Goal: Task Accomplishment & Management: Use online tool/utility

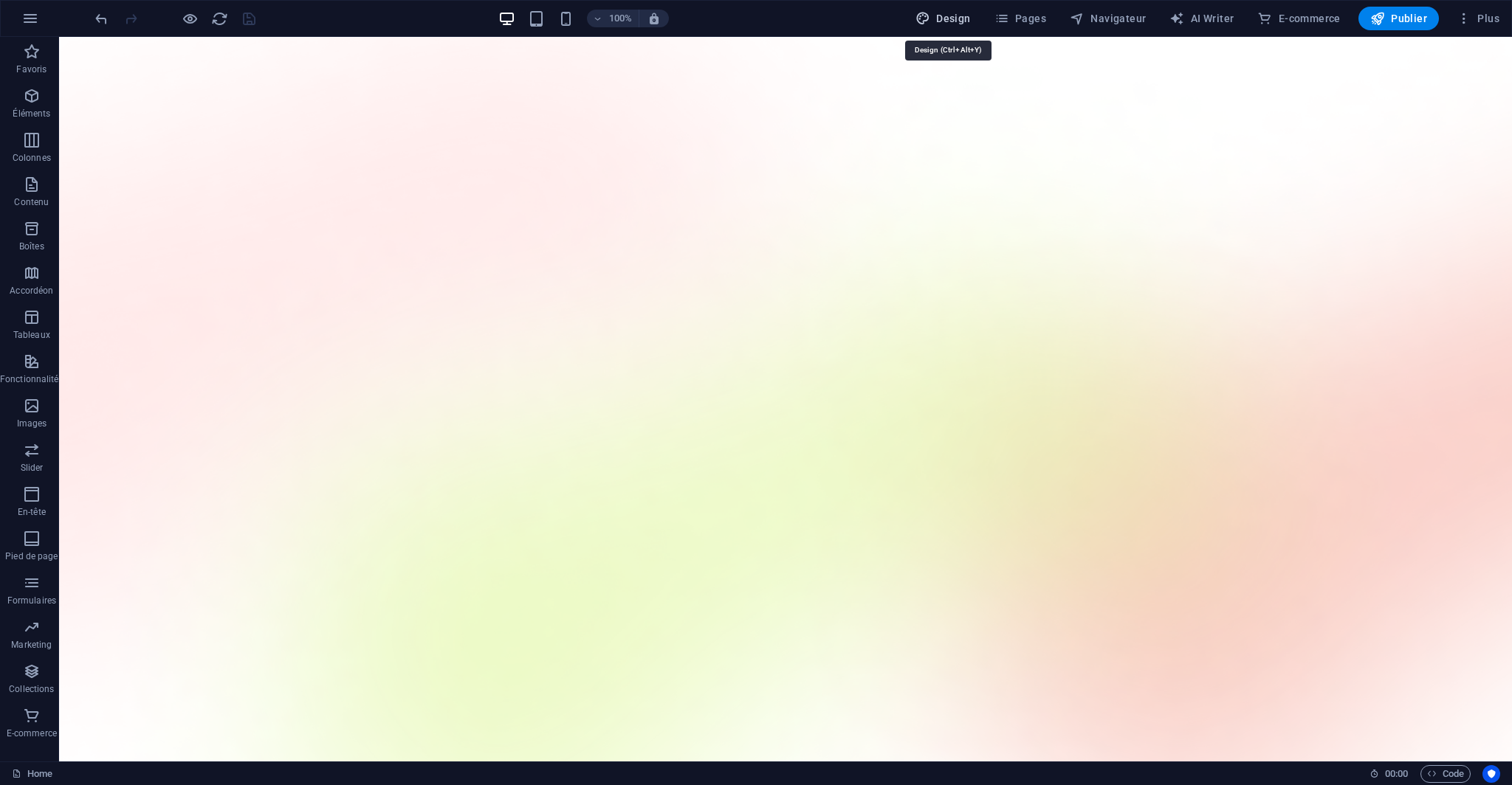
click at [951, 15] on span "Design" at bounding box center [942, 18] width 55 height 14
select select "600"
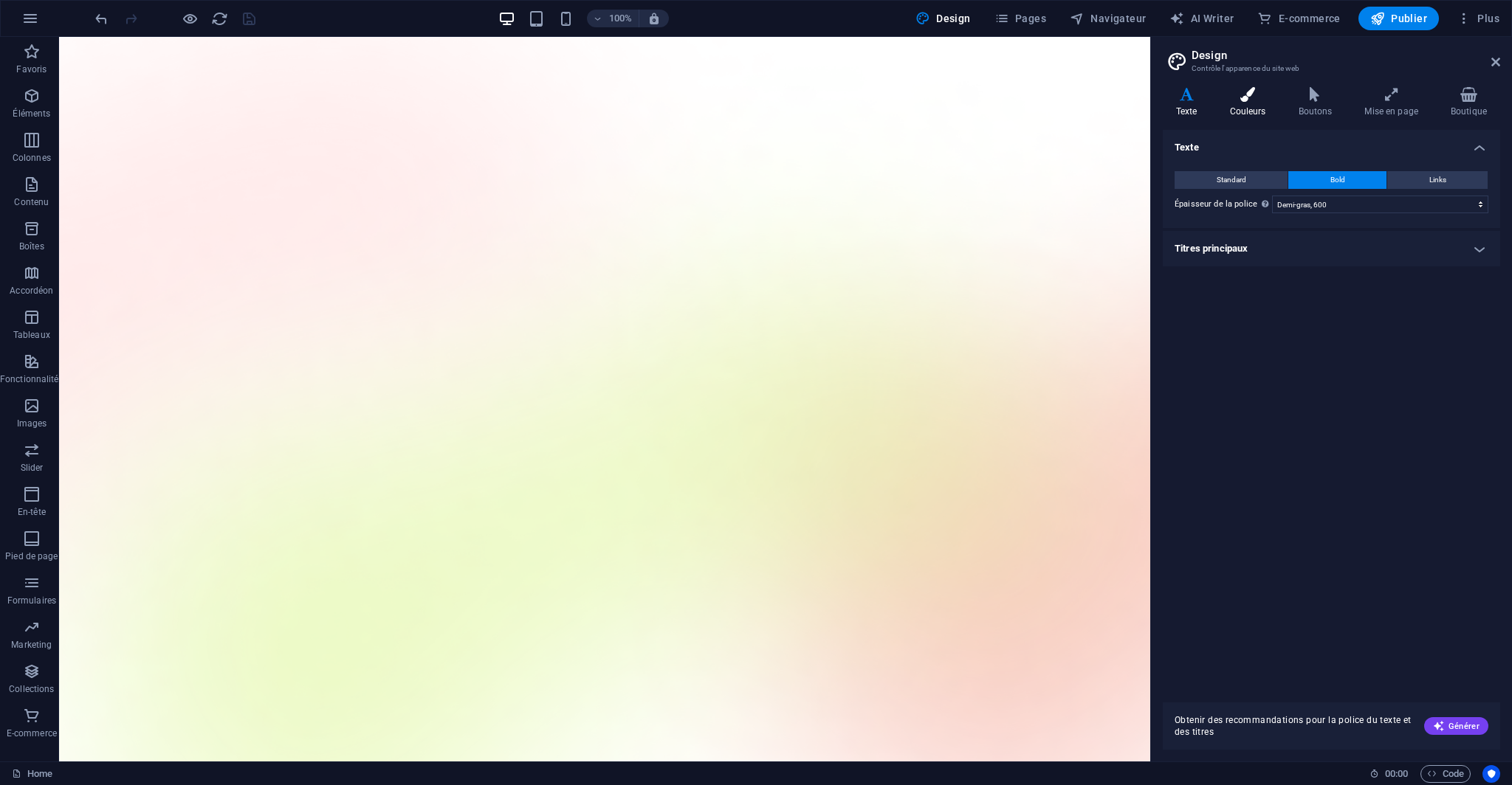
click at [1234, 95] on icon at bounding box center [1247, 94] width 62 height 14
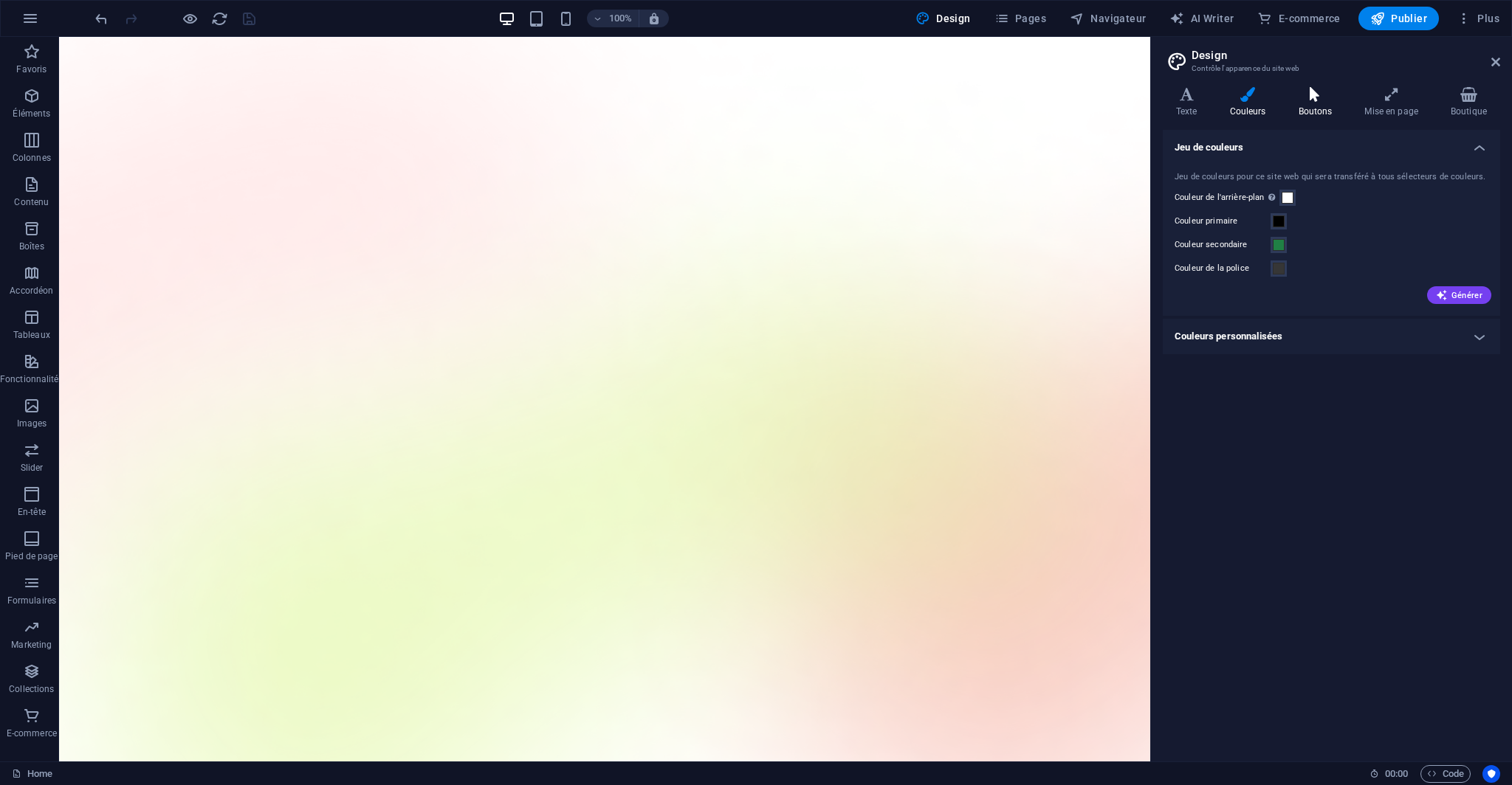
click at [1309, 110] on h4 "Boutons" at bounding box center [1318, 102] width 67 height 31
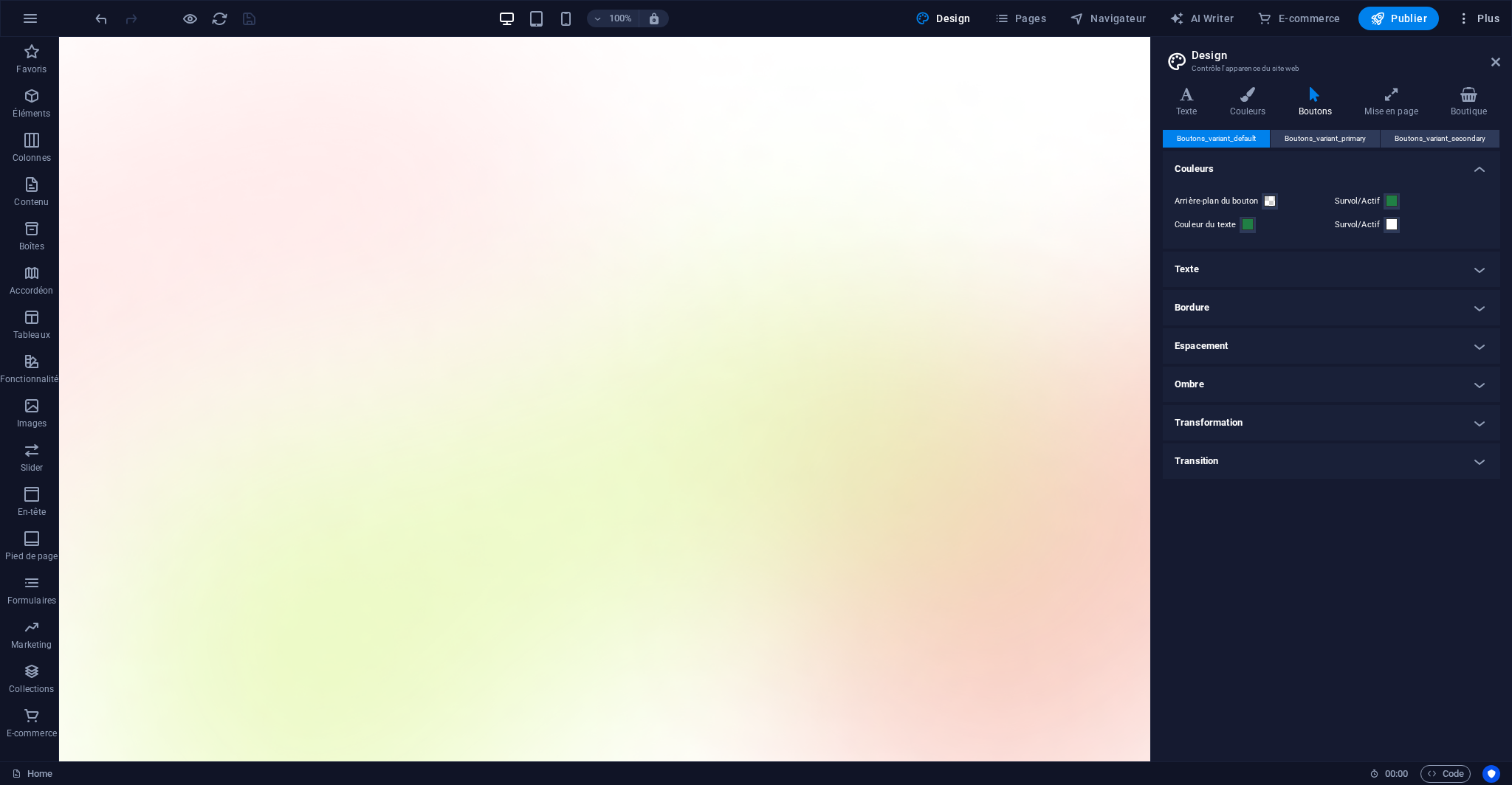
click at [1467, 23] on icon "button" at bounding box center [1463, 18] width 14 height 14
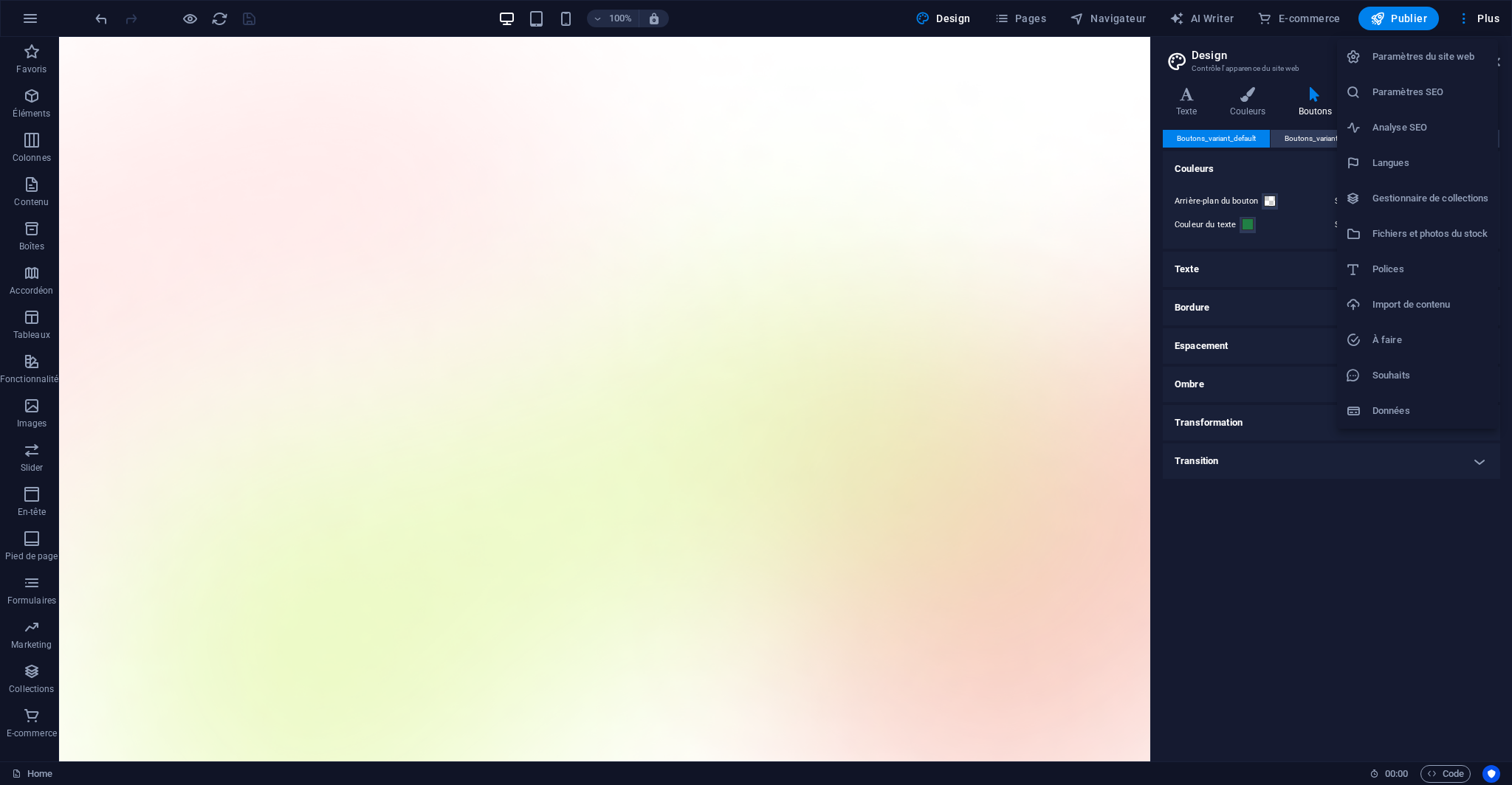
click at [1409, 60] on h6 "Paramètres du site web" at bounding box center [1430, 57] width 116 height 18
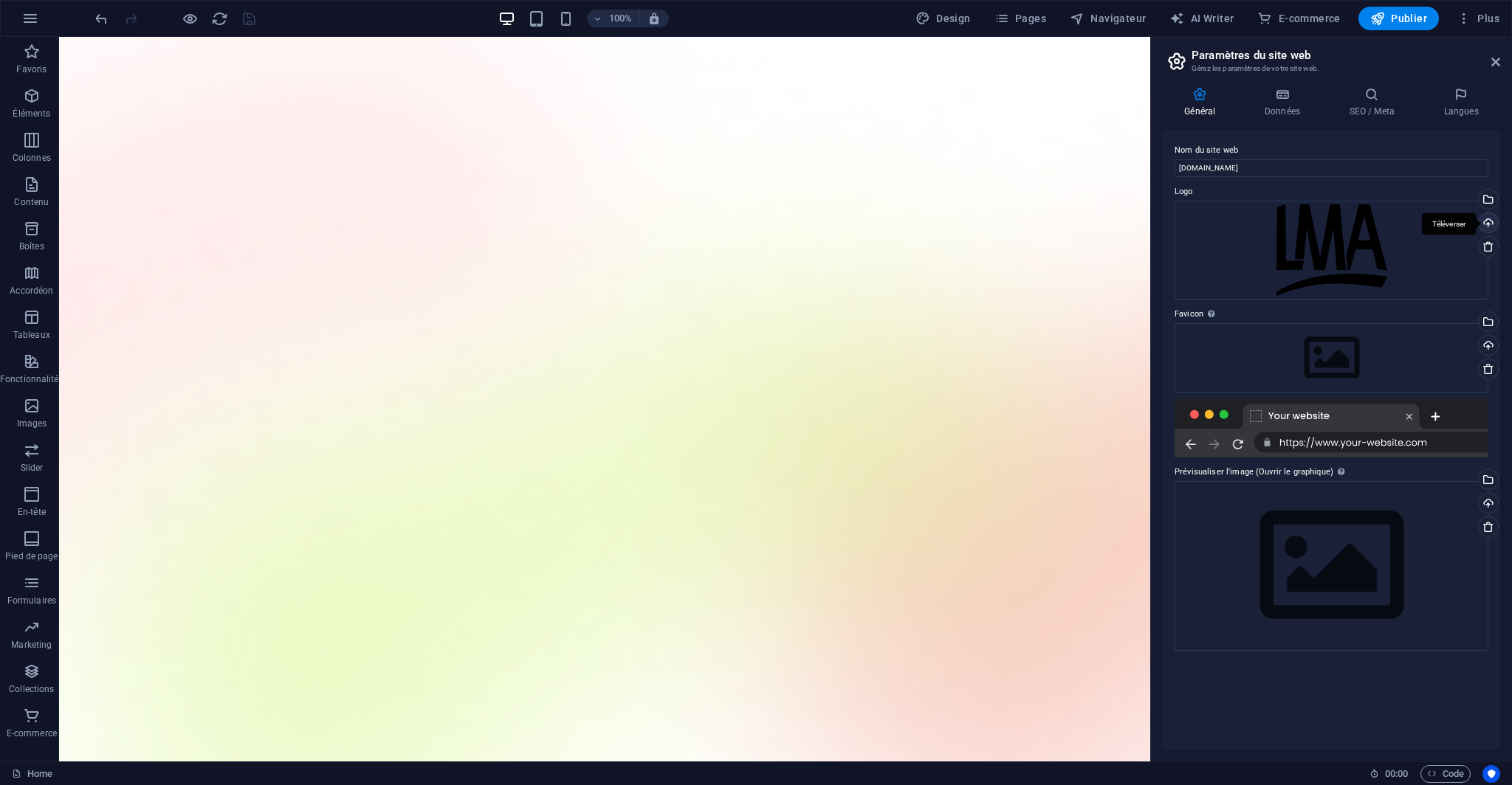
click at [1483, 223] on div "Téléverser" at bounding box center [1486, 224] width 23 height 23
click at [1488, 222] on div "Téléverser" at bounding box center [1486, 224] width 23 height 23
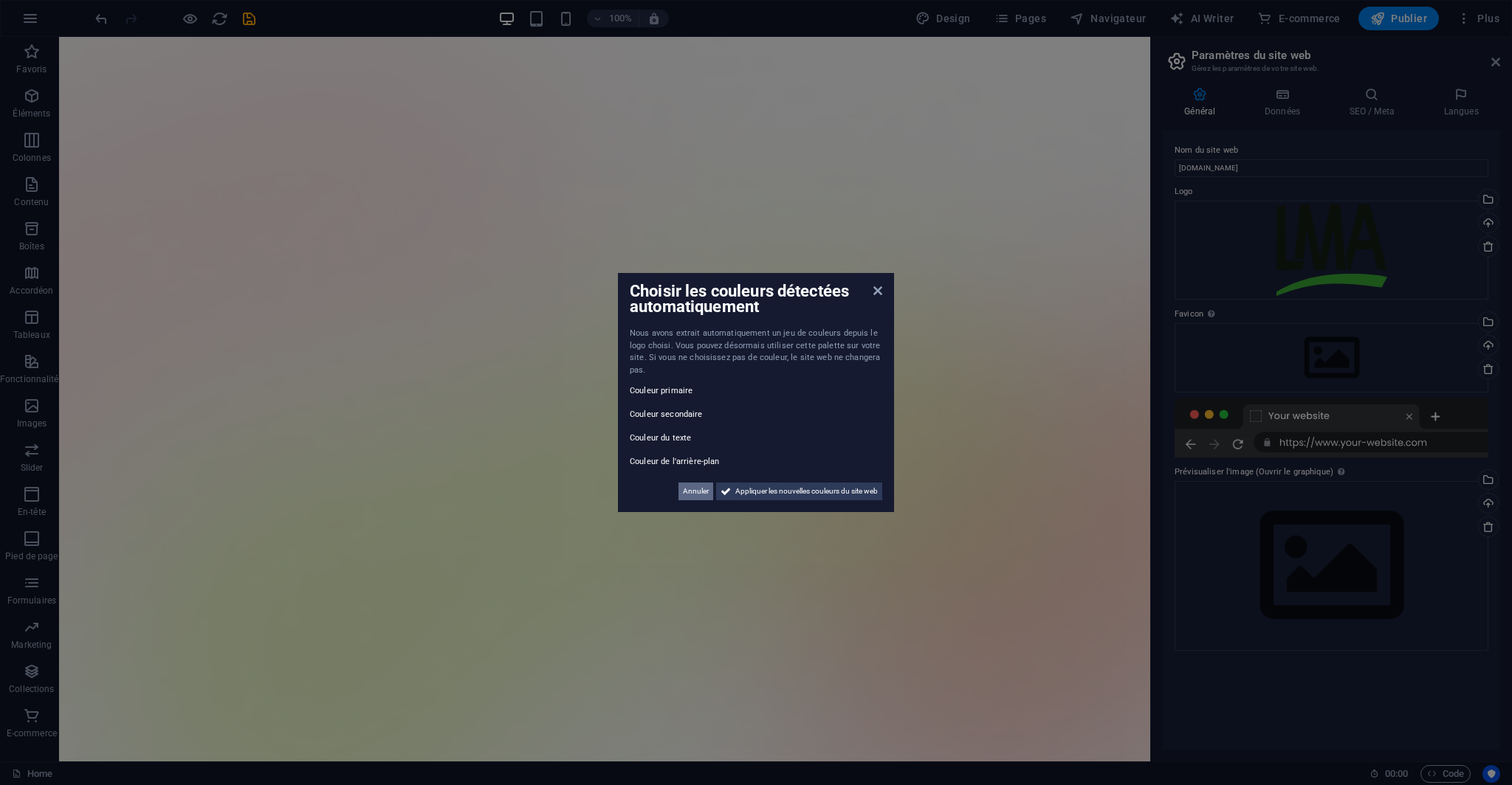
click at [696, 494] on span "Annuler" at bounding box center [695, 492] width 26 height 18
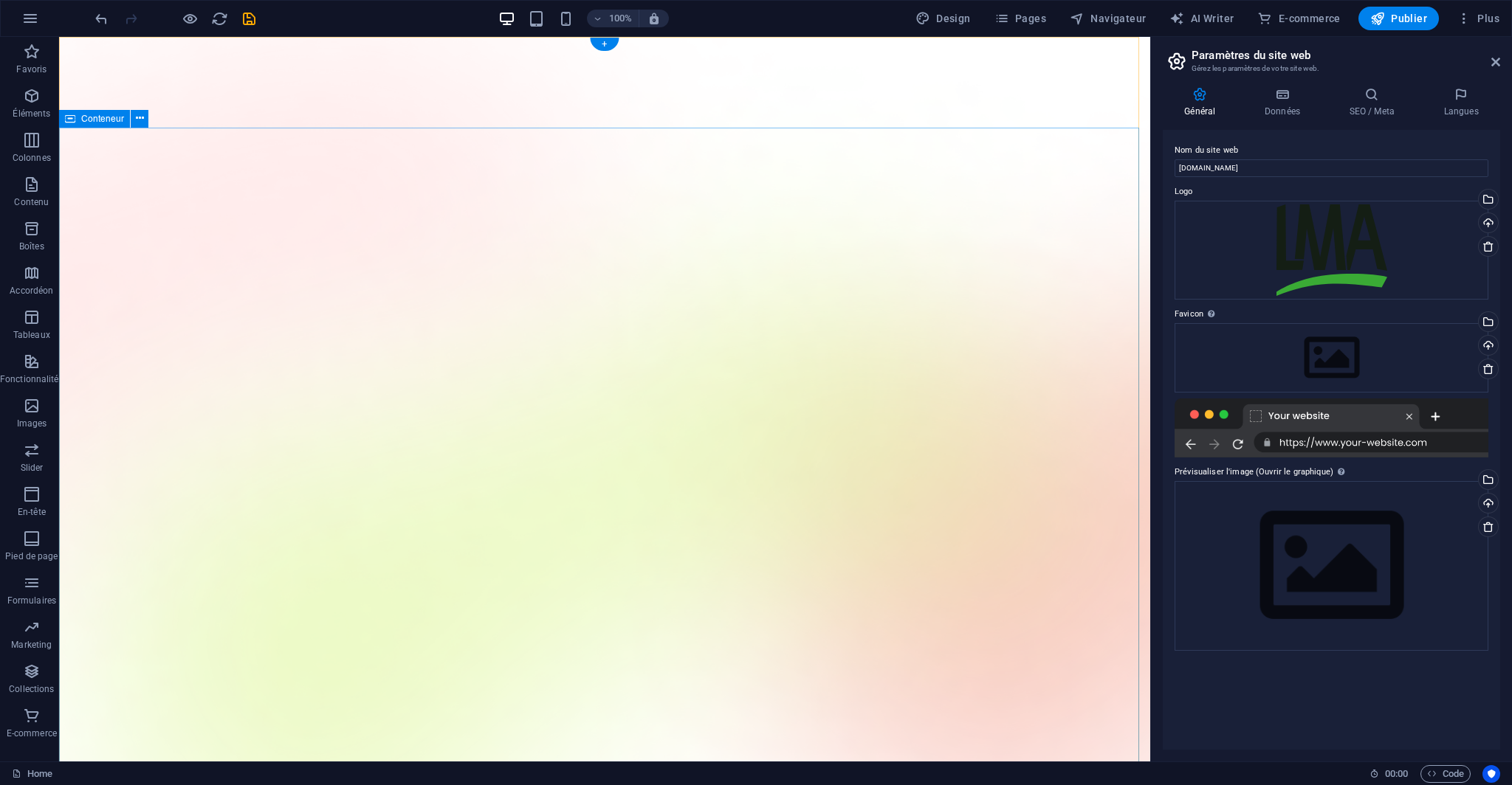
click at [1499, 58] on aside "Paramètres du site web Gérez les paramètres de votre site web. Général Données …" at bounding box center [1331, 399] width 362 height 725
click at [1499, 66] on icon at bounding box center [1496, 61] width 9 height 12
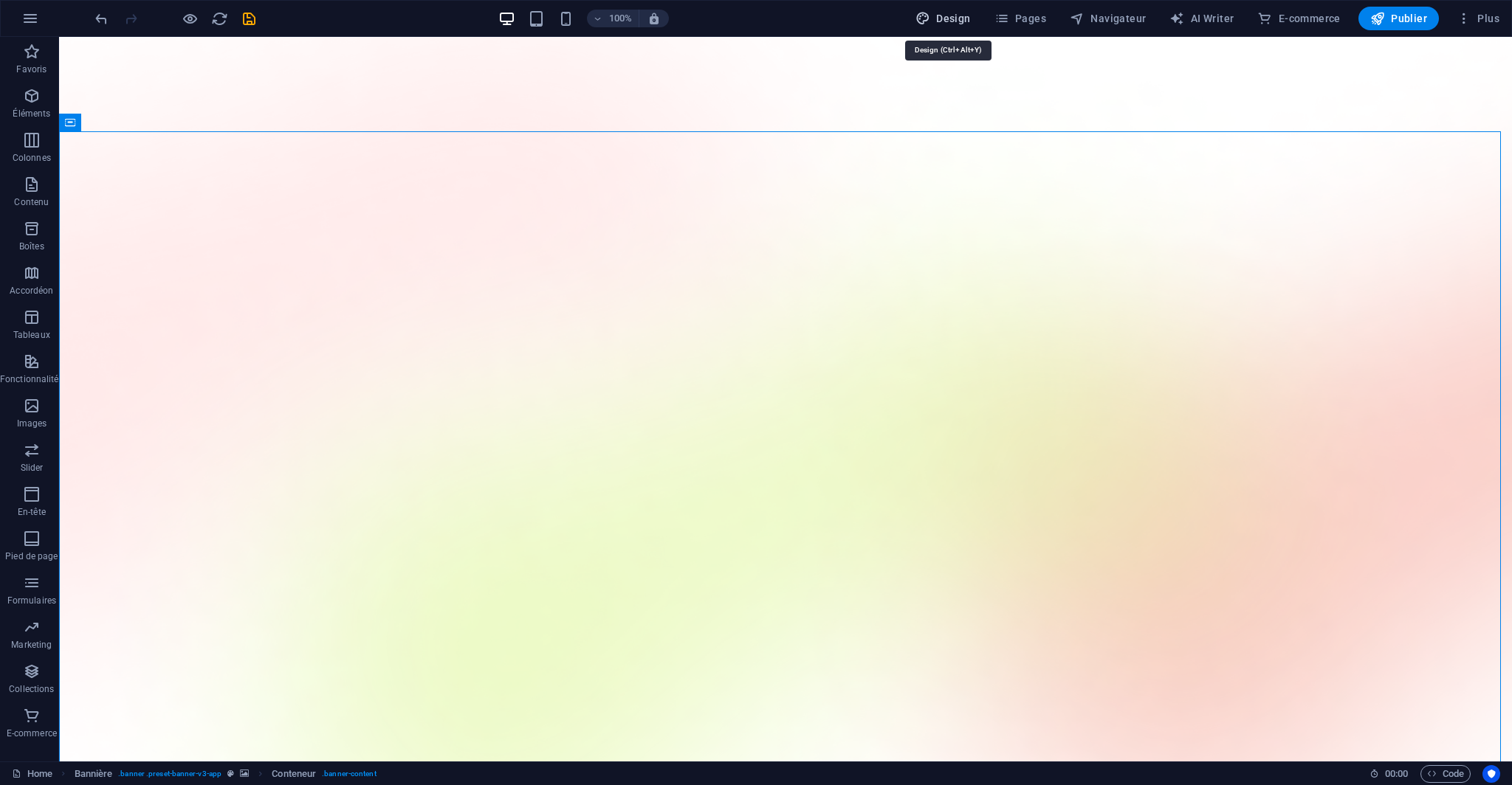
click at [960, 18] on span "Design" at bounding box center [942, 18] width 55 height 14
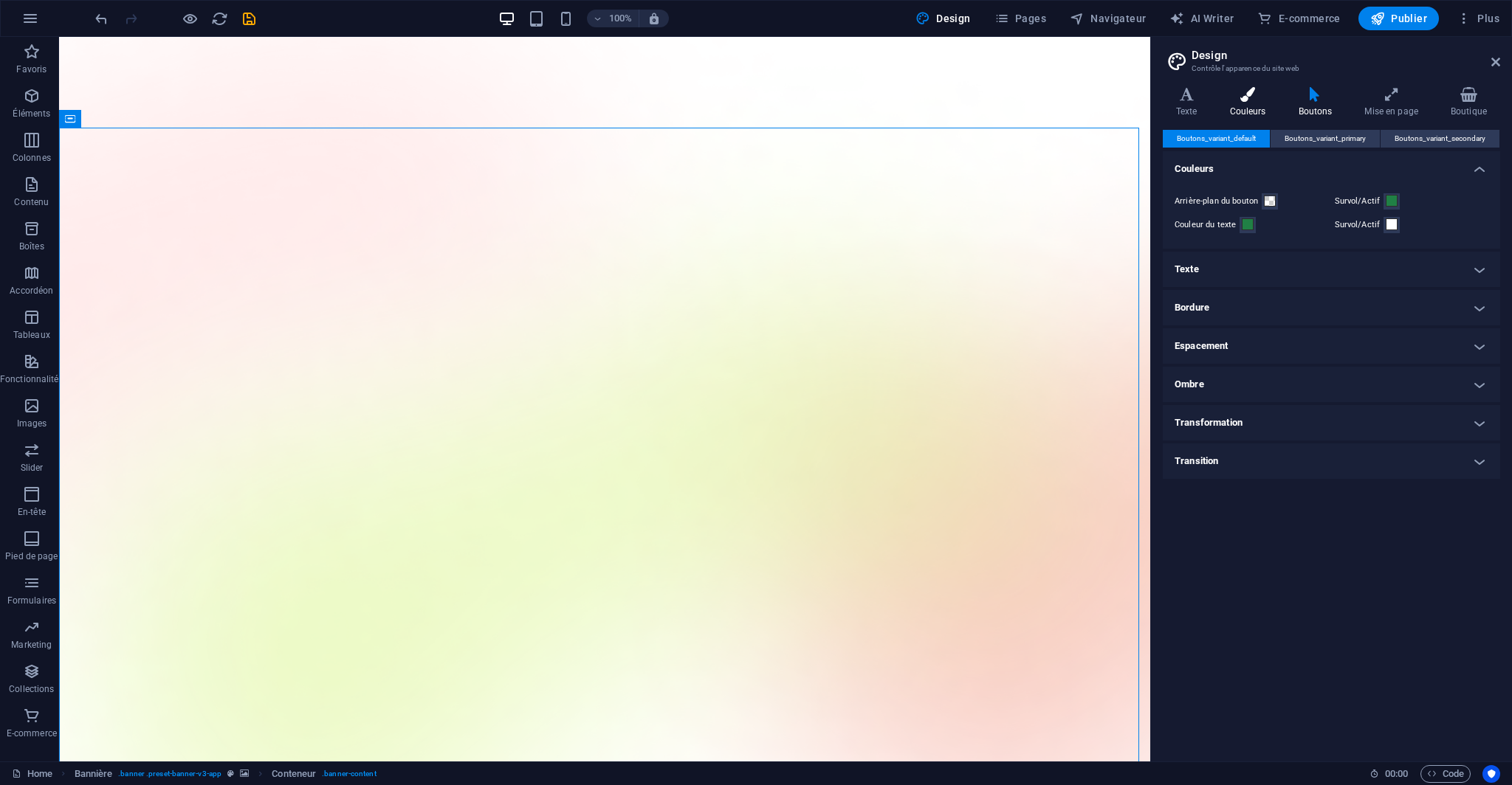
click at [1255, 97] on icon at bounding box center [1247, 94] width 62 height 14
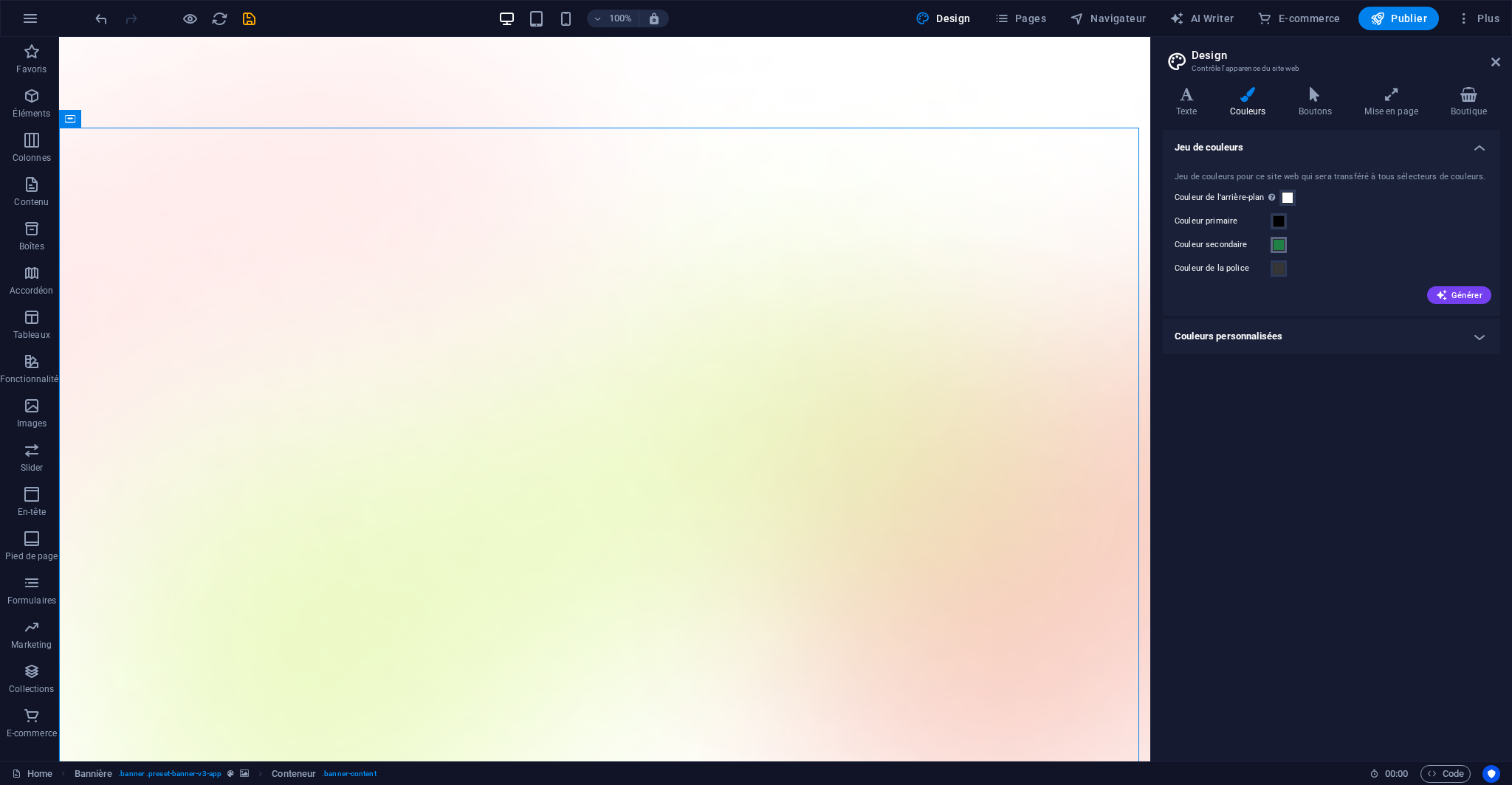
click at [1281, 244] on span at bounding box center [1278, 245] width 12 height 12
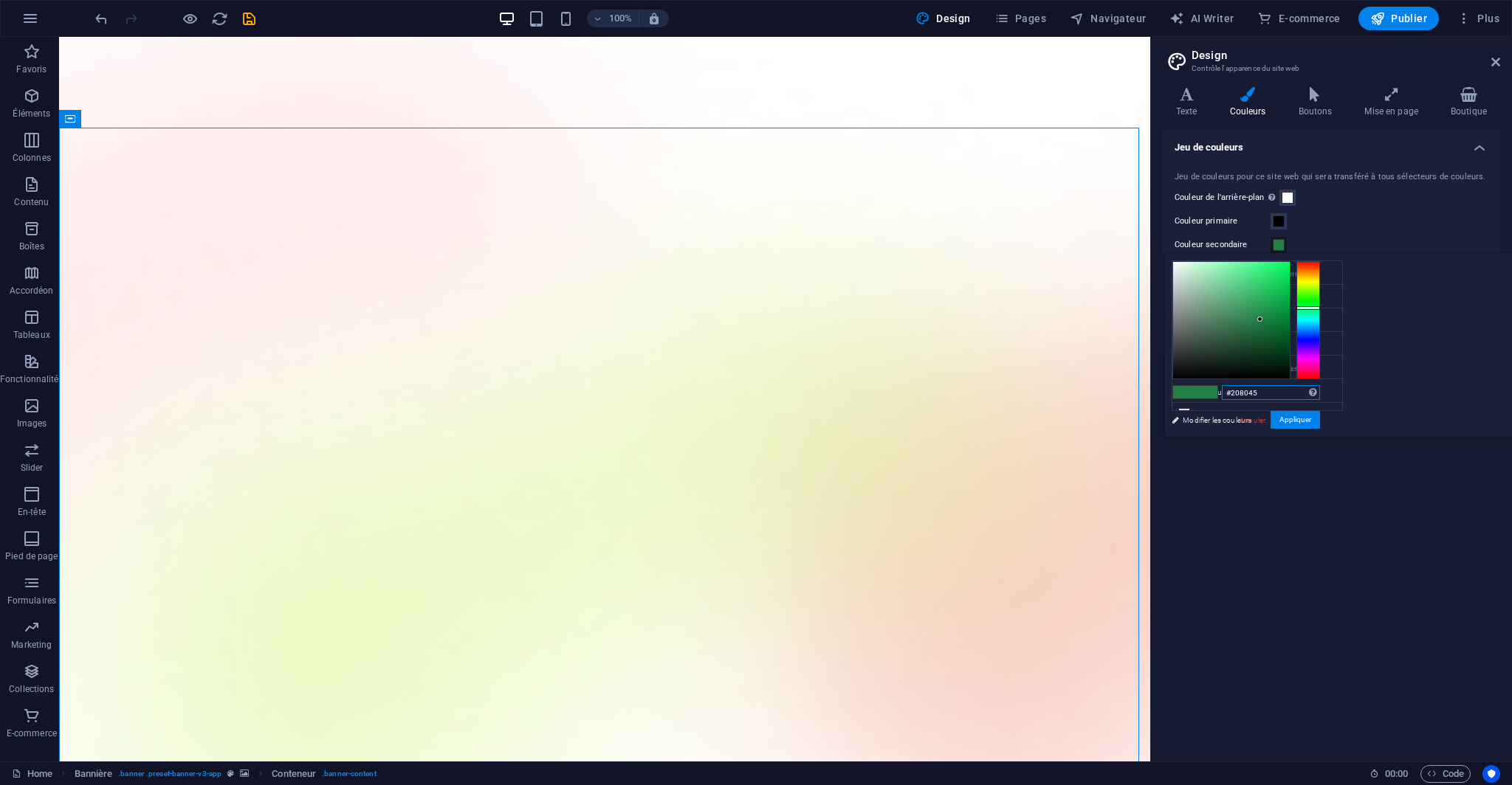
click at [1320, 393] on input "#208045" at bounding box center [1270, 392] width 98 height 14
paste input "3AAA3"
type input "#3aaa35"
click at [1320, 418] on button "Appliquer" at bounding box center [1294, 420] width 50 height 18
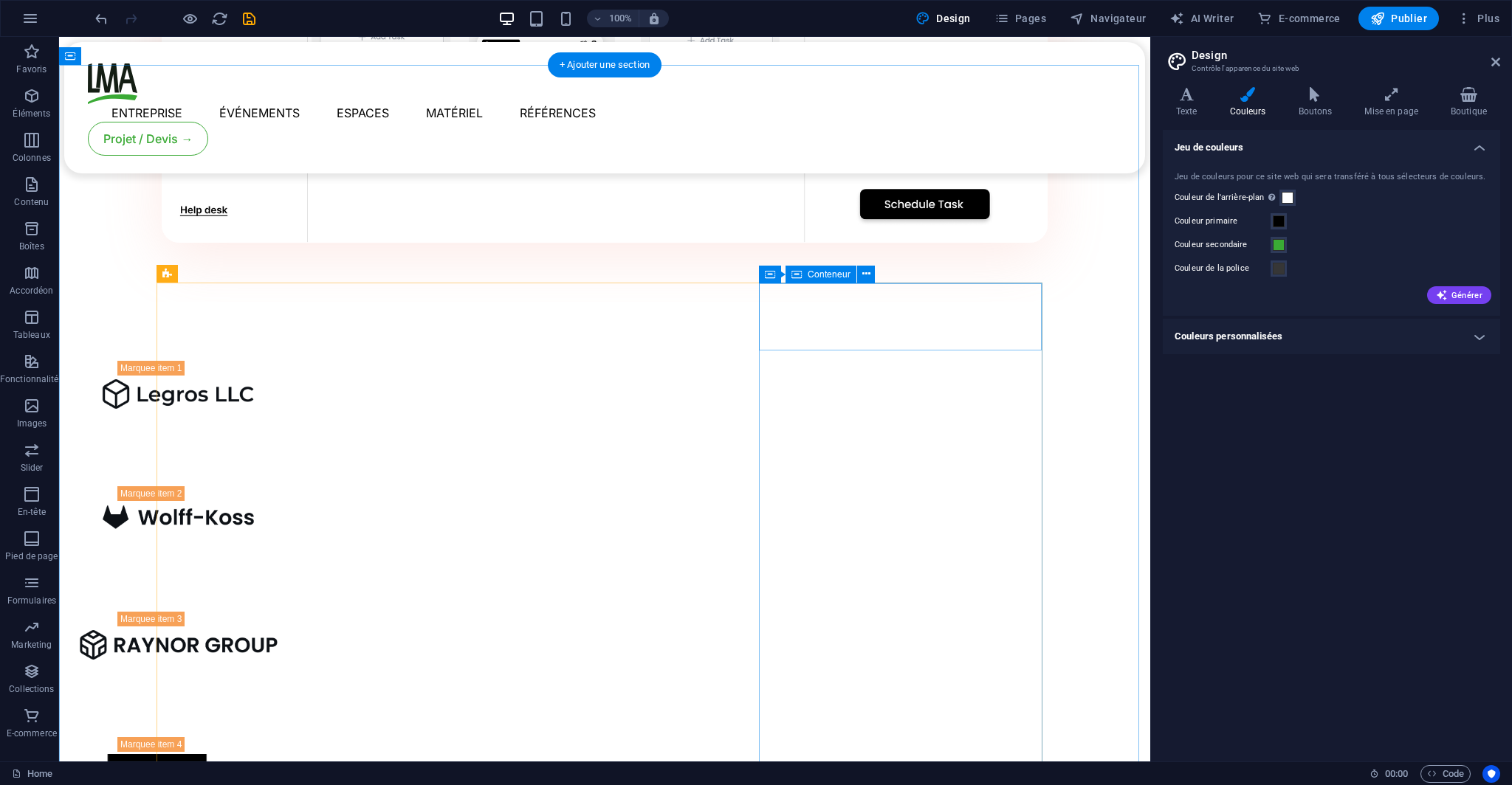
scroll to position [1992, 0]
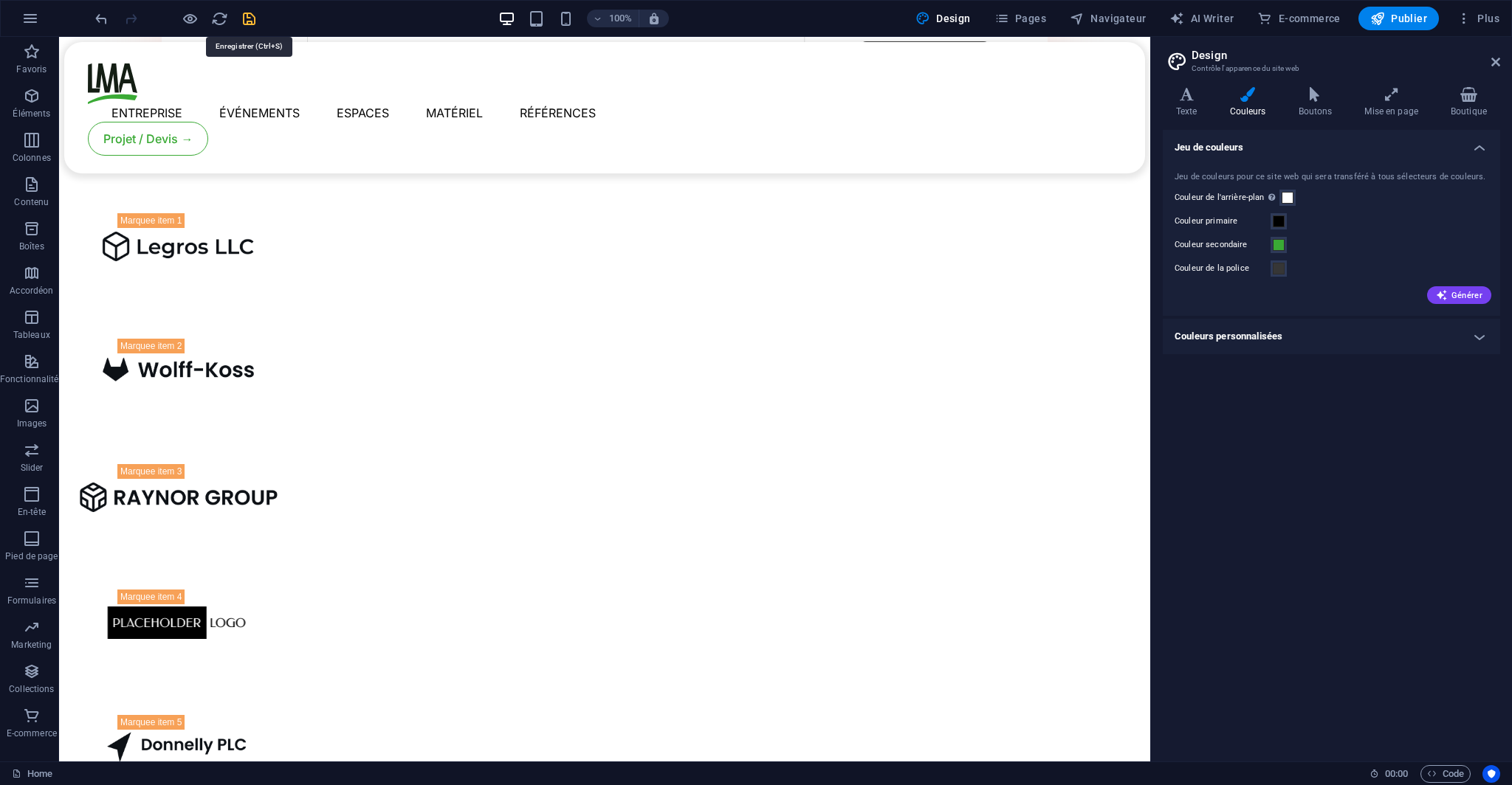
click at [254, 18] on icon "save" at bounding box center [249, 18] width 17 height 17
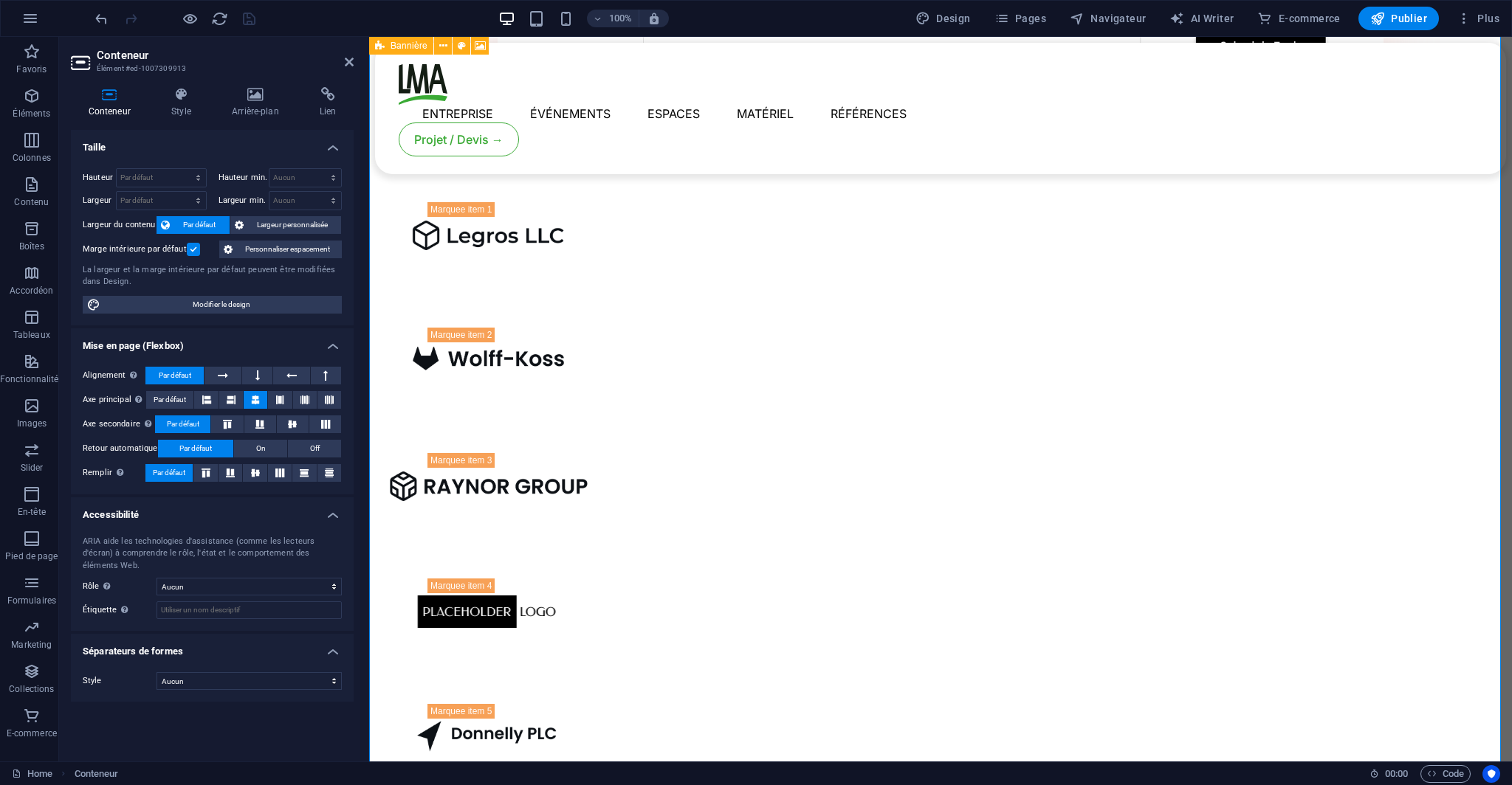
click at [386, 48] on div "Bannière" at bounding box center [401, 46] width 64 height 18
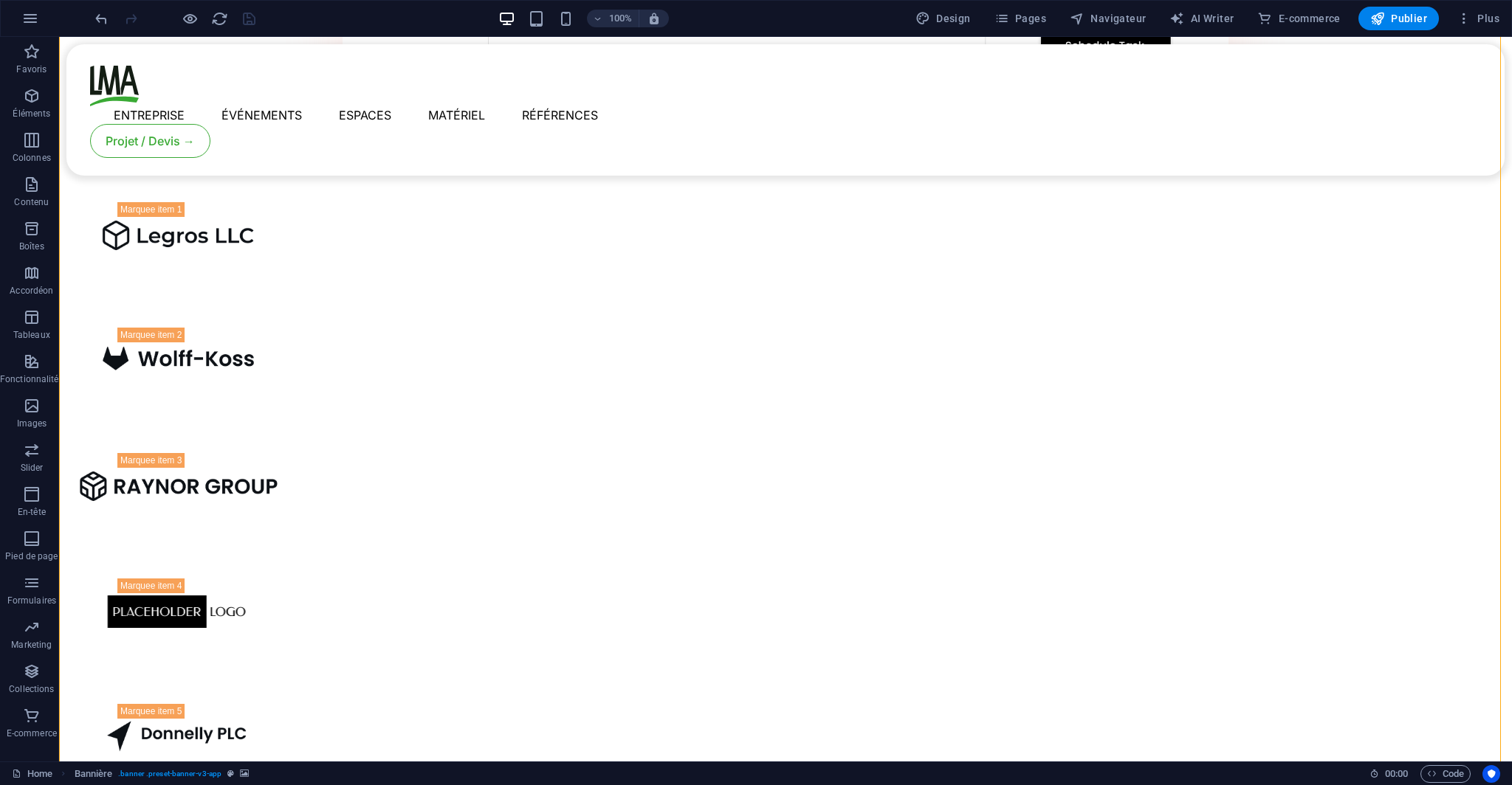
drag, startPoint x: 446, startPoint y: 85, endPoint x: 385, endPoint y: 48, distance: 71.3
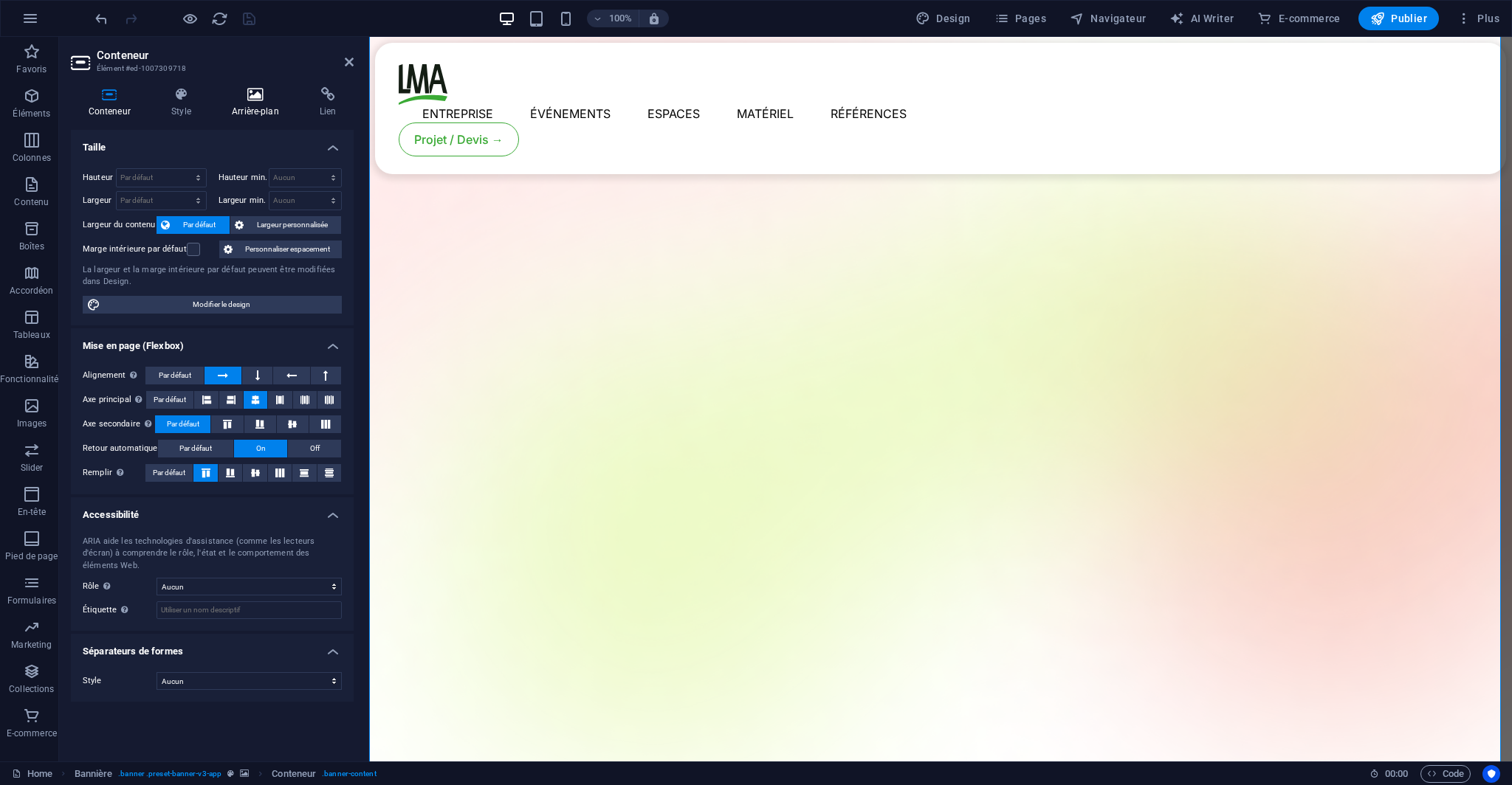
click at [245, 106] on h4 "Arrière-plan" at bounding box center [257, 102] width 88 height 31
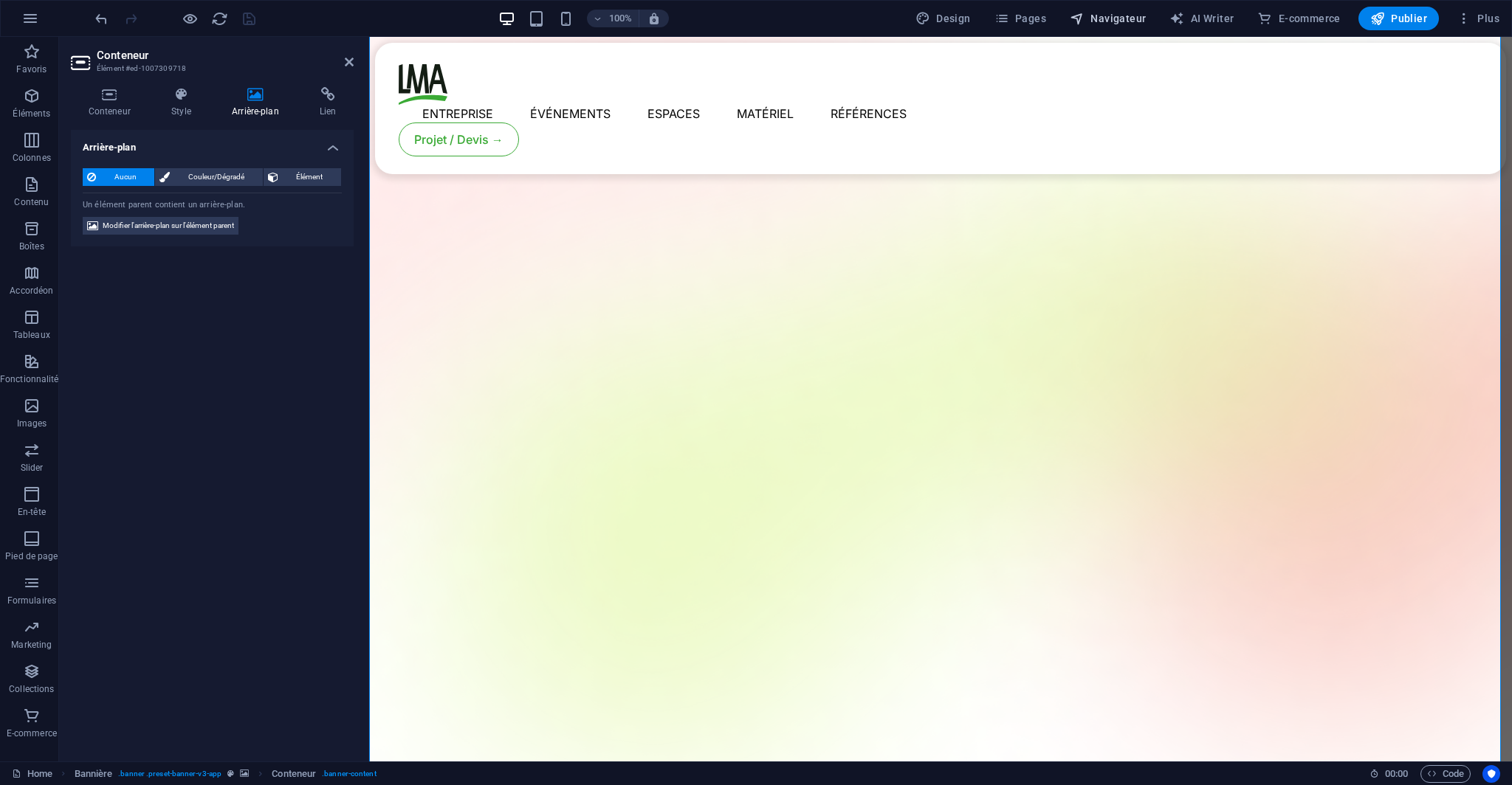
click at [1100, 19] on span "Navigateur" at bounding box center [1108, 18] width 76 height 14
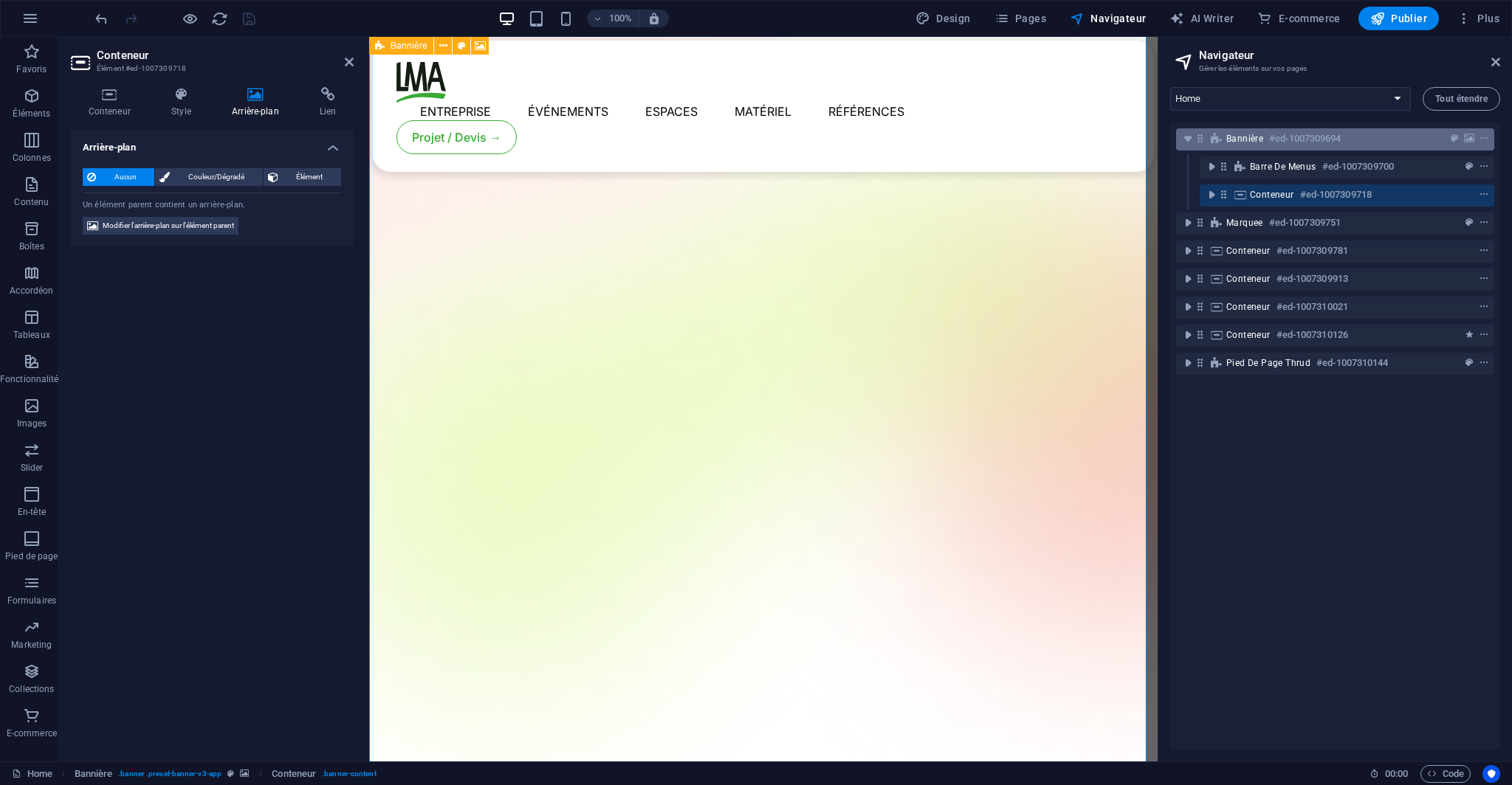
click at [1232, 141] on span "Bannière" at bounding box center [1244, 138] width 37 height 12
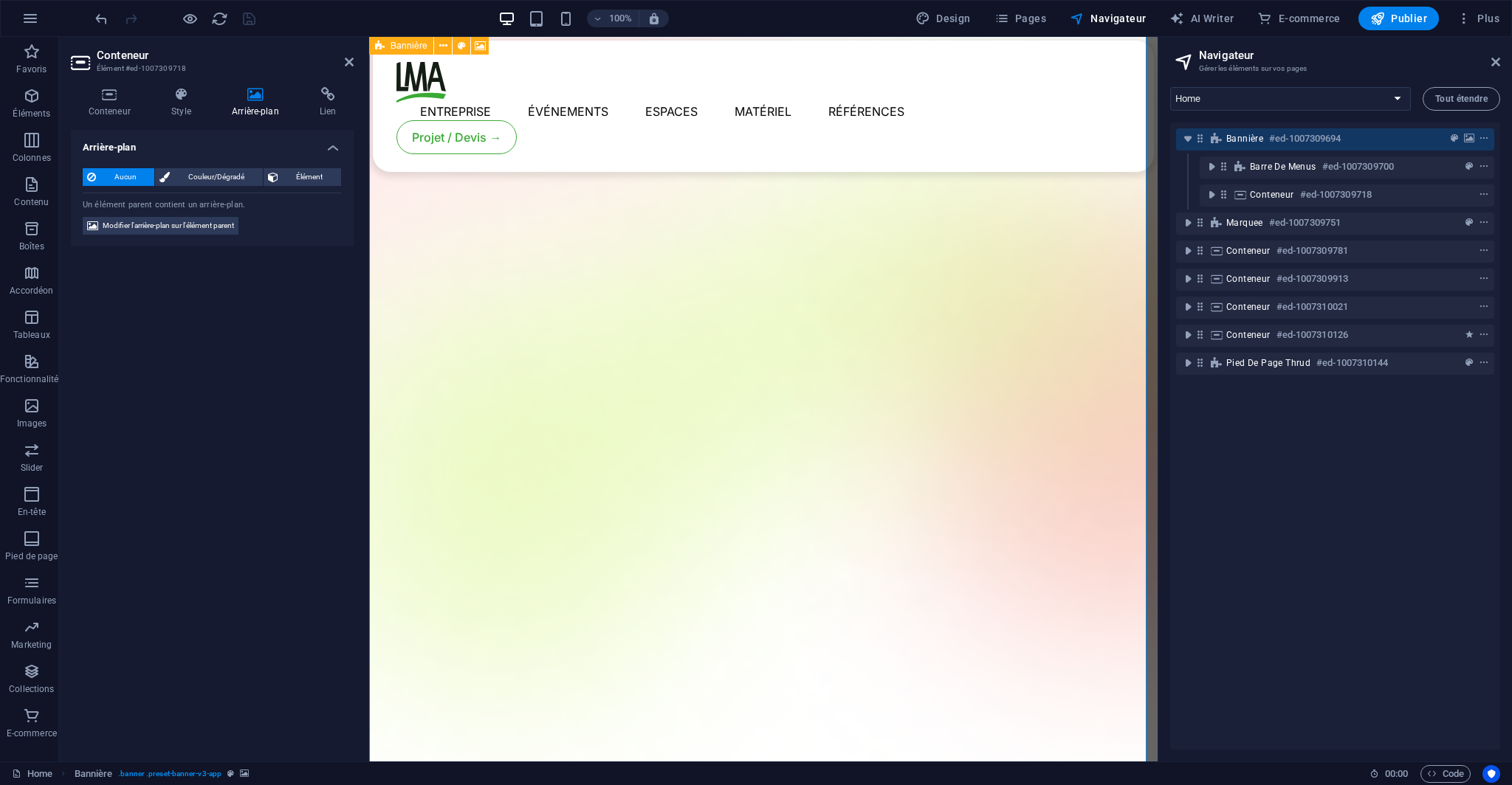
scroll to position [115, 0]
click at [1232, 141] on span "Bannière" at bounding box center [1244, 138] width 37 height 12
select select "vh"
select select "header"
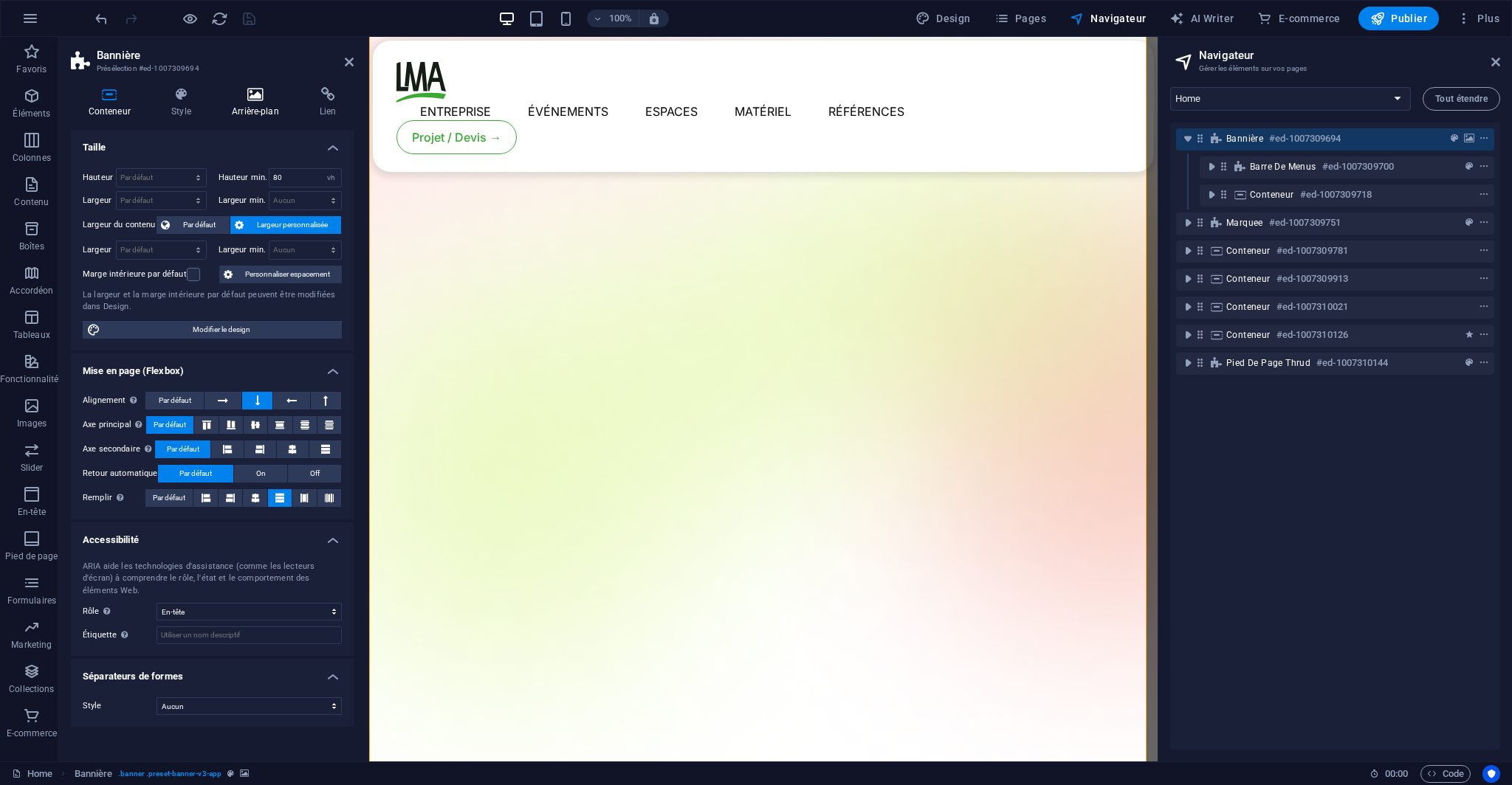
click at [245, 116] on h4 "Arrière-plan" at bounding box center [257, 102] width 88 height 31
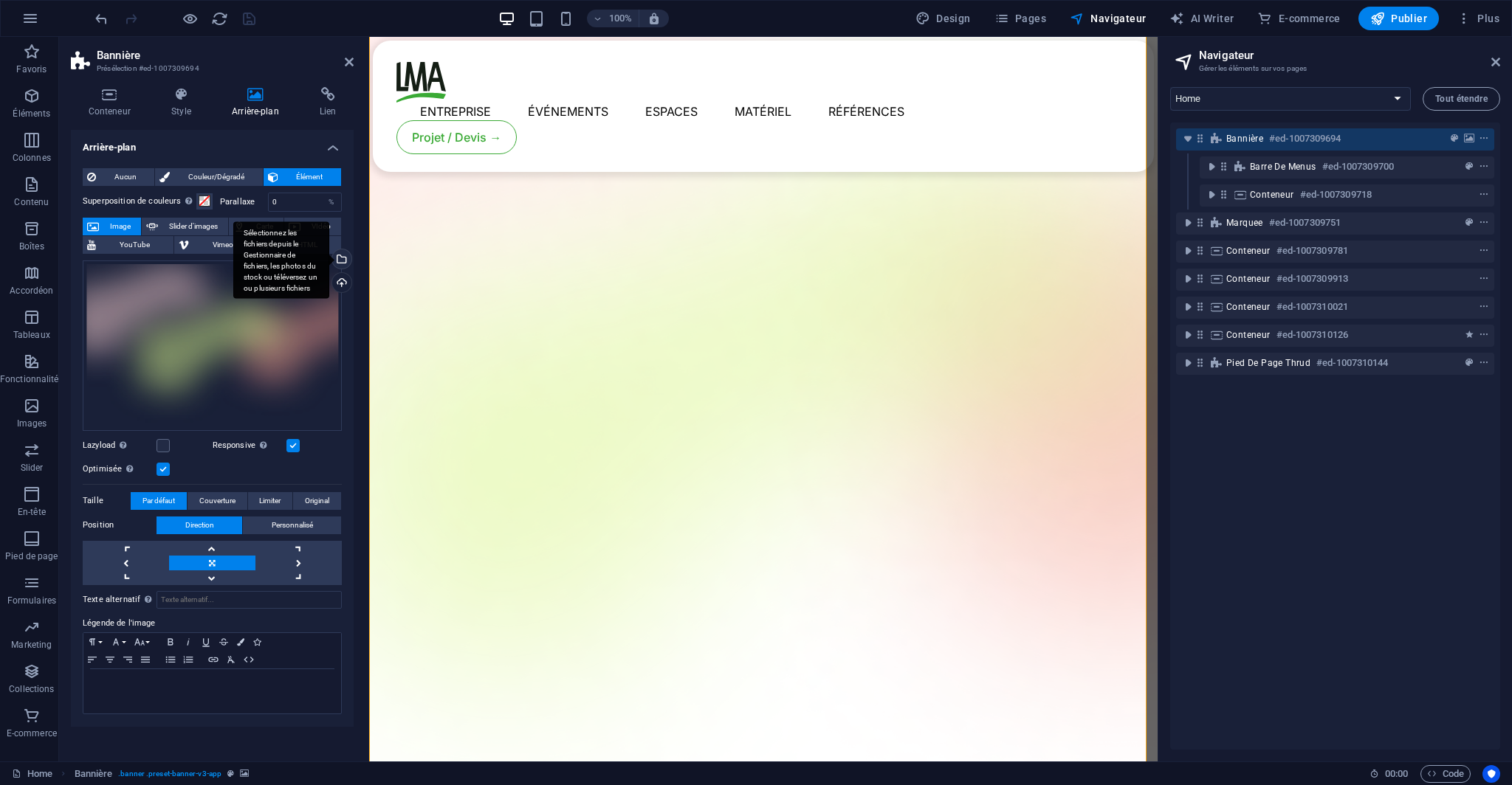
click at [342, 256] on div "Sélectionnez les fichiers depuis le Gestionnaire de fichiers, les photos du sto…" at bounding box center [340, 260] width 23 height 23
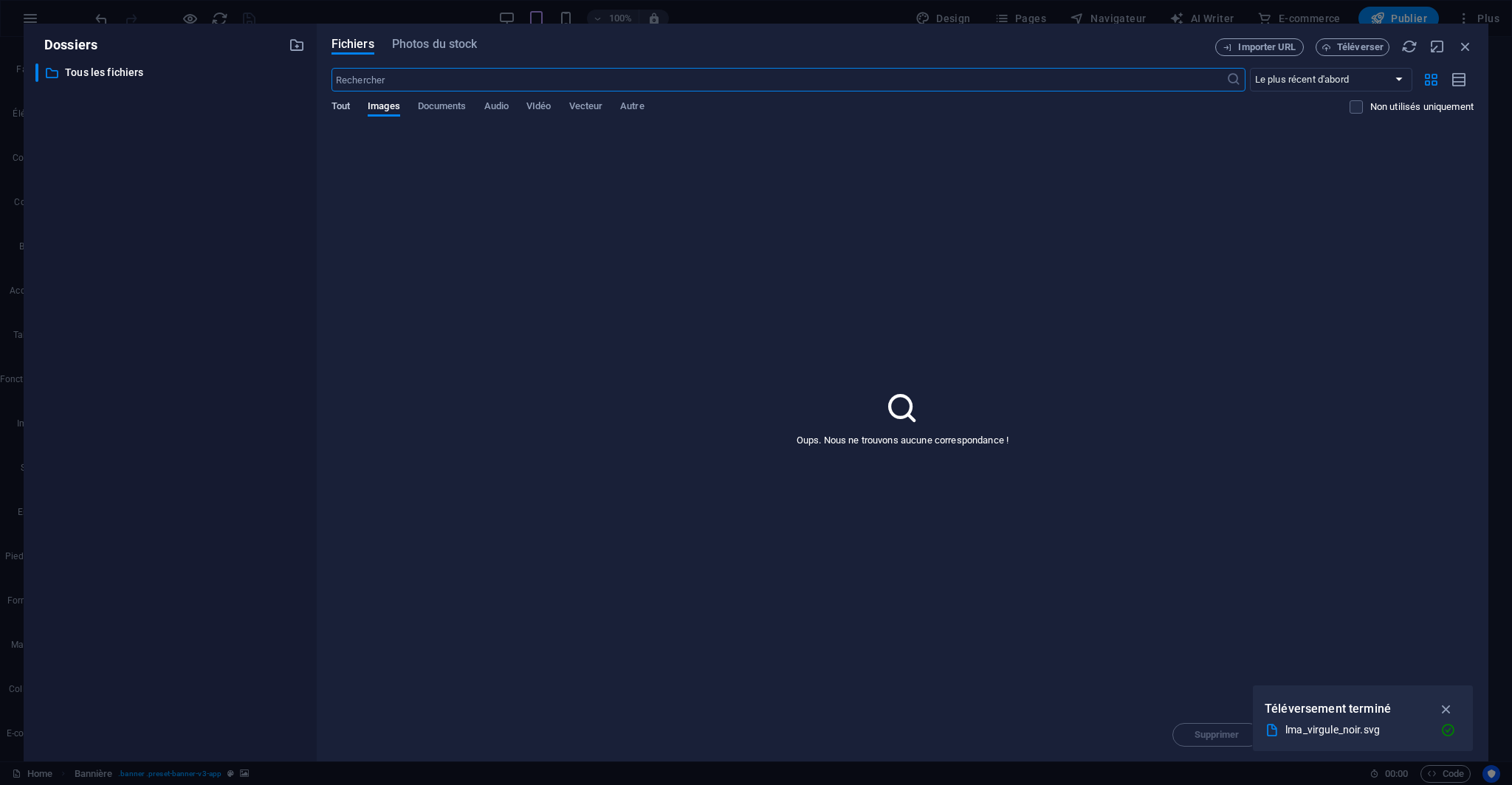
click at [346, 106] on span "Tout" at bounding box center [340, 107] width 18 height 21
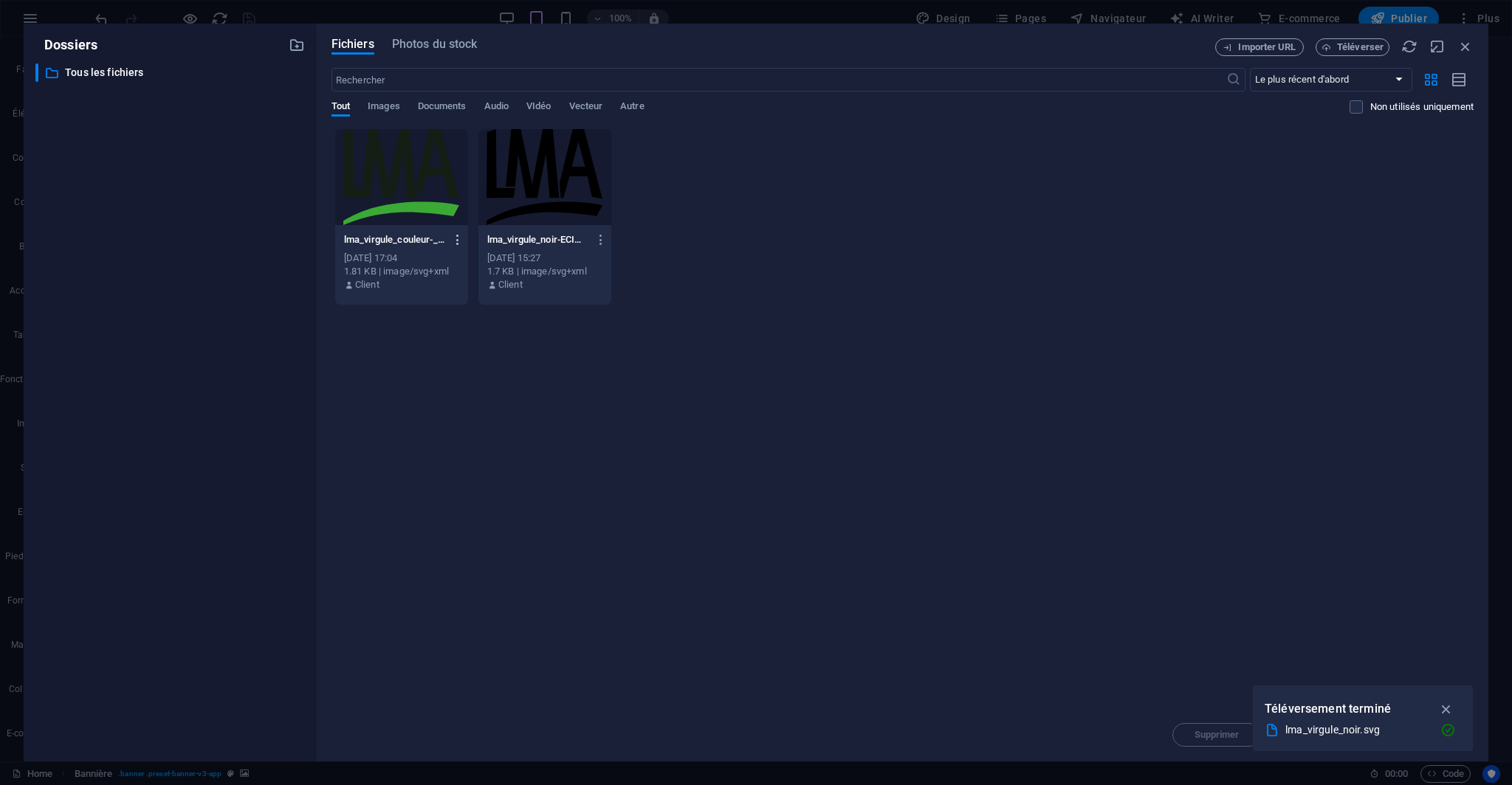
click at [455, 229] on button "button" at bounding box center [455, 240] width 20 height 23
click at [471, 479] on li "Supprimer" at bounding box center [454, 490] width 151 height 35
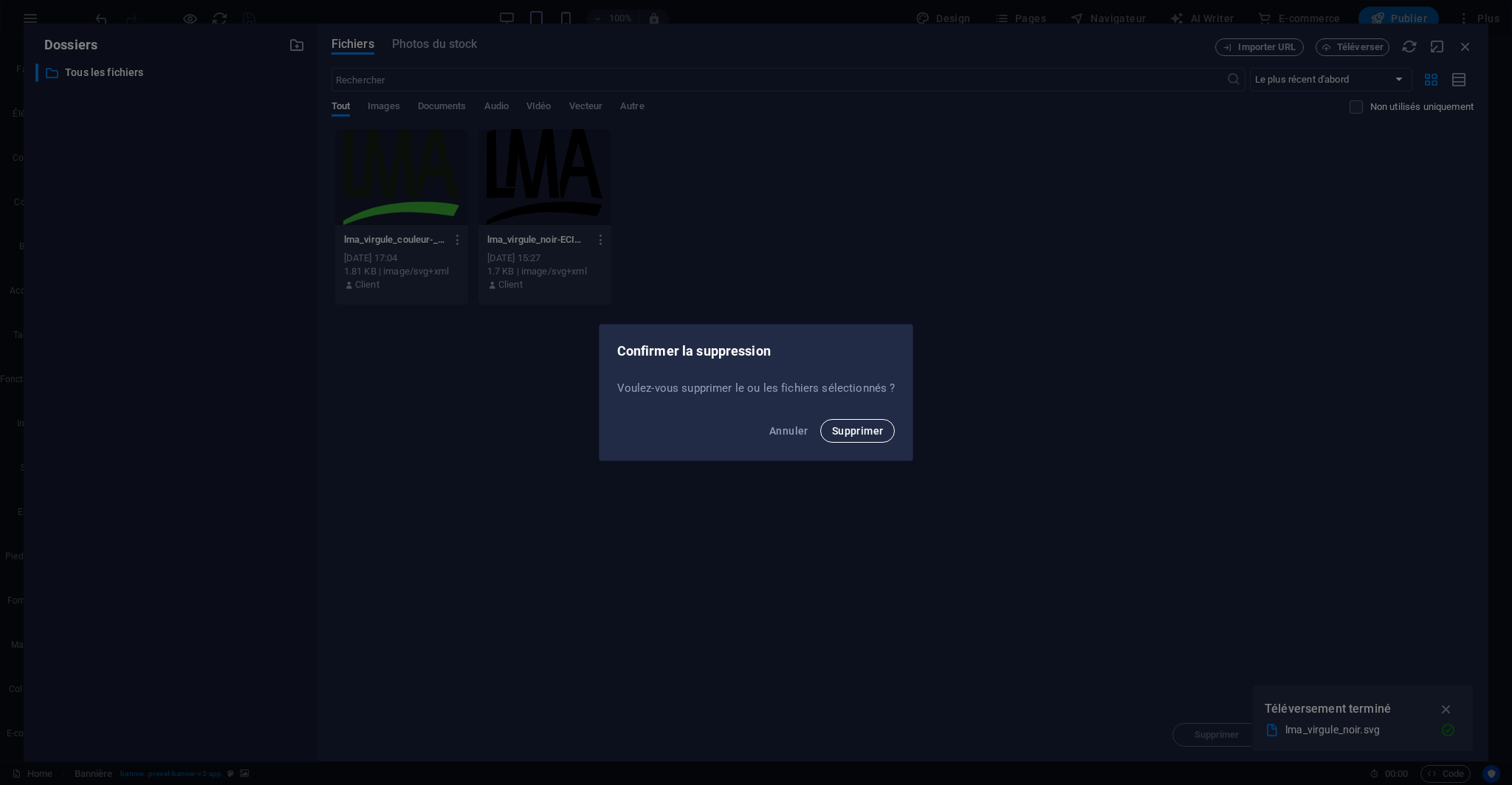
click at [851, 425] on span "Supprimer" at bounding box center [857, 430] width 51 height 12
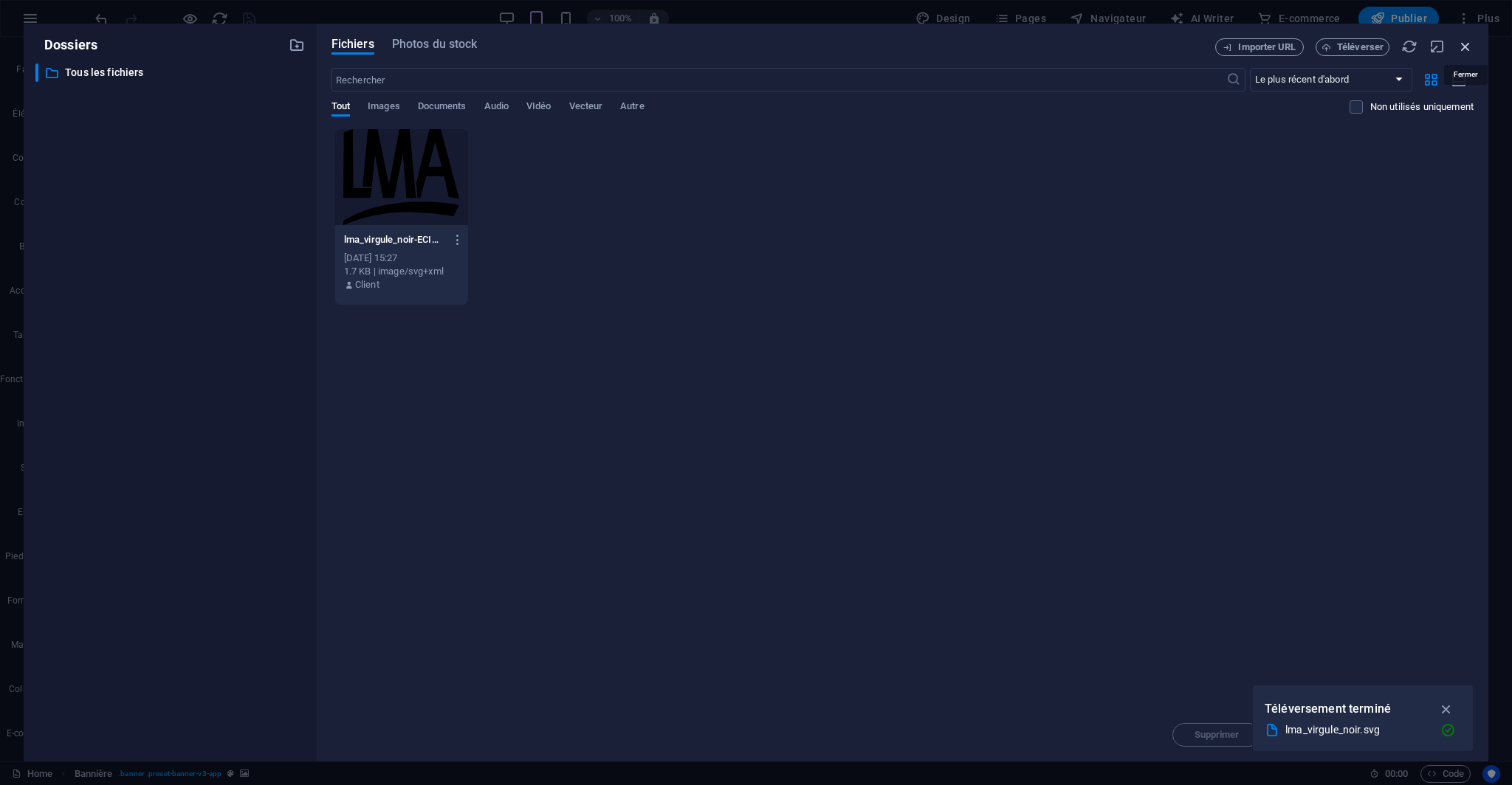
click at [1466, 45] on icon "button" at bounding box center [1465, 47] width 16 height 16
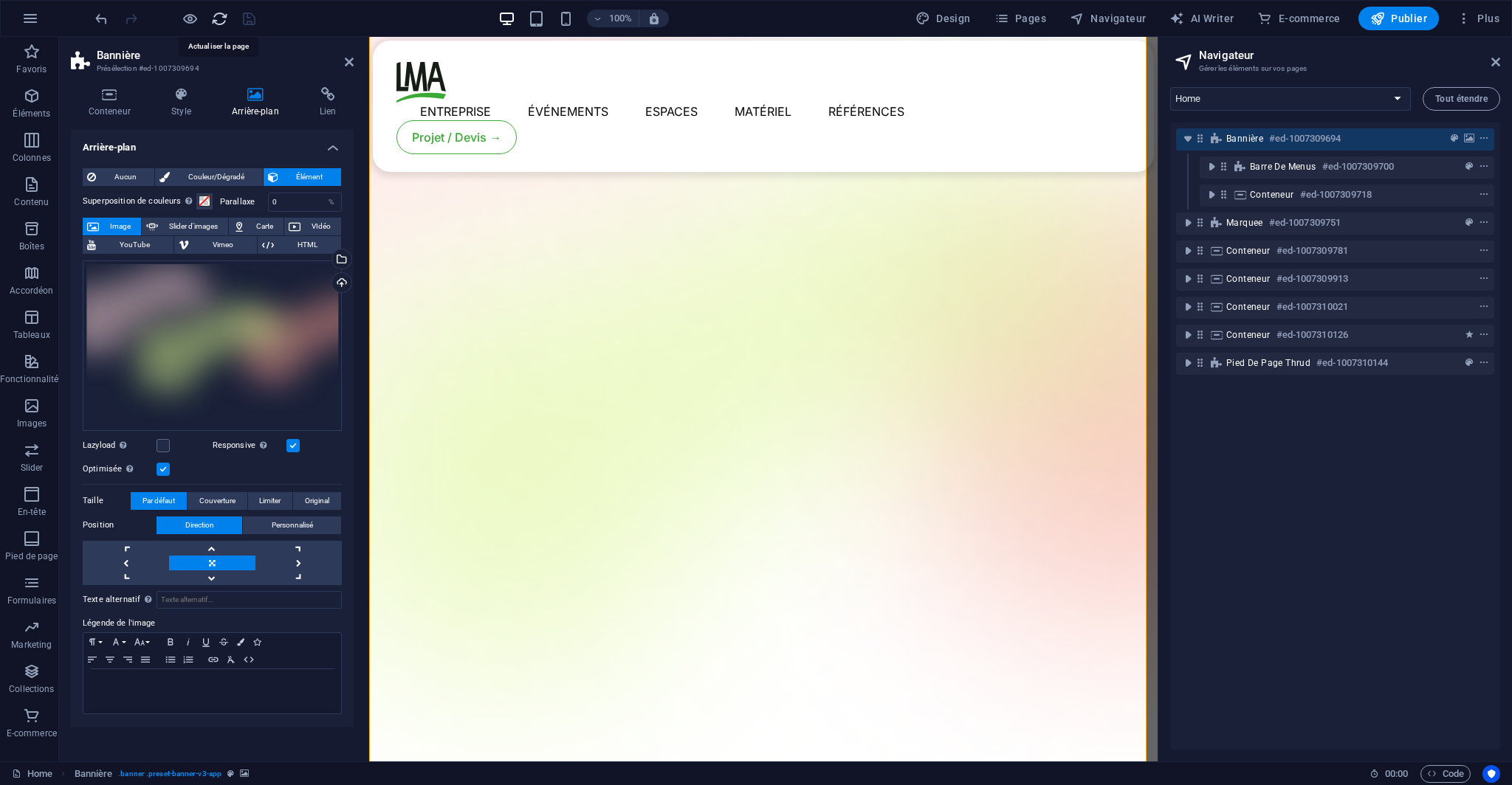
click at [218, 18] on icon "reload" at bounding box center [219, 18] width 17 height 17
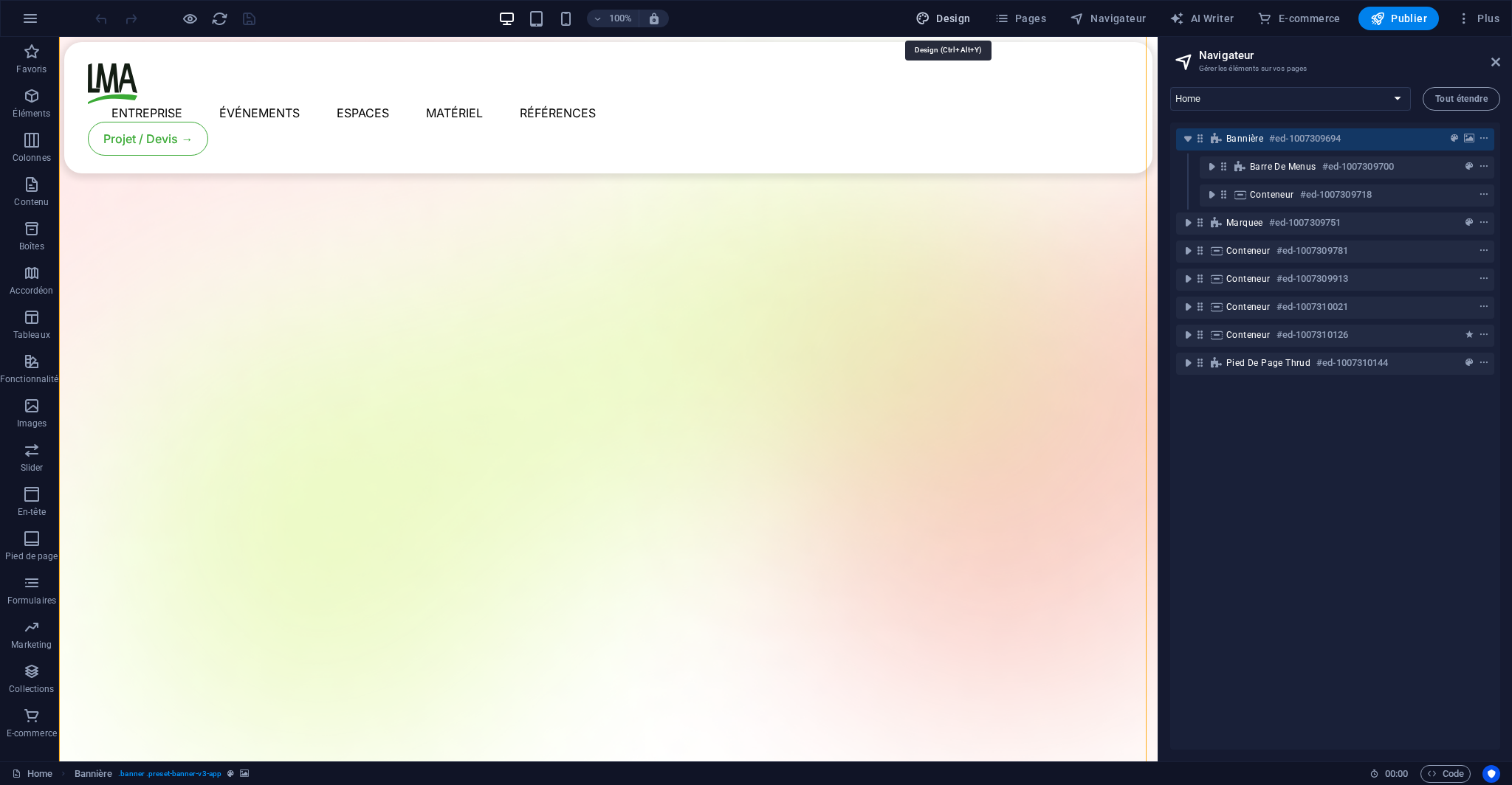
click at [962, 20] on span "Design" at bounding box center [942, 18] width 55 height 14
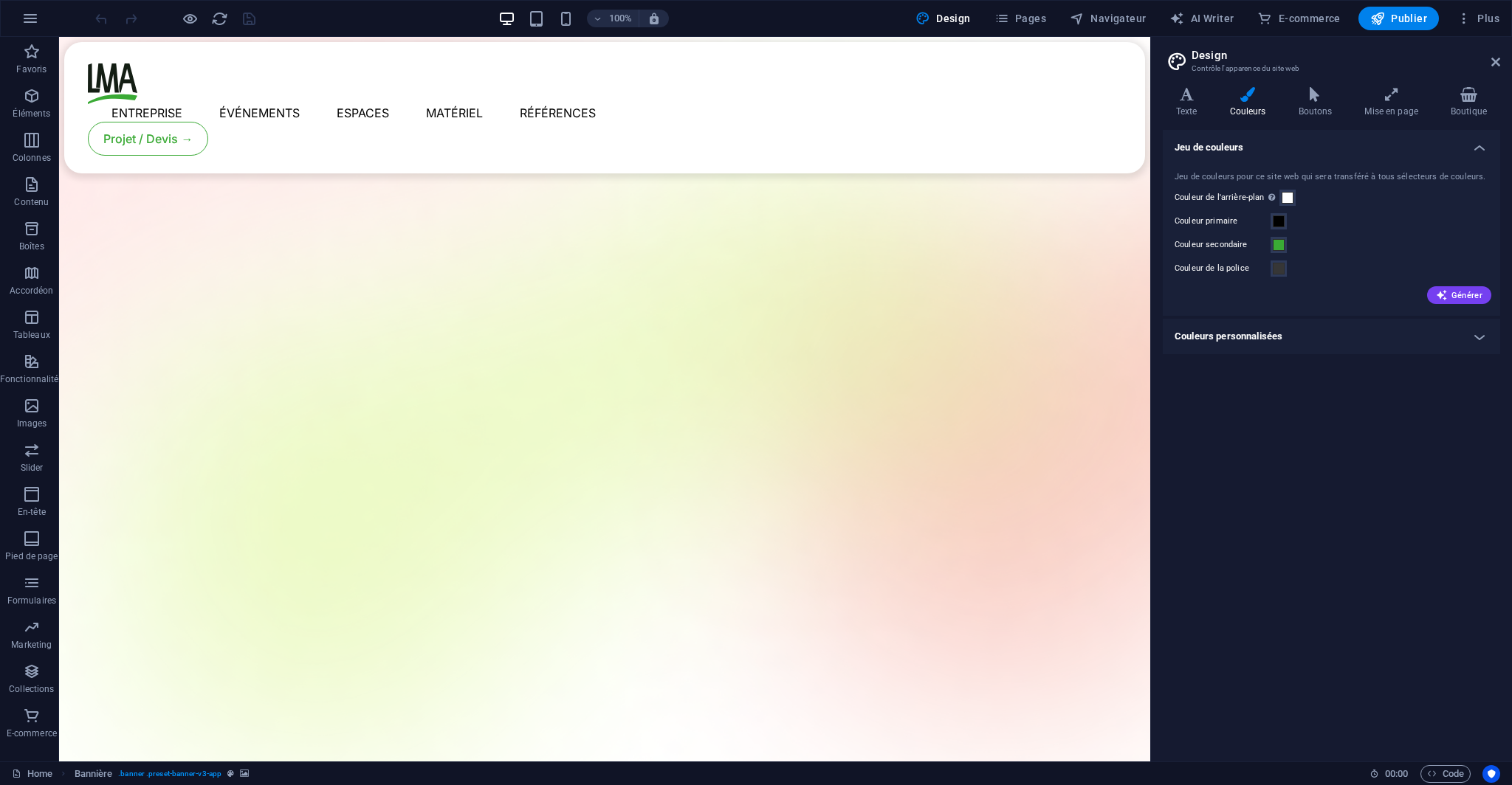
click at [1281, 331] on h4 "Couleurs personnalisées" at bounding box center [1331, 336] width 338 height 35
click at [1281, 243] on span at bounding box center [1278, 245] width 12 height 12
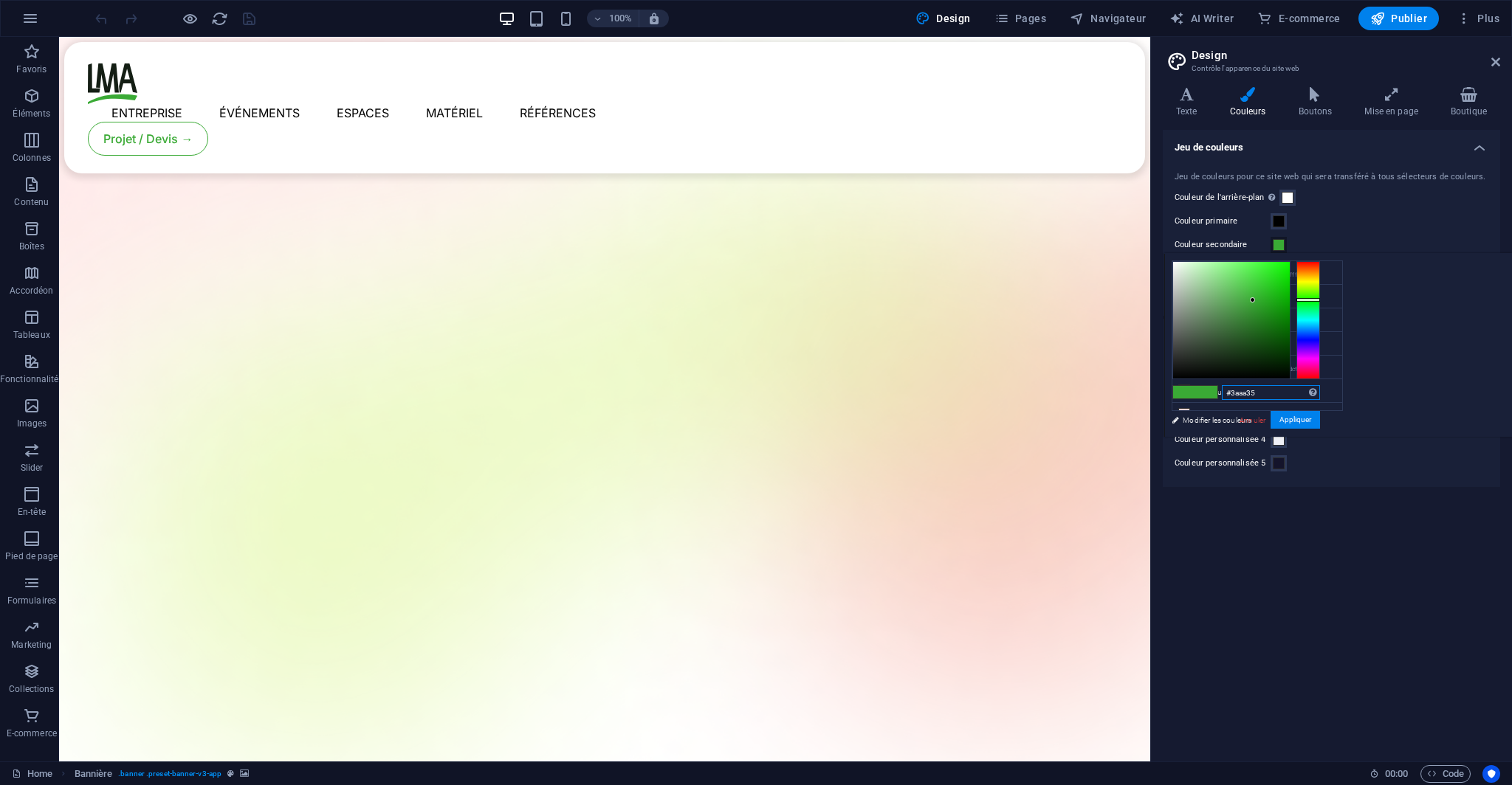
click at [1320, 387] on input "#3aaa35" at bounding box center [1270, 392] width 98 height 14
paste input "#1763b"
drag, startPoint x: 1491, startPoint y: 328, endPoint x: 1489, endPoint y: 304, distance: 24.1
click at [1320, 304] on div at bounding box center [1308, 305] width 23 height 4
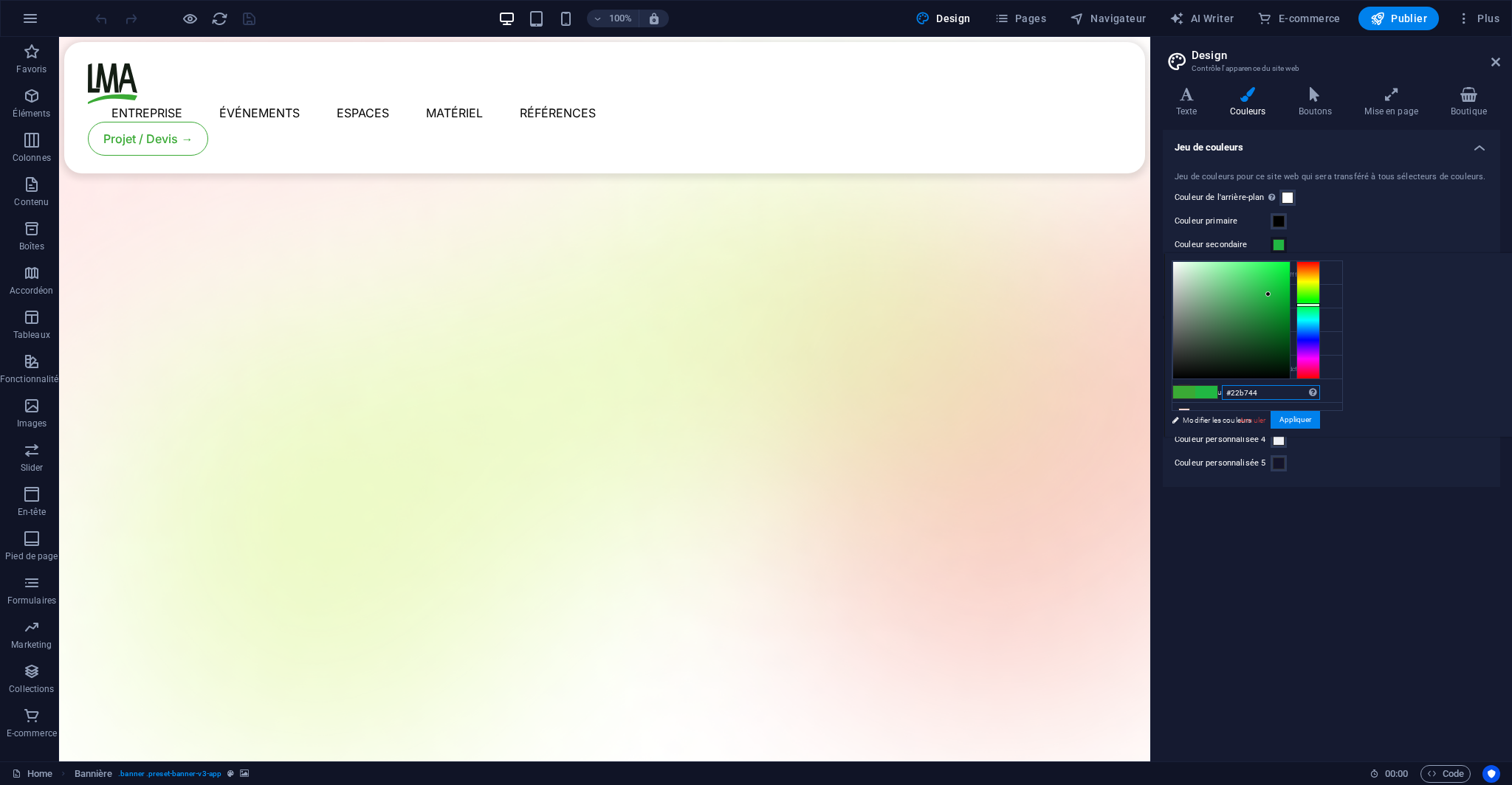
click at [1270, 293] on div at bounding box center [1267, 294] width 5 height 5
drag, startPoint x: 1452, startPoint y: 293, endPoint x: 1452, endPoint y: 301, distance: 8.0
click at [1270, 301] on div at bounding box center [1267, 302] width 5 height 5
click at [1273, 307] on div at bounding box center [1271, 308] width 5 height 5
type input "#189a36"
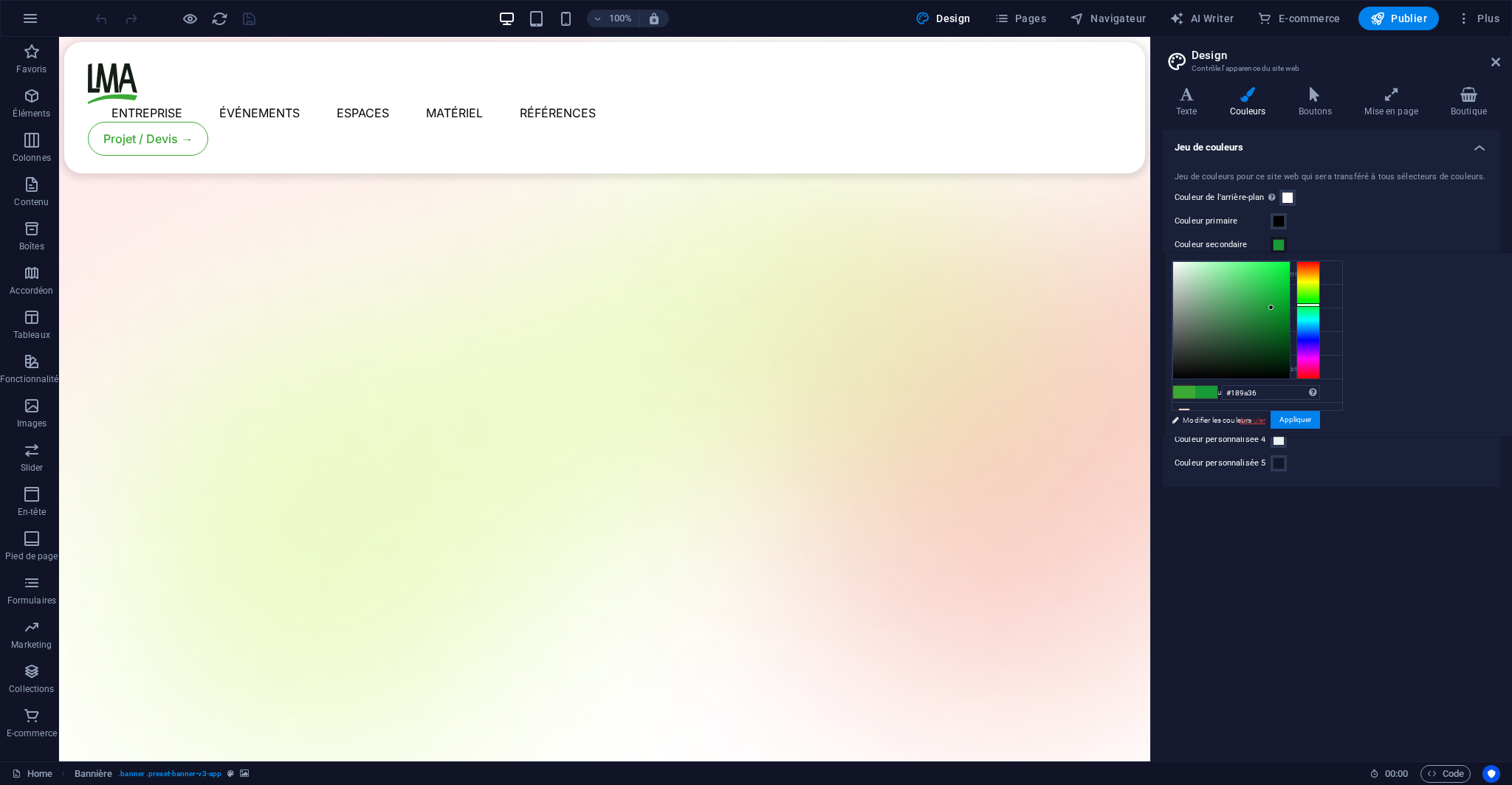
click at [1266, 417] on link "Annuler" at bounding box center [1252, 420] width 29 height 11
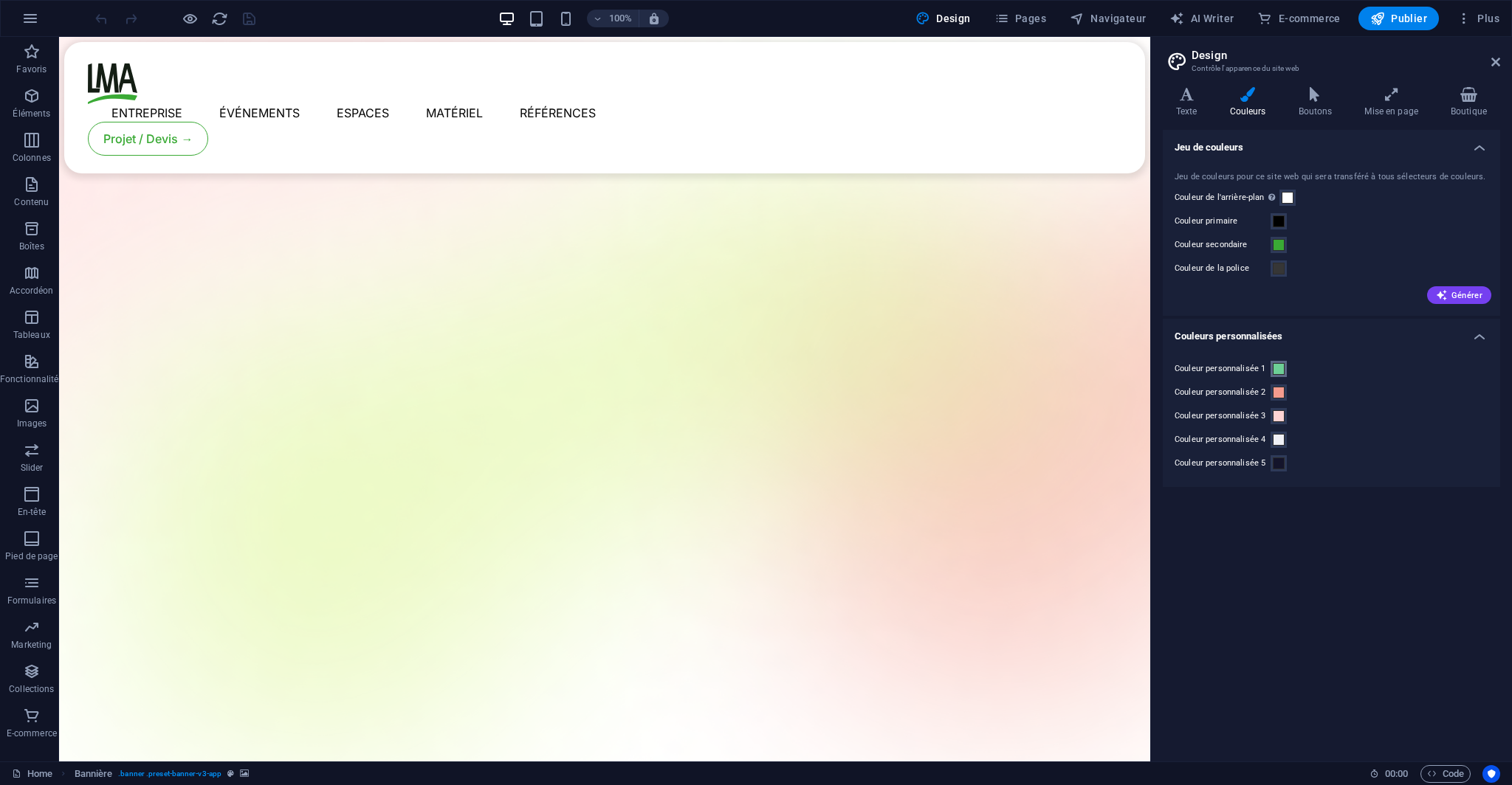
click at [1282, 370] on span at bounding box center [1278, 368] width 12 height 12
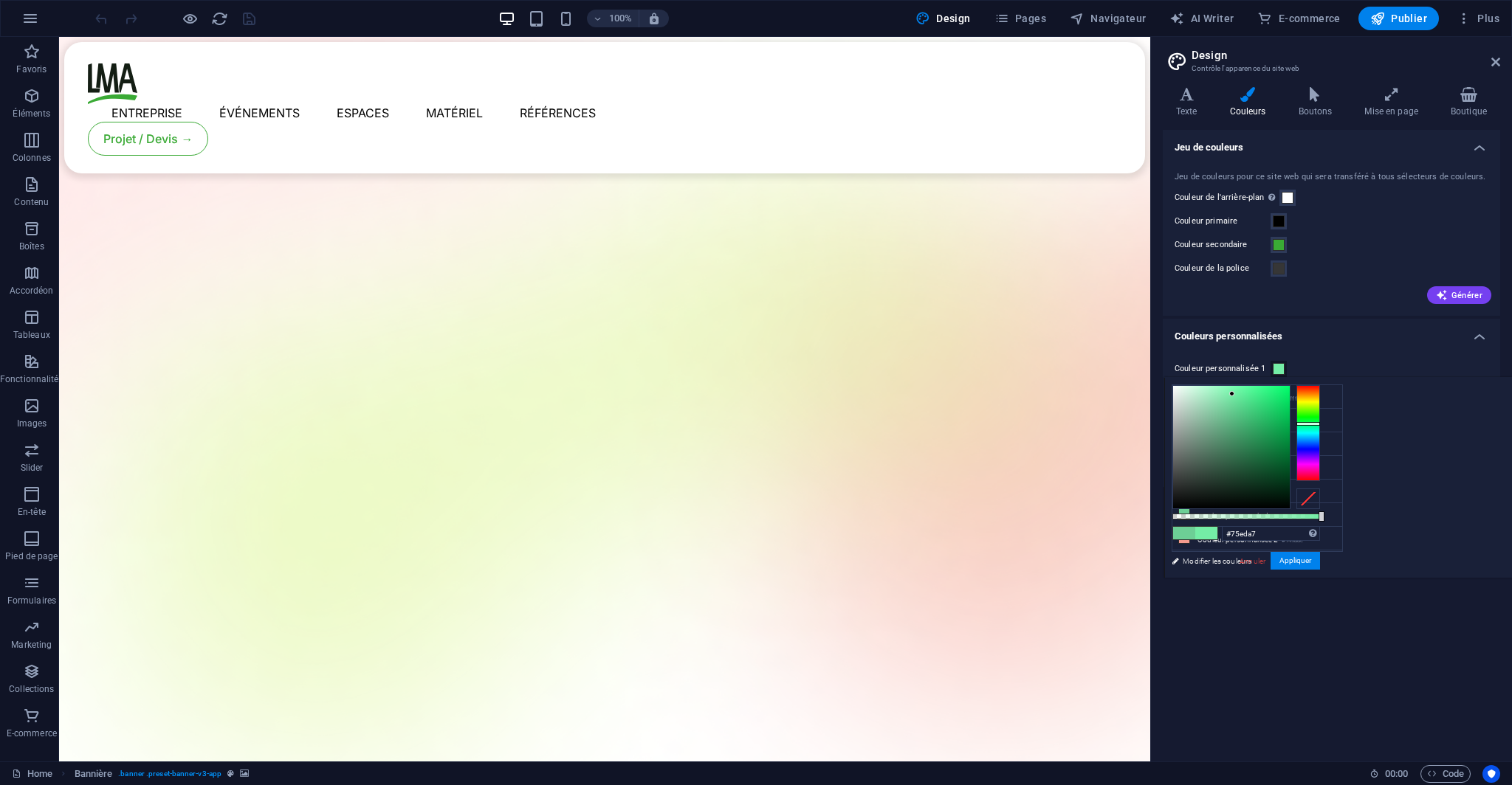
drag, startPoint x: 1421, startPoint y: 409, endPoint x: 1415, endPoint y: 393, distance: 17.1
click at [1289, 393] on div at bounding box center [1230, 448] width 116 height 123
drag, startPoint x: 1415, startPoint y: 393, endPoint x: 1399, endPoint y: 392, distance: 16.0
click at [1220, 392] on div at bounding box center [1218, 393] width 5 height 5
click at [1320, 423] on div at bounding box center [1308, 425] width 23 height 4
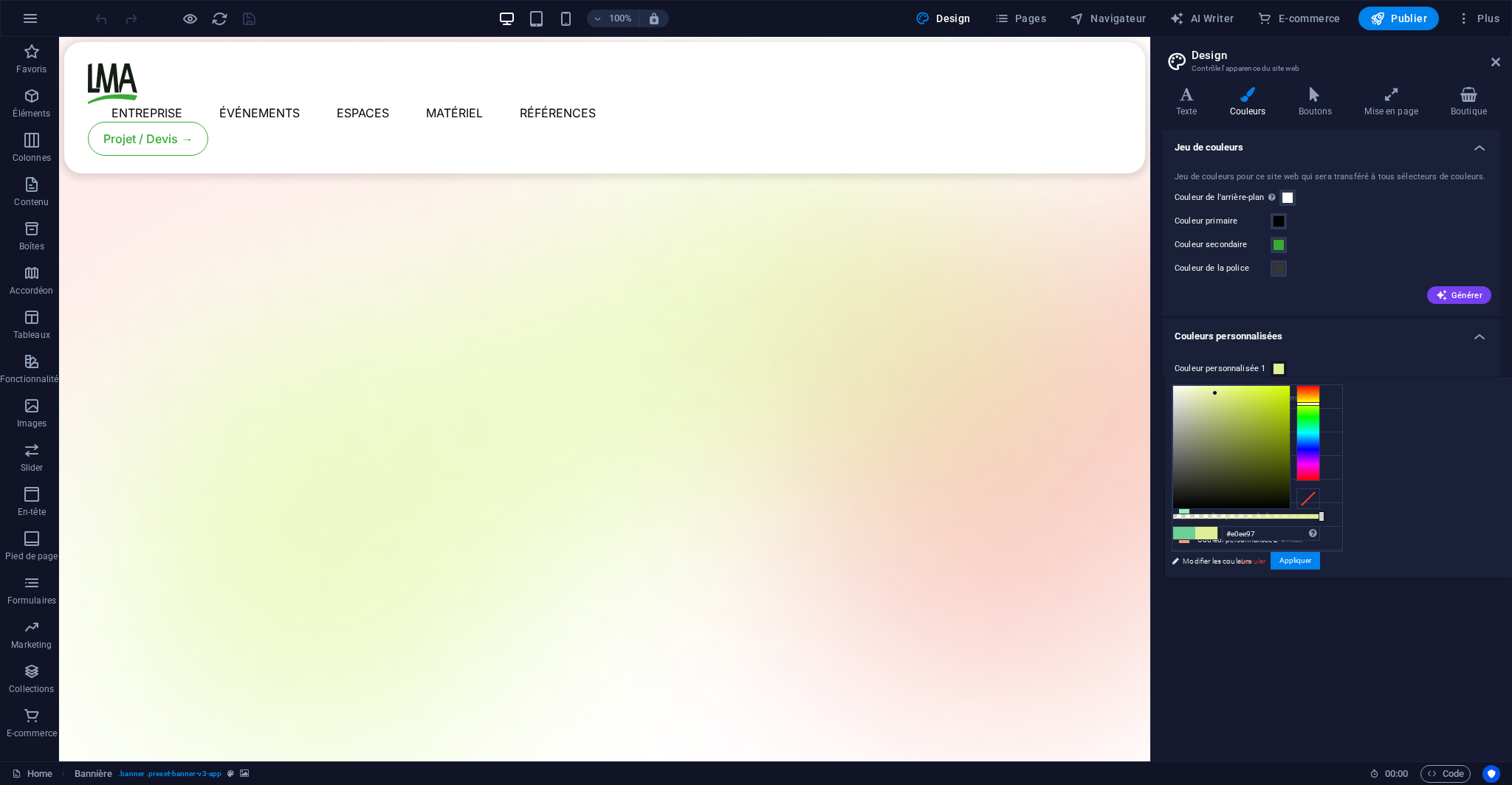
drag, startPoint x: 1496, startPoint y: 423, endPoint x: 1495, endPoint y: 405, distance: 18.0
click at [1320, 405] on div at bounding box center [1308, 433] width 23 height 96
click at [1320, 411] on div at bounding box center [1308, 412] width 23 height 4
drag, startPoint x: 1497, startPoint y: 411, endPoint x: 1497, endPoint y: 427, distance: 16.0
click at [1320, 427] on div at bounding box center [1308, 428] width 23 height 4
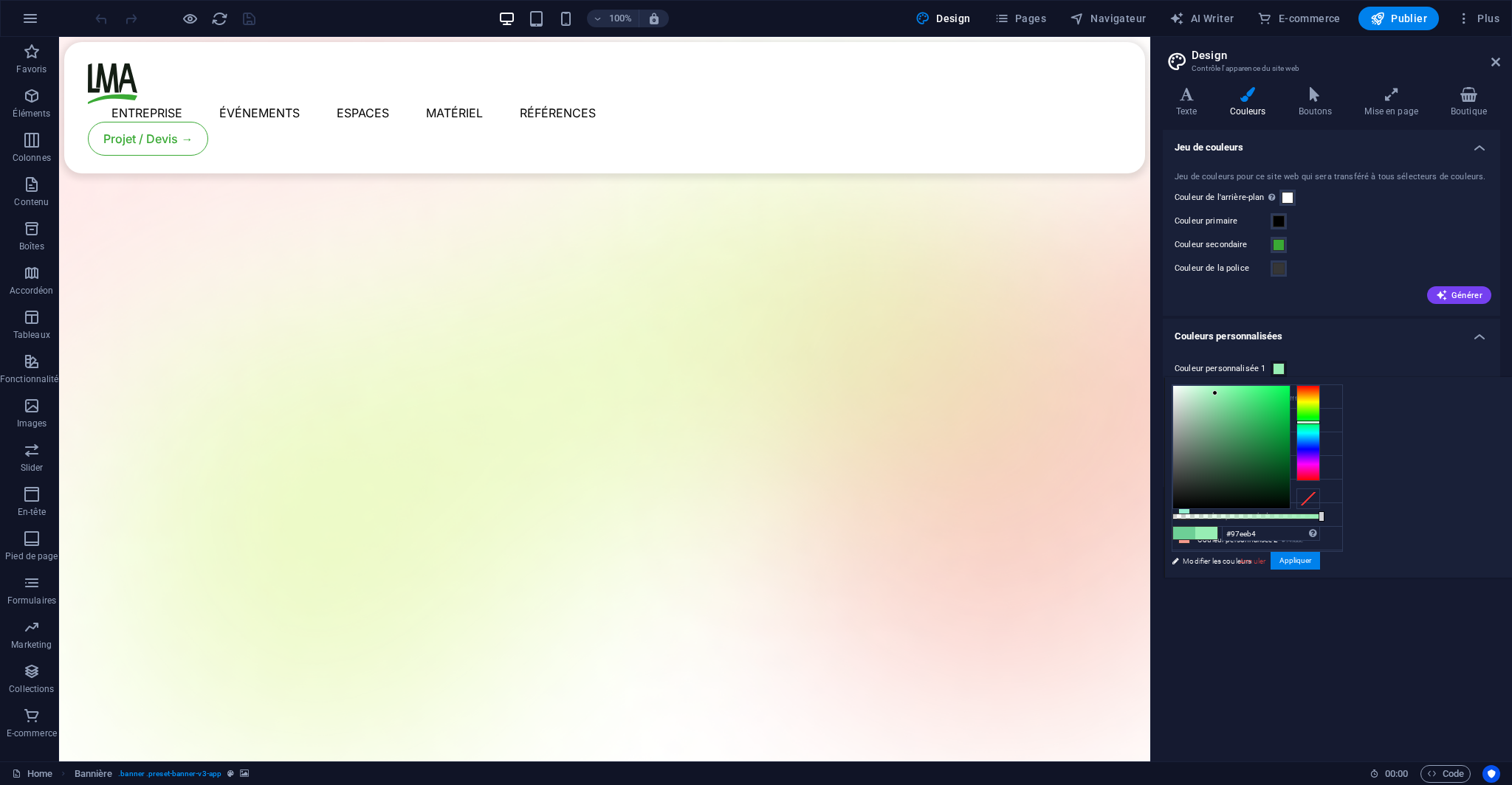
click at [1320, 421] on div at bounding box center [1308, 422] width 23 height 4
click at [1289, 391] on div at bounding box center [1230, 448] width 116 height 123
drag, startPoint x: 1409, startPoint y: 392, endPoint x: 1454, endPoint y: 394, distance: 45.0
click at [1289, 394] on div at bounding box center [1230, 448] width 116 height 123
drag, startPoint x: 1454, startPoint y: 394, endPoint x: 1408, endPoint y: 393, distance: 46.0
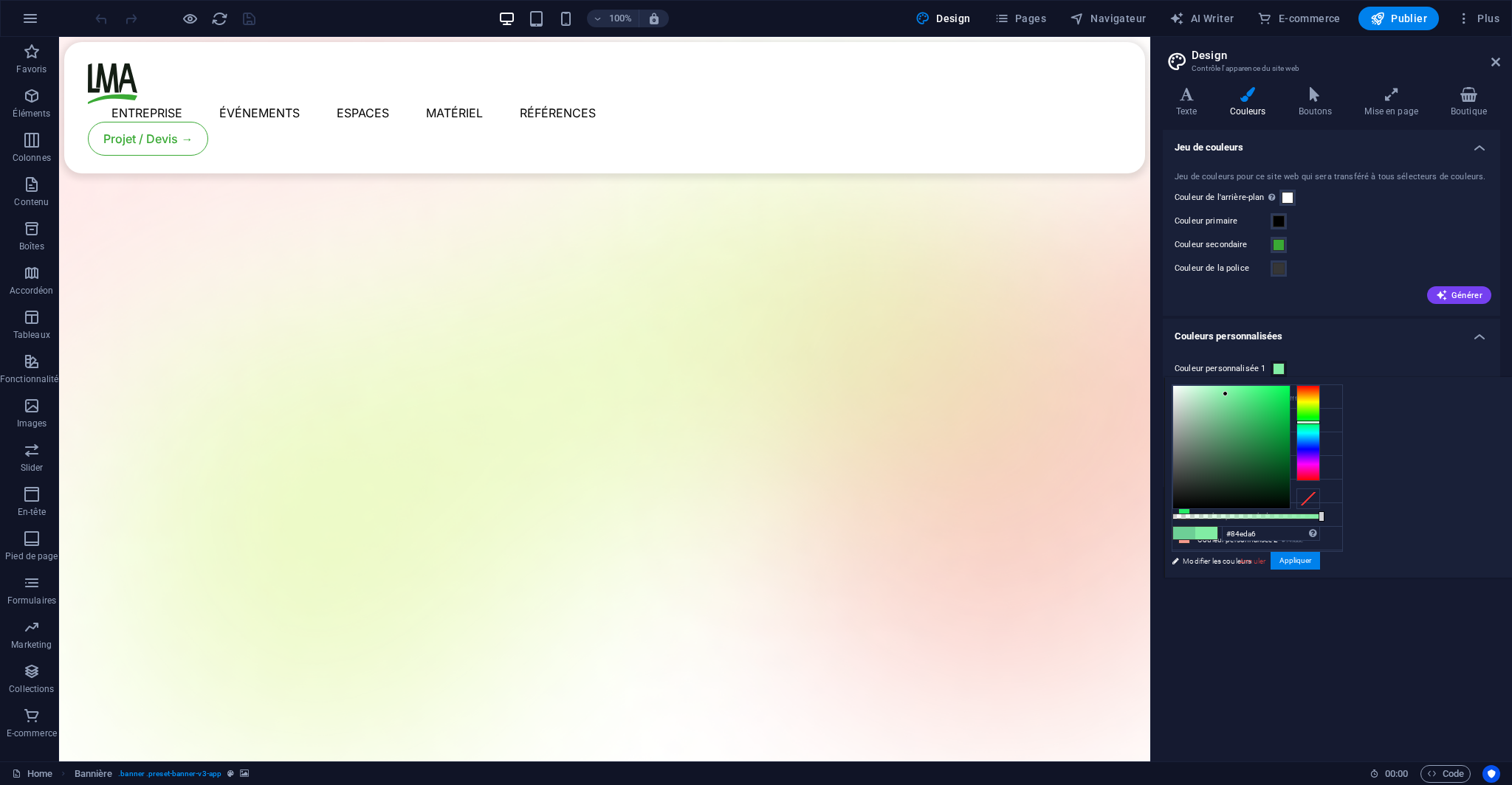
click at [1228, 393] on div at bounding box center [1225, 393] width 5 height 5
drag, startPoint x: 1408, startPoint y: 393, endPoint x: 1425, endPoint y: 386, distance: 18.4
click at [1240, 386] on div at bounding box center [1238, 388] width 5 height 5
drag, startPoint x: 1425, startPoint y: 386, endPoint x: 1427, endPoint y: 378, distance: 8.2
click at [1327, 378] on div "#64ff97 Formats pris en charge #0852ed rgb(8, 82, 237) rgba(8, 82, 237, 90%) hs…" at bounding box center [1245, 585] width 163 height 414
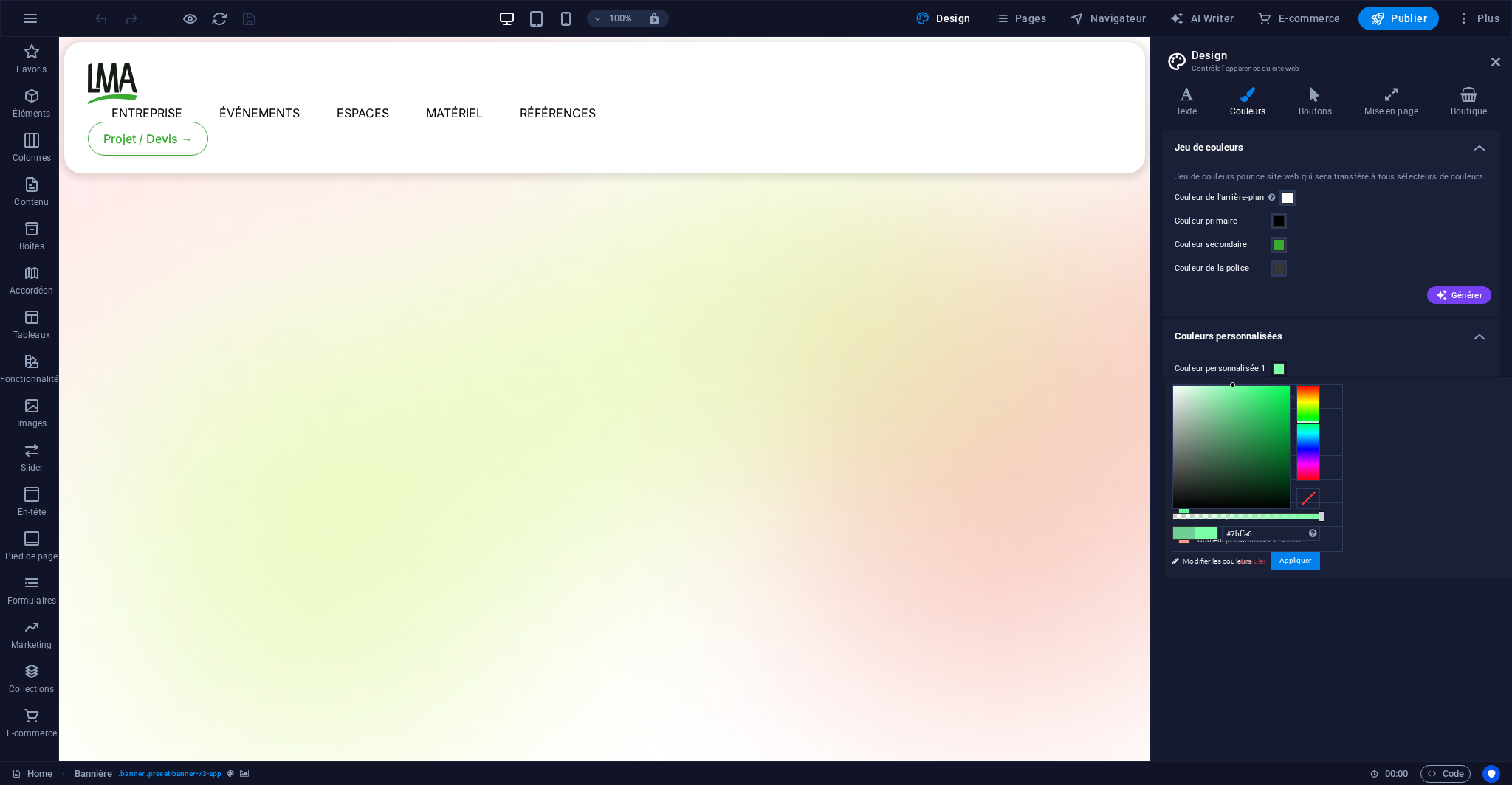
drag, startPoint x: 1426, startPoint y: 384, endPoint x: 1417, endPoint y: 383, distance: 9.1
click at [1235, 383] on div at bounding box center [1232, 385] width 5 height 5
drag, startPoint x: 1417, startPoint y: 383, endPoint x: 1396, endPoint y: 378, distance: 21.6
click at [1327, 378] on div "#a8ffc5 Formats pris en charge #0852ed rgb(8, 82, 237) rgba(8, 82, 237, 90%) hs…" at bounding box center [1245, 585] width 163 height 414
drag, startPoint x: 1405, startPoint y: 387, endPoint x: 1418, endPoint y: 382, distance: 13.9
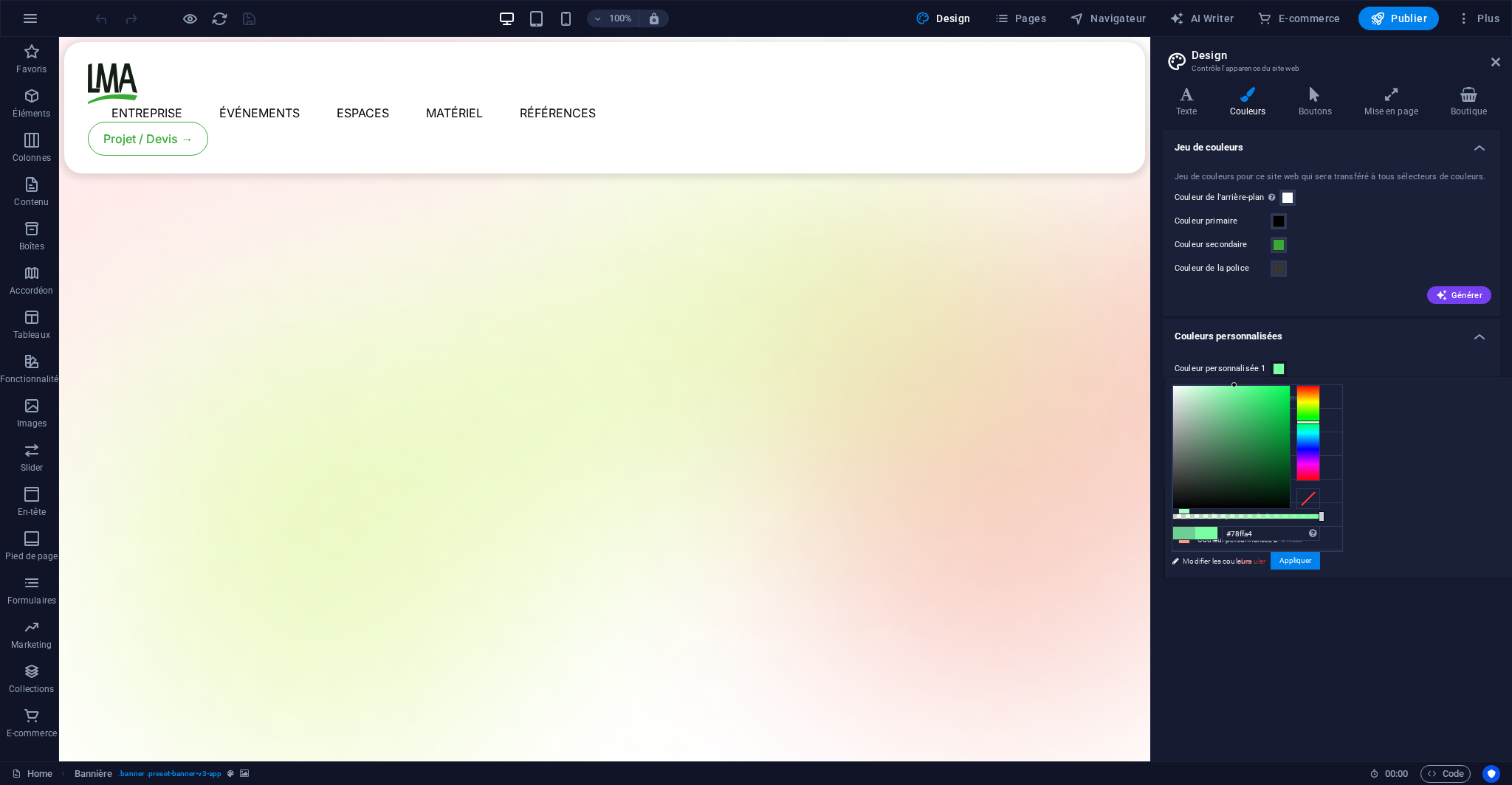
click at [1289, 386] on div at bounding box center [1230, 448] width 116 height 123
click at [1320, 423] on div at bounding box center [1308, 424] width 23 height 4
type input "#78ff98"
click at [1320, 420] on div at bounding box center [1308, 420] width 23 height 4
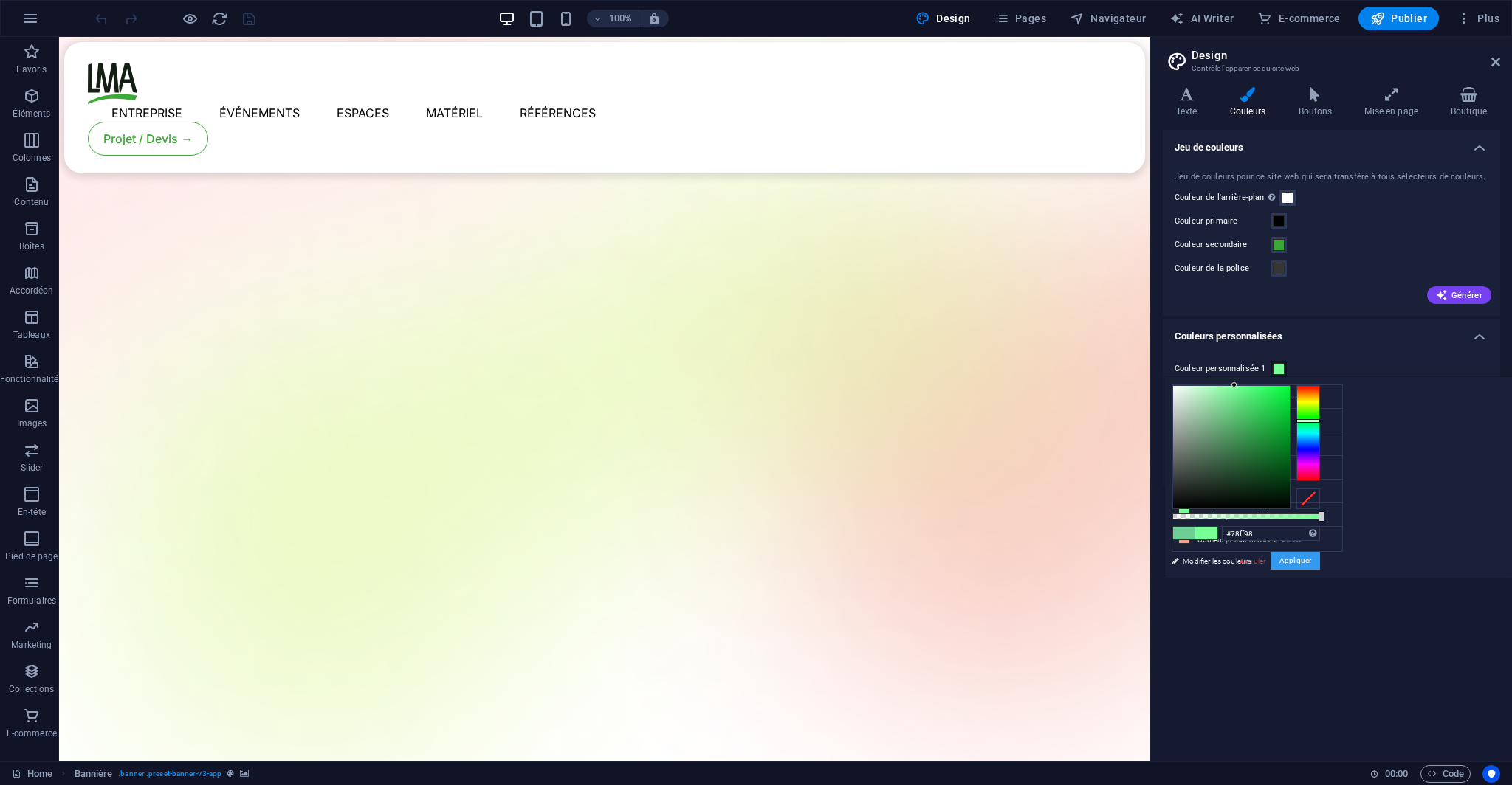
click at [1320, 559] on button "Appliquer" at bounding box center [1294, 561] width 50 height 18
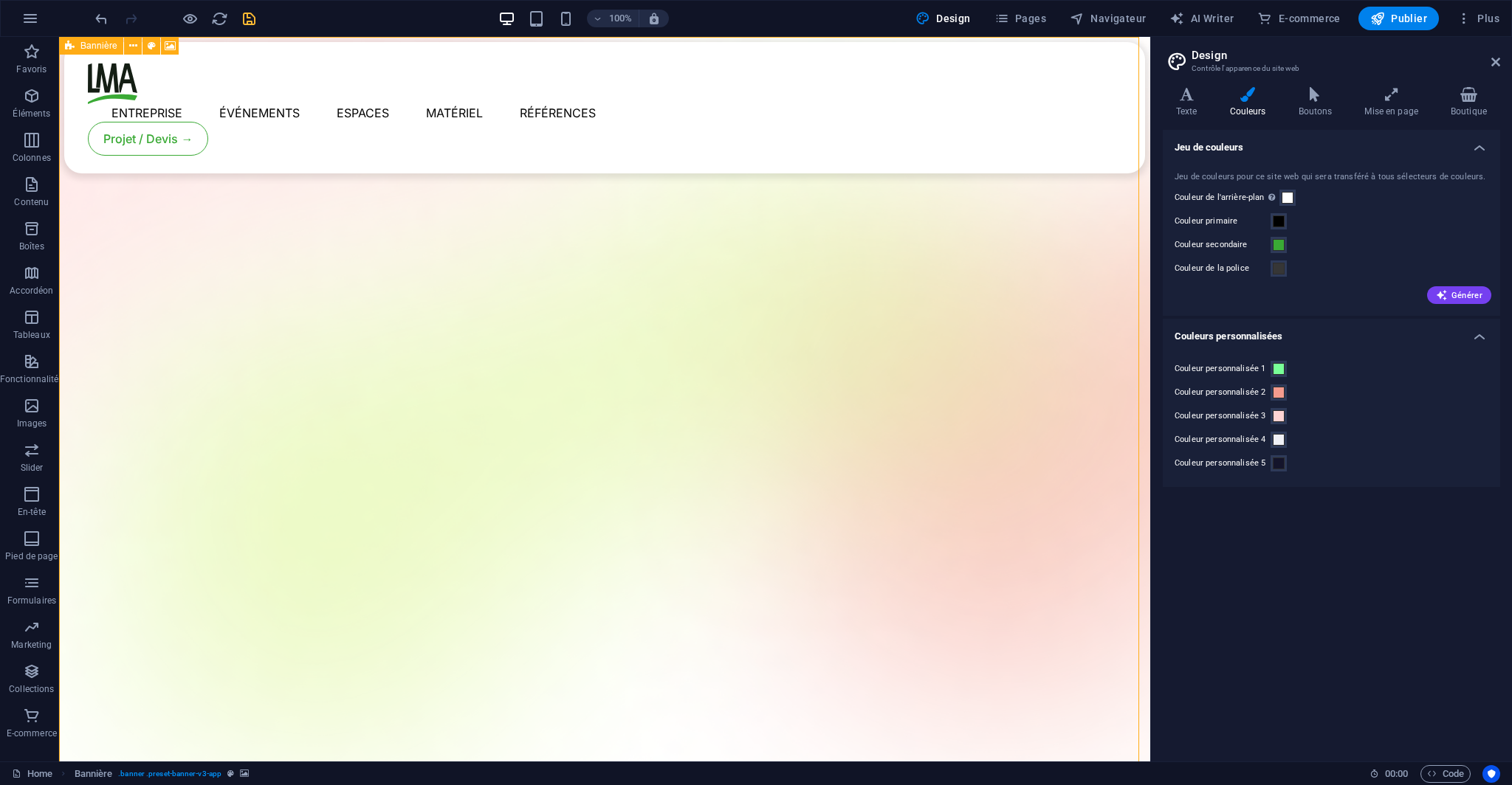
click at [81, 44] on span "Bannière" at bounding box center [98, 46] width 37 height 9
select select "vh"
select select "header"
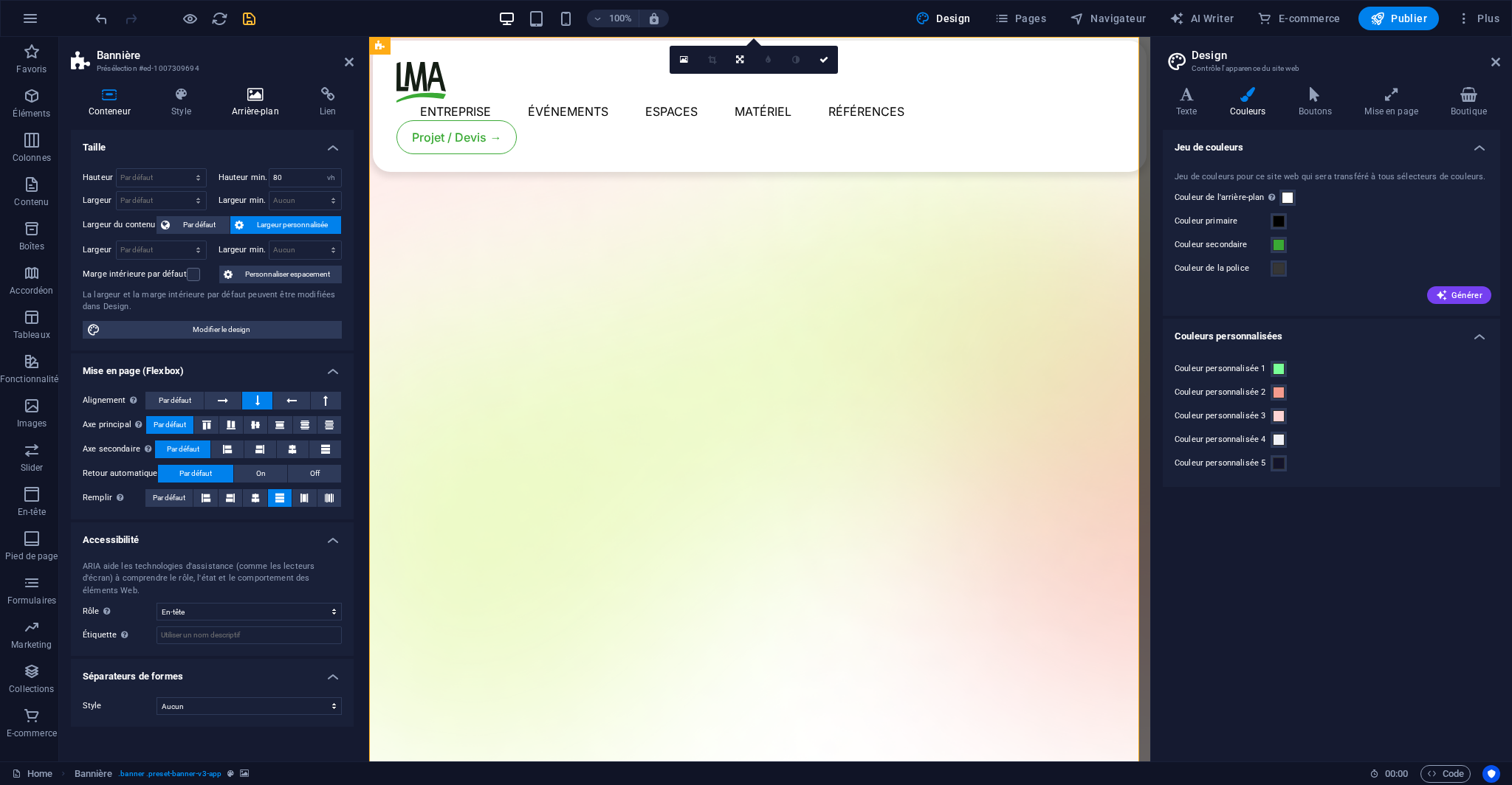
click at [240, 88] on icon at bounding box center [255, 94] width 82 height 14
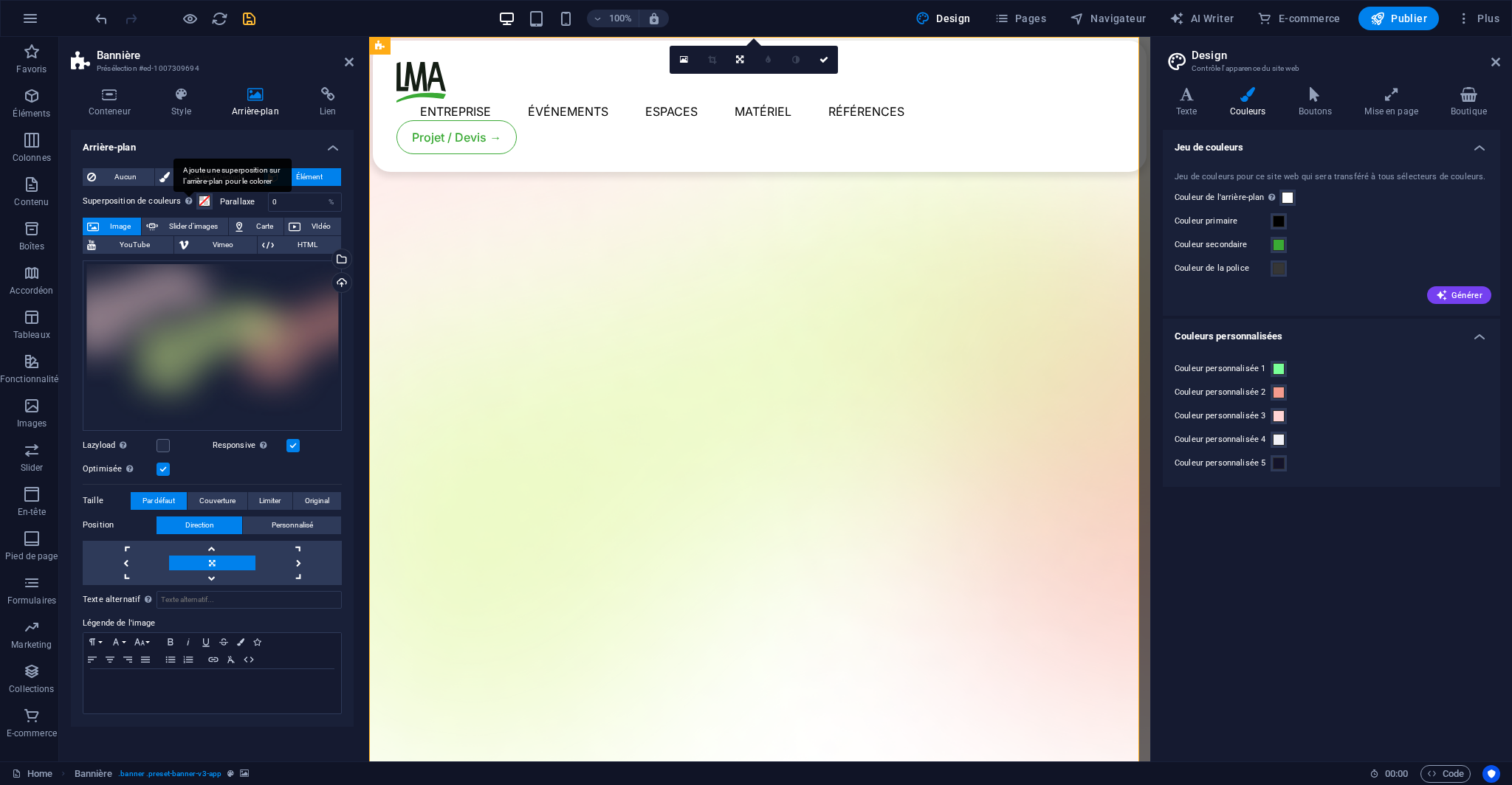
click at [189, 192] on div "Ajoute une superposition sur l'arrière-plan pour le colorer" at bounding box center [232, 175] width 118 height 33
click at [196, 200] on button "Superposition de couleurs Ajoute une superposition sur l'arrière-plan pour le c…" at bounding box center [204, 201] width 16 height 16
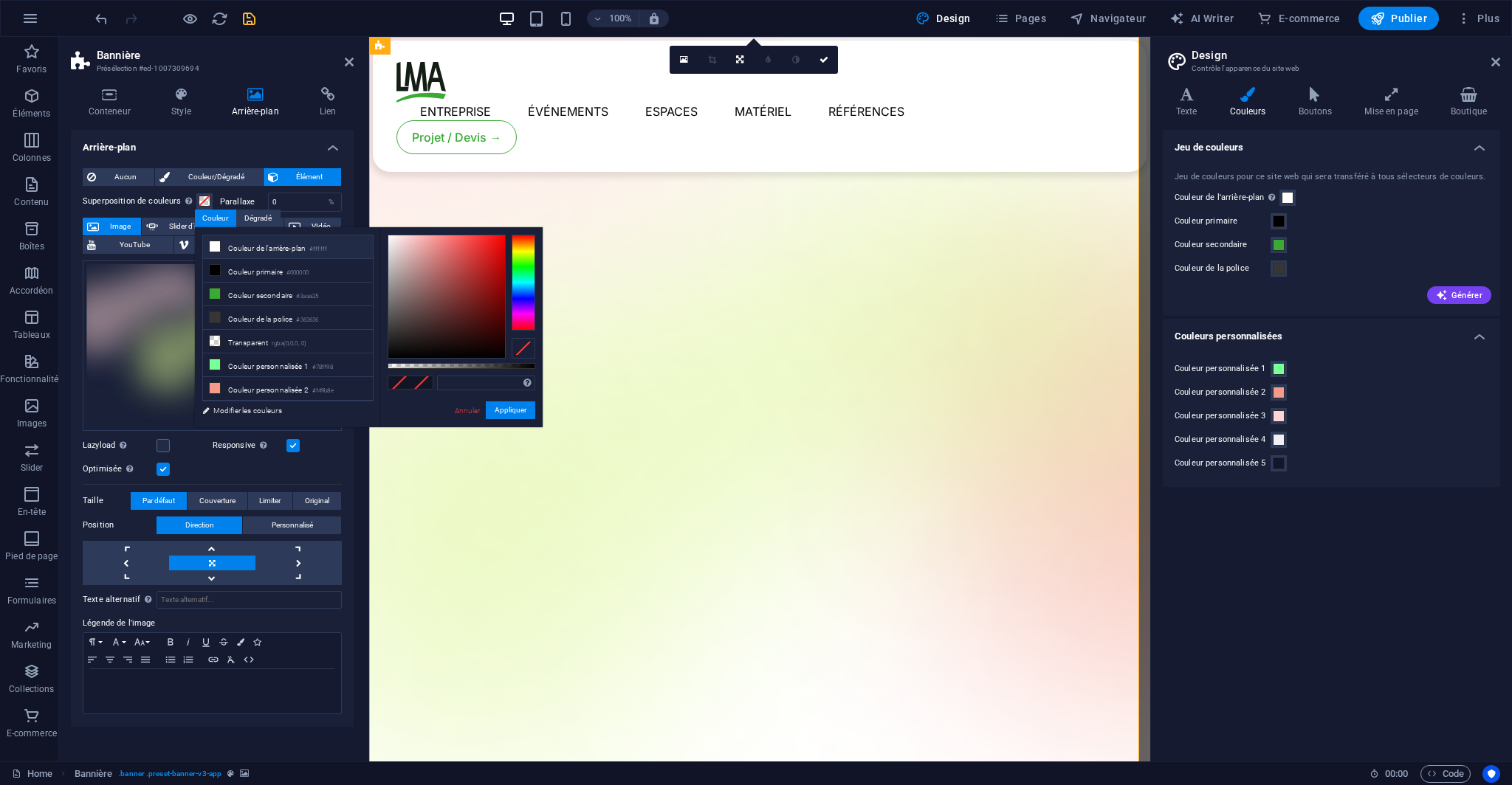
click at [253, 245] on li "Couleur de l'arrière-plan #ffffff" at bounding box center [288, 247] width 170 height 23
drag, startPoint x: 425, startPoint y: 362, endPoint x: 447, endPoint y: 364, distance: 22.1
click at [447, 364] on div at bounding box center [461, 365] width 148 height 6
click at [301, 308] on li "Couleur de la police #363636" at bounding box center [288, 318] width 170 height 23
type input "rgba(54, 54, 54, 0.168)"
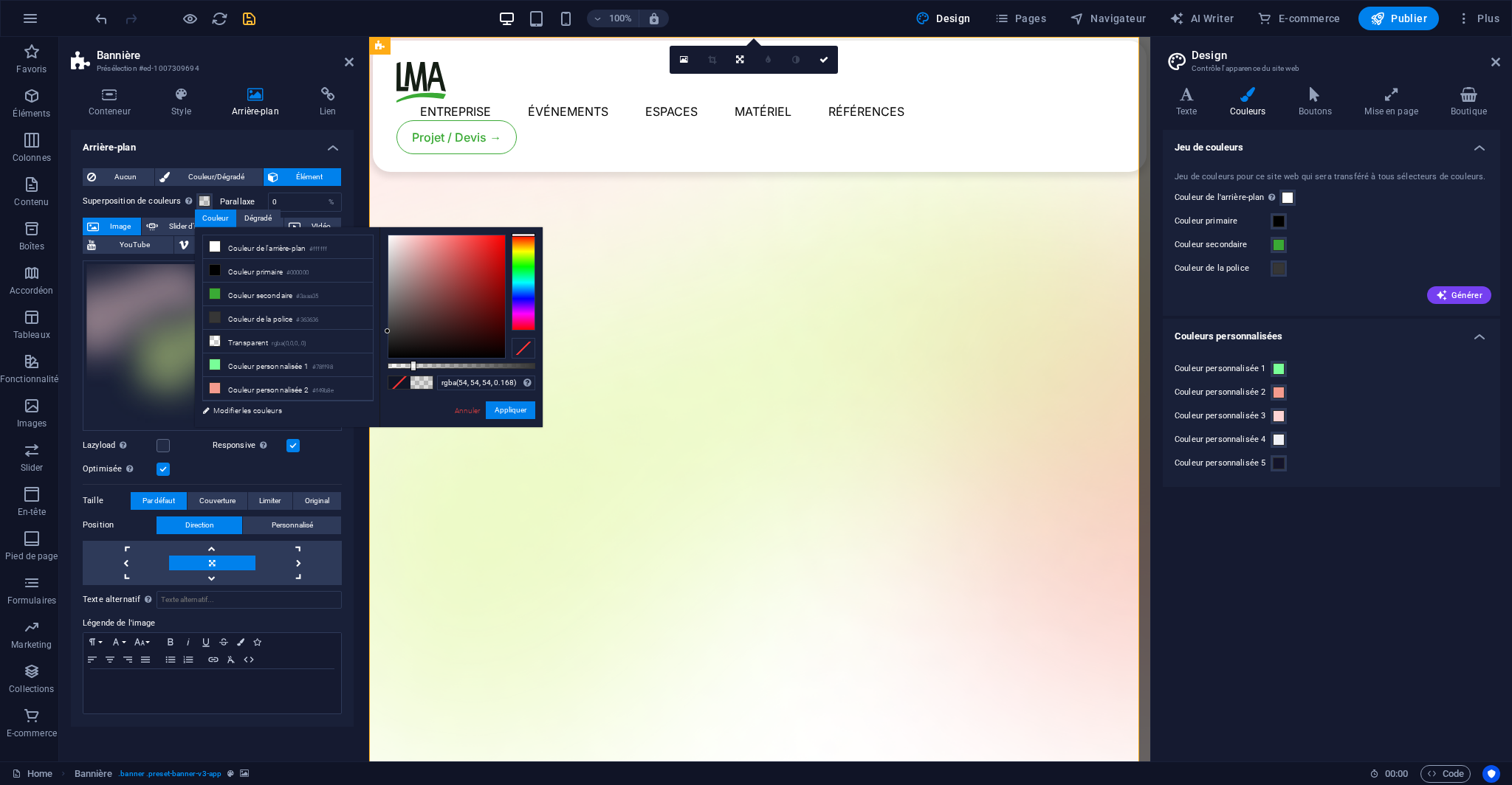
drag, startPoint x: 427, startPoint y: 362, endPoint x: 412, endPoint y: 361, distance: 15.0
click at [412, 363] on div at bounding box center [461, 365] width 148 height 6
click at [465, 407] on link "Annuler" at bounding box center [468, 411] width 29 height 11
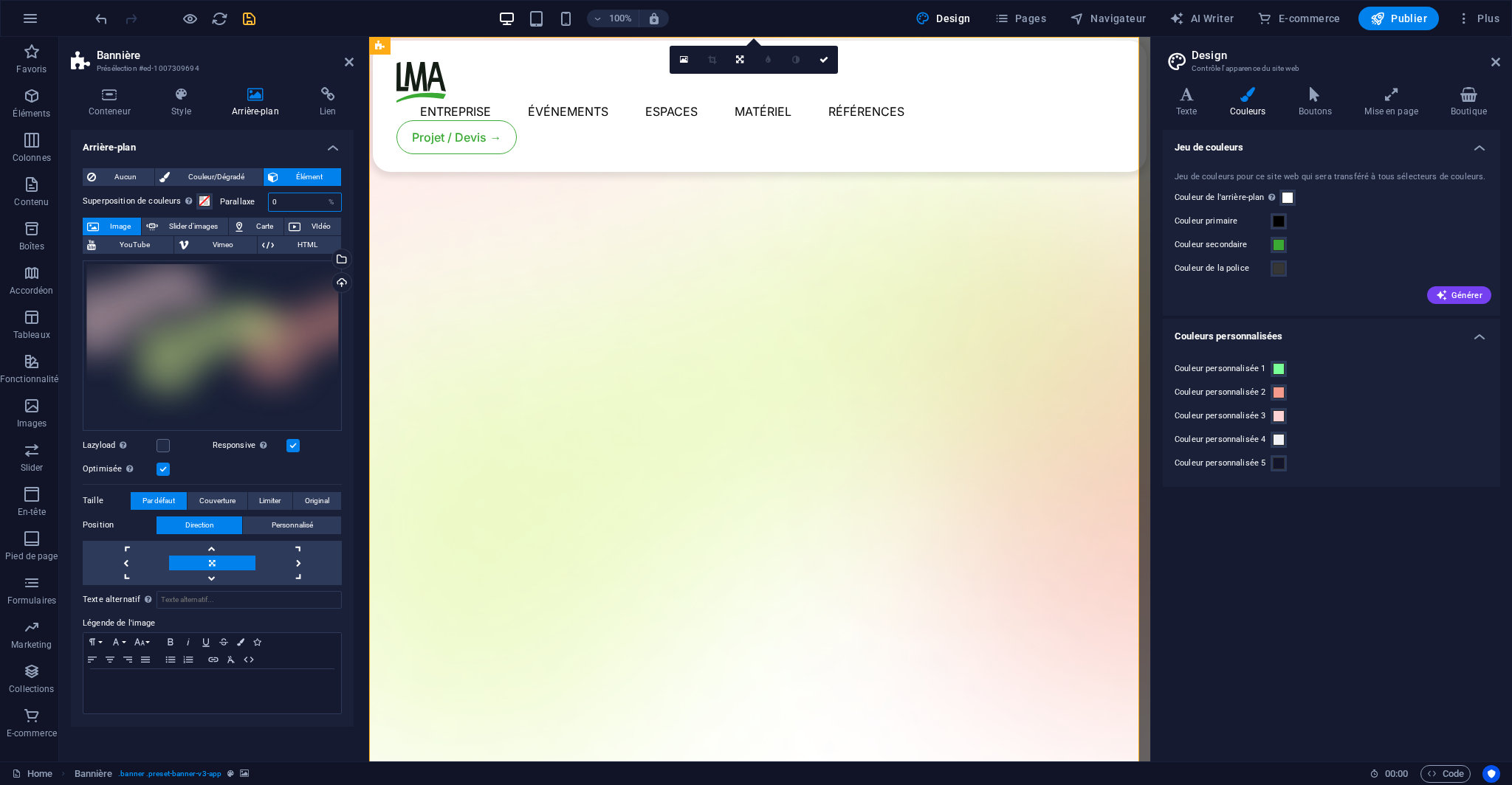
drag, startPoint x: 300, startPoint y: 206, endPoint x: 270, endPoint y: 205, distance: 30.0
click at [270, 205] on input "0" at bounding box center [305, 202] width 72 height 18
type input "10"
click at [257, 204] on label "Parallaxe" at bounding box center [244, 201] width 48 height 8
click at [251, 18] on icon "save" at bounding box center [249, 18] width 17 height 17
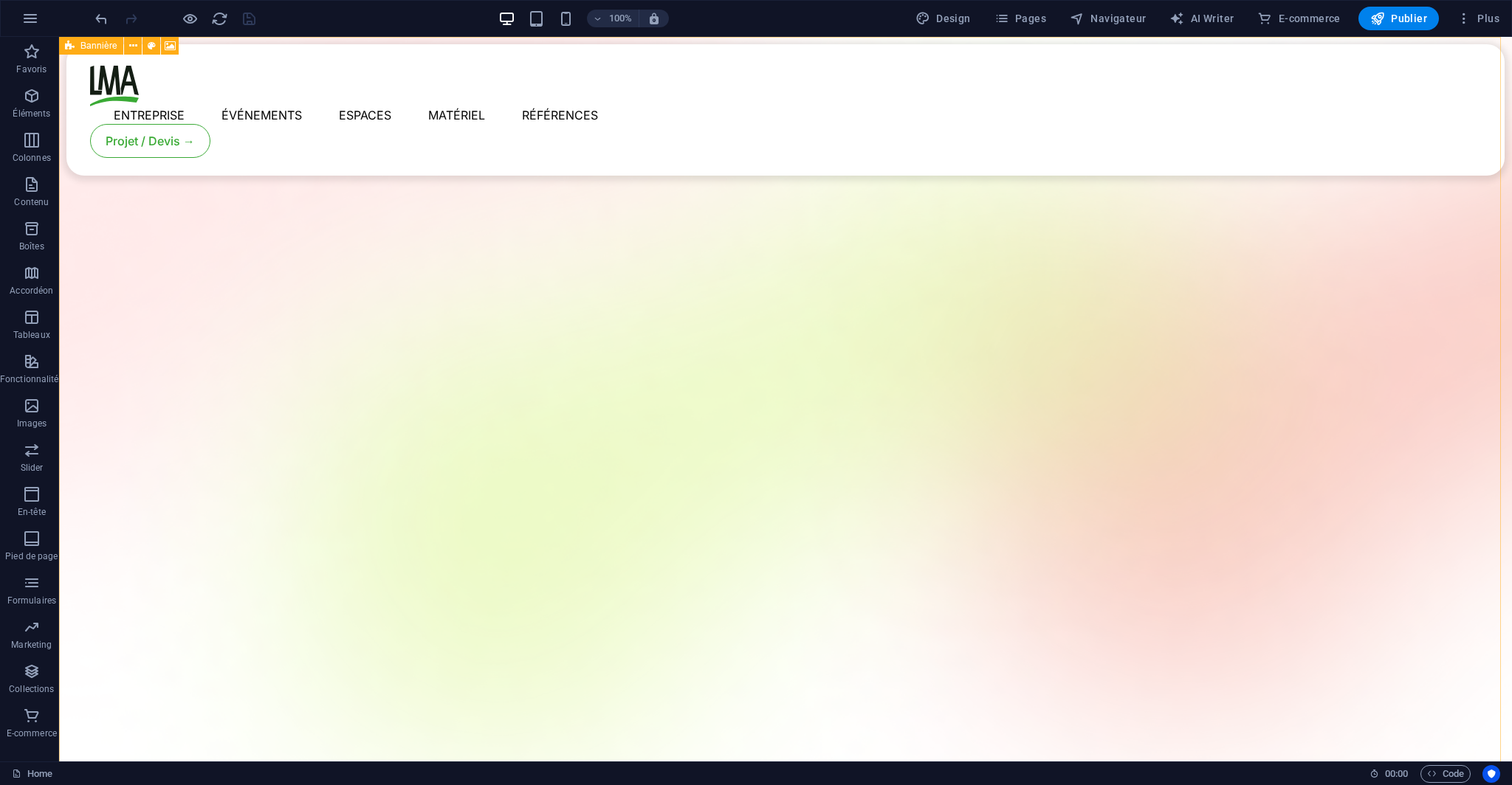
click at [79, 48] on div "Bannière" at bounding box center [90, 46] width 64 height 18
click at [79, 48] on div "Bannière" at bounding box center [90, 46] width 64 height 18
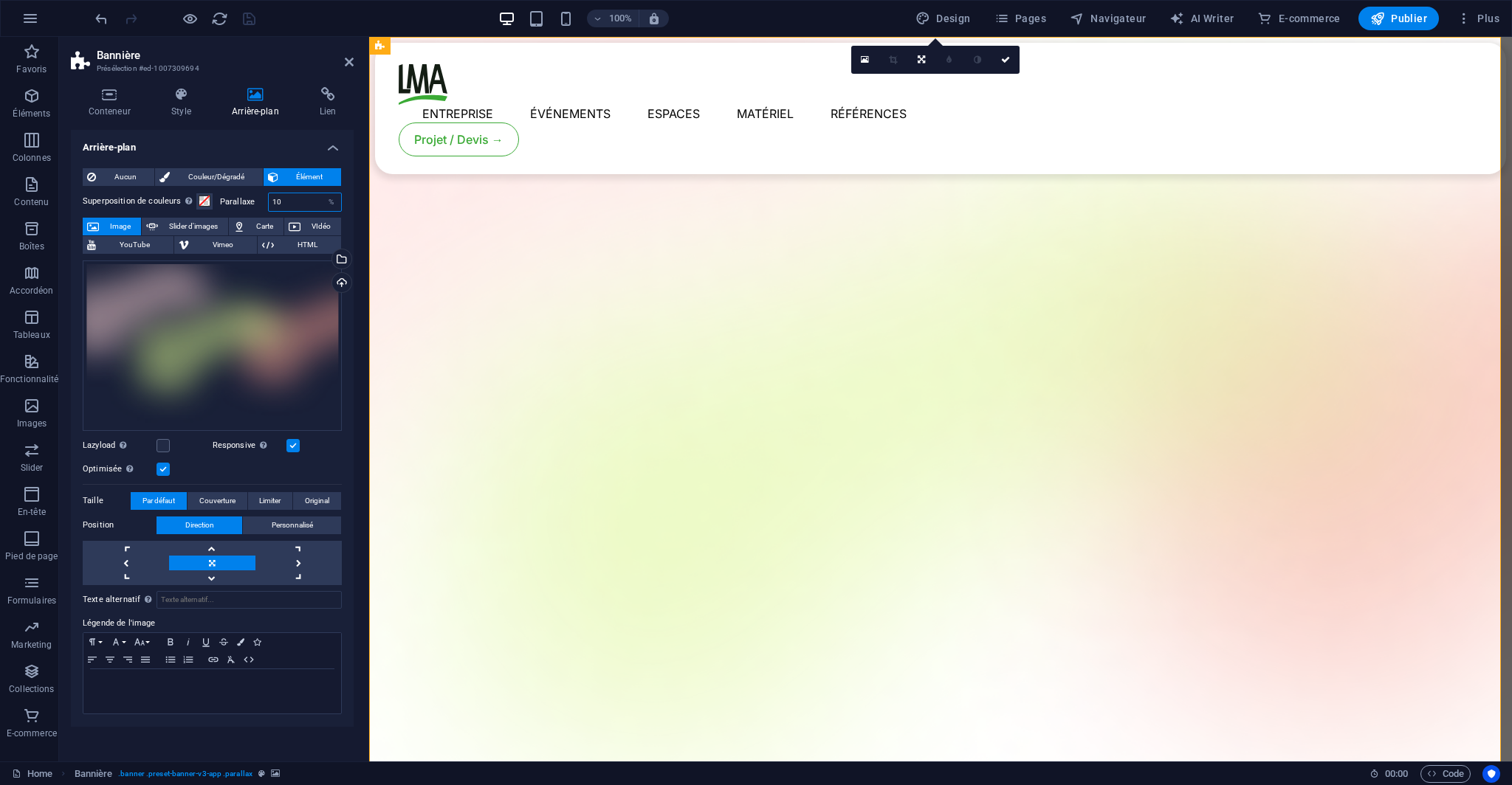
click at [274, 198] on input "10" at bounding box center [305, 202] width 72 height 18
type input "50"
click at [256, 203] on label "Parallaxe" at bounding box center [244, 201] width 48 height 8
click at [248, 17] on icon "save" at bounding box center [249, 18] width 17 height 17
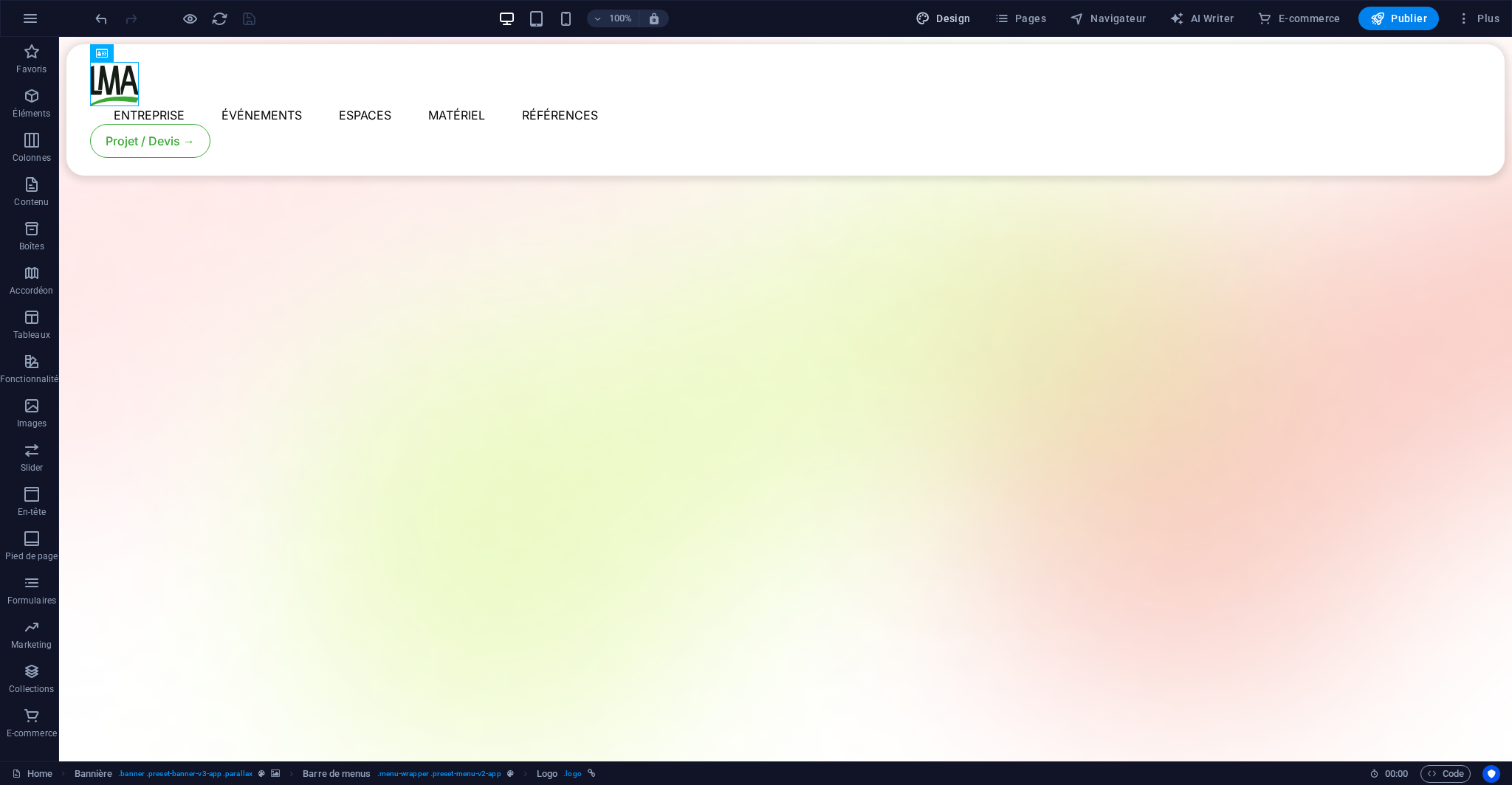
click at [958, 20] on span "Design" at bounding box center [942, 18] width 55 height 14
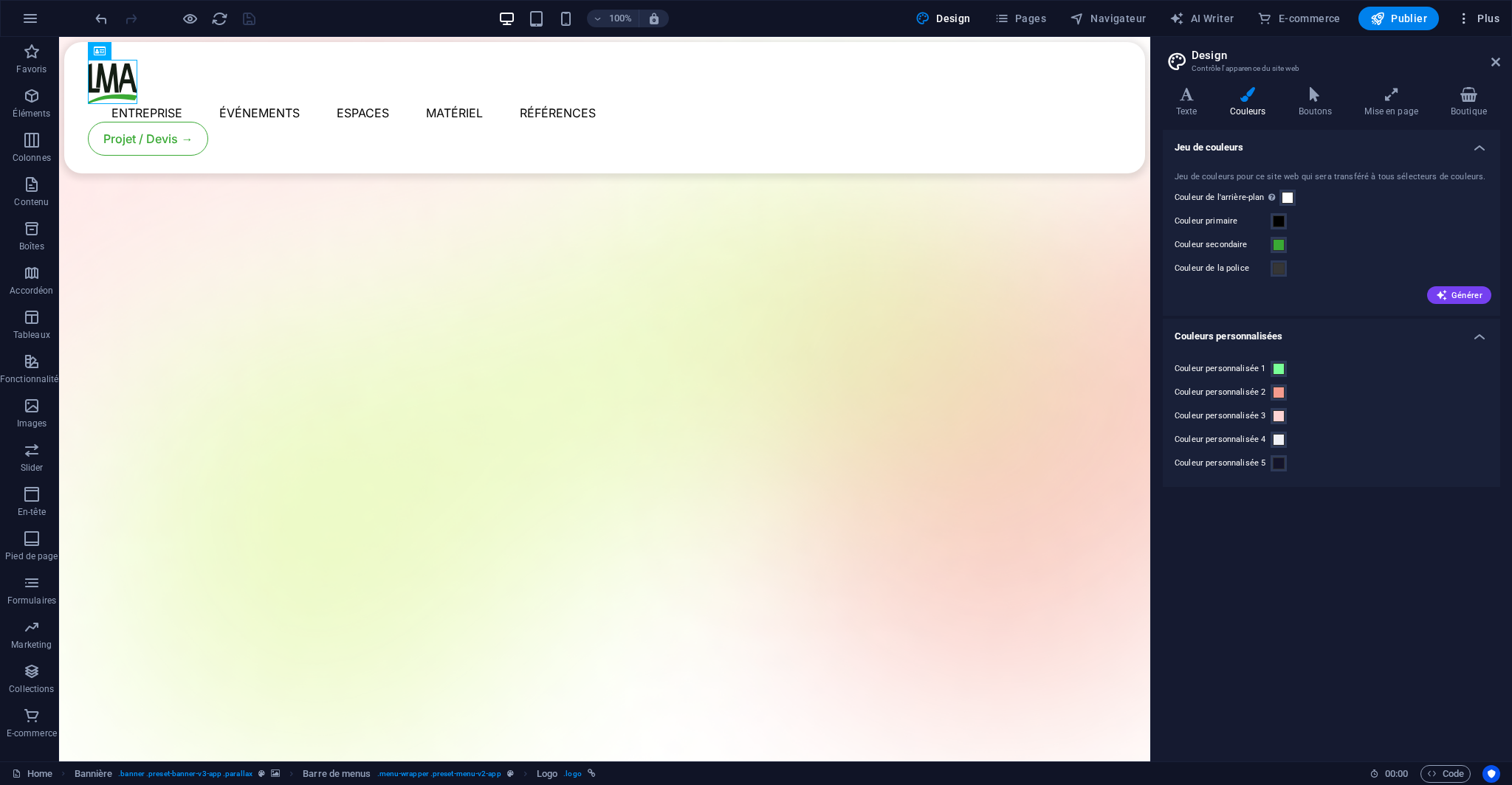
click at [1480, 18] on span "Plus" at bounding box center [1477, 18] width 42 height 14
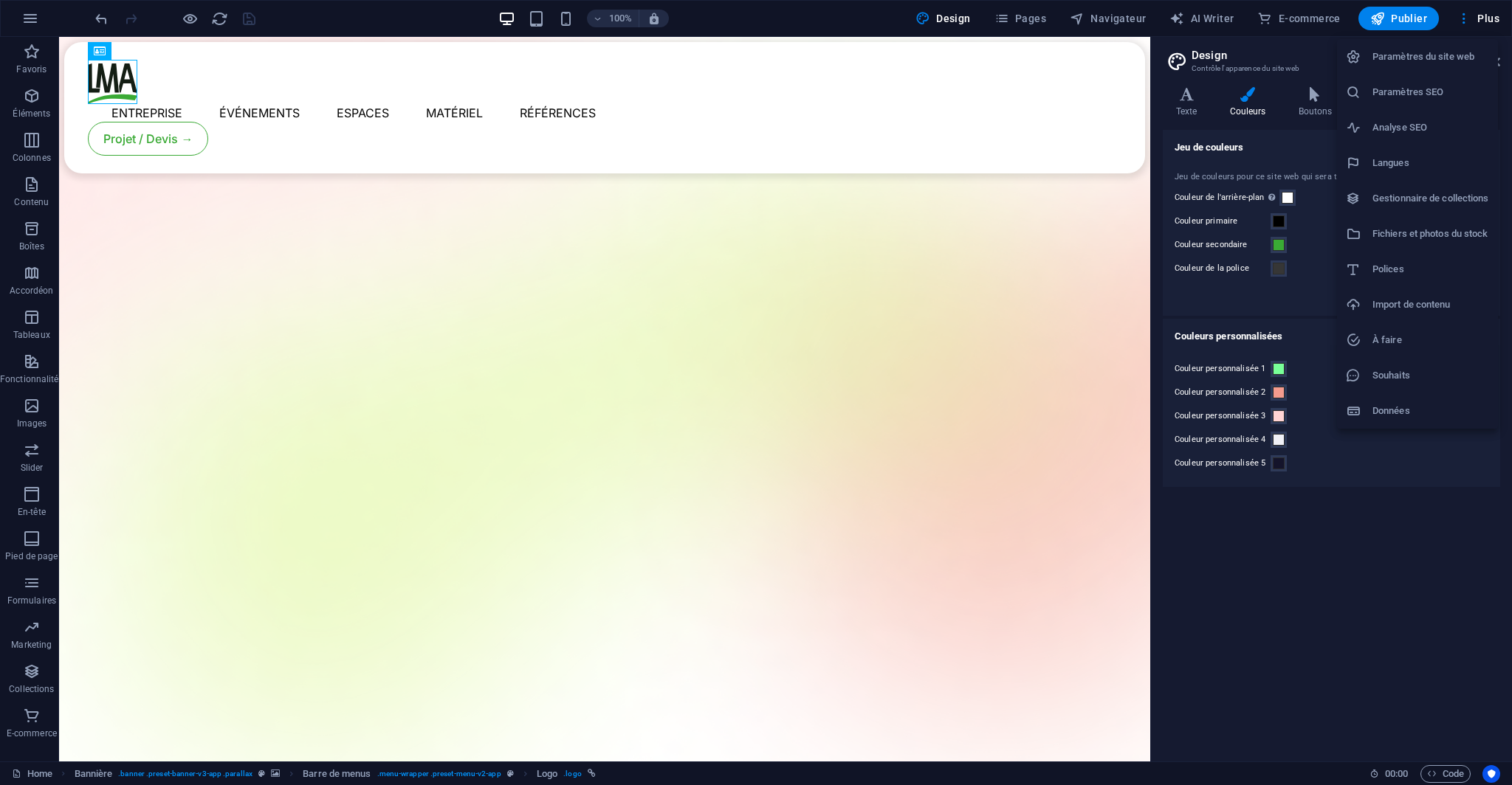
click at [1387, 60] on h6 "Paramètres du site web" at bounding box center [1430, 57] width 116 height 18
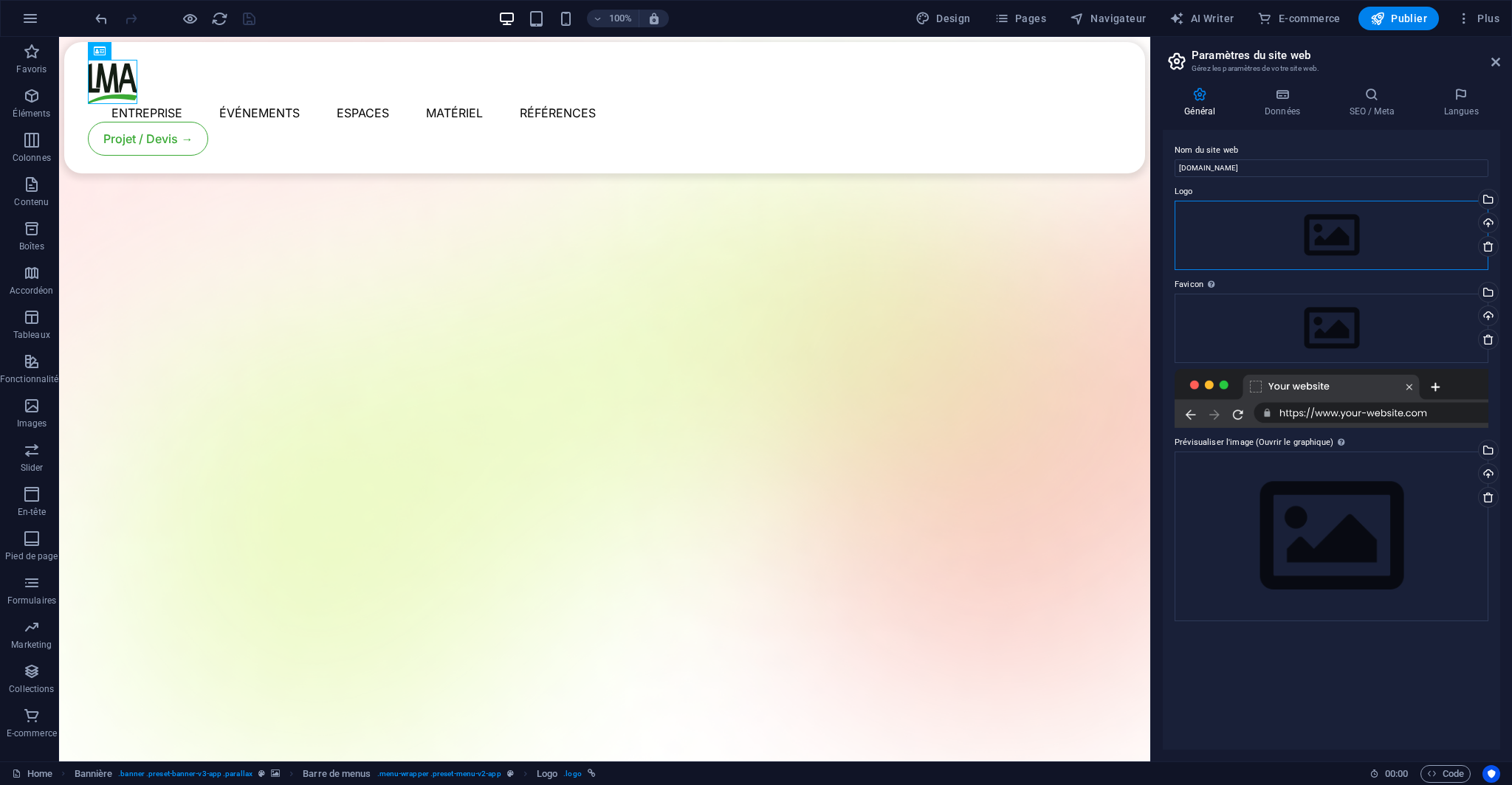
click at [1370, 238] on div "Glissez les fichiers ici, cliquez pour choisir les fichiers ou sélectionnez les…" at bounding box center [1331, 235] width 313 height 69
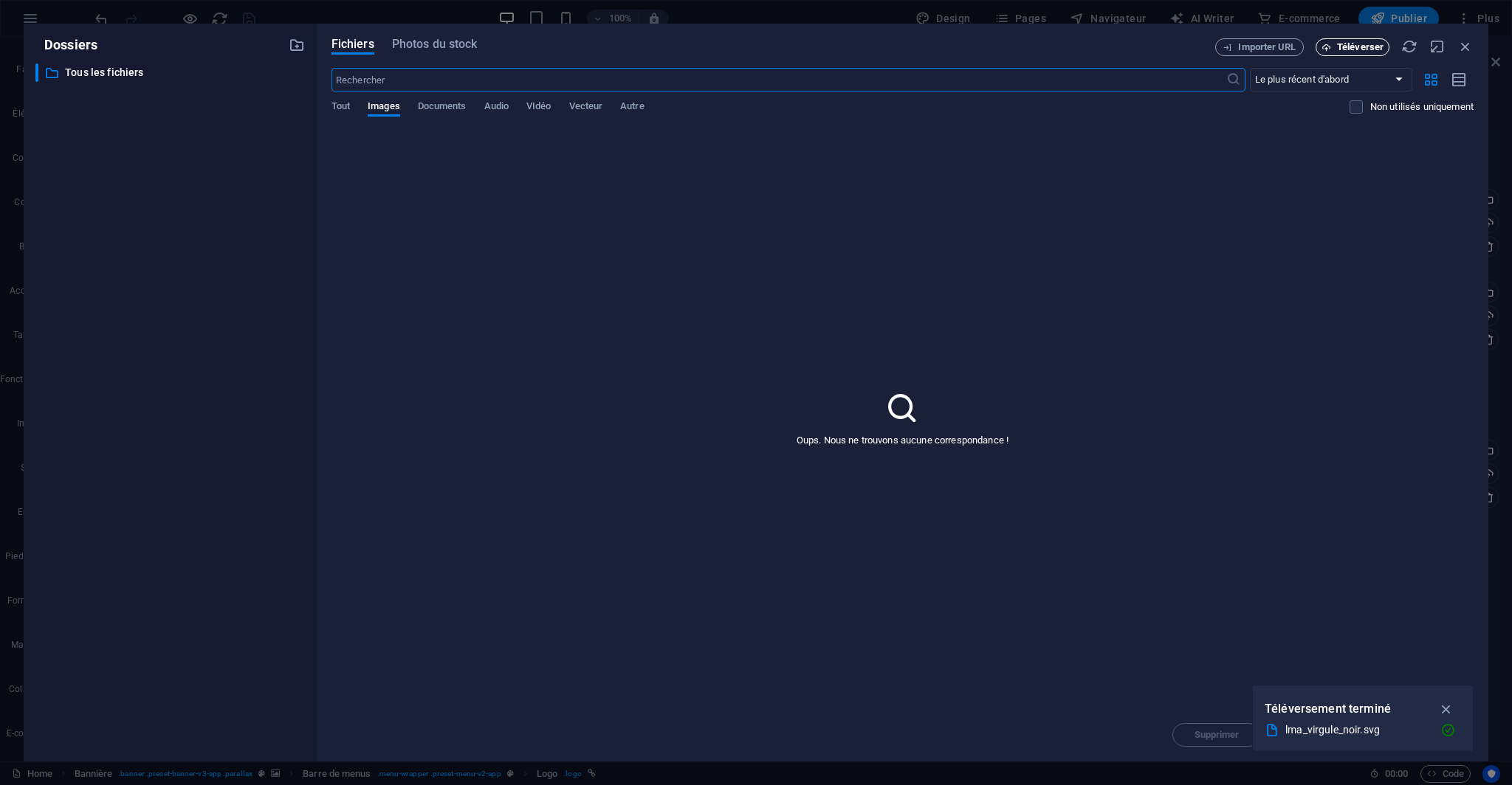
click at [1358, 47] on span "Téléverser" at bounding box center [1360, 47] width 47 height 9
click at [1352, 45] on span "Téléverser" at bounding box center [1360, 47] width 47 height 9
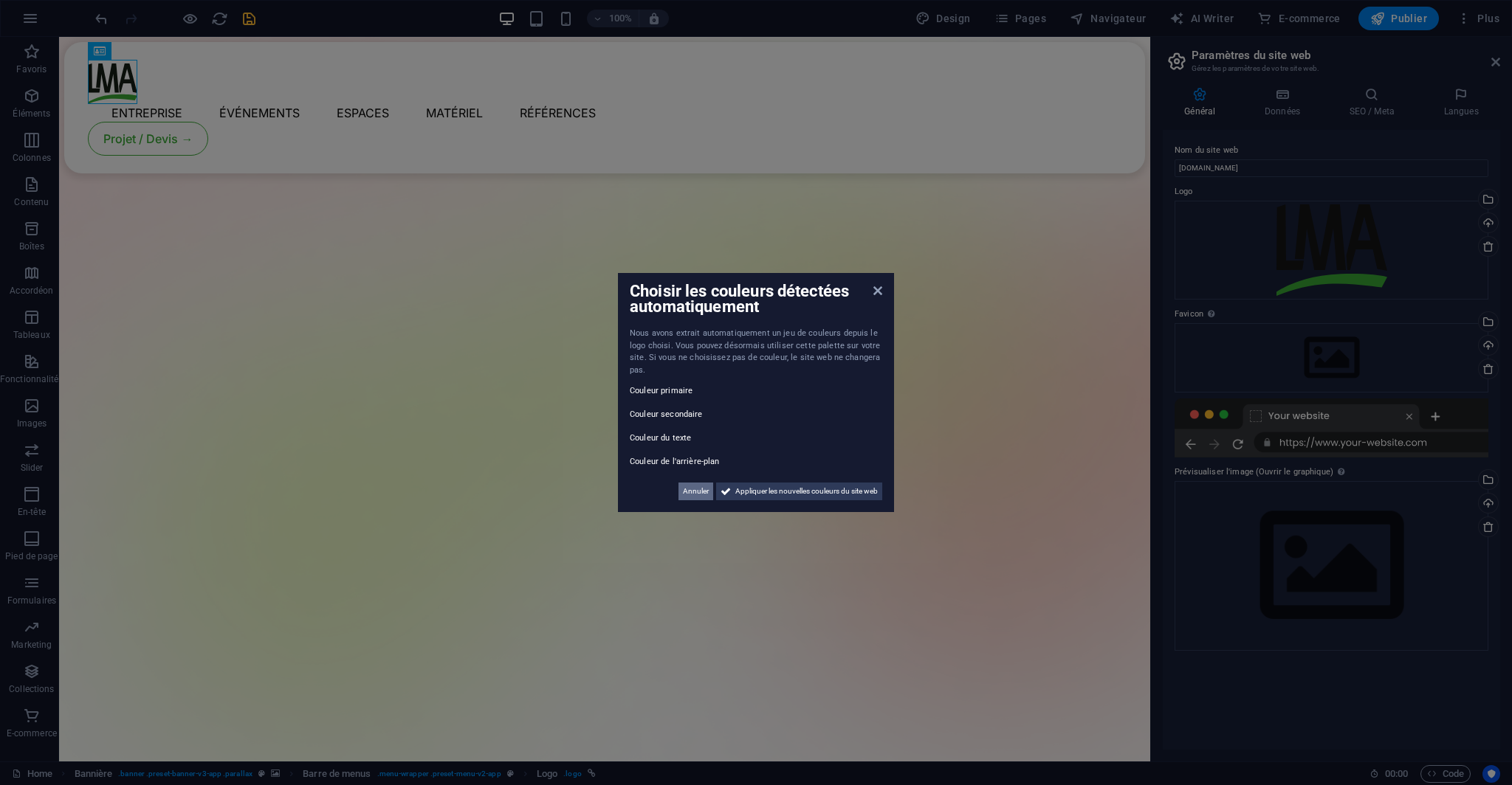
click at [687, 489] on span "Annuler" at bounding box center [695, 492] width 26 height 18
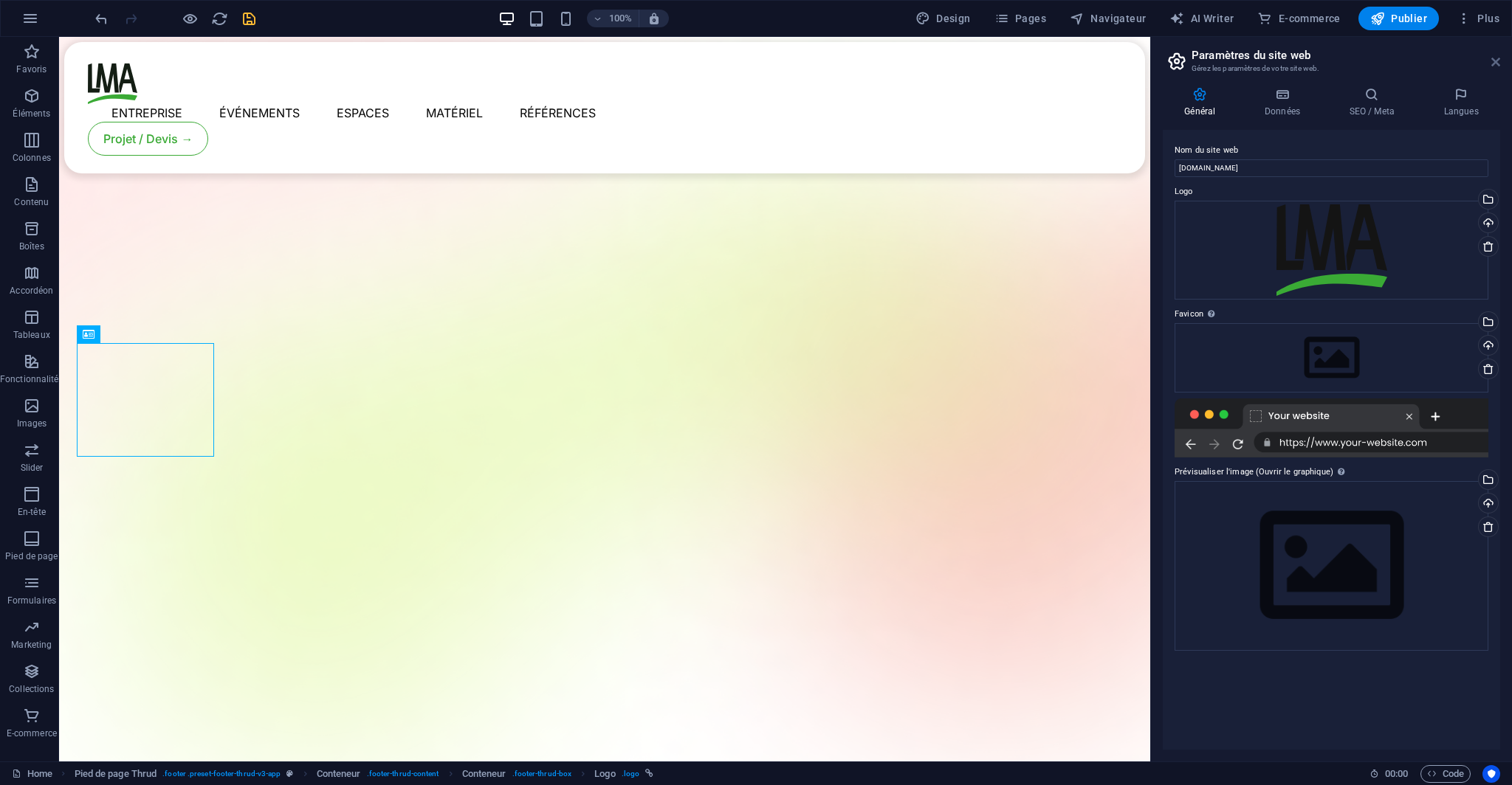
click at [1491, 57] on icon at bounding box center [1496, 61] width 9 height 12
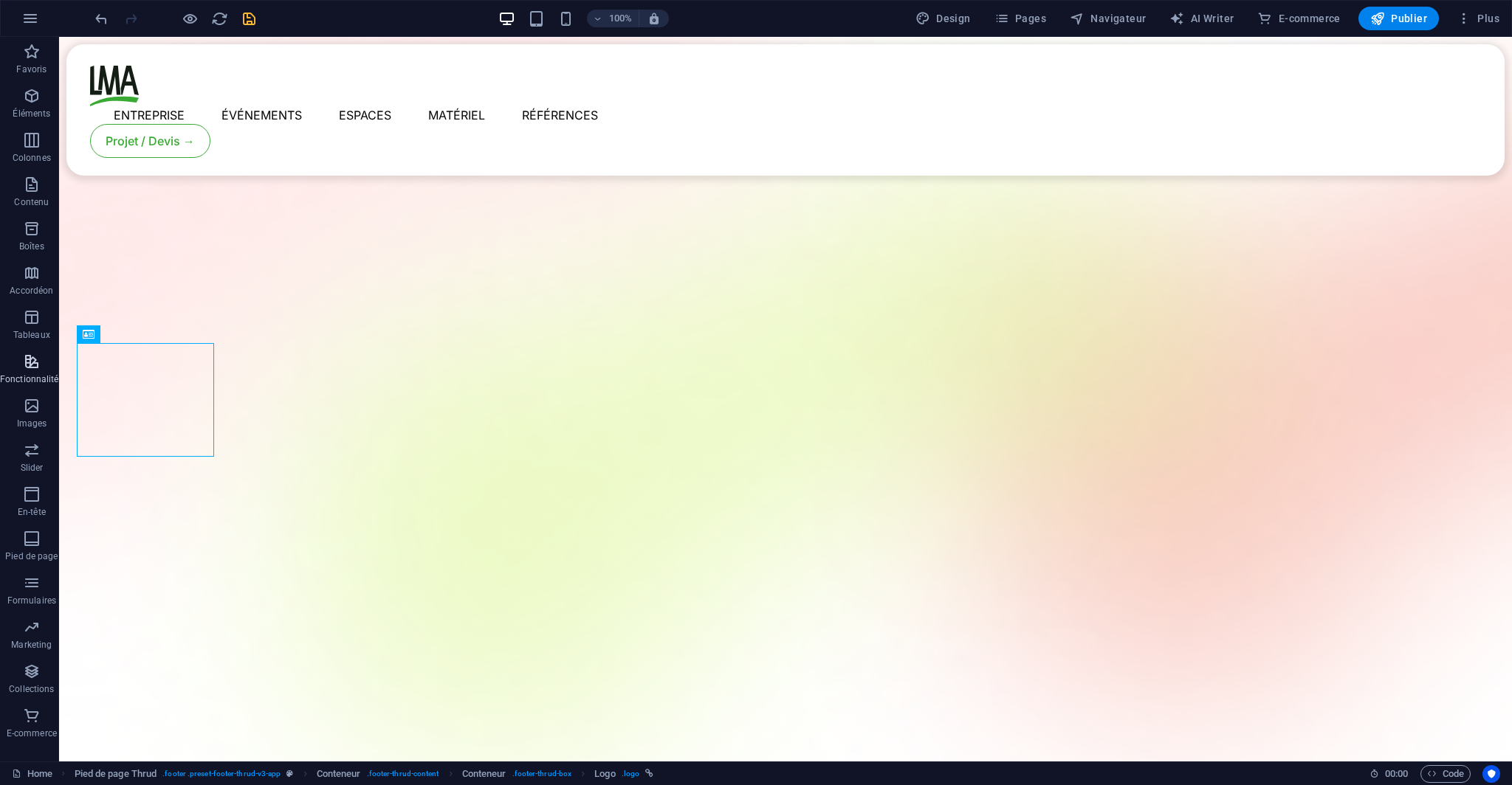
drag, startPoint x: 39, startPoint y: 405, endPoint x: 42, endPoint y: 381, distance: 24.2
click at [40, 405] on span "Images" at bounding box center [32, 414] width 63 height 35
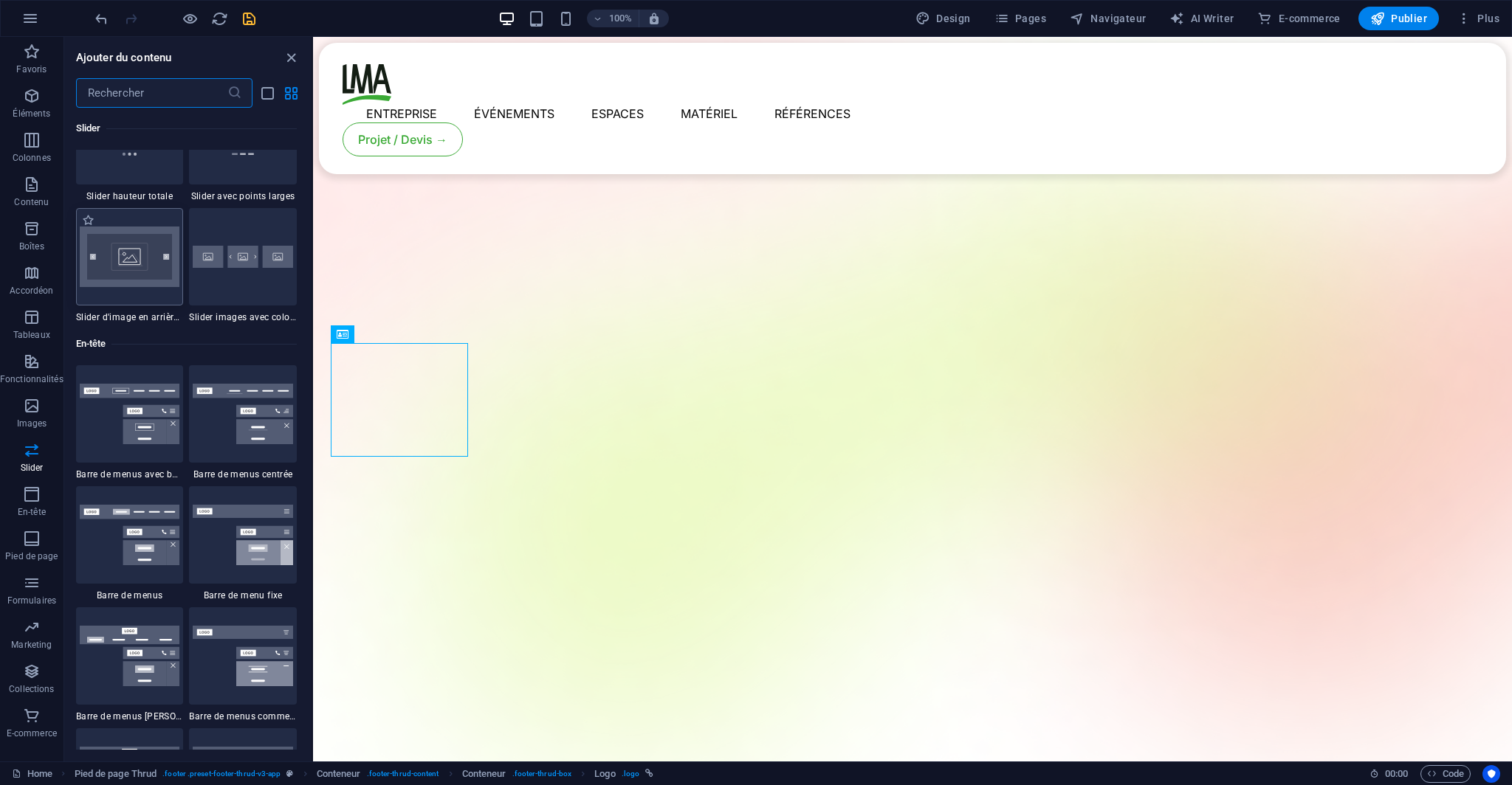
scroll to position [8856, 0]
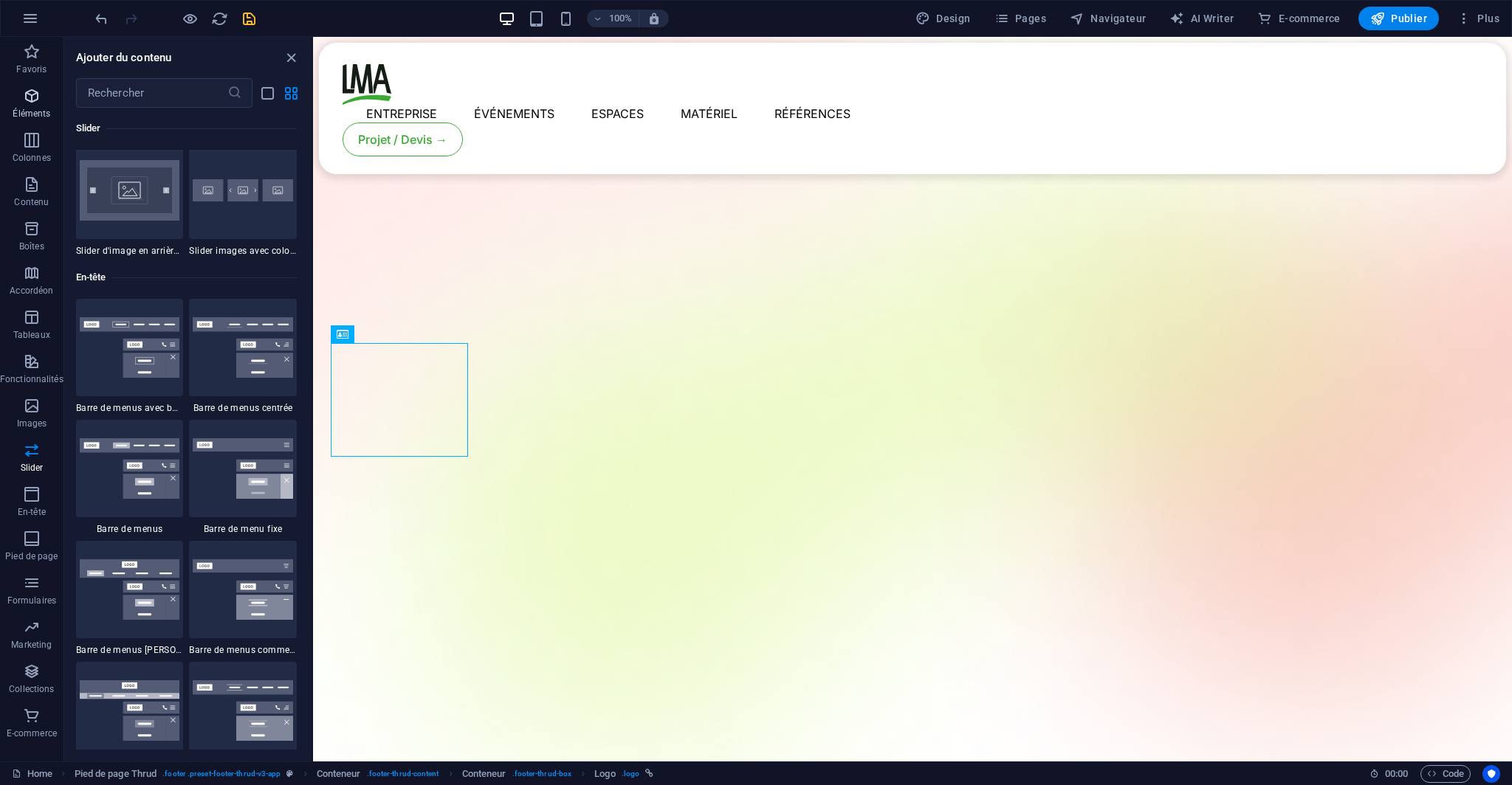
click at [26, 92] on icon "button" at bounding box center [32, 96] width 18 height 18
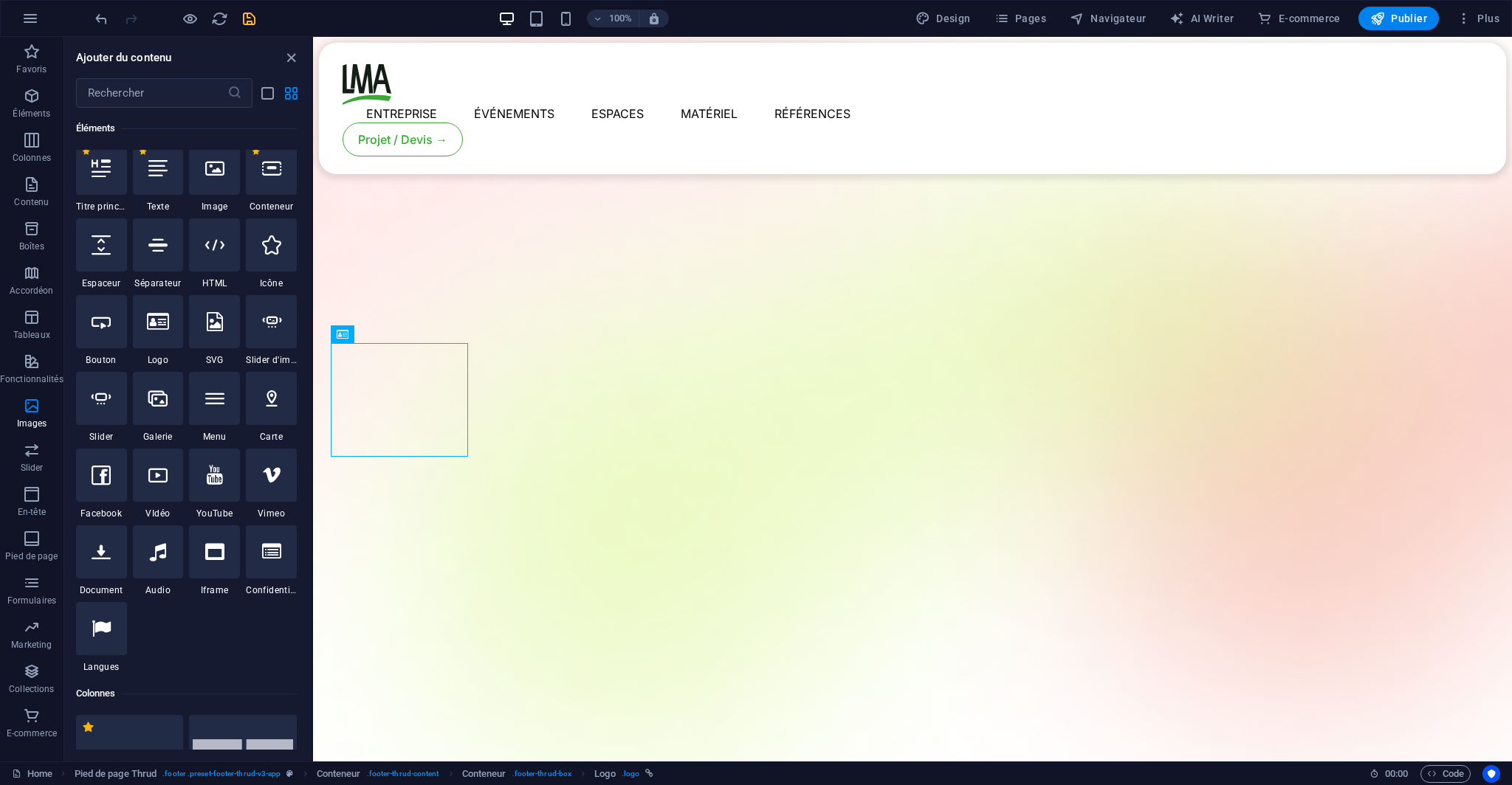
scroll to position [277, 0]
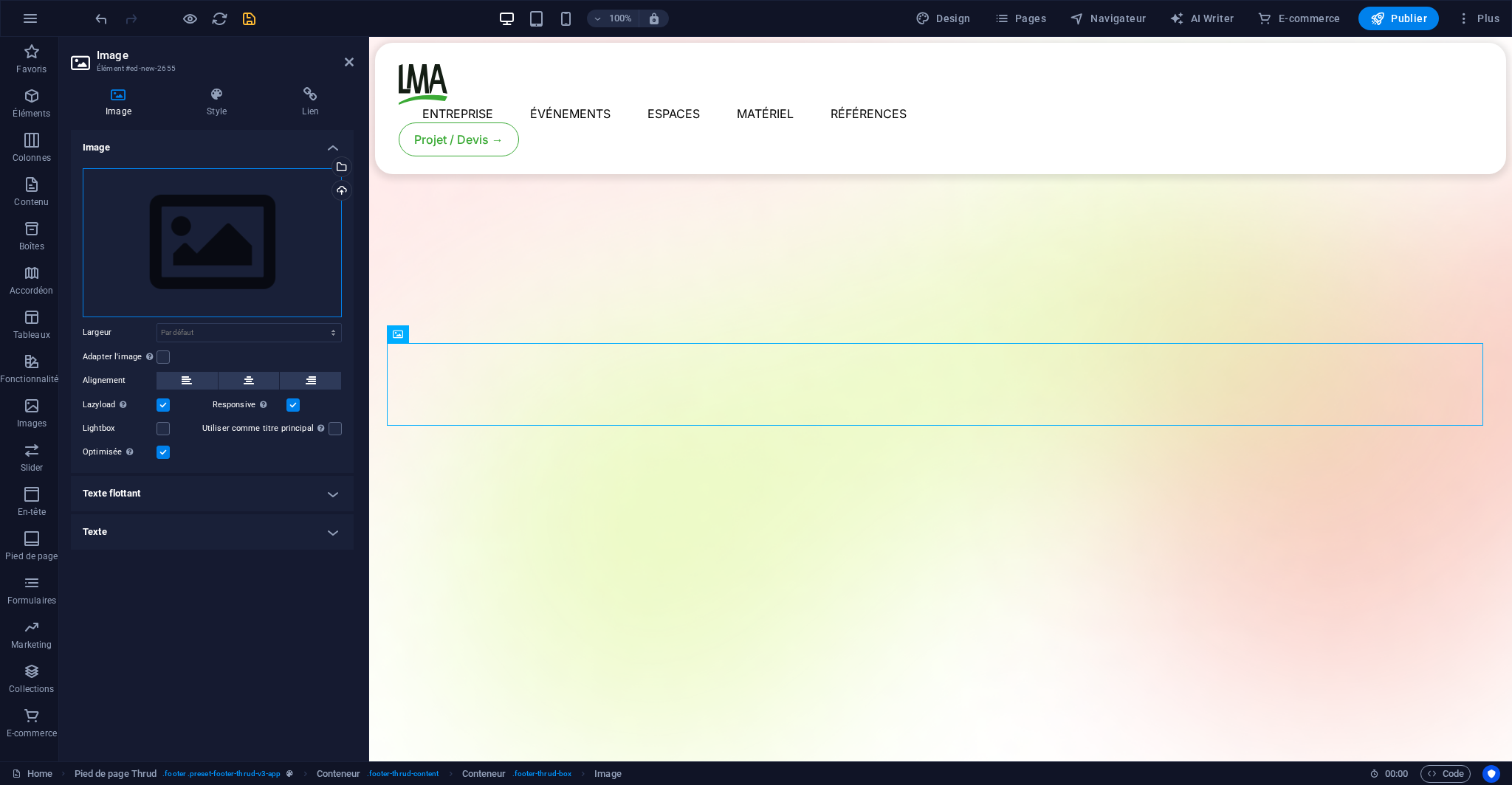
click at [204, 240] on div "Glissez les fichiers ici, cliquez pour choisir les fichiers ou sélectionnez les…" at bounding box center [212, 242] width 259 height 149
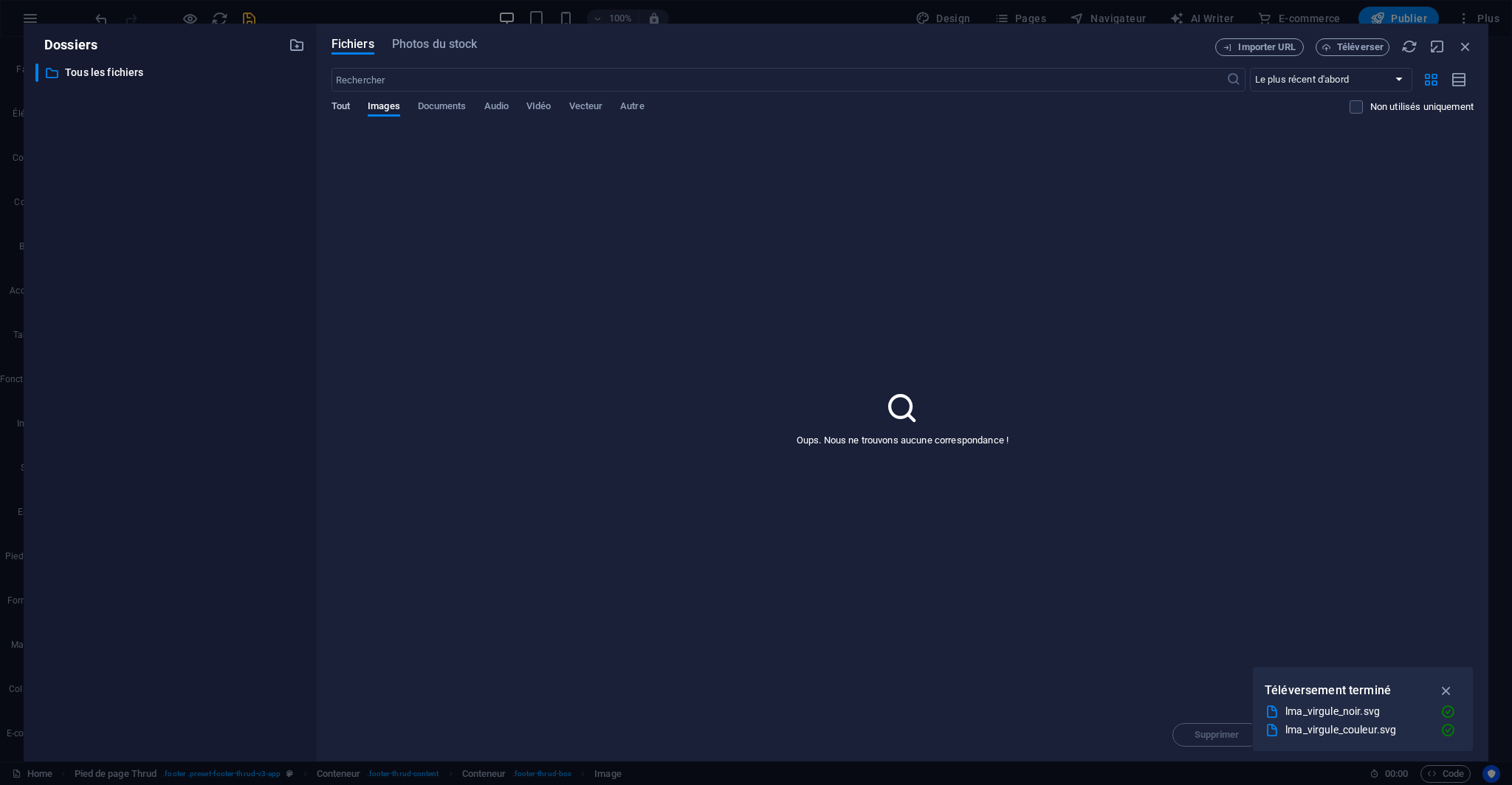
click at [342, 107] on span "Tout" at bounding box center [340, 107] width 18 height 21
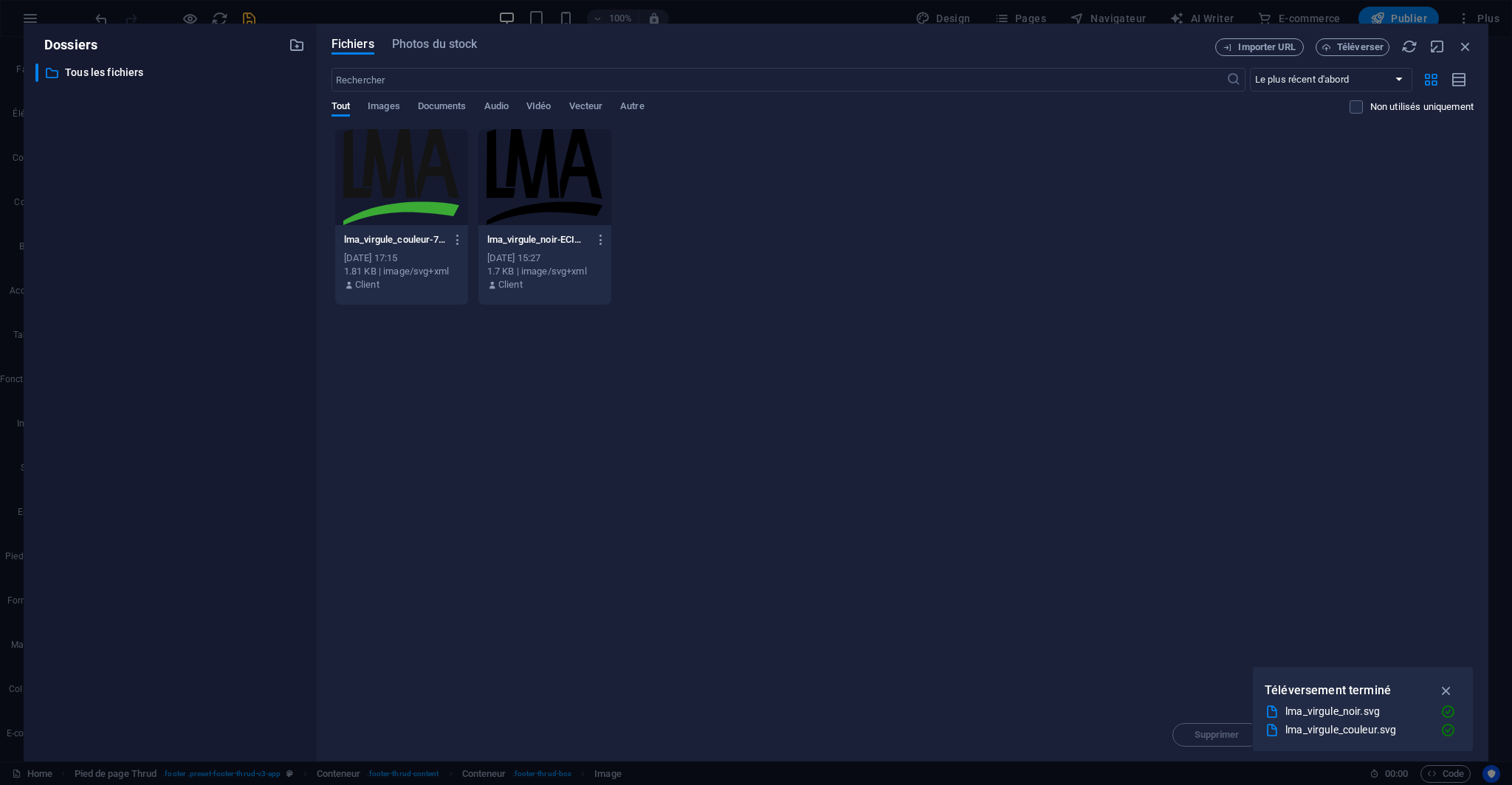
click at [378, 163] on div at bounding box center [401, 177] width 133 height 96
click at [682, 189] on div "1 lma_virgule_couleur-7TODpk9-3hDzNLnb_-1u8g.svg lma_virgule_couleur-7TODpk9-3h…" at bounding box center [902, 217] width 1142 height 177
click at [1330, 52] on button "Téléverser" at bounding box center [1352, 48] width 74 height 18
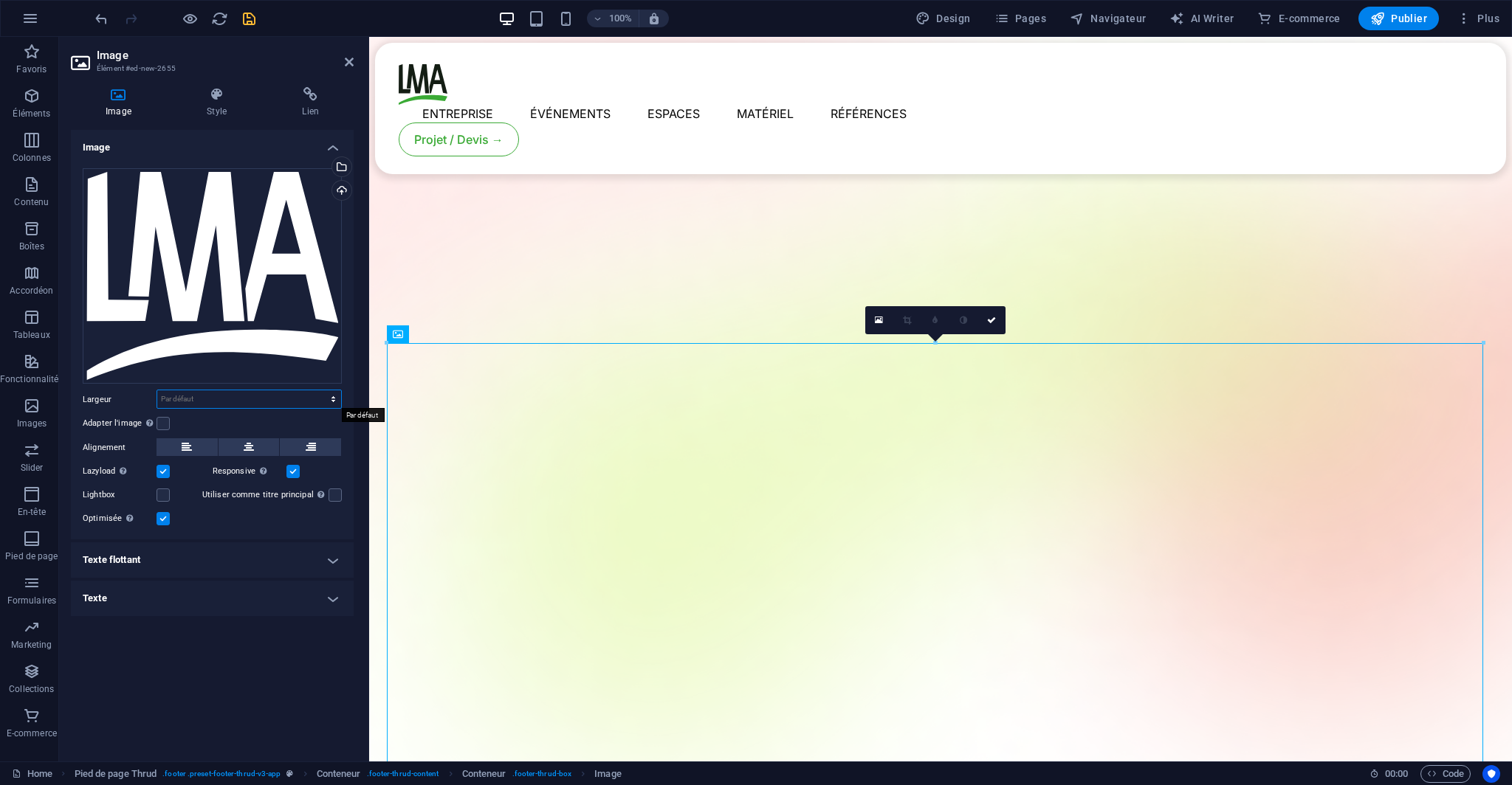
click at [263, 399] on select "Par défaut auto px rem % em vh vw" at bounding box center [249, 400] width 184 height 18
click at [135, 408] on div "Largeur Par défaut auto px rem % em vh vw" at bounding box center [212, 399] width 259 height 19
click at [165, 423] on label at bounding box center [162, 423] width 14 height 14
click at [0, 0] on input "Adapter l'image Adapter automatiquement l'image à une largeur et une hauteur fi…" at bounding box center [0, 0] width 0 height 0
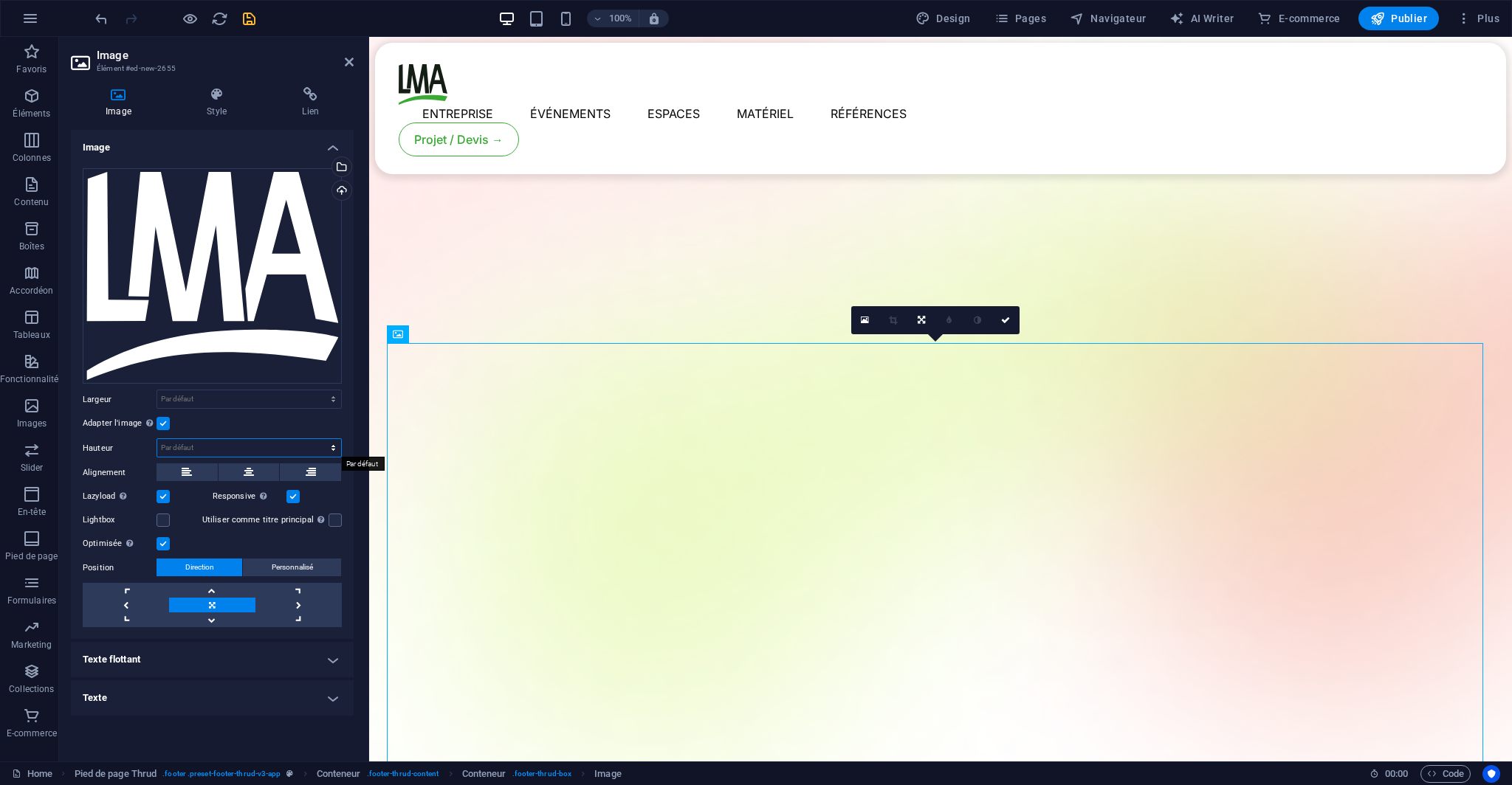
click at [192, 447] on select "Par défaut auto px" at bounding box center [249, 448] width 184 height 18
select select "px"
click at [320, 439] on select "Par défaut auto px" at bounding box center [249, 448] width 184 height 18
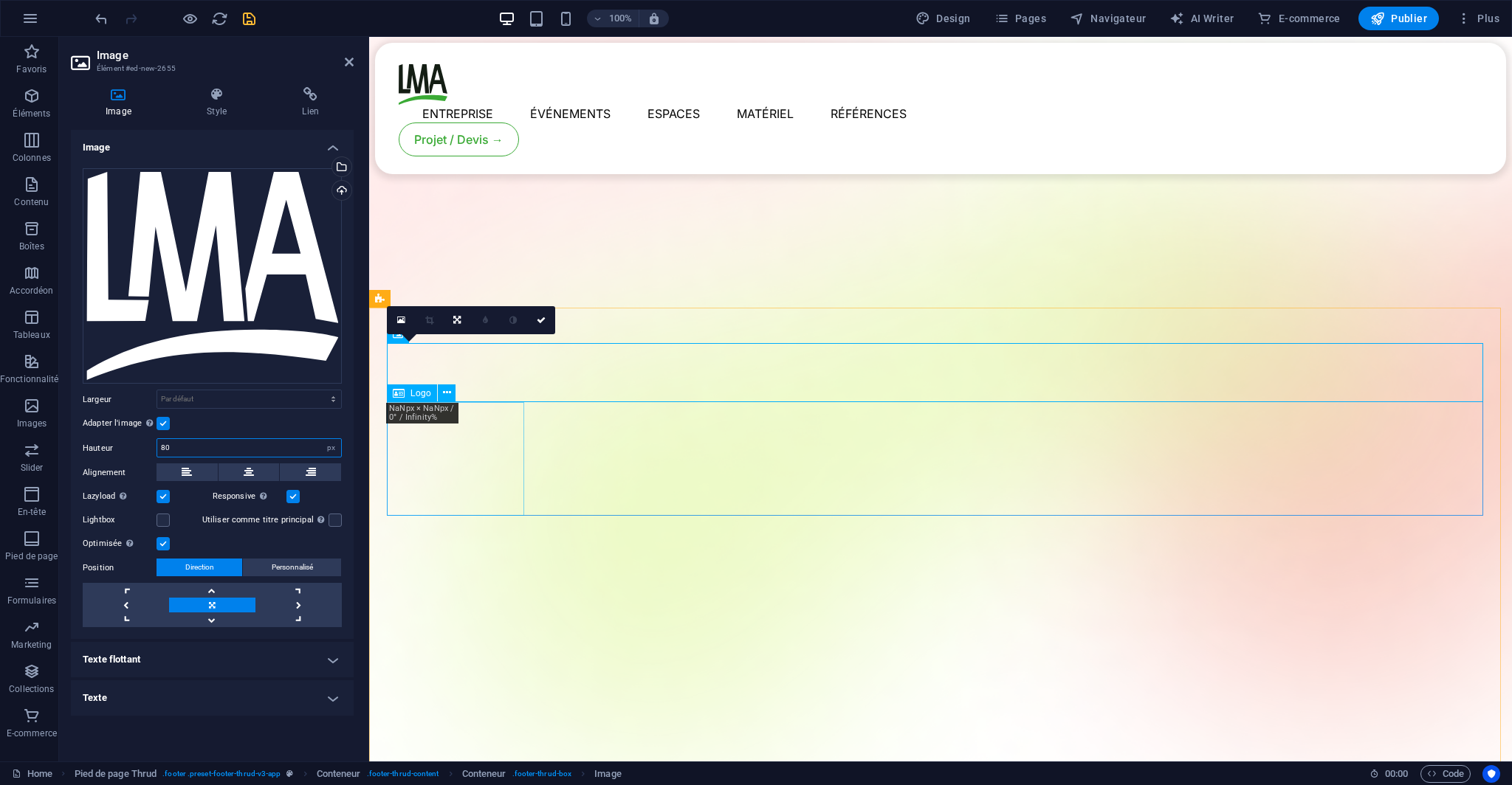
type input "80"
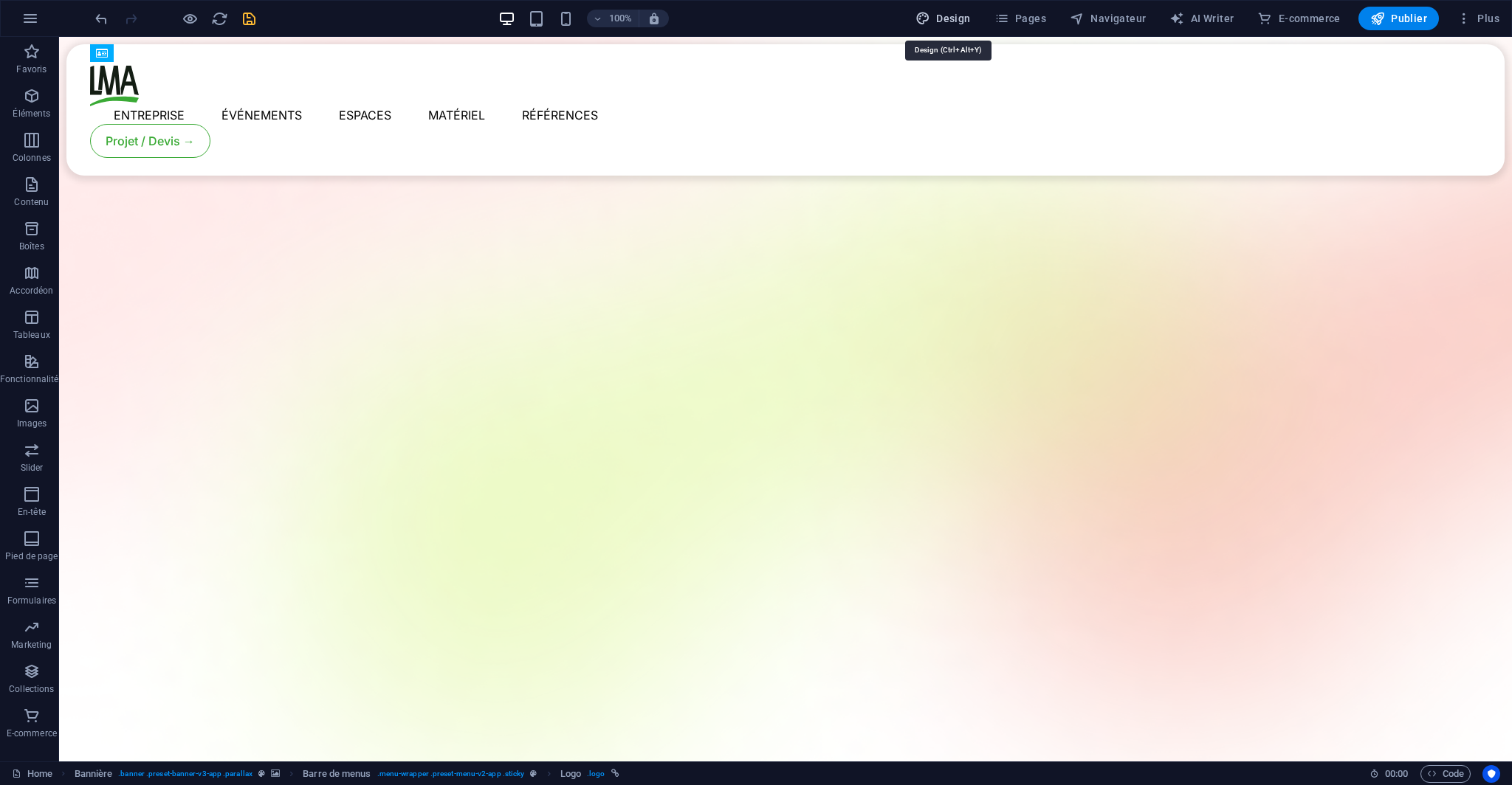
click at [955, 16] on span "Design" at bounding box center [942, 18] width 55 height 14
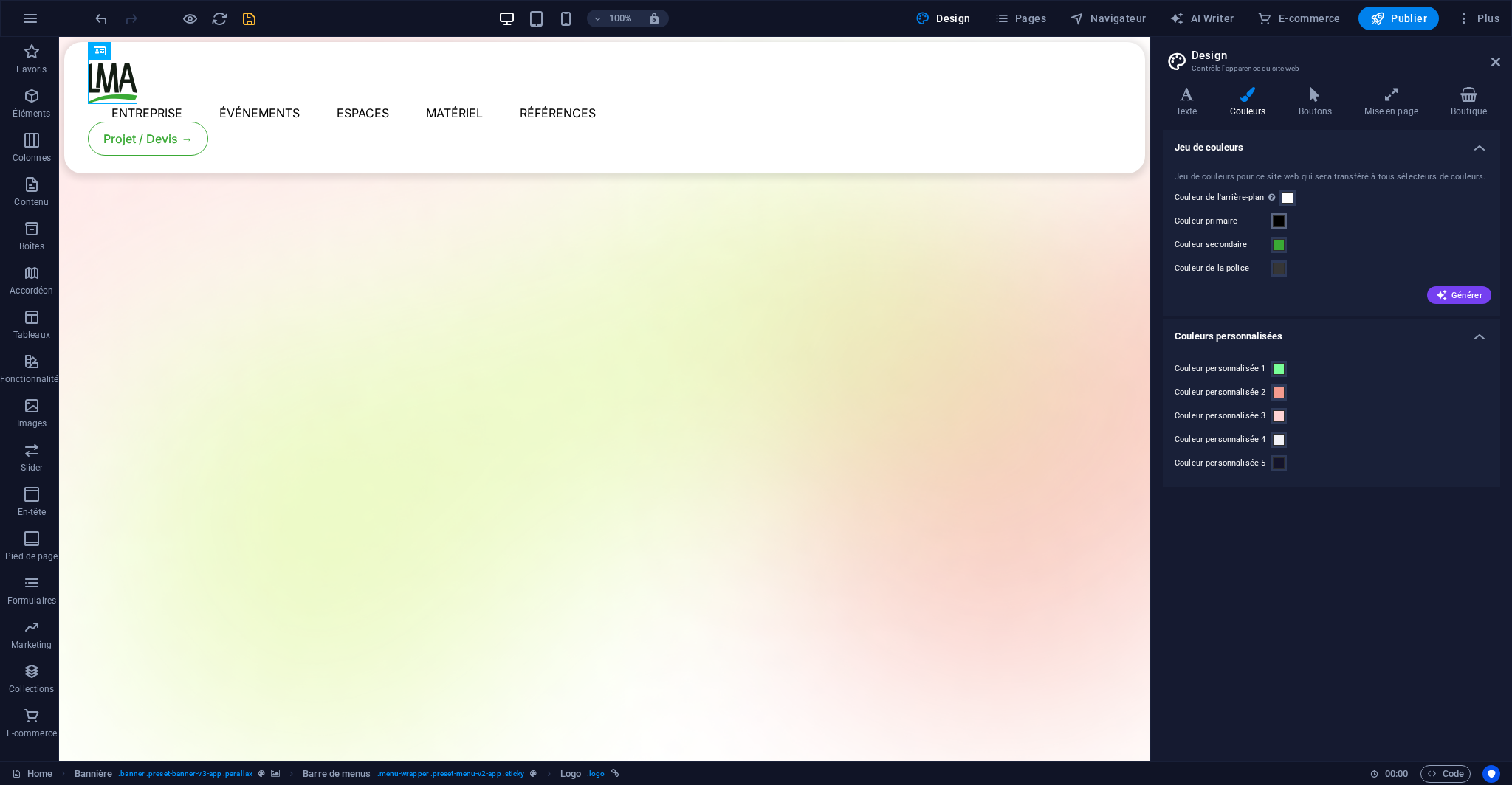
click at [1277, 224] on span at bounding box center [1278, 221] width 12 height 12
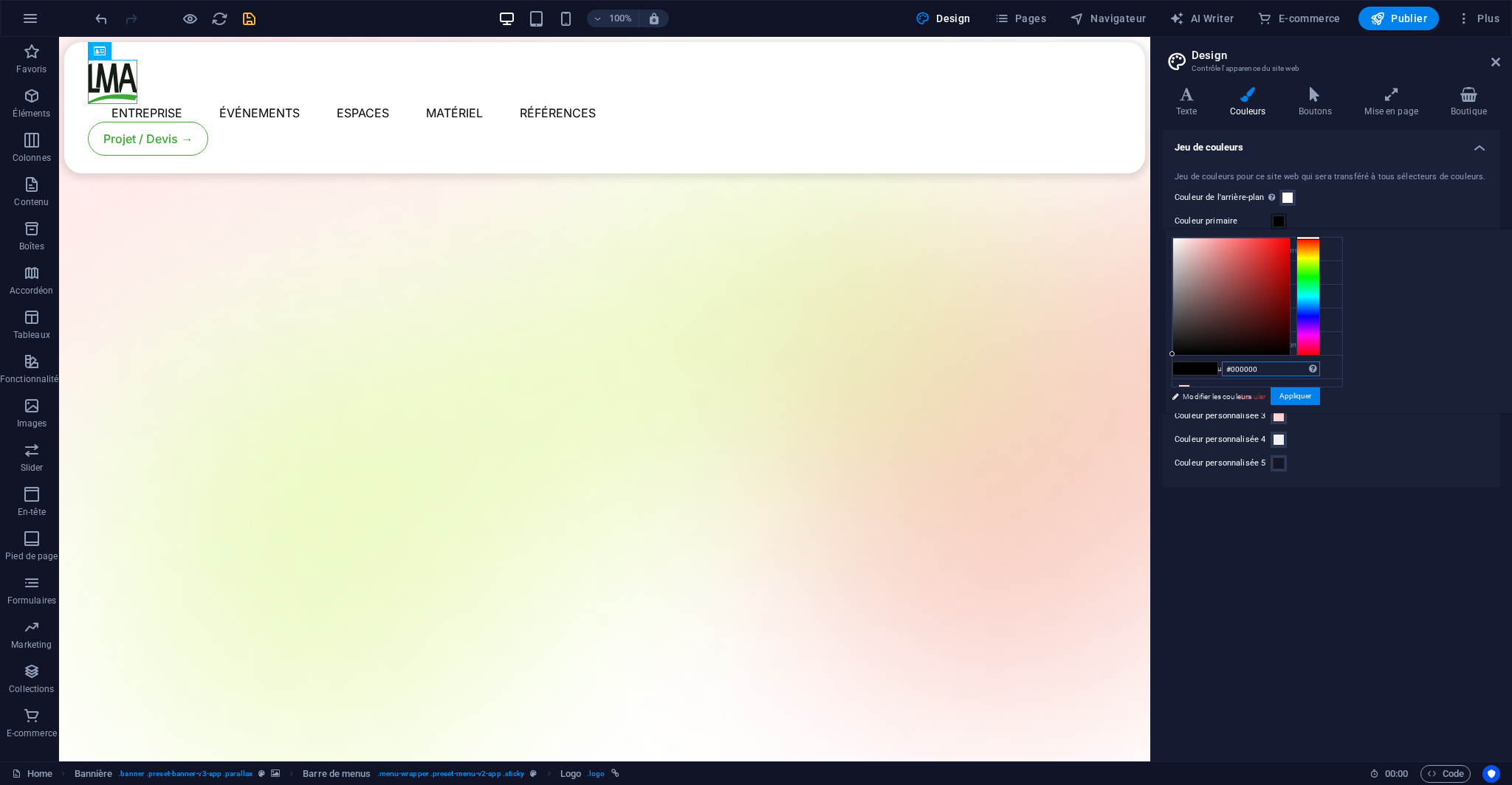
click at [1320, 368] on input "#000000" at bounding box center [1270, 369] width 98 height 14
click at [1320, 374] on input "#000000" at bounding box center [1270, 369] width 98 height 14
paste input "141414"
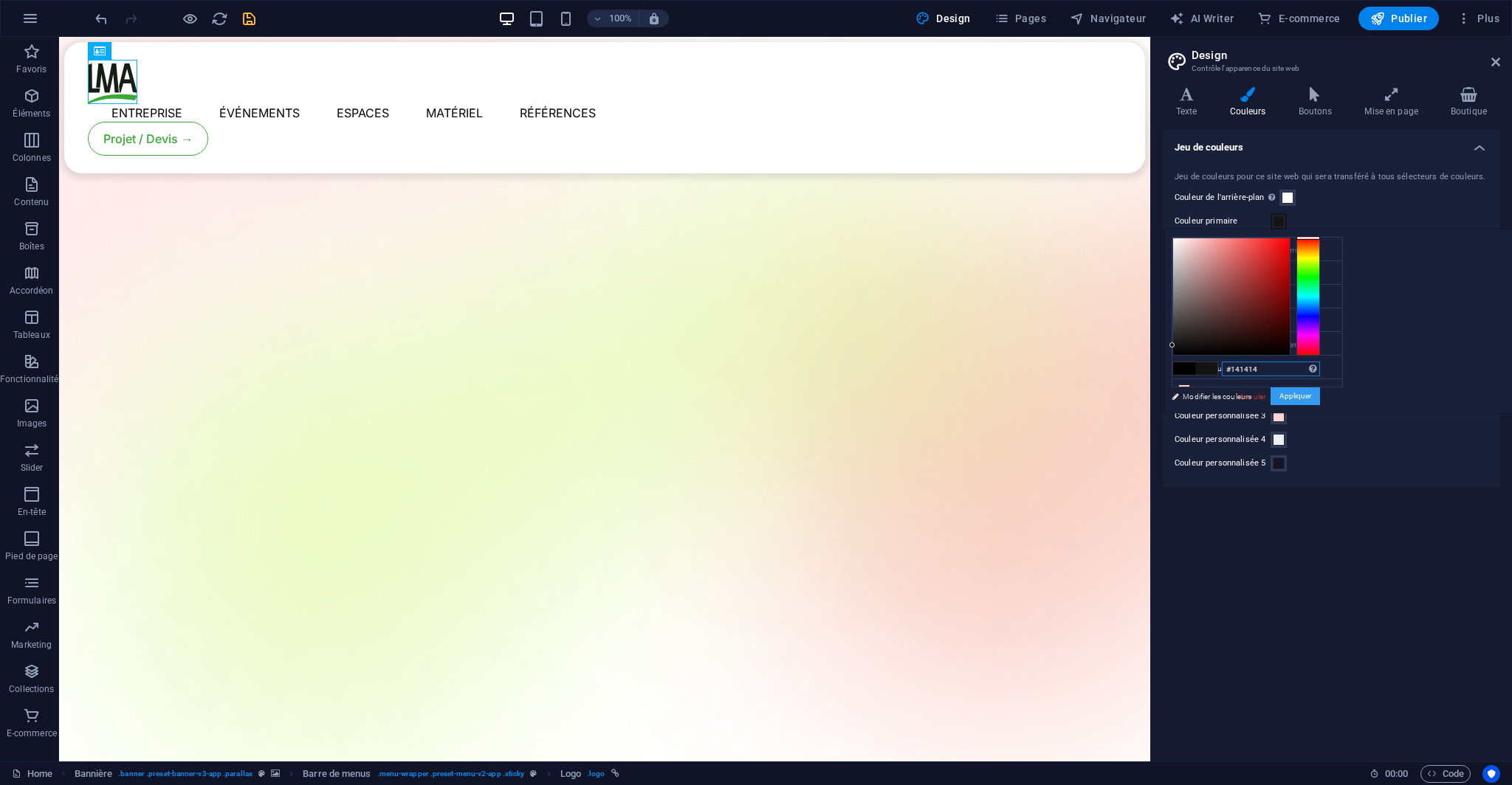
type input "#141414"
click at [1320, 394] on button "Appliquer" at bounding box center [1294, 396] width 50 height 18
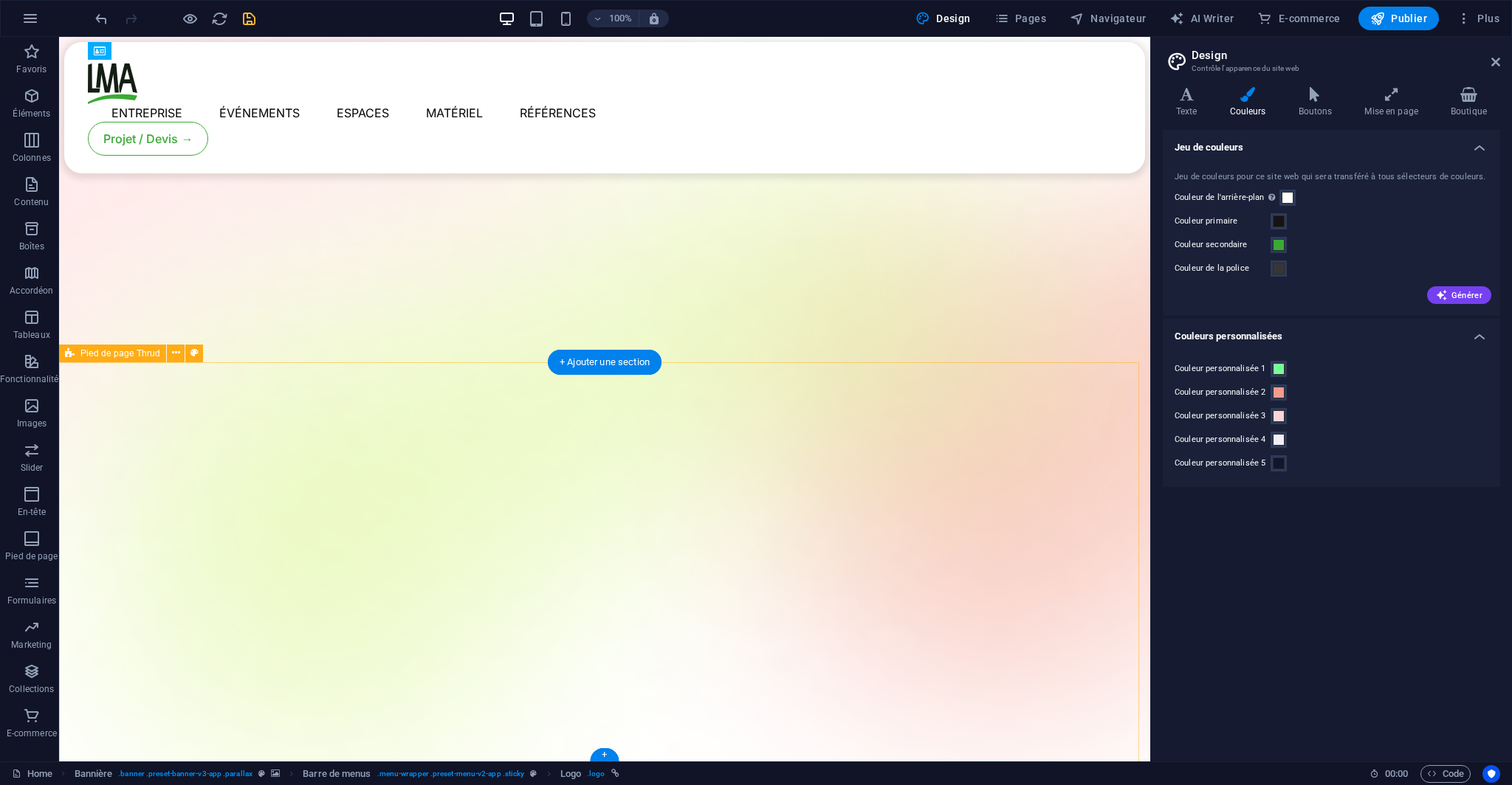
select select "footer"
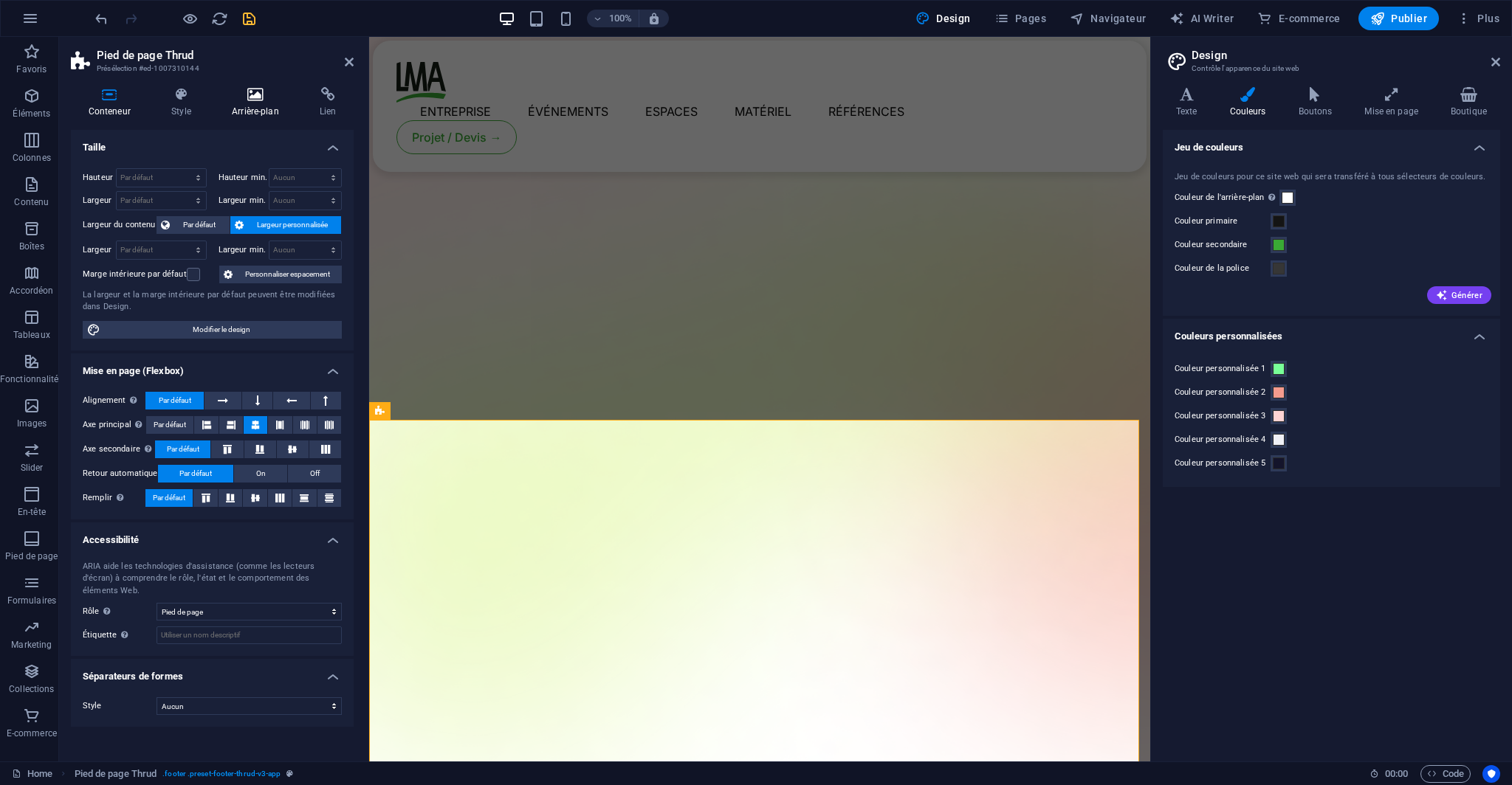
click at [239, 90] on icon at bounding box center [255, 94] width 82 height 14
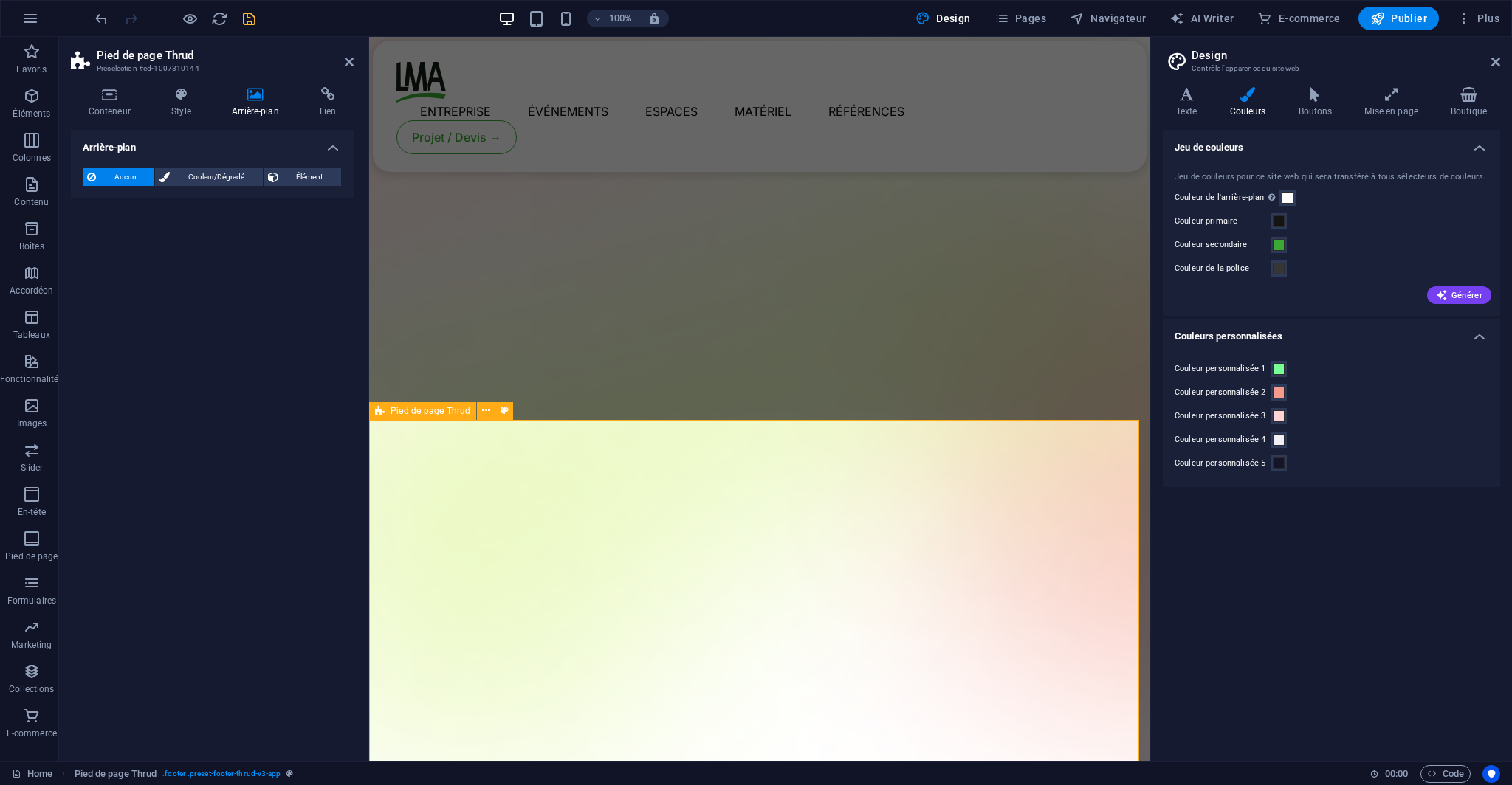
click at [415, 410] on span "Pied de page Thrud" at bounding box center [431, 411] width 79 height 9
click at [178, 106] on h4 "Style" at bounding box center [184, 102] width 60 height 31
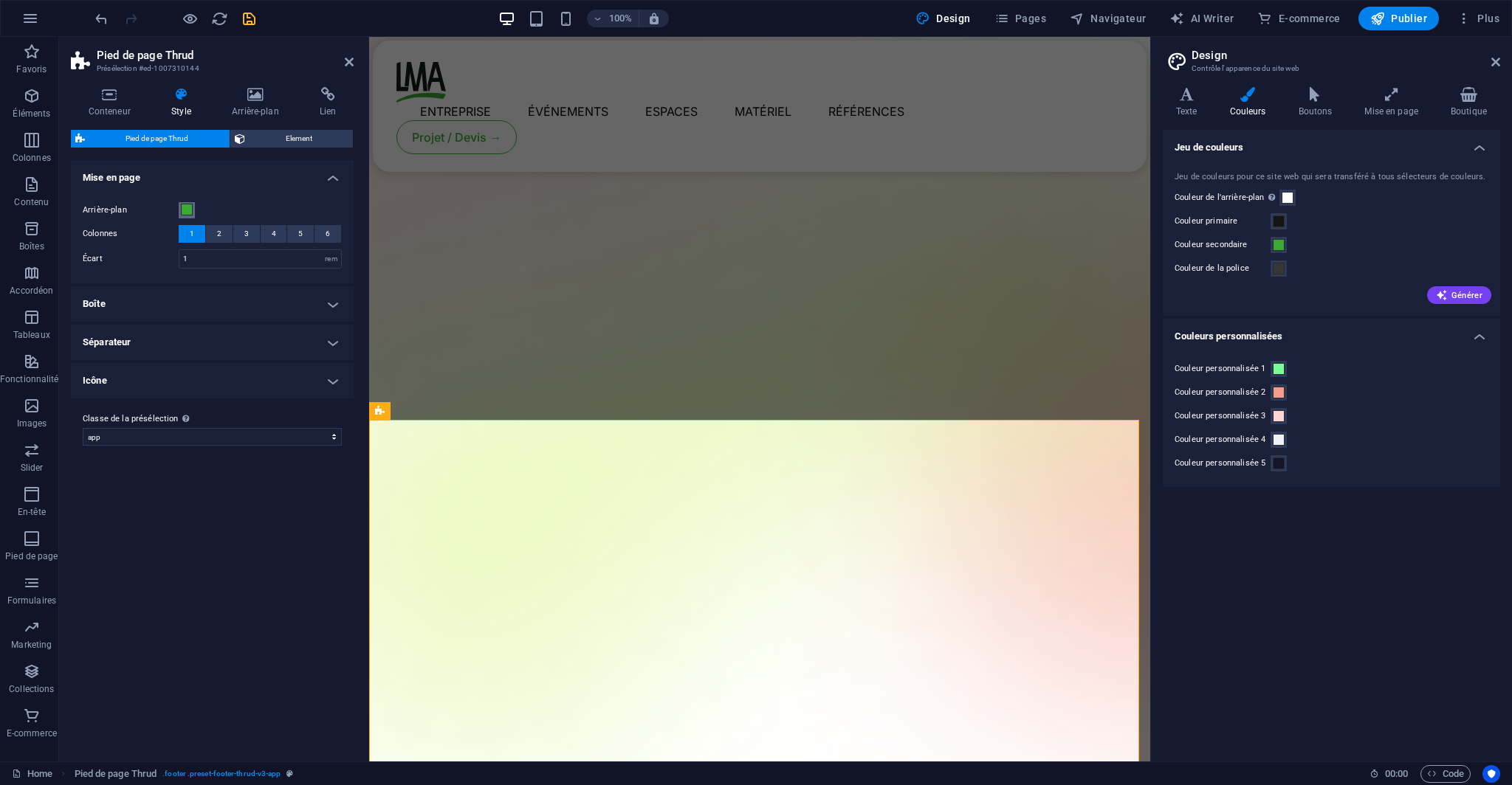
click at [186, 208] on span at bounding box center [186, 209] width 12 height 12
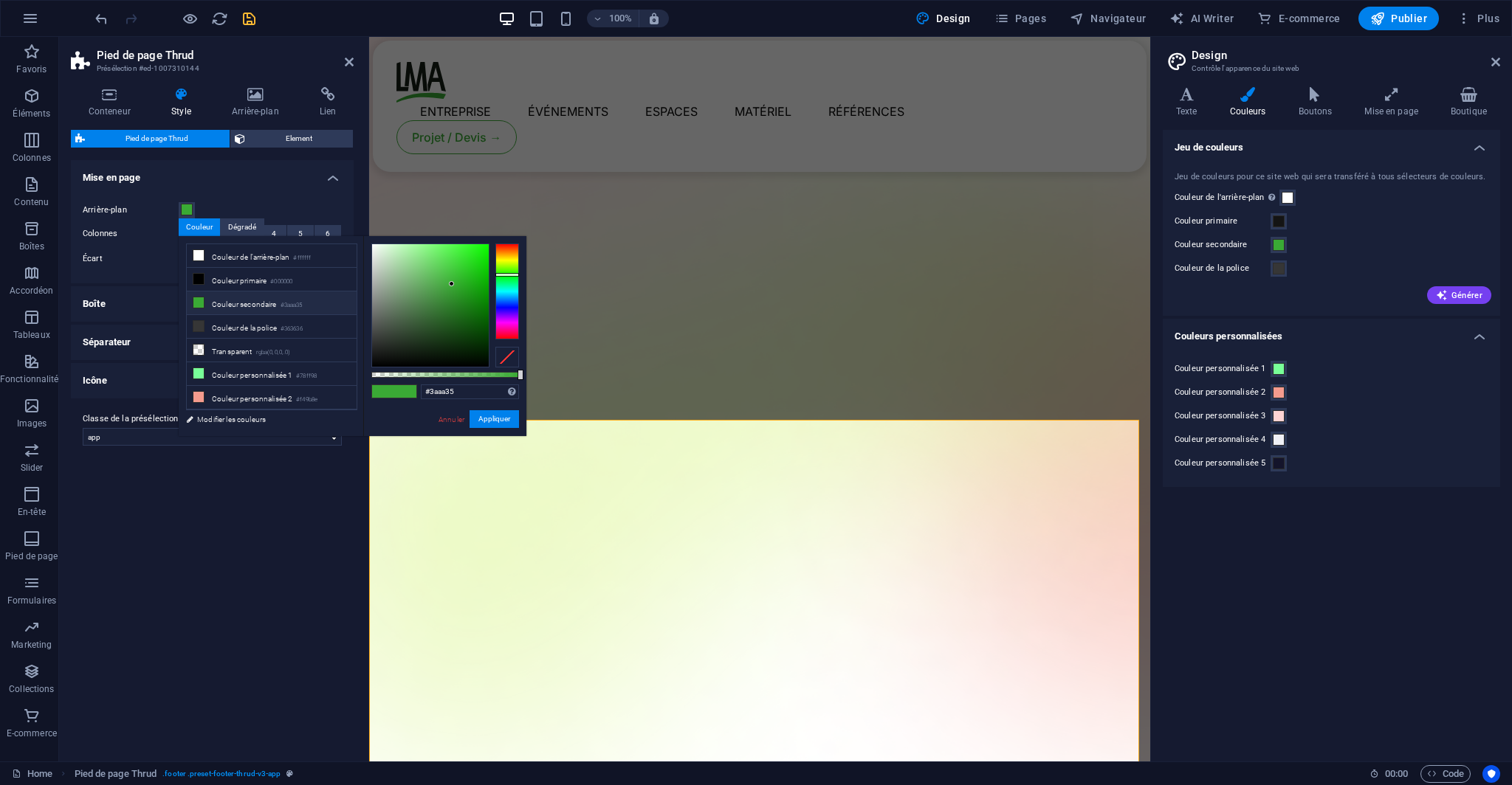
click at [1293, 220] on div "Couleur primaire" at bounding box center [1331, 221] width 313 height 18
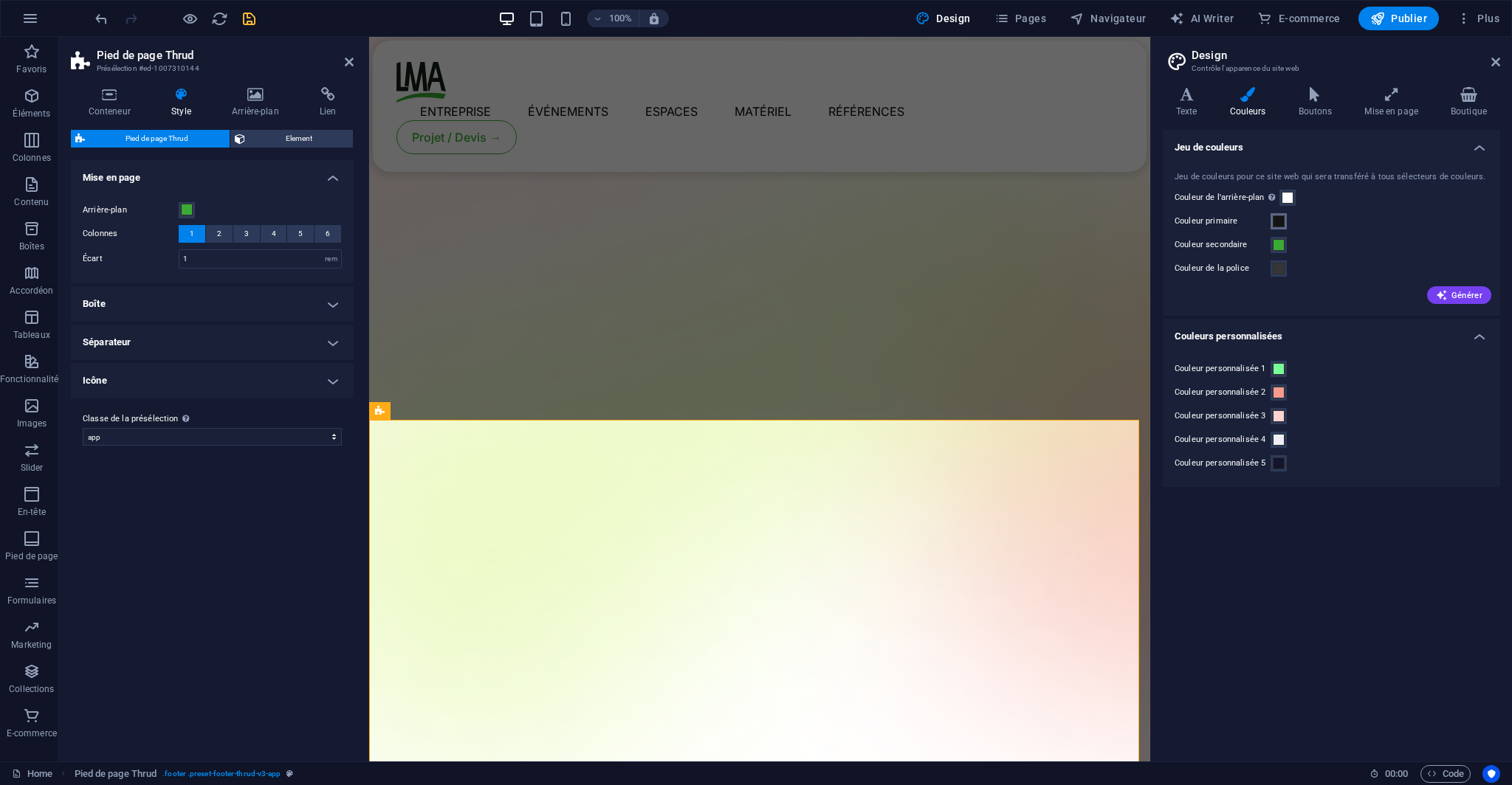
click at [1283, 220] on span at bounding box center [1278, 221] width 12 height 12
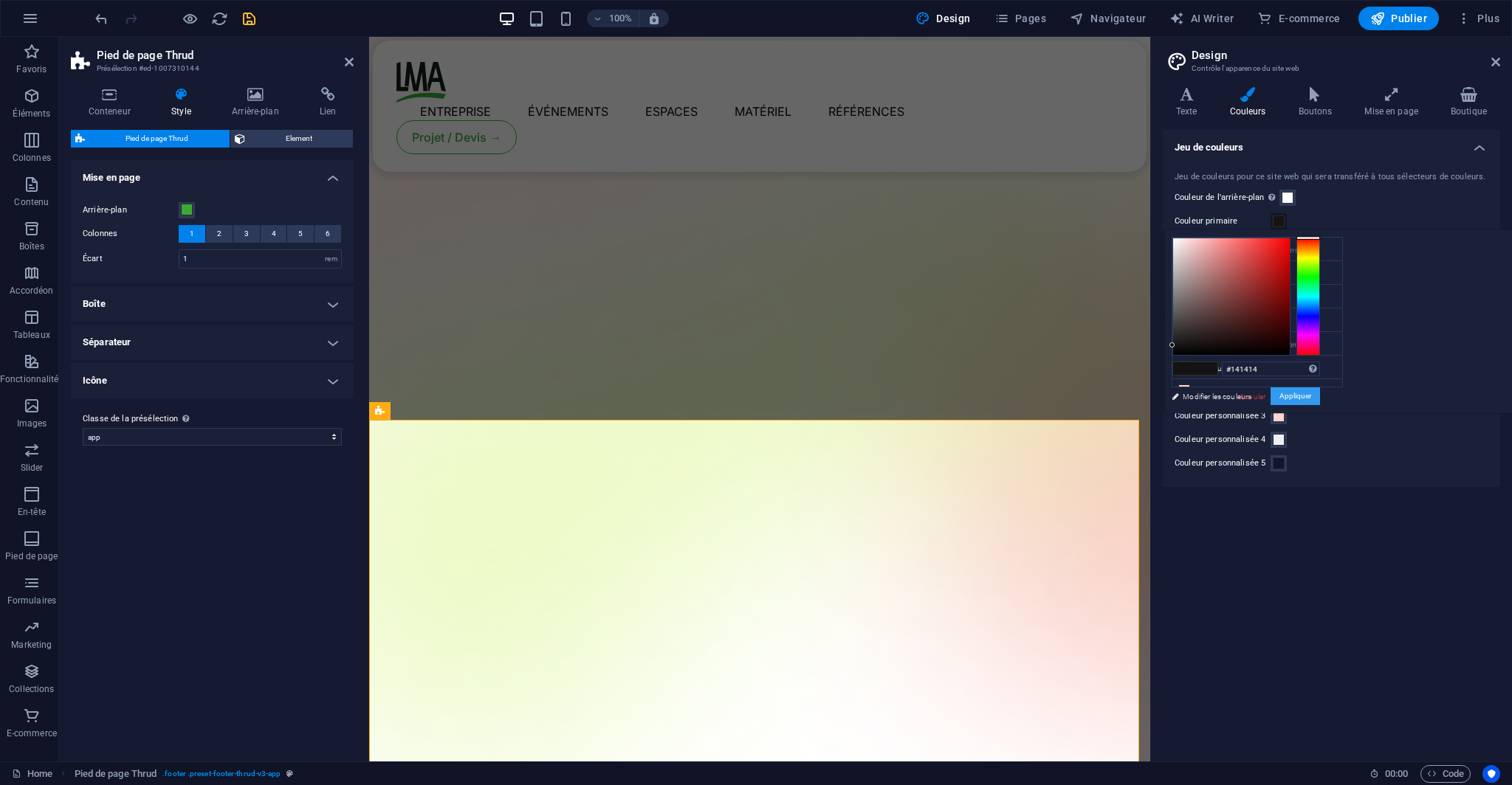
click at [1320, 399] on button "Appliquer" at bounding box center [1294, 396] width 50 height 18
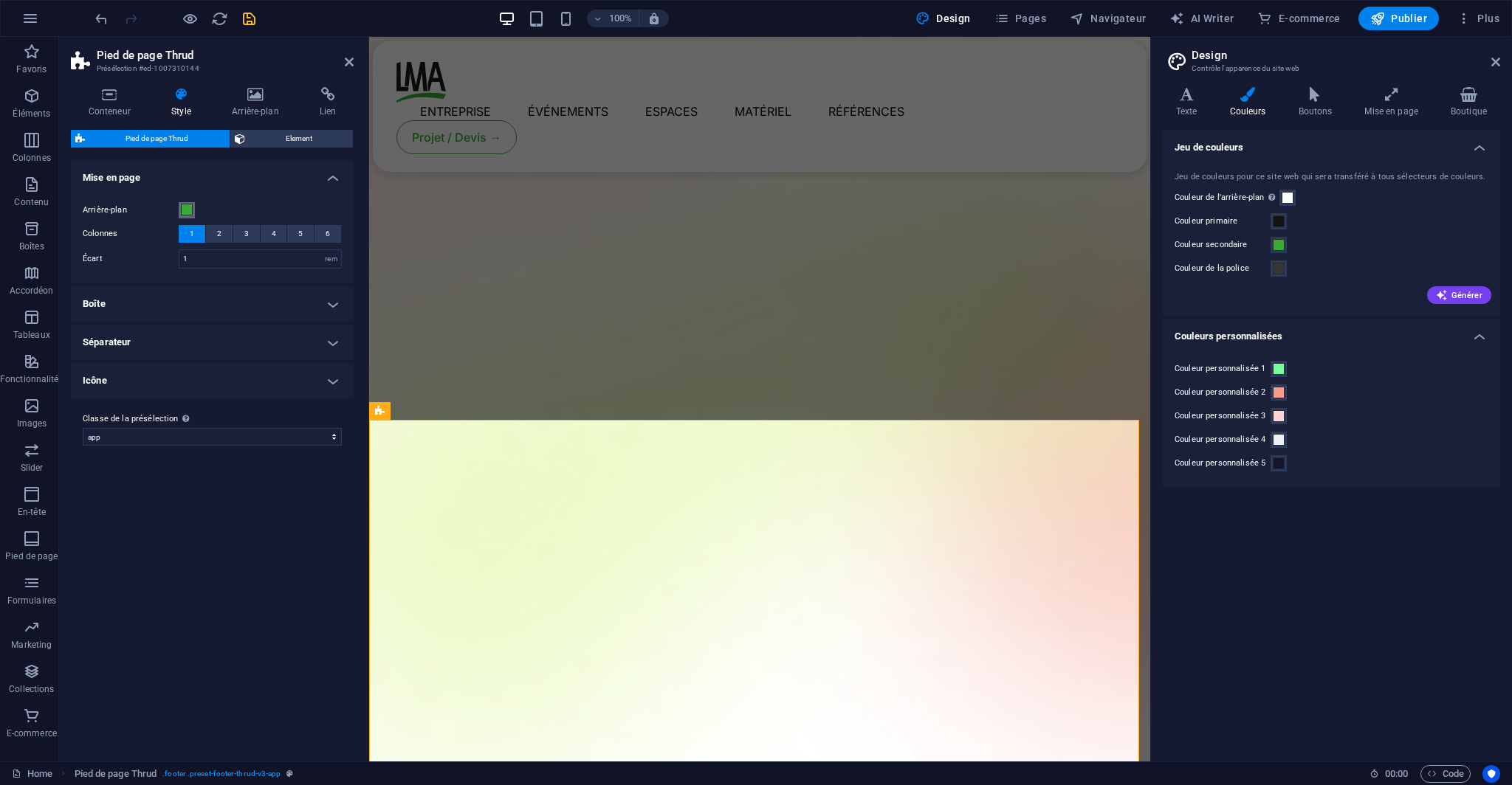
click at [192, 209] on button "Arrière-plan" at bounding box center [187, 210] width 16 height 16
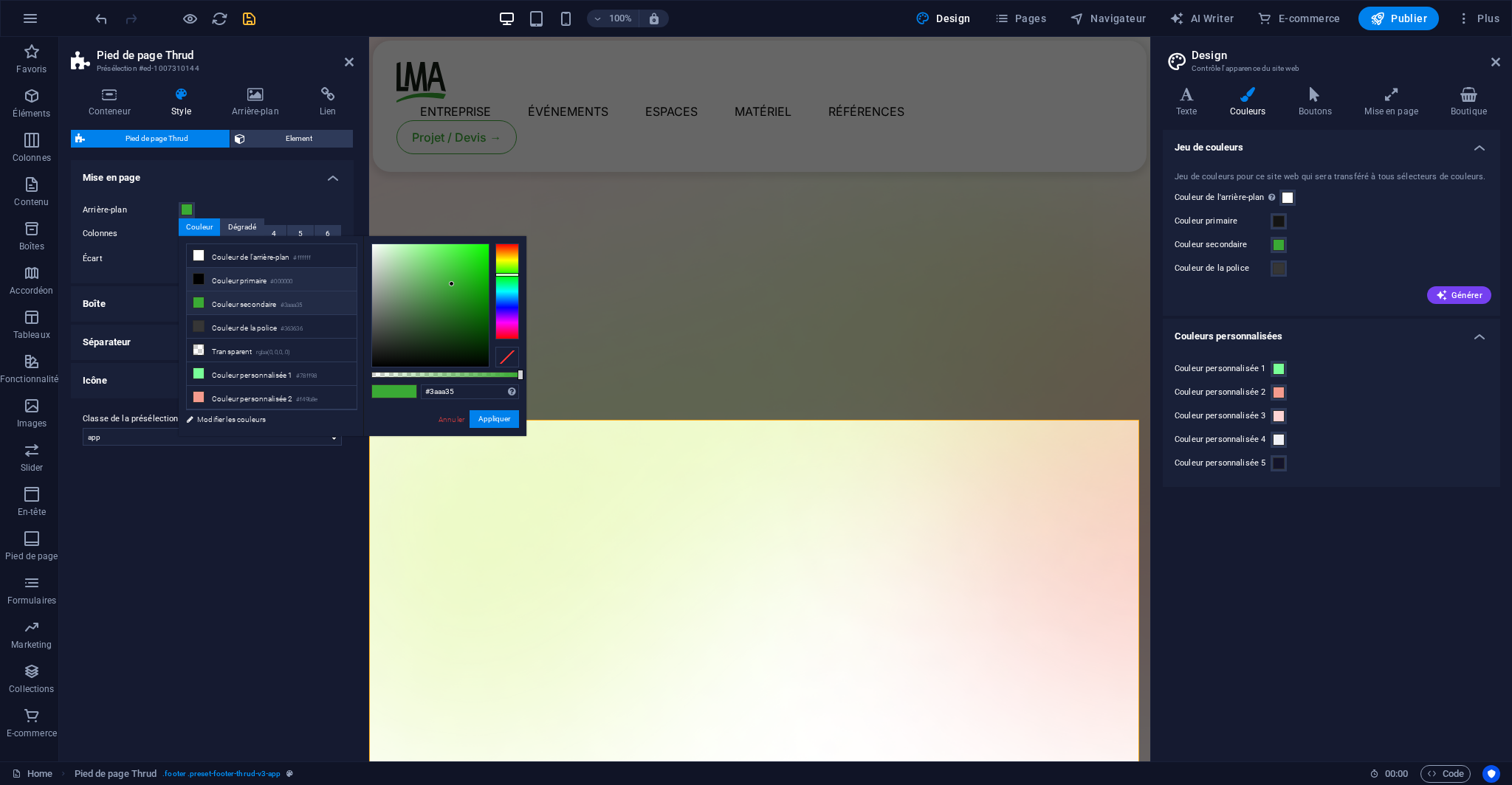
click at [290, 285] on li "Couleur primaire #000000" at bounding box center [272, 280] width 170 height 23
type input "#000000"
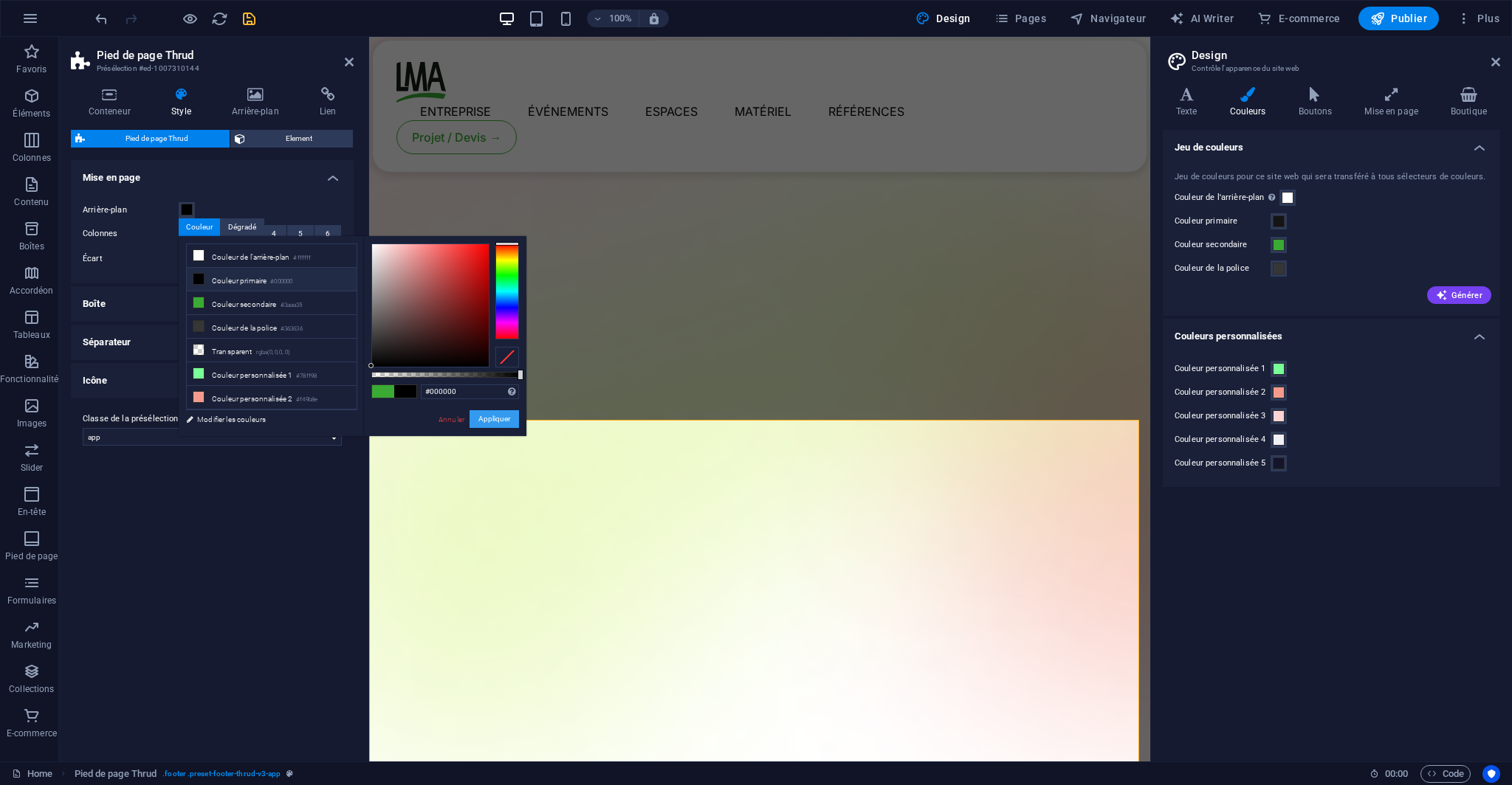
click at [493, 415] on button "Appliquer" at bounding box center [494, 420] width 50 height 18
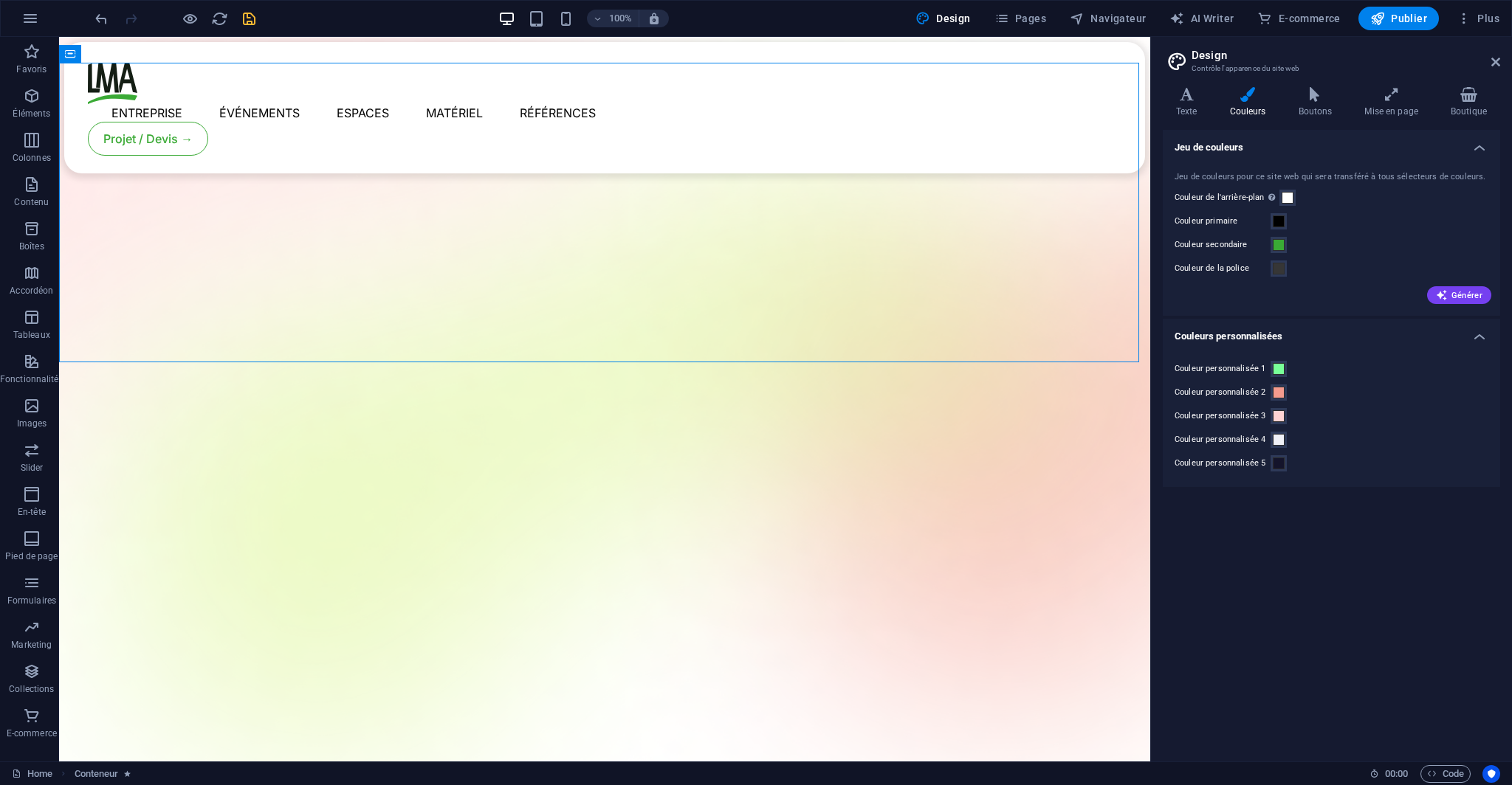
click at [255, 19] on icon "save" at bounding box center [249, 18] width 17 height 17
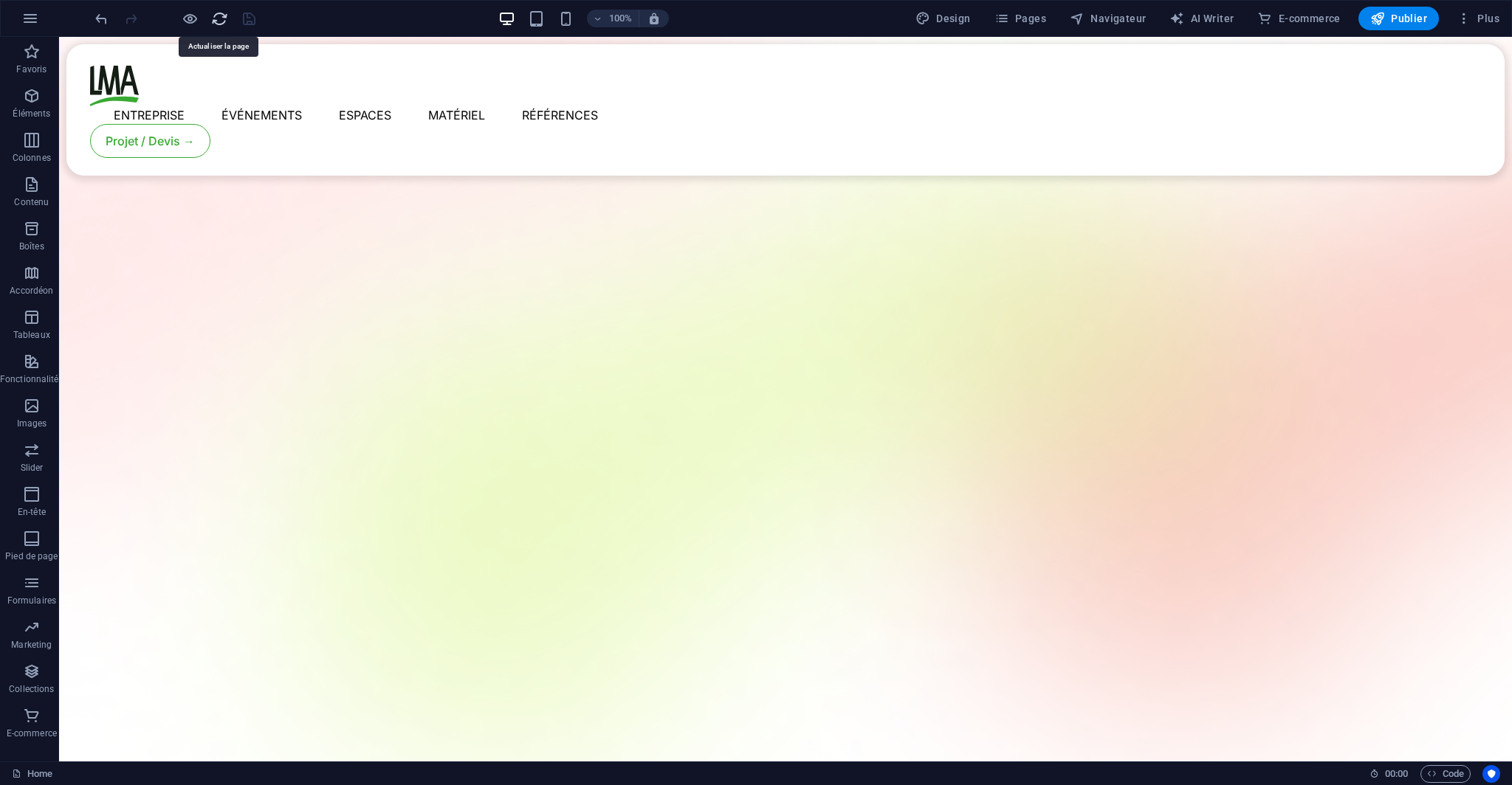
click at [219, 25] on icon "reload" at bounding box center [219, 18] width 17 height 17
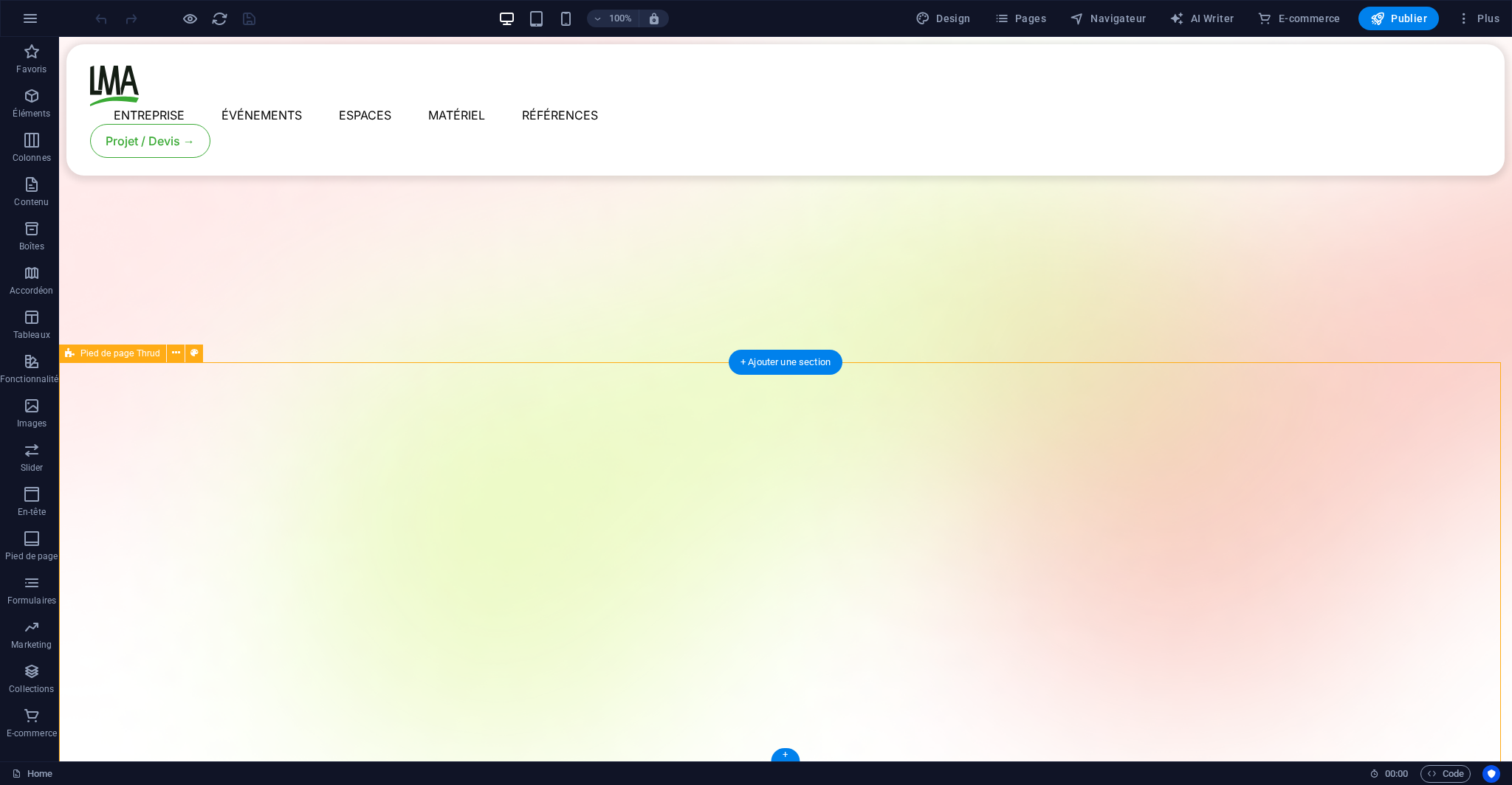
select select "footer"
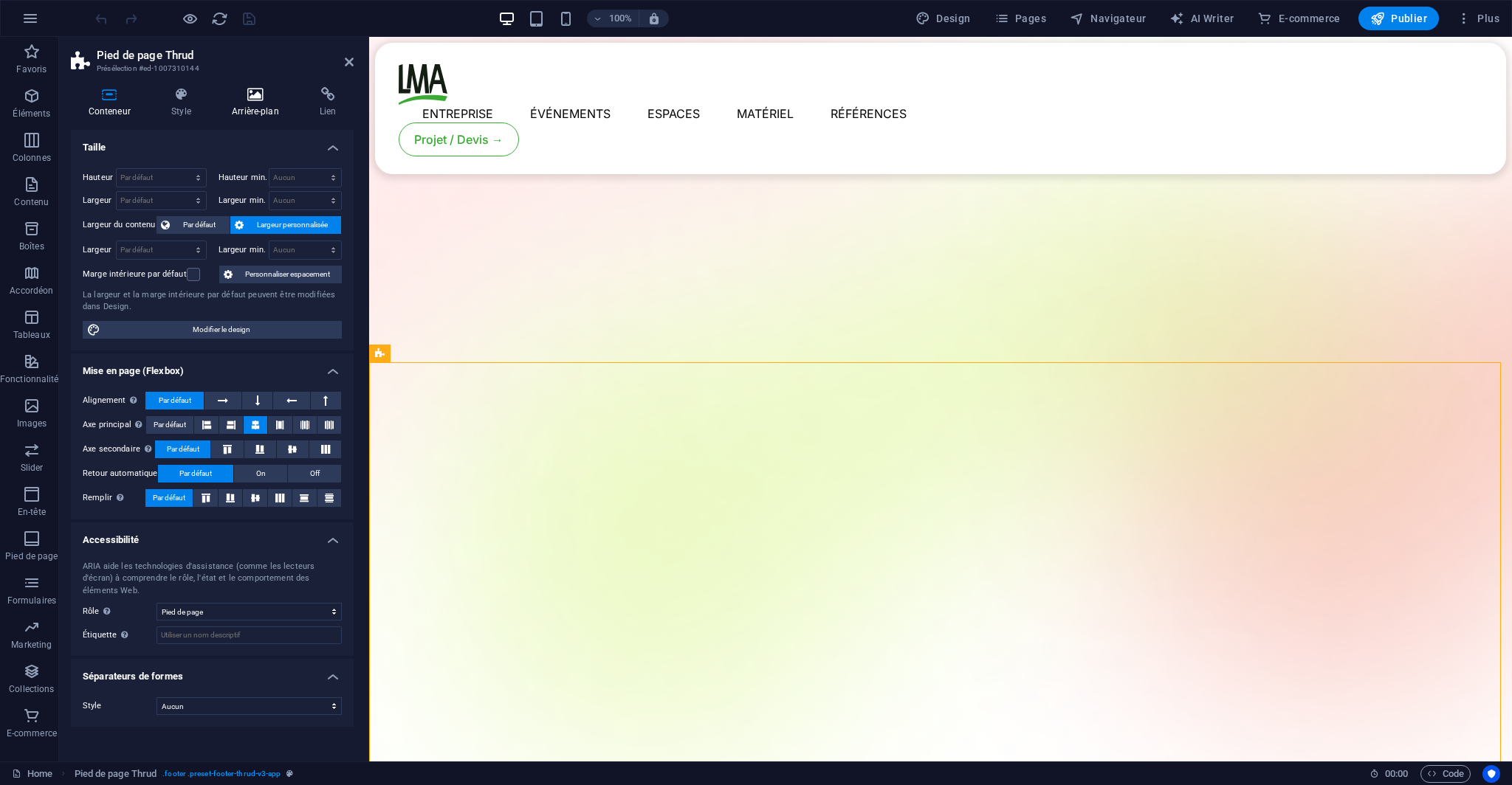
click at [245, 99] on icon at bounding box center [255, 94] width 82 height 14
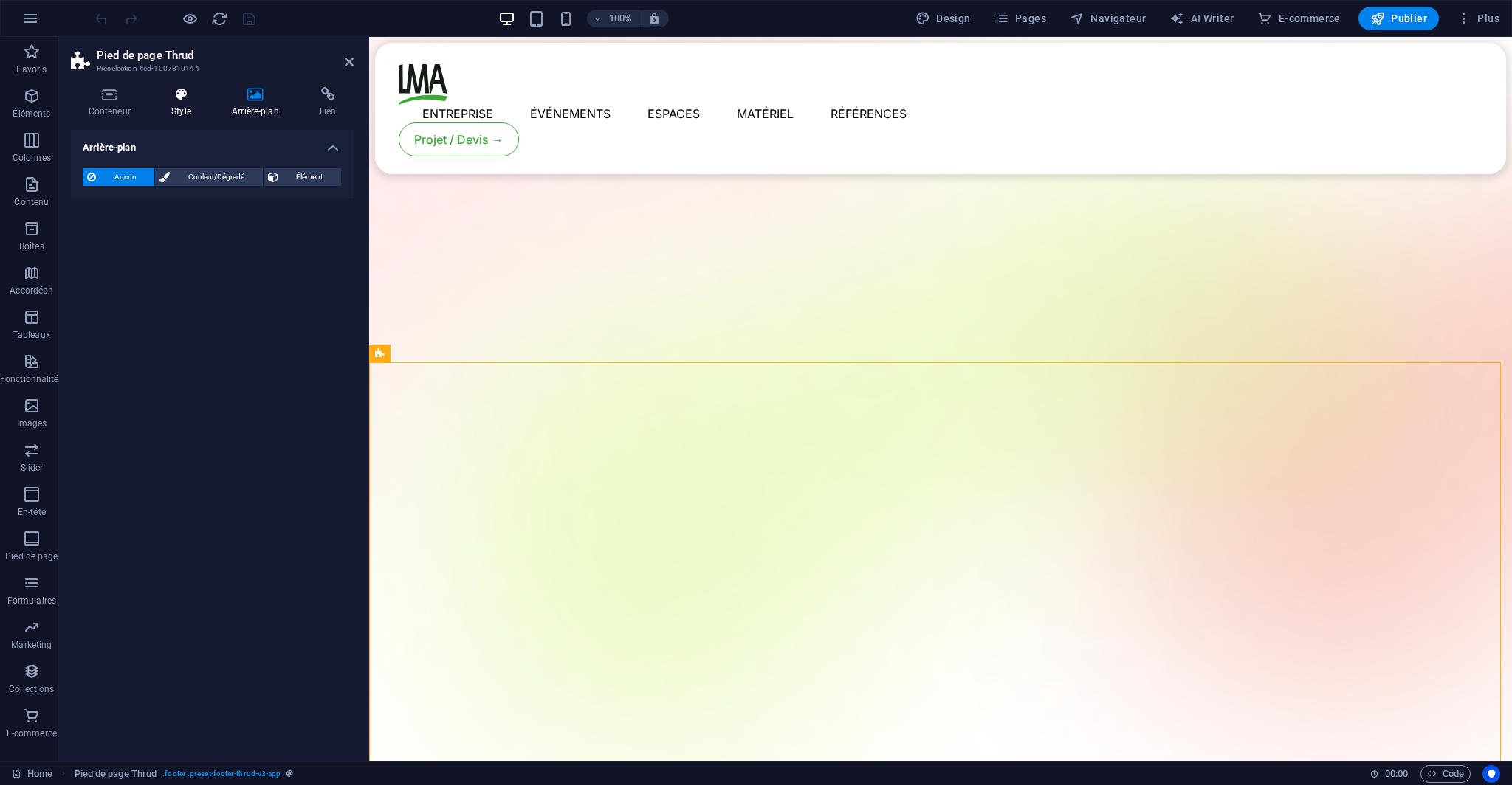
click at [178, 107] on h4 "Style" at bounding box center [184, 102] width 60 height 31
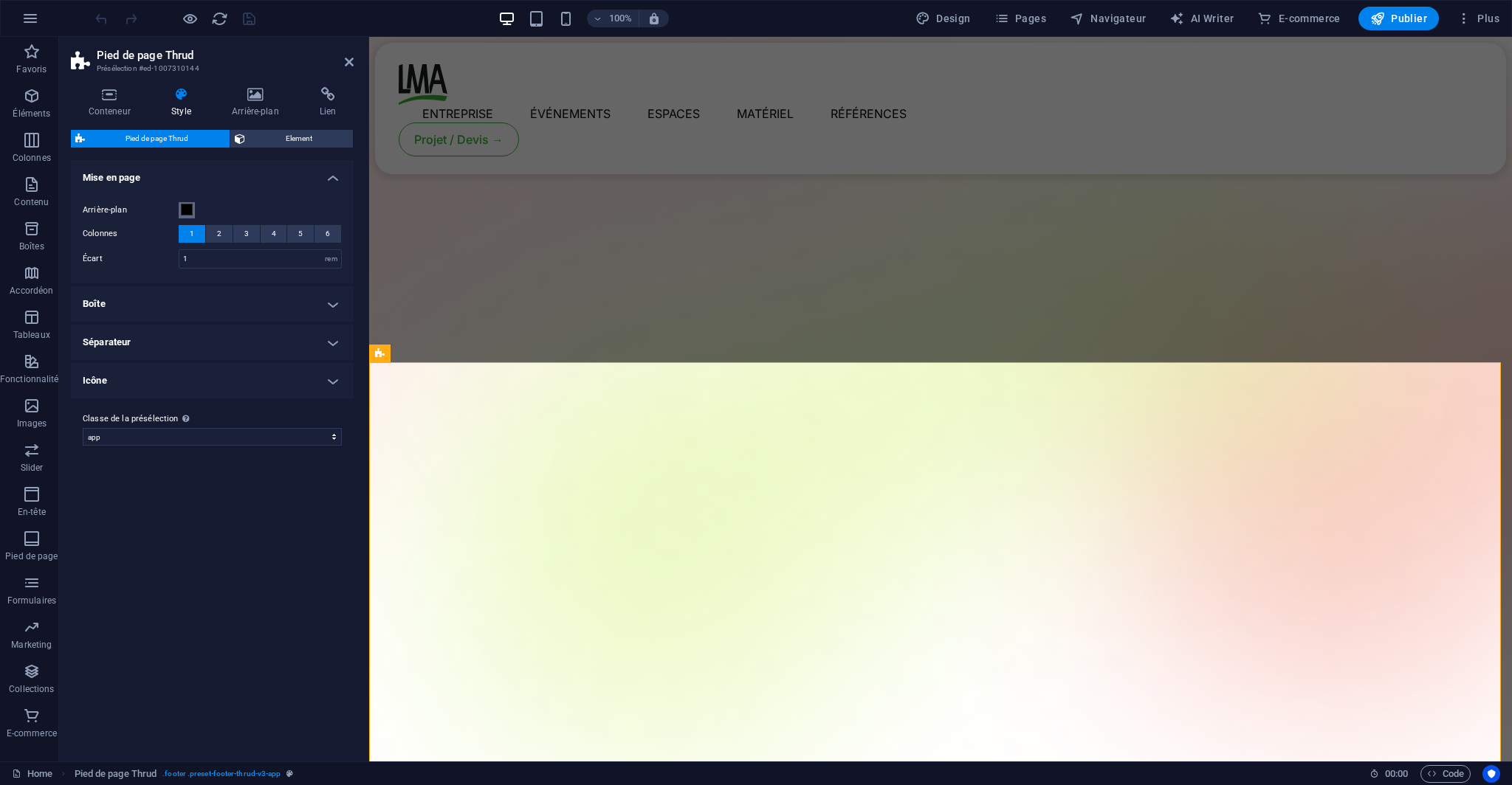
click at [189, 208] on span at bounding box center [186, 209] width 12 height 12
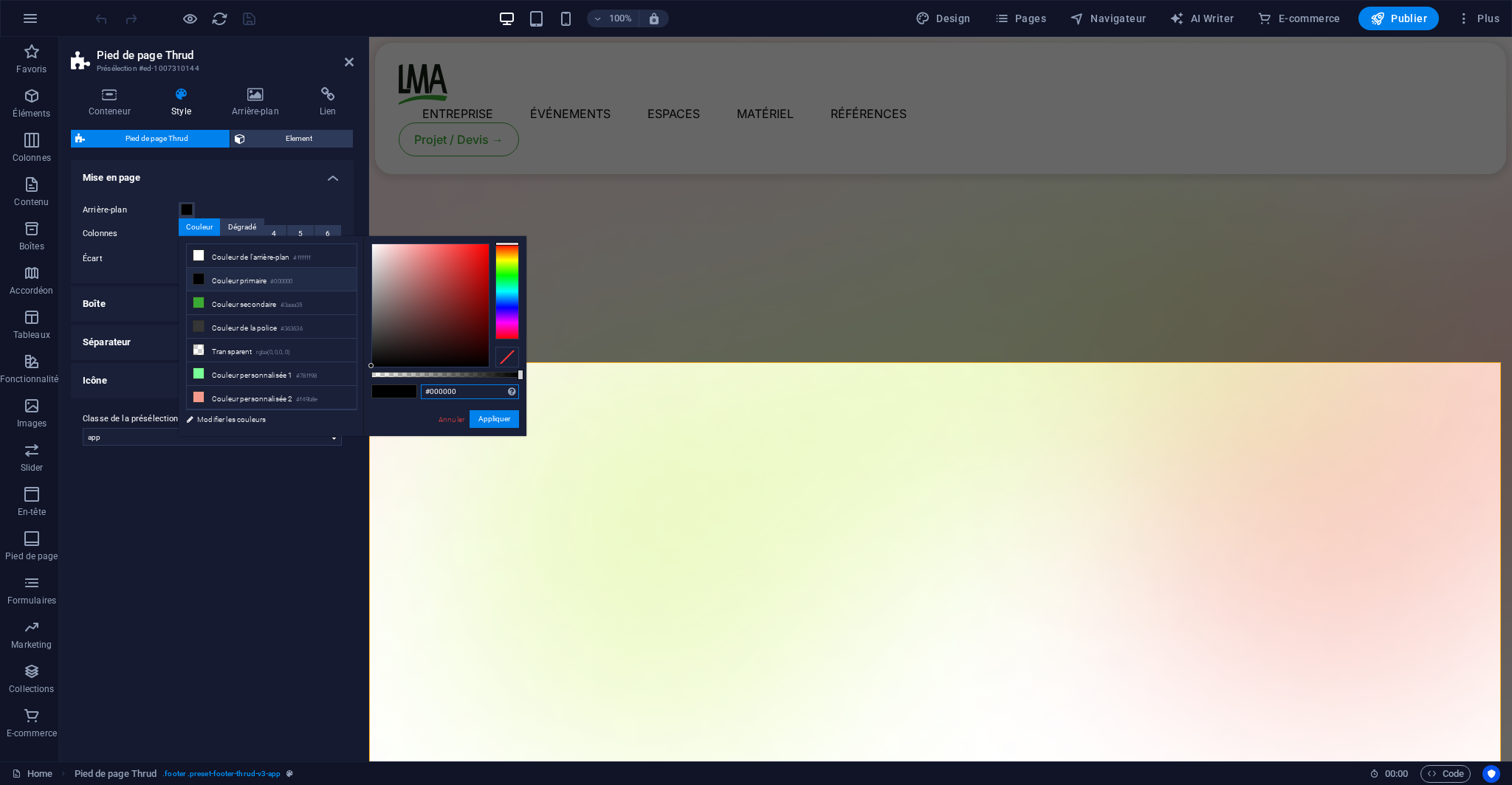
click at [440, 389] on input "#000000" at bounding box center [469, 392] width 98 height 14
paste input "141414"
click at [443, 421] on link "Annuler" at bounding box center [451, 420] width 29 height 11
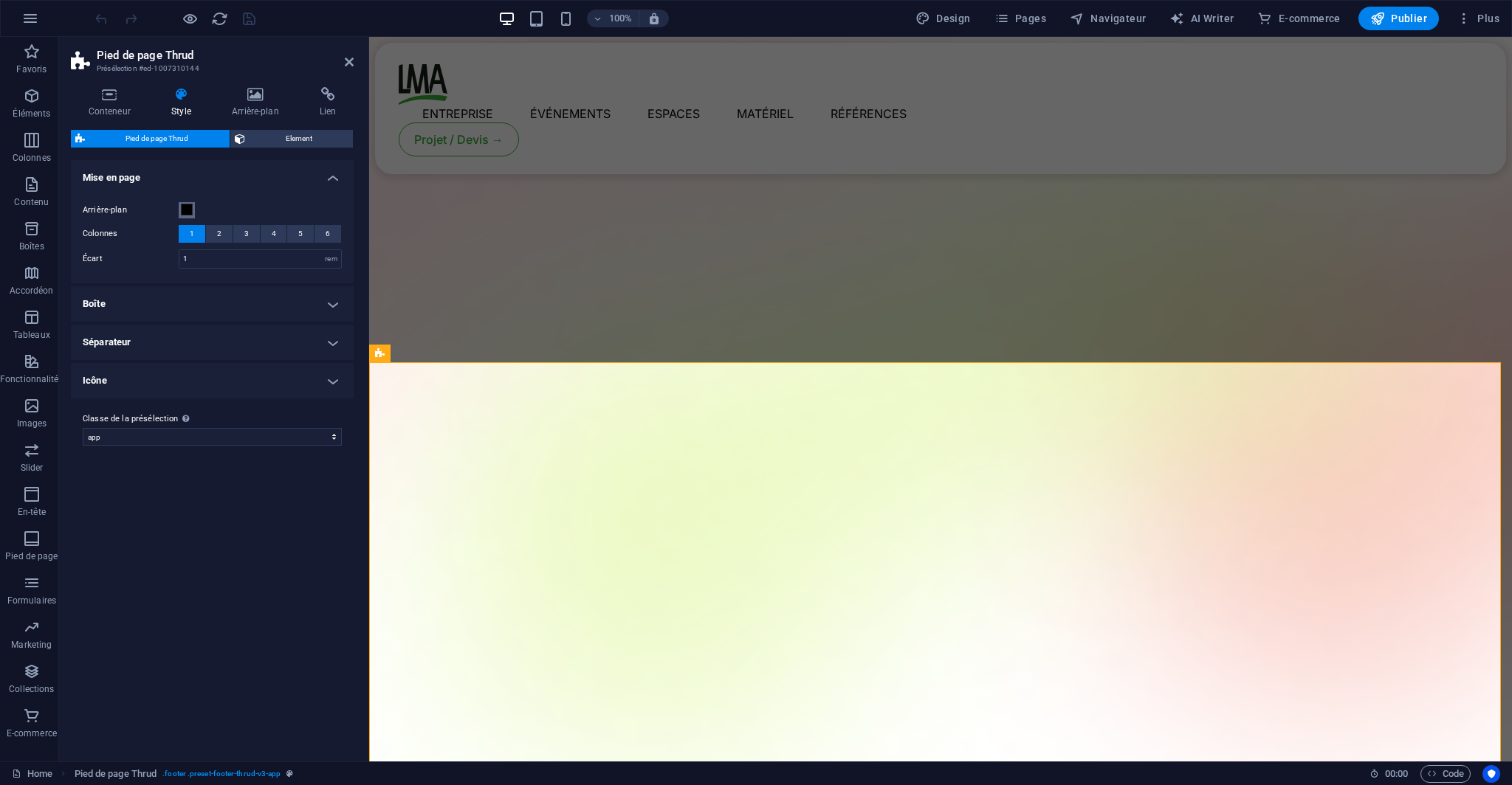
click at [188, 204] on span at bounding box center [186, 209] width 12 height 12
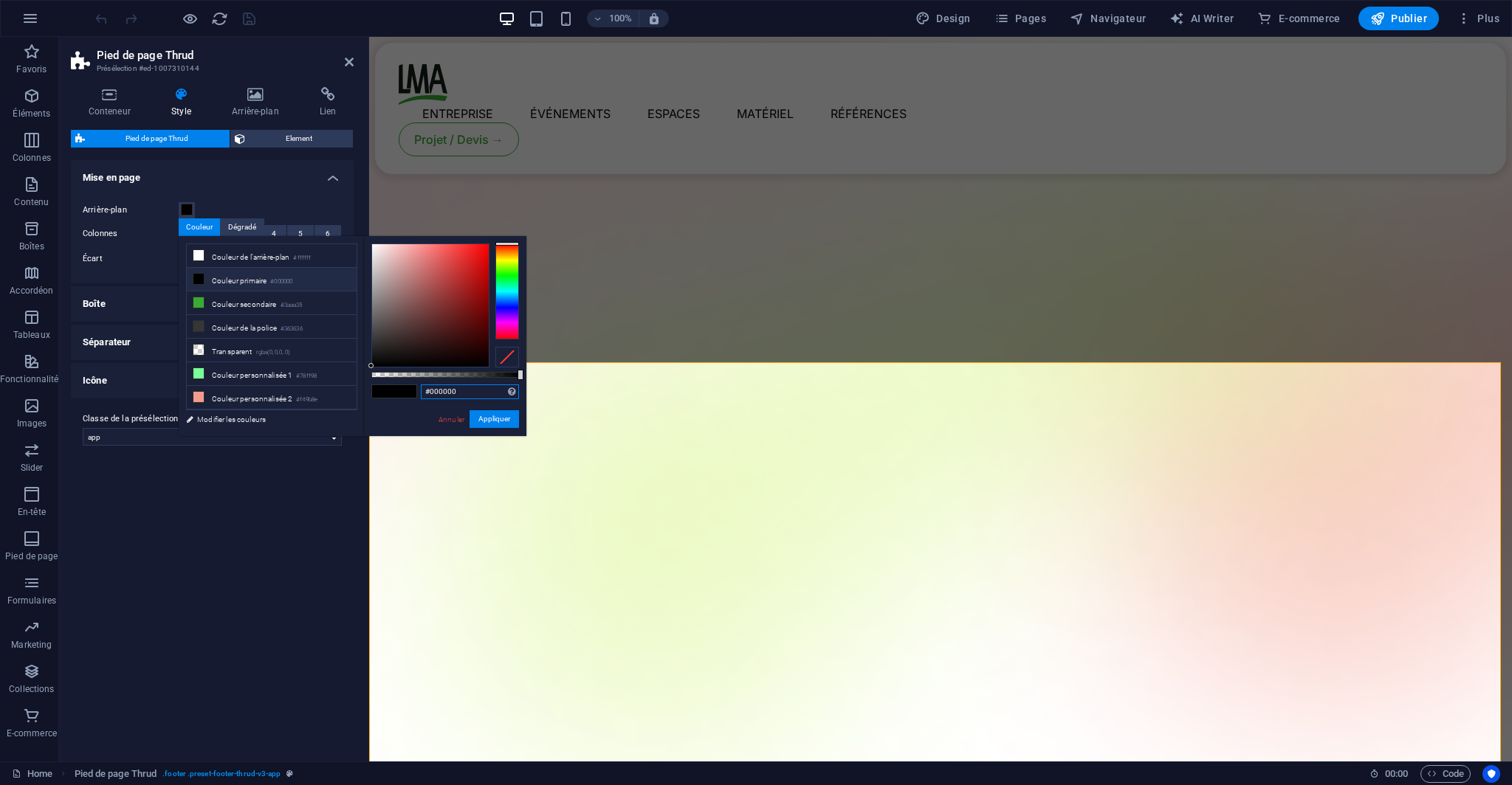
click at [437, 395] on input "#000000" at bounding box center [469, 392] width 98 height 14
paste input "141414"
type input "#141414"
click at [498, 423] on button "Appliquer" at bounding box center [494, 420] width 50 height 18
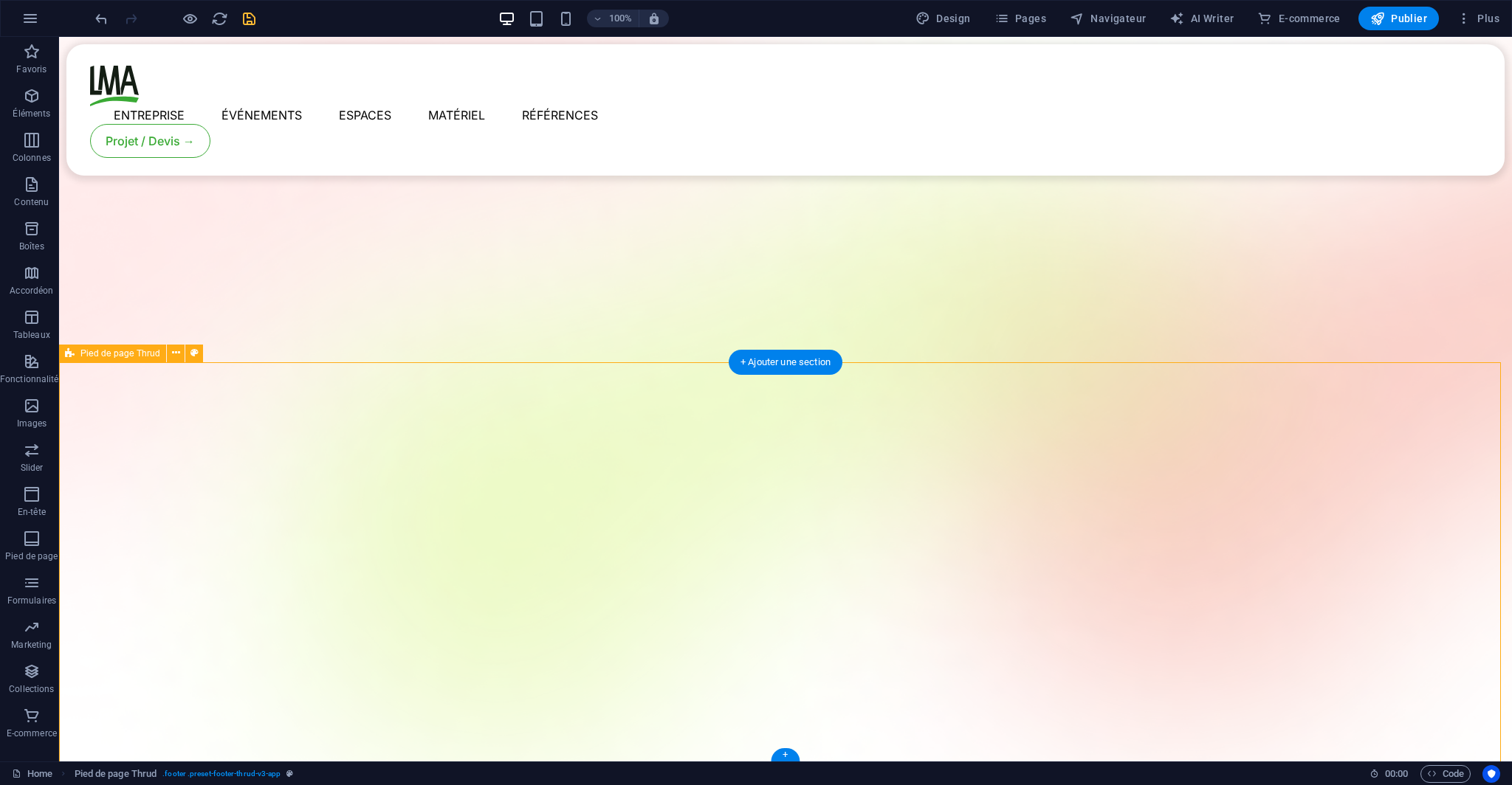
select select "footer"
select select "rem"
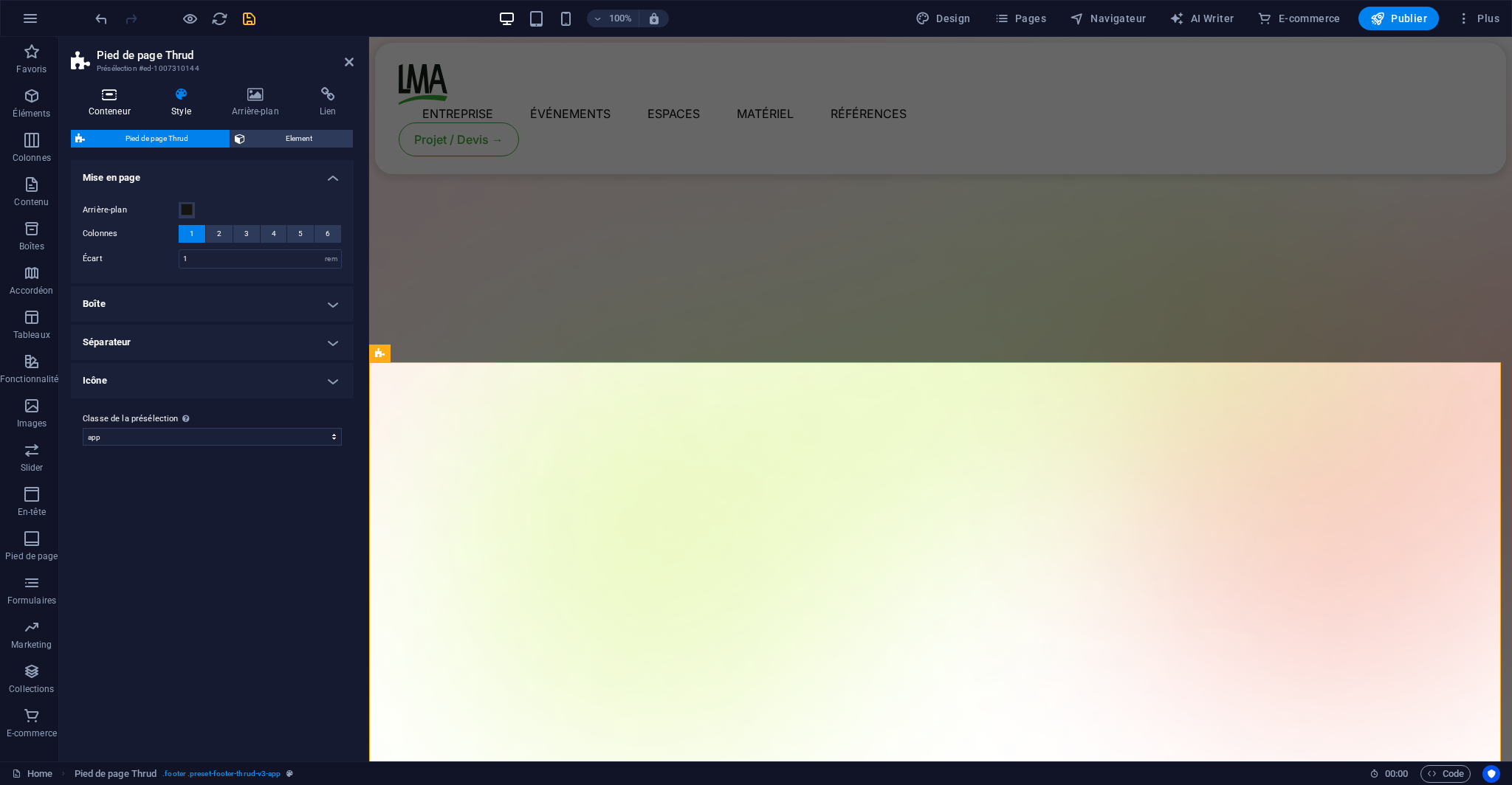
click at [130, 95] on icon at bounding box center [109, 94] width 78 height 14
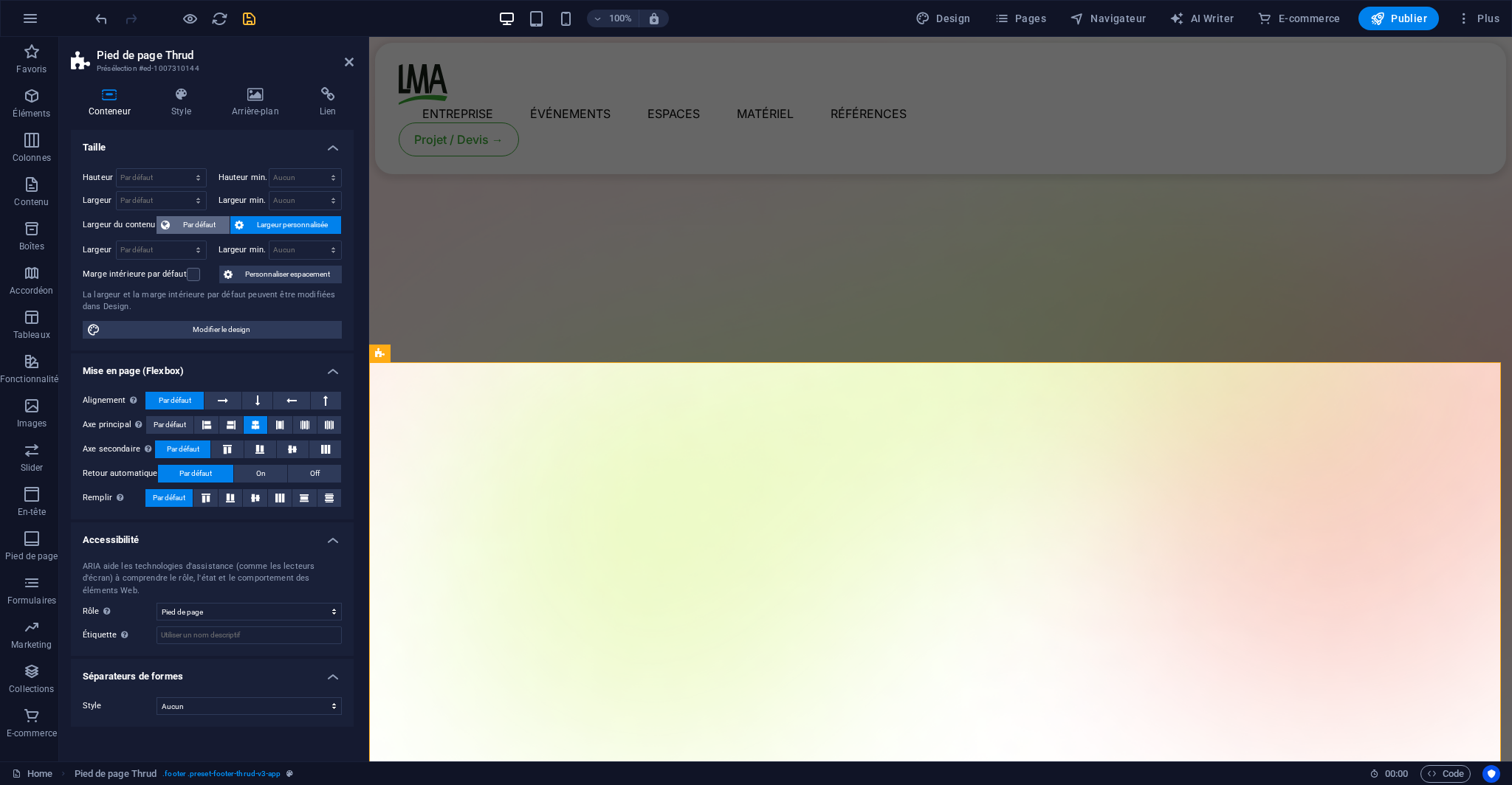
click at [207, 222] on span "Par défaut" at bounding box center [199, 226] width 51 height 18
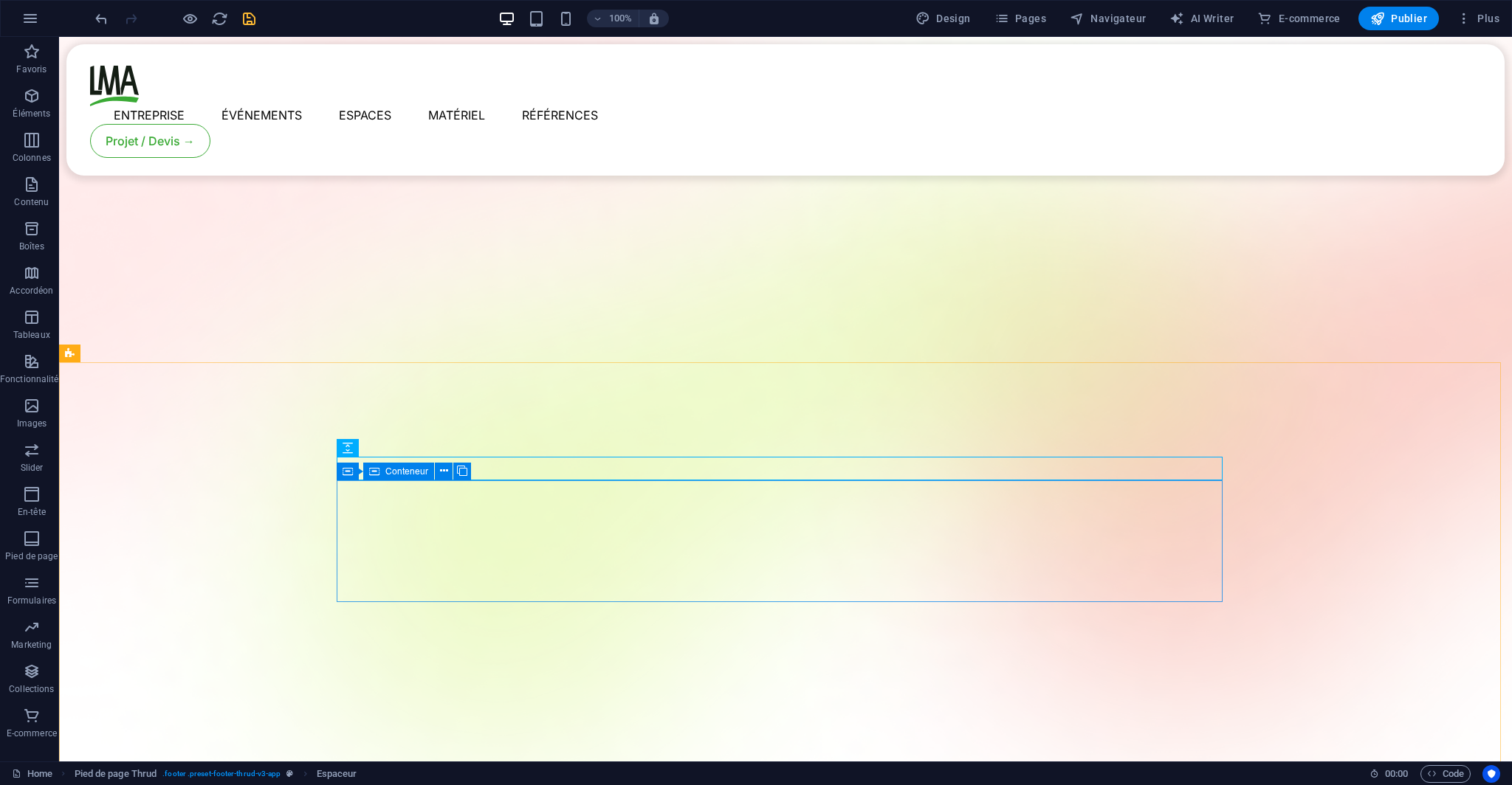
click at [378, 472] on icon at bounding box center [374, 472] width 10 height 18
click at [1120, 14] on span "Navigateur" at bounding box center [1108, 18] width 76 height 14
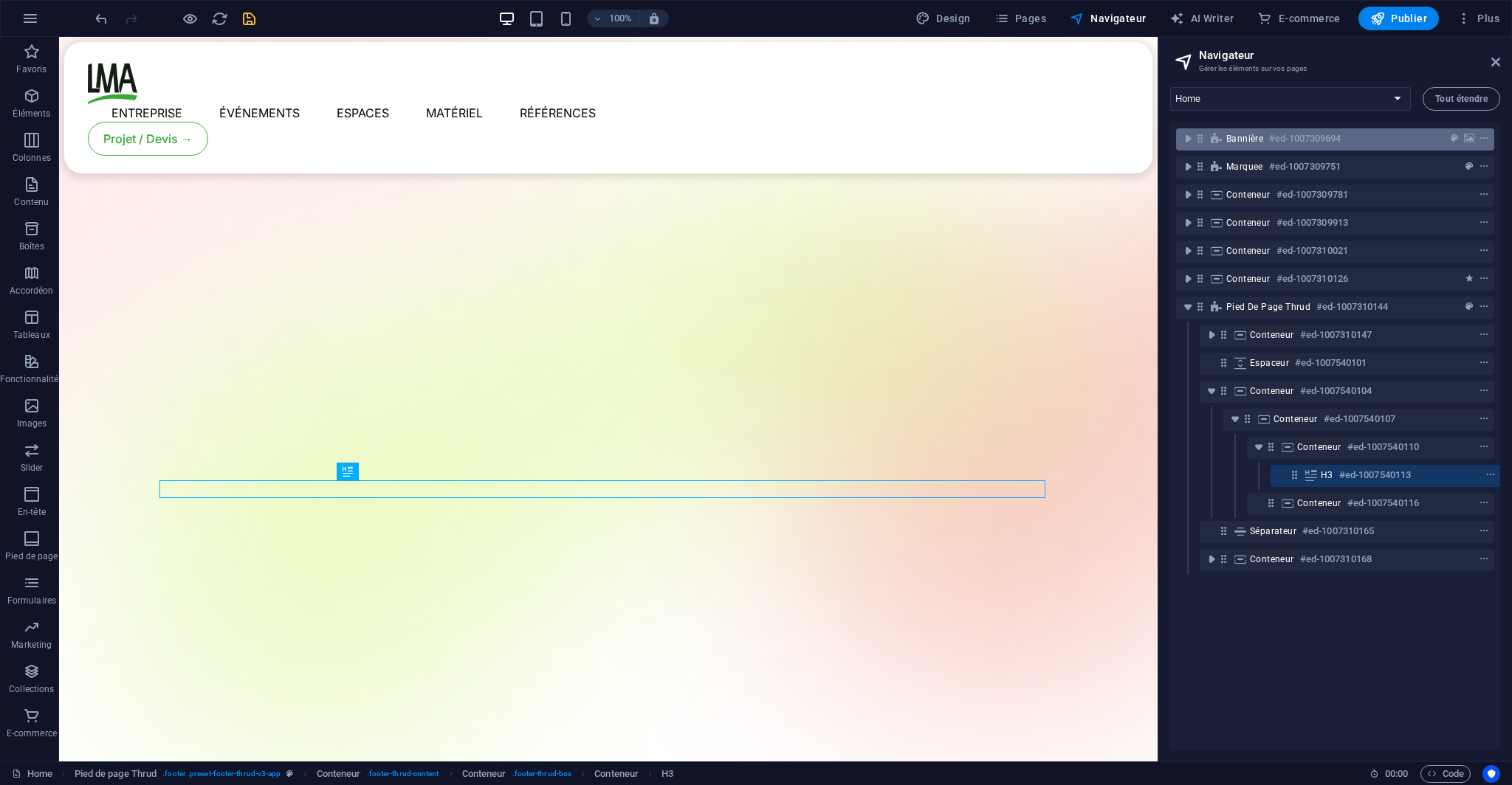
scroll to position [0, 3]
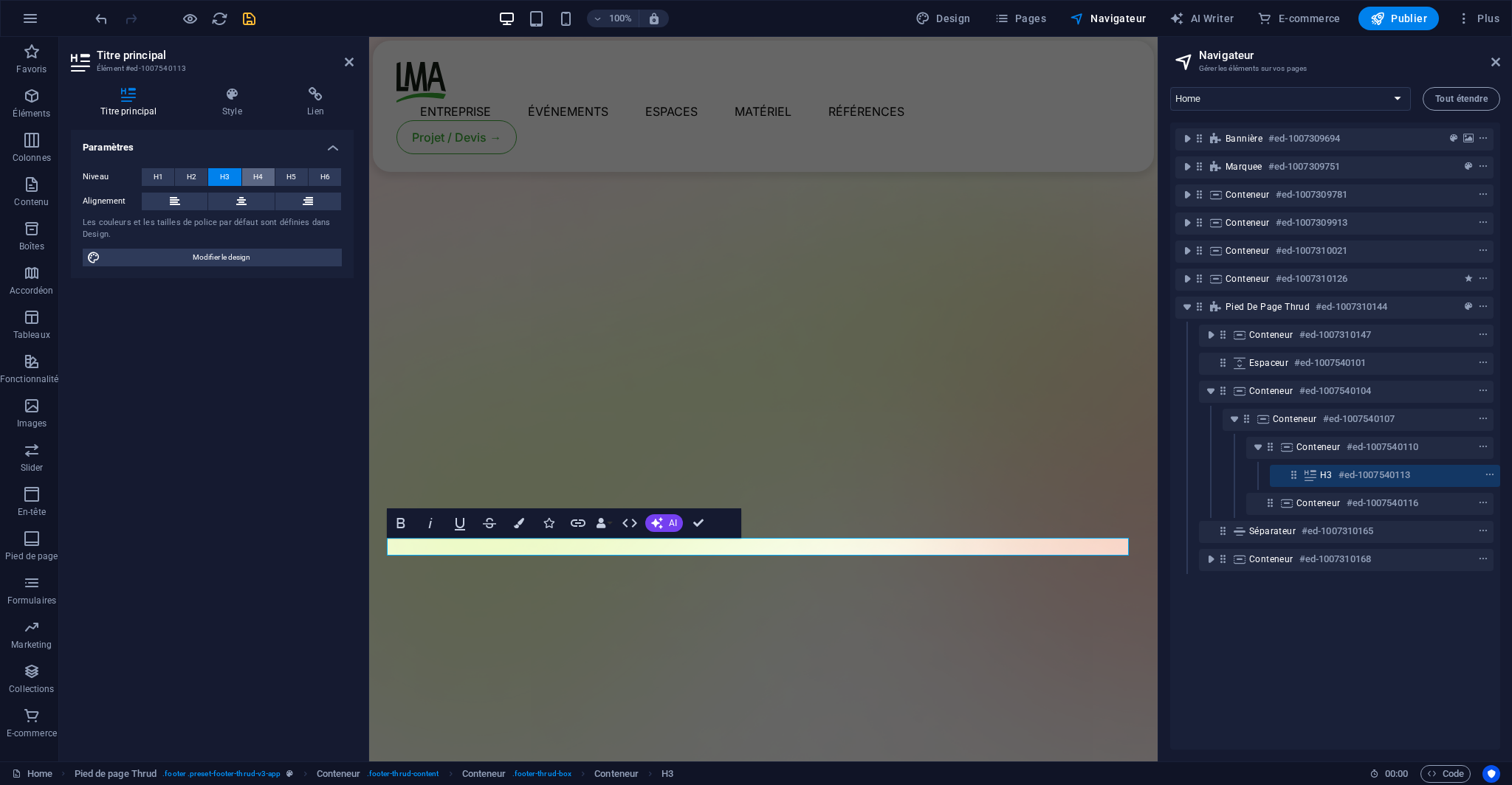
click at [254, 175] on span "H4" at bounding box center [257, 177] width 10 height 18
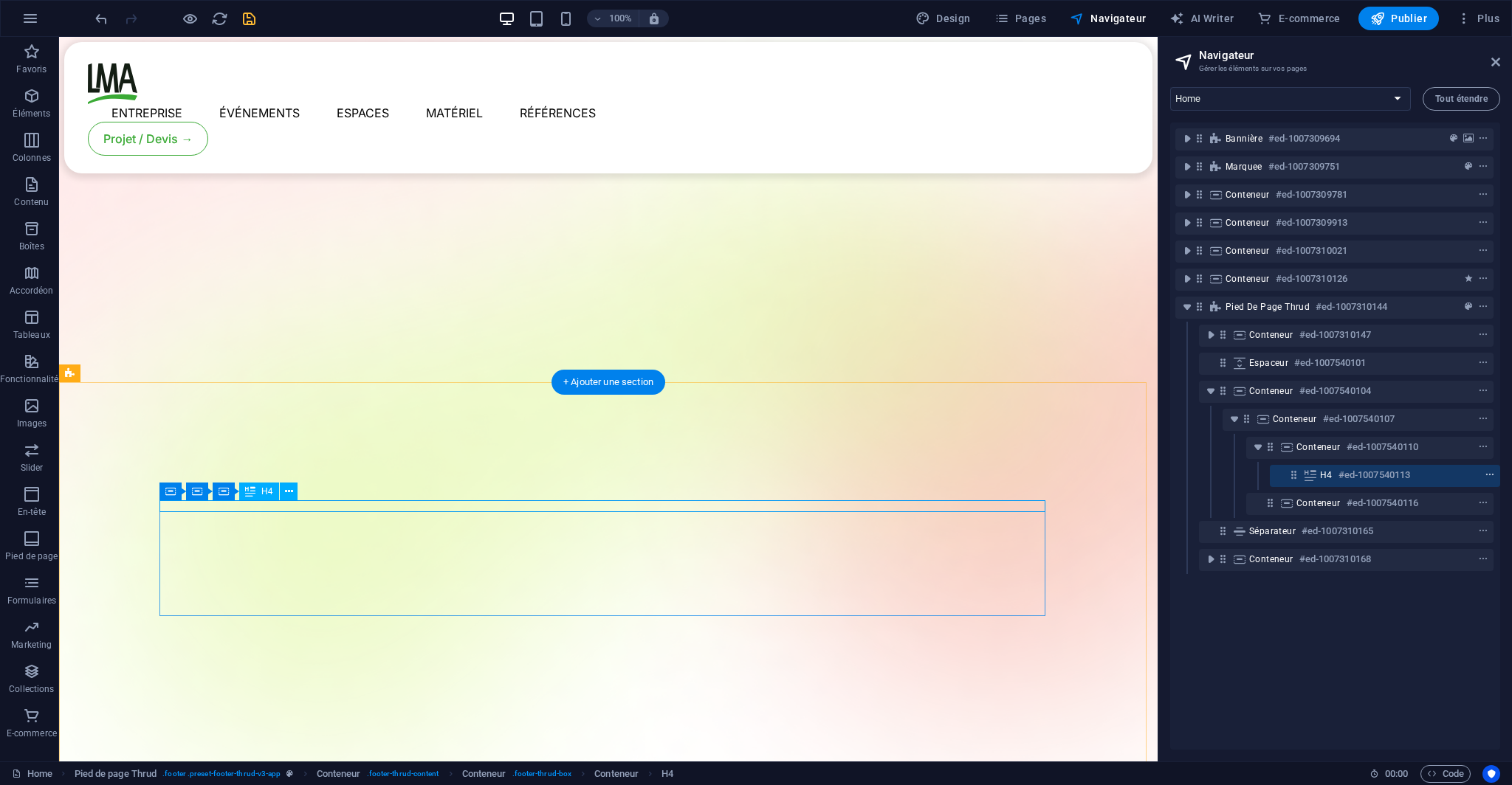
click at [1488, 478] on icon "context-menu" at bounding box center [1489, 475] width 10 height 10
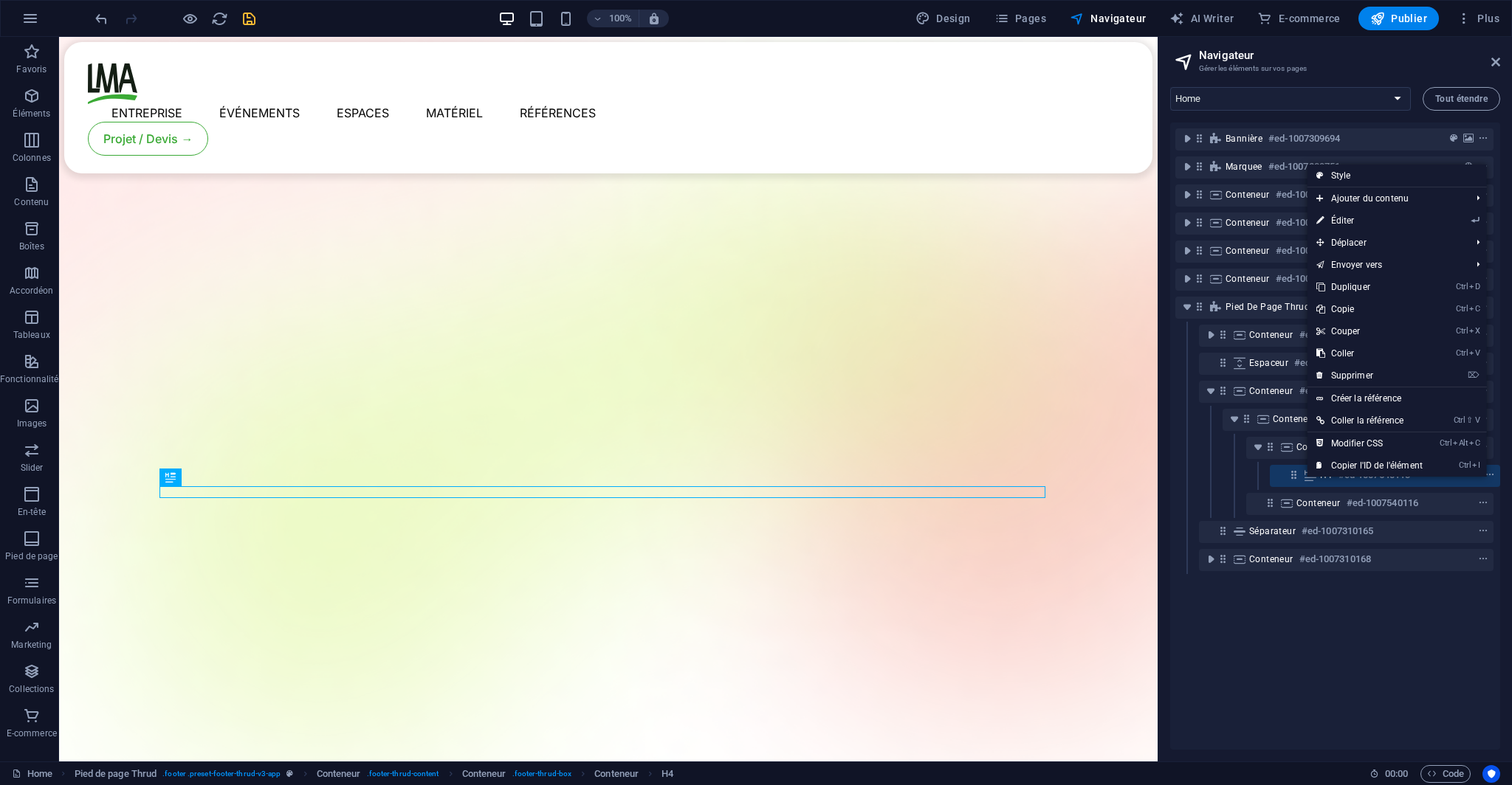
click at [1362, 288] on link "Ctrl D Dupliquer" at bounding box center [1368, 287] width 124 height 23
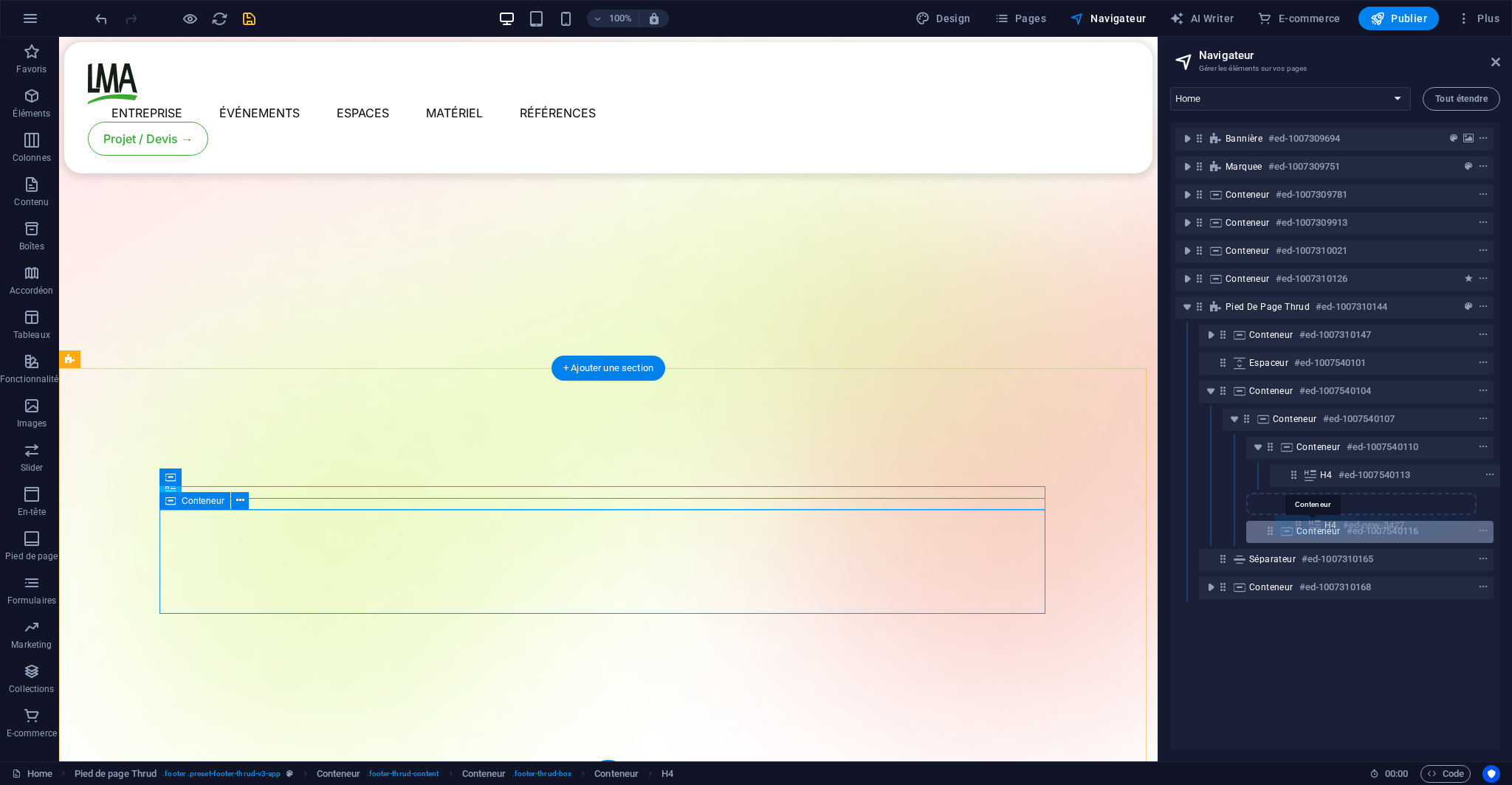
drag, startPoint x: 1291, startPoint y: 501, endPoint x: 1298, endPoint y: 529, distance: 28.9
click at [1298, 529] on div "Bannière #ed-1007309694 Marquee #ed-1007309751 Conteneur #ed-1007309781 Contene…" at bounding box center [1334, 436] width 329 height 627
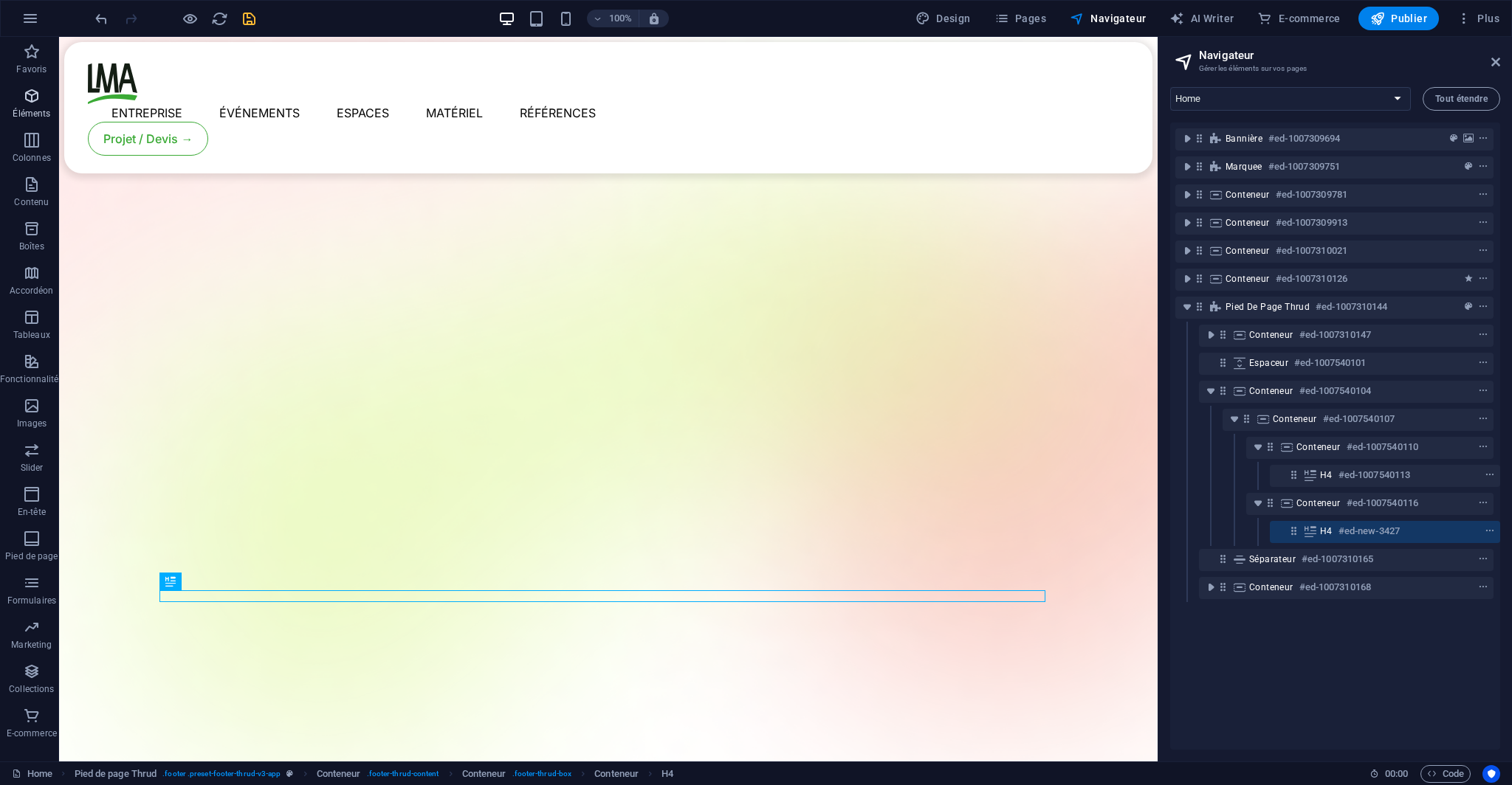
click at [26, 111] on p "Éléments" at bounding box center [32, 113] width 38 height 12
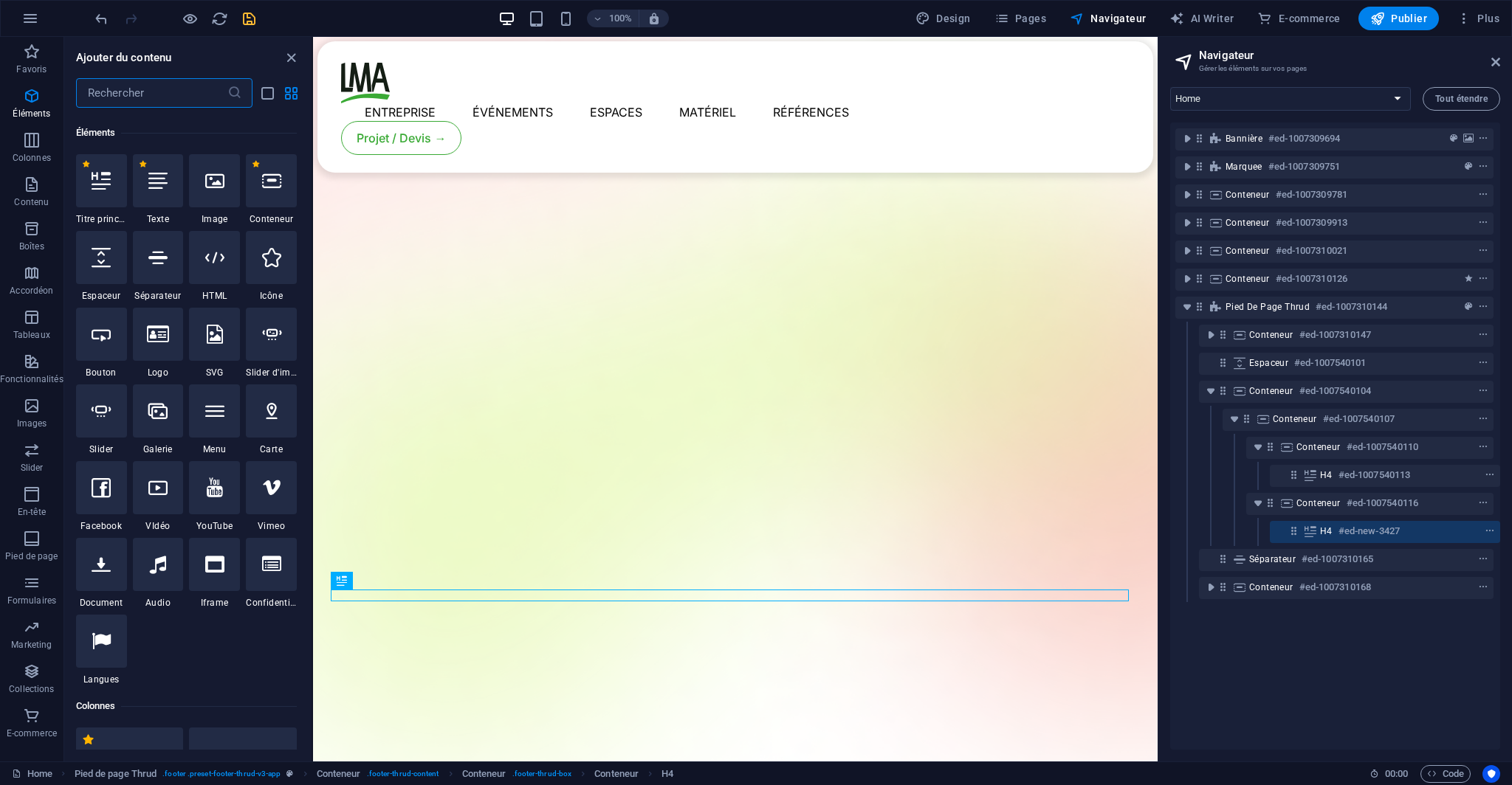
scroll to position [277, 0]
click at [283, 50] on div "Ajouter du contenu" at bounding box center [188, 58] width 247 height 18
click at [295, 55] on icon "close panel" at bounding box center [291, 58] width 17 height 17
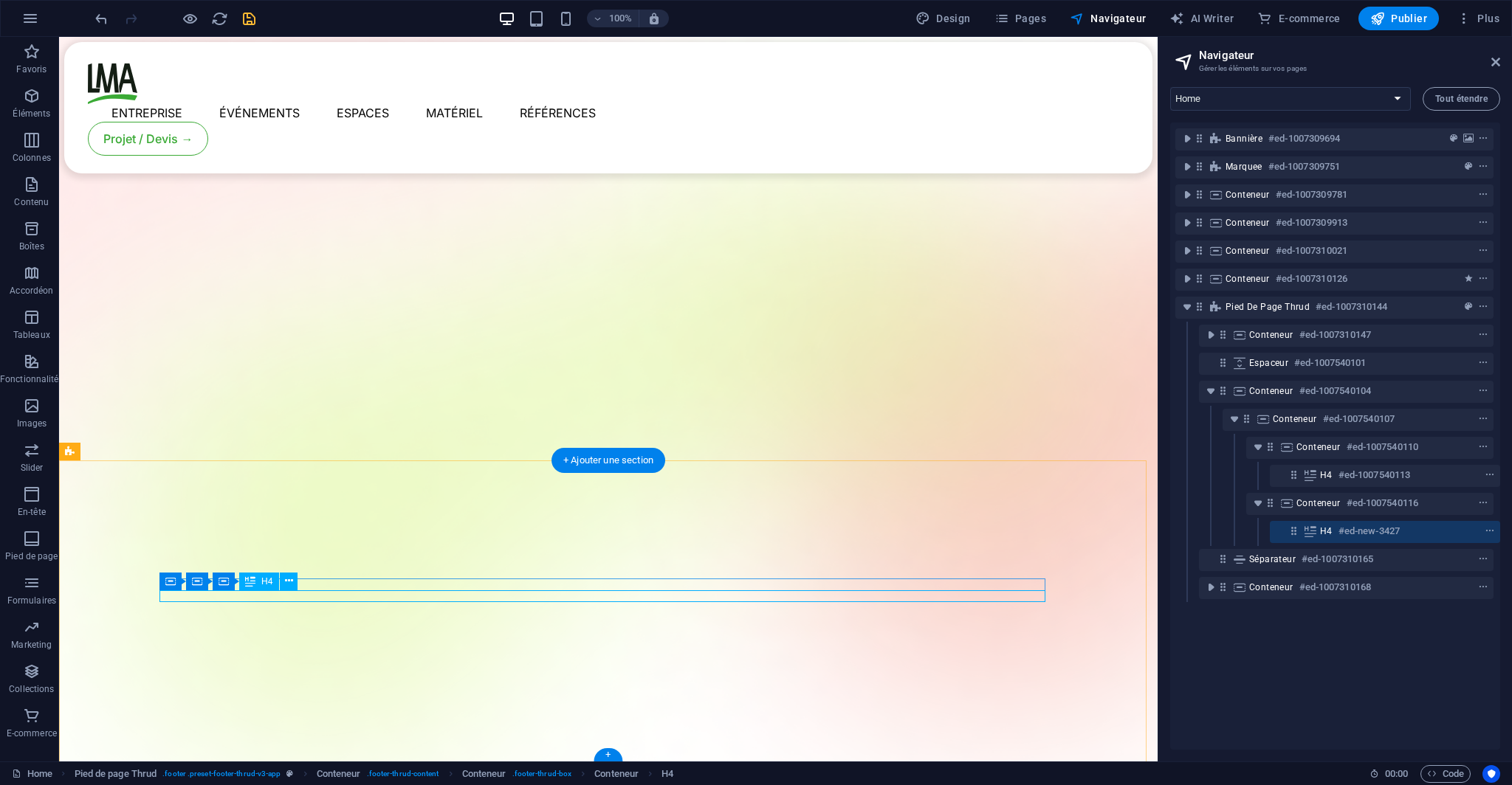
click at [1352, 533] on h6 "#ed-new-3427" at bounding box center [1368, 531] width 61 height 18
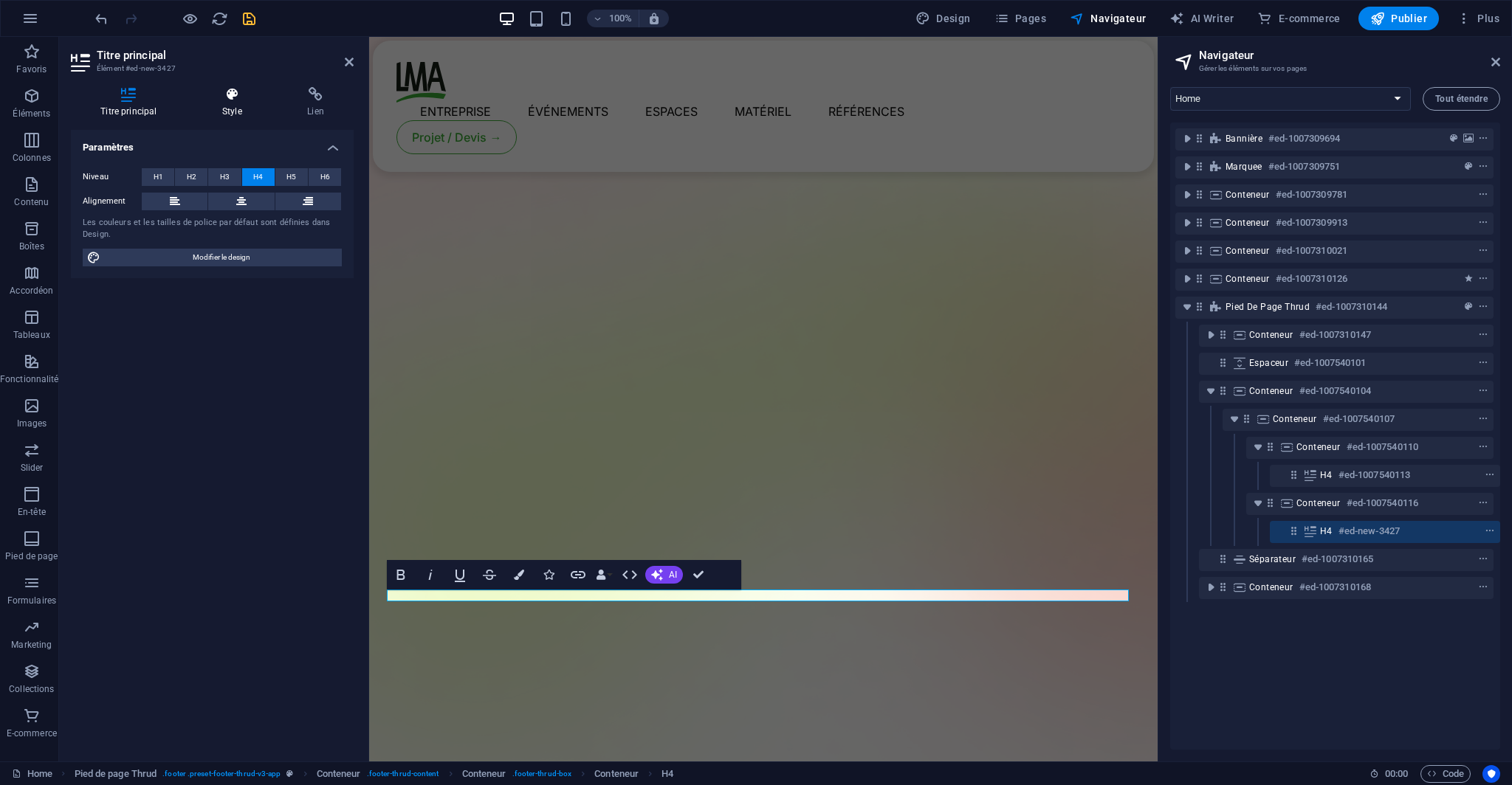
click at [241, 113] on h4 "Style" at bounding box center [235, 102] width 85 height 31
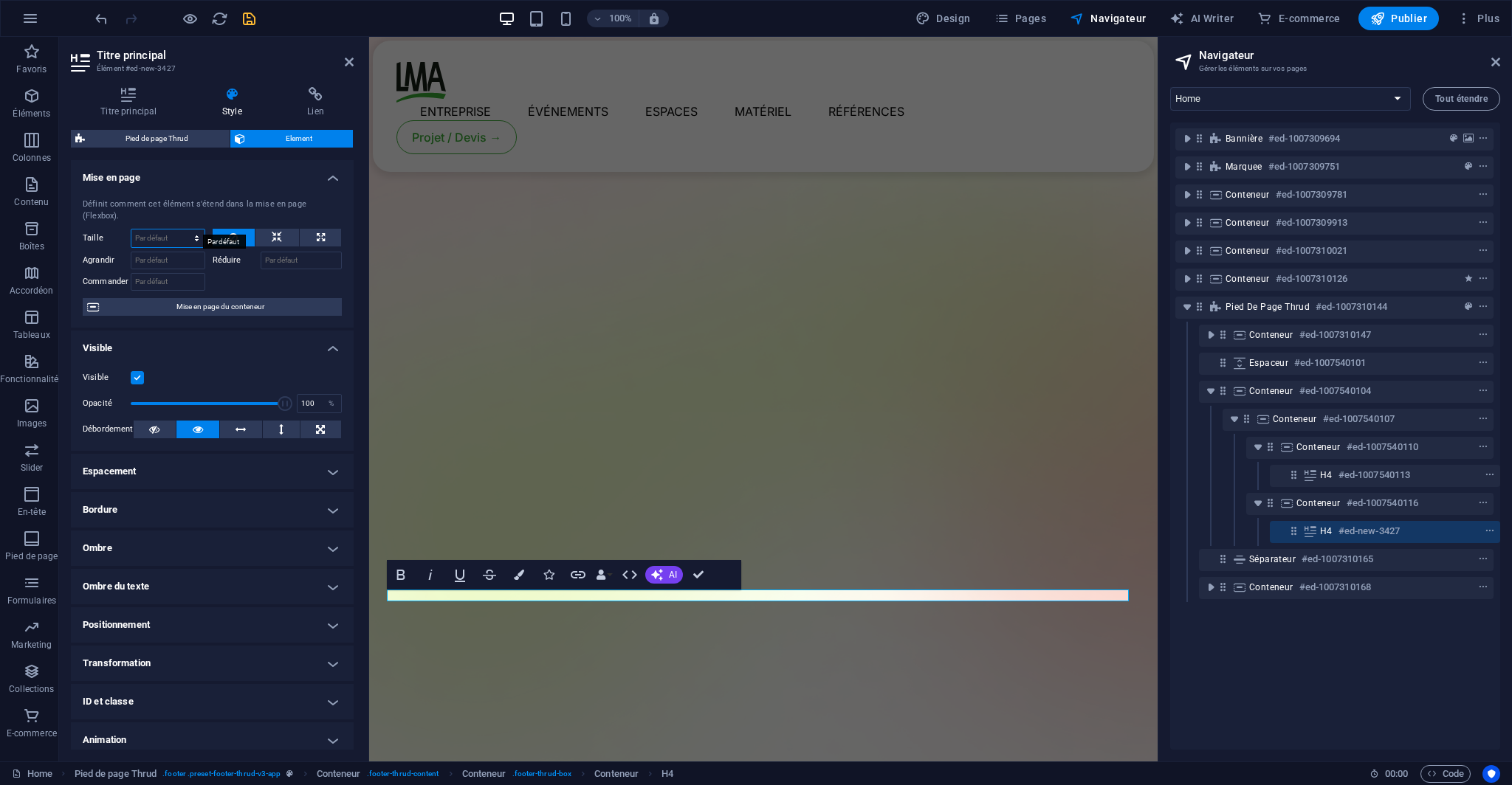
click at [181, 229] on select "Par défaut auto px % 1/1 1/2 1/3 1/4 1/5 1/6 1/7 1/8 1/9 1/10" at bounding box center [168, 238] width 73 height 18
click at [132, 229] on select "Par défaut auto px % 1/1 1/2 1/3 1/4 1/5 1/6 1/7 1/8 1/9 1/10" at bounding box center [168, 238] width 73 height 18
select select "DISABLED_OPTION_VALUE"
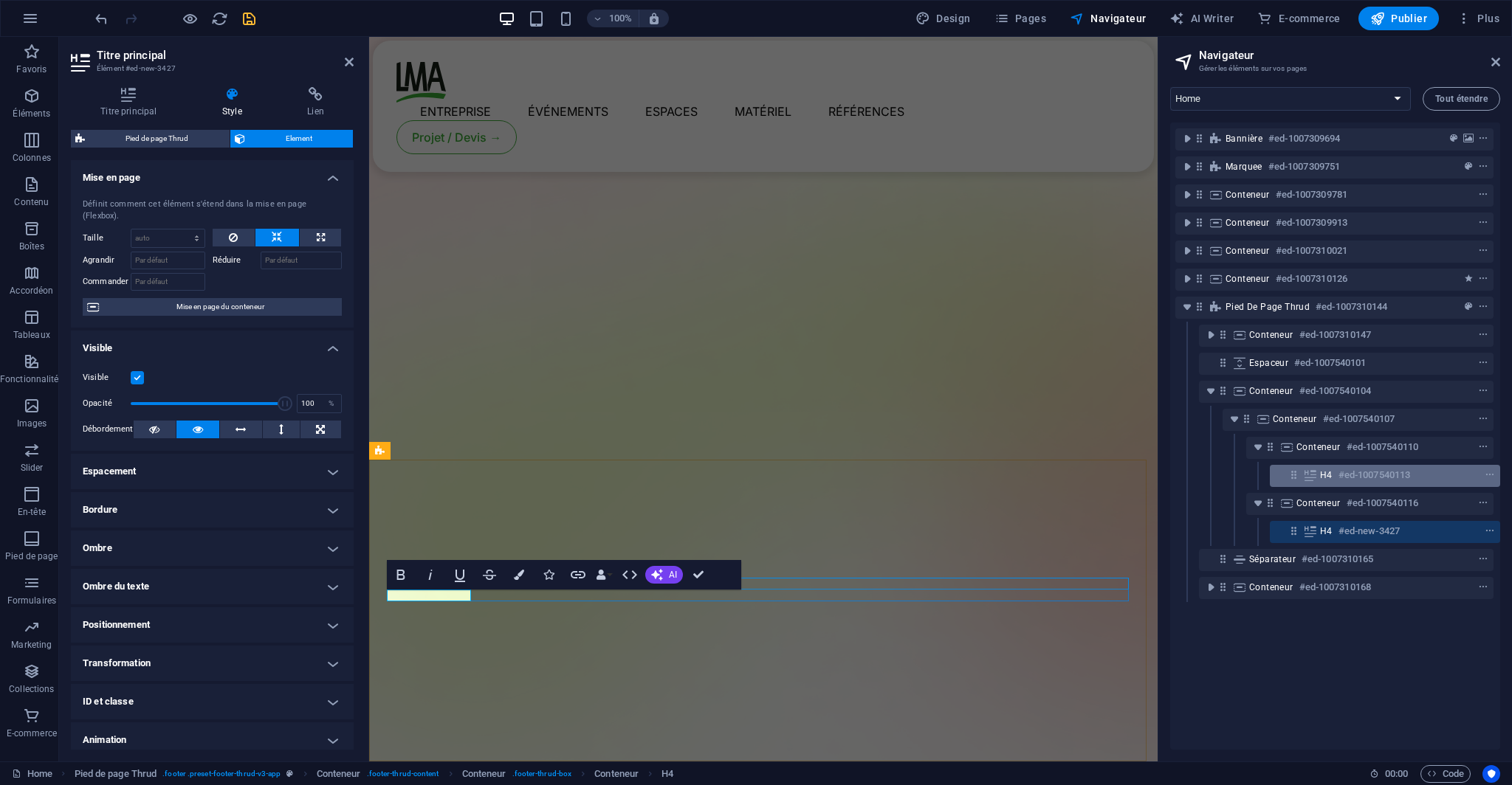
click at [1338, 480] on h6 "#ed-1007540113" at bounding box center [1373, 476] width 71 height 18
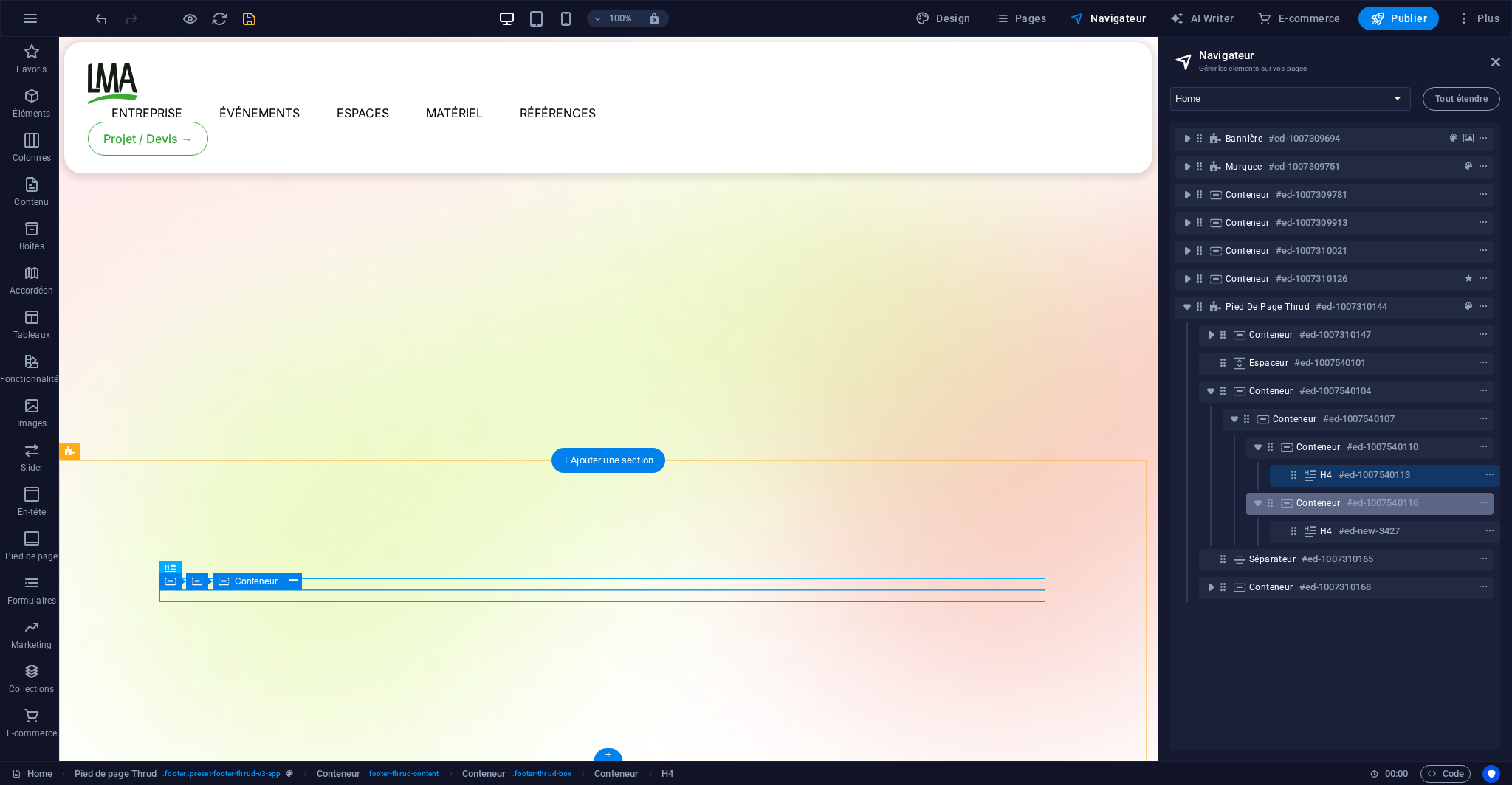
click at [1325, 513] on div "Conteneur #ed-1007540116" at bounding box center [1369, 503] width 247 height 23
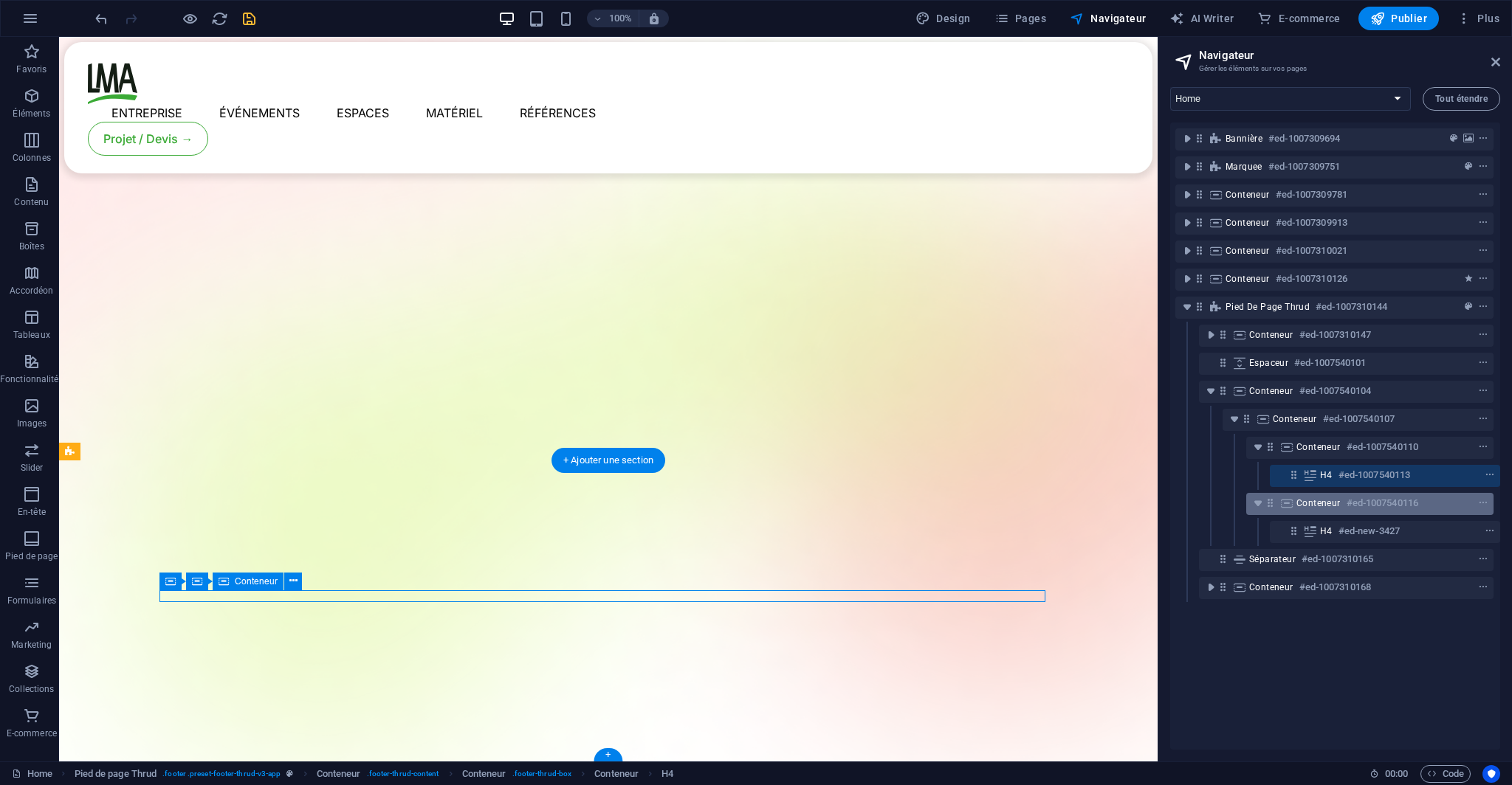
click at [1325, 513] on div "Conteneur #ed-1007540116" at bounding box center [1369, 503] width 247 height 23
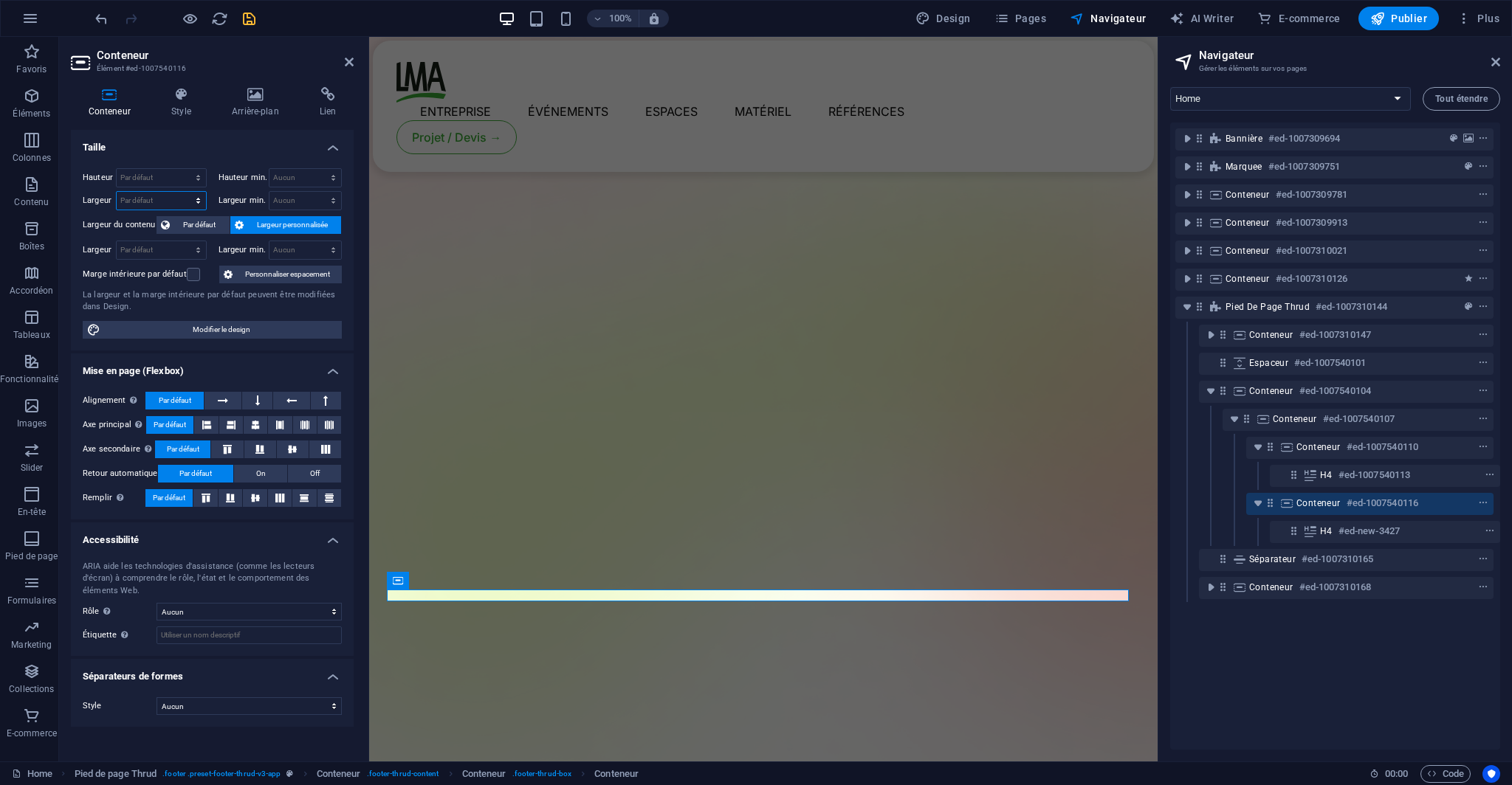
click at [156, 200] on select "Par défaut px rem % em vh vw" at bounding box center [161, 201] width 89 height 18
click at [174, 180] on select "Par défaut px rem % vh vw" at bounding box center [161, 178] width 89 height 18
click at [199, 160] on div "Hauteur Par défaut px rem % vh vw Hauteur min. Aucun px rem % vh vw Largeur Par…" at bounding box center [211, 253] width 283 height 194
click at [188, 102] on h4 "Style" at bounding box center [184, 102] width 60 height 31
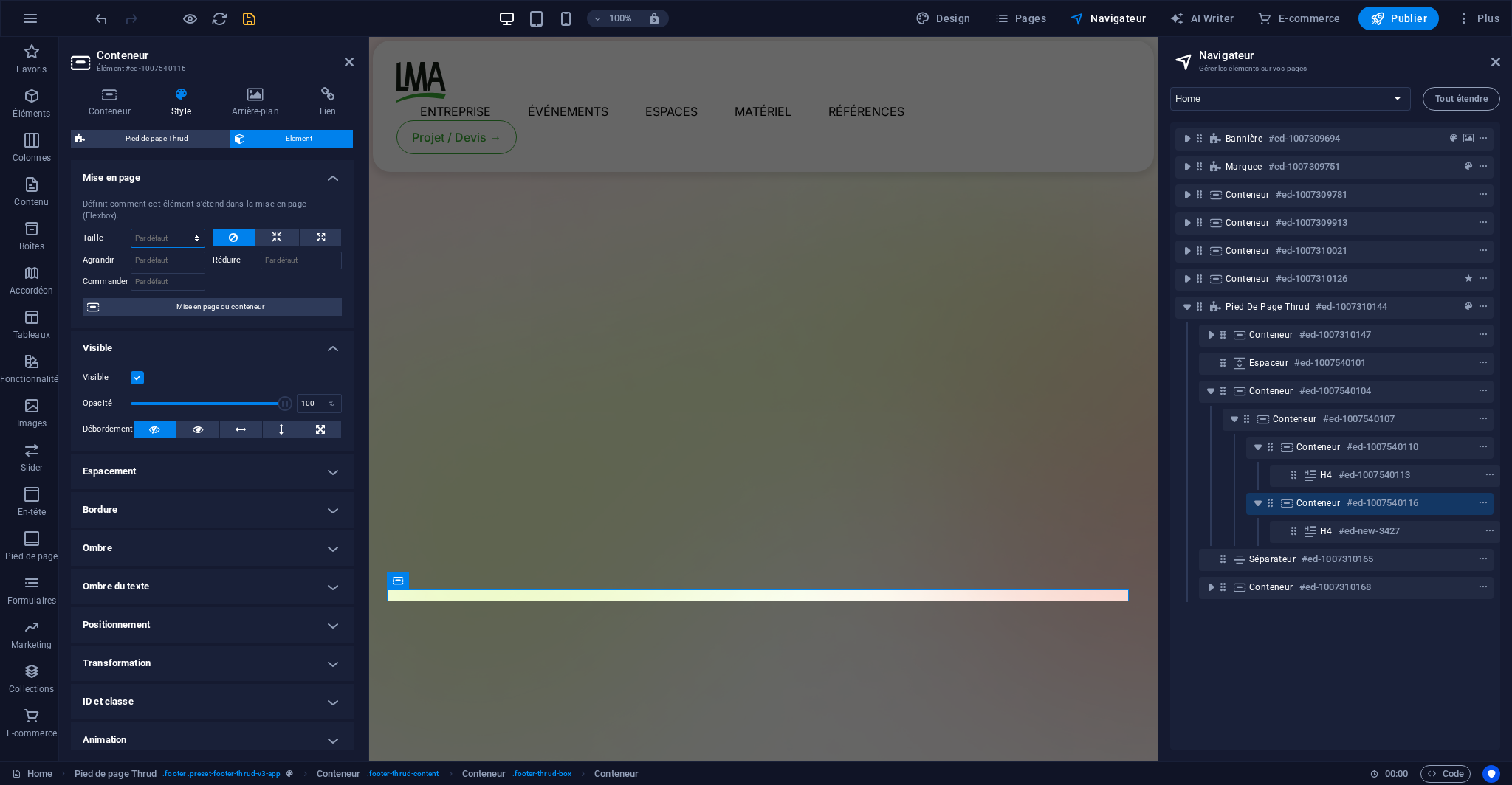
click at [172, 229] on select "Par défaut auto px % 1/1 1/2 1/3 1/4 1/5 1/6 1/7 1/8 1/9 1/10" at bounding box center [168, 238] width 73 height 18
click at [132, 229] on select "Par défaut auto px % 1/1 1/2 1/3 1/4 1/5 1/6 1/7 1/8 1/9 1/10" at bounding box center [168, 238] width 73 height 18
select select "DISABLED_OPTION_VALUE"
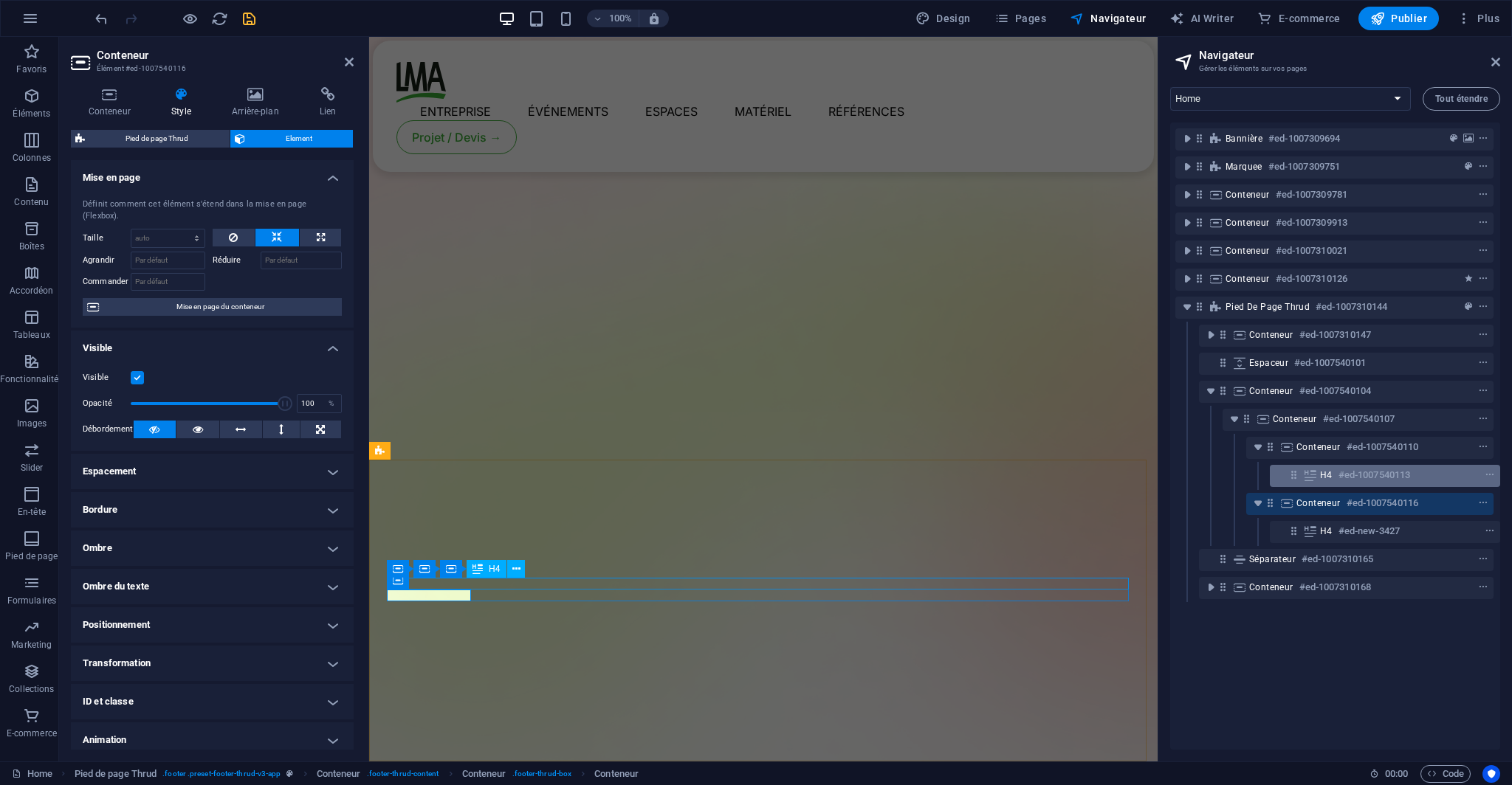
click at [1321, 469] on span "H4" at bounding box center [1326, 475] width 13 height 12
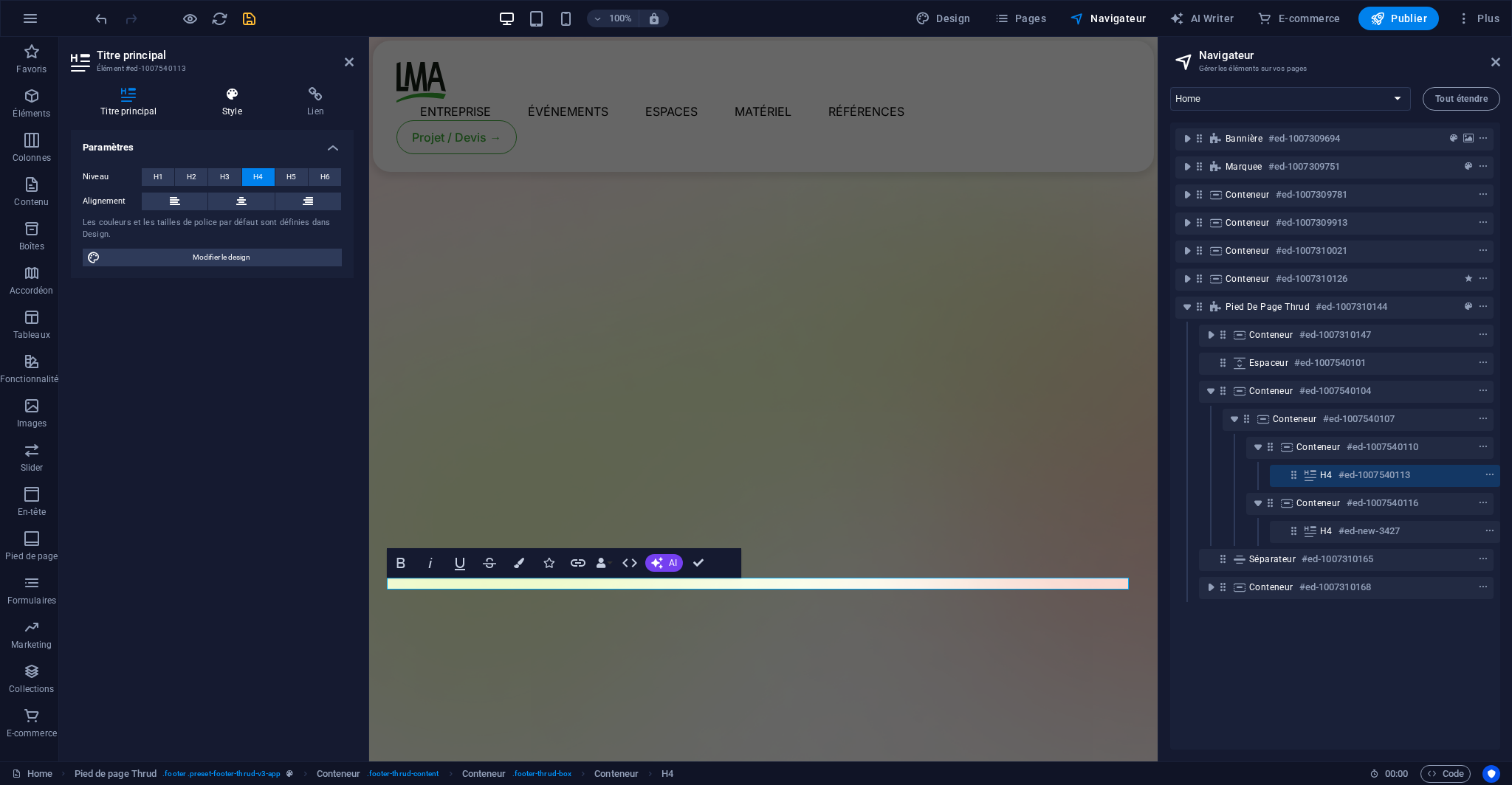
click at [216, 107] on h4 "Style" at bounding box center [235, 102] width 85 height 31
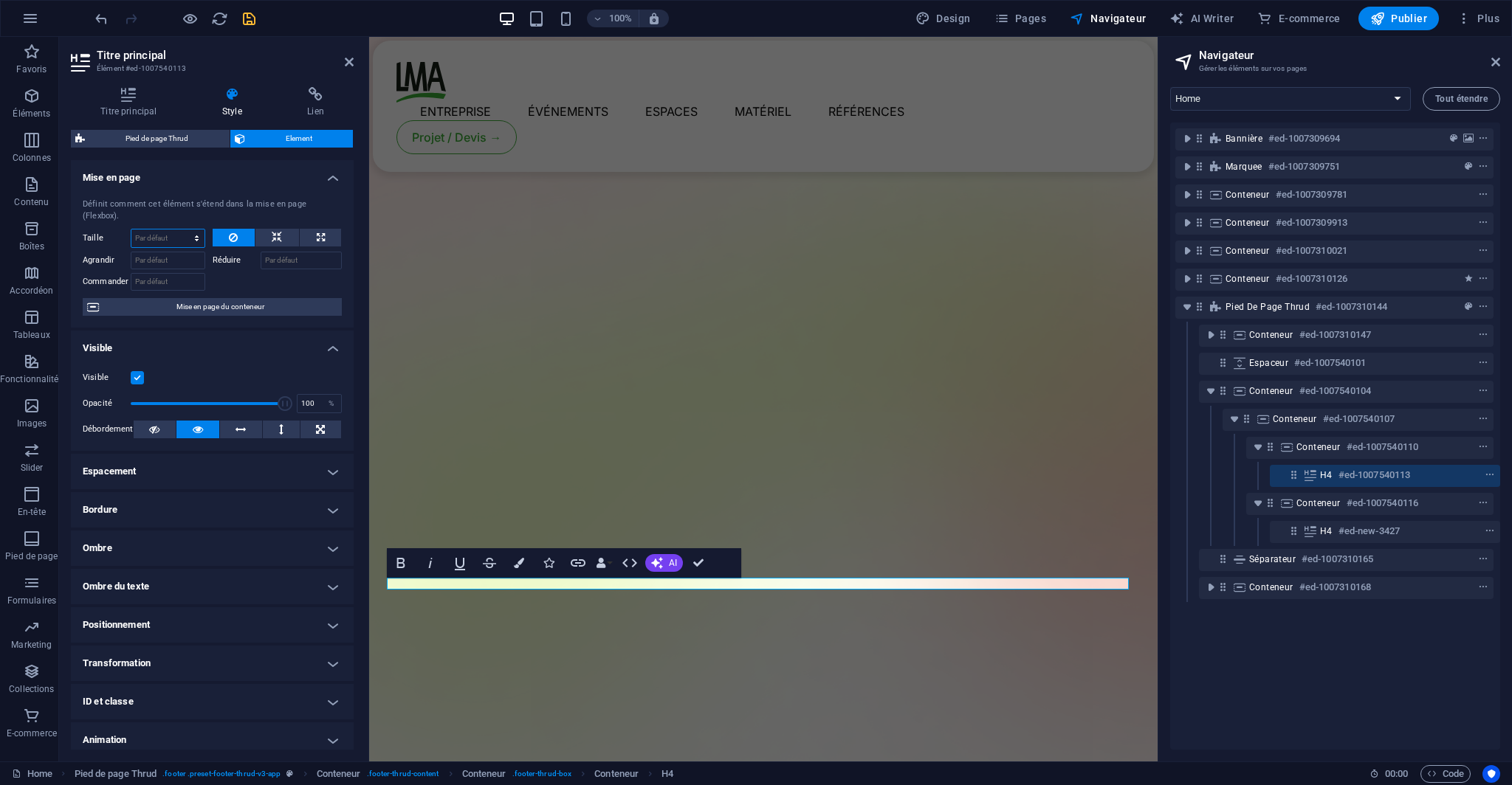
click at [164, 229] on select "Par défaut auto px % 1/1 1/2 1/3 1/4 1/5 1/6 1/7 1/8 1/9 1/10" at bounding box center [168, 238] width 73 height 18
click at [132, 229] on select "Par défaut auto px % 1/1 1/2 1/3 1/4 1/5 1/6 1/7 1/8 1/9 1/10" at bounding box center [168, 238] width 73 height 18
select select "DISABLED_OPTION_VALUE"
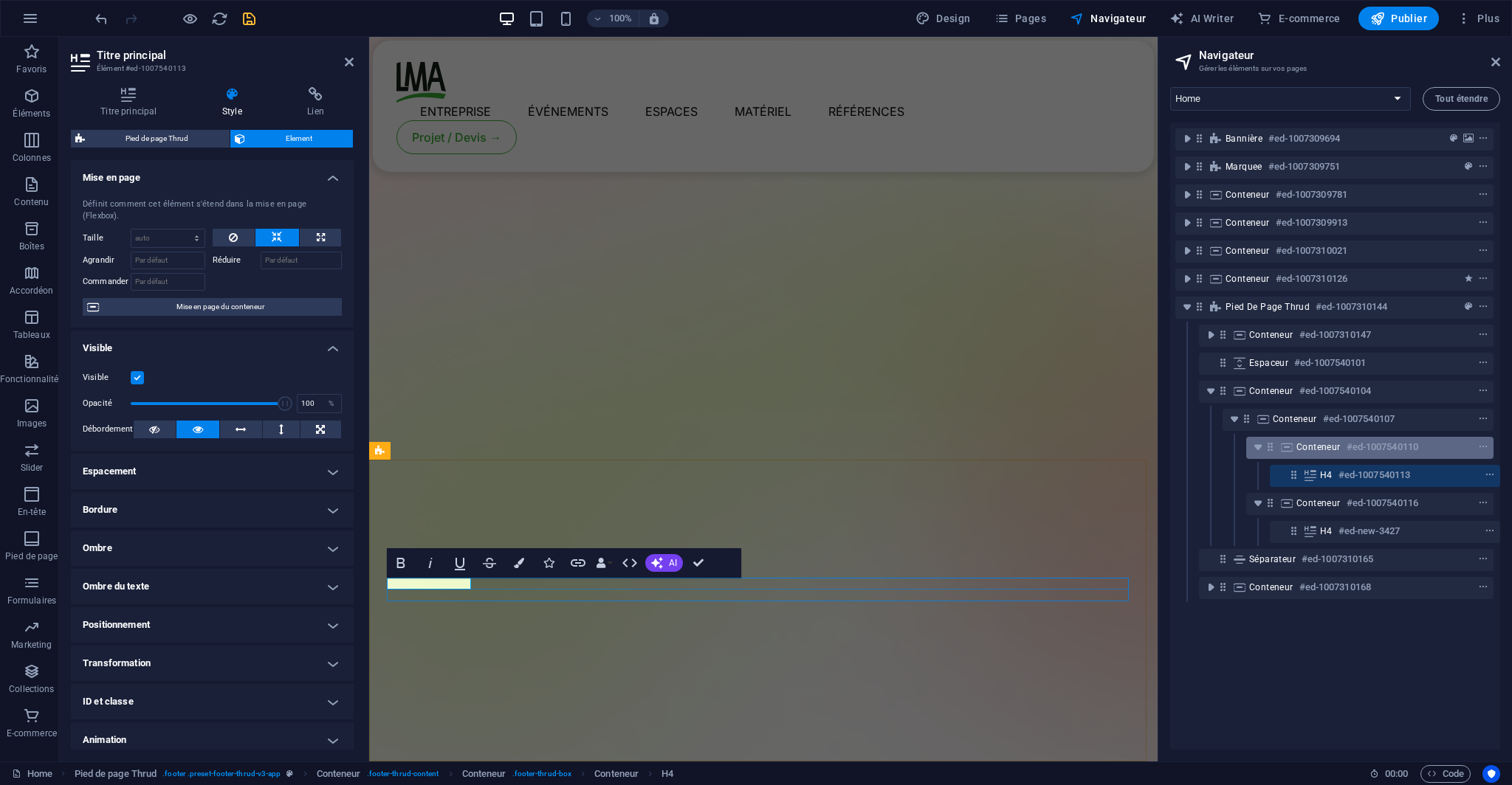
click at [1355, 452] on h6 "#ed-1007540110" at bounding box center [1381, 448] width 71 height 18
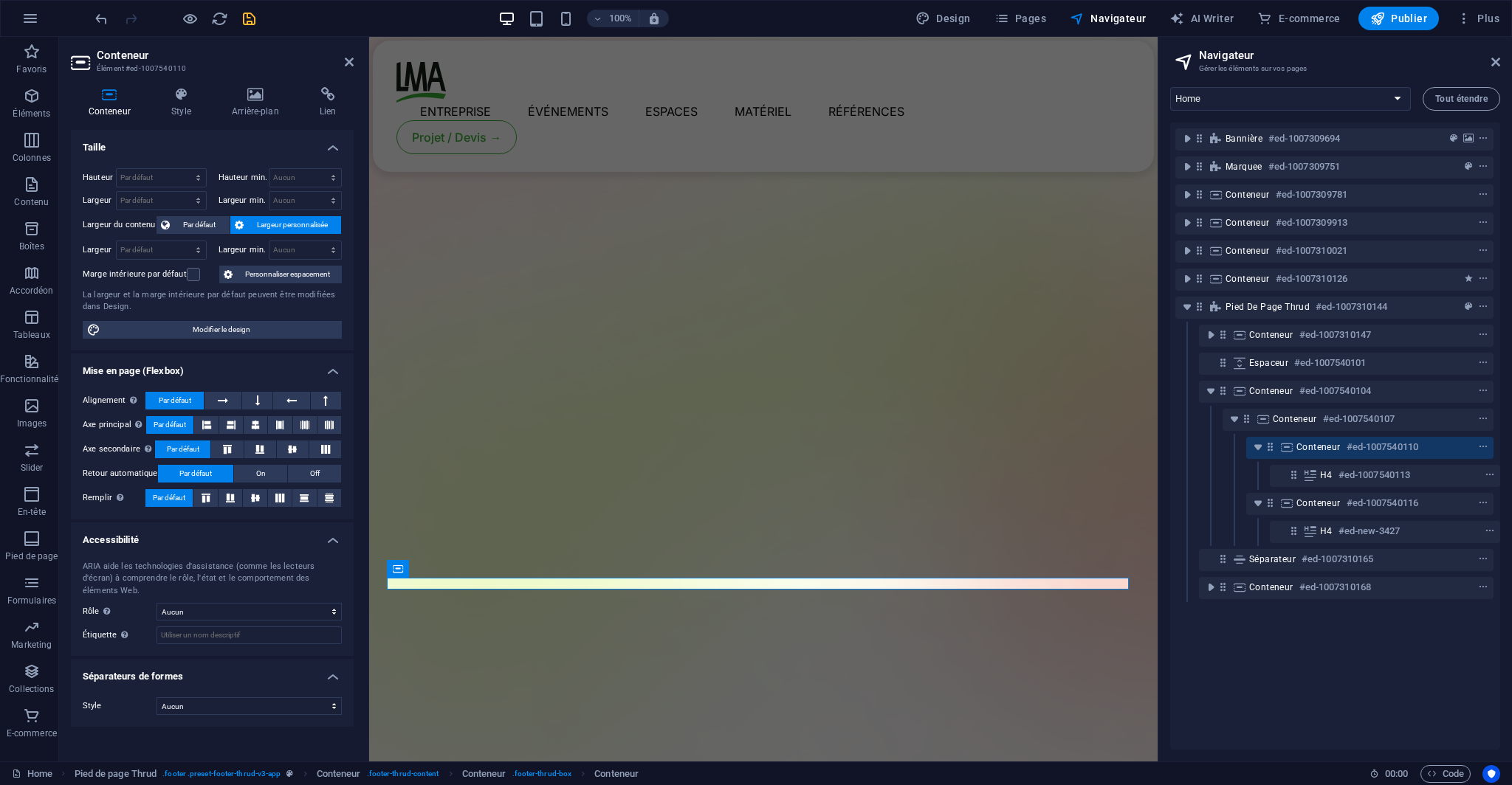
click at [181, 124] on div "Conteneur Style Arrière-plan Lien Taille Hauteur Par défaut px rem % vh vw Haut…" at bounding box center [211, 418] width 283 height 662
click at [188, 114] on h4 "Style" at bounding box center [184, 102] width 60 height 31
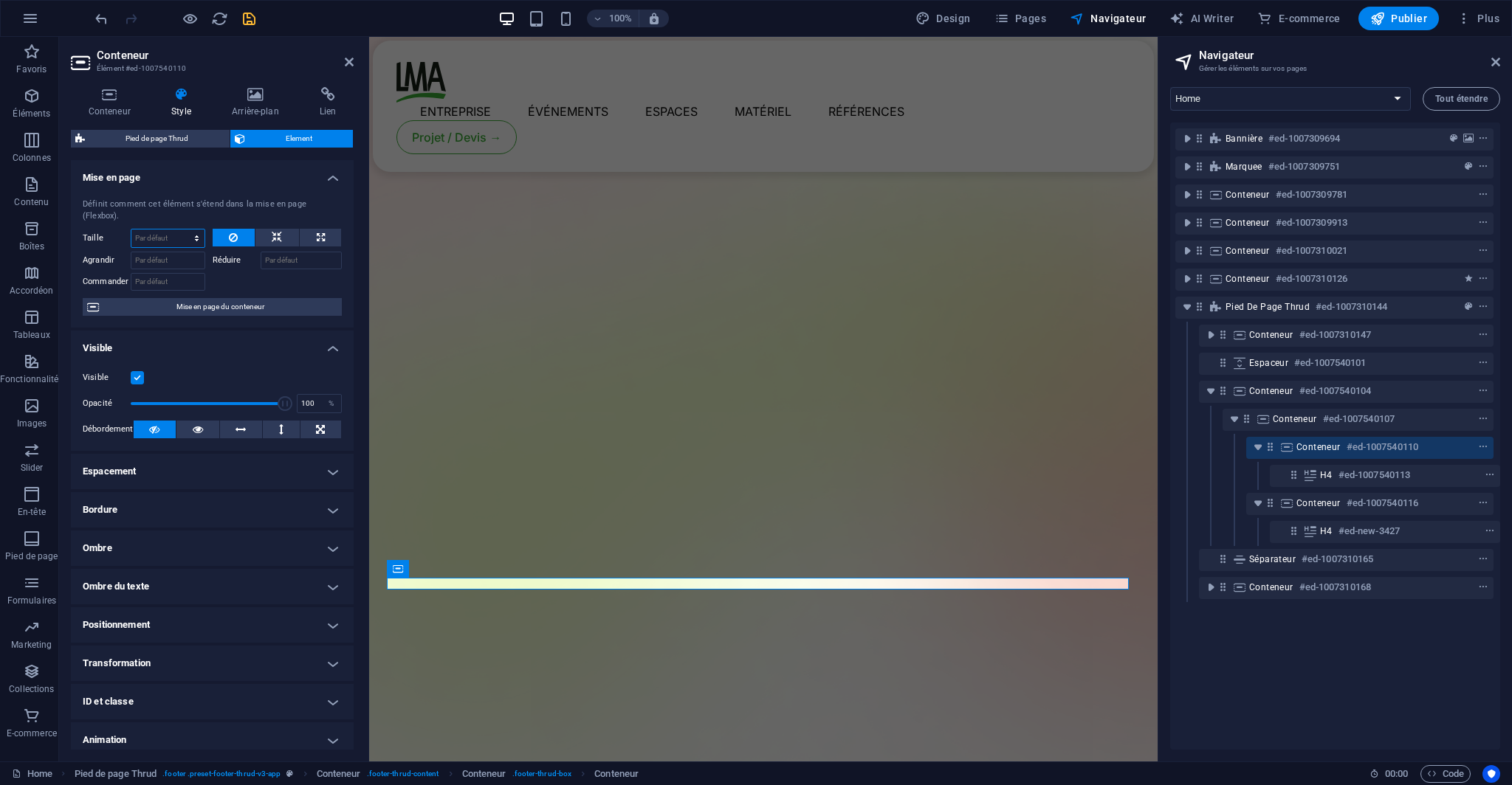
click at [174, 229] on select "Par défaut auto px % 1/1 1/2 1/3 1/4 1/5 1/6 1/7 1/8 1/9 1/10" at bounding box center [168, 238] width 73 height 18
click at [132, 229] on select "Par défaut auto px % 1/1 1/2 1/3 1/4 1/5 1/6 1/7 1/8 1/9 1/10" at bounding box center [168, 238] width 73 height 18
select select "DISABLED_OPTION_VALUE"
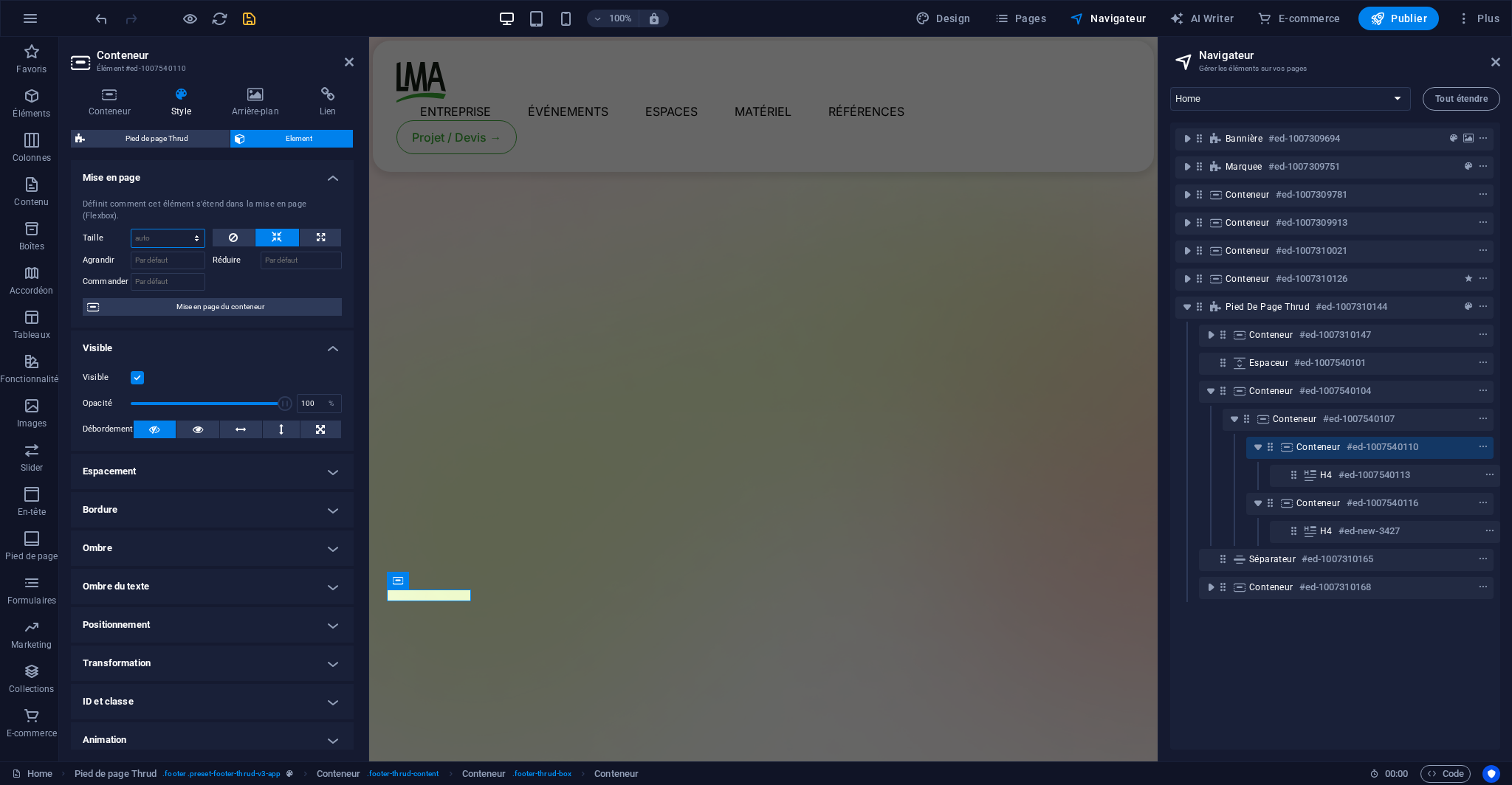
click at [163, 229] on select "Par défaut auto px % 1/1 1/2 1/3 1/4 1/5 1/6 1/7 1/8 1/9 1/10" at bounding box center [168, 238] width 73 height 18
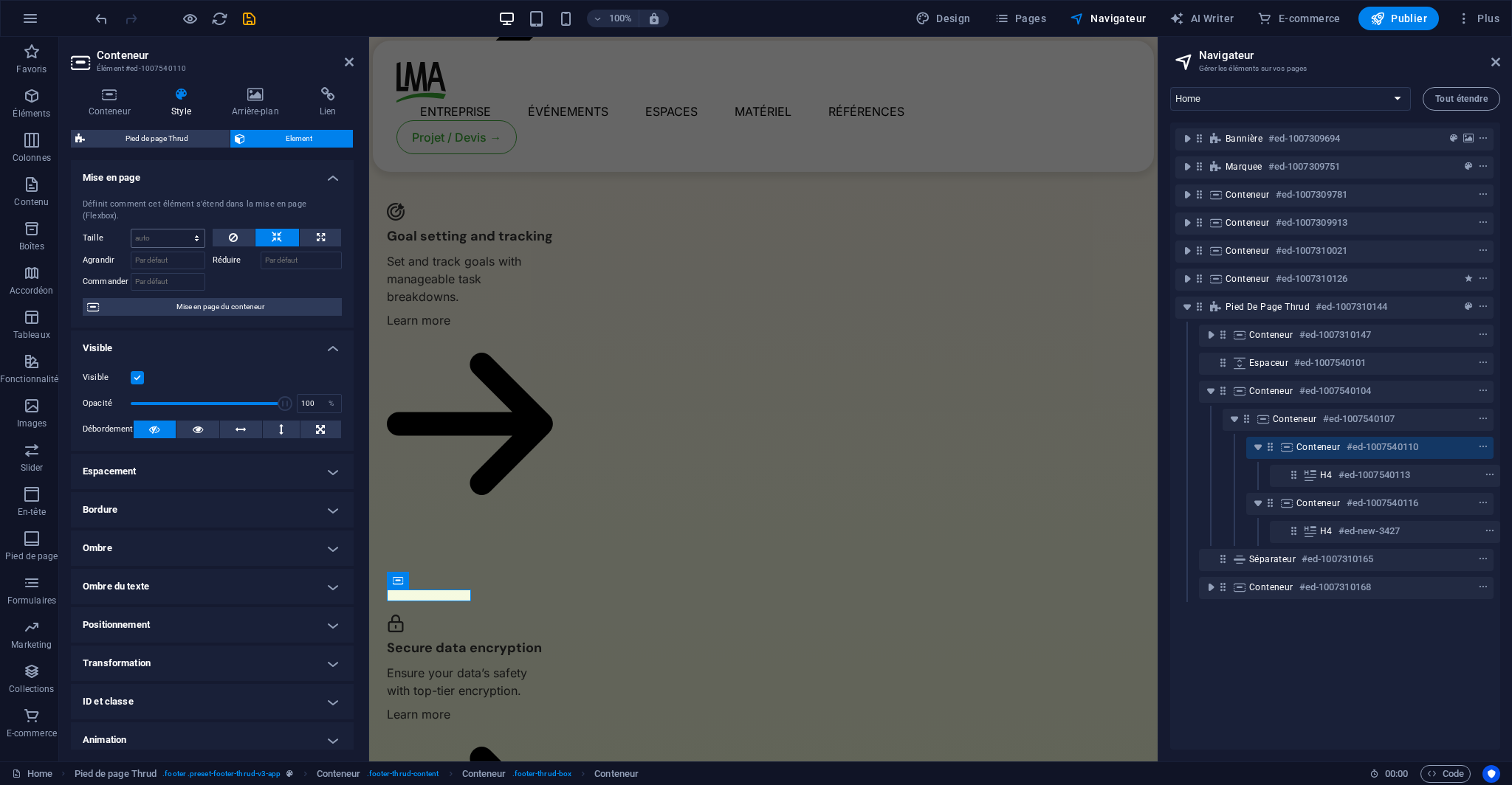
select select "%"
click at [181, 229] on select "Par défaut auto px % 1/1 1/2 1/3 1/4 1/5 1/6 1/7 1/8 1/9 1/10" at bounding box center [168, 238] width 73 height 18
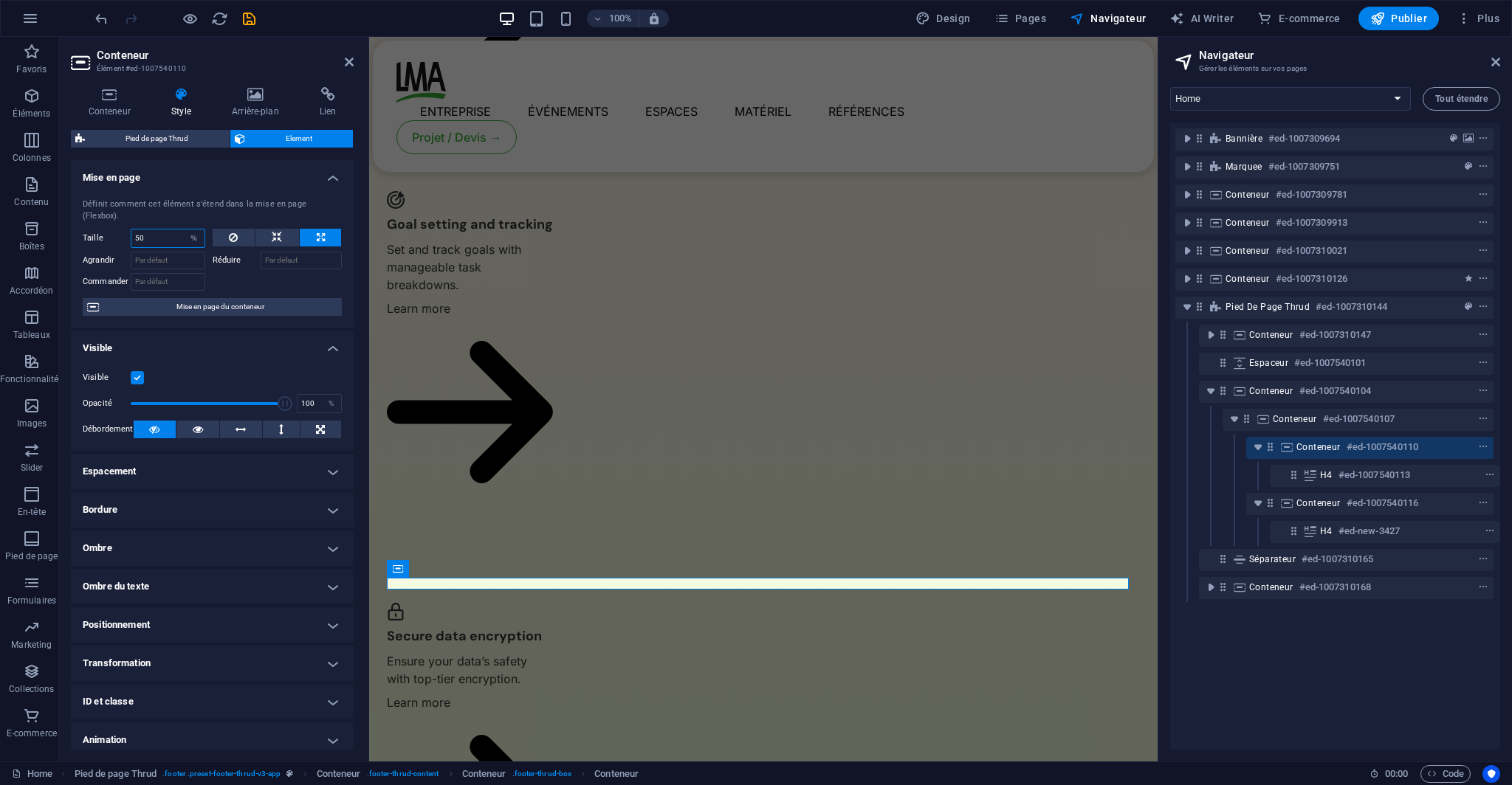
scroll to position [3362, 0]
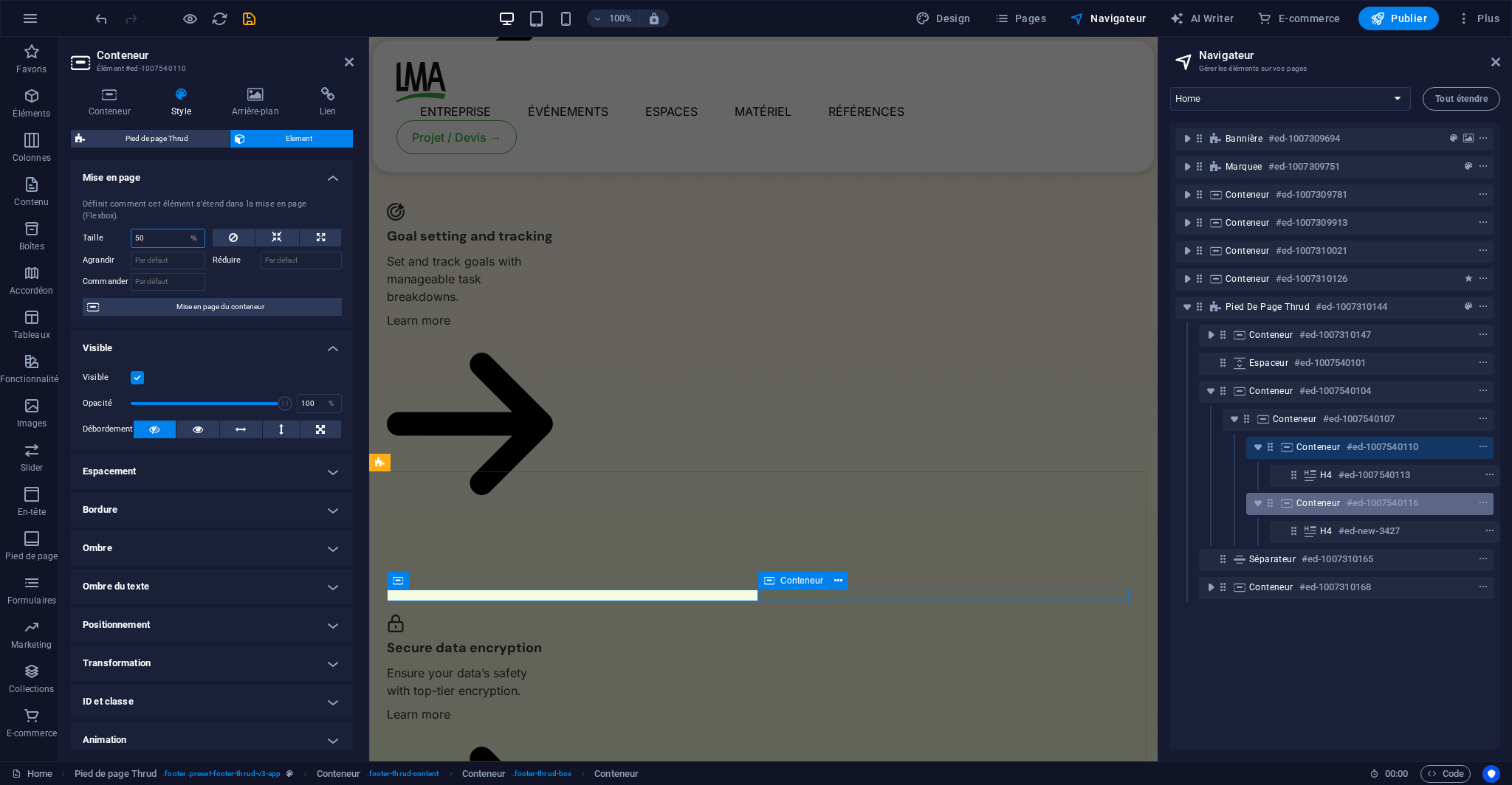
type input "50"
click at [1292, 508] on div "Conteneur #ed-1007540116" at bounding box center [1369, 503] width 247 height 23
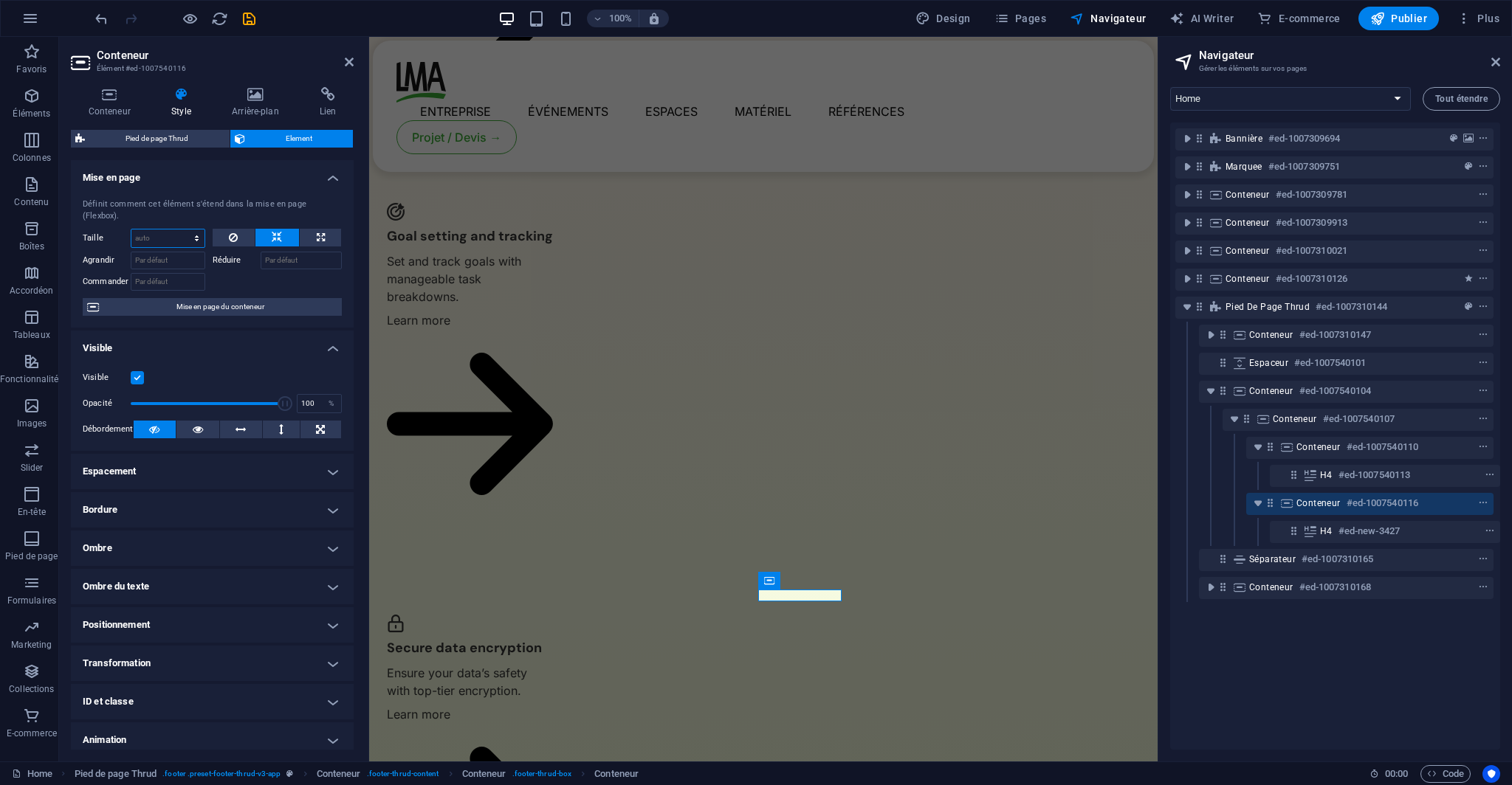
click at [144, 229] on select "Par défaut auto px % 1/1 1/2 1/3 1/4 1/5 1/6 1/7 1/8 1/9 1/10" at bounding box center [168, 238] width 73 height 18
select select "%"
click at [181, 229] on select "Par défaut auto px % 1/1 1/2 1/3 1/4 1/5 1/6 1/7 1/8 1/9 1/10" at bounding box center [168, 238] width 73 height 18
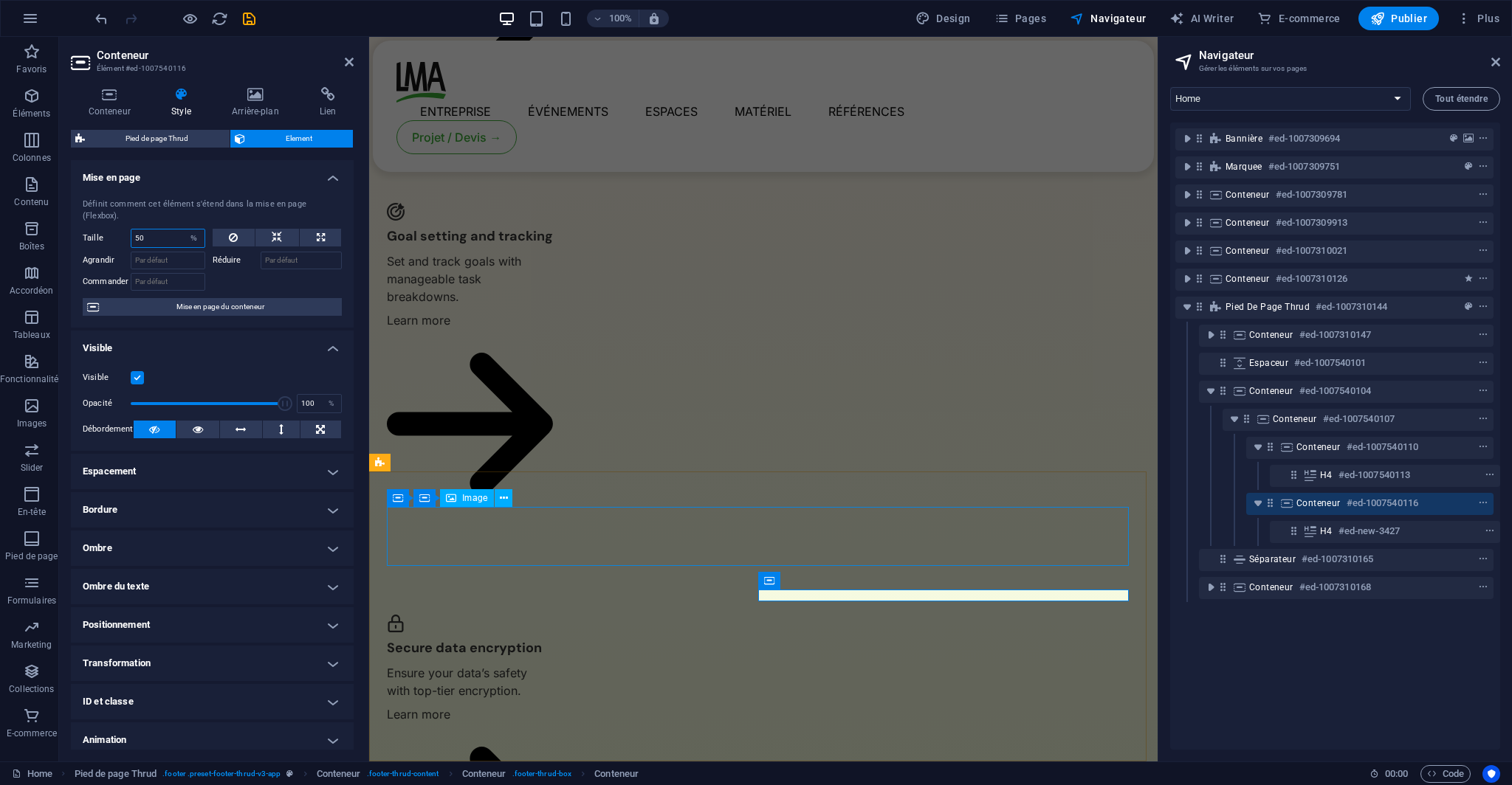
type input "50"
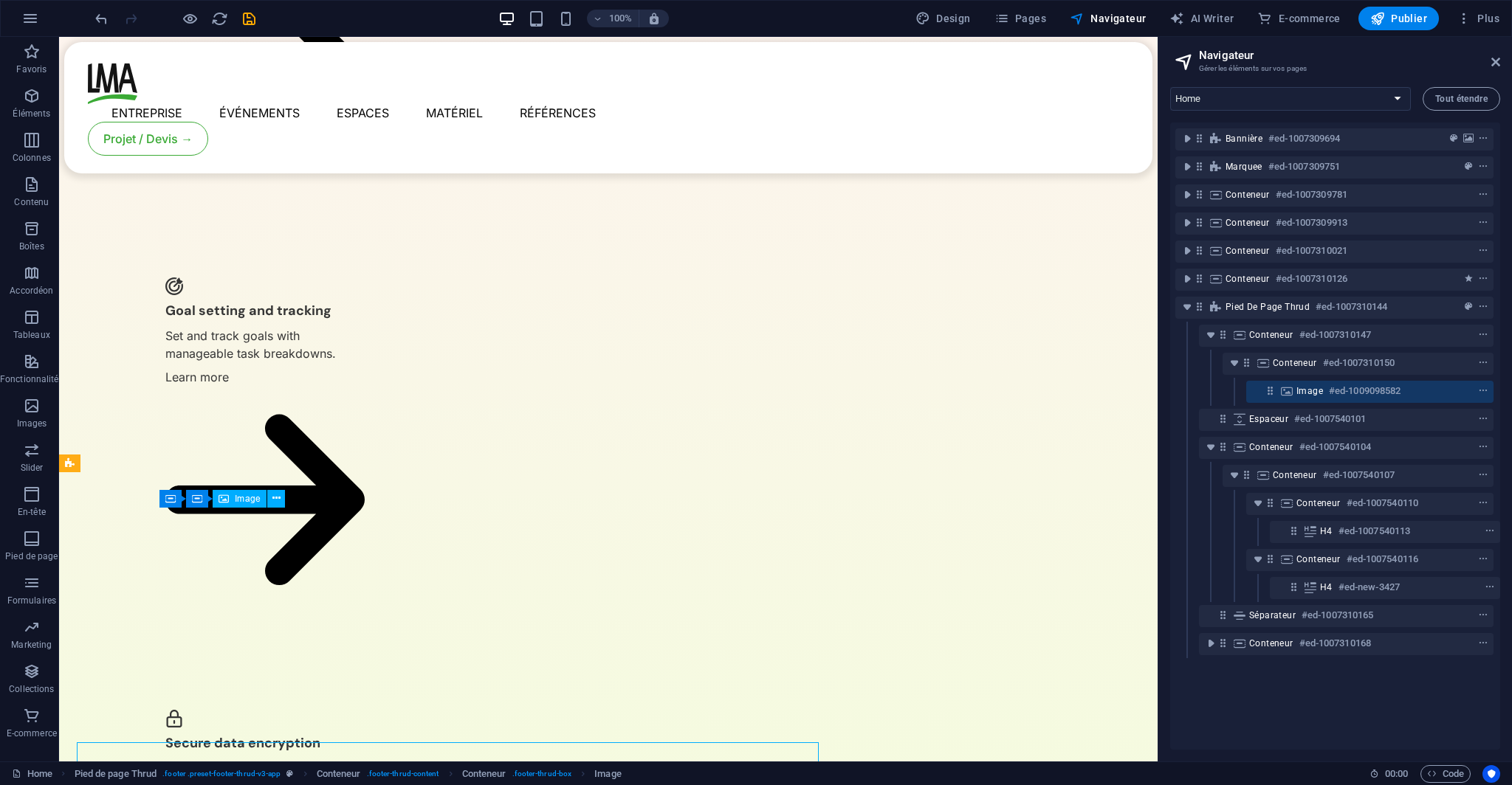
scroll to position [3127, 0]
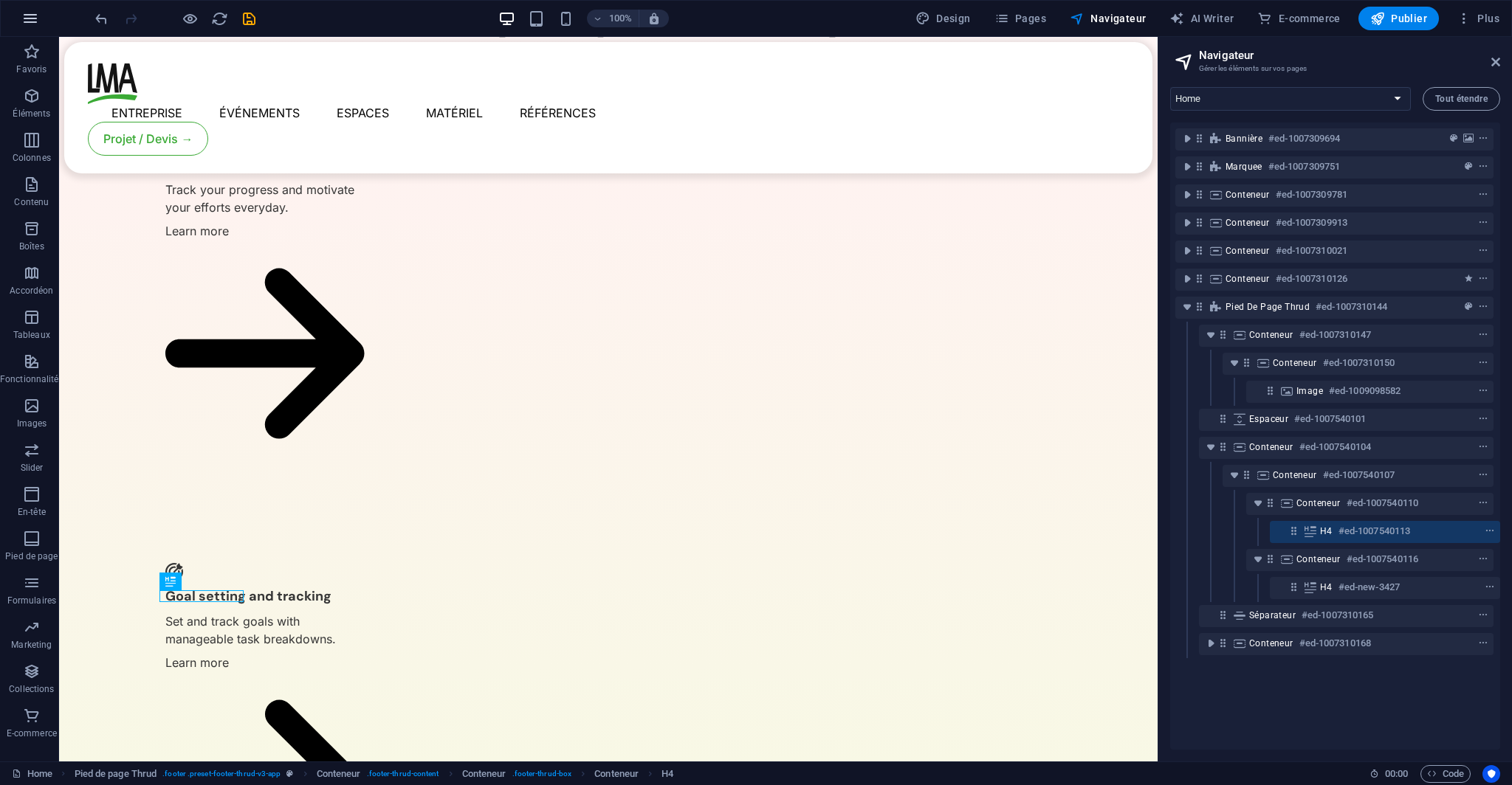
click at [32, 24] on icon "button" at bounding box center [31, 19] width 18 height 18
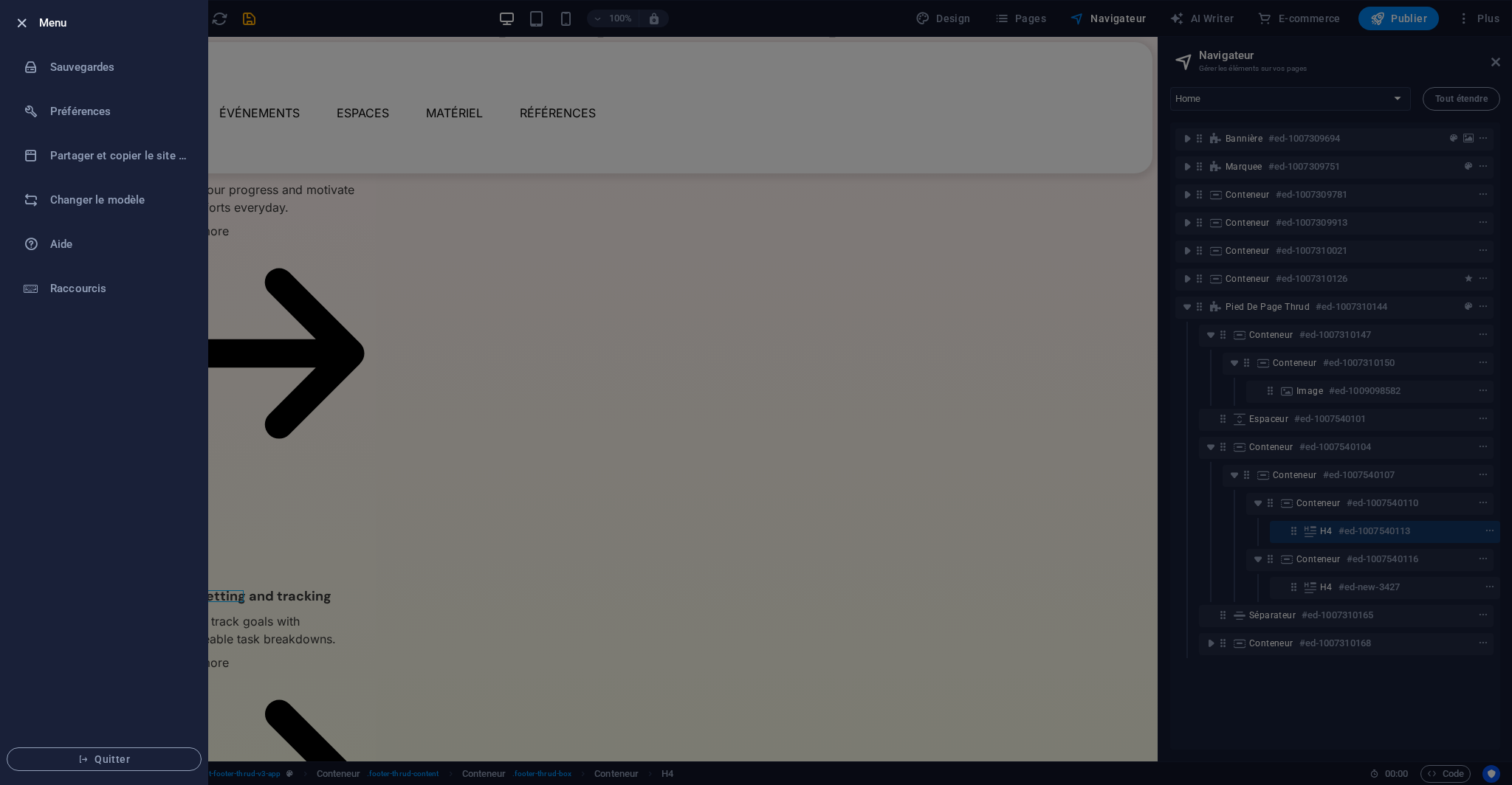
click at [23, 18] on icon "button" at bounding box center [22, 23] width 17 height 17
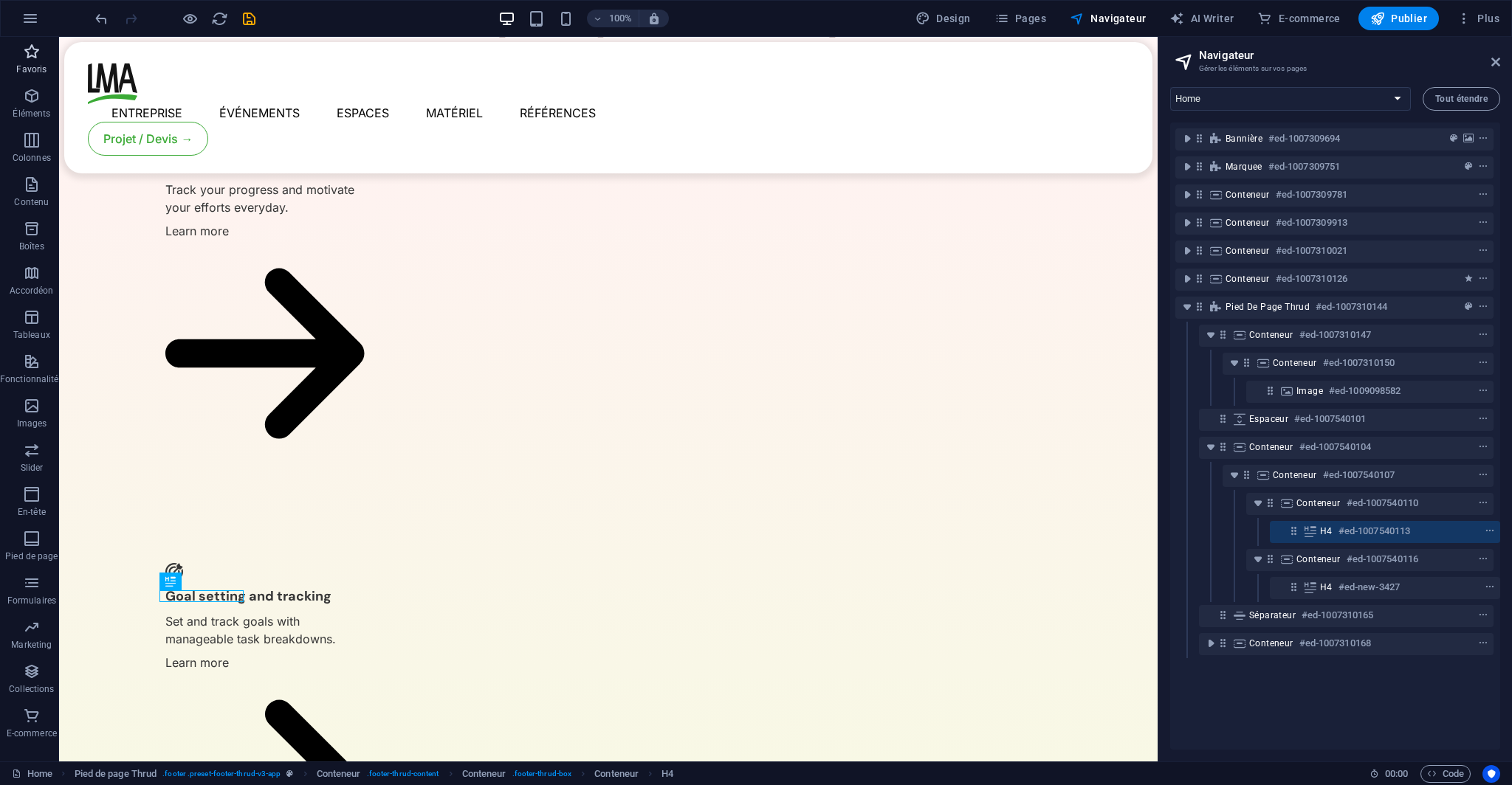
click at [33, 64] on p "Favoris" at bounding box center [32, 69] width 31 height 12
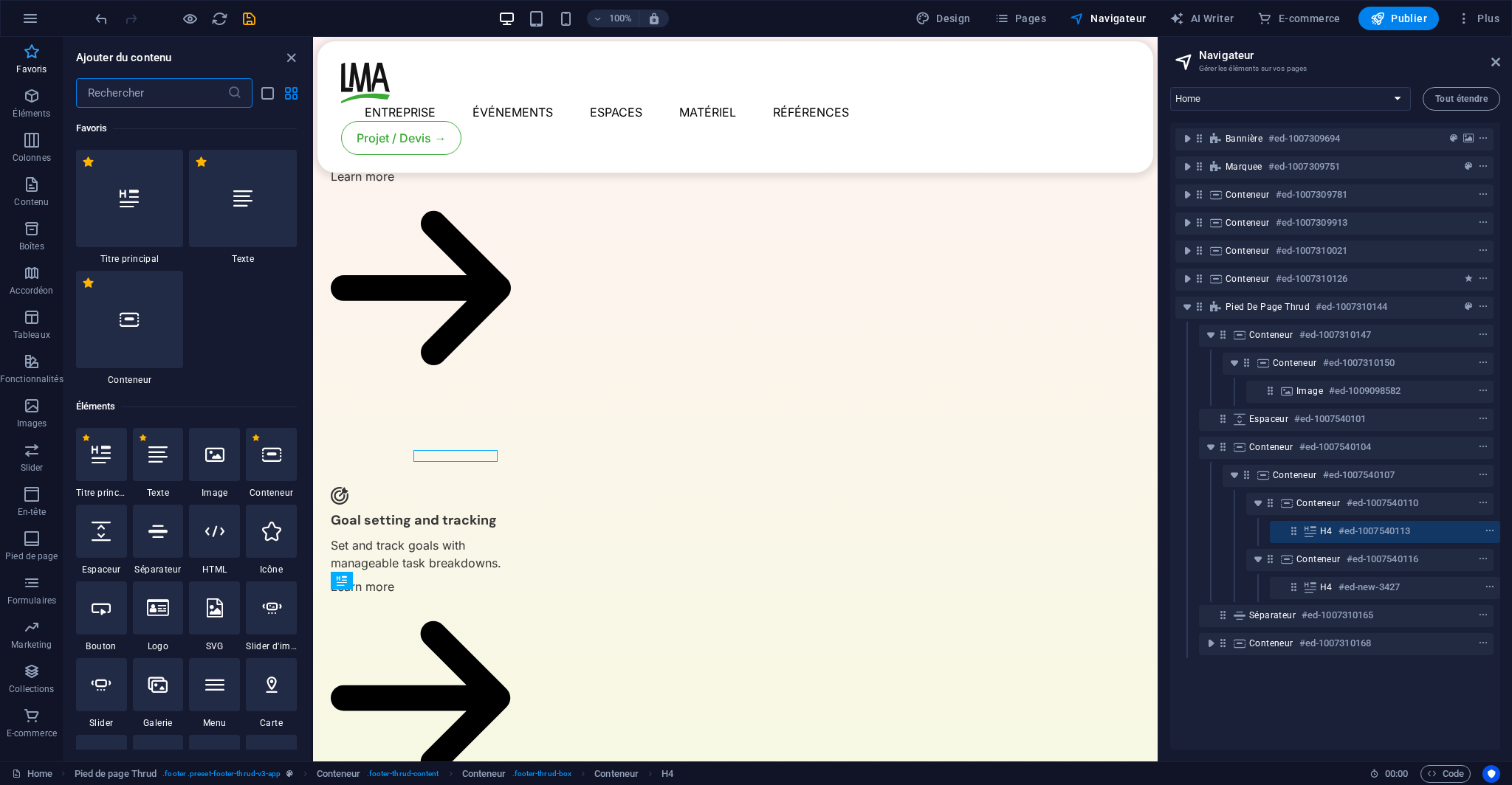
scroll to position [3266, 0]
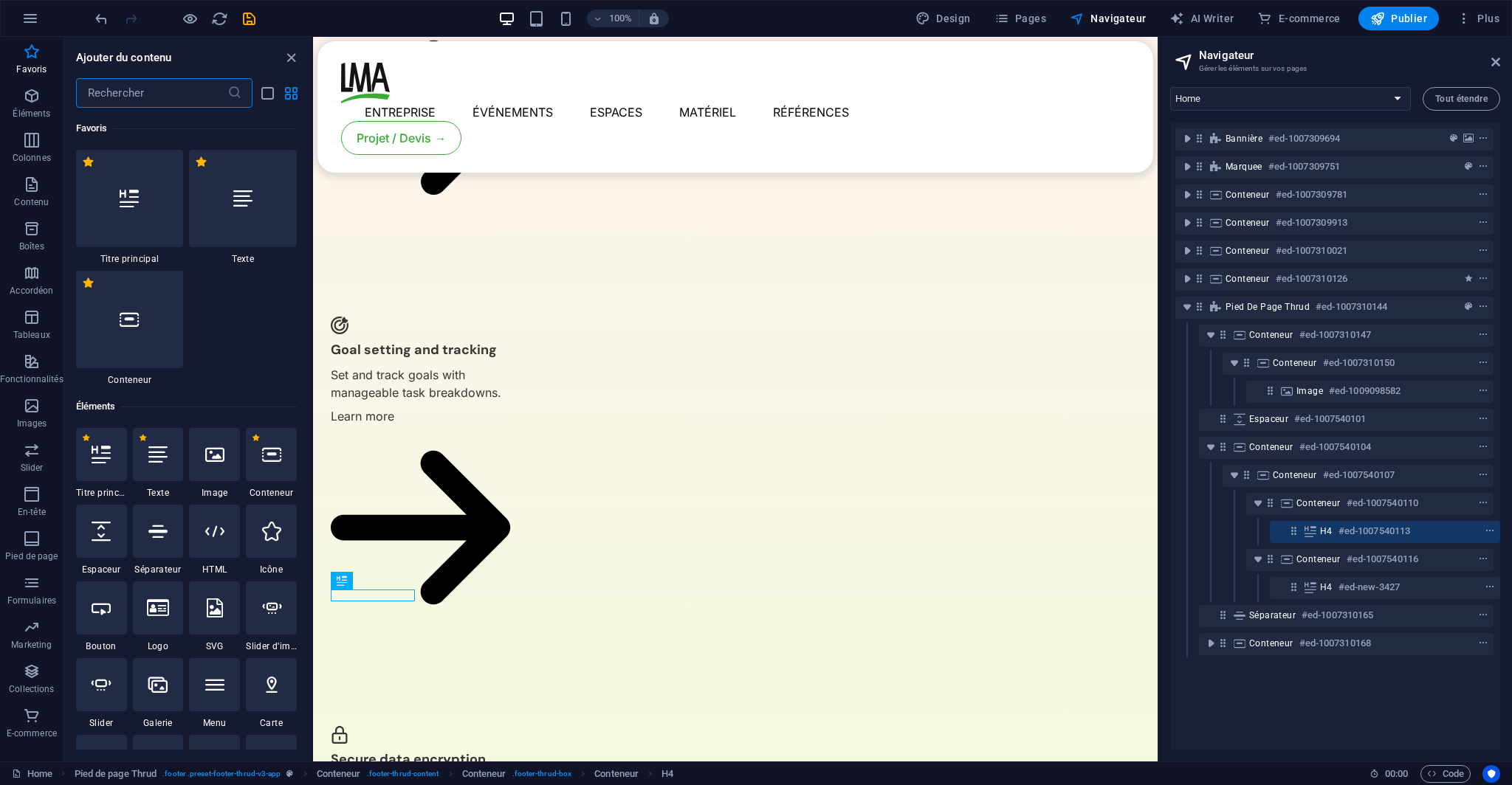
click at [160, 87] on input "text" at bounding box center [152, 93] width 152 height 30
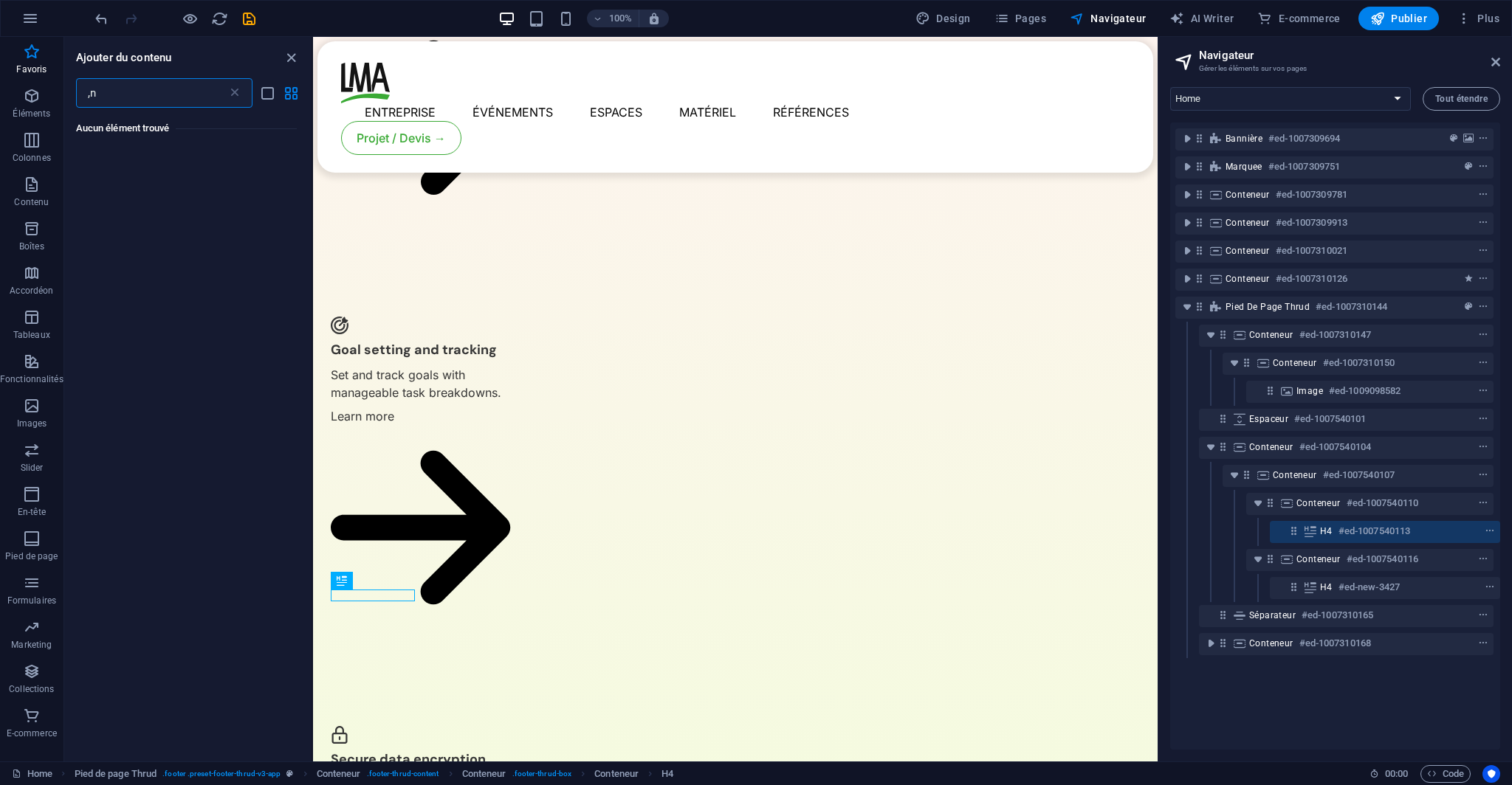
type input ","
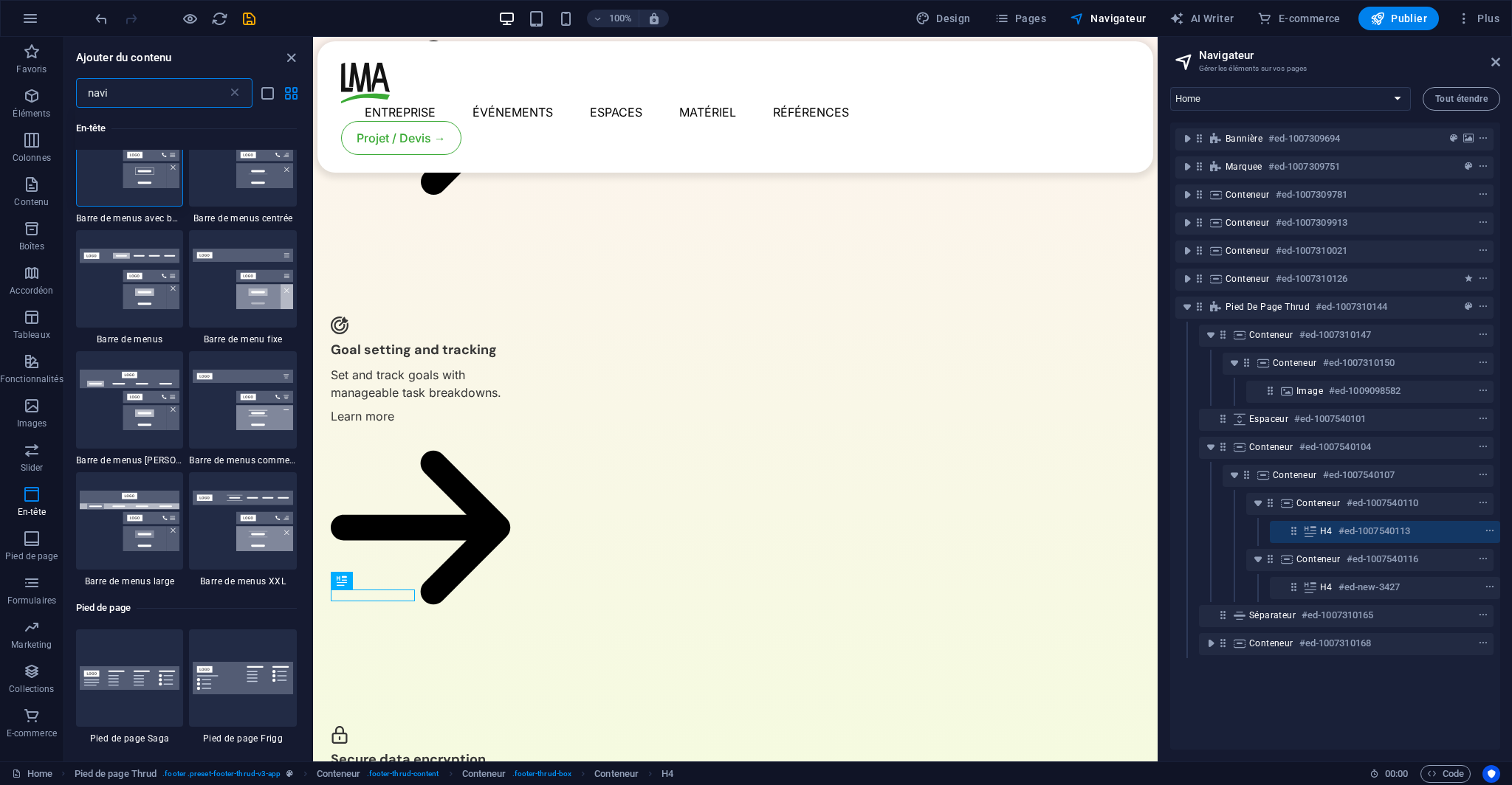
scroll to position [0, 0]
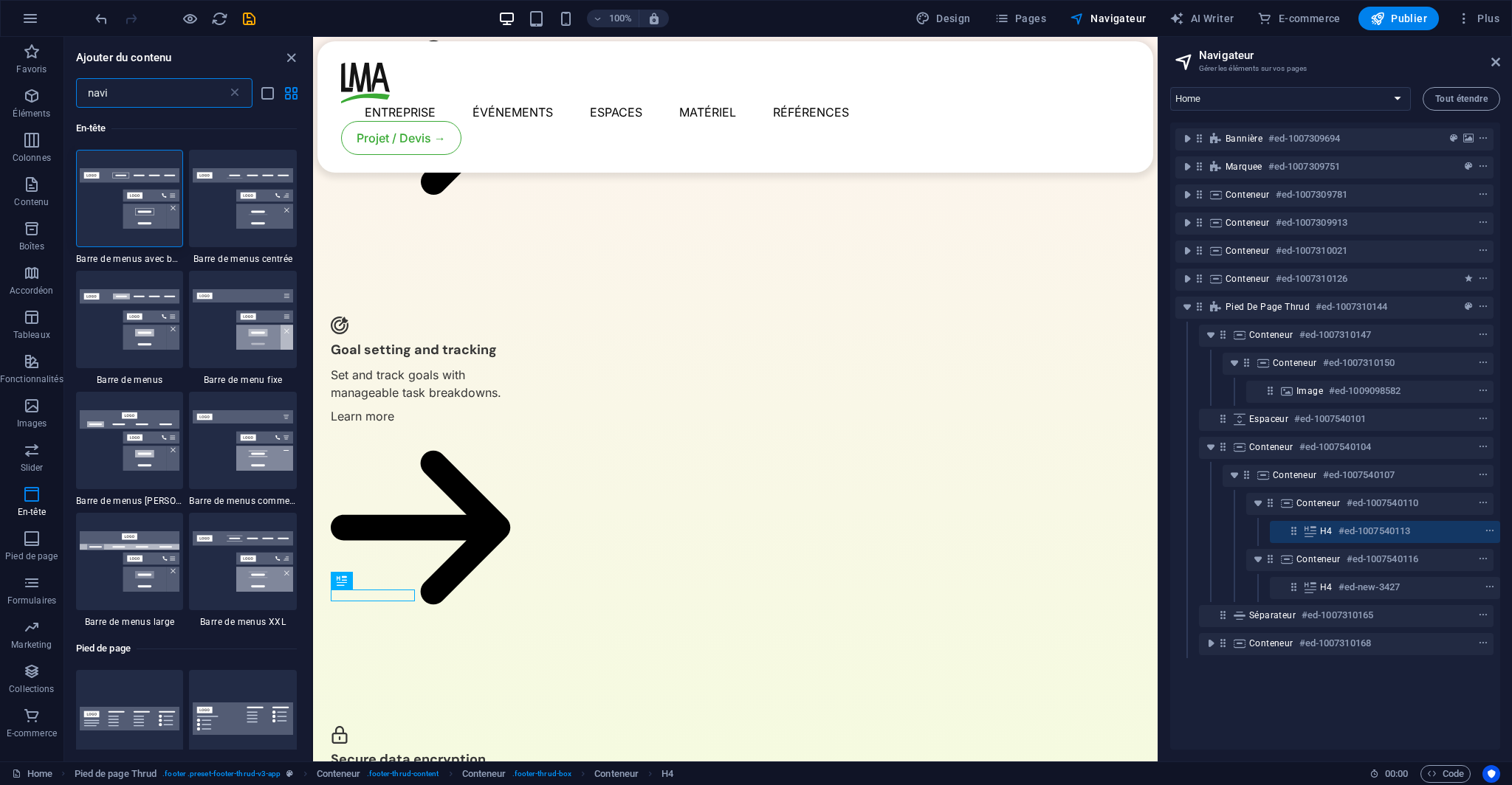
click at [130, 97] on input "navi" at bounding box center [152, 93] width 152 height 30
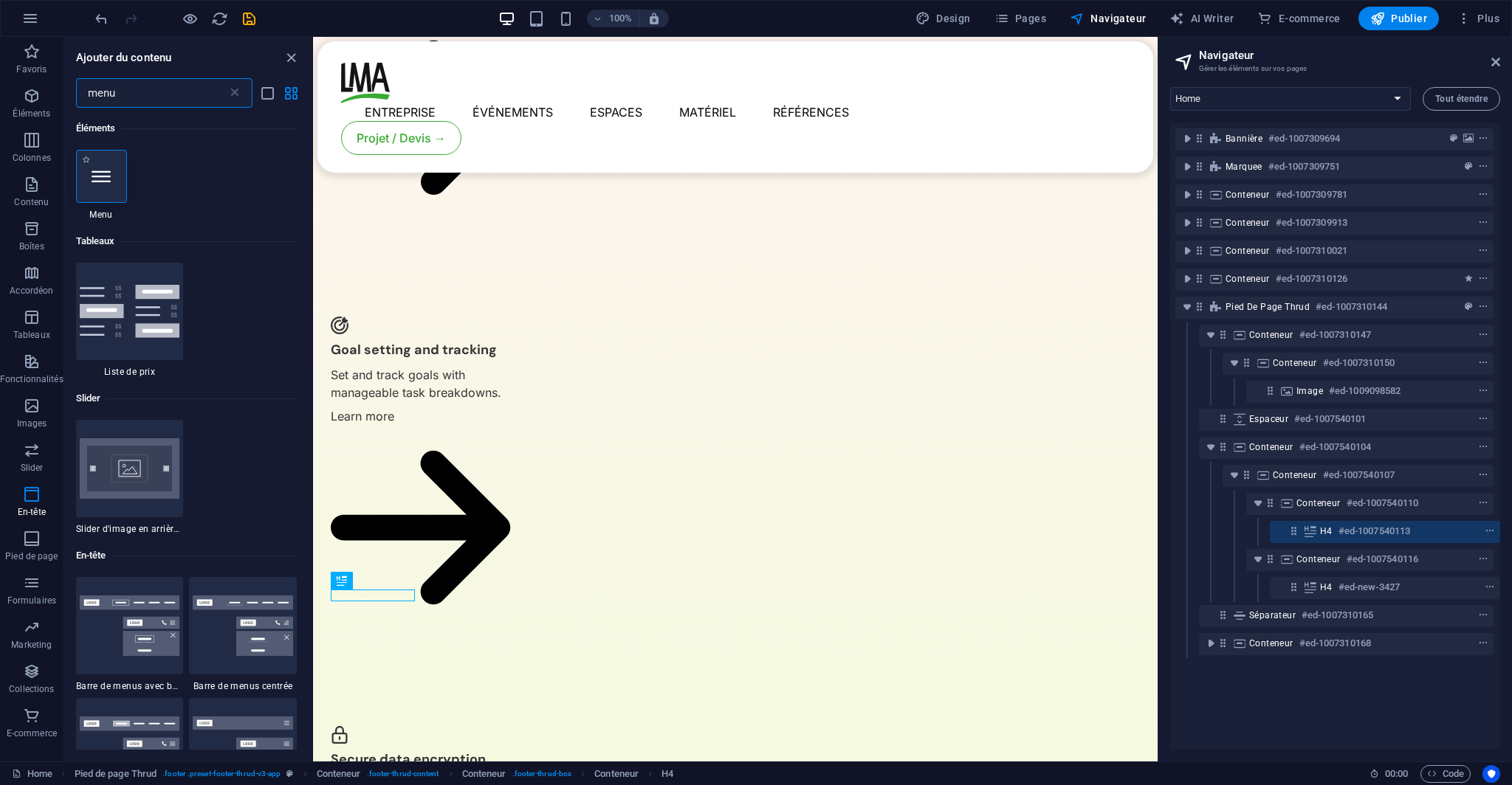
type input "menu"
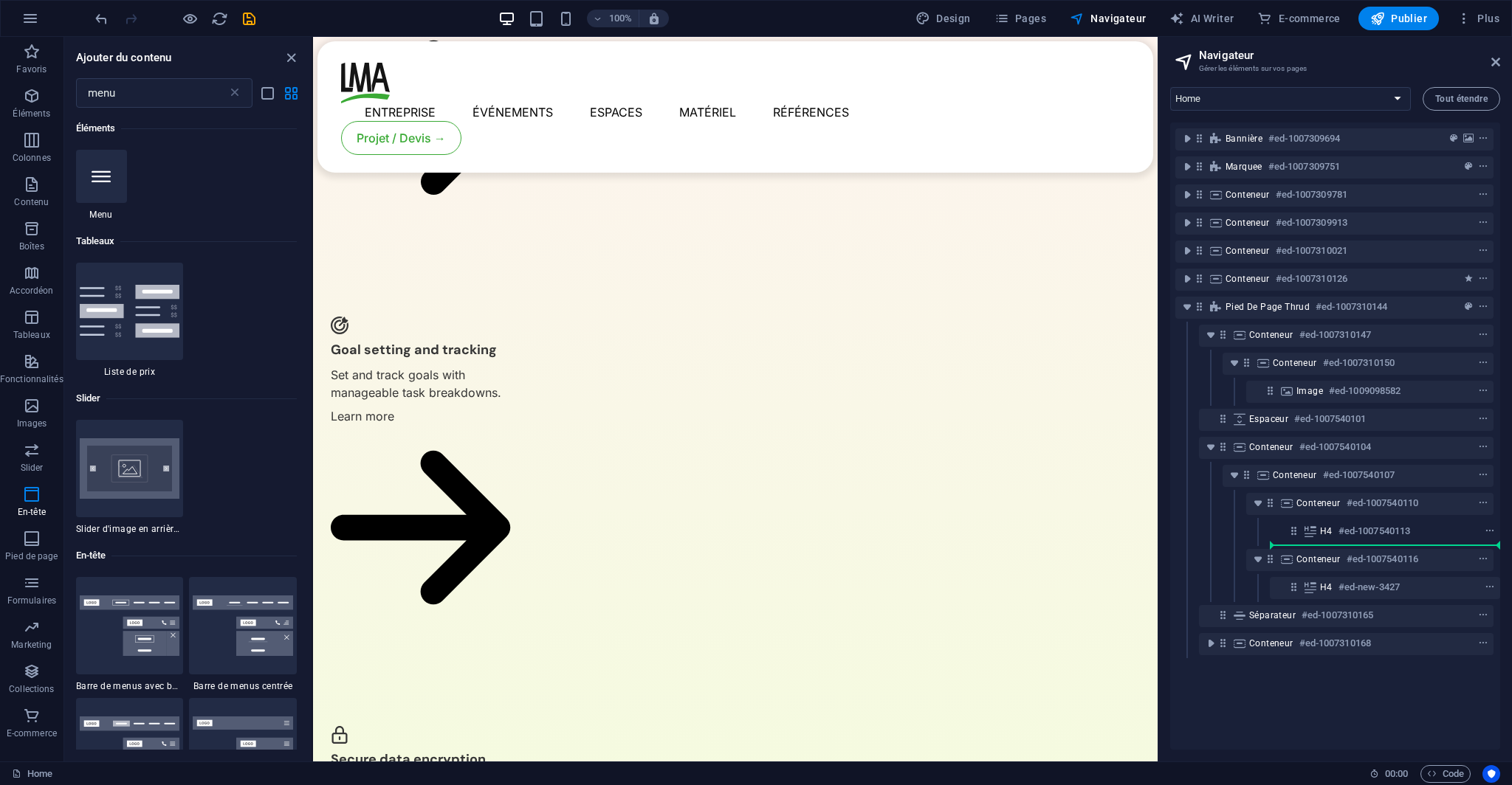
select select "1"
select select
select select "2"
select select
select select "3"
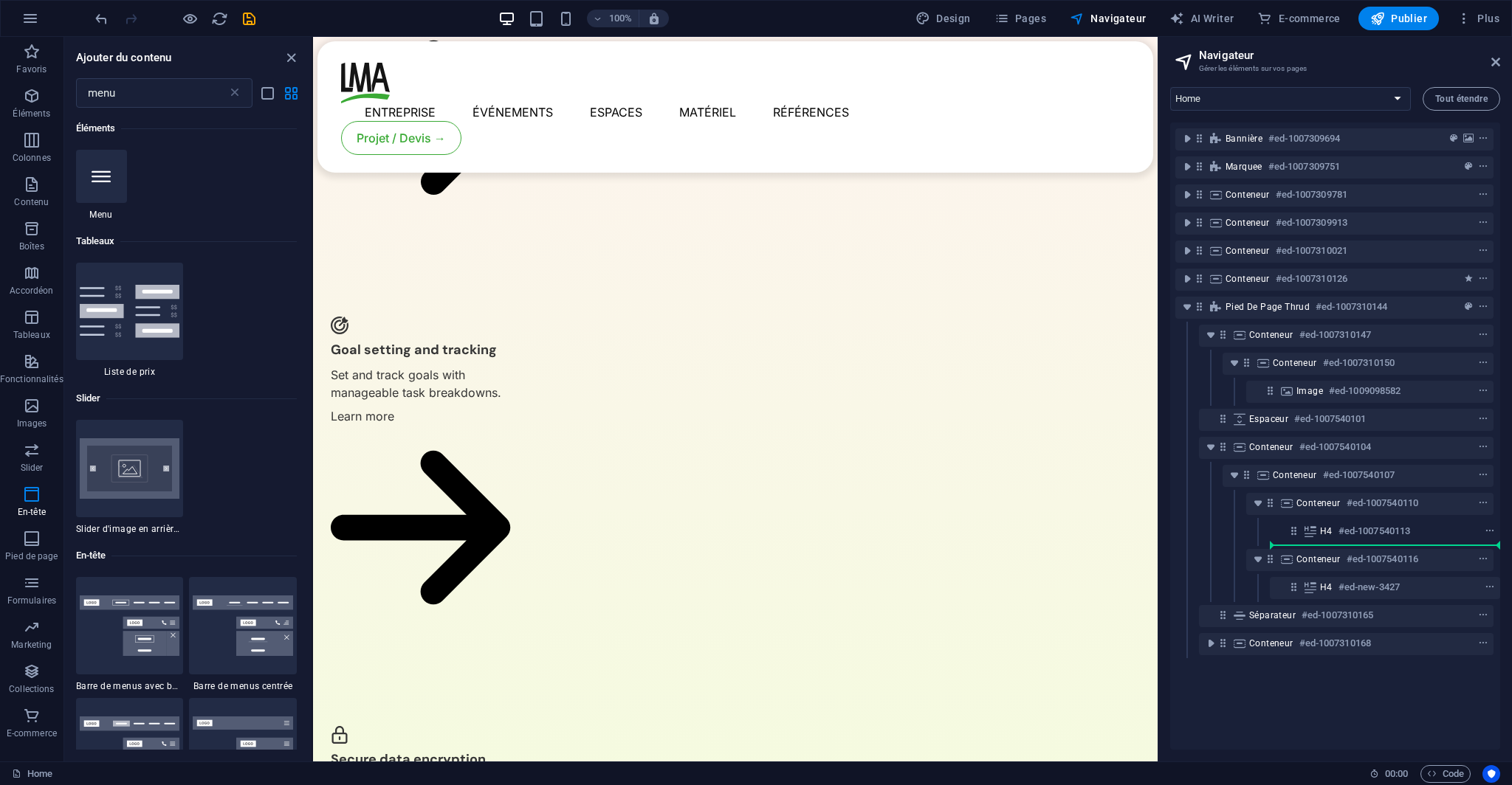
select select
select select "4"
select select
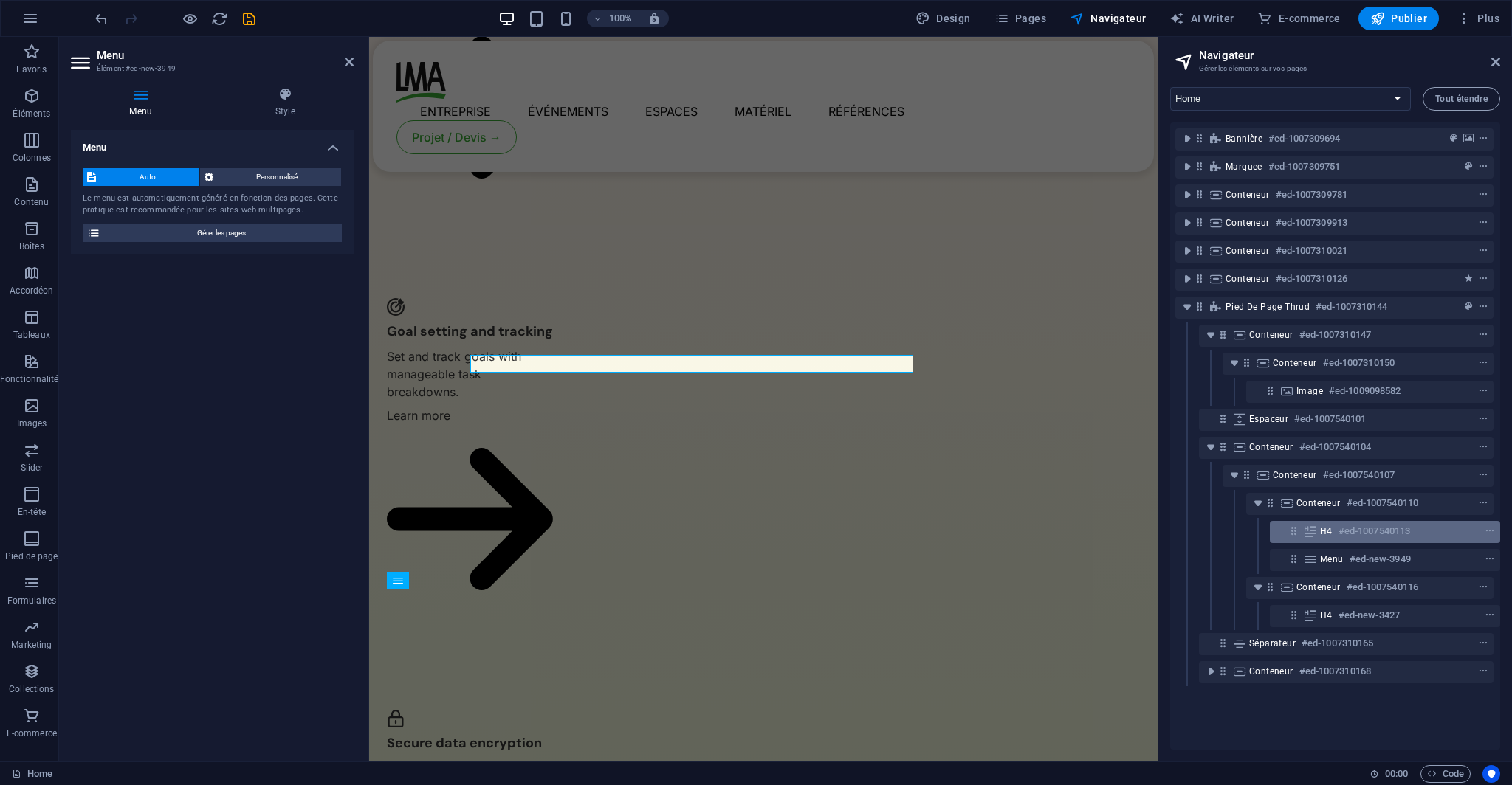
scroll to position [3374, 0]
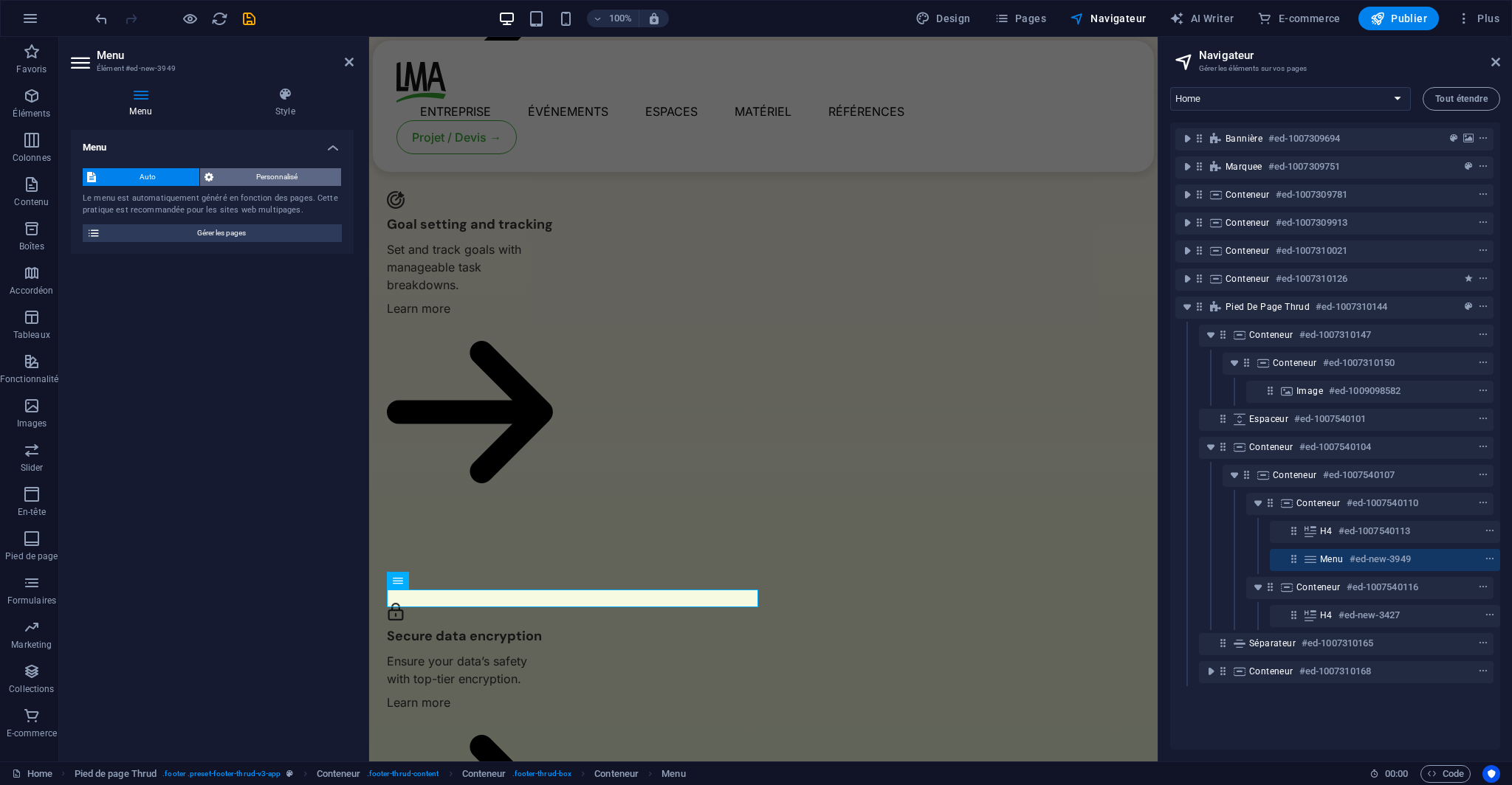
click at [232, 175] on span "Personnalisé" at bounding box center [277, 177] width 119 height 18
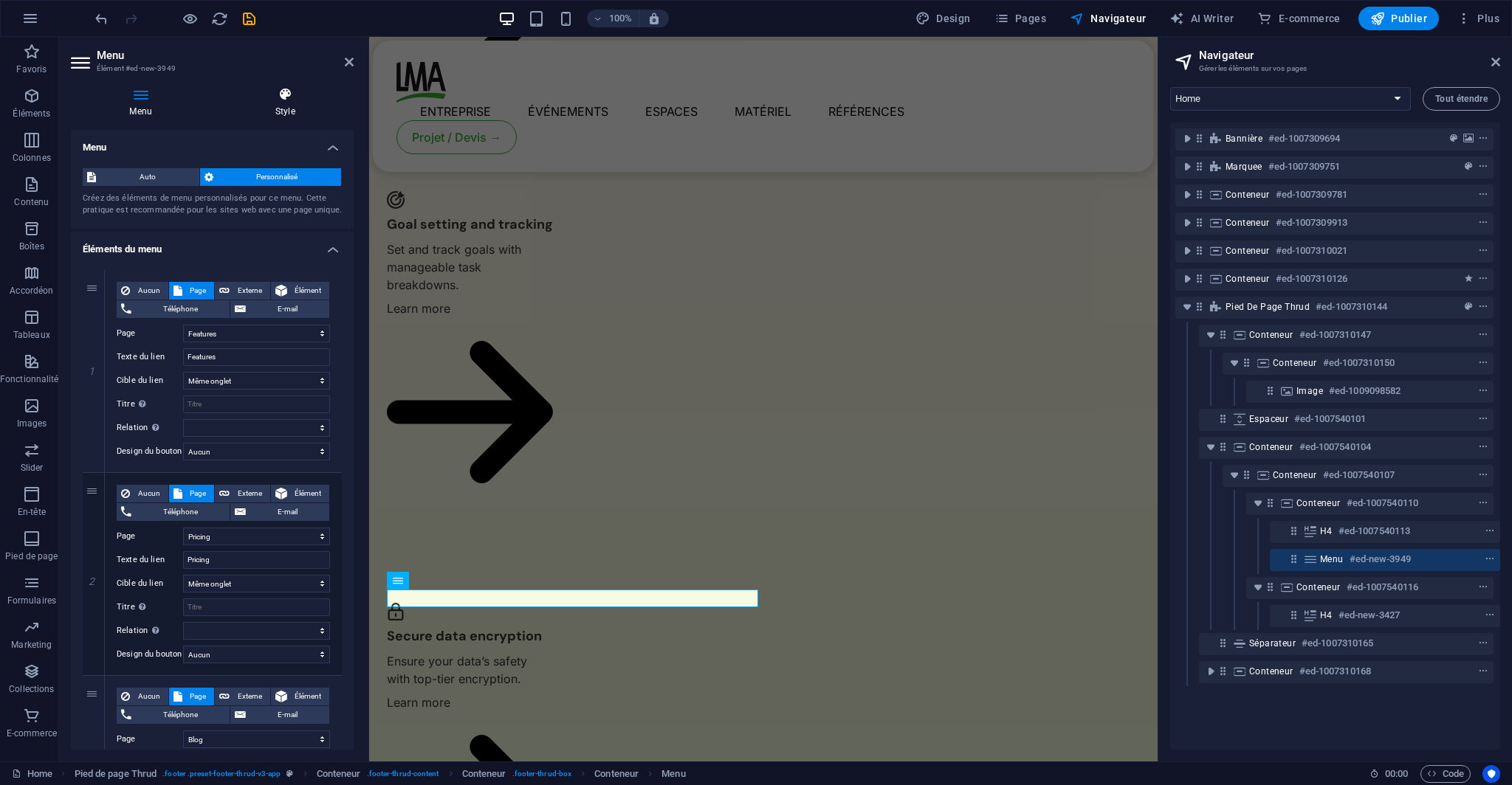
click at [298, 101] on icon at bounding box center [285, 94] width 137 height 14
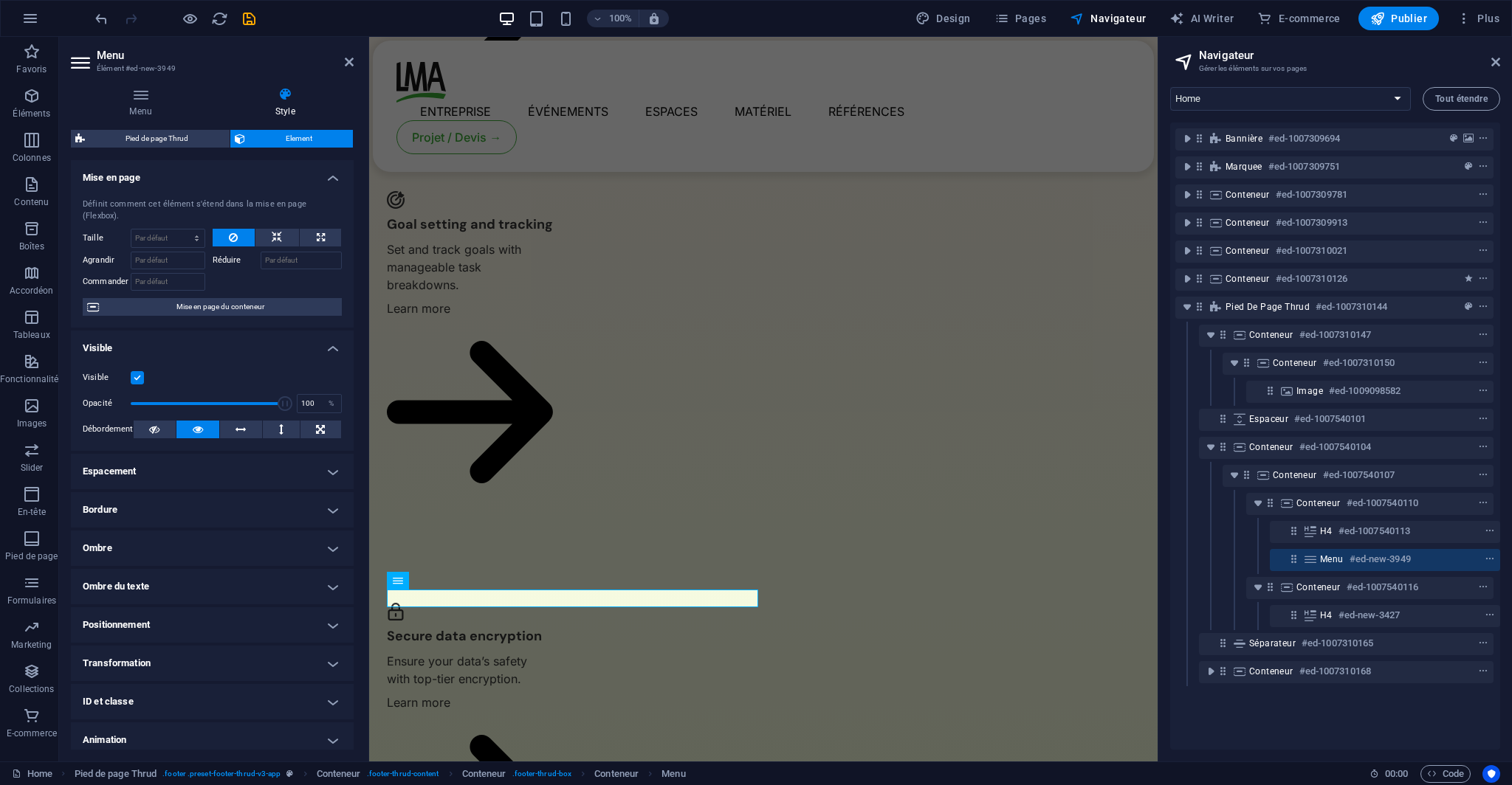
click at [223, 459] on h4 "Espacement" at bounding box center [211, 471] width 283 height 35
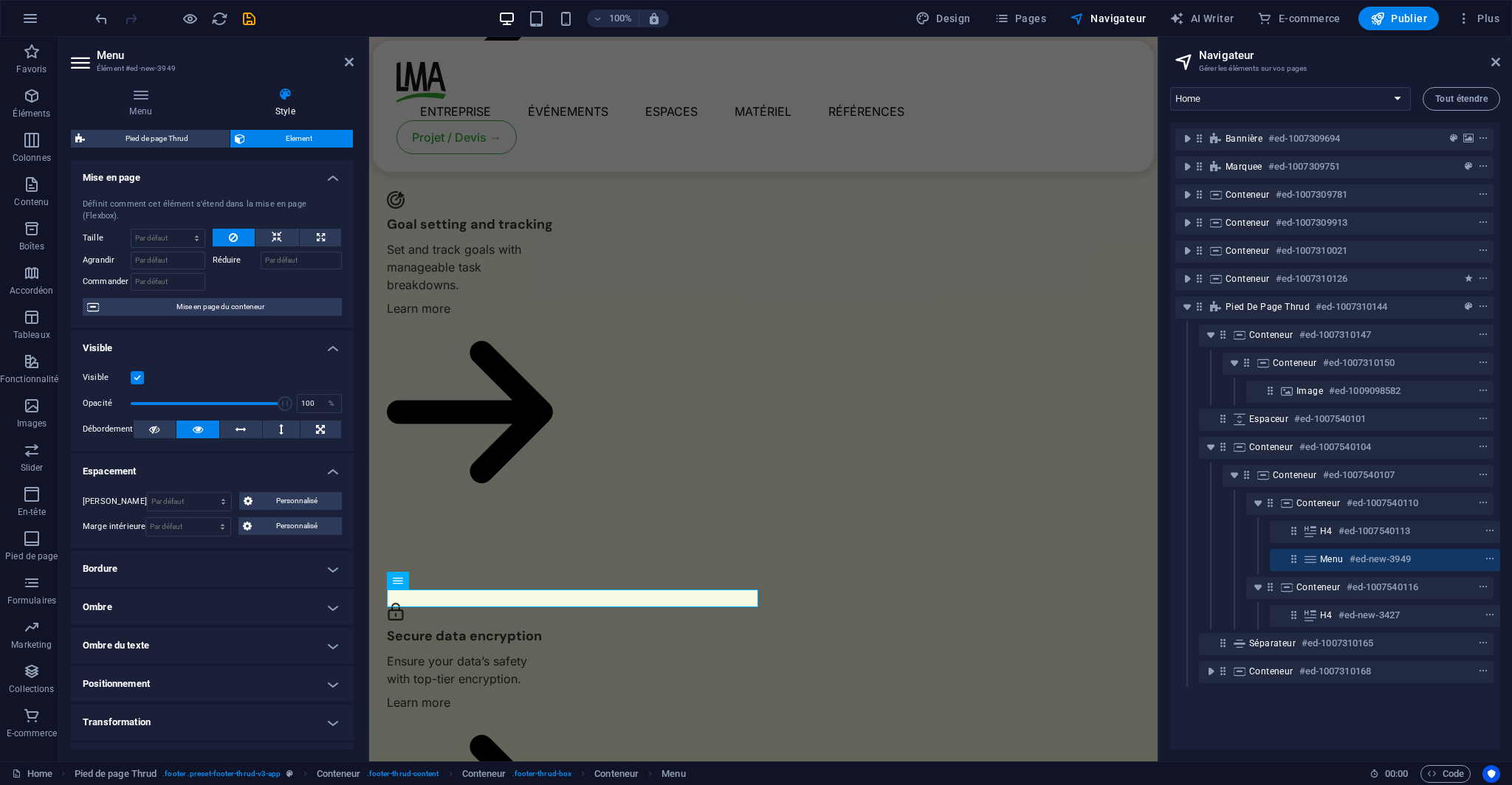
click at [223, 459] on h4 "Espacement" at bounding box center [211, 466] width 283 height 26
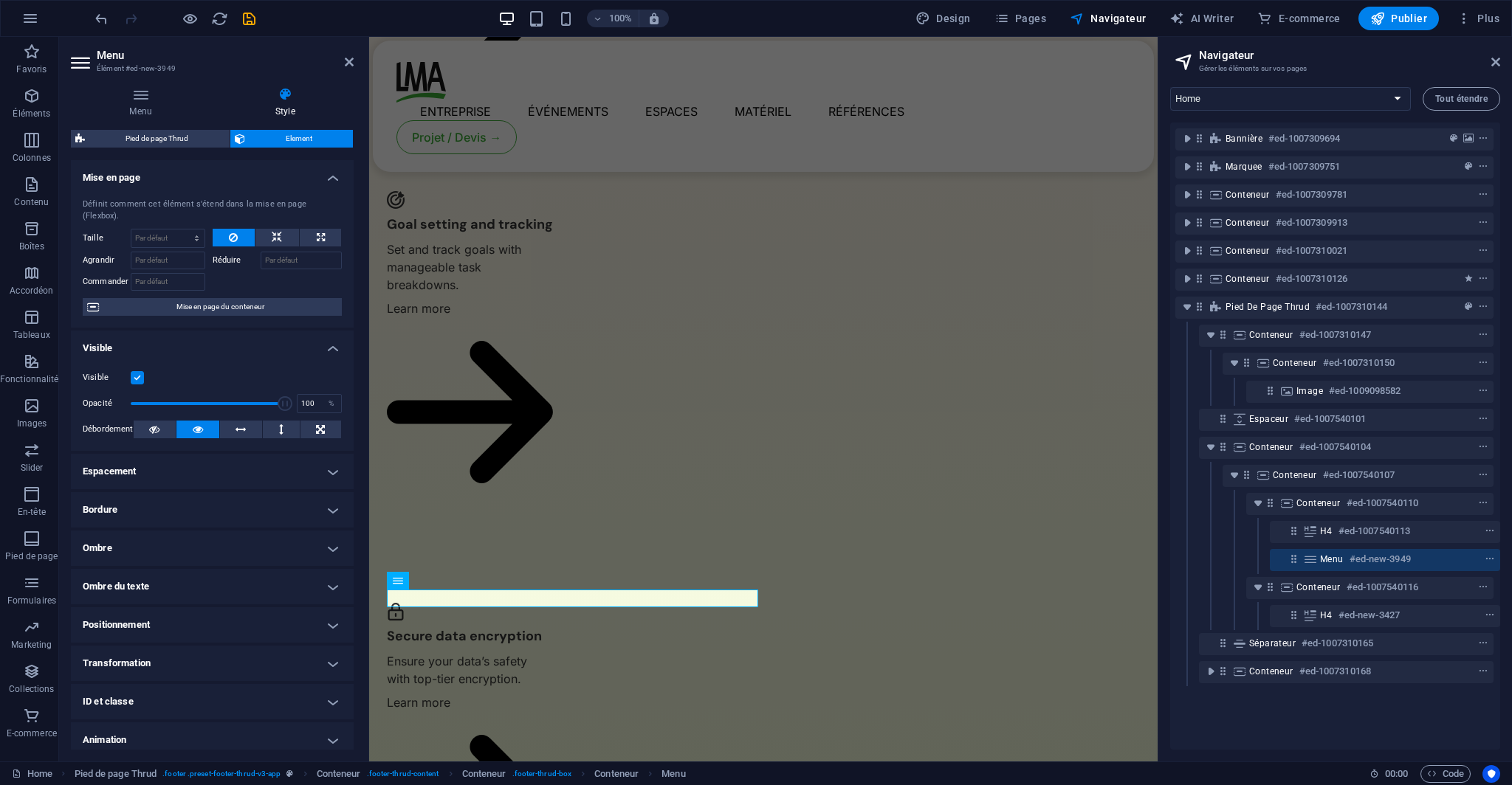
scroll to position [33, 0]
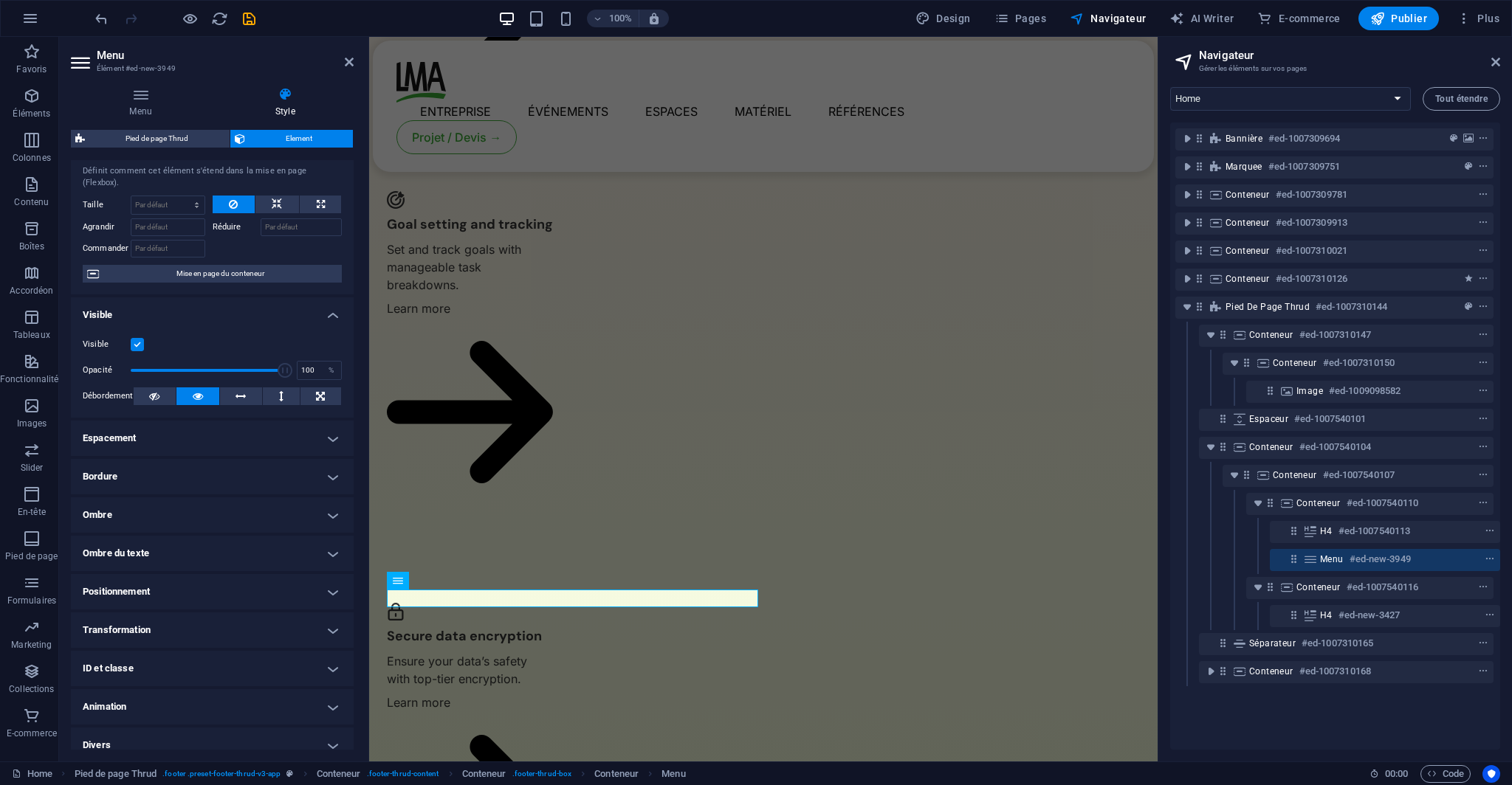
click at [225, 577] on h4 "Positionnement" at bounding box center [211, 591] width 283 height 35
click at [225, 577] on h4 "Positionnement" at bounding box center [211, 586] width 283 height 26
click at [205, 538] on h4 "Ombre du texte" at bounding box center [211, 553] width 283 height 35
drag, startPoint x: 205, startPoint y: 538, endPoint x: 206, endPoint y: 524, distance: 14.0
click at [205, 536] on h4 "Ombre du texte" at bounding box center [211, 549] width 283 height 26
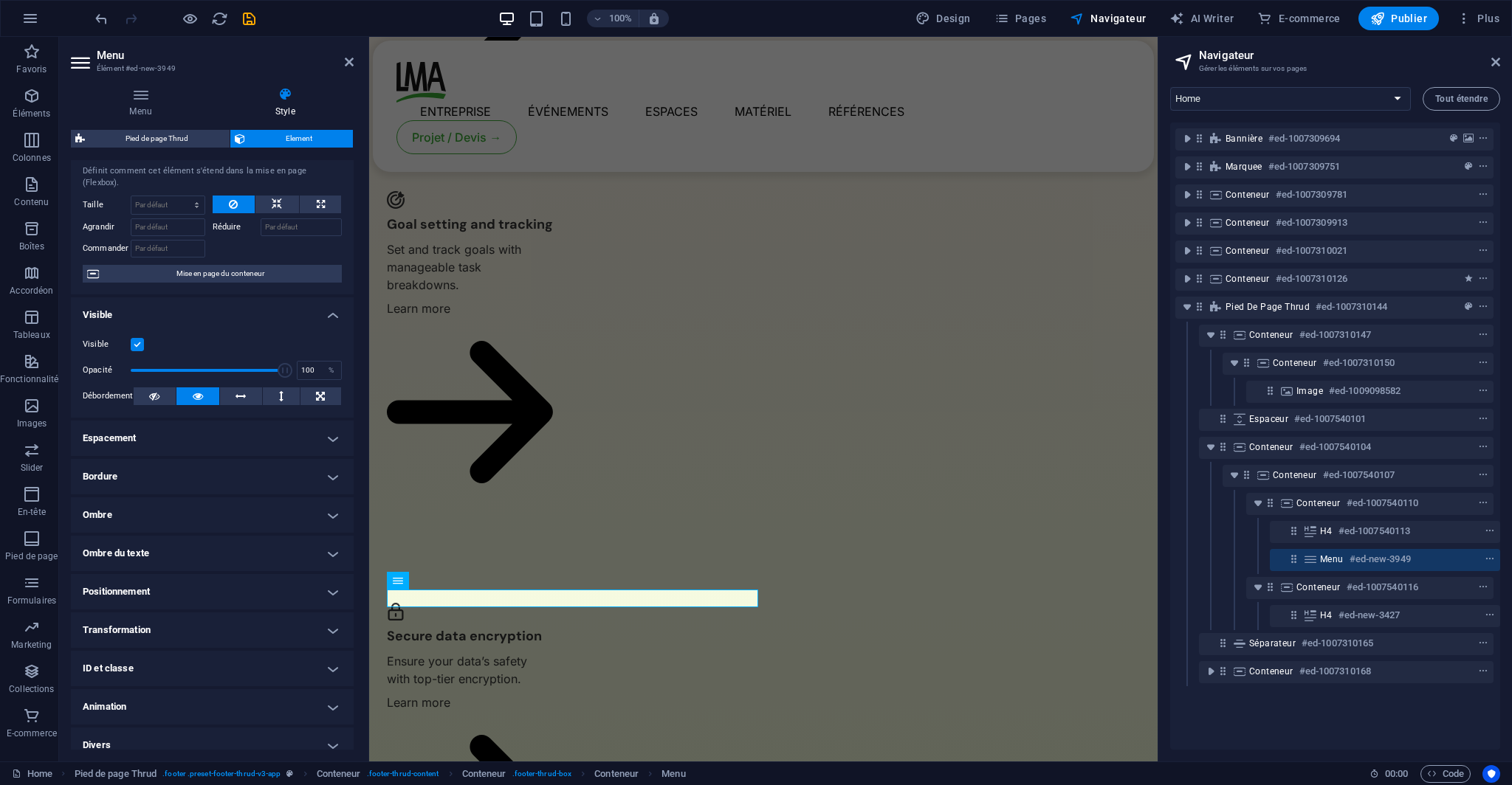
click at [206, 500] on h4 "Ombre" at bounding box center [211, 514] width 283 height 35
click at [206, 500] on h4 "Ombre" at bounding box center [211, 510] width 283 height 26
click at [200, 461] on h4 "Bordure" at bounding box center [211, 476] width 283 height 35
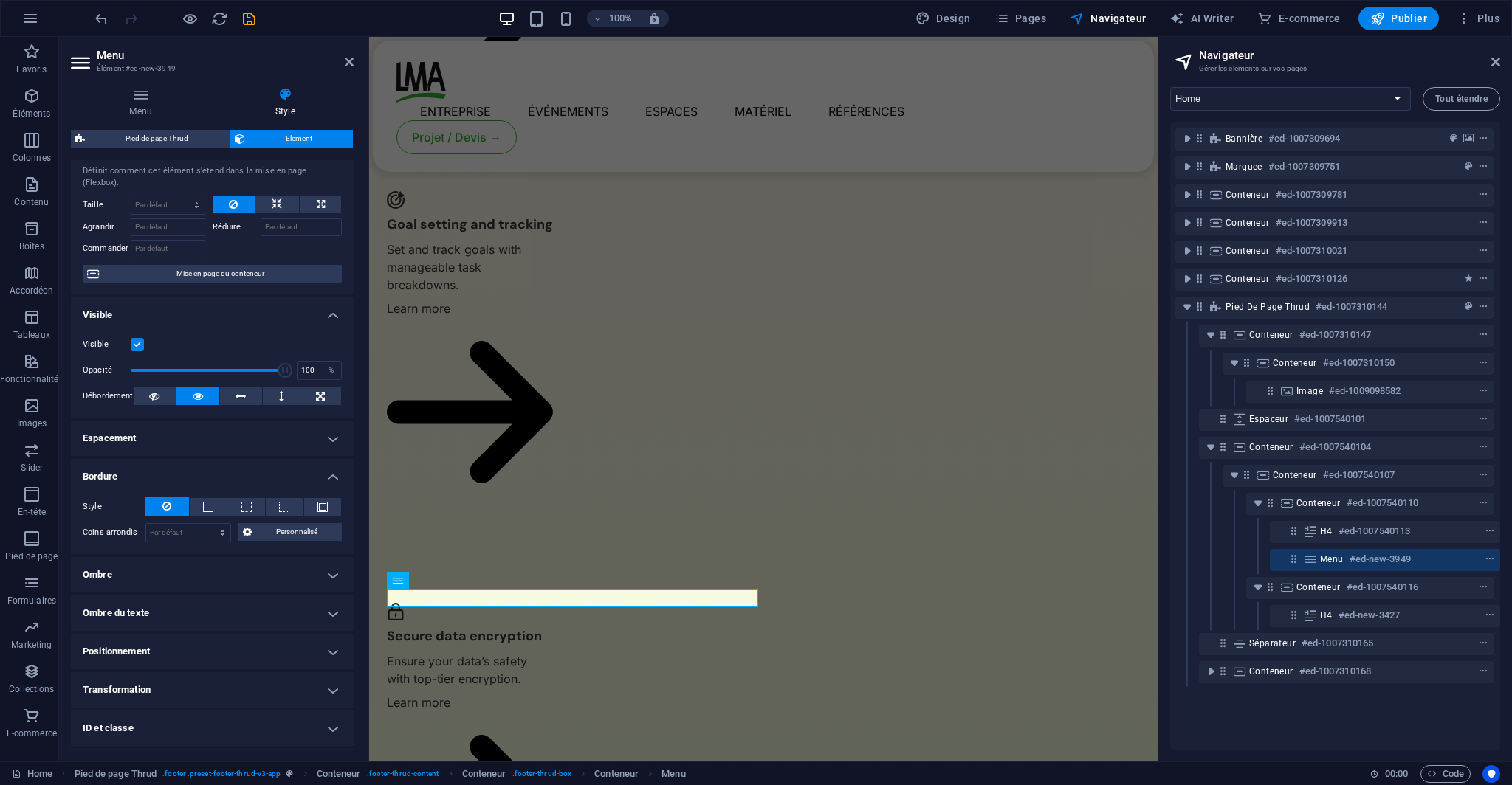
click at [200, 461] on h4 "Bordure" at bounding box center [211, 472] width 283 height 26
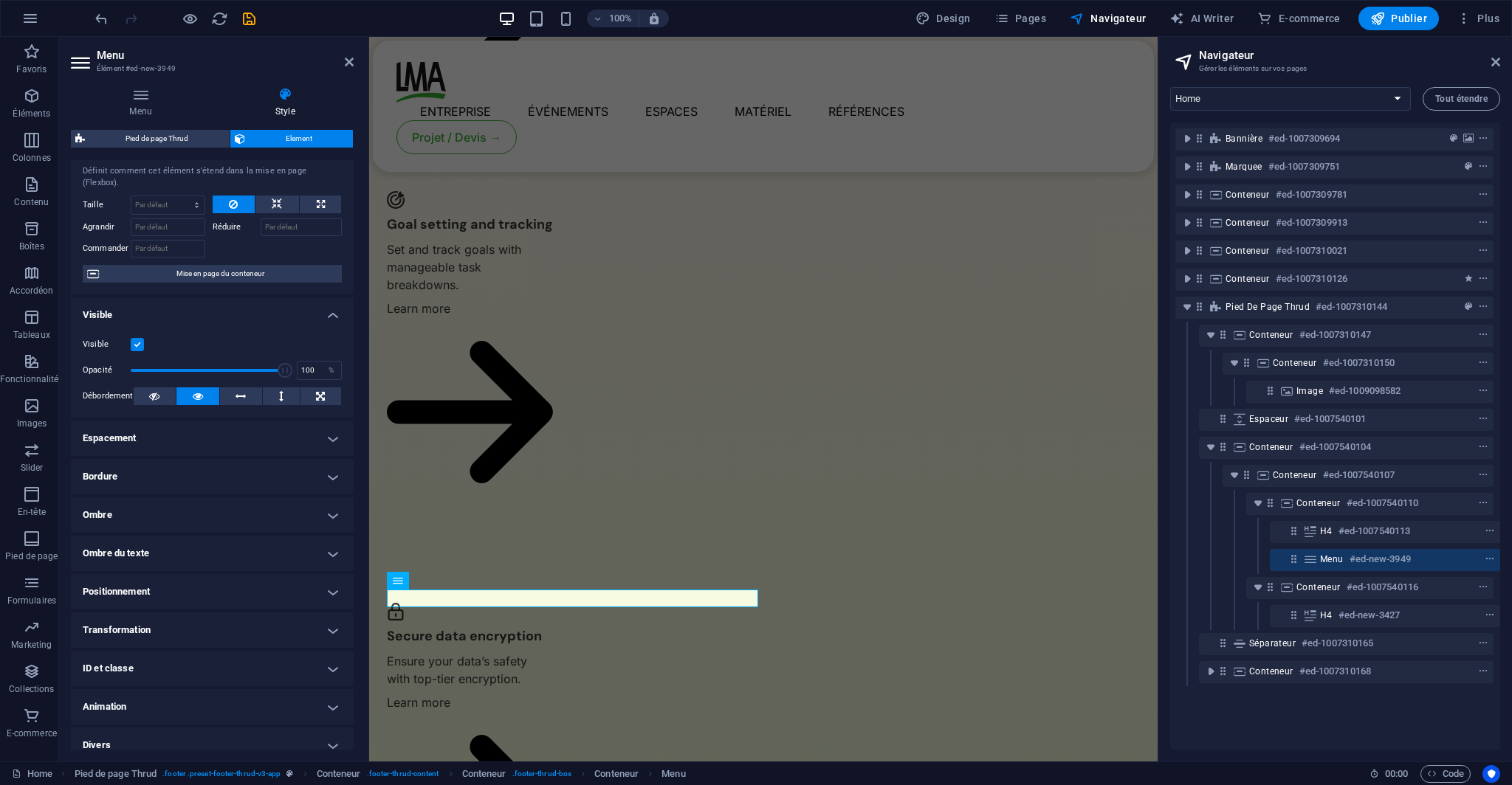
click at [204, 420] on h4 "Espacement" at bounding box center [211, 438] width 283 height 35
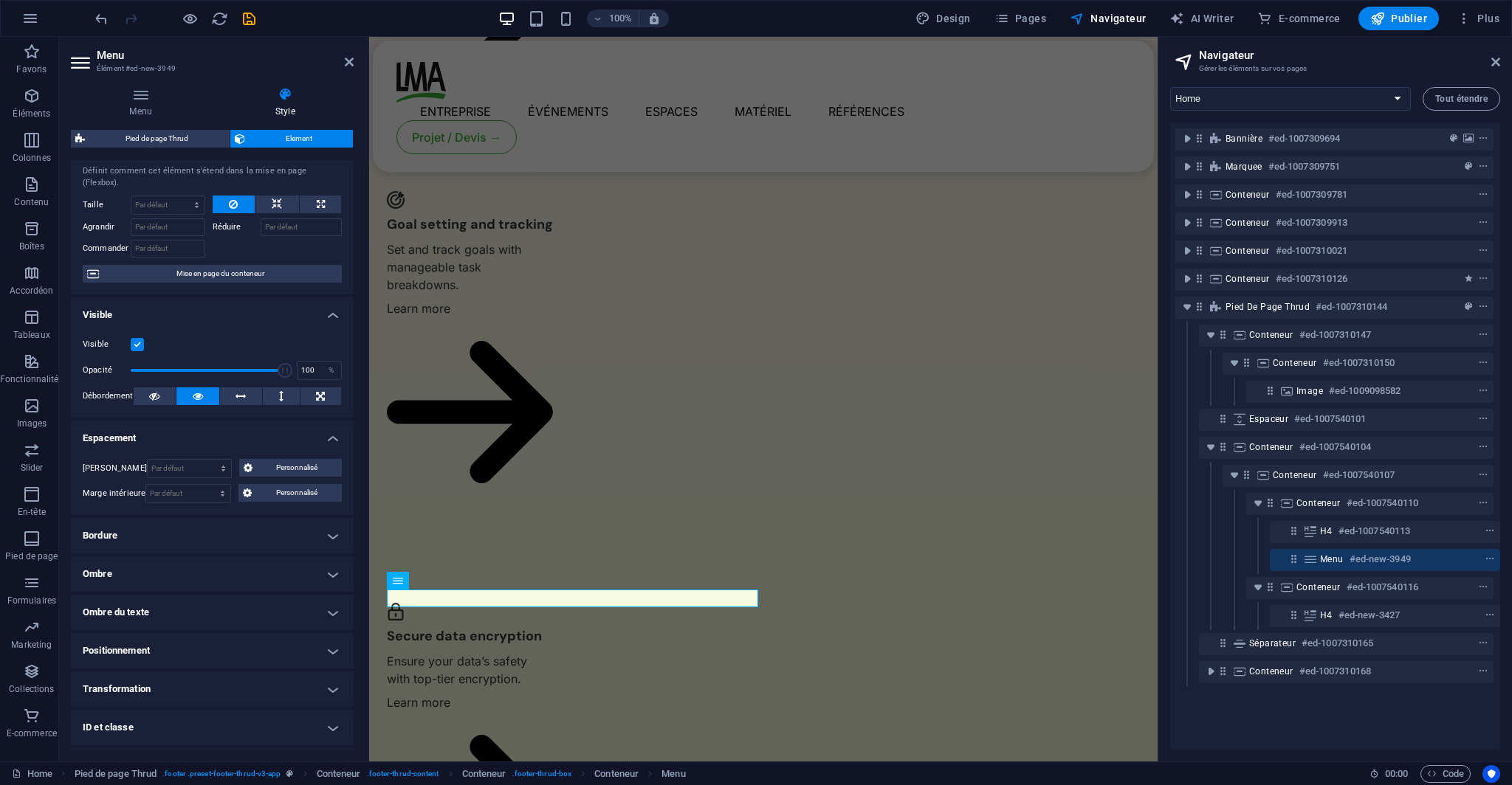
click at [204, 420] on h4 "Espacement" at bounding box center [211, 433] width 283 height 26
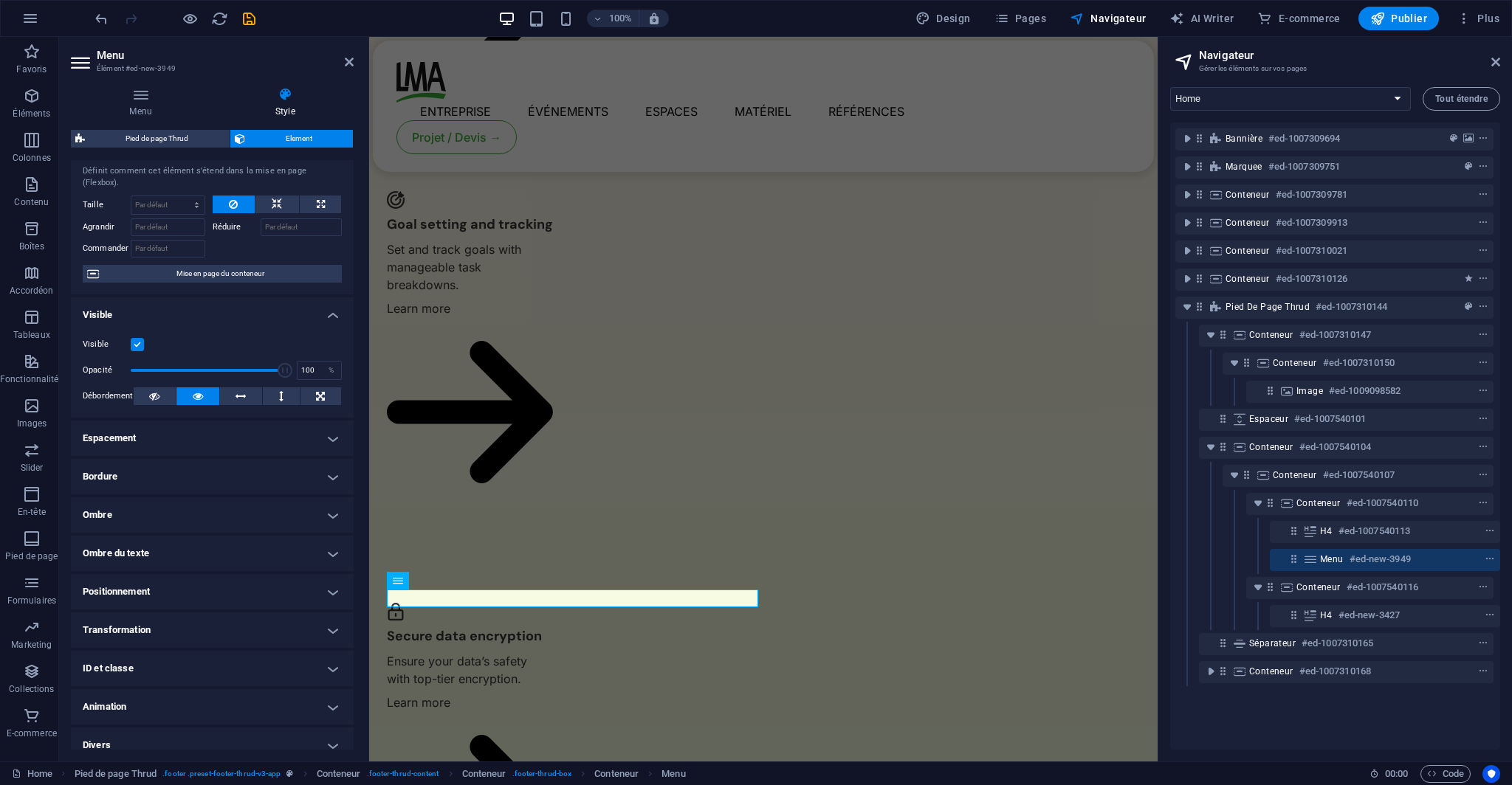
click at [232, 593] on h4 "Positionnement" at bounding box center [211, 591] width 283 height 35
click at [230, 586] on h4 "Positionnement" at bounding box center [211, 586] width 283 height 26
click at [221, 626] on h4 "Transformation" at bounding box center [211, 630] width 283 height 35
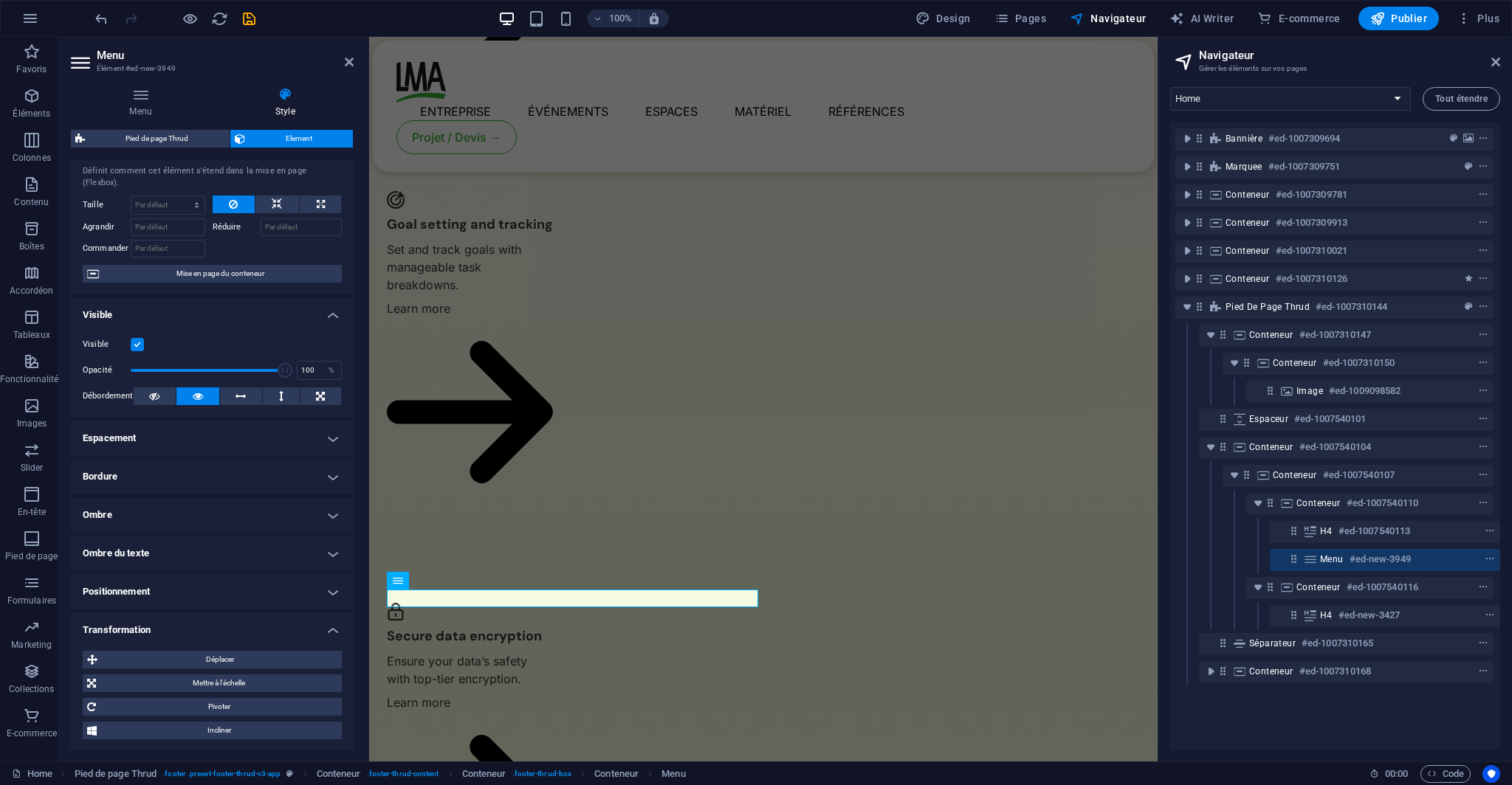
click at [221, 616] on h4 "Transformation" at bounding box center [211, 625] width 283 height 26
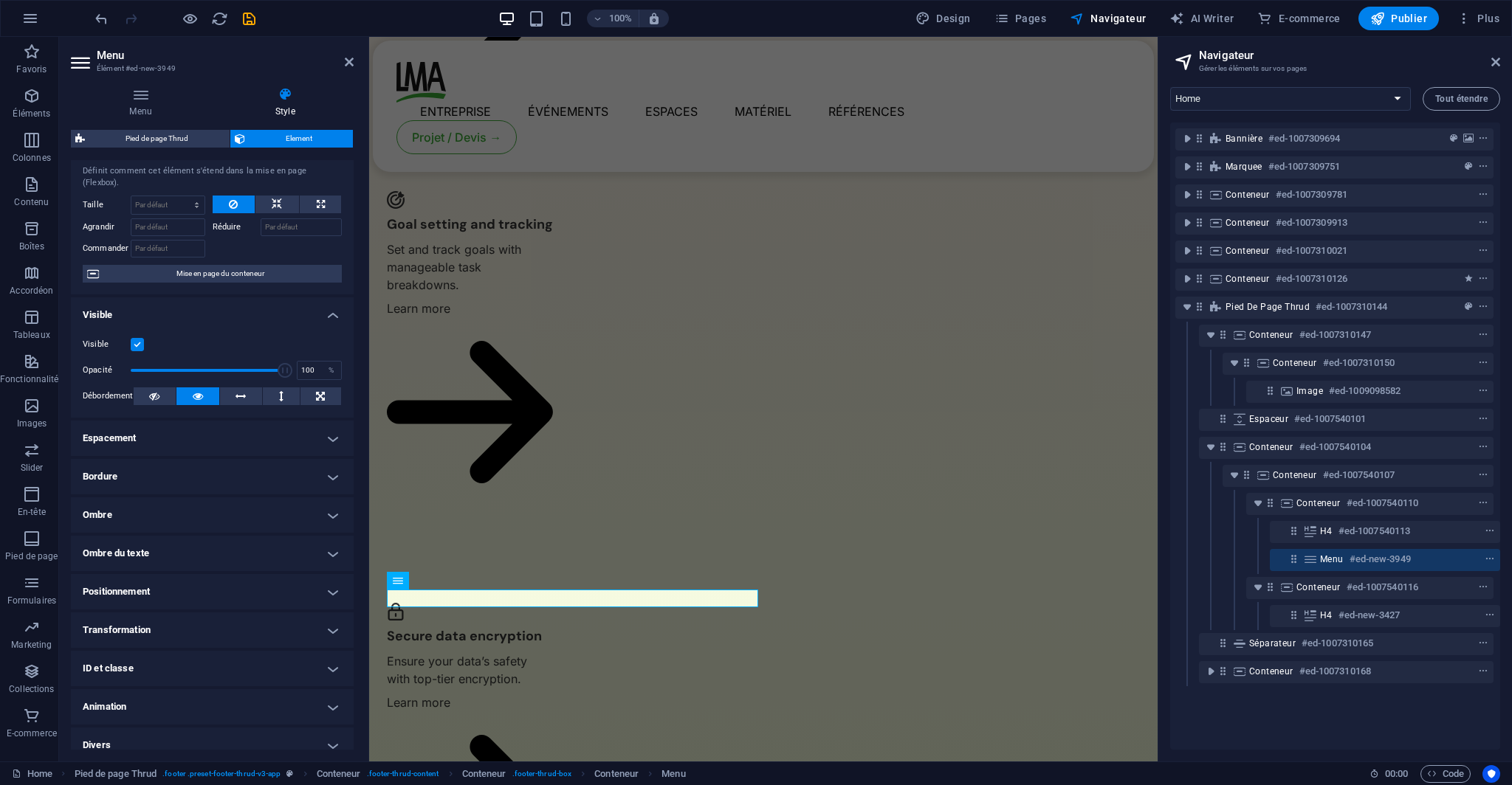
click at [209, 651] on h4 "ID et classe" at bounding box center [211, 668] width 283 height 35
click at [209, 651] on h4 "ID et classe" at bounding box center [211, 663] width 283 height 26
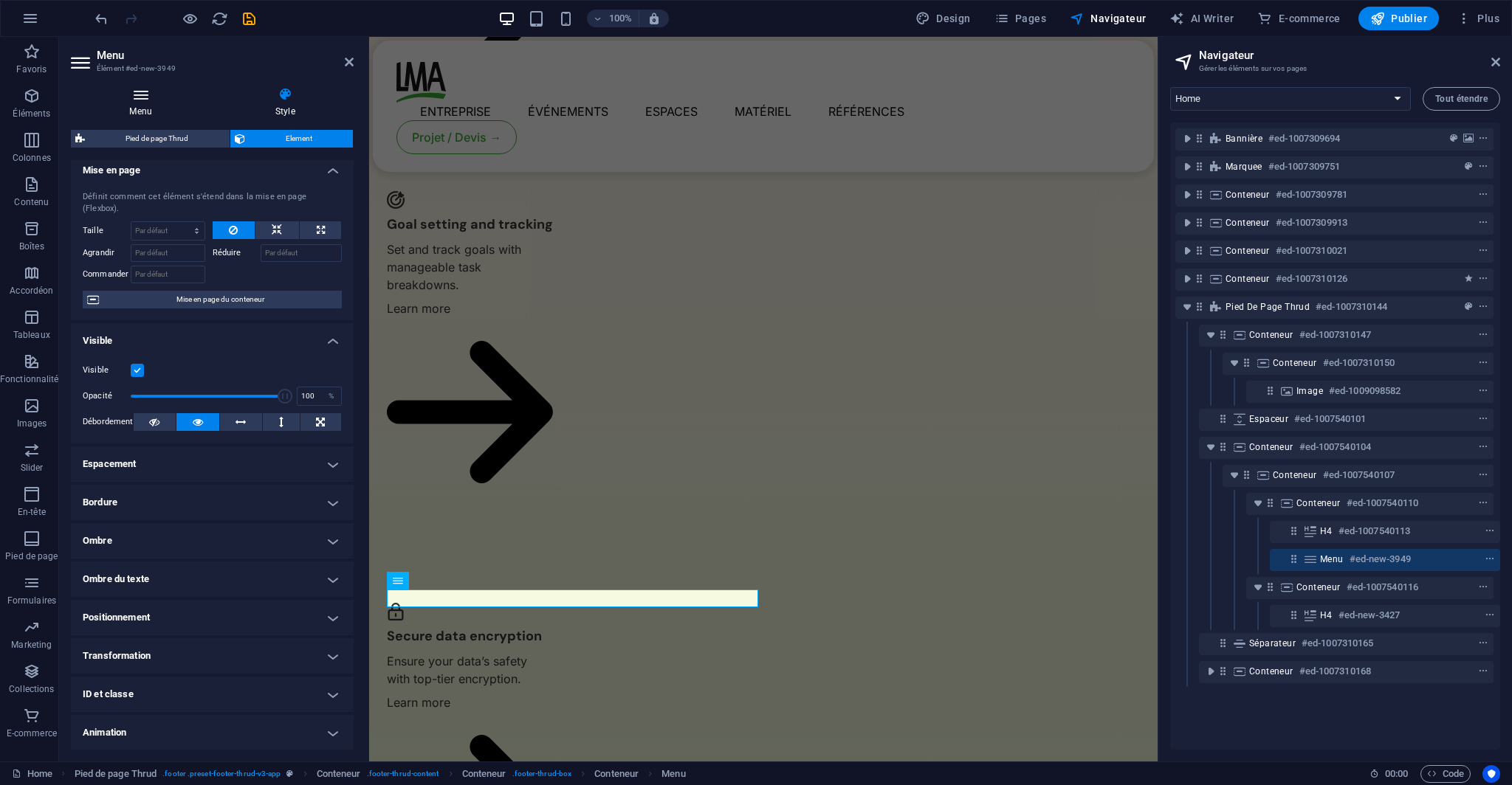
scroll to position [0, 0]
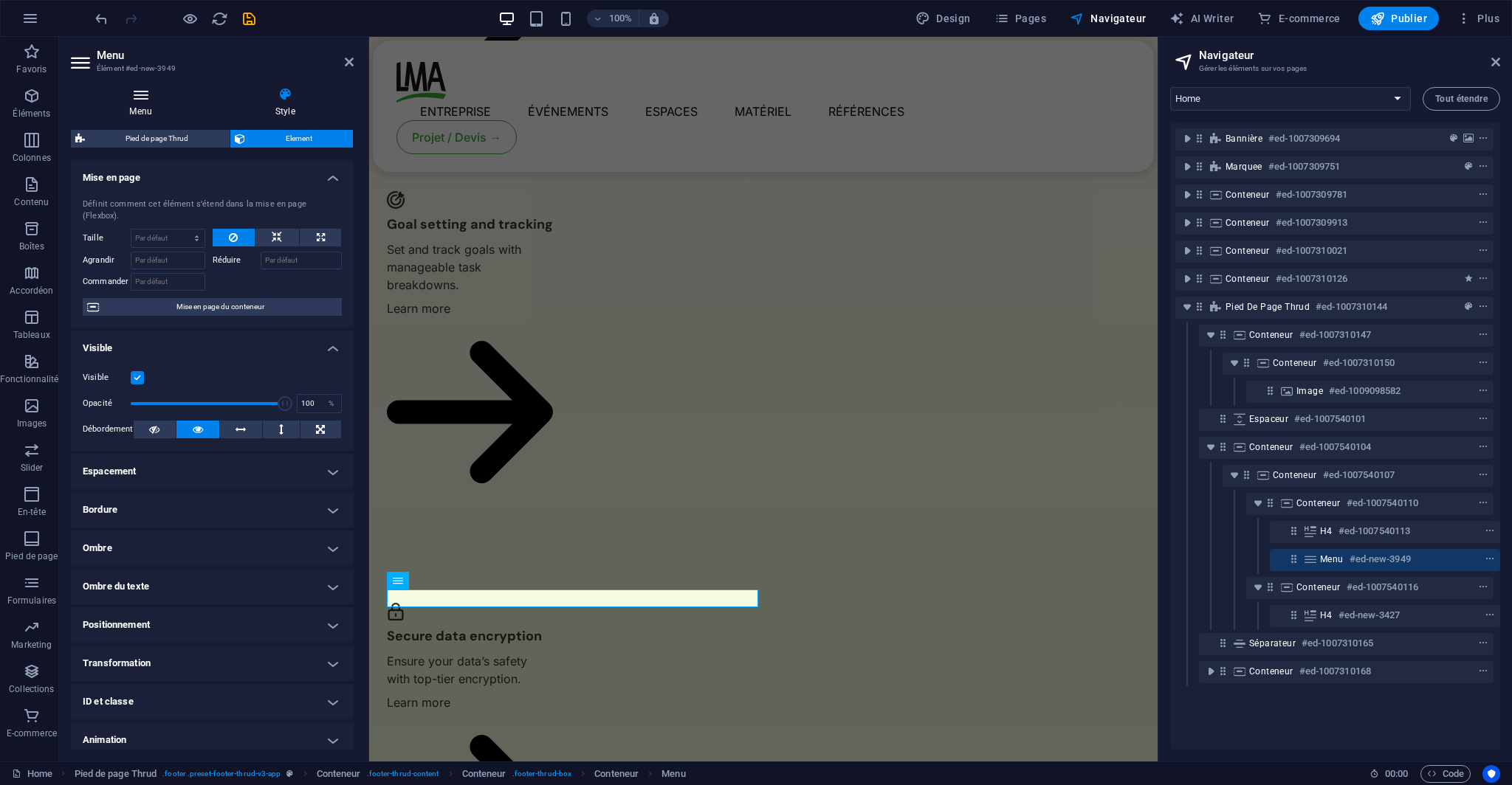
click at [160, 95] on icon at bounding box center [140, 94] width 140 height 14
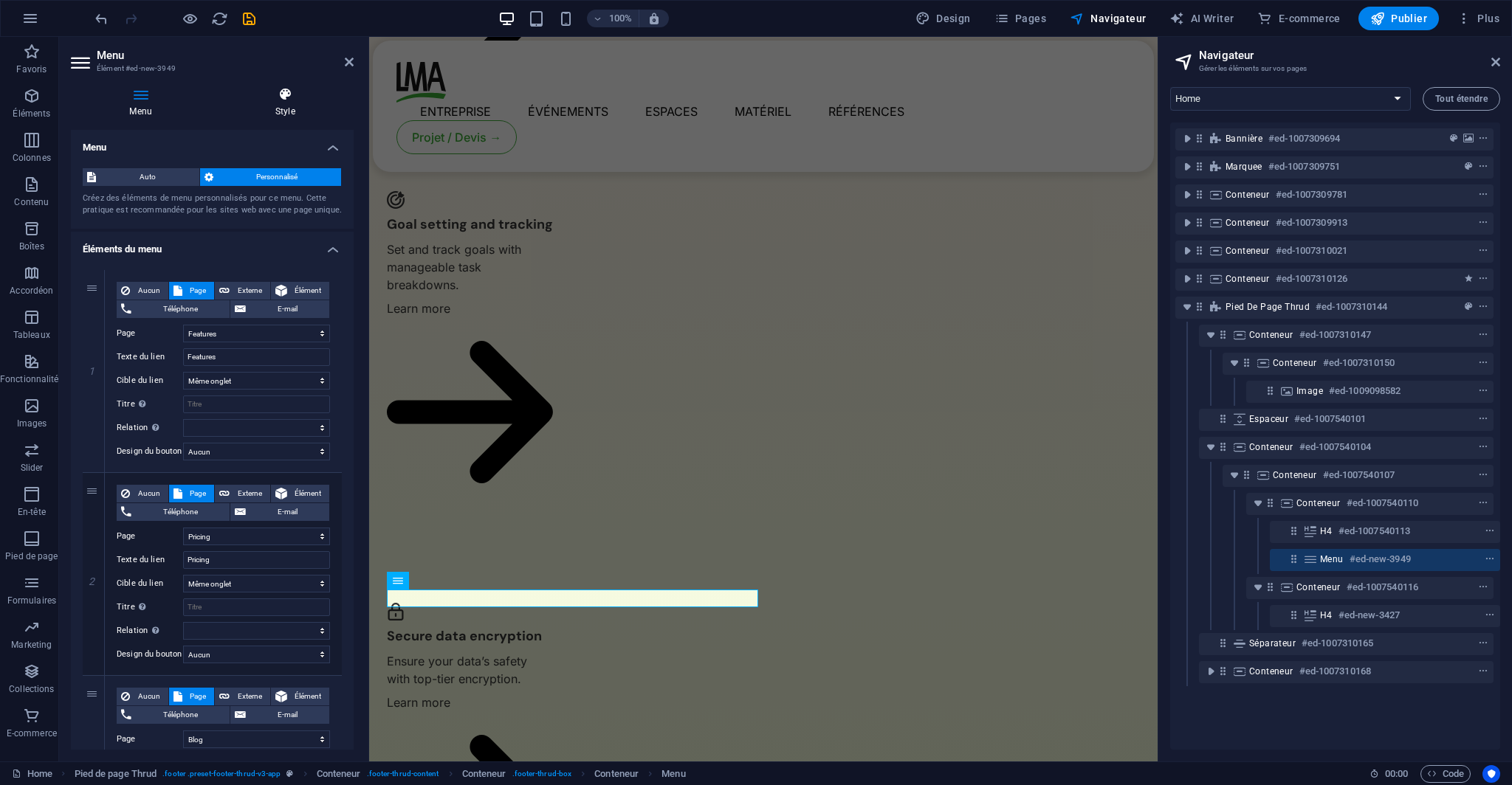
click at [277, 111] on h4 "Style" at bounding box center [285, 102] width 137 height 31
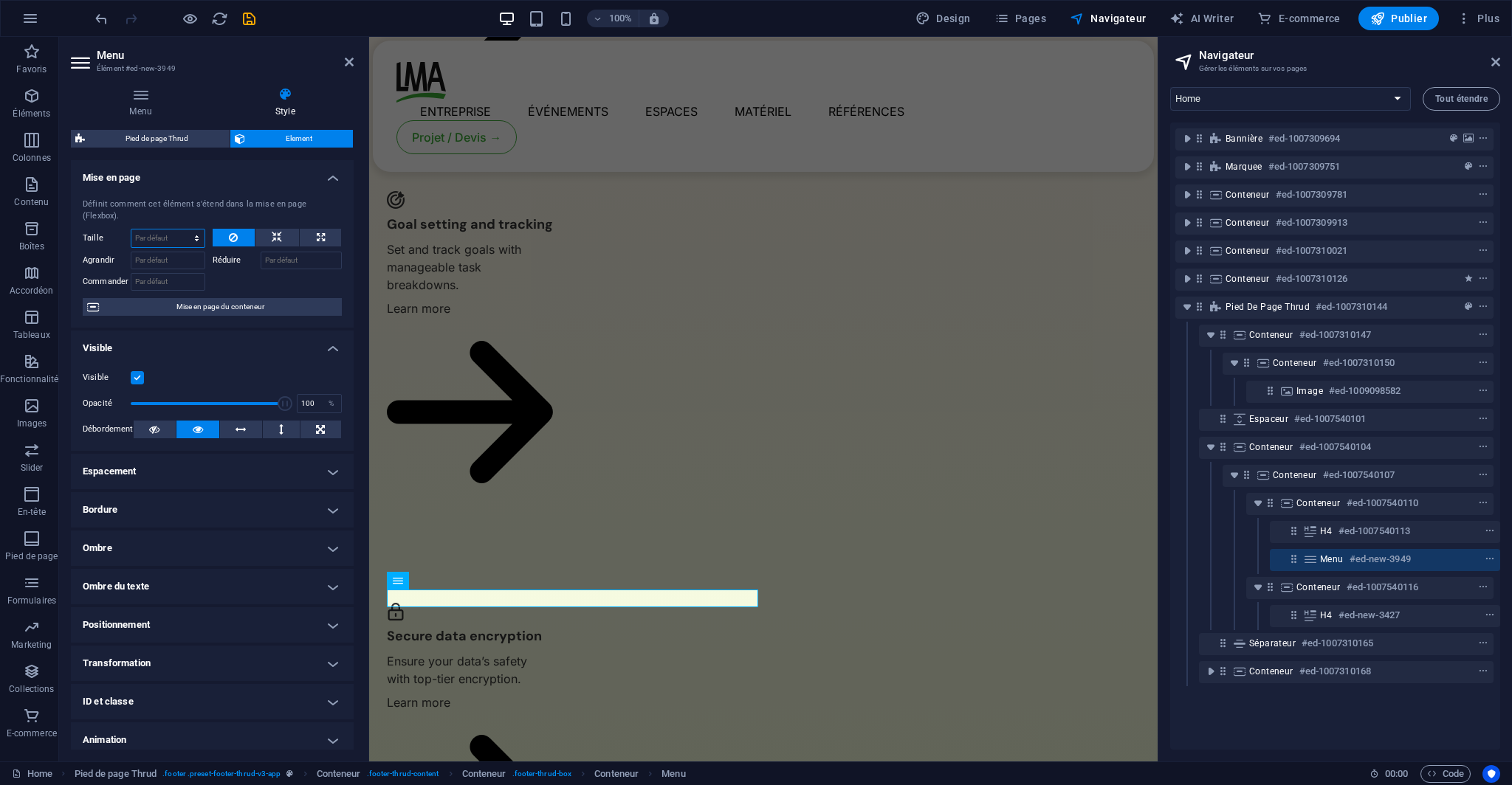
click at [172, 234] on select "Par défaut auto px % 1/1 1/2 1/3 1/4 1/5 1/6 1/7 1/8 1/9 1/10" at bounding box center [168, 238] width 73 height 18
select select "px"
click at [181, 229] on select "Par défaut auto px % 1/1 1/2 1/3 1/4 1/5 1/6 1/7 1/8 1/9 1/10" at bounding box center [168, 238] width 73 height 18
type input "0"
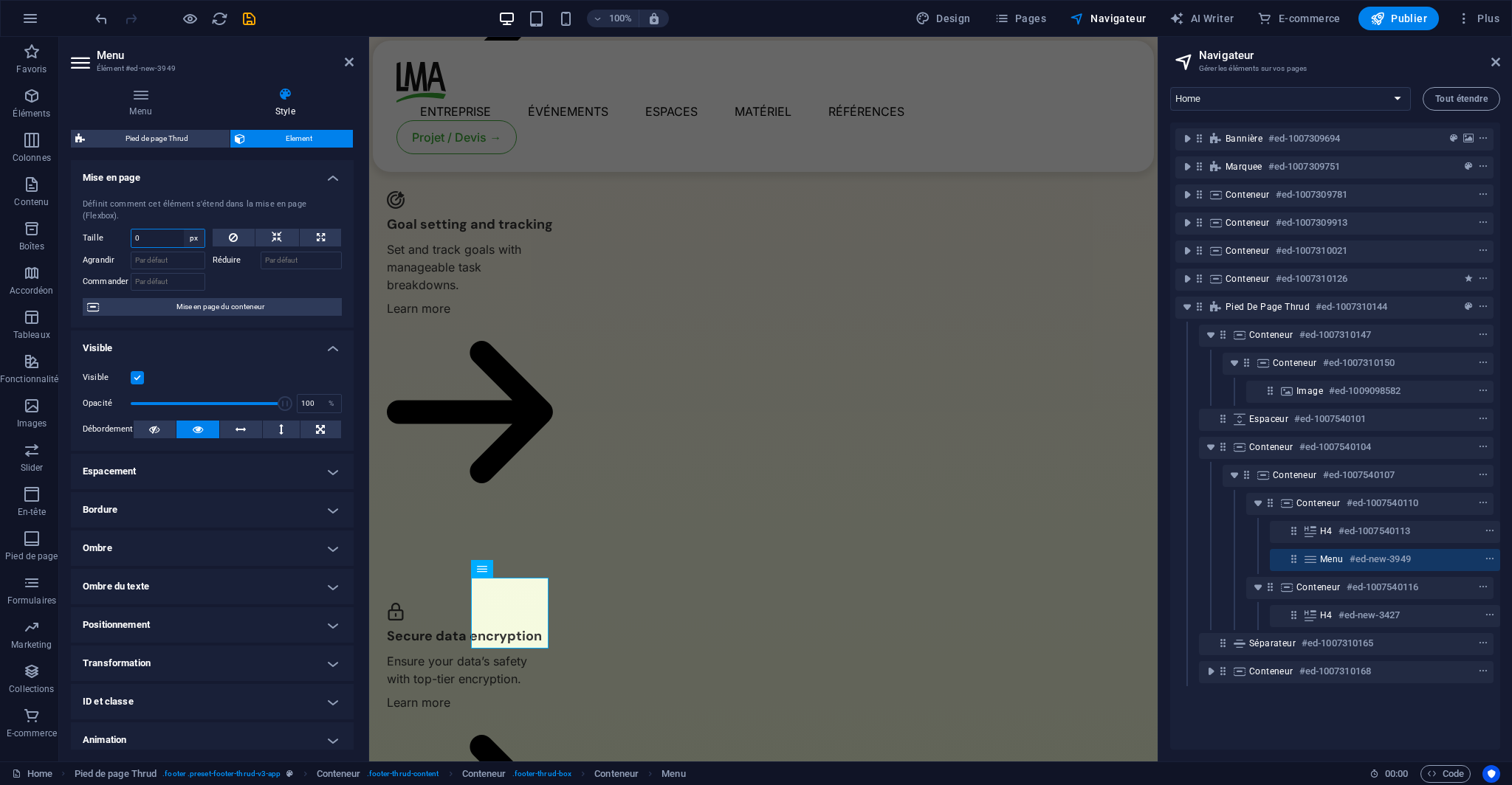
click at [184, 229] on select "Par défaut auto px % 1/1 1/2 1/3 1/4 1/5 1/6 1/7 1/8 1/9 1/10" at bounding box center [194, 238] width 21 height 18
select select "auto"
click at [184, 229] on select "Par défaut auto px % 1/1 1/2 1/3 1/4 1/5 1/6 1/7 1/8 1/9 1/10" at bounding box center [194, 238] width 21 height 18
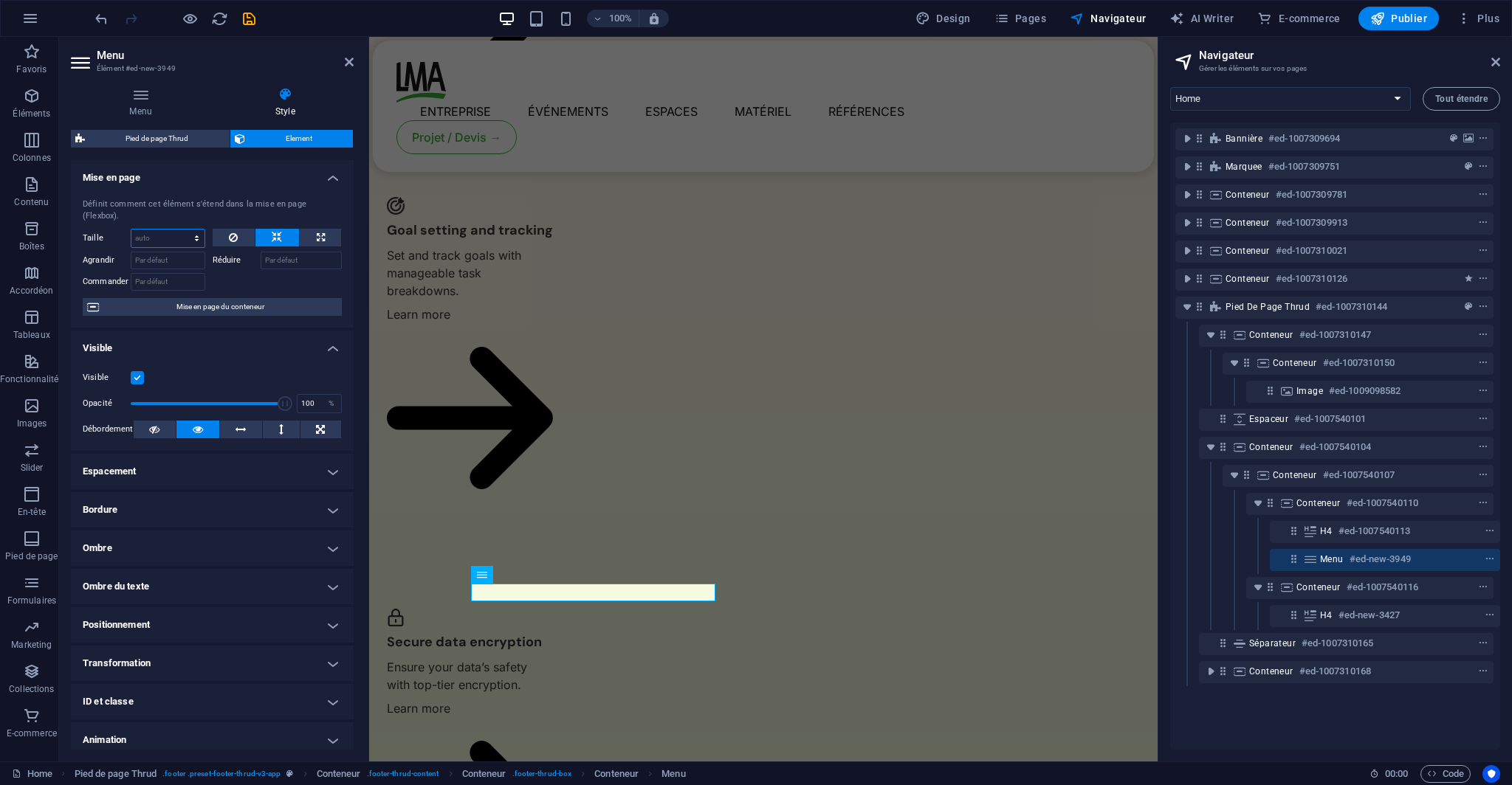
click at [192, 229] on select "Par défaut auto px % 1/1 1/2 1/3 1/4 1/5 1/6 1/7 1/8 1/9 1/10" at bounding box center [168, 238] width 73 height 18
click at [132, 229] on select "Par défaut auto px % 1/1 1/2 1/3 1/4 1/5 1/6 1/7 1/8 1/9 1/10" at bounding box center [168, 238] width 73 height 18
select select "DISABLED_OPTION_VALUE"
click at [181, 229] on select "Par défaut auto px % 1/1 1/2 1/3 1/4 1/5 1/6 1/7 1/8 1/9 1/10" at bounding box center [168, 238] width 73 height 18
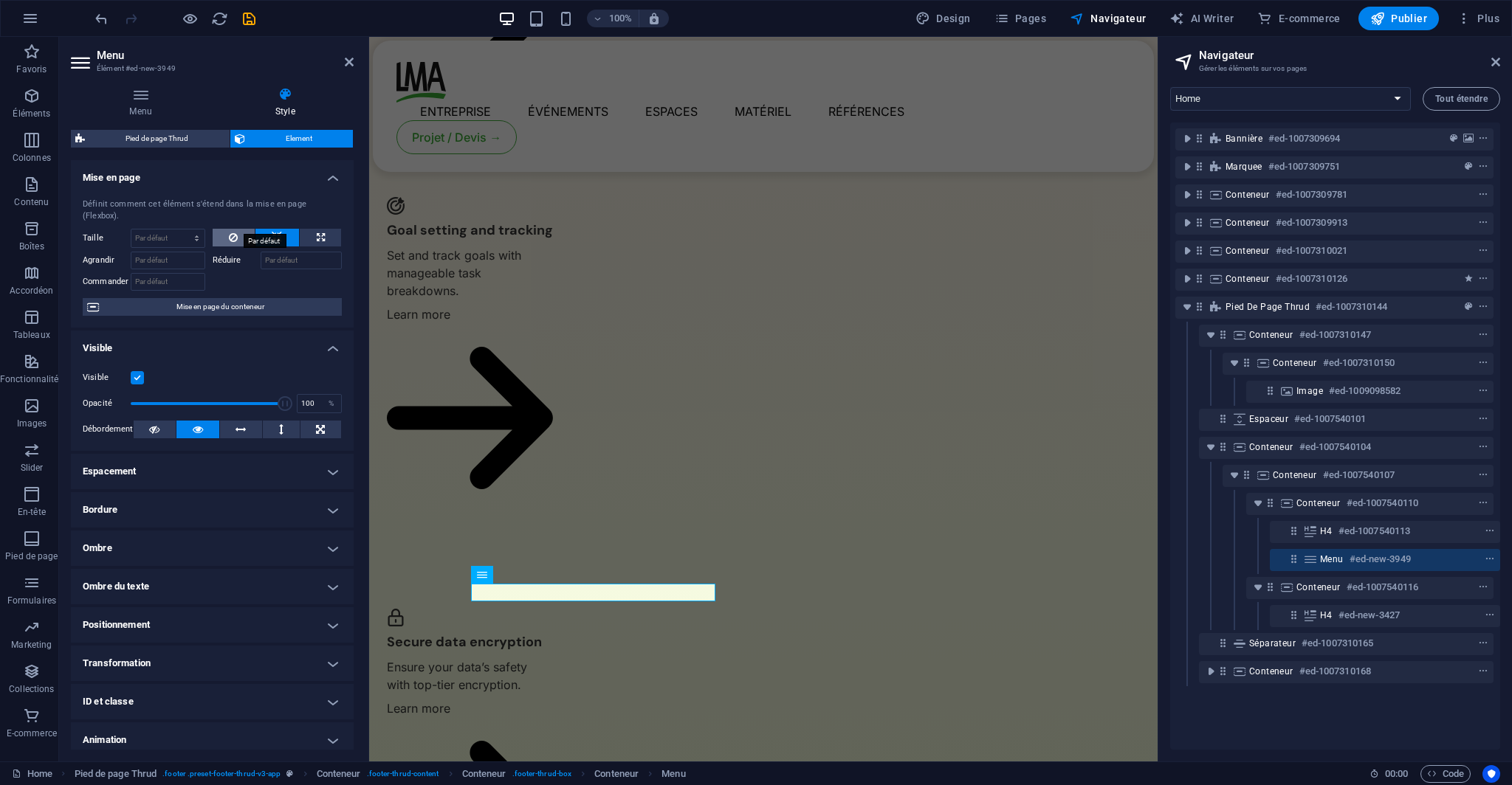
click at [232, 228] on icon at bounding box center [233, 237] width 9 height 18
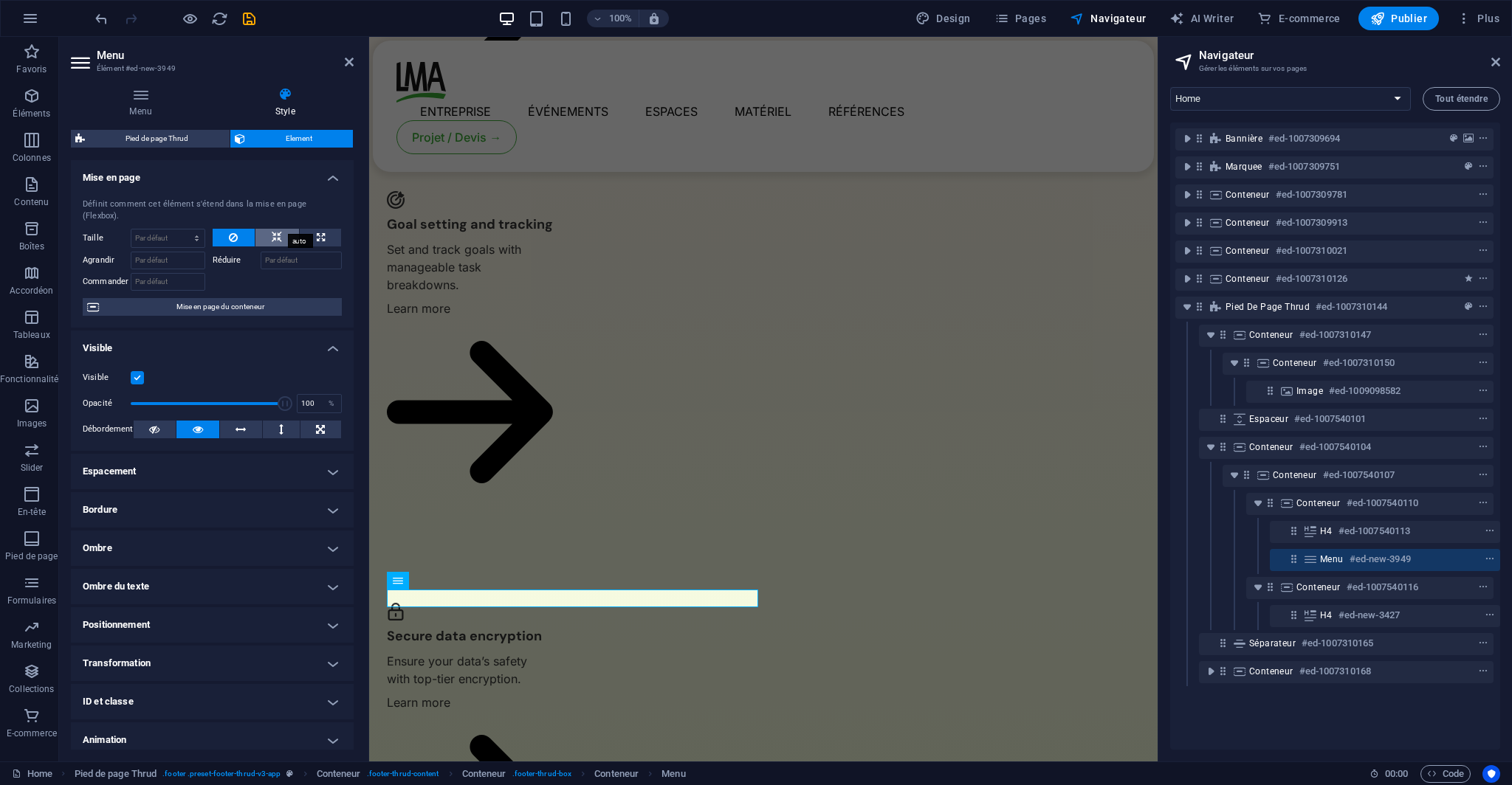
click at [262, 228] on button at bounding box center [277, 237] width 43 height 18
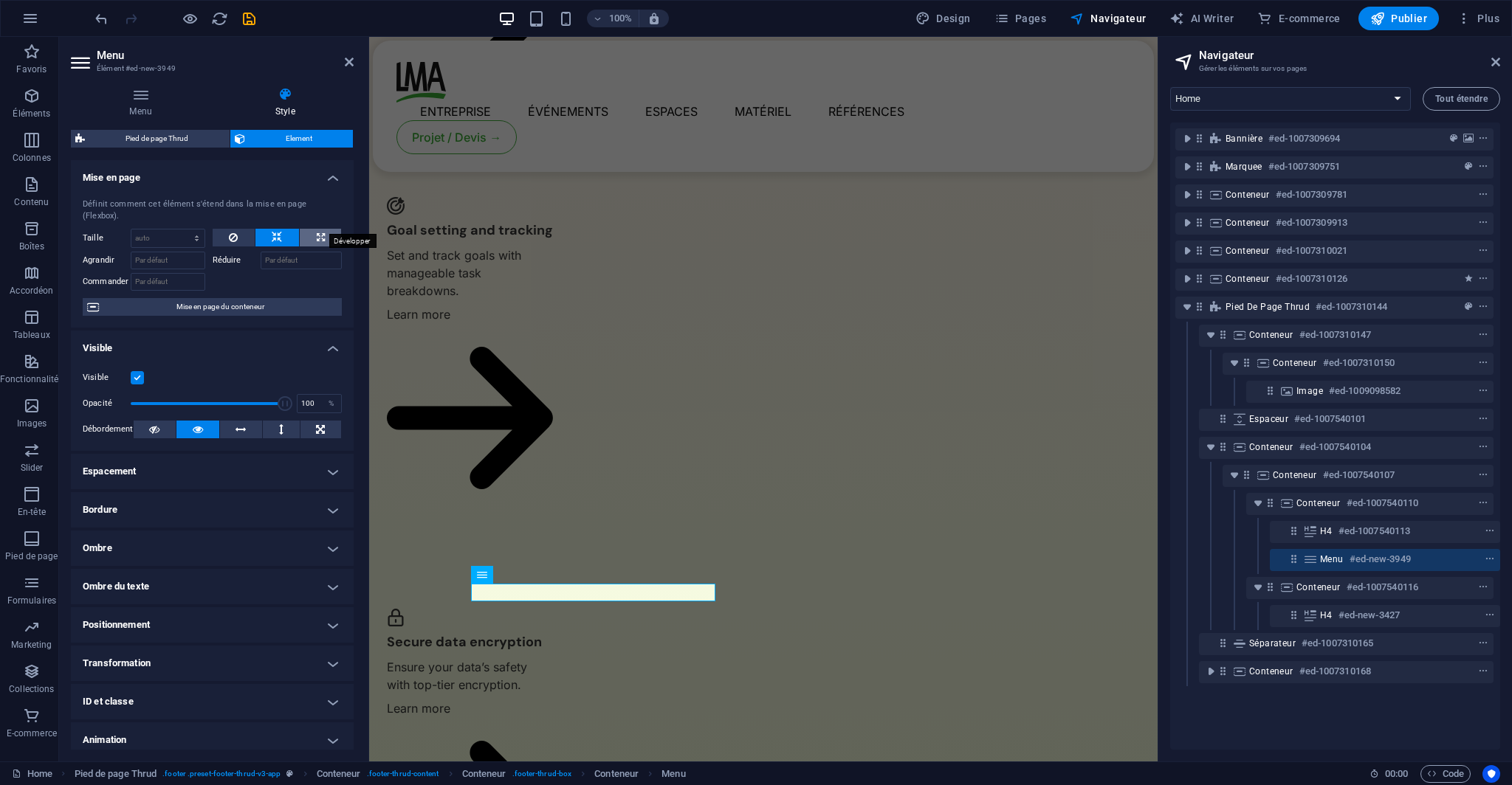
click at [313, 228] on button at bounding box center [320, 237] width 42 height 18
type input "100"
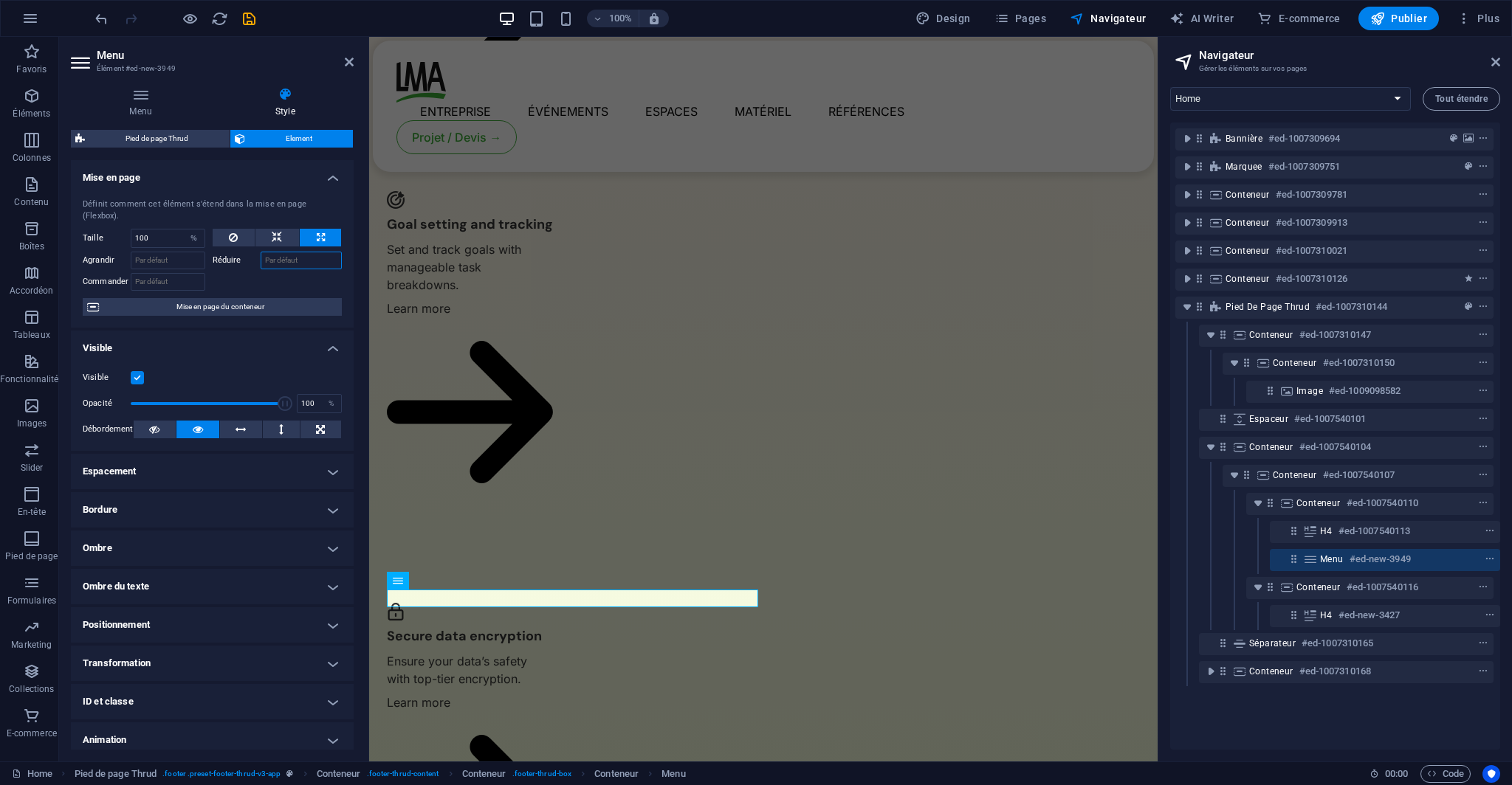
click at [319, 252] on input "Réduire" at bounding box center [301, 261] width 82 height 18
click at [248, 269] on div at bounding box center [277, 280] width 130 height 22
click at [189, 229] on select "Par défaut auto px % 1/1 1/2 1/3 1/4 1/5 1/6 1/7 1/8 1/9 1/10" at bounding box center [194, 238] width 21 height 18
select select "1/2"
click at [184, 229] on select "Par défaut auto px % 1/1 1/2 1/3 1/4 1/5 1/6 1/7 1/8 1/9 1/10" at bounding box center [194, 238] width 21 height 18
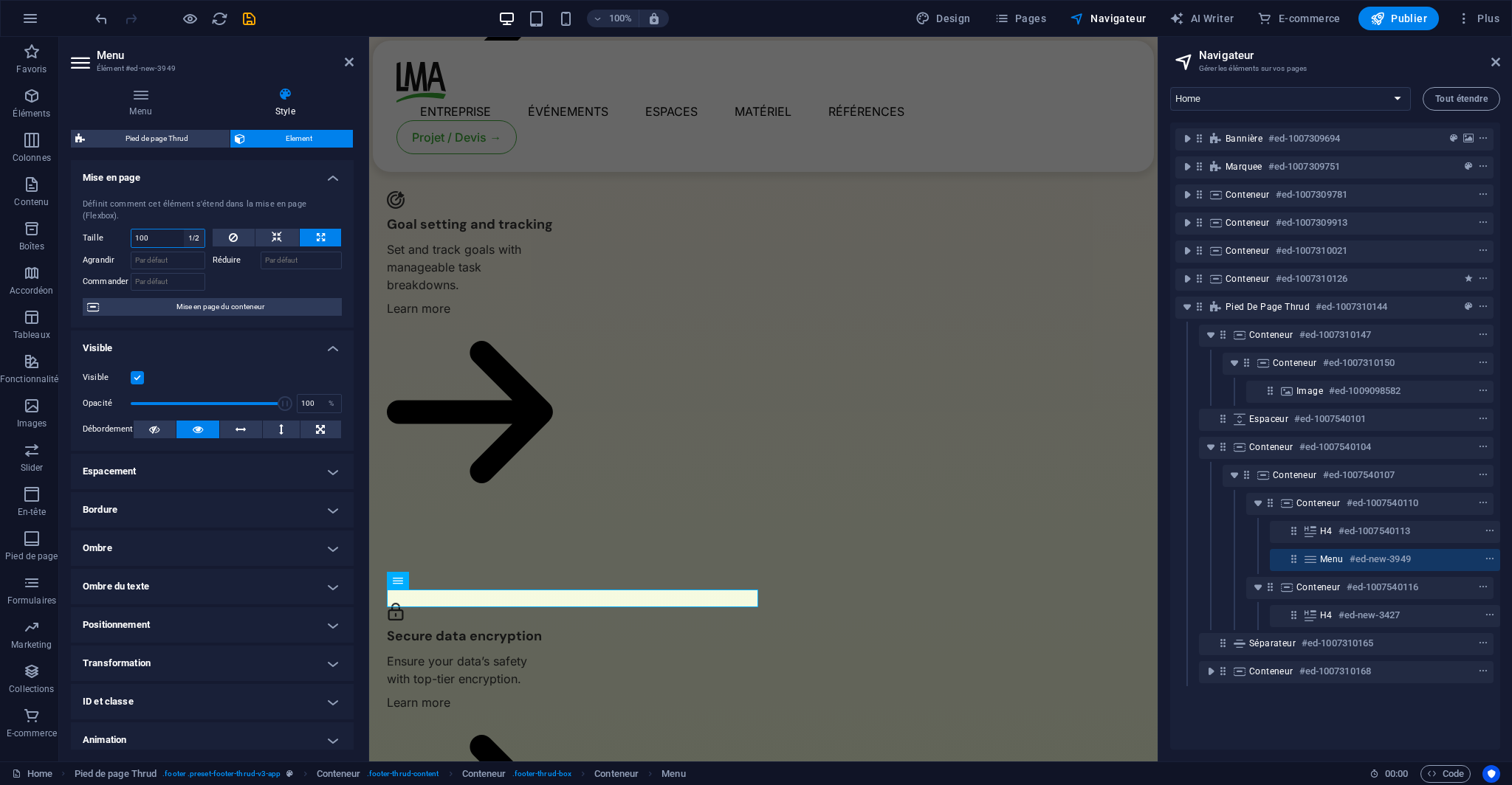
type input "50"
select select "%"
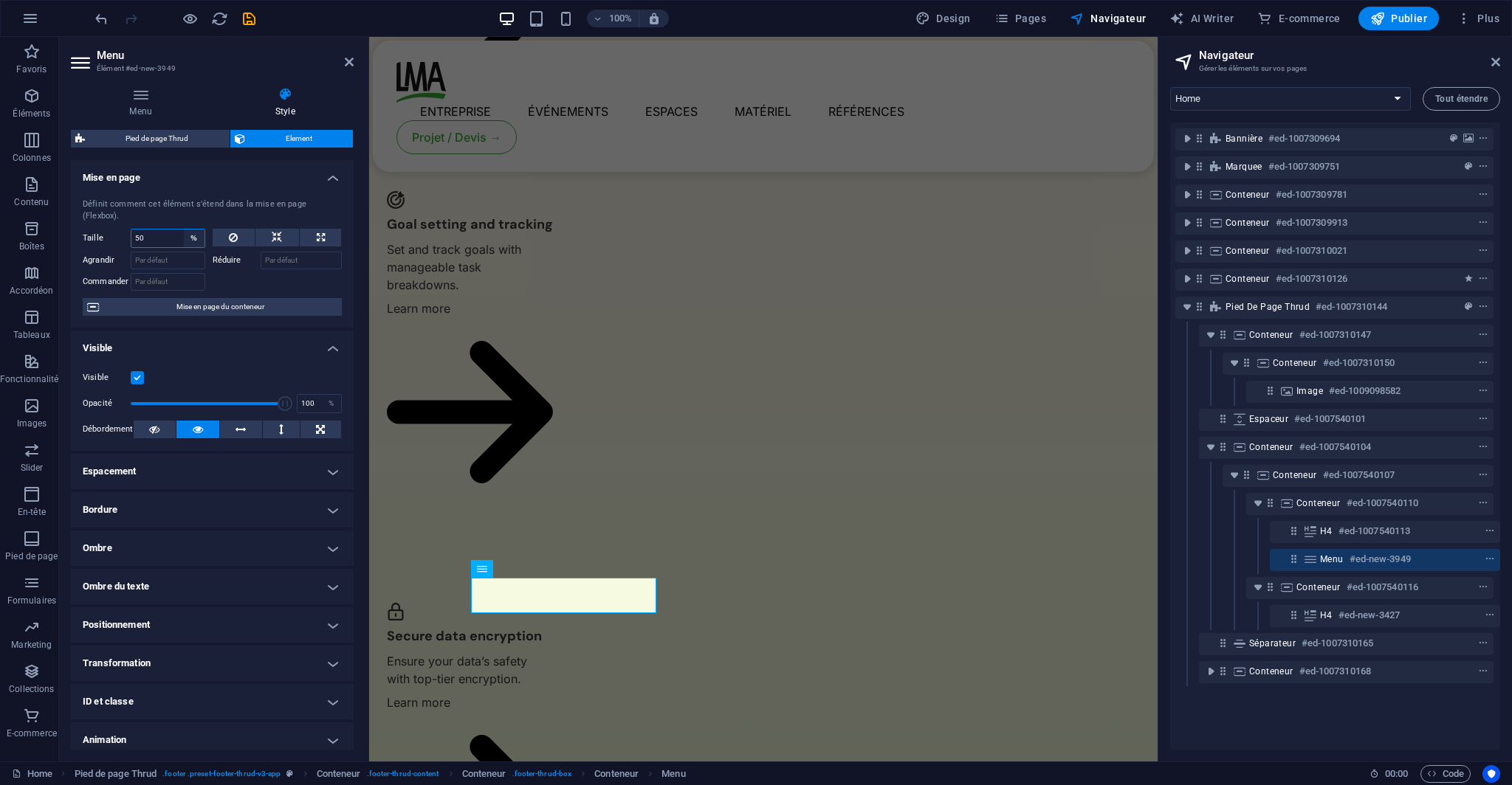
click at [190, 232] on select "Par défaut auto px % 1/1 1/2 1/3 1/4 1/5 1/6 1/7 1/8 1/9 1/10" at bounding box center [194, 238] width 21 height 18
click at [1300, 497] on span "Conteneur" at bounding box center [1318, 503] width 44 height 12
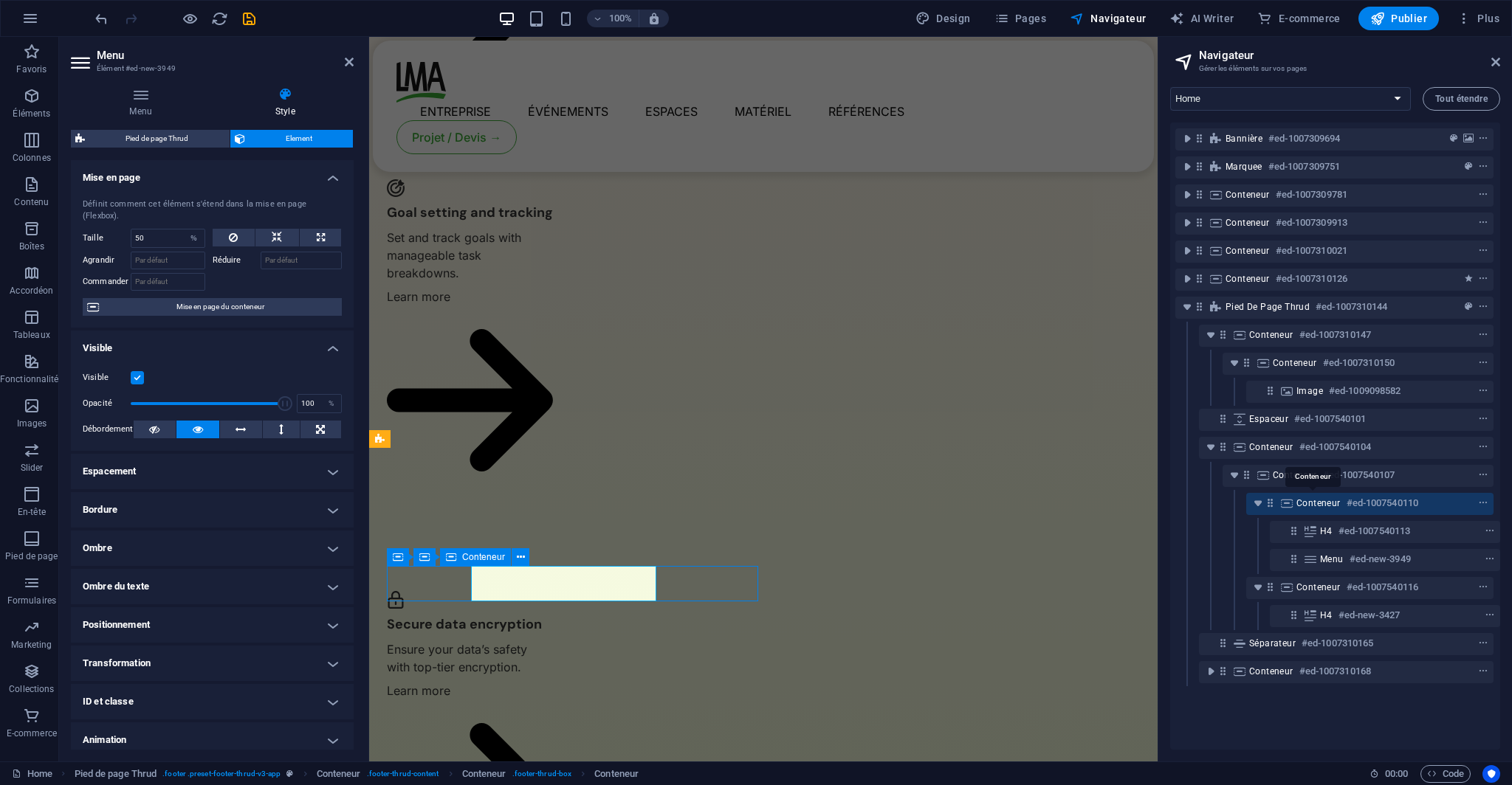
click at [1300, 497] on span "Conteneur" at bounding box center [1318, 503] width 44 height 12
select select "%"
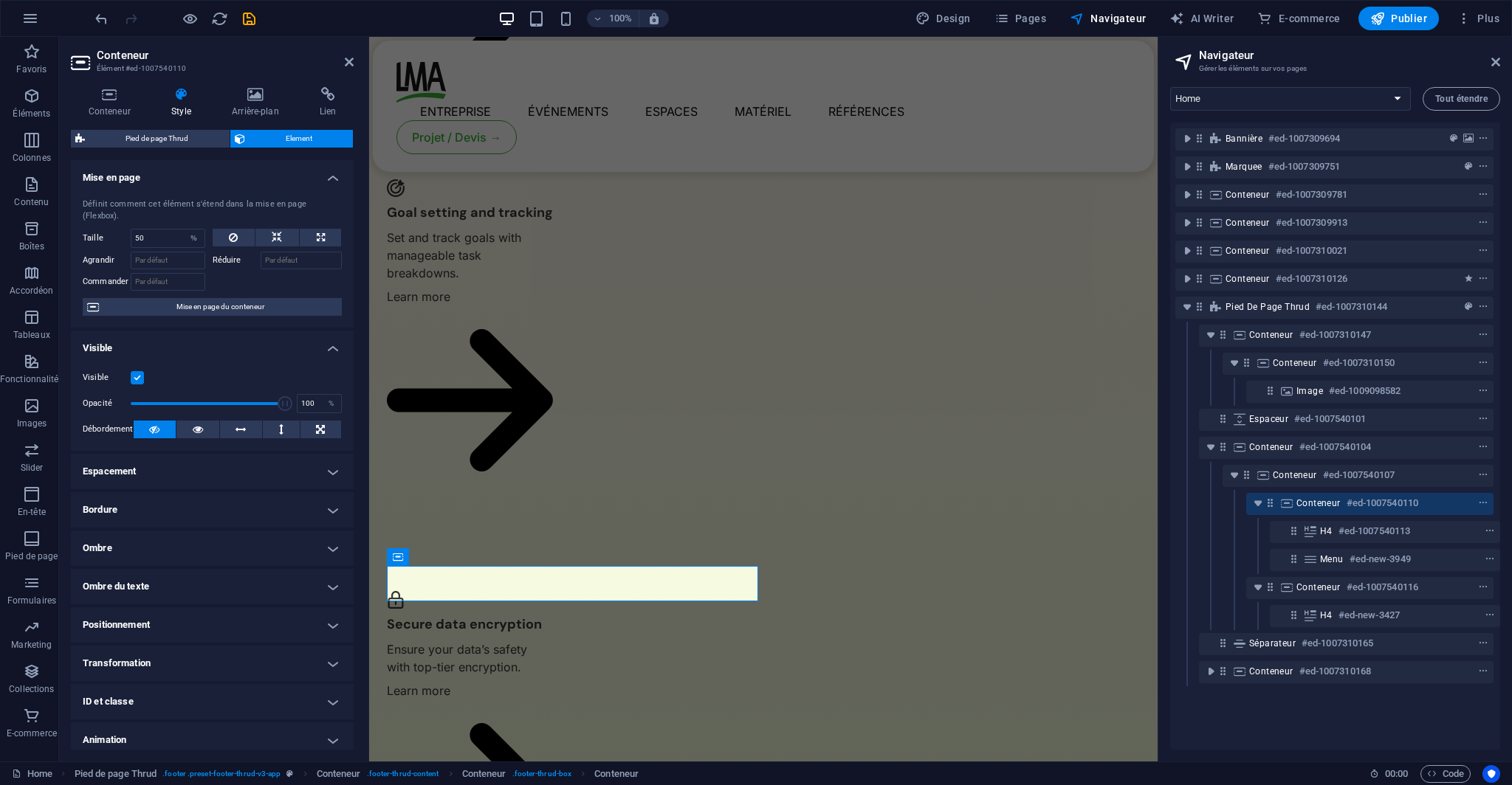
click at [174, 612] on h4 "Positionnement" at bounding box center [211, 624] width 283 height 35
click at [174, 612] on h4 "Positionnement" at bounding box center [211, 620] width 283 height 26
click at [115, 107] on h4 "Conteneur" at bounding box center [112, 102] width 83 height 31
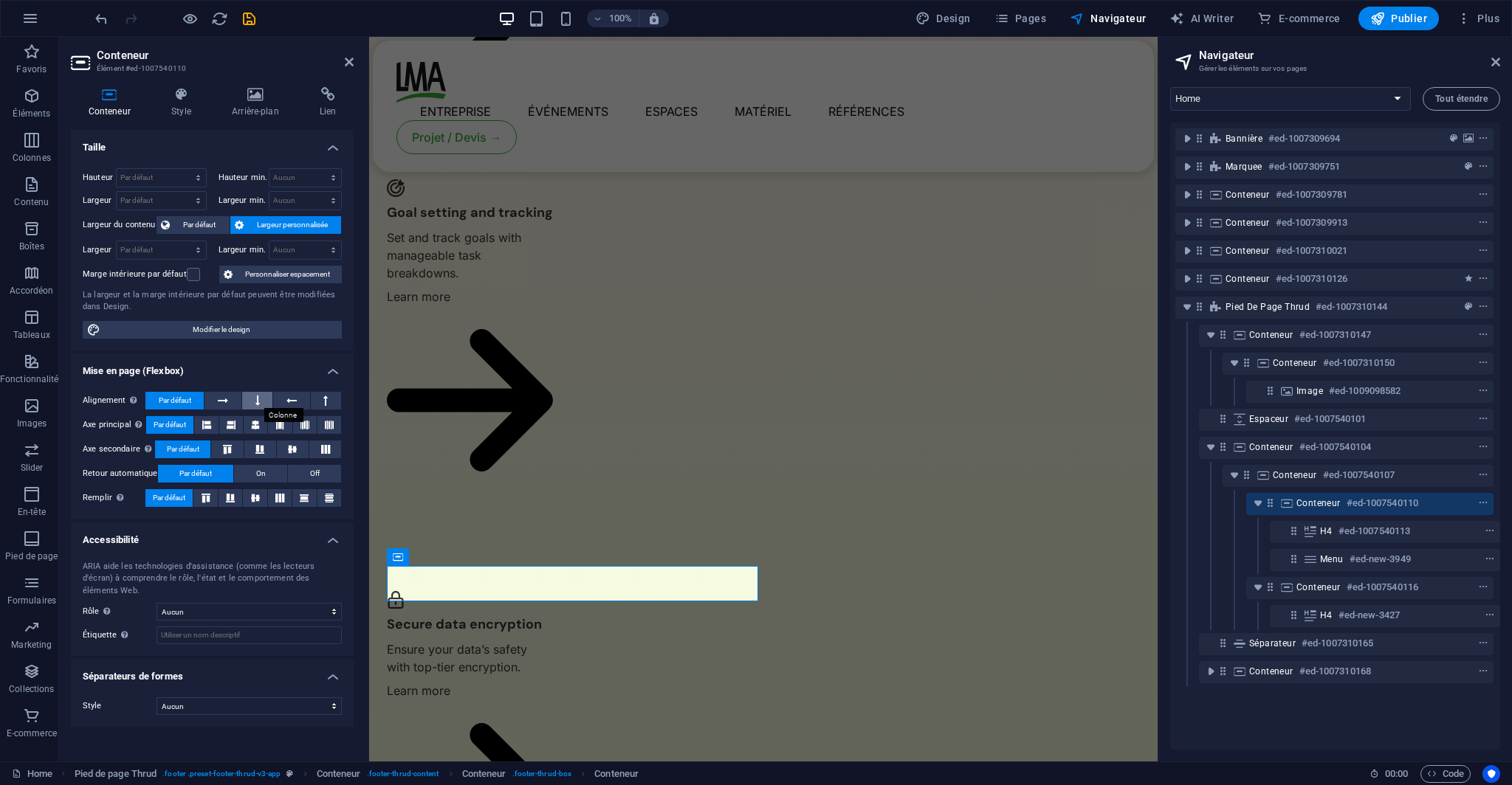
click at [255, 392] on icon at bounding box center [257, 401] width 5 height 18
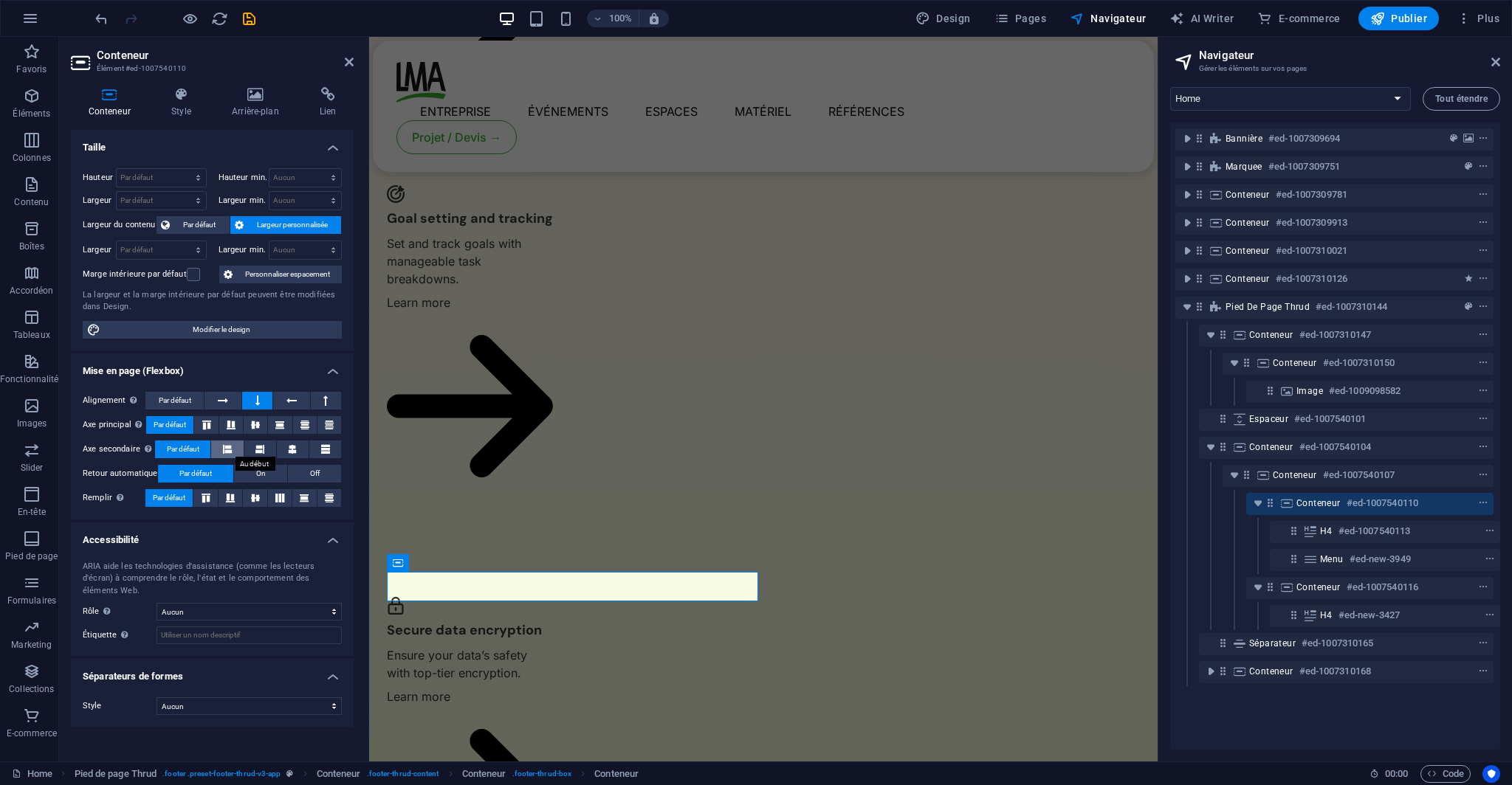
click at [234, 452] on button at bounding box center [227, 449] width 32 height 18
click at [274, 451] on button at bounding box center [260, 449] width 32 height 18
click at [237, 453] on button at bounding box center [227, 449] width 32 height 18
click at [253, 449] on button at bounding box center [260, 449] width 32 height 18
click at [233, 449] on button at bounding box center [227, 449] width 32 height 18
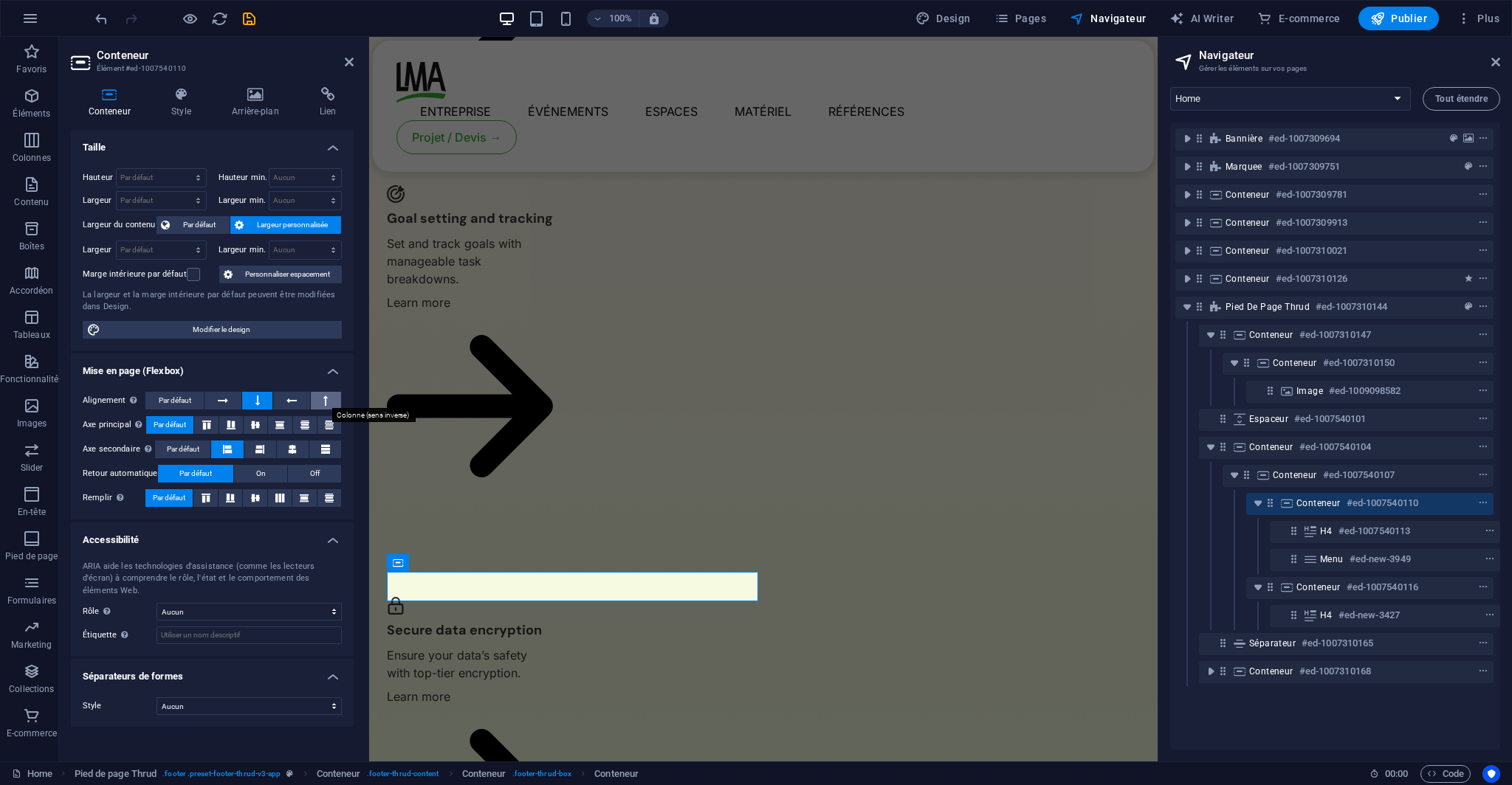
click at [316, 394] on button at bounding box center [326, 401] width 31 height 18
click at [293, 397] on icon at bounding box center [291, 401] width 10 height 18
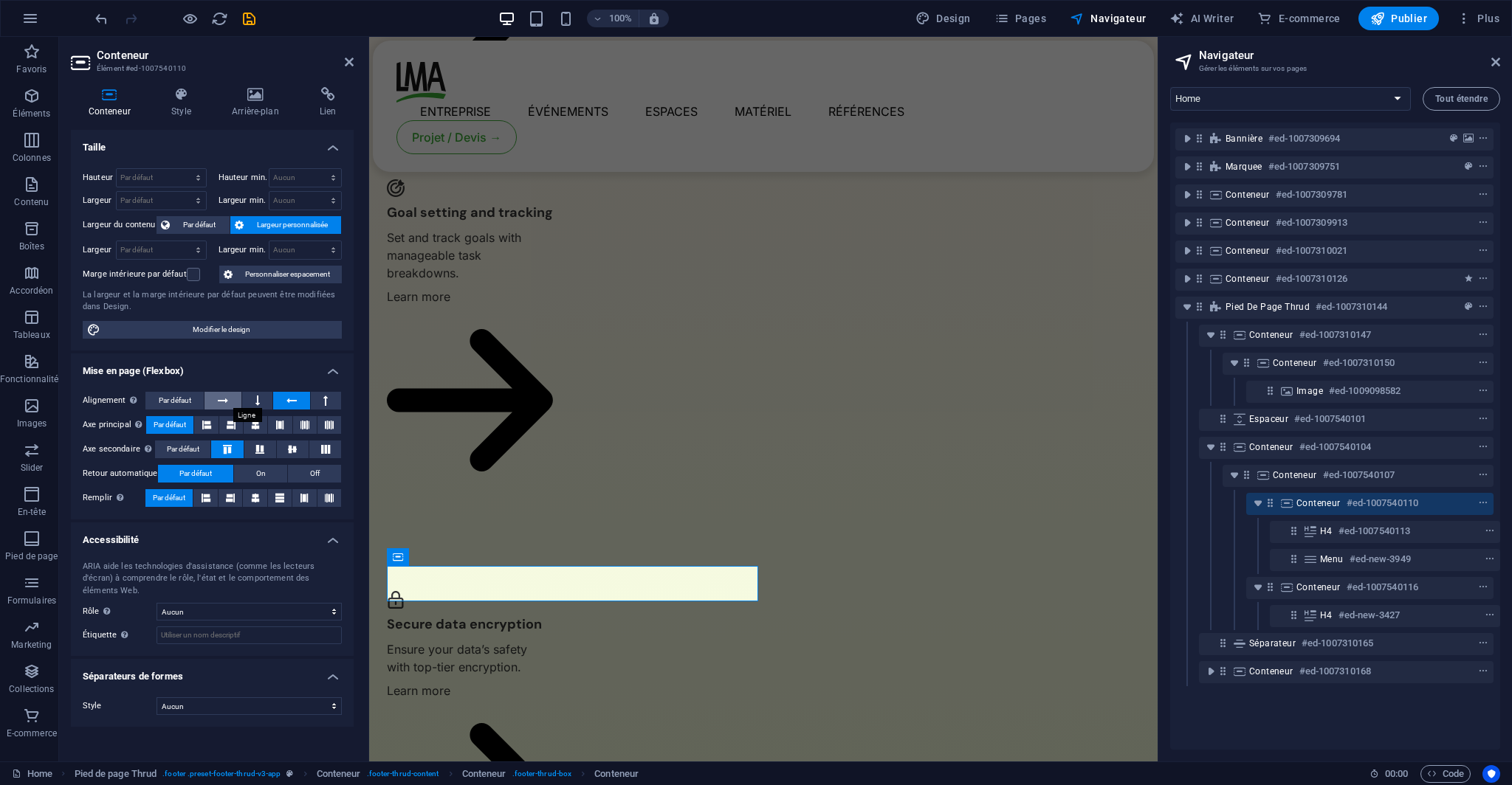
click at [219, 403] on icon at bounding box center [222, 401] width 10 height 18
click at [263, 401] on button at bounding box center [257, 401] width 31 height 18
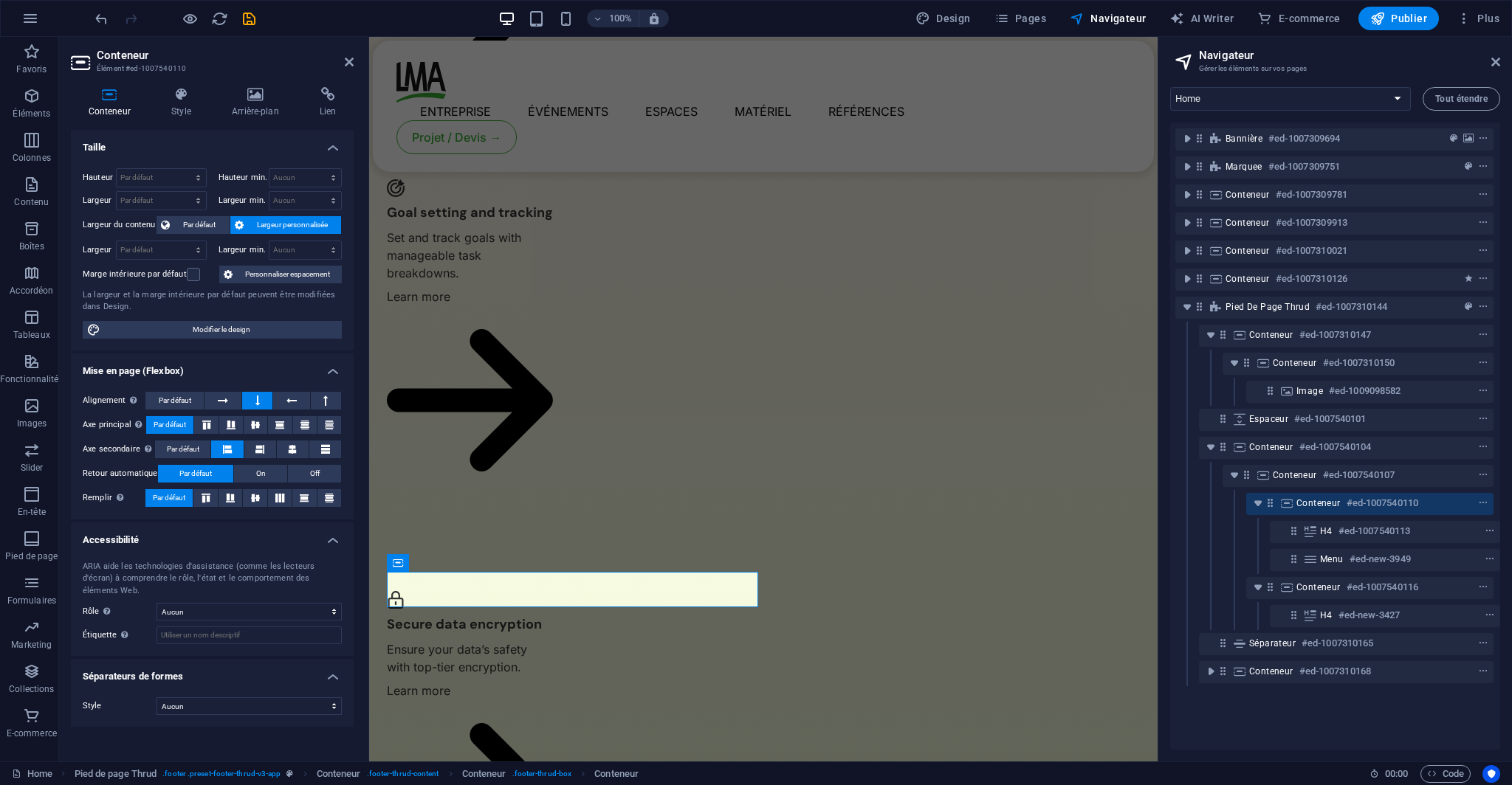
scroll to position [3380, 0]
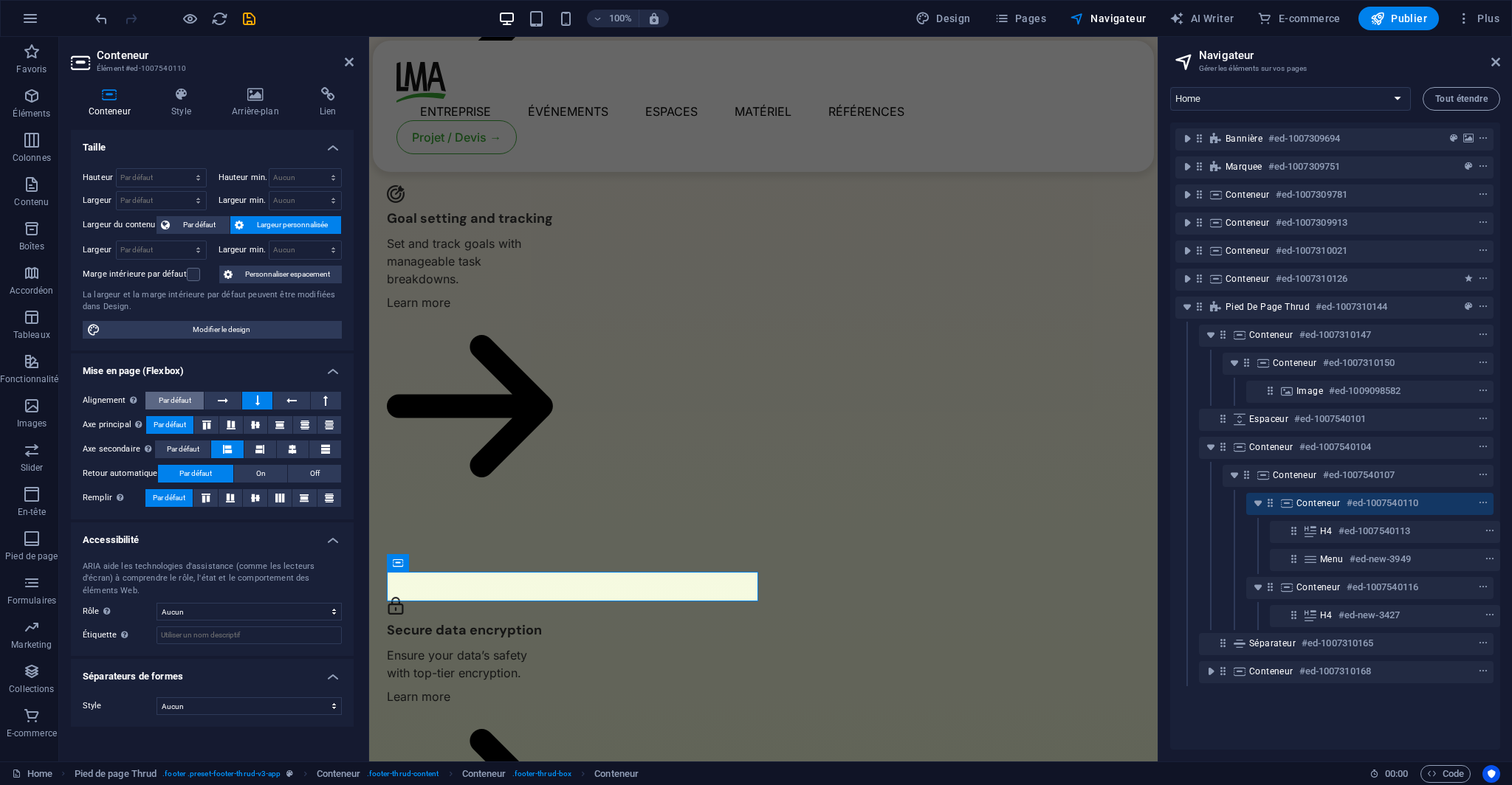
click at [191, 404] on span "Par défaut" at bounding box center [175, 401] width 32 height 18
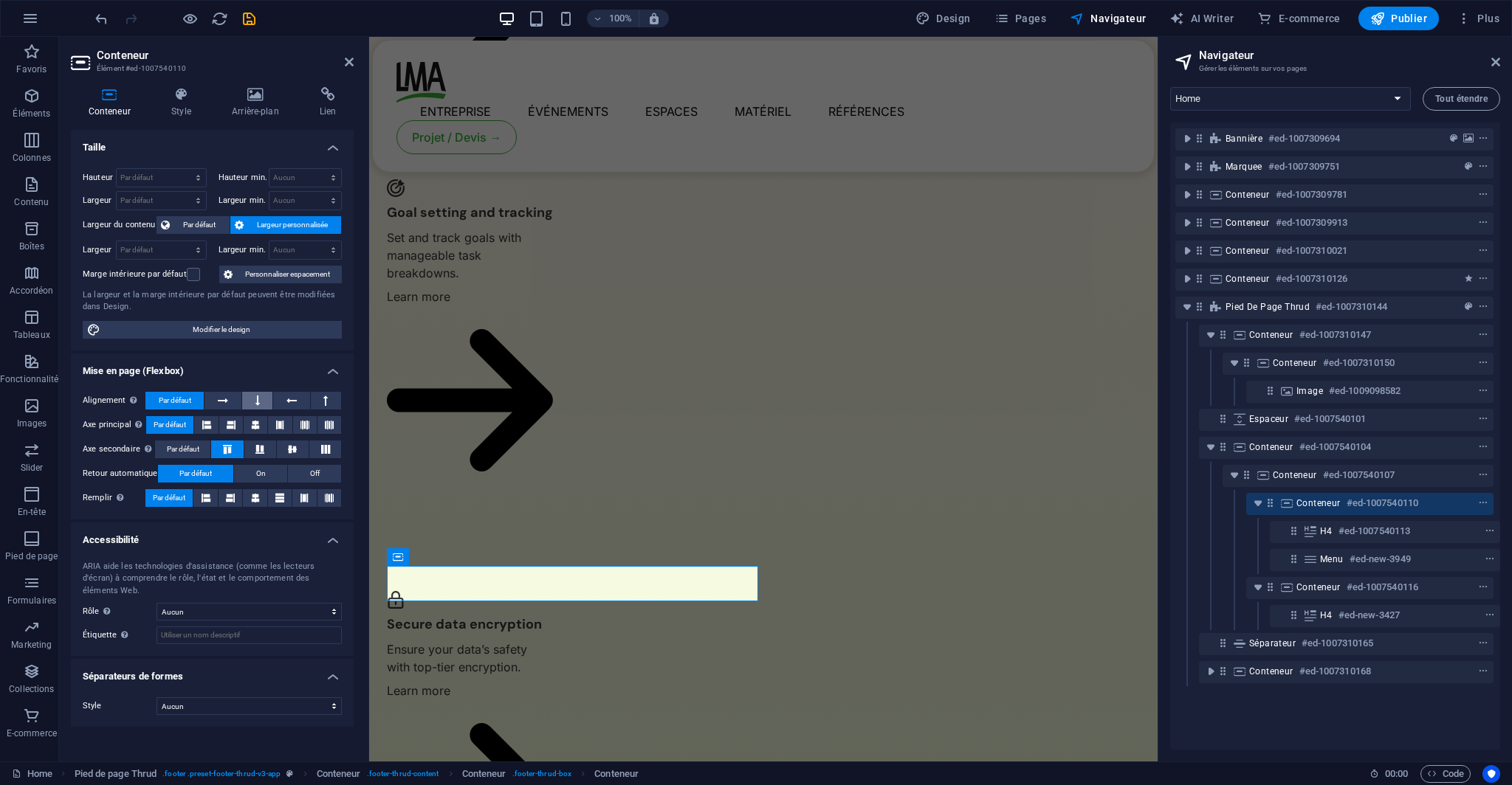
click at [258, 402] on icon at bounding box center [257, 401] width 5 height 18
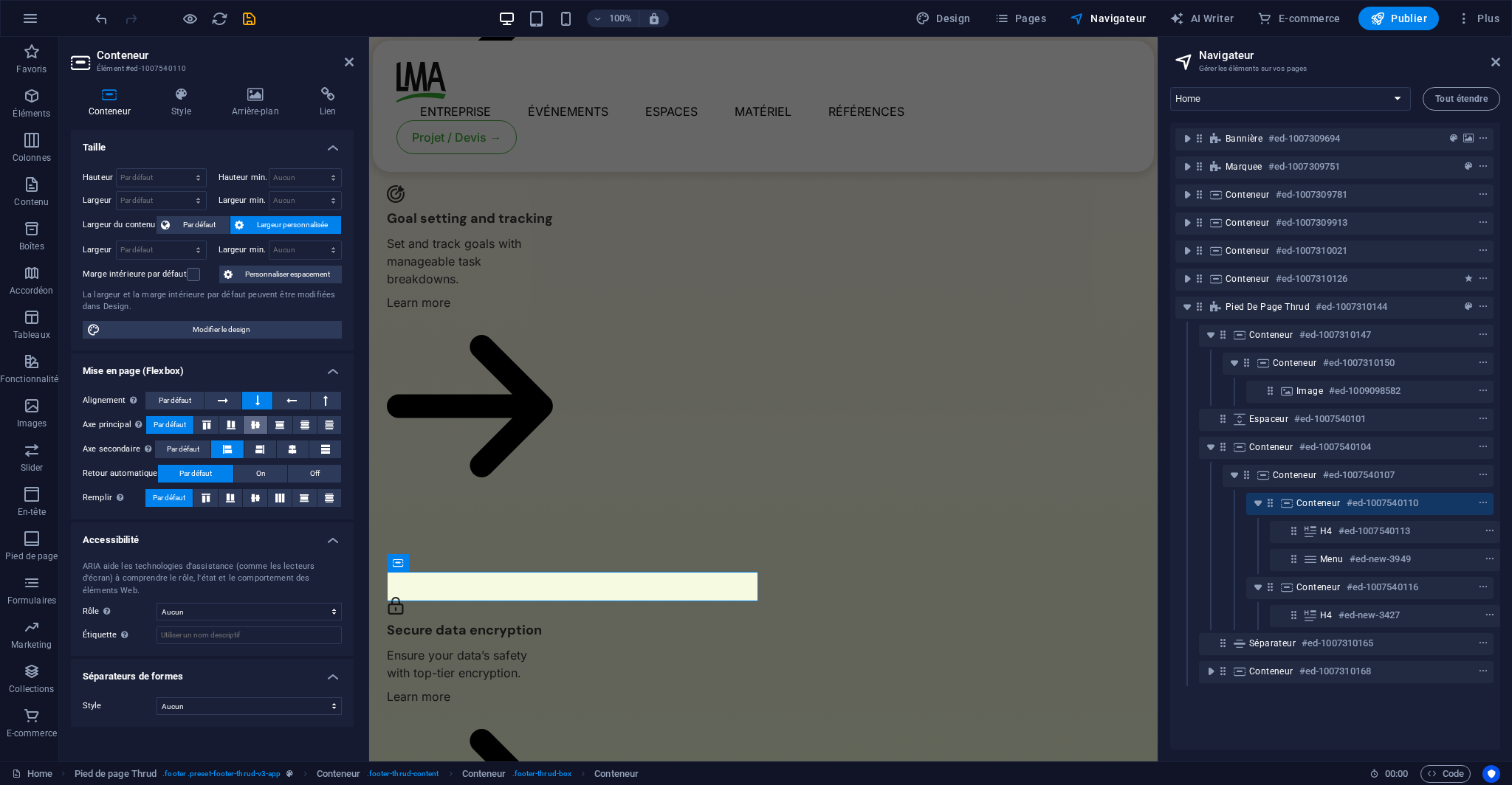
click at [260, 429] on button at bounding box center [255, 425] width 23 height 18
click at [287, 427] on icon at bounding box center [280, 425] width 18 height 9
click at [185, 429] on span "Par défaut" at bounding box center [170, 425] width 32 height 18
click at [257, 473] on span "On" at bounding box center [261, 474] width 10 height 18
click at [325, 473] on button "Off" at bounding box center [314, 474] width 53 height 18
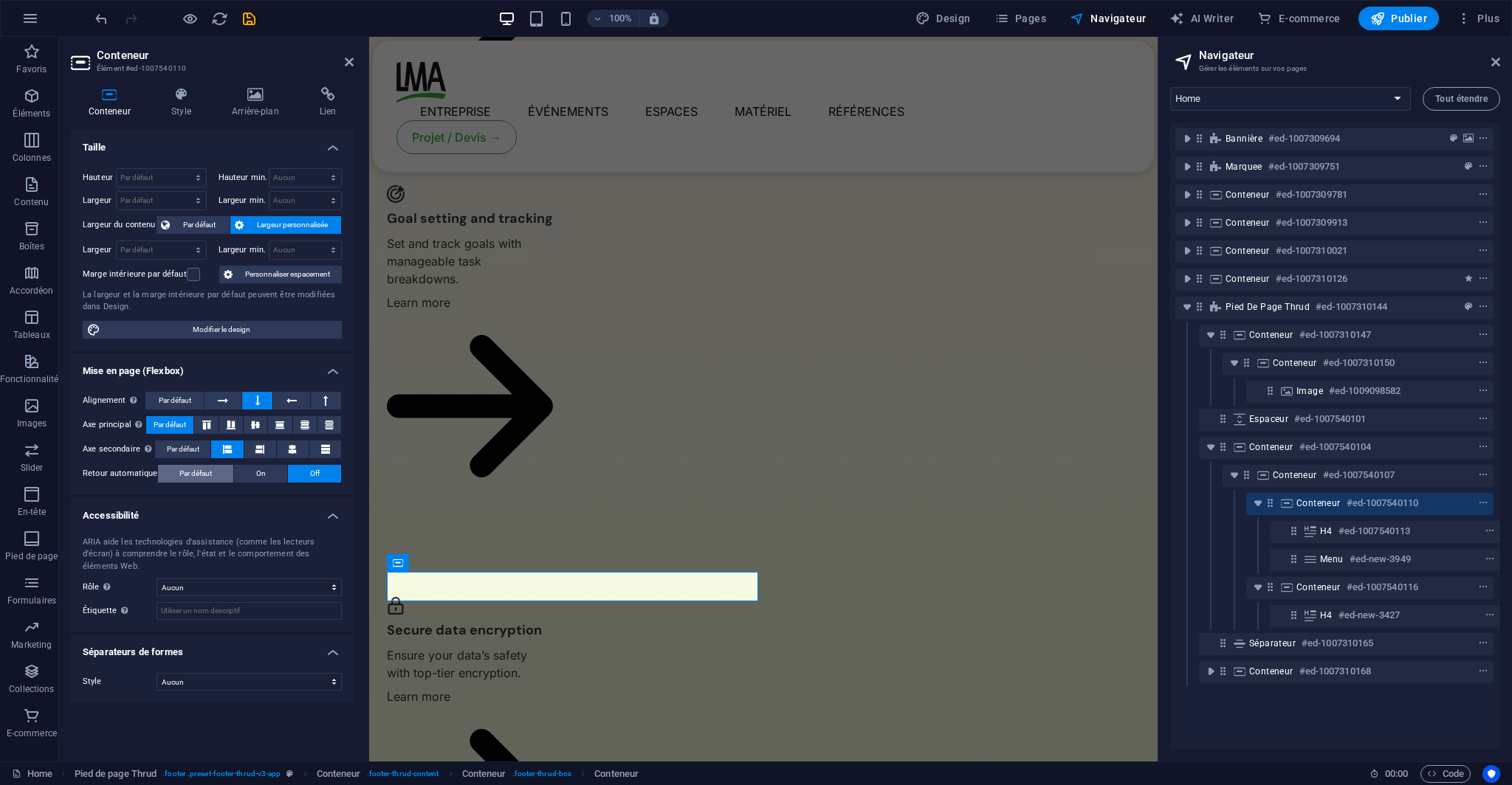
click at [217, 472] on button "Par défaut" at bounding box center [196, 474] width 76 height 18
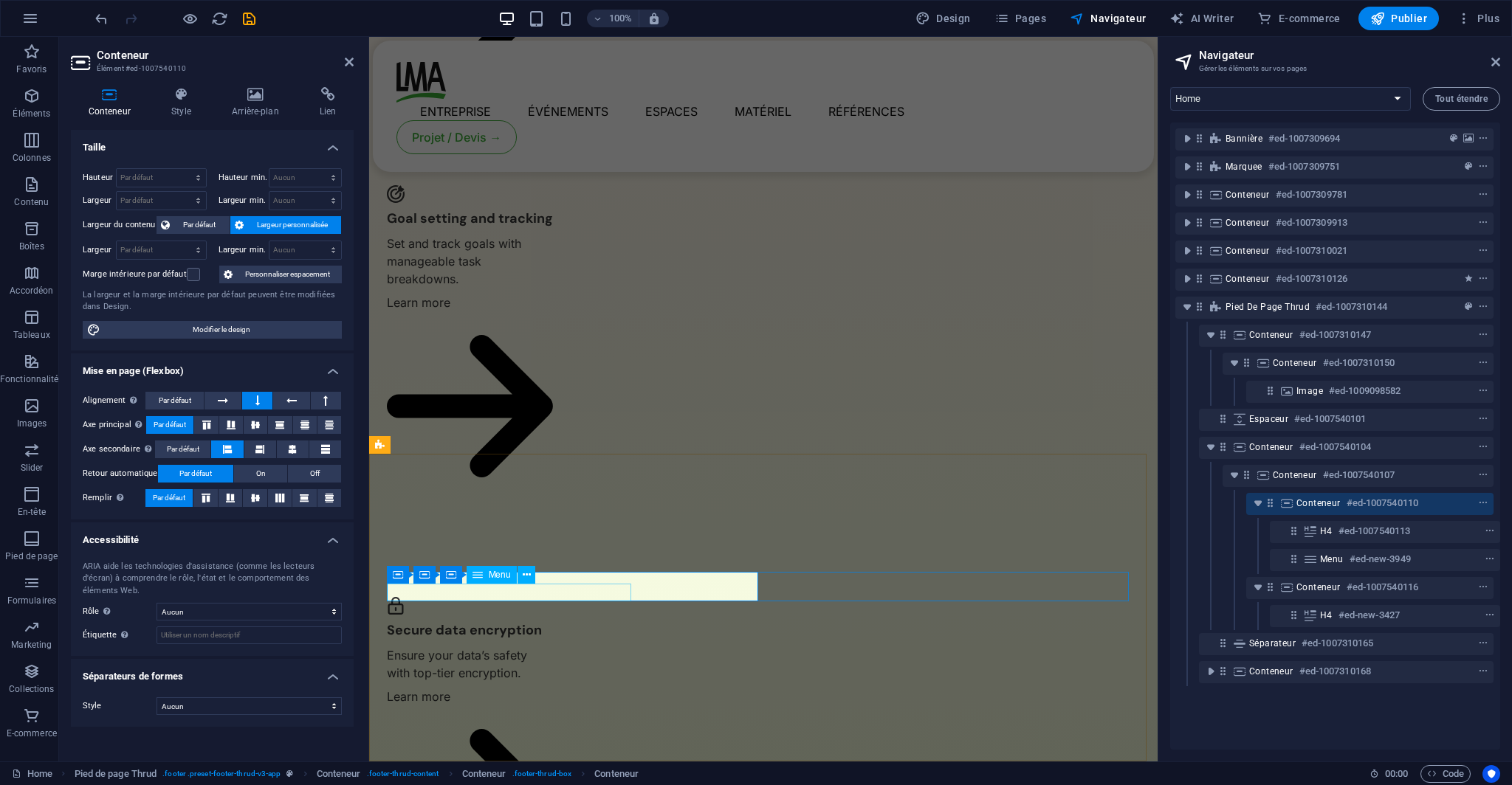
click at [502, 580] on div "Menu" at bounding box center [492, 575] width 51 height 18
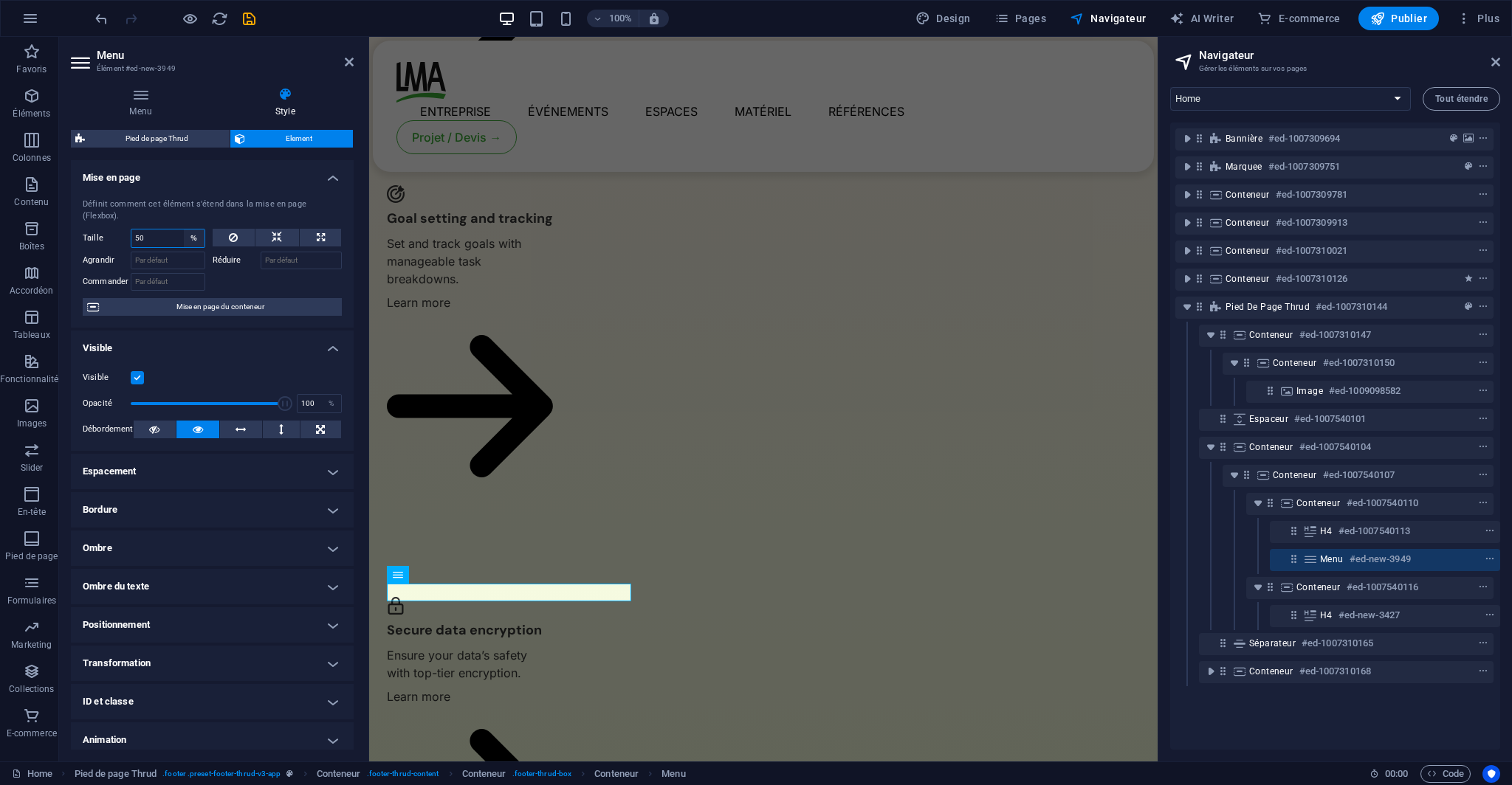
click at [192, 229] on select "Par défaut auto px % 1/1 1/2 1/3 1/4 1/5 1/6 1/7 1/8 1/9 1/10" at bounding box center [194, 238] width 21 height 18
select select "1/3"
click at [184, 229] on select "Par défaut auto px % 1/1 1/2 1/3 1/4 1/5 1/6 1/7 1/8 1/9 1/10" at bounding box center [194, 238] width 21 height 18
type input "33.33"
click at [192, 229] on select "Par défaut auto px % 1/1 1/2 1/3 1/4 1/5 1/6 1/7 1/8 1/9 1/10" at bounding box center [194, 238] width 21 height 18
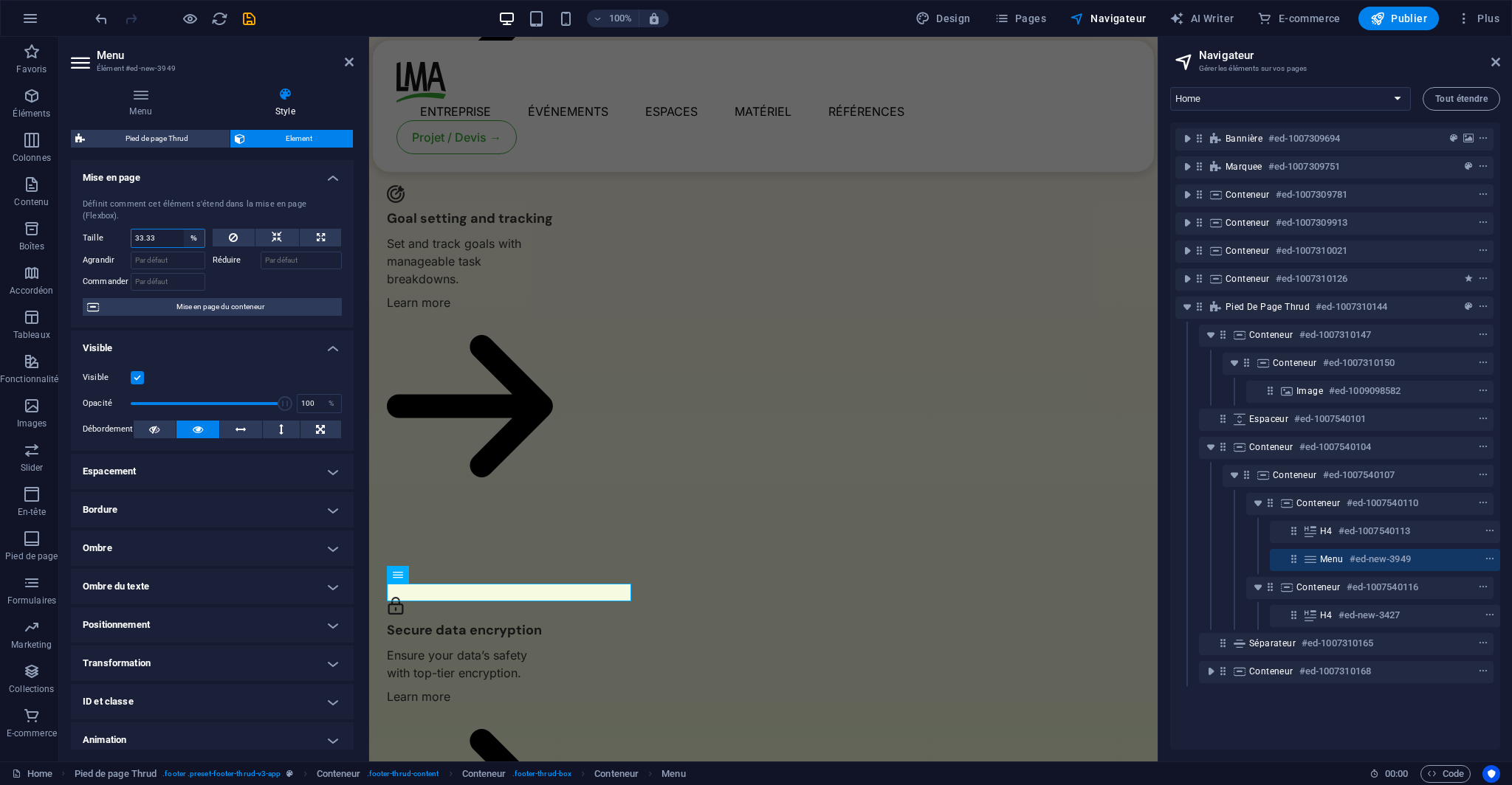
select select "1/5"
click at [184, 229] on select "Par défaut auto px % 1/1 1/2 1/3 1/4 1/5 1/6 1/7 1/8 1/9 1/10" at bounding box center [194, 238] width 21 height 18
type input "20"
select select "%"
click at [233, 269] on div at bounding box center [277, 280] width 130 height 22
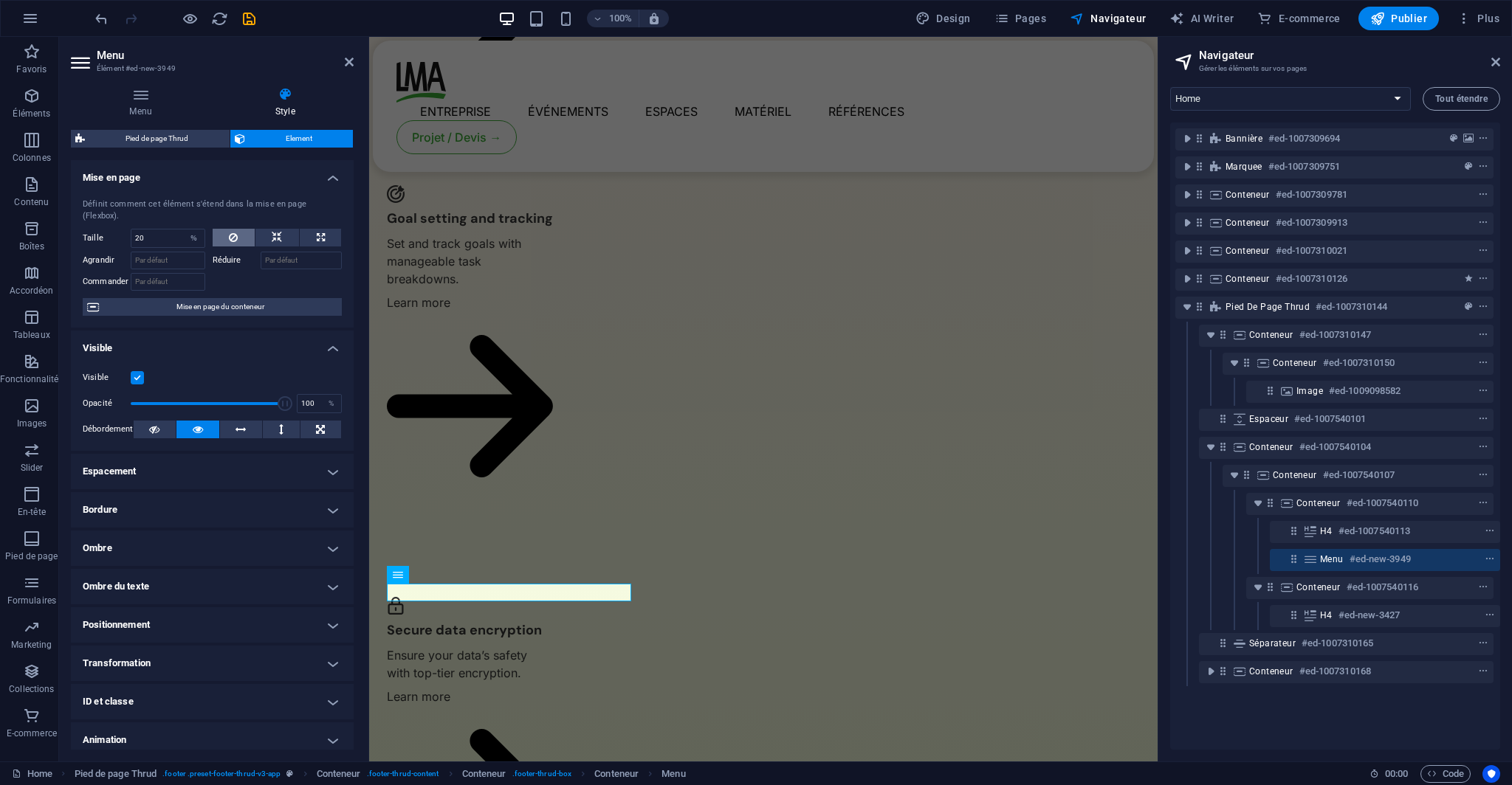
click at [242, 228] on button at bounding box center [233, 237] width 42 height 18
click at [274, 228] on icon at bounding box center [276, 237] width 10 height 18
click at [241, 228] on button at bounding box center [233, 237] width 42 height 18
click at [177, 229] on select "Par défaut auto px % 1/1 1/2 1/3 1/4 1/5 1/6 1/7 1/8 1/9 1/10" at bounding box center [168, 238] width 73 height 18
select select "px"
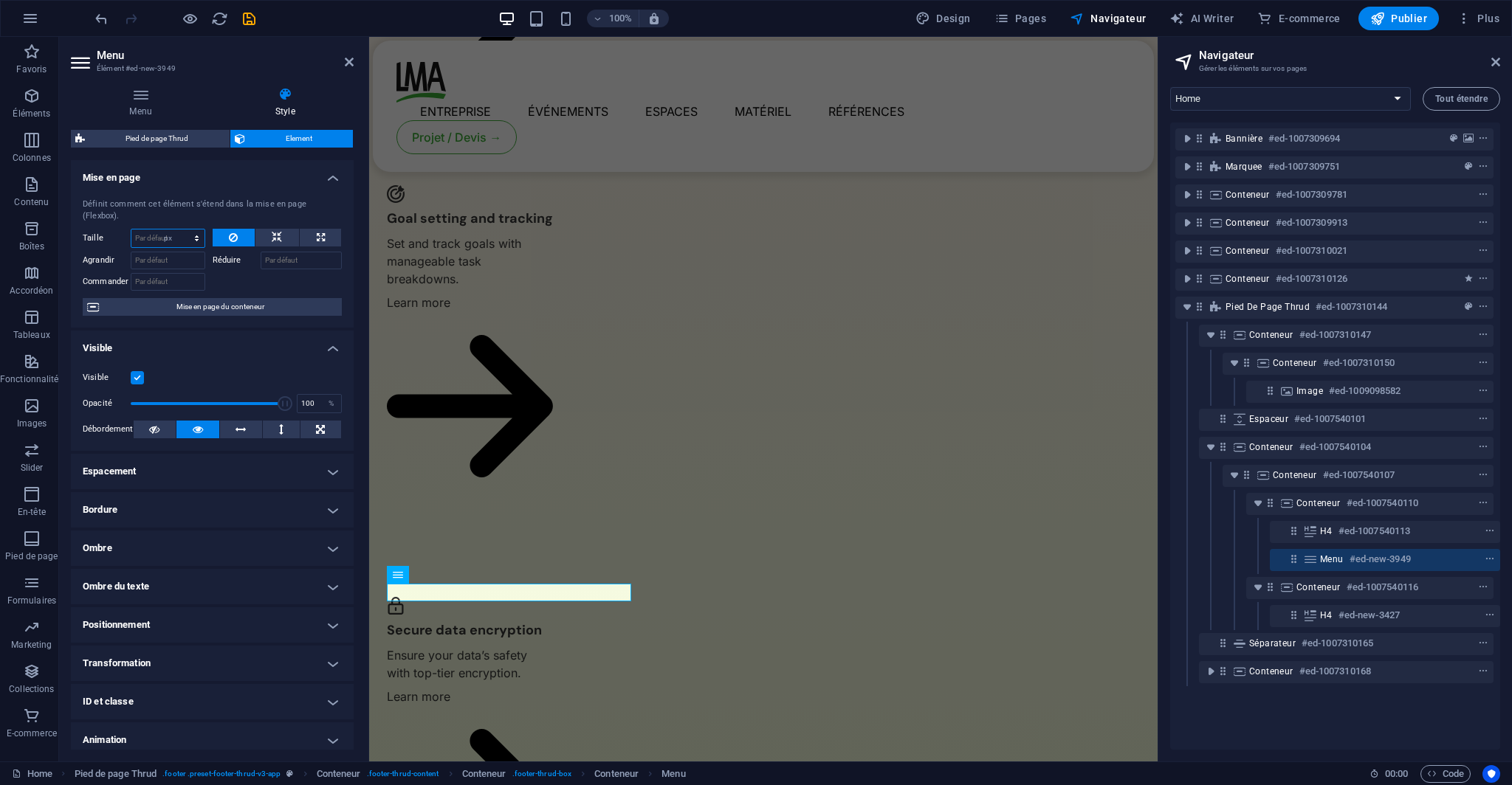
click at [181, 229] on select "Par défaut auto px % 1/1 1/2 1/3 1/4 1/5 1/6 1/7 1/8 1/9 1/10" at bounding box center [168, 238] width 73 height 18
type input "0"
click at [237, 269] on div at bounding box center [277, 280] width 130 height 22
click at [193, 229] on select "Par défaut auto px % 1/1 1/2 1/3 1/4 1/5 1/6 1/7 1/8 1/9 1/10" at bounding box center [194, 238] width 21 height 18
select select "fhvcg0b7i0o"
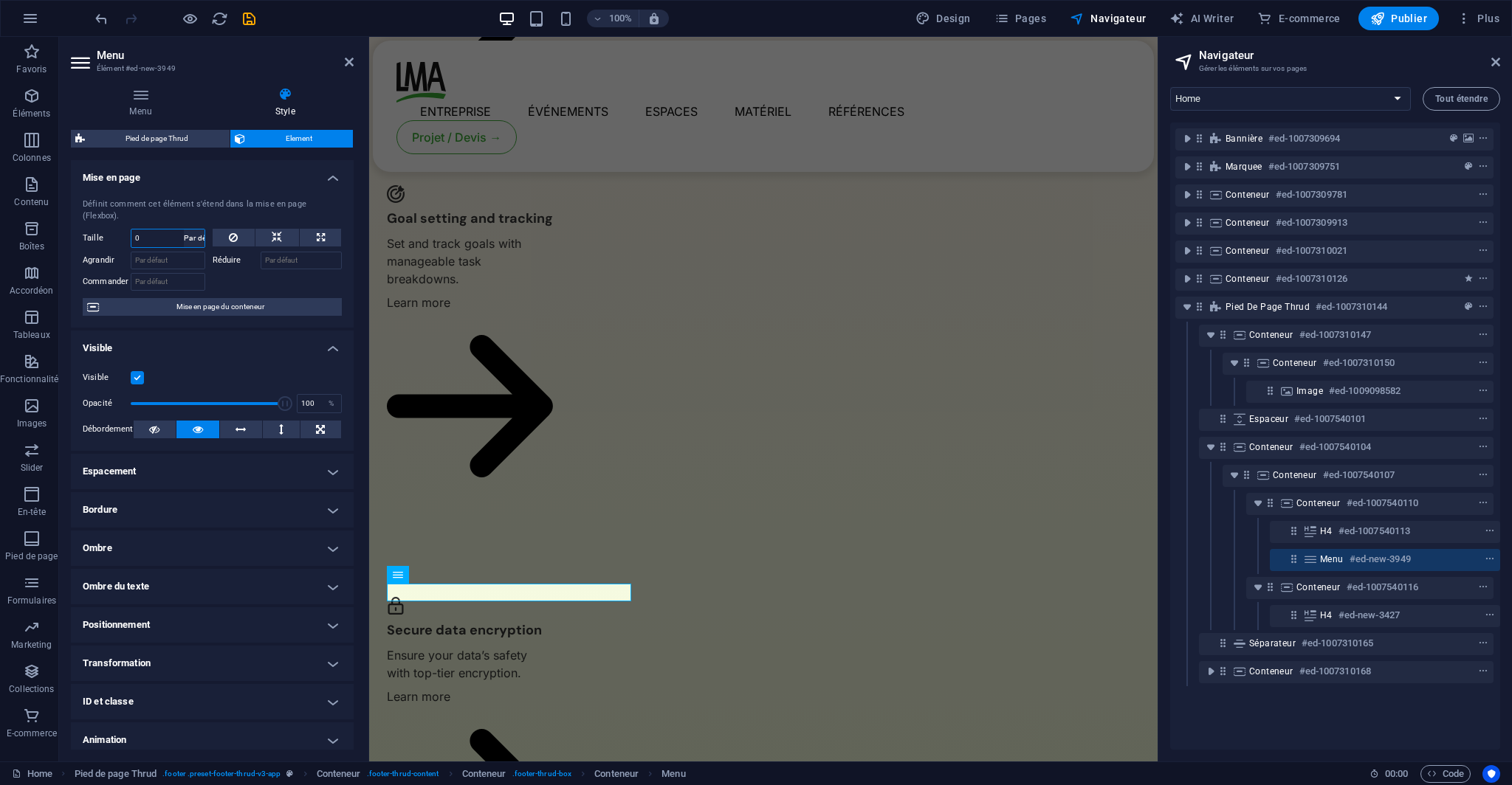
click at [184, 229] on select "Par défaut auto px % 1/1 1/2 1/3 1/4 1/5 1/6 1/7 1/8 1/9 1/10" at bounding box center [194, 238] width 21 height 18
select select "DISABLED_OPTION_VALUE"
click at [247, 16] on icon "save" at bounding box center [249, 18] width 17 height 17
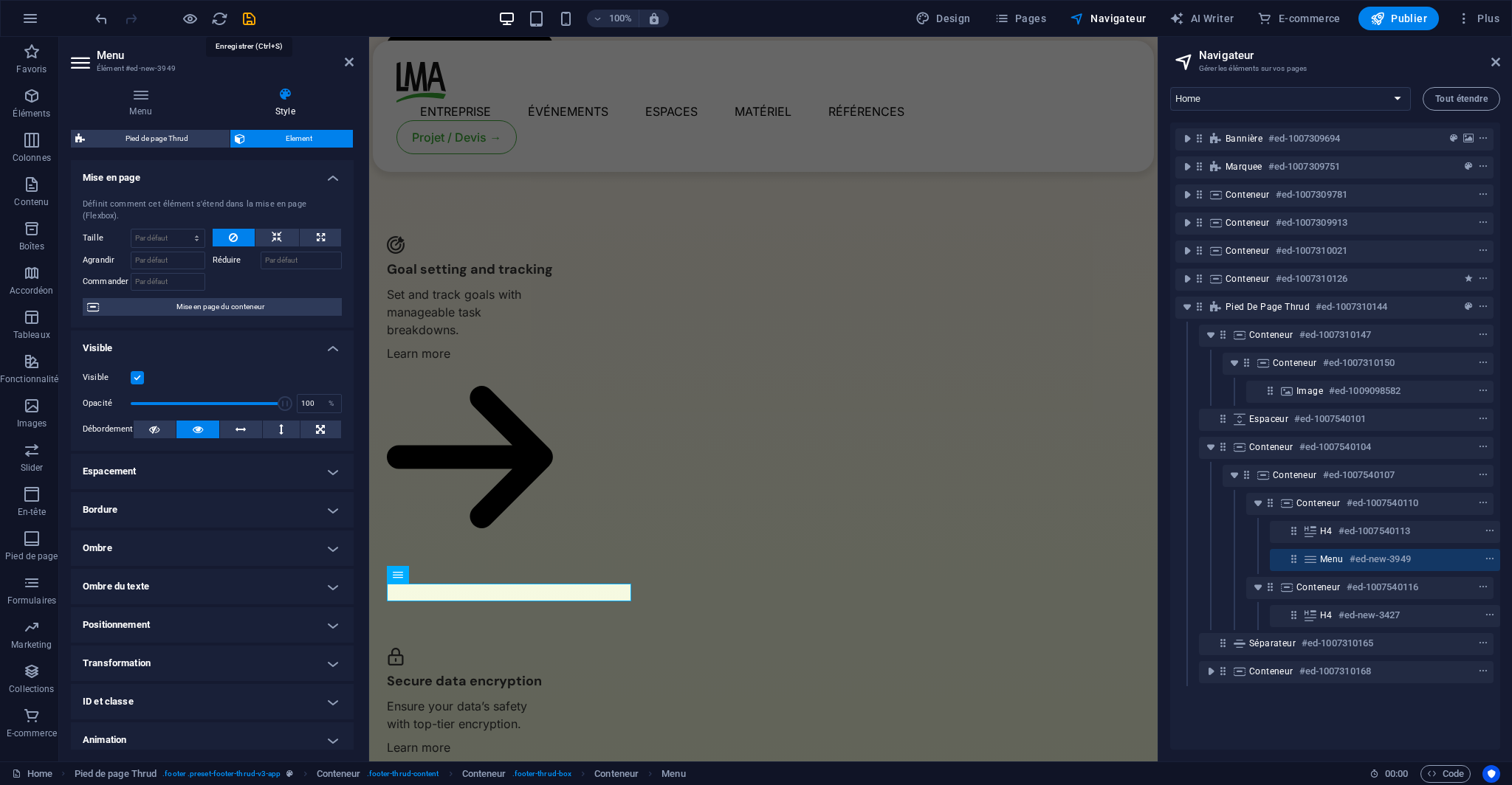
scroll to position [3145, 0]
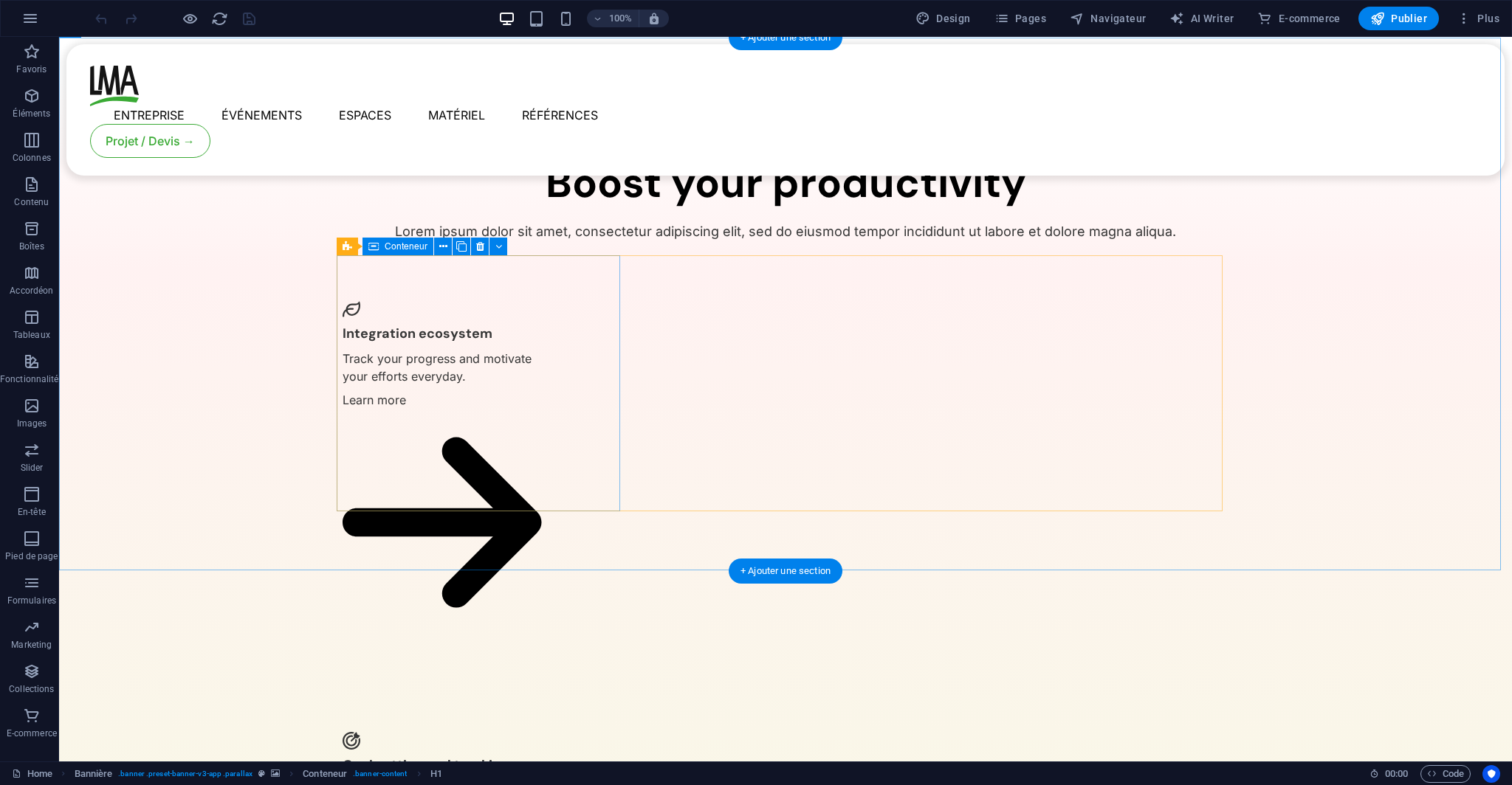
scroll to position [3145, 0]
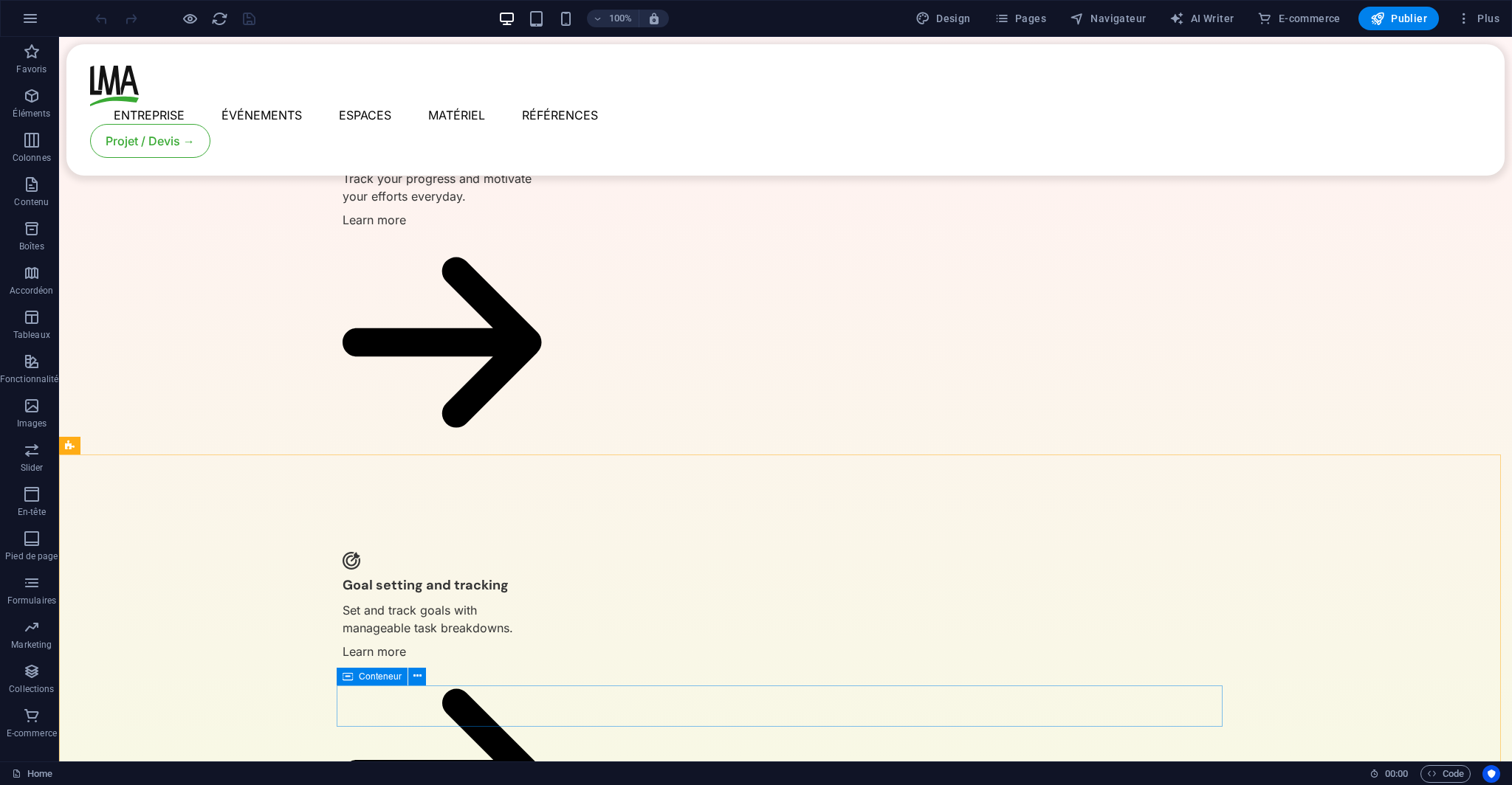
click at [353, 679] on icon at bounding box center [347, 677] width 10 height 18
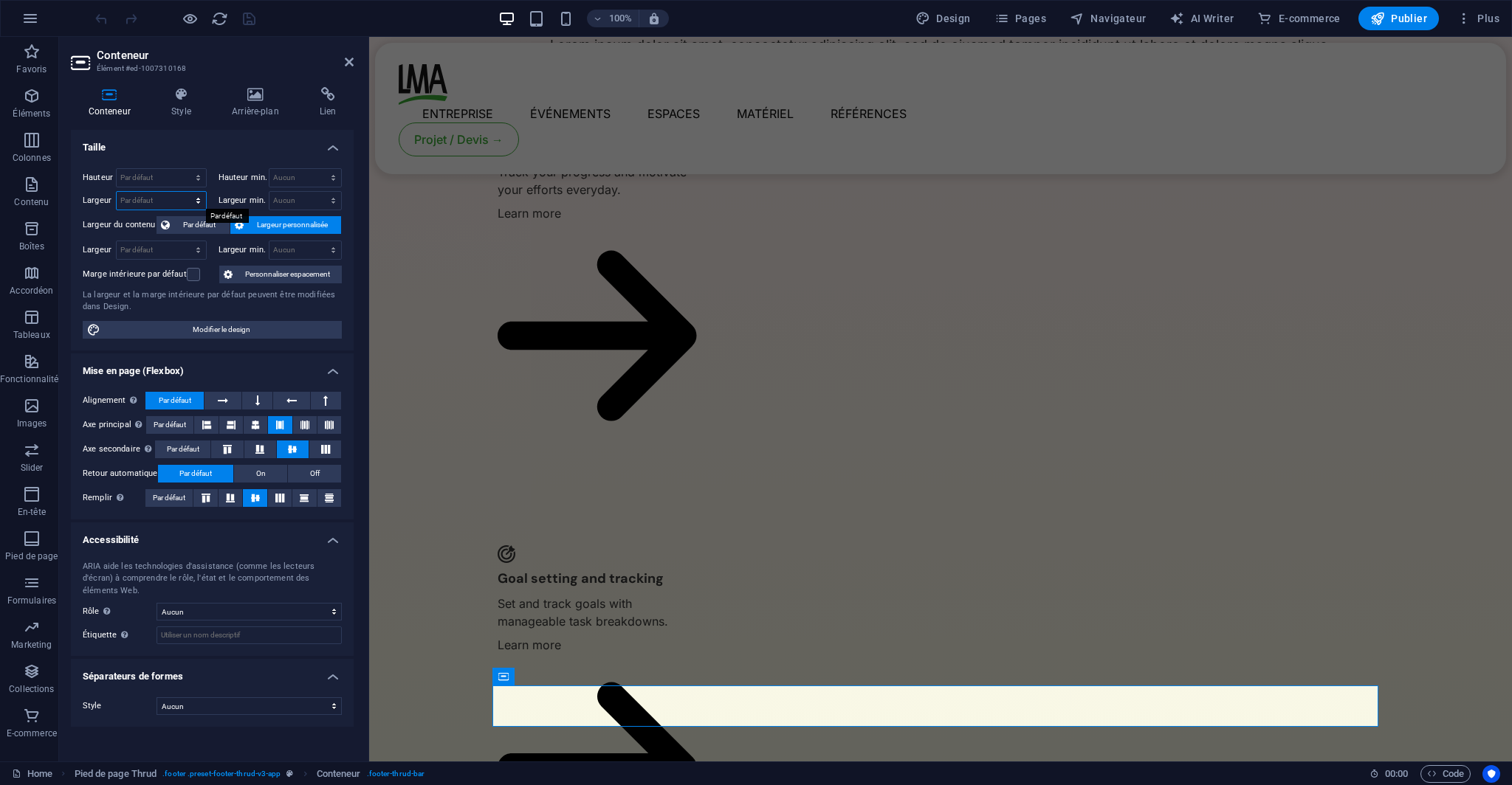
click at [180, 197] on select "Par défaut px rem % em vh vw" at bounding box center [161, 201] width 89 height 18
click at [212, 222] on span "Par défaut" at bounding box center [199, 226] width 51 height 18
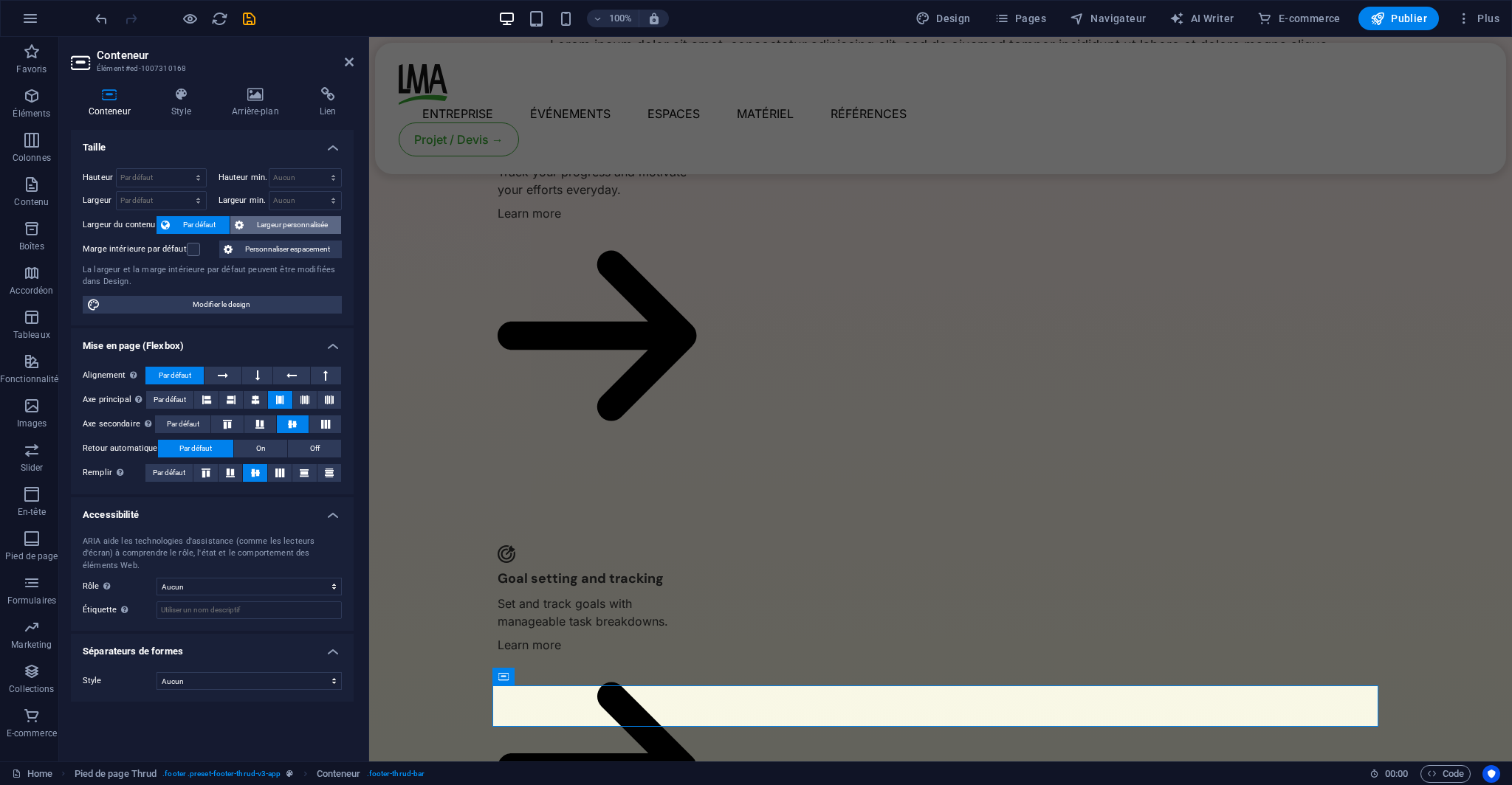
click at [258, 225] on span "Largeur personnalisée" at bounding box center [292, 226] width 89 height 18
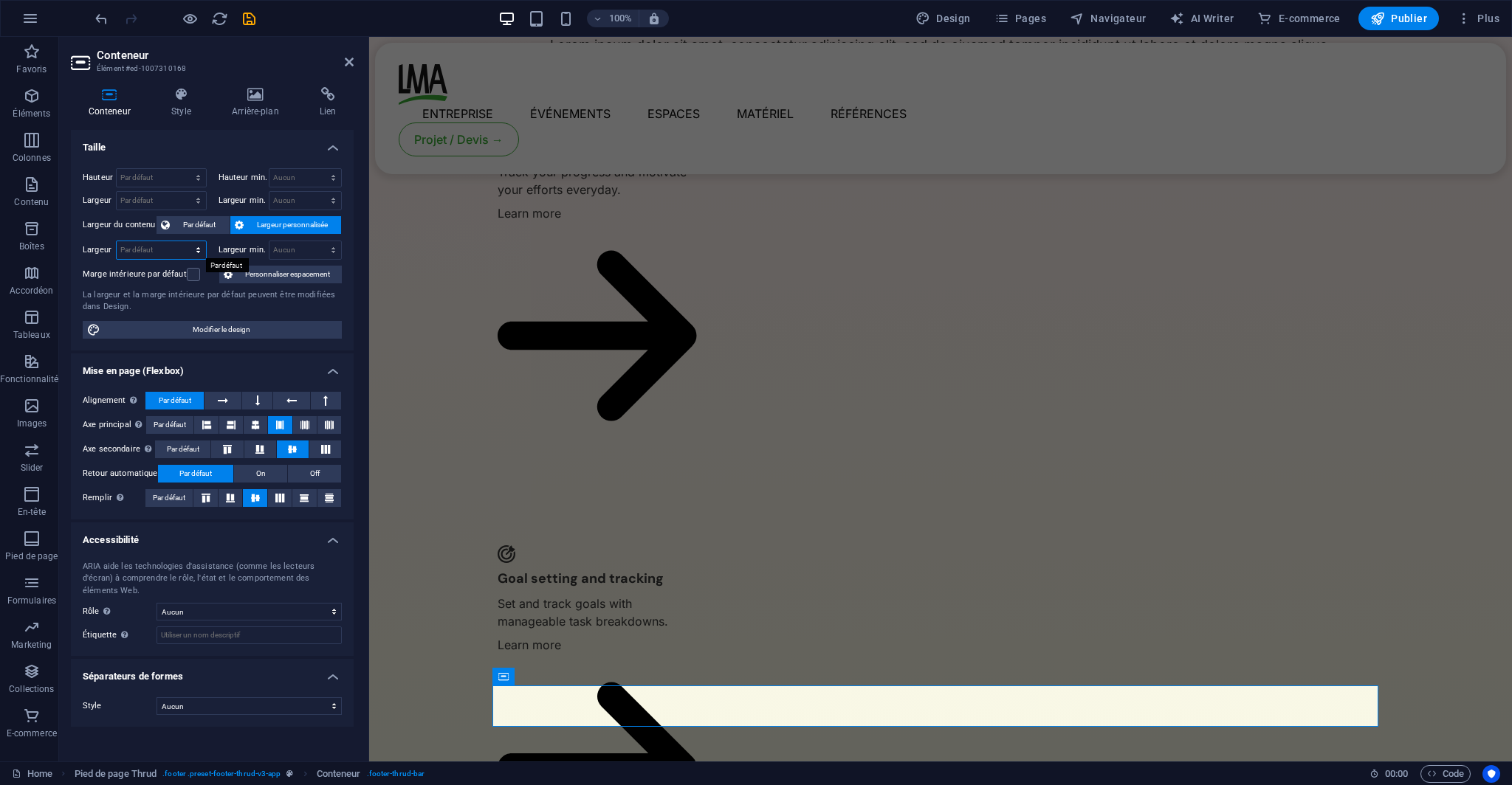
click at [181, 249] on select "Par défaut px rem % em vh vw" at bounding box center [161, 250] width 89 height 18
click at [228, 257] on div "Largeur min. Aucun px rem % vh vw" at bounding box center [280, 250] width 124 height 19
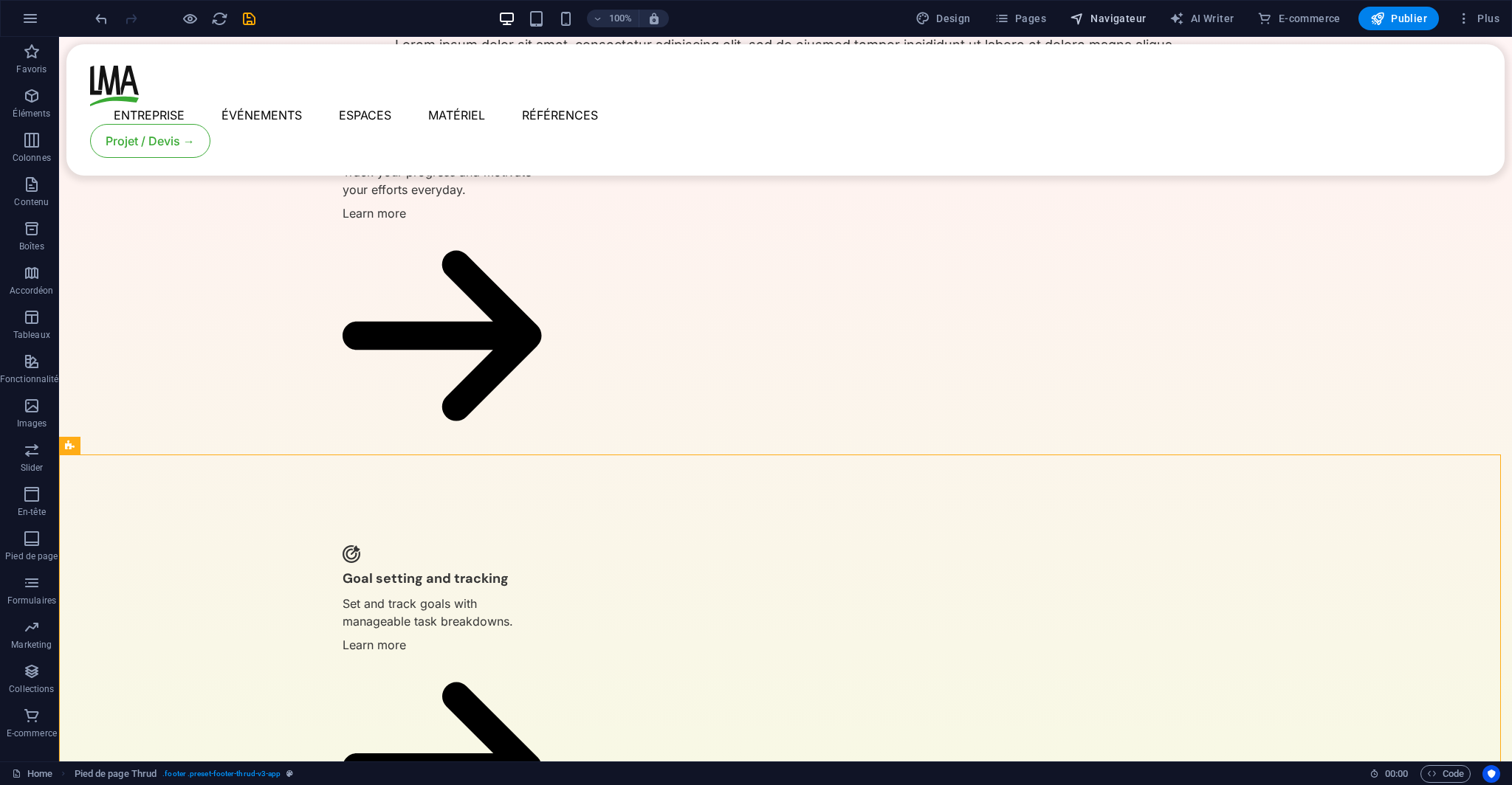
click at [1107, 21] on span "Navigateur" at bounding box center [1108, 18] width 76 height 14
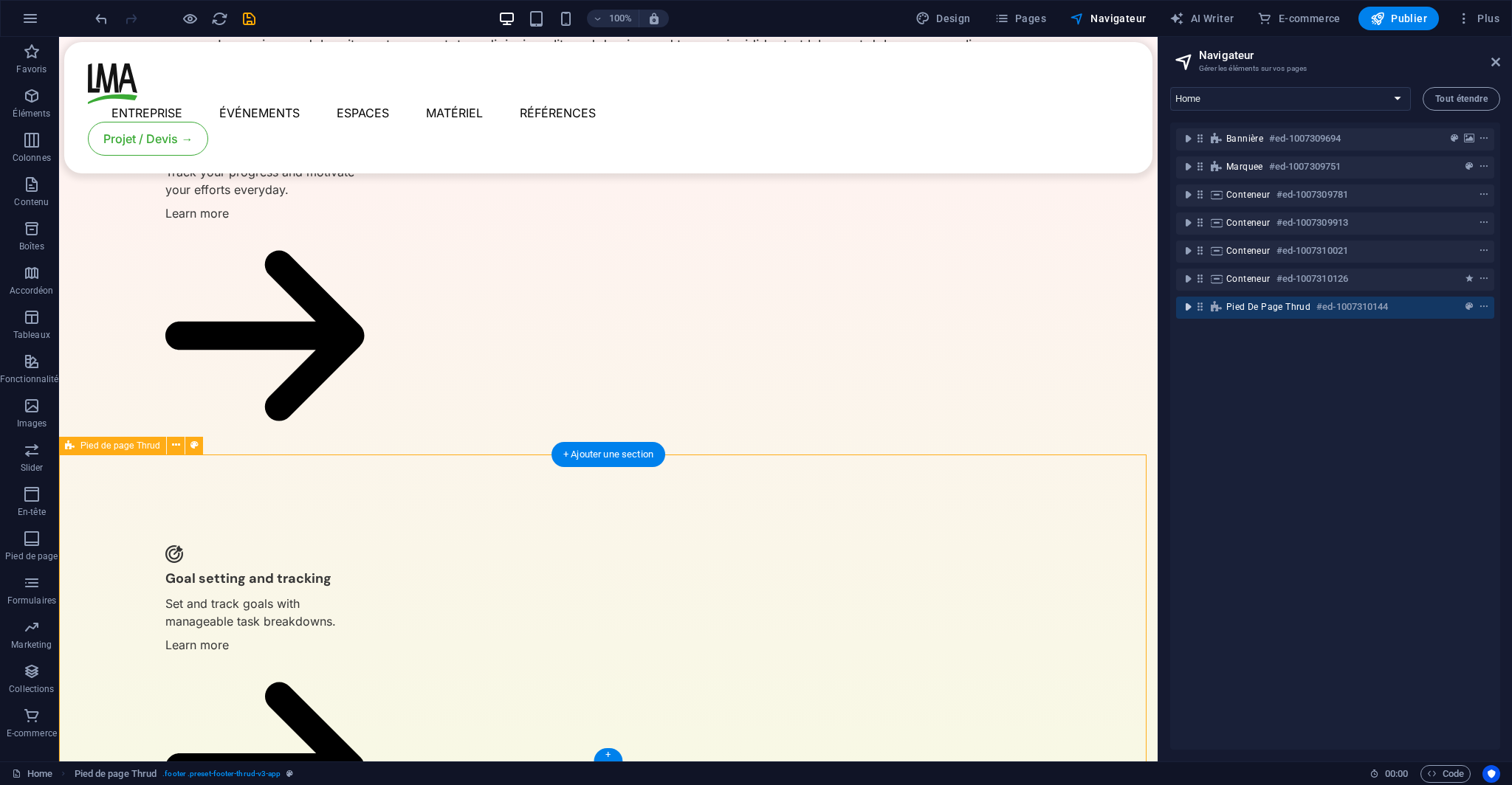
click at [1192, 310] on icon "toggle-expand" at bounding box center [1187, 307] width 14 height 14
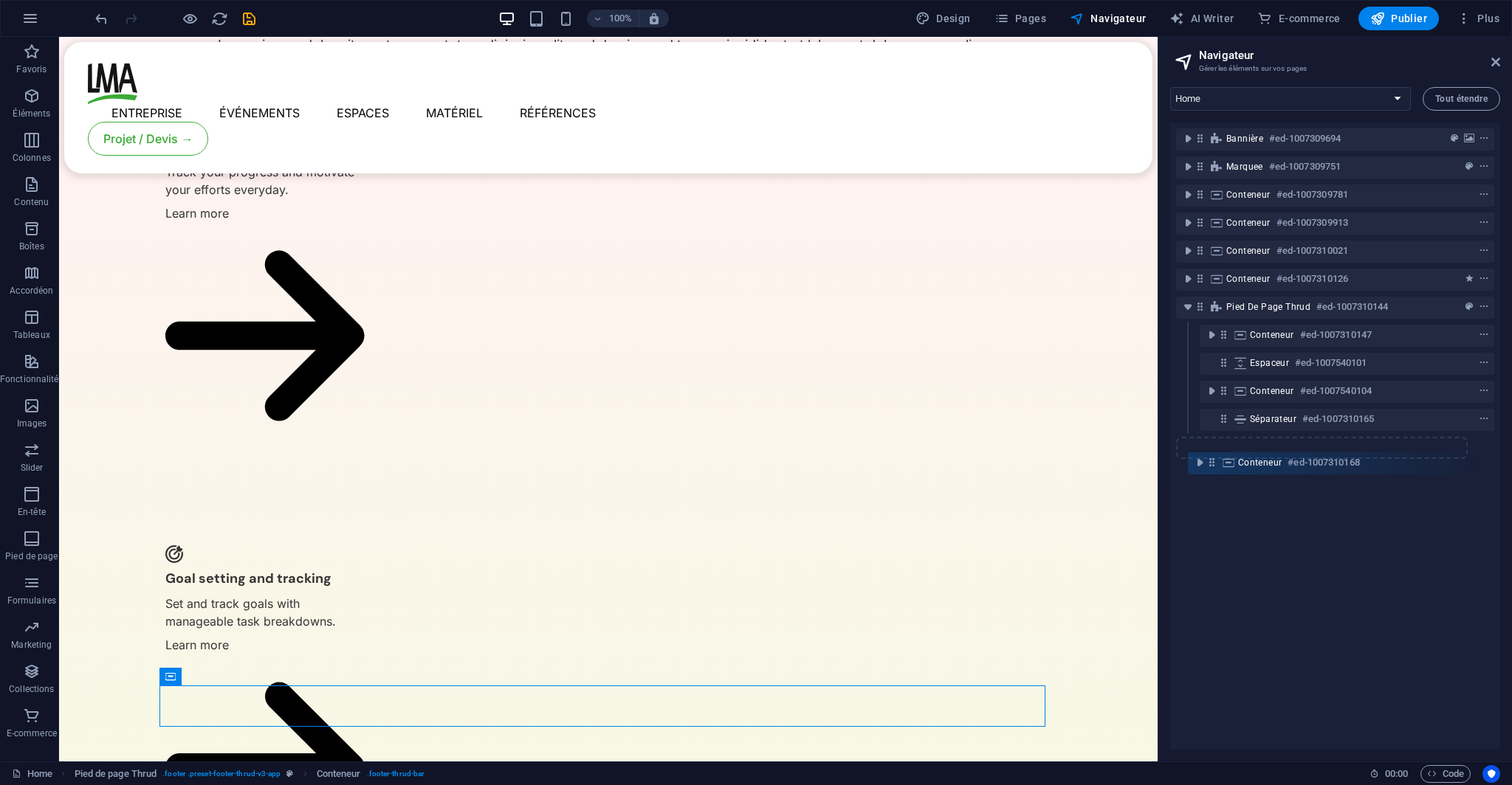
drag, startPoint x: 1229, startPoint y: 448, endPoint x: 1211, endPoint y: 470, distance: 28.4
click at [1211, 470] on div "Bannière #ed-1007309694 Marquee #ed-1007309751 Conteneur #ed-1007309781 Contene…" at bounding box center [1334, 436] width 329 height 627
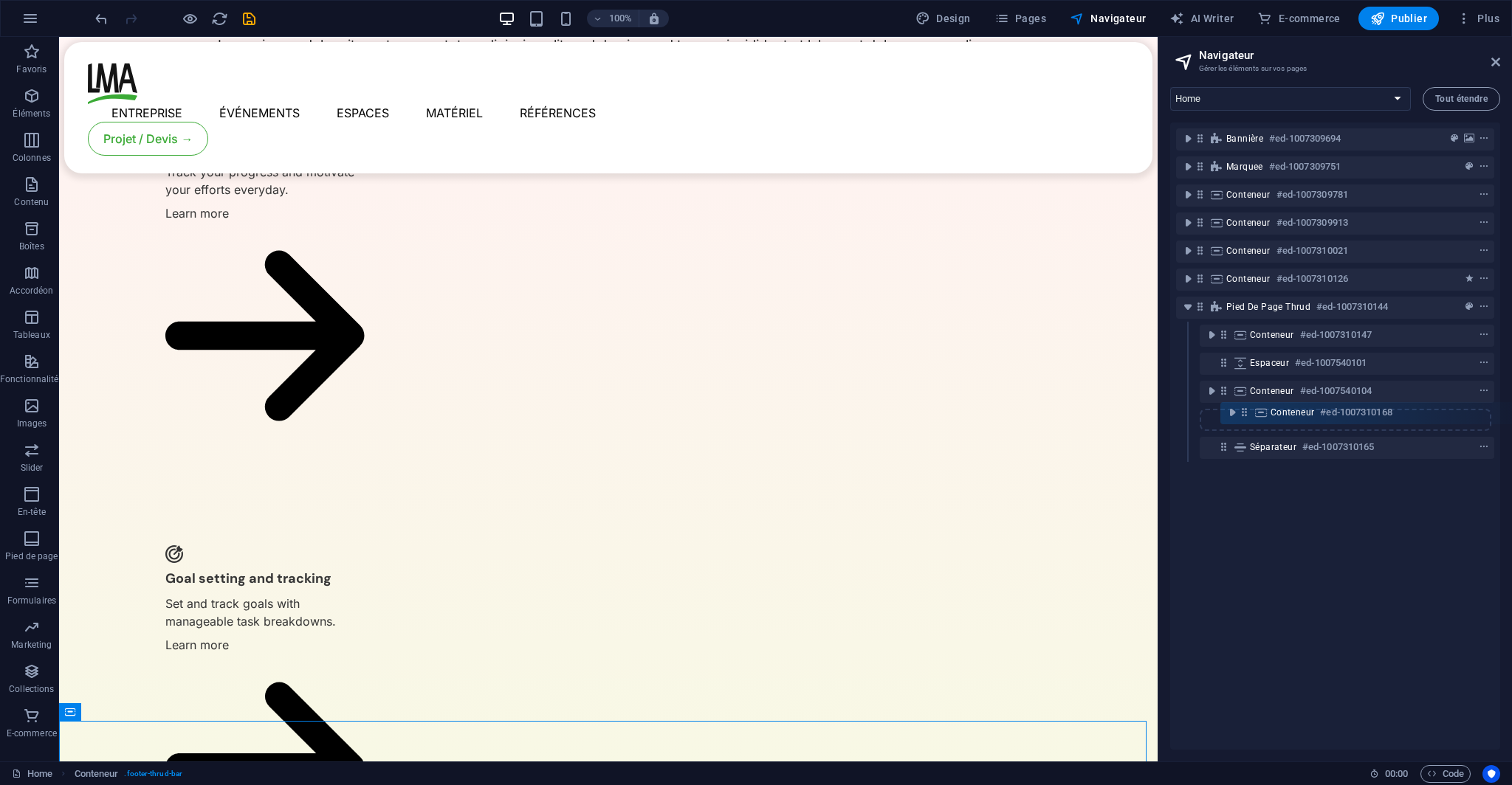
drag, startPoint x: 1201, startPoint y: 452, endPoint x: 1249, endPoint y: 415, distance: 60.6
click at [1249, 415] on div "Bannière #ed-1007309694 Marquee #ed-1007309751 Conteneur #ed-1007309781 Contene…" at bounding box center [1334, 436] width 329 height 627
drag, startPoint x: 1225, startPoint y: 445, endPoint x: 1230, endPoint y: 413, distance: 32.4
click at [1230, 413] on div "Bannière #ed-1007309694 Marquee #ed-1007309751 Conteneur #ed-1007309781 Contene…" at bounding box center [1334, 436] width 329 height 627
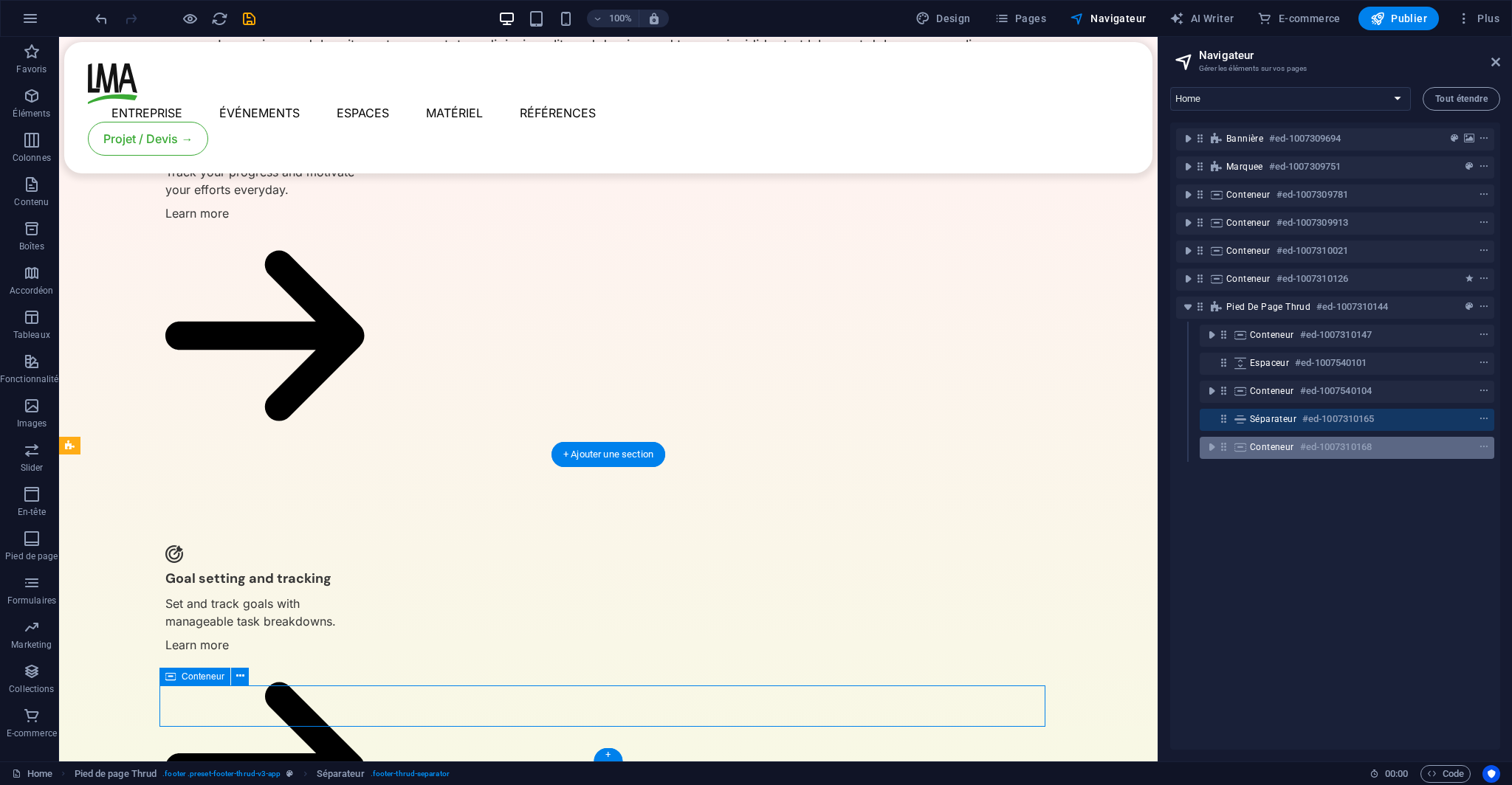
click at [1225, 449] on icon at bounding box center [1223, 447] width 13 height 13
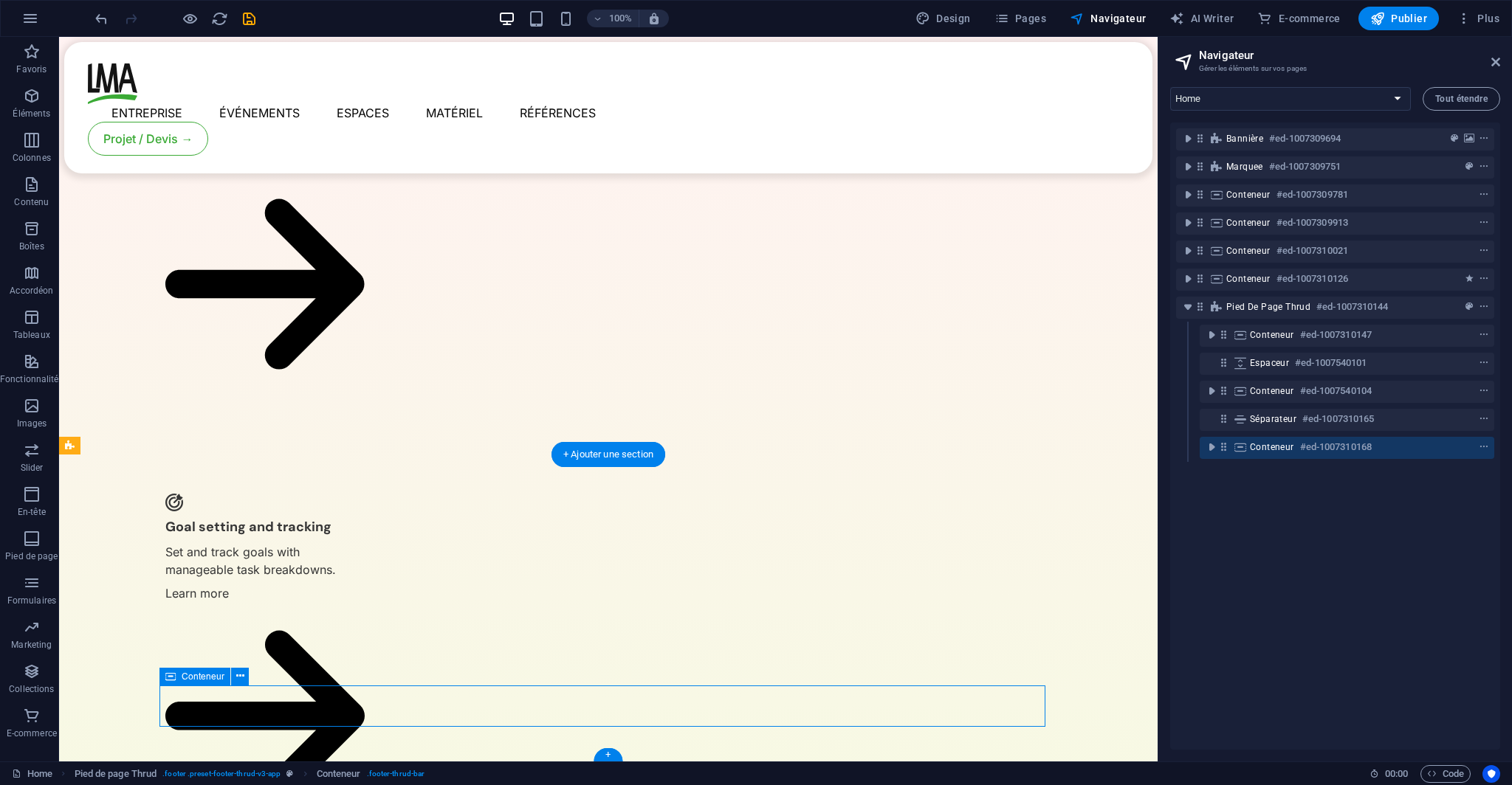
scroll to position [3359, 0]
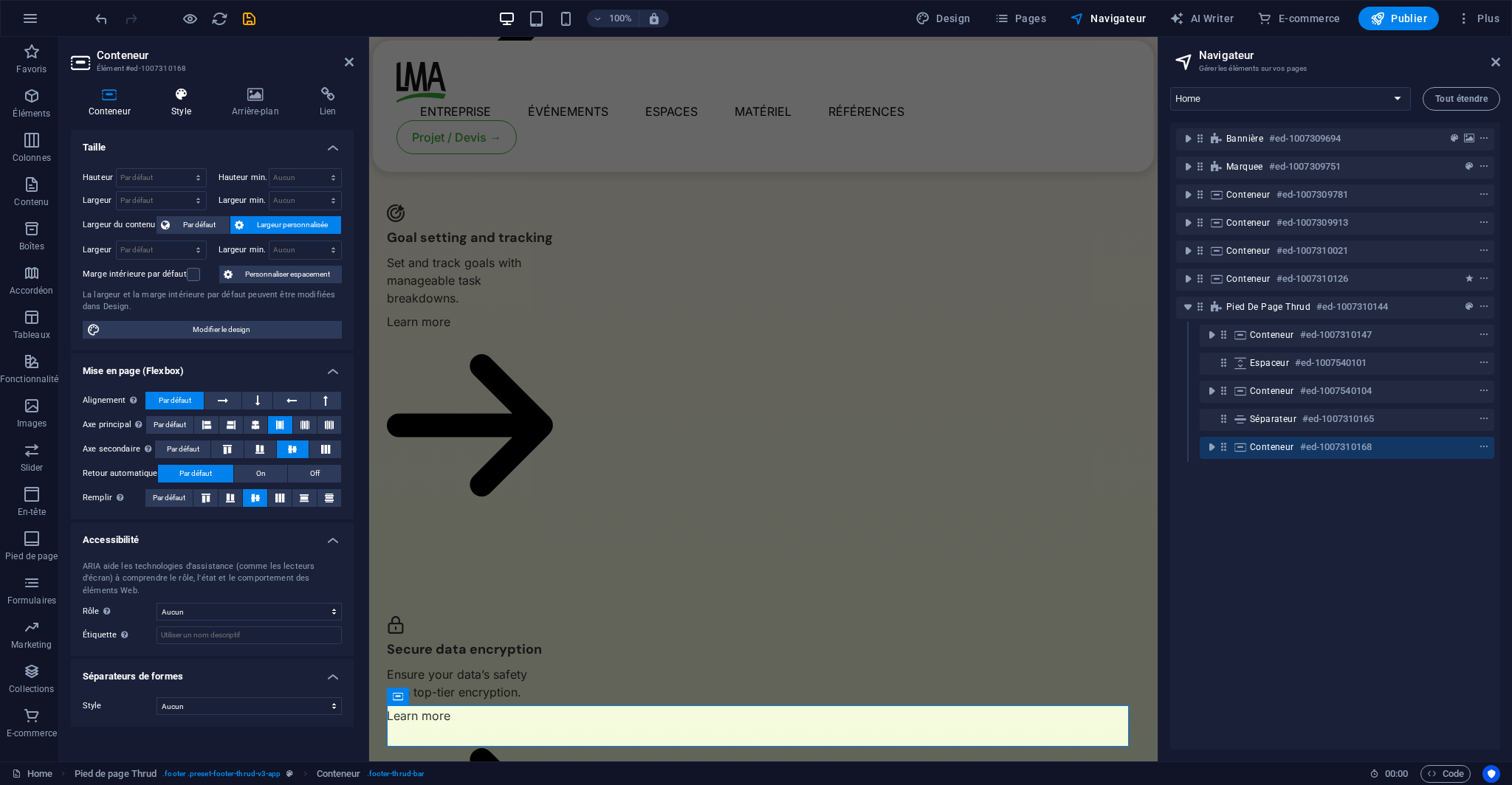
click at [185, 99] on icon at bounding box center [181, 94] width 55 height 14
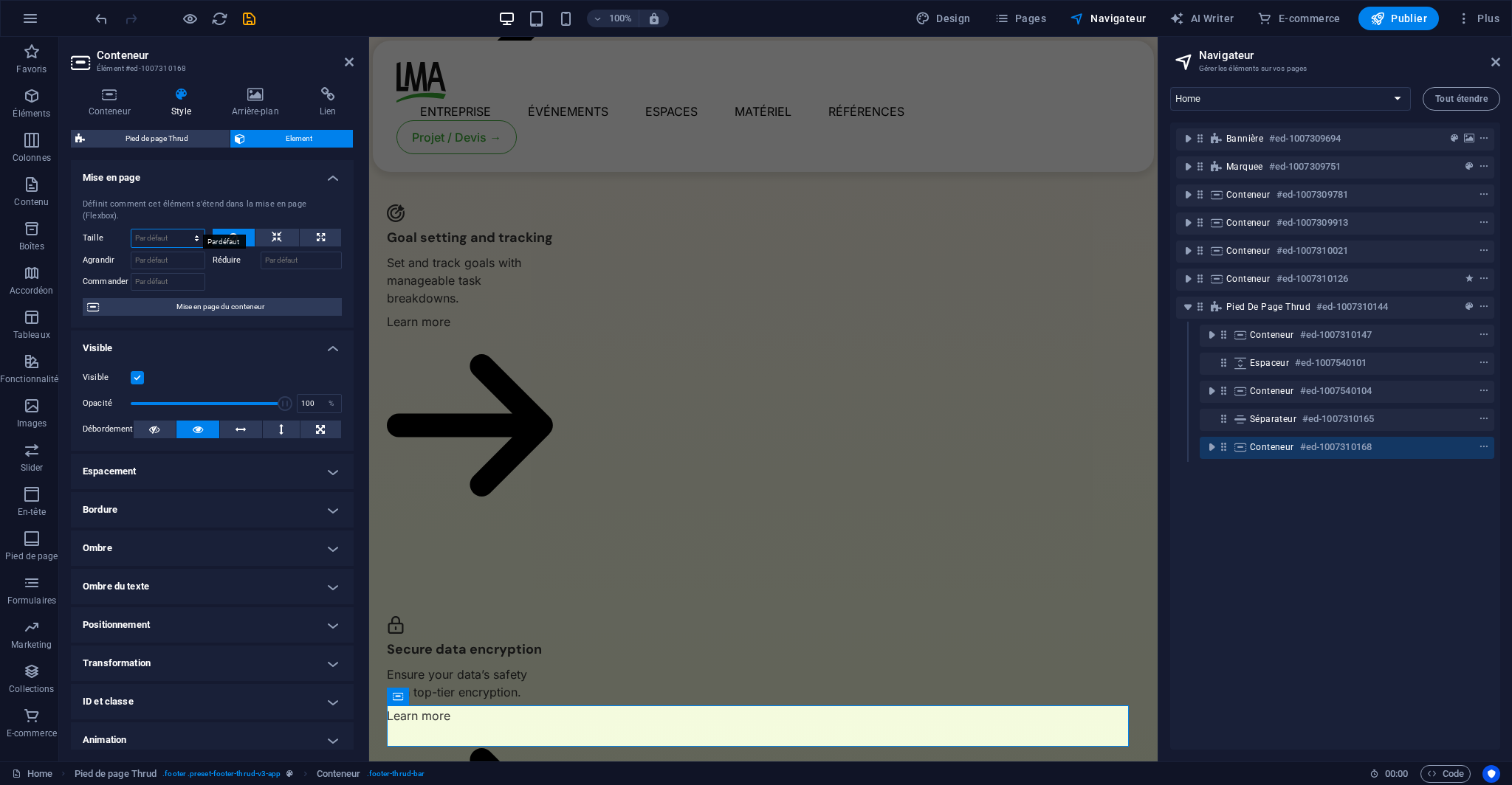
click at [188, 229] on select "Par défaut auto px % 1/1 1/2 1/3 1/4 1/5 1/6 1/7 1/8 1/9 1/10" at bounding box center [168, 238] width 73 height 18
click at [310, 228] on button at bounding box center [320, 237] width 42 height 18
type input "100"
select select "%"
click at [235, 228] on icon at bounding box center [233, 237] width 9 height 18
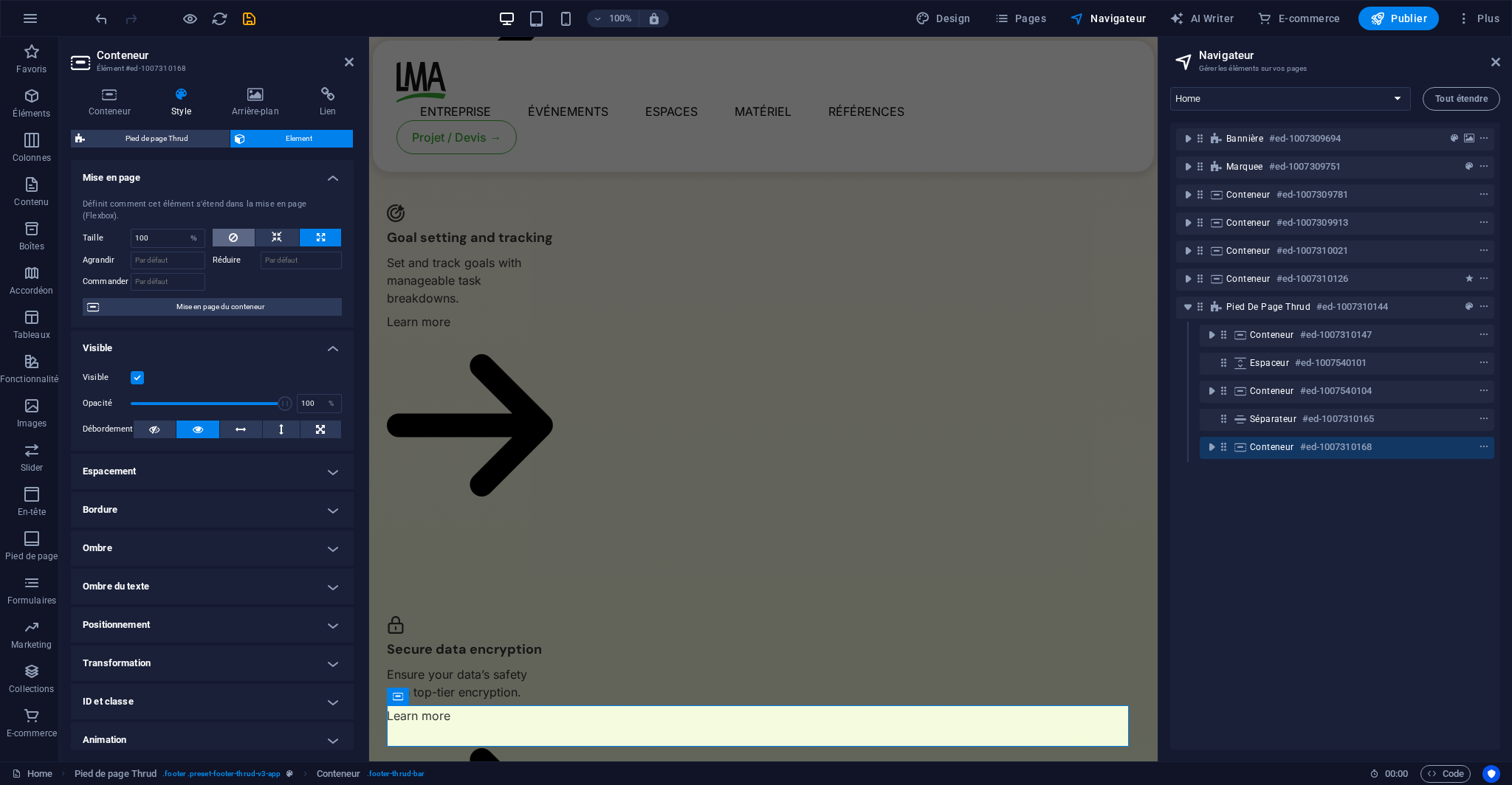
select select "DISABLED_OPTION_VALUE"
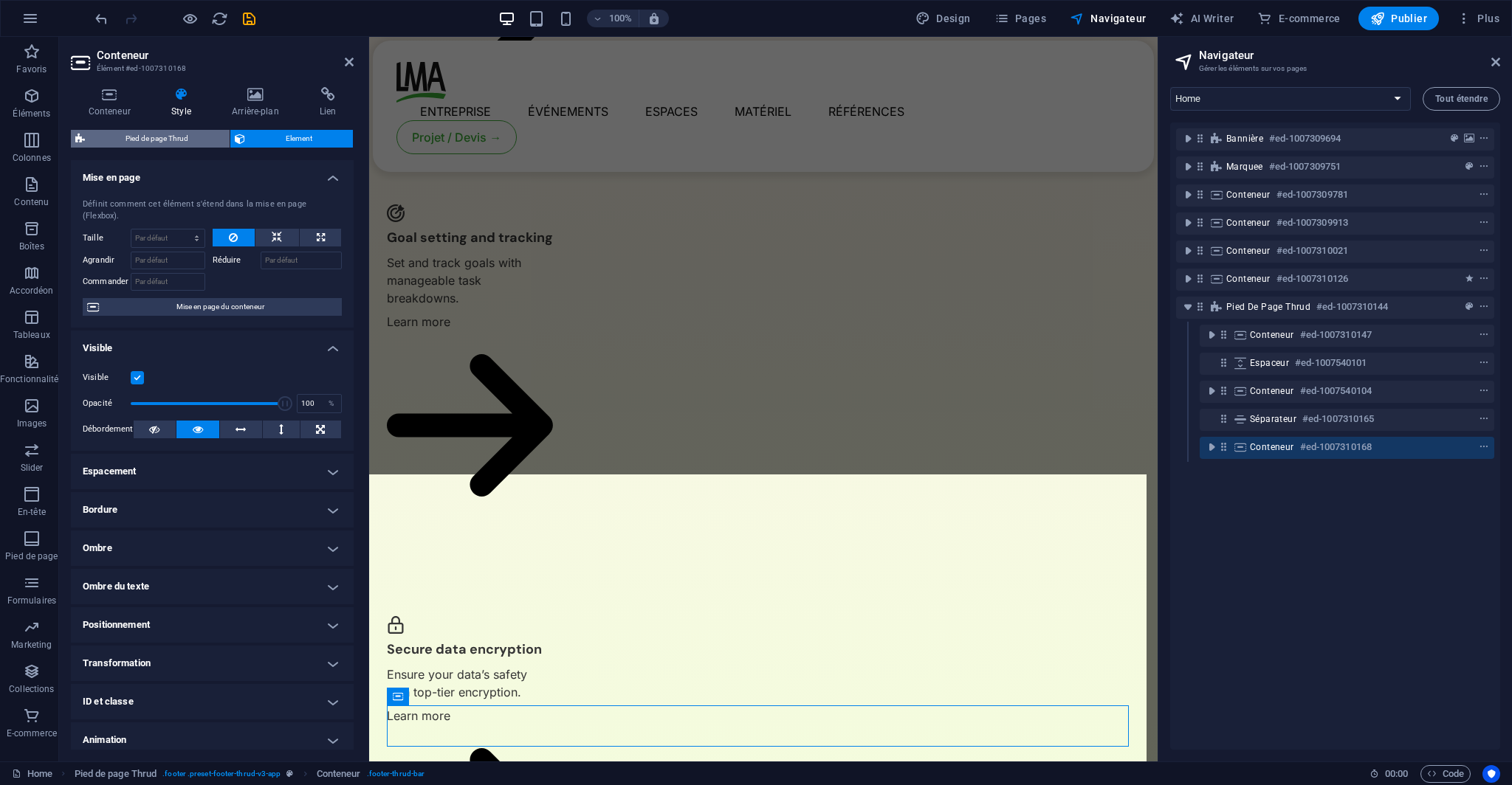
click at [141, 143] on span "Pied de page Thrud" at bounding box center [157, 139] width 135 height 18
select select "footer"
select select "rem"
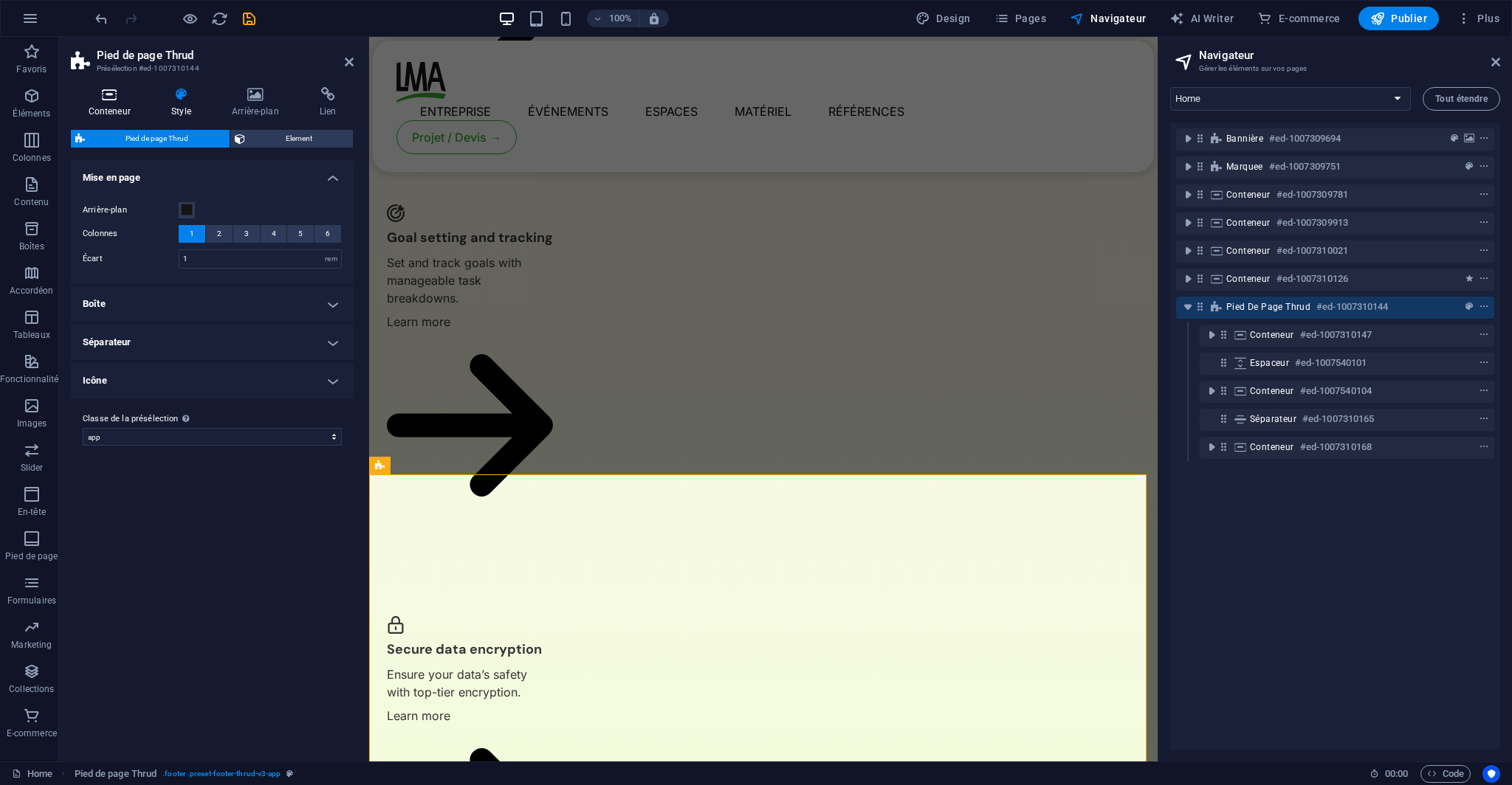
click at [112, 110] on h4 "Conteneur" at bounding box center [112, 102] width 83 height 31
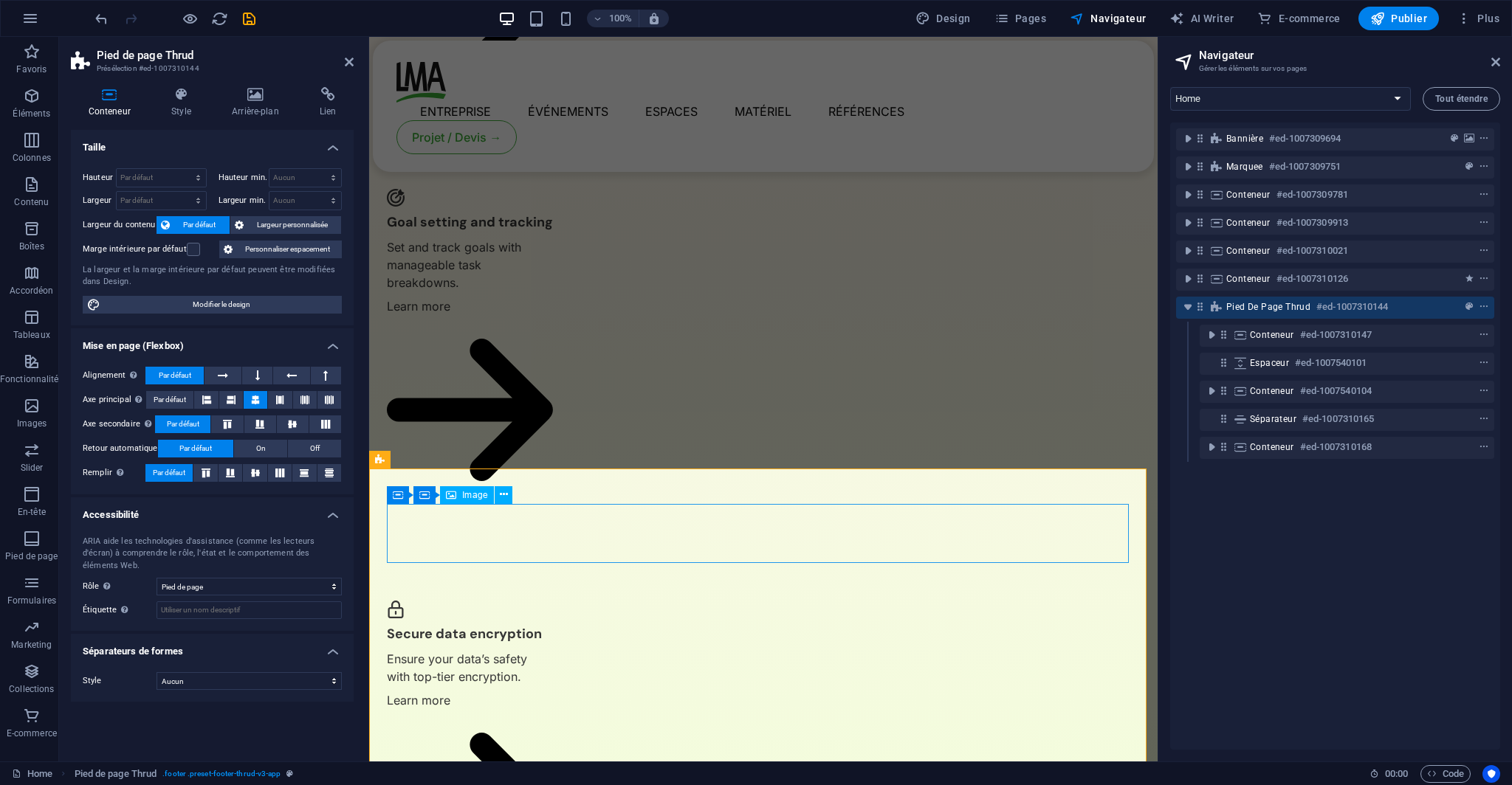
scroll to position [3380, 0]
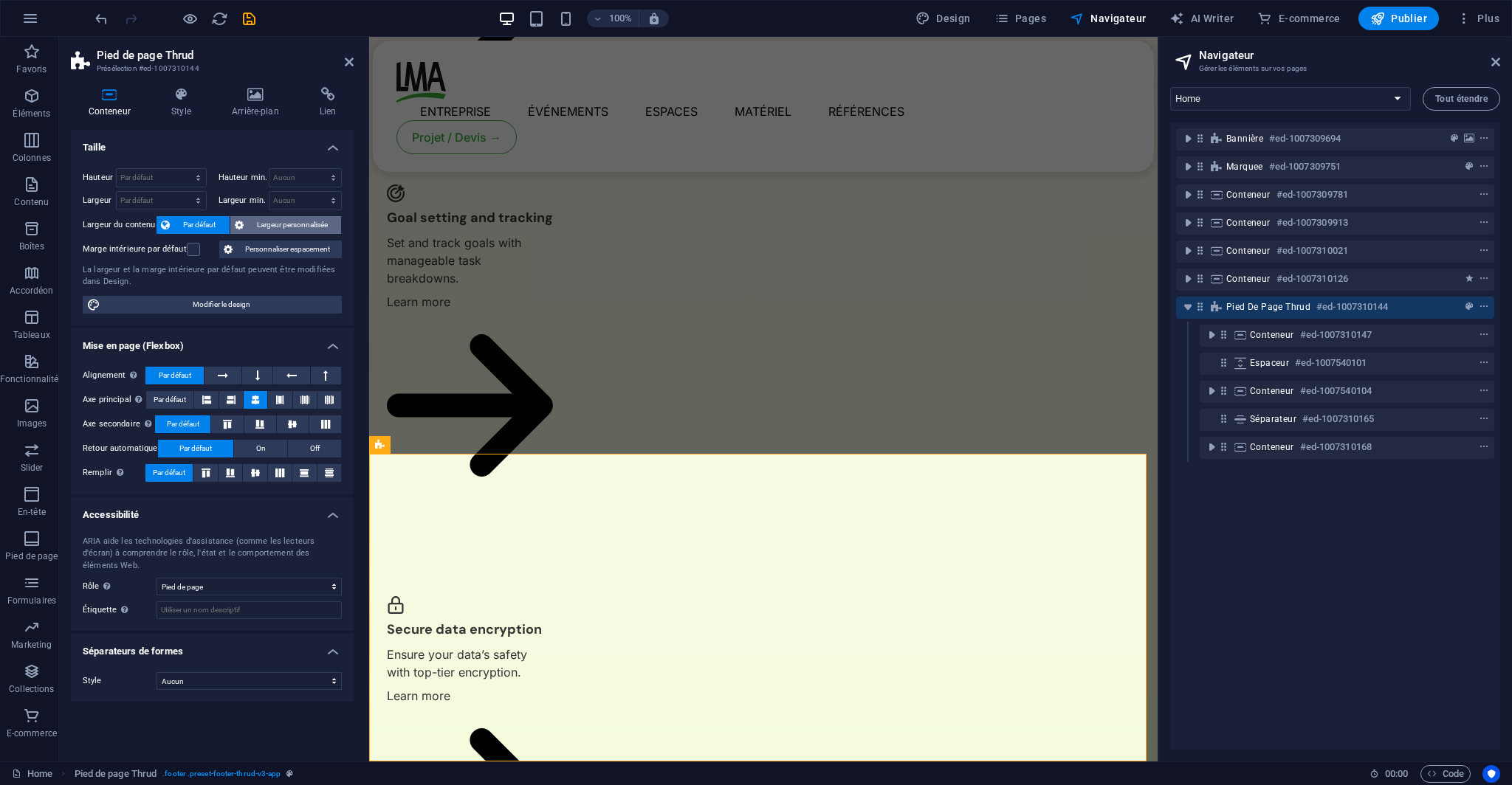
click at [302, 227] on span "Largeur personnalisée" at bounding box center [292, 226] width 89 height 18
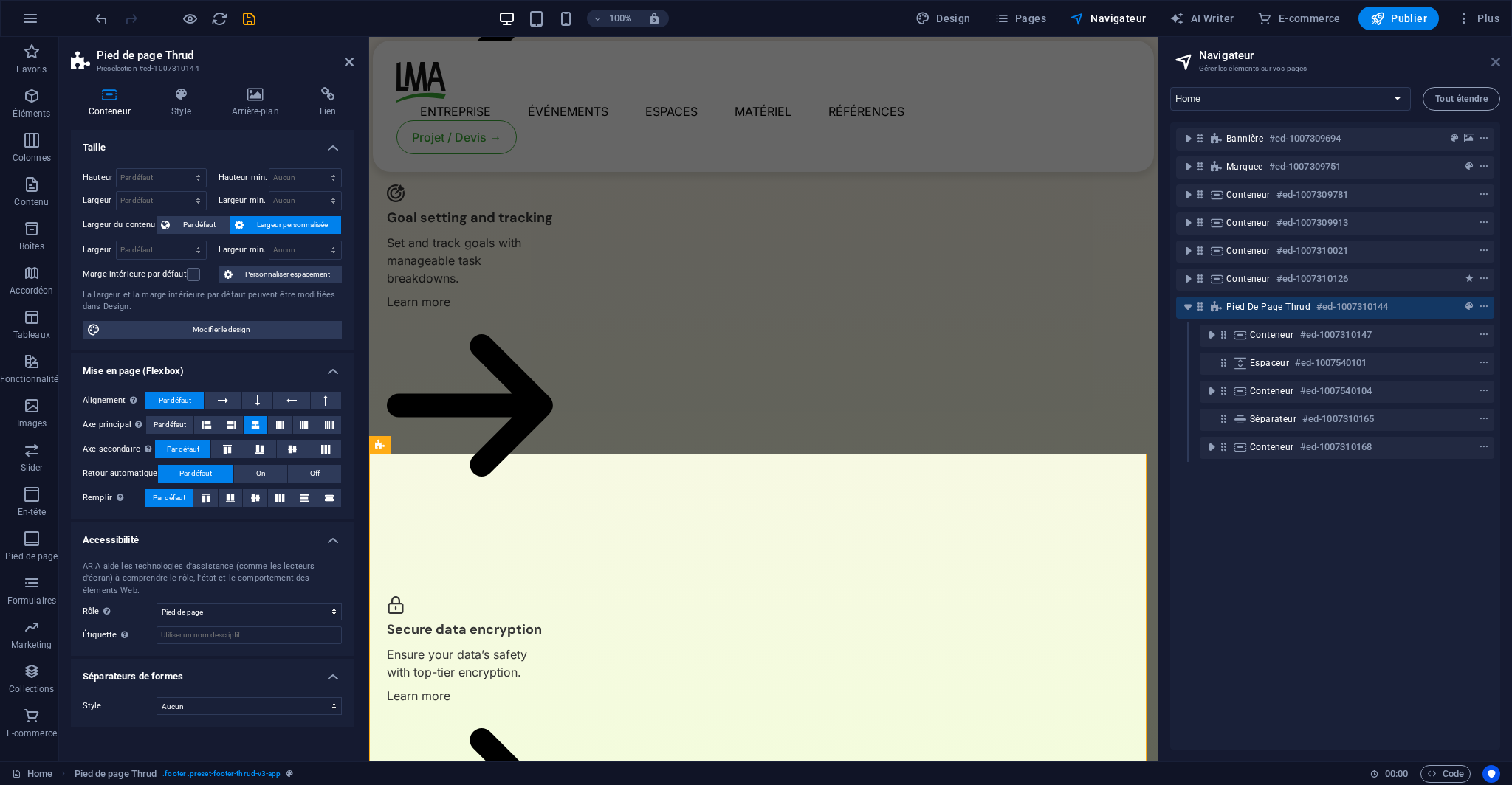
click at [1494, 62] on icon at bounding box center [1496, 61] width 9 height 12
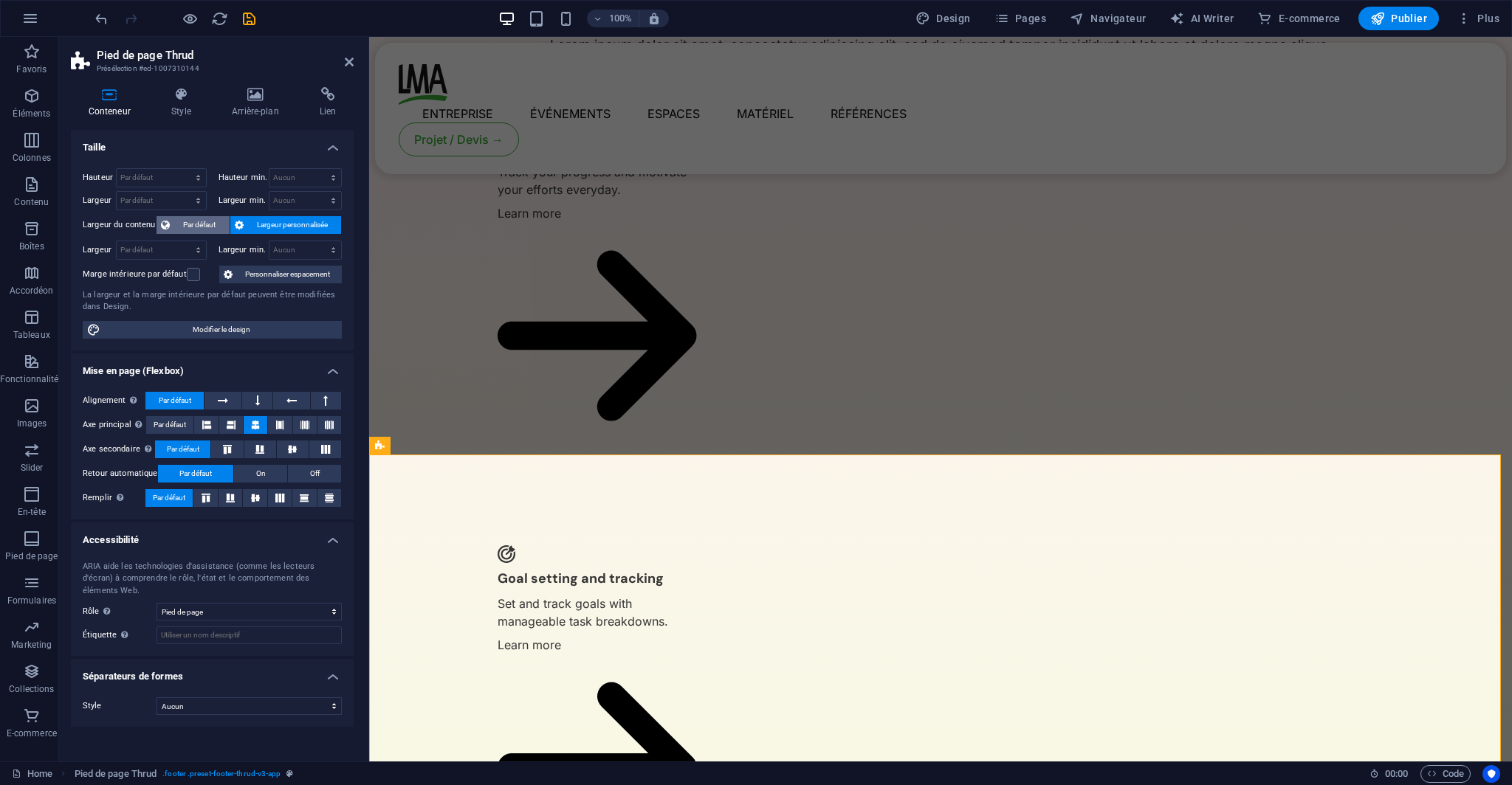
click at [183, 223] on span "Par défaut" at bounding box center [199, 226] width 51 height 18
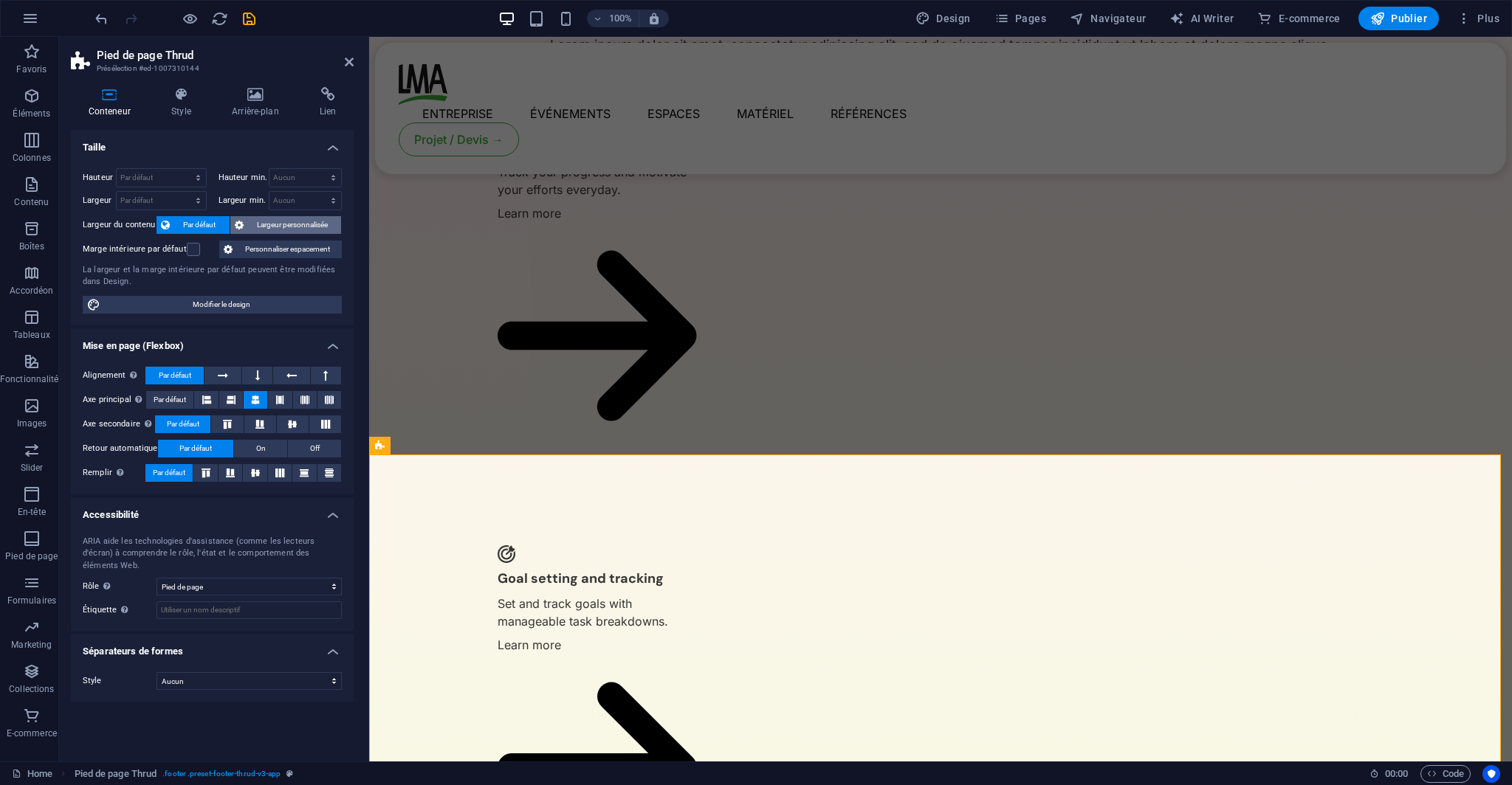
click at [282, 222] on span "Largeur personnalisée" at bounding box center [292, 226] width 89 height 18
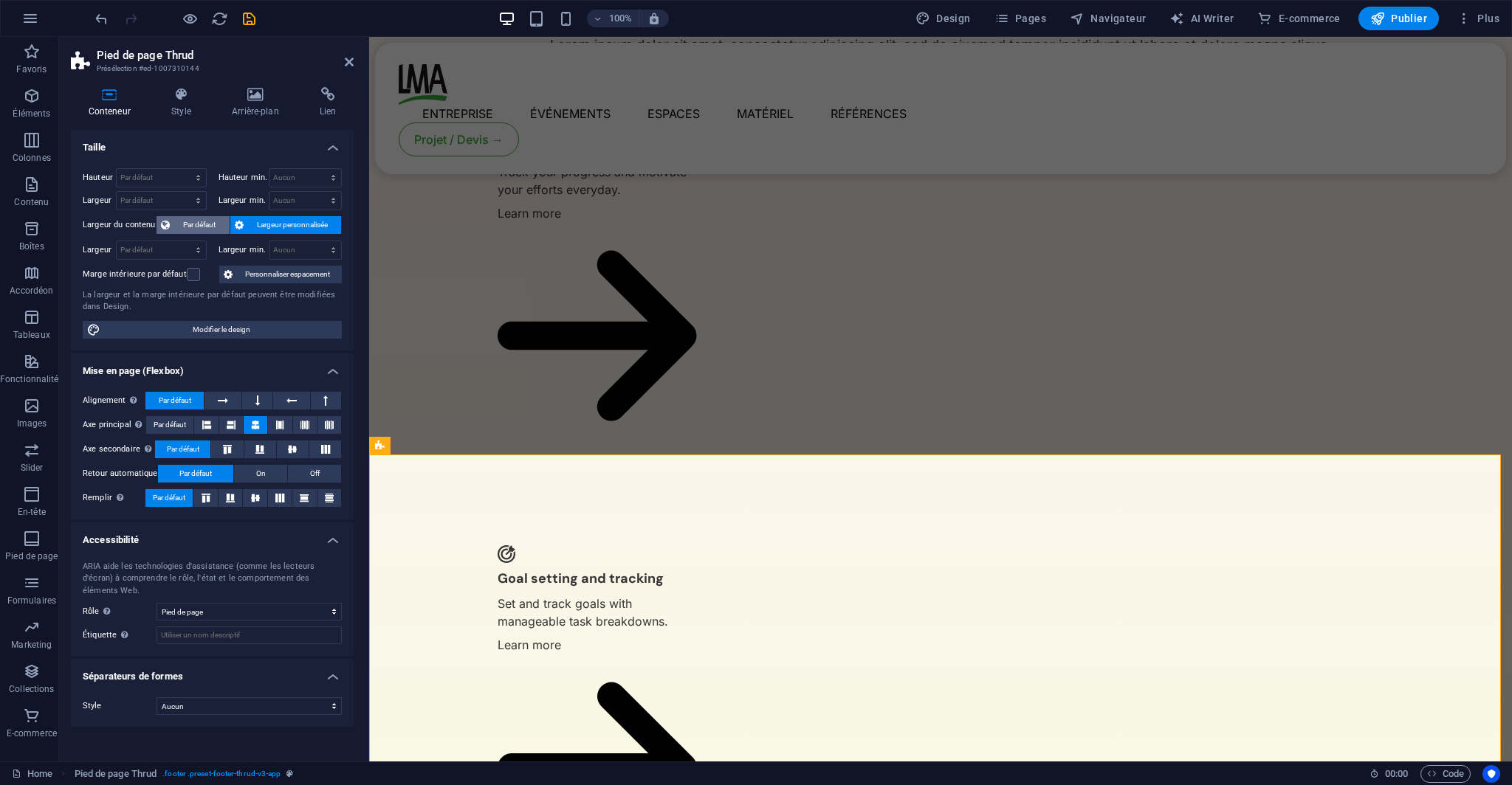
click at [198, 222] on span "Par défaut" at bounding box center [199, 226] width 51 height 18
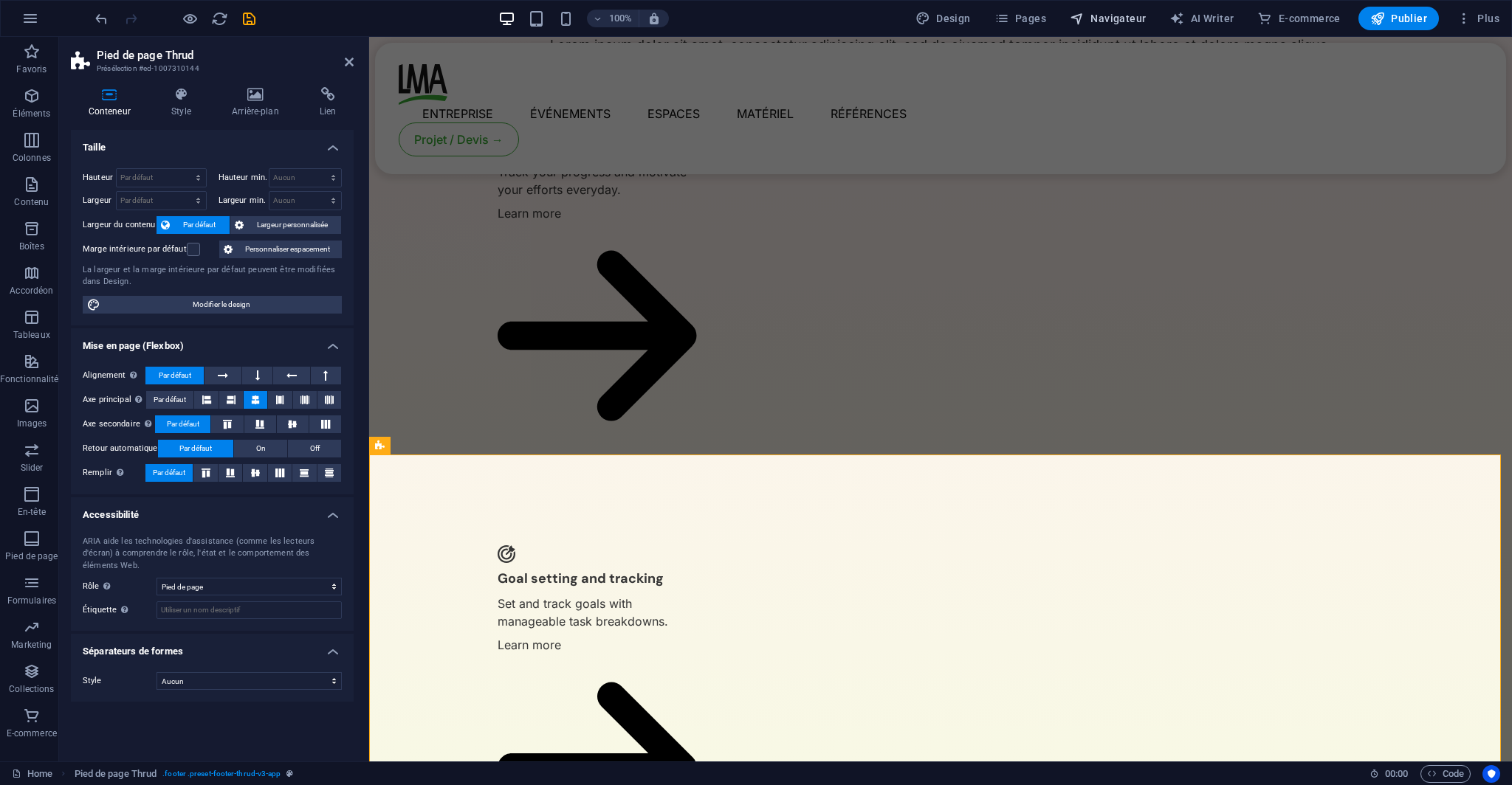
click at [1090, 15] on span "Navigateur" at bounding box center [1108, 18] width 76 height 14
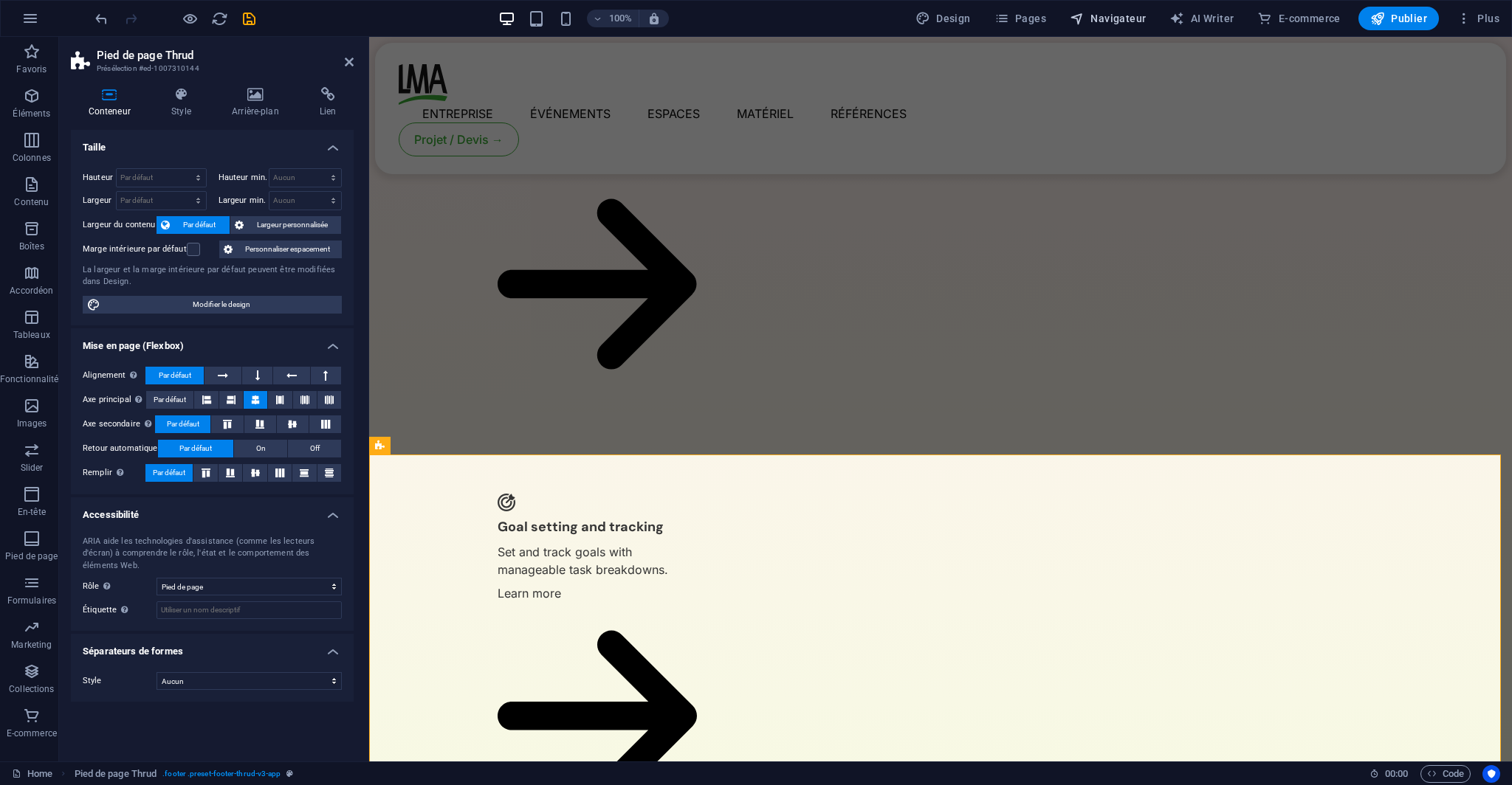
scroll to position [3380, 0]
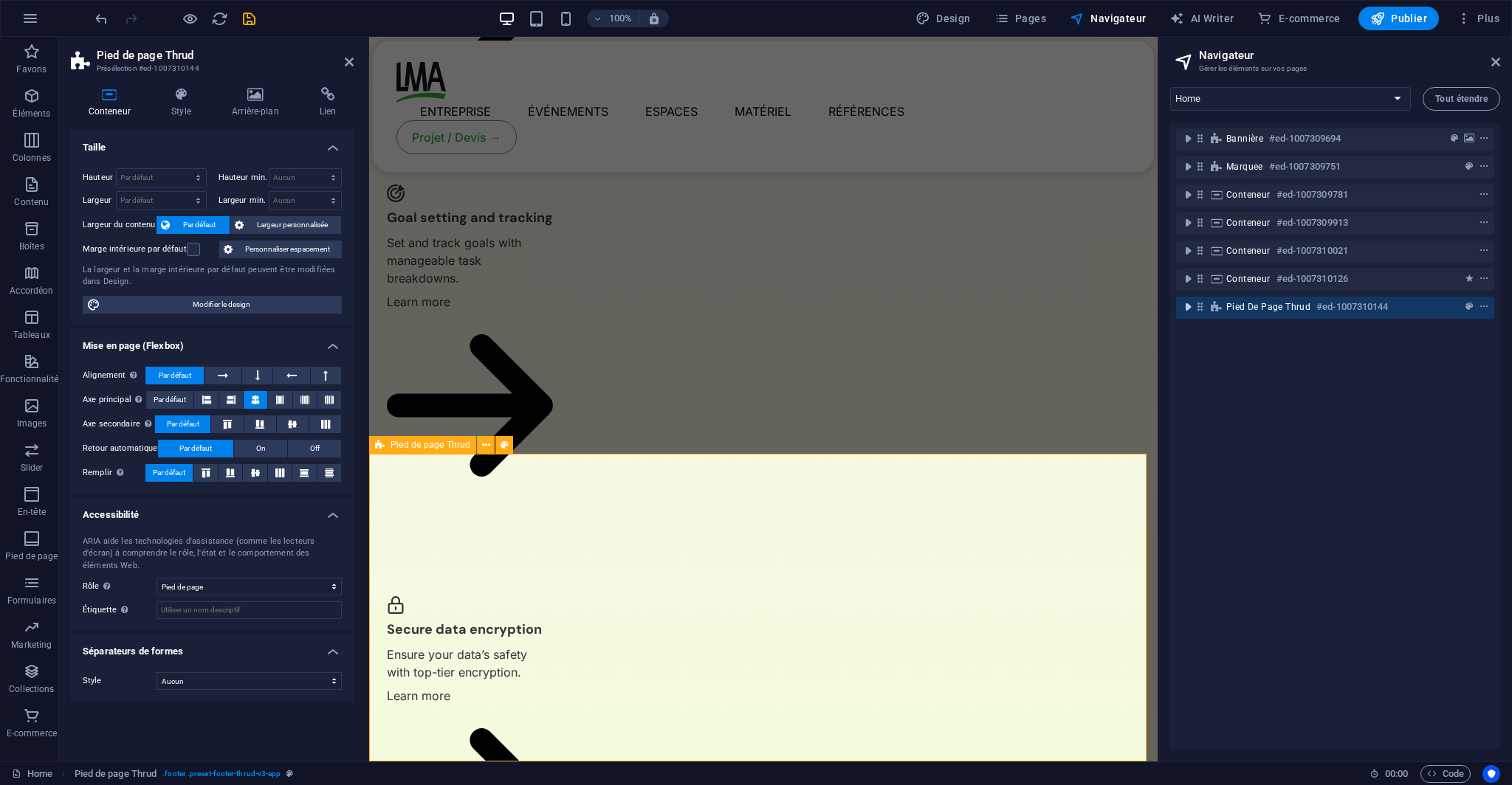
click at [1193, 307] on icon "toggle-expand" at bounding box center [1187, 307] width 14 height 14
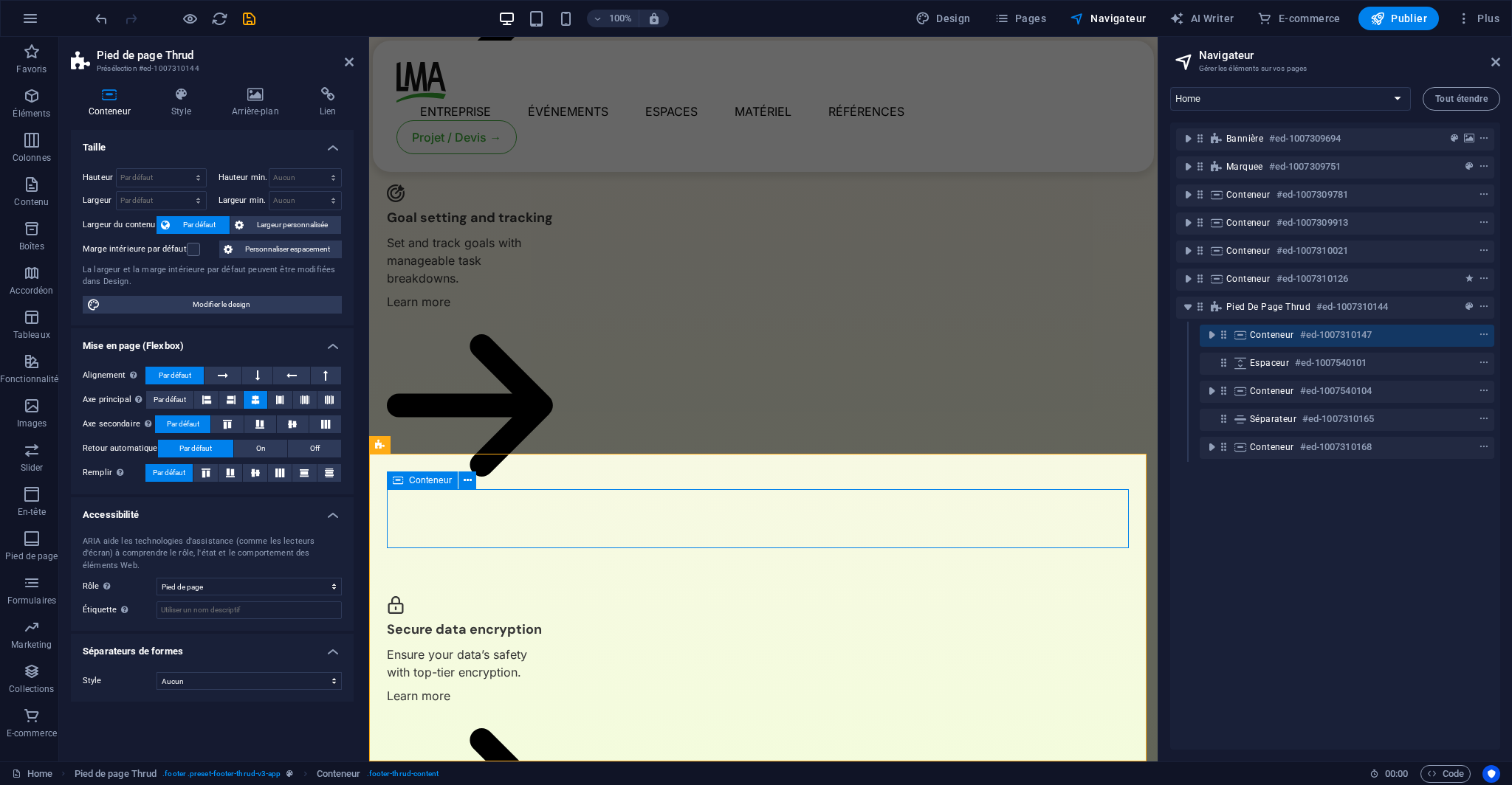
click at [1225, 334] on icon at bounding box center [1223, 335] width 13 height 13
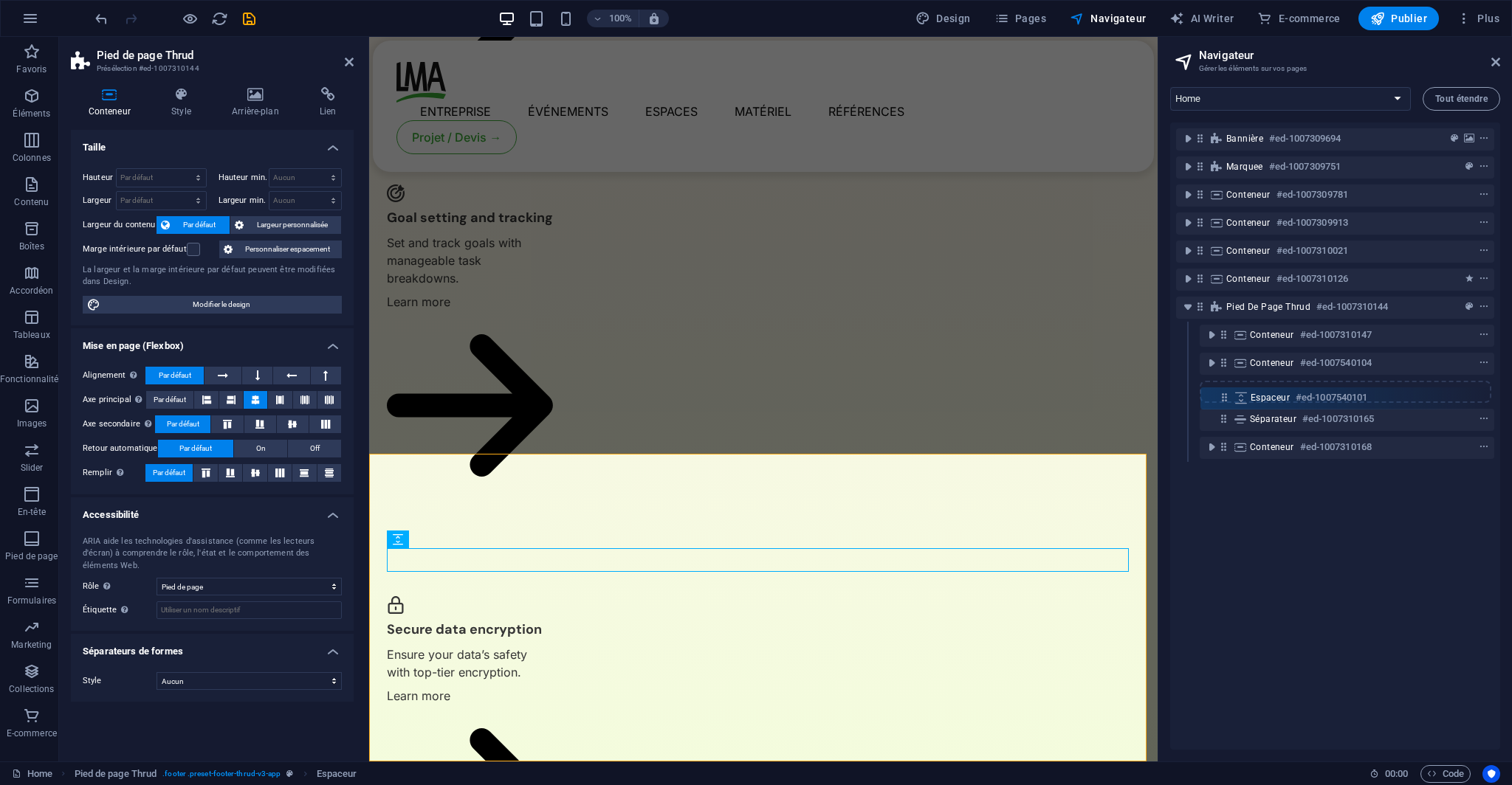
drag, startPoint x: 1222, startPoint y: 362, endPoint x: 1223, endPoint y: 401, distance: 39.0
click at [1223, 401] on div "Bannière #ed-1007309694 Marquee #ed-1007309751 Conteneur #ed-1007309781 Contene…" at bounding box center [1334, 436] width 329 height 627
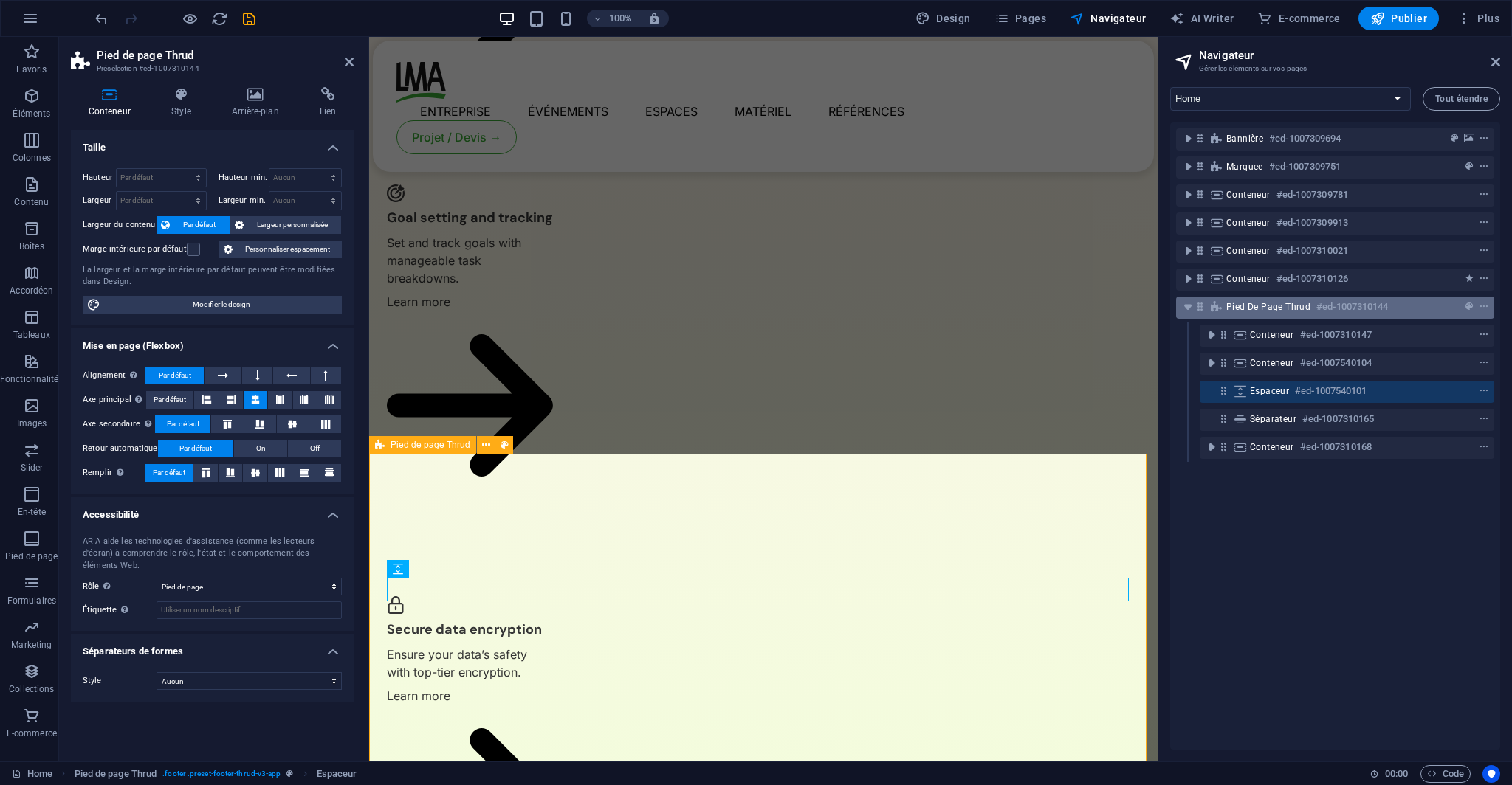
click at [1243, 310] on span "Pied de page Thrud" at bounding box center [1267, 307] width 84 height 12
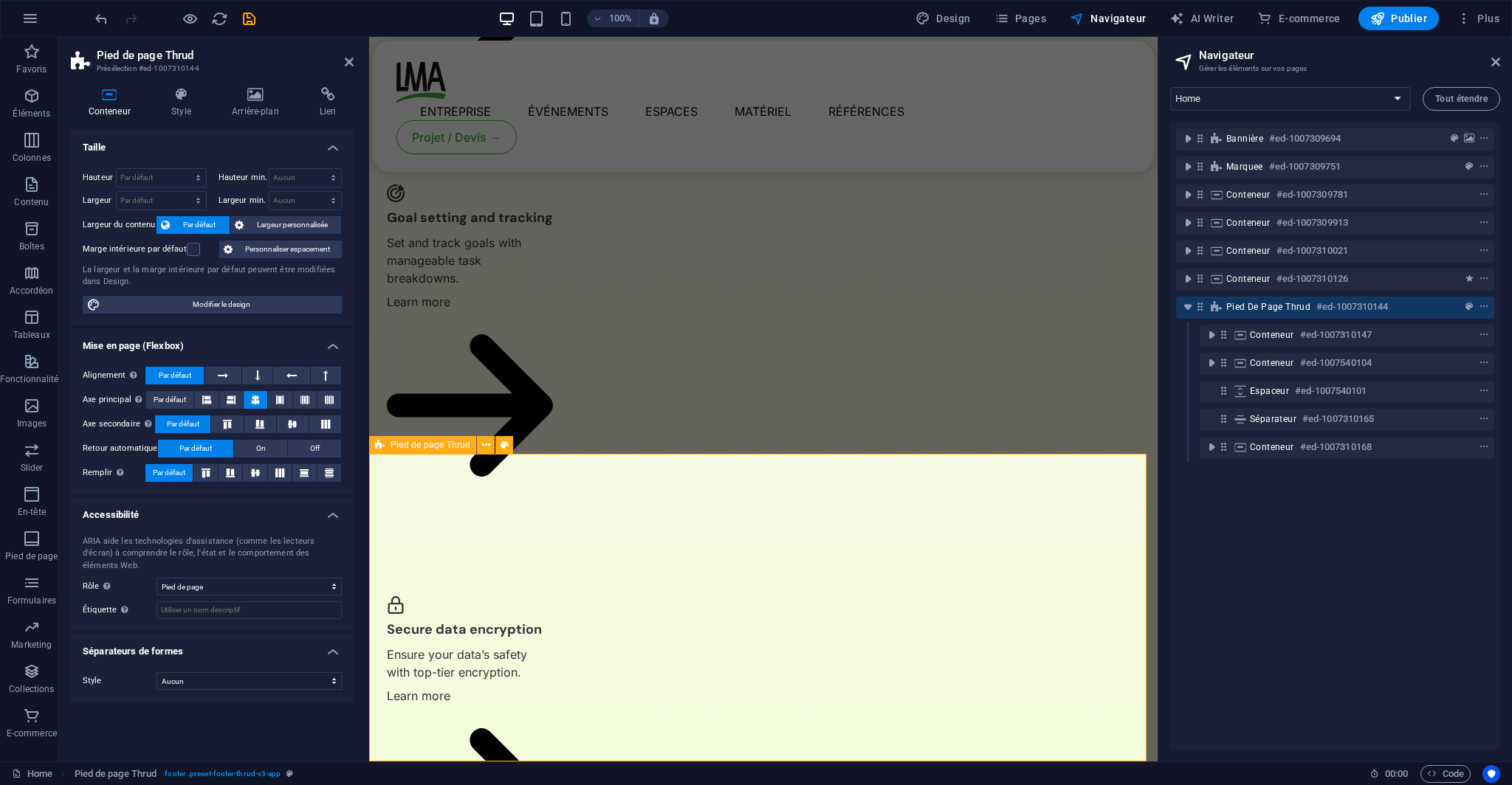
click at [1243, 310] on span "Pied de page Thrud" at bounding box center [1267, 307] width 84 height 12
click at [277, 223] on span "Largeur personnalisée" at bounding box center [292, 226] width 89 height 18
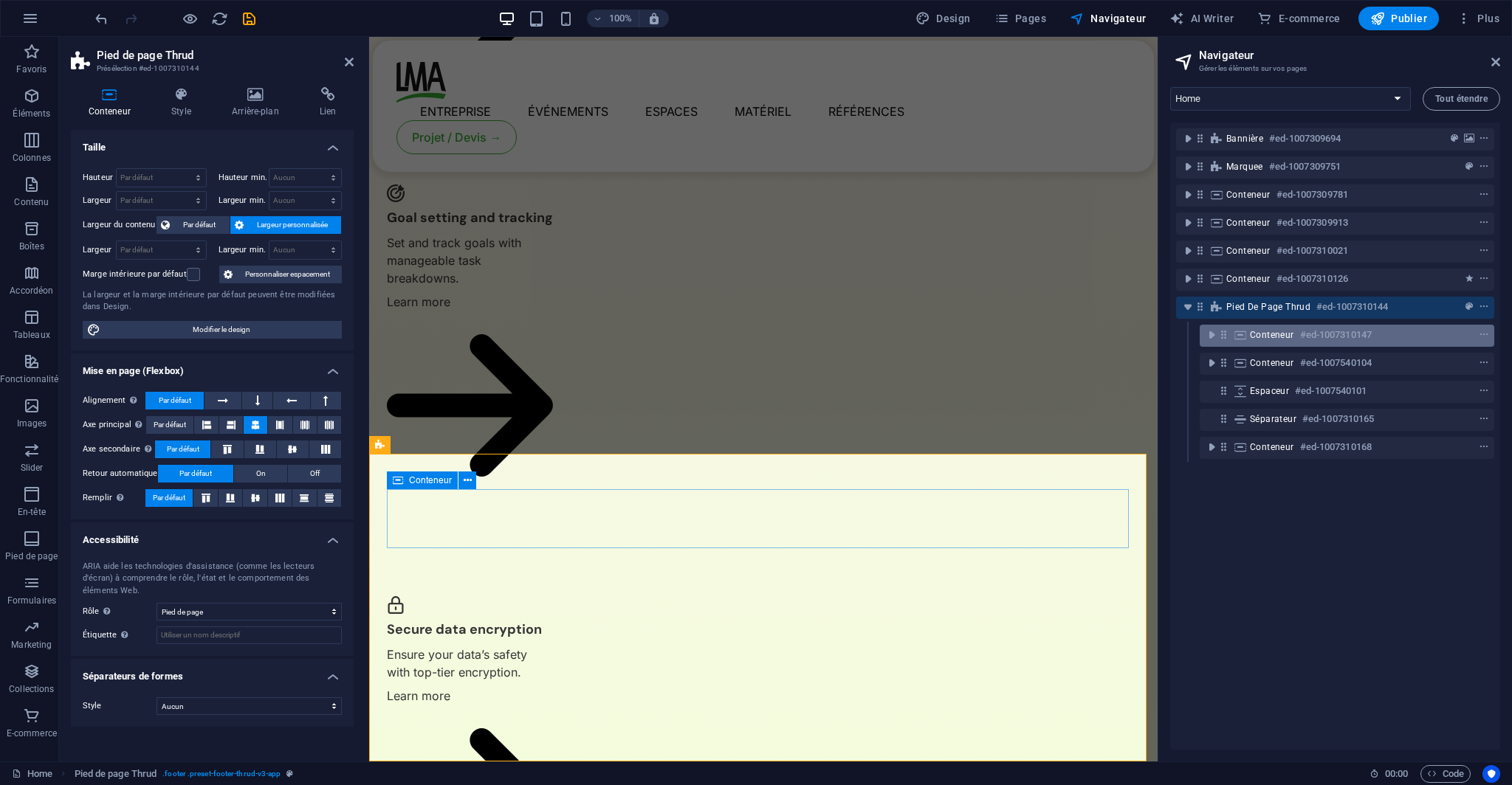
click at [1253, 342] on div "Conteneur #ed-1007310147" at bounding box center [1334, 335] width 171 height 18
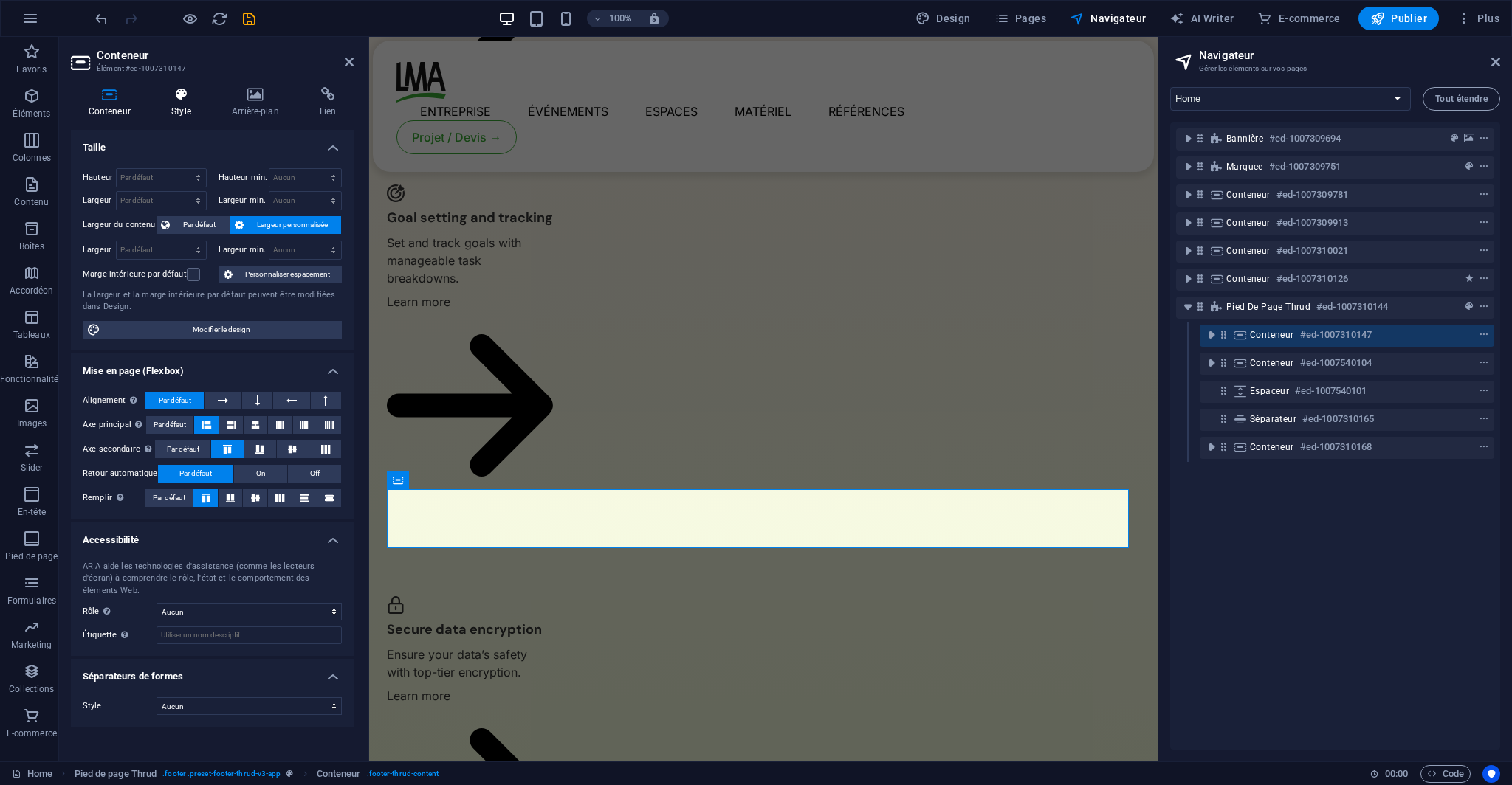
click at [185, 110] on h4 "Style" at bounding box center [184, 102] width 60 height 31
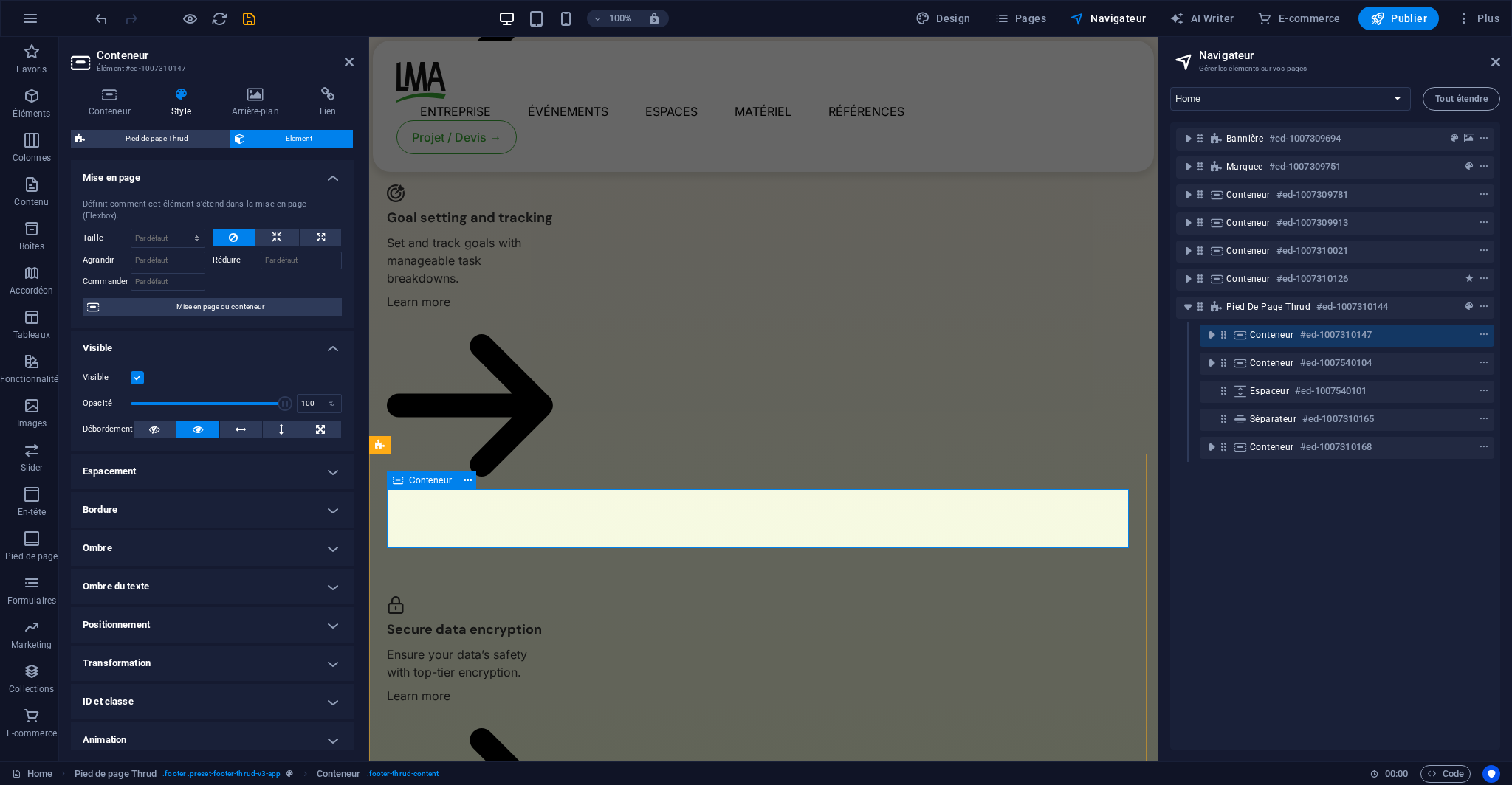
click at [1213, 345] on div "Conteneur #ed-1007310147" at bounding box center [1347, 336] width 294 height 23
click at [1213, 342] on icon "toggle-expand" at bounding box center [1211, 335] width 14 height 14
click at [1238, 362] on icon "toggle-expand" at bounding box center [1235, 363] width 14 height 14
click at [1247, 364] on icon at bounding box center [1247, 363] width 13 height 13
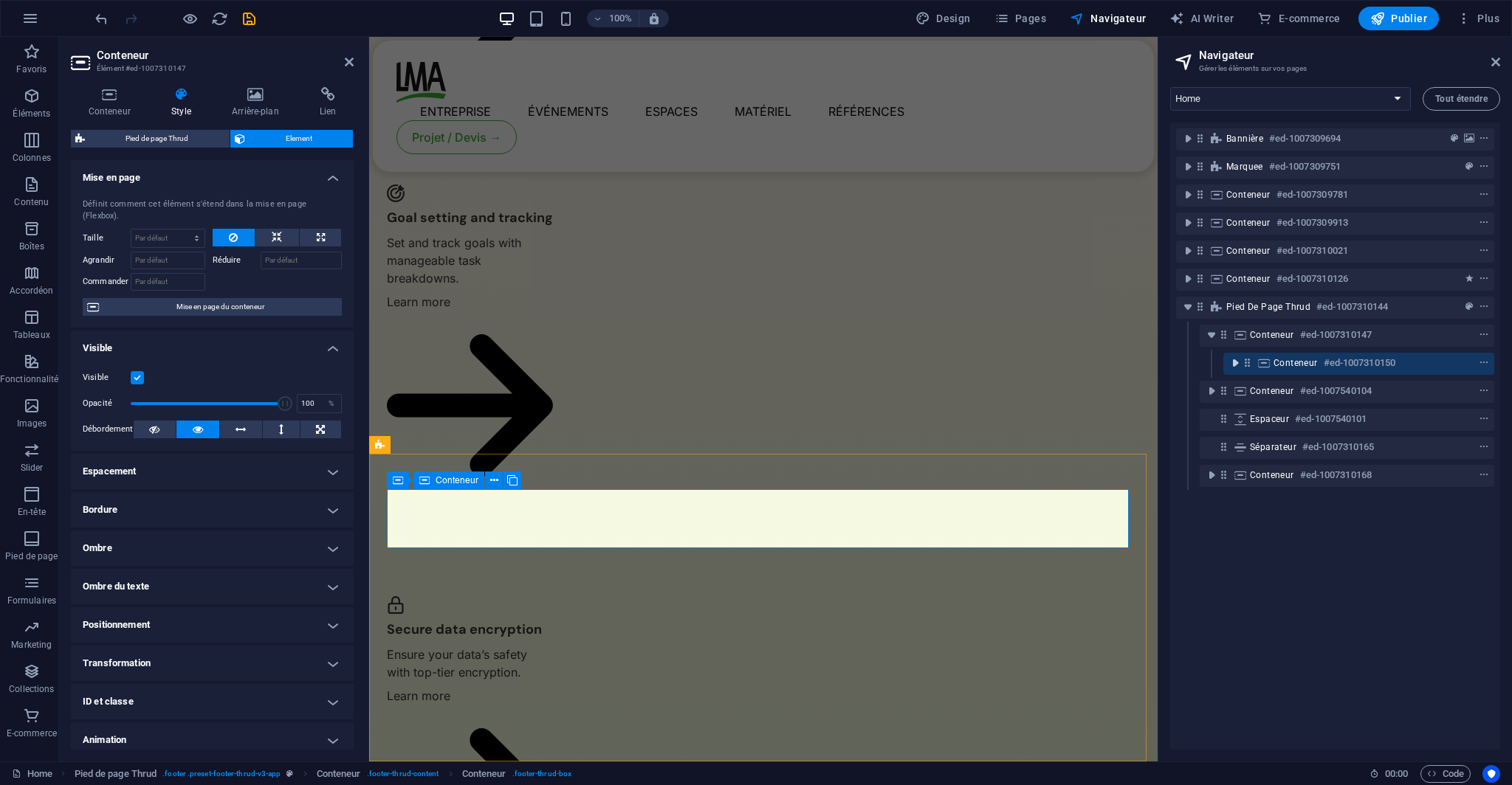
click at [1240, 365] on icon "toggle-expand" at bounding box center [1235, 363] width 14 height 14
click at [1262, 384] on div "Image #ed-1009098582" at bounding box center [1370, 392] width 247 height 23
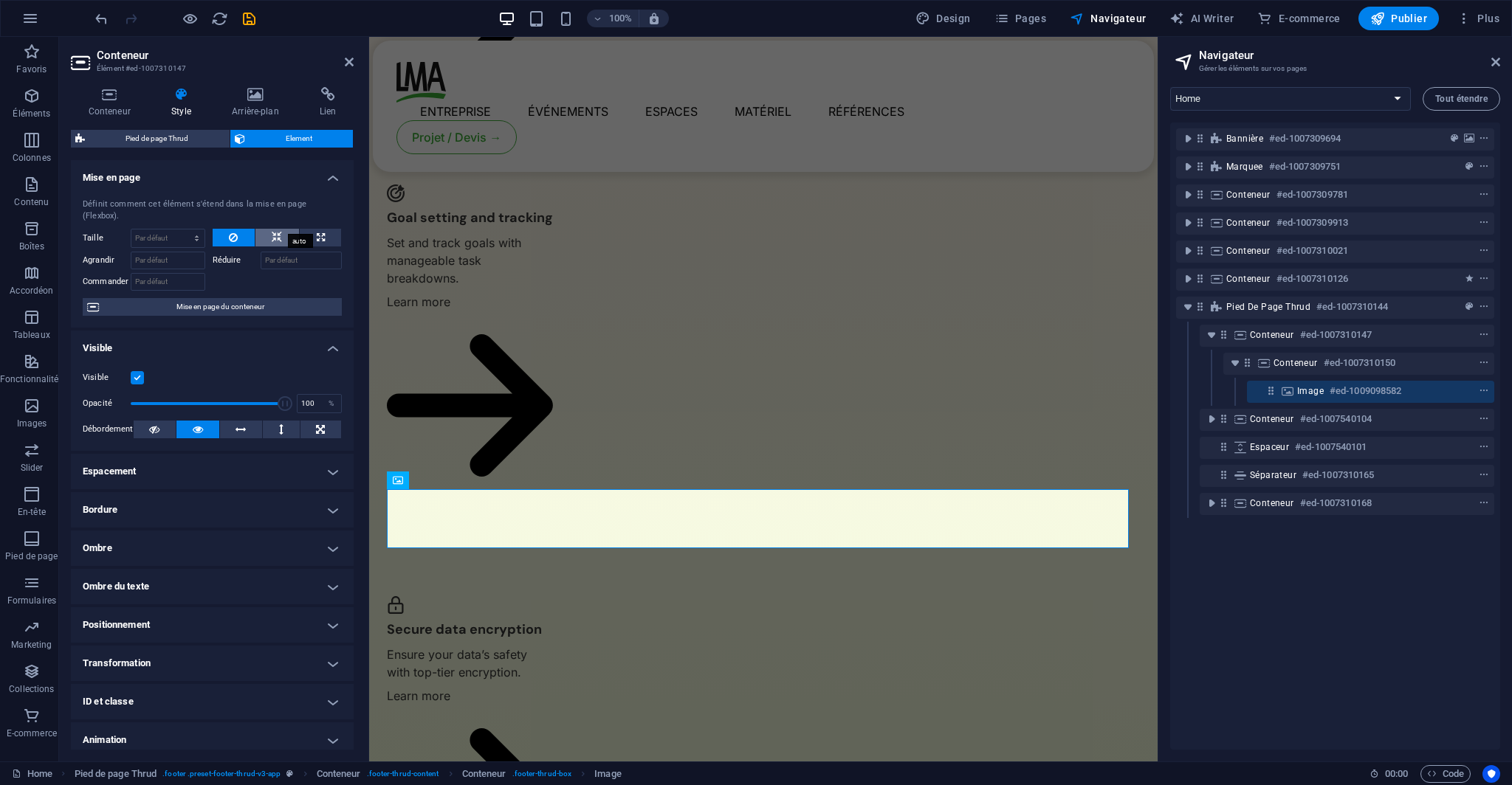
click at [277, 228] on icon at bounding box center [276, 237] width 10 height 18
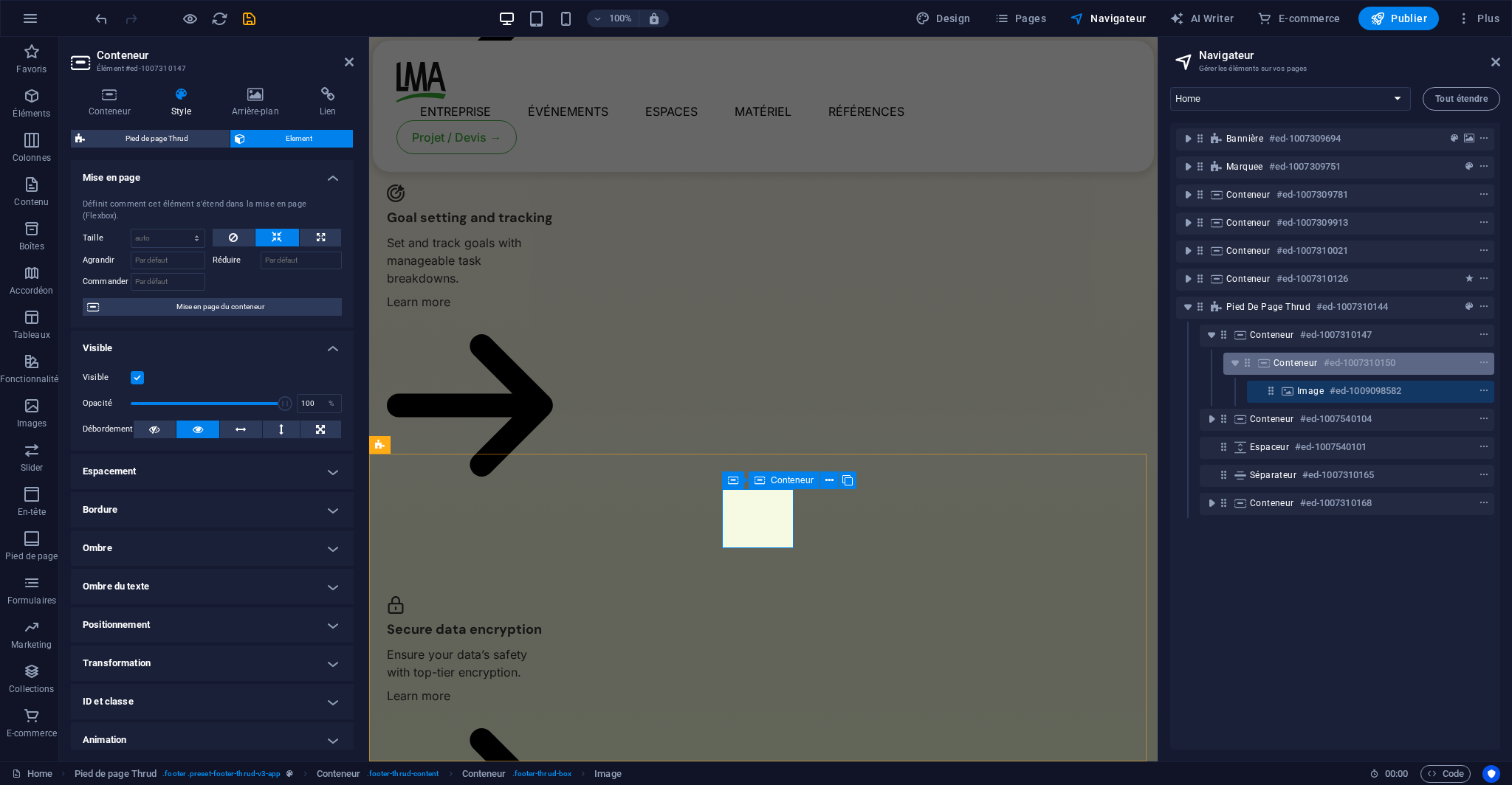
click at [1265, 362] on icon at bounding box center [1264, 363] width 16 height 12
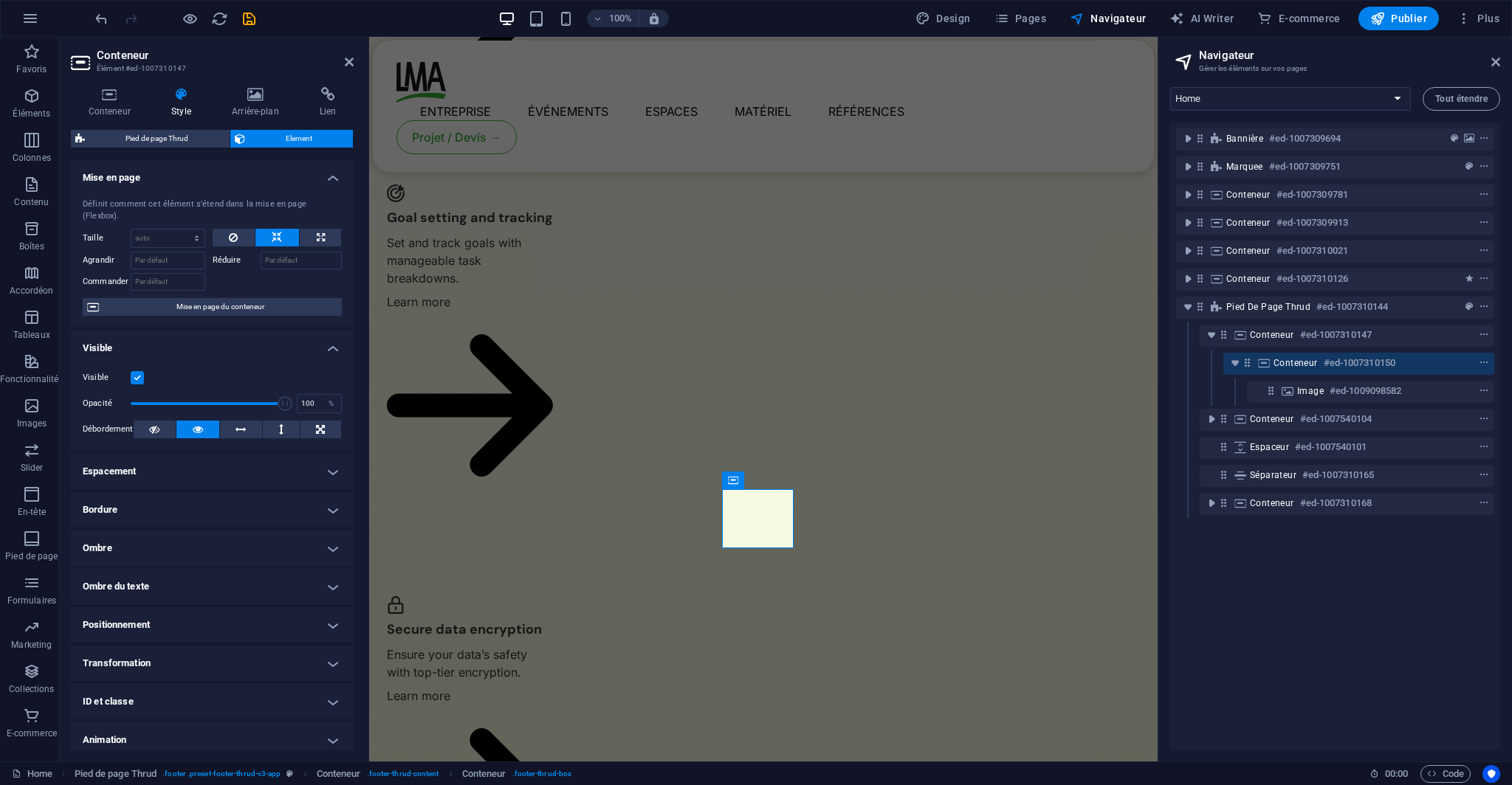
click at [213, 609] on h4 "Positionnement" at bounding box center [211, 624] width 283 height 35
click at [213, 609] on h4 "Positionnement" at bounding box center [211, 620] width 283 height 26
click at [118, 103] on h4 "Conteneur" at bounding box center [112, 102] width 83 height 31
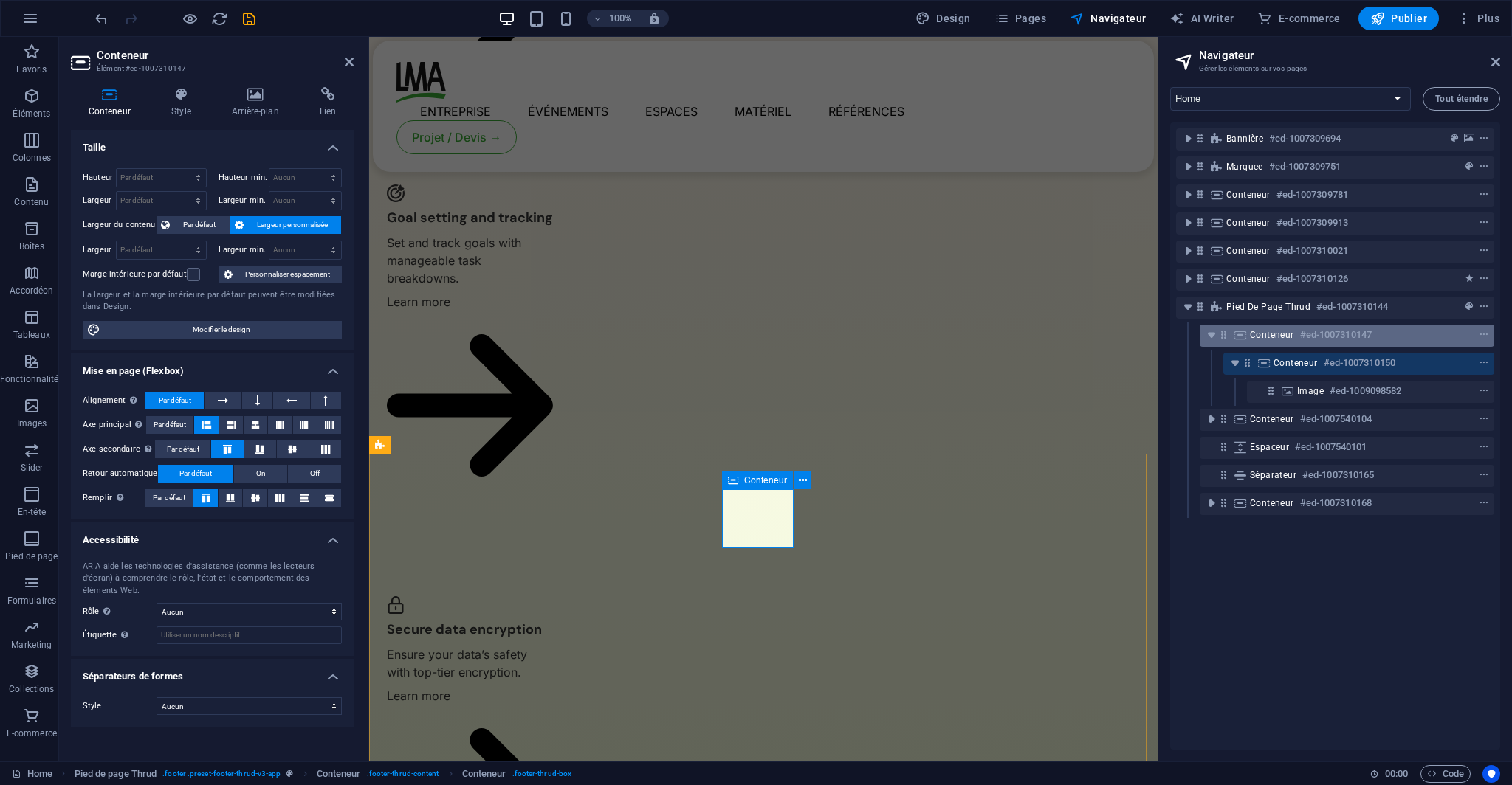
click at [1269, 341] on div "Conteneur #ed-1007310147" at bounding box center [1334, 335] width 171 height 18
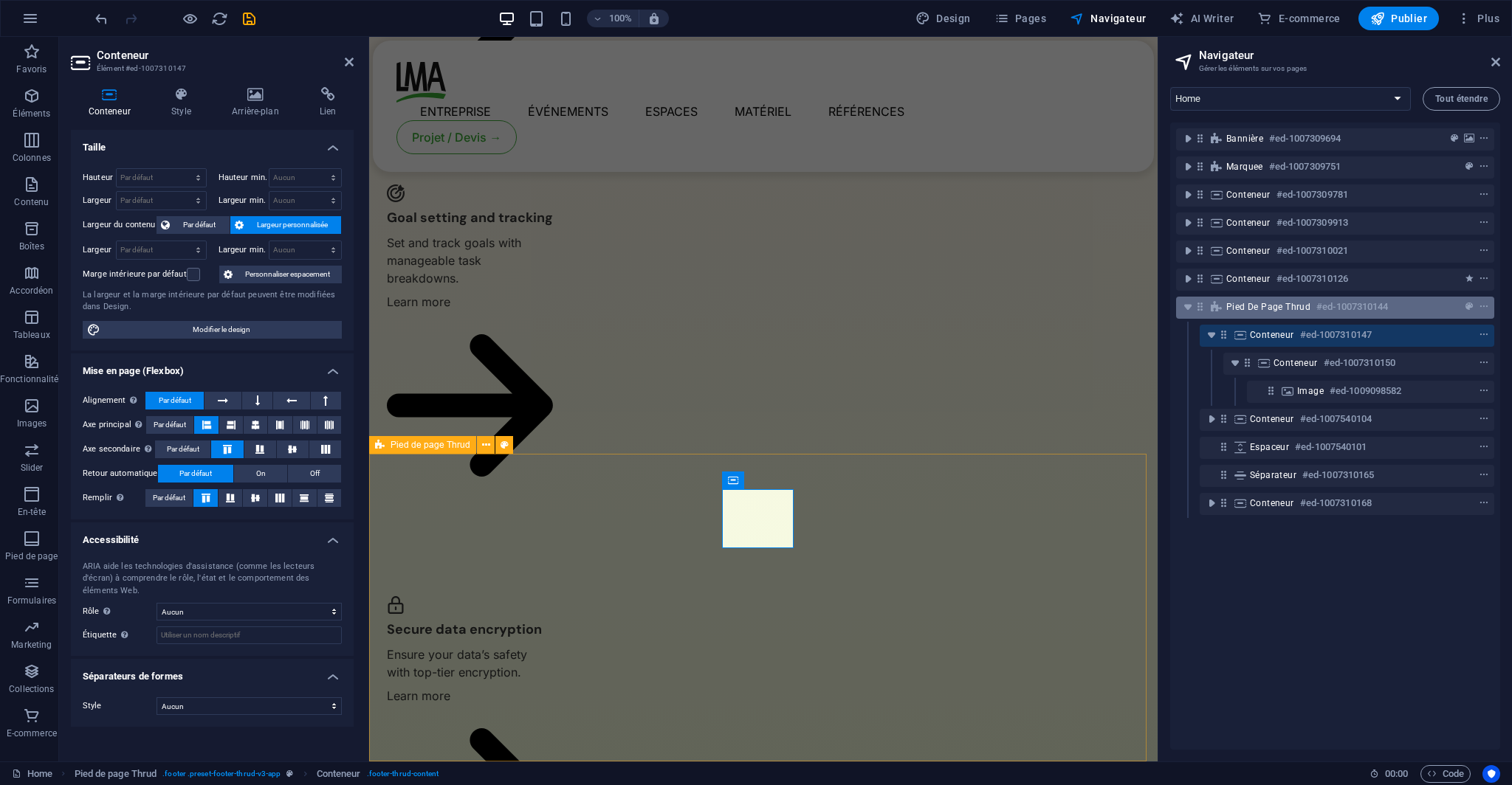
click at [1252, 309] on span "Pied de page Thrud" at bounding box center [1267, 307] width 84 height 12
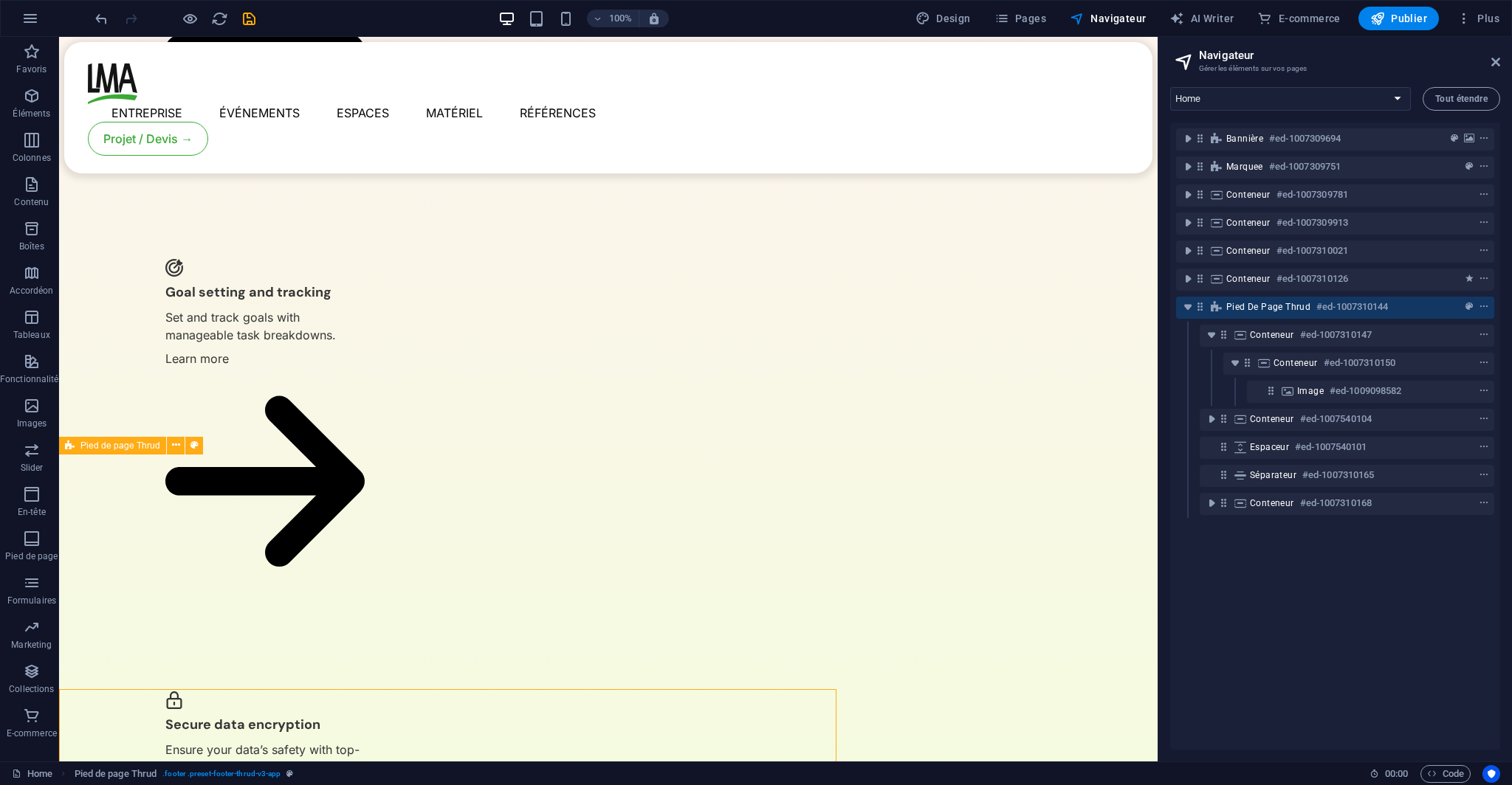
scroll to position [3145, 0]
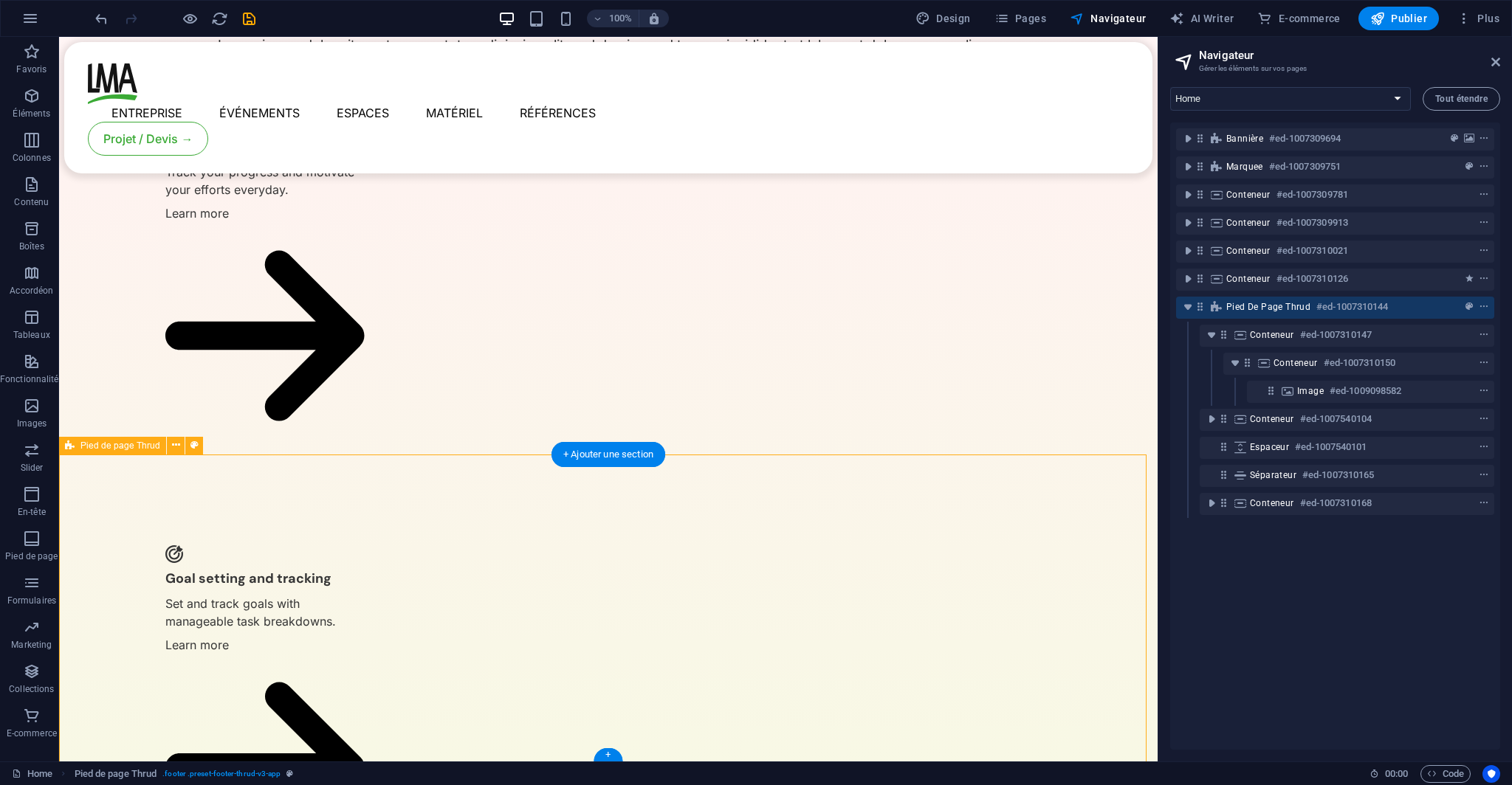
click at [1285, 311] on span "Pied de page Thrud" at bounding box center [1267, 307] width 84 height 12
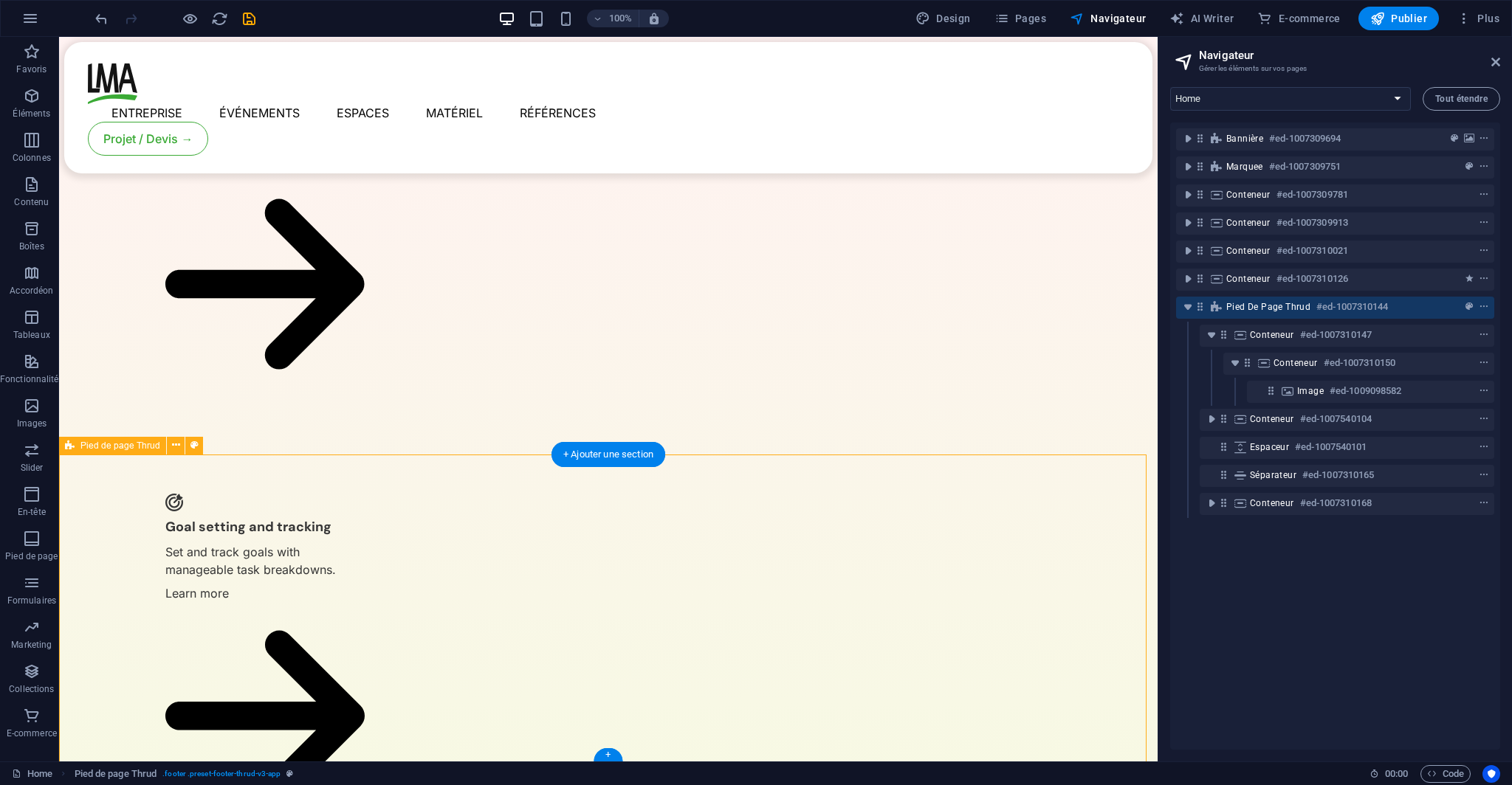
scroll to position [3380, 0]
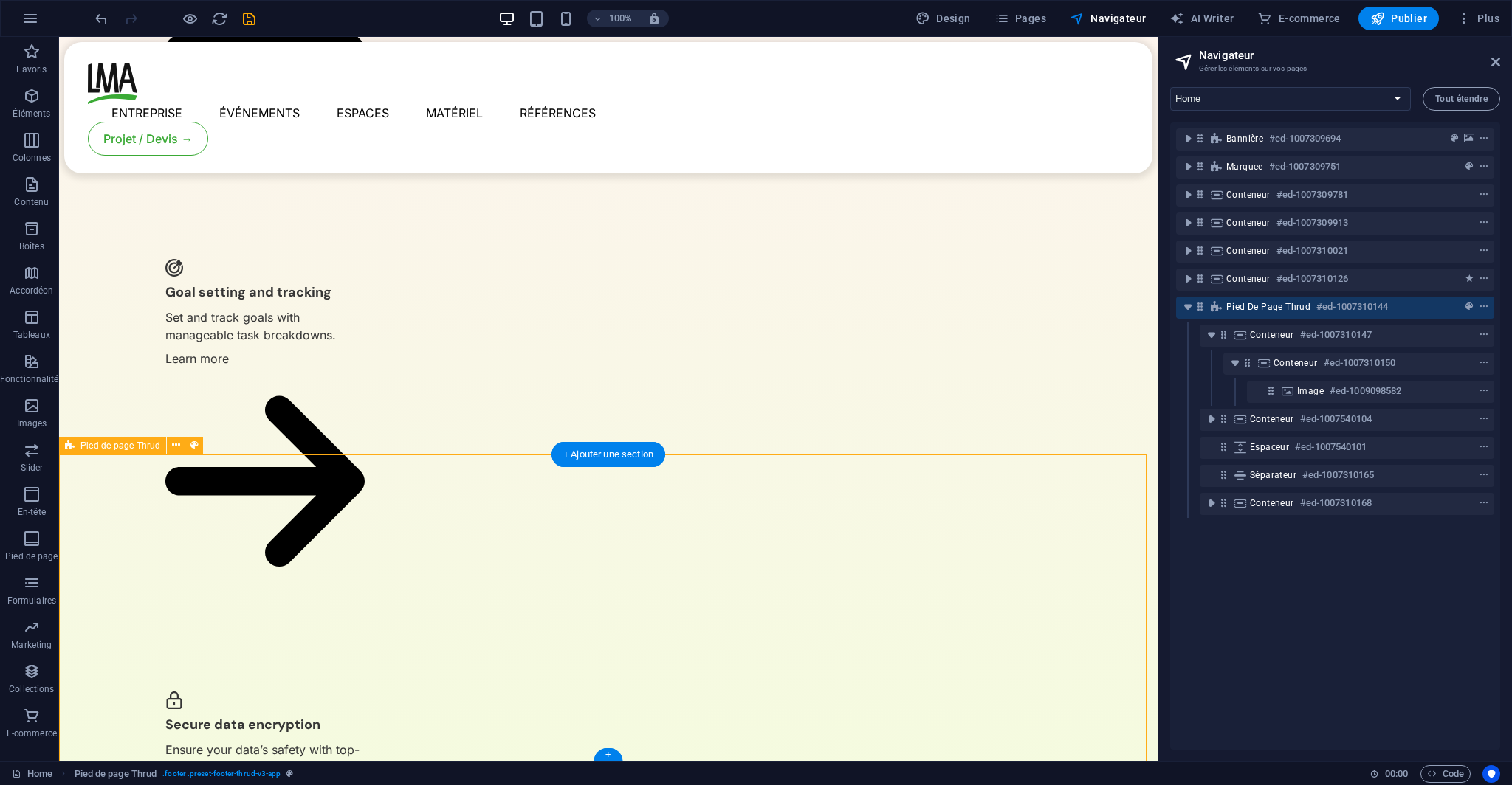
select select "footer"
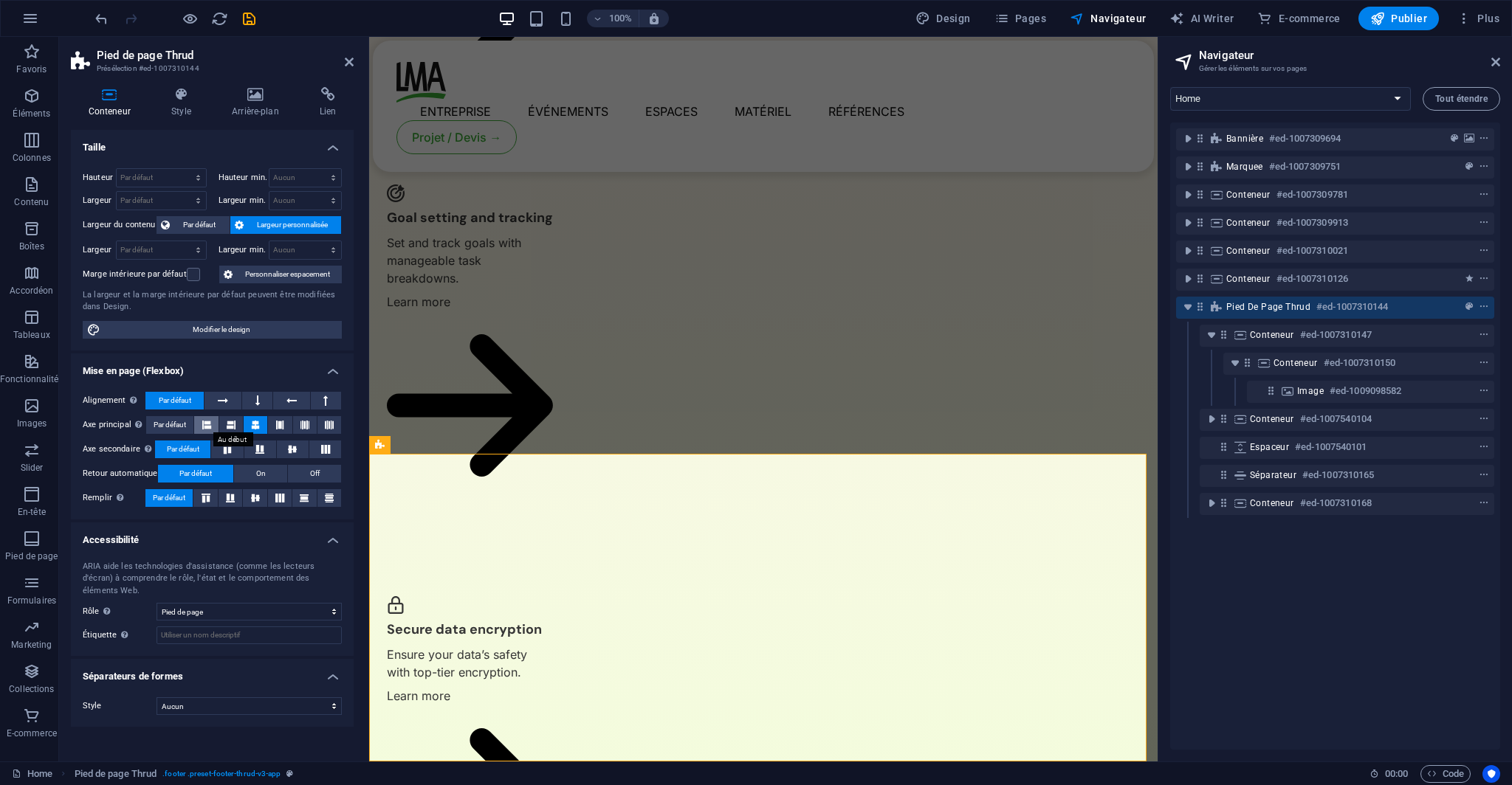
click at [215, 422] on button at bounding box center [206, 425] width 23 height 18
click at [335, 426] on button at bounding box center [329, 425] width 23 height 18
click at [451, 538] on icon at bounding box center [450, 540] width 10 height 18
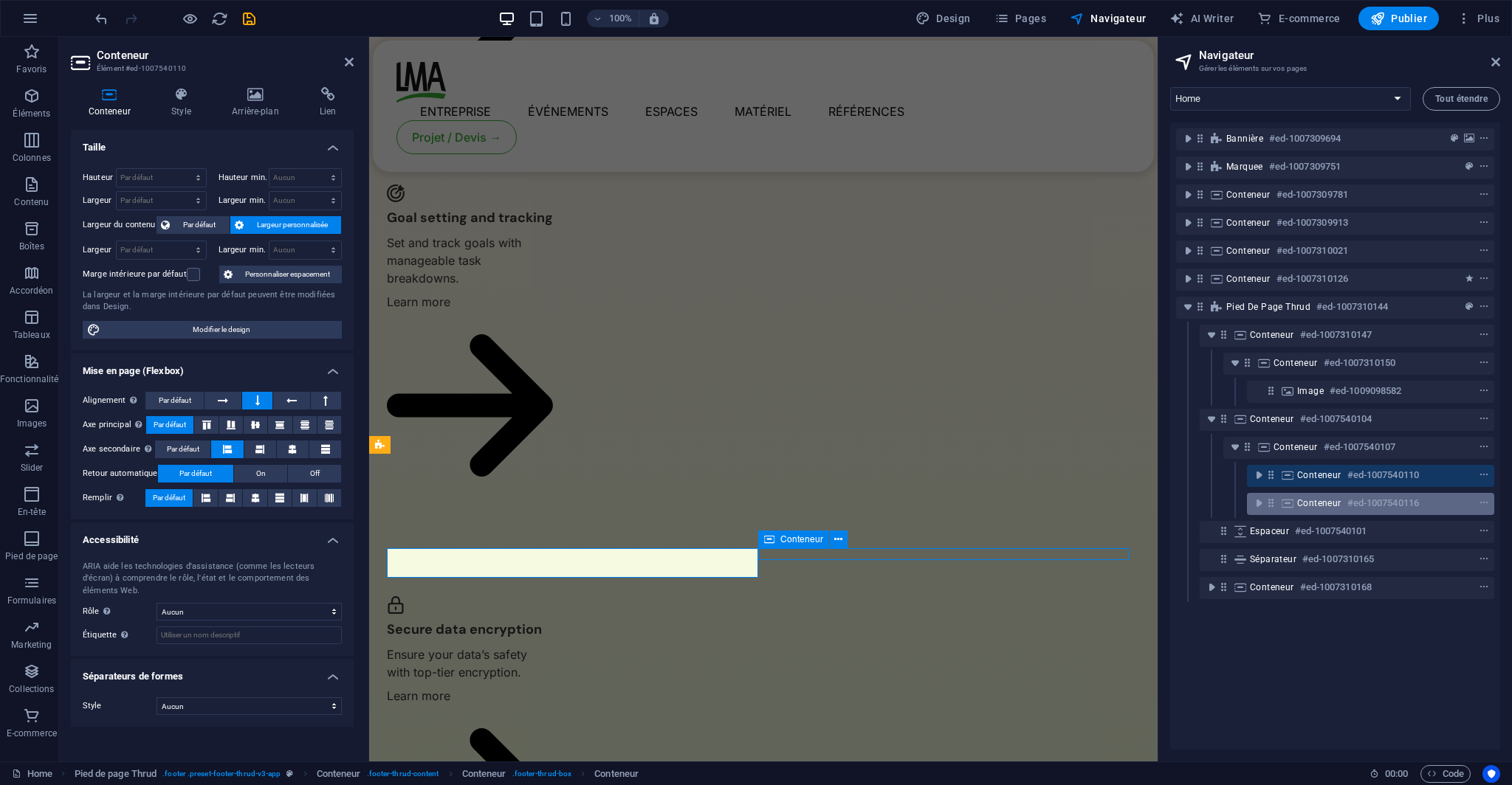
click at [1272, 503] on icon at bounding box center [1271, 503] width 13 height 13
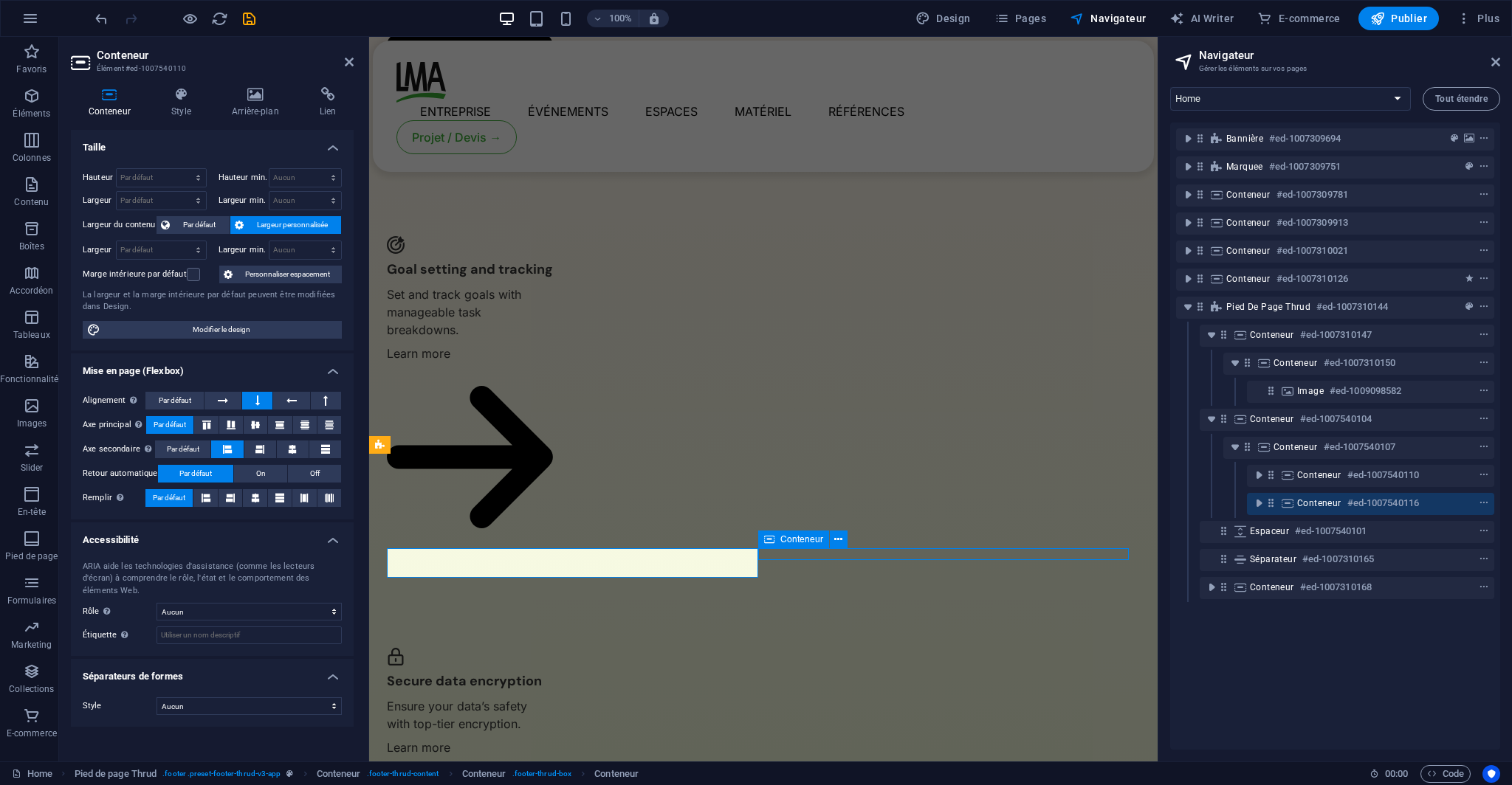
scroll to position [3145, 0]
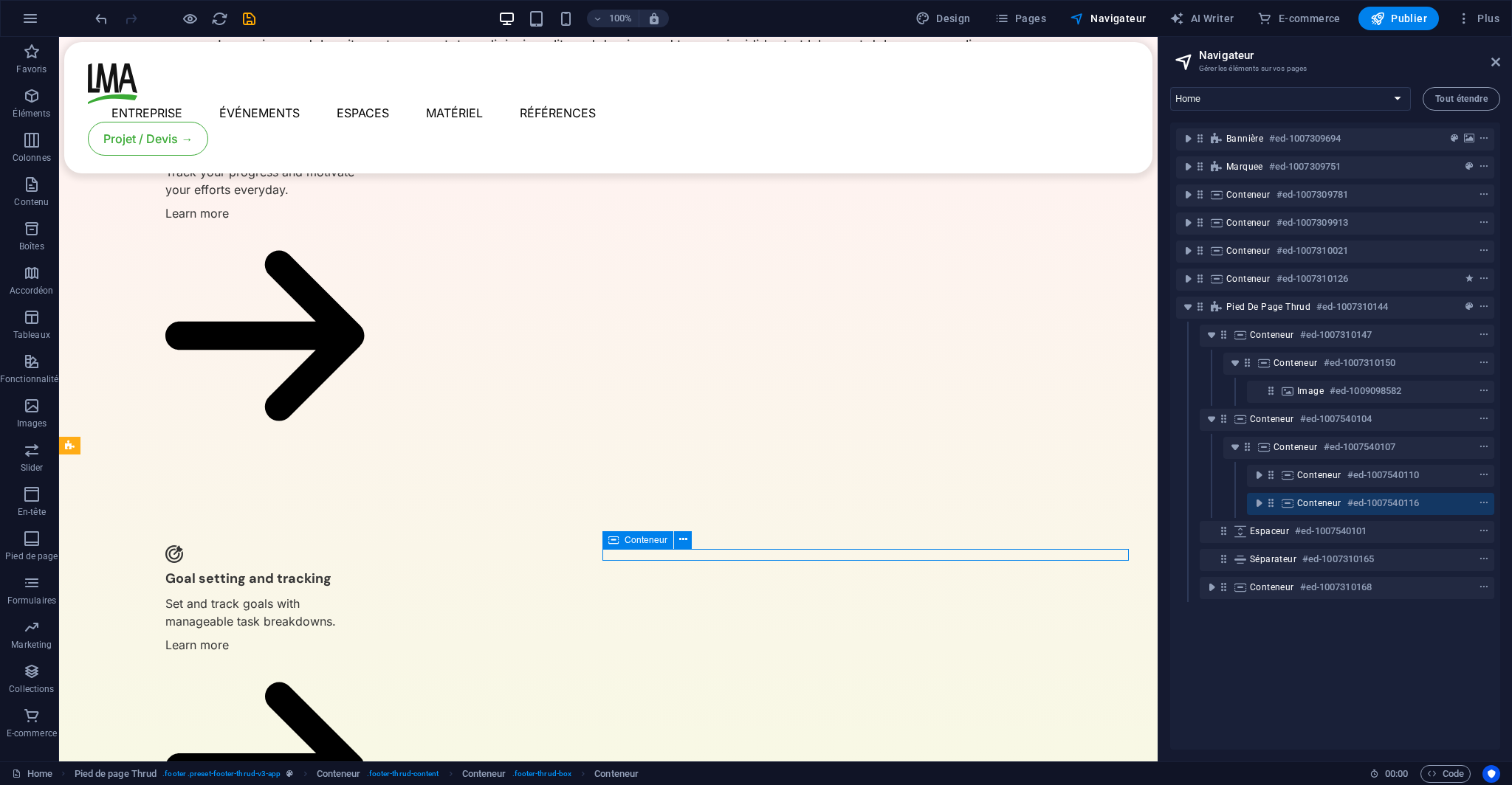
click at [1272, 503] on icon at bounding box center [1271, 503] width 13 height 13
select select "%"
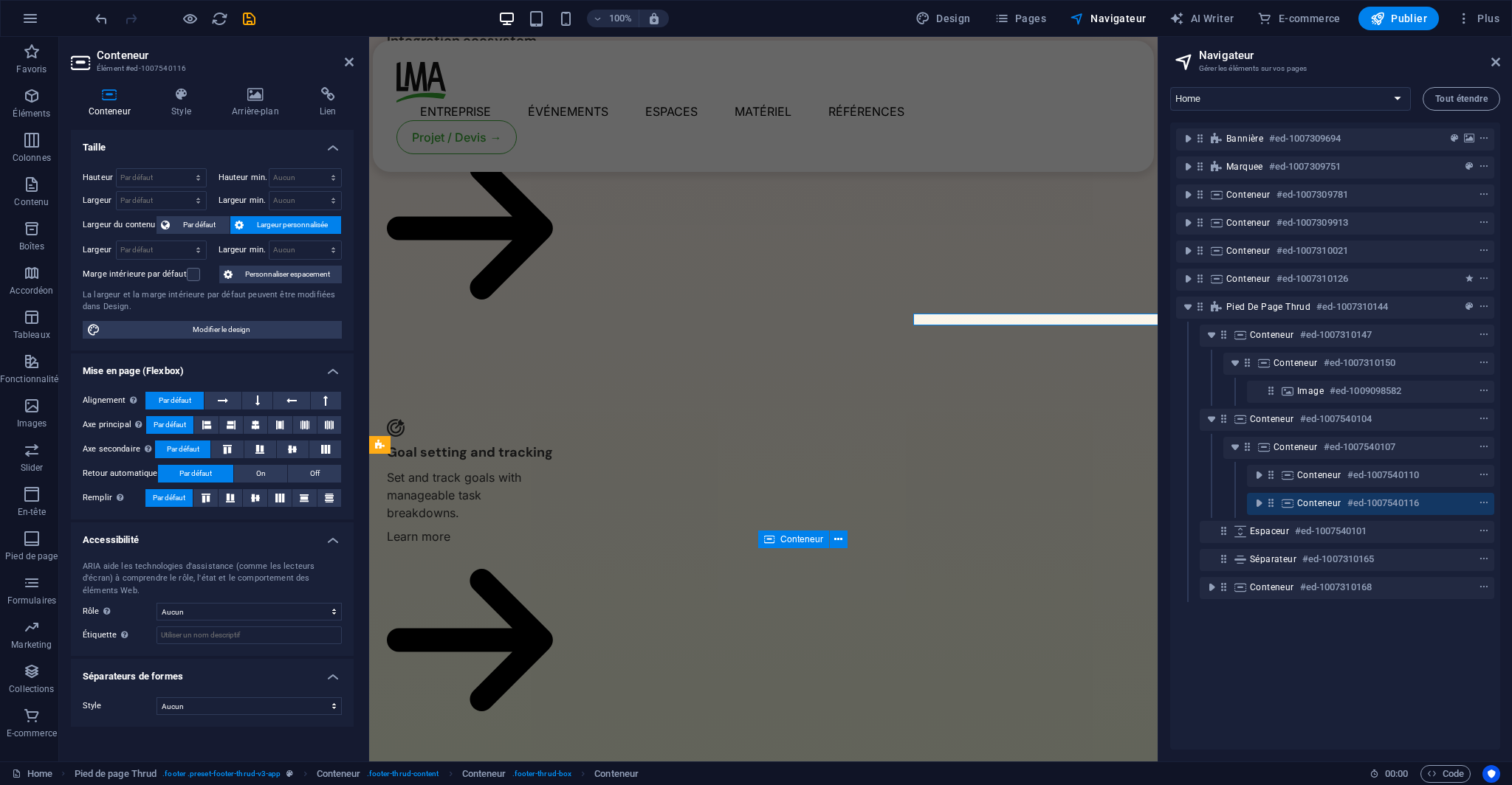
scroll to position [3380, 0]
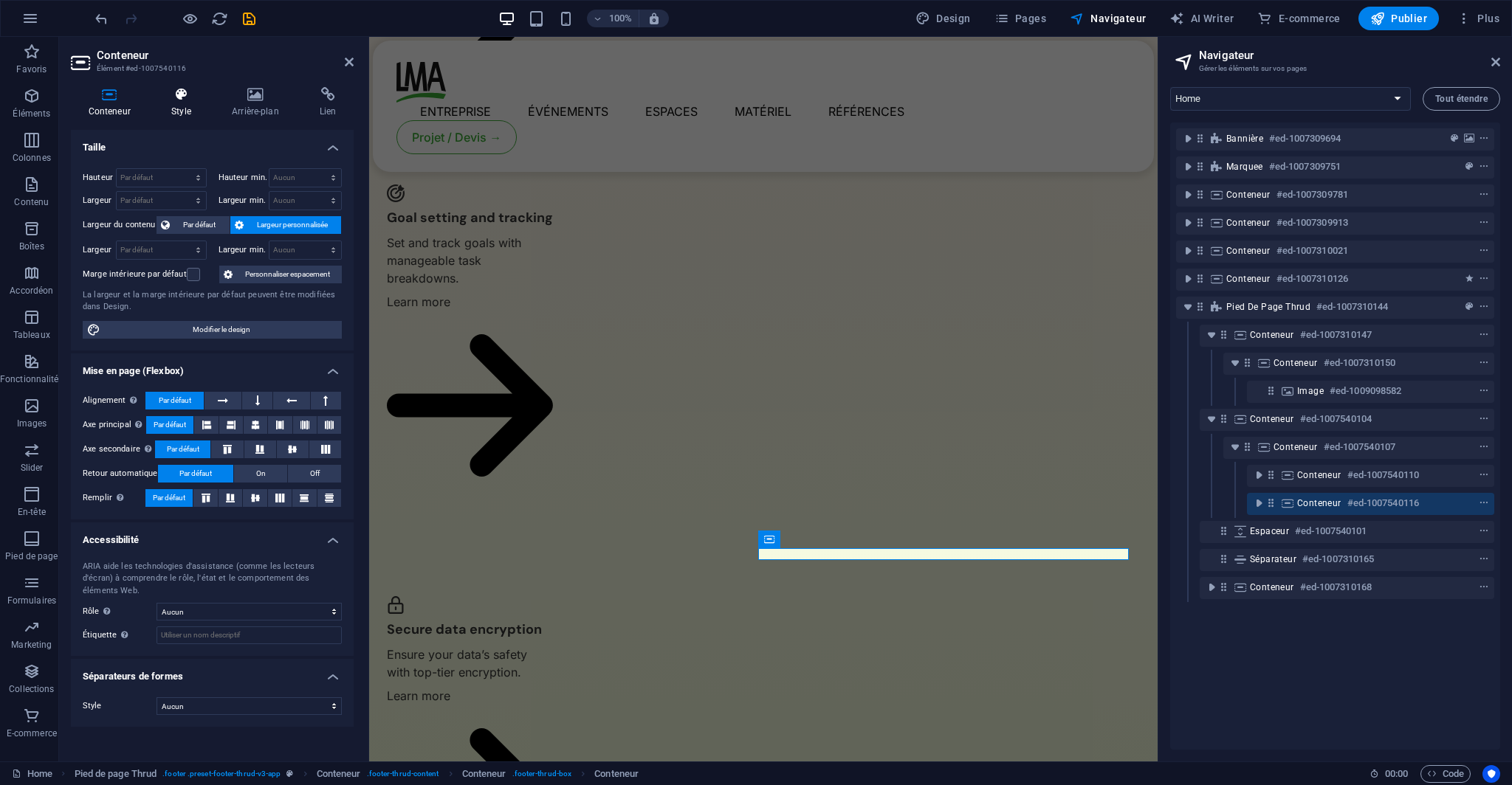
click at [177, 99] on icon at bounding box center [181, 94] width 55 height 14
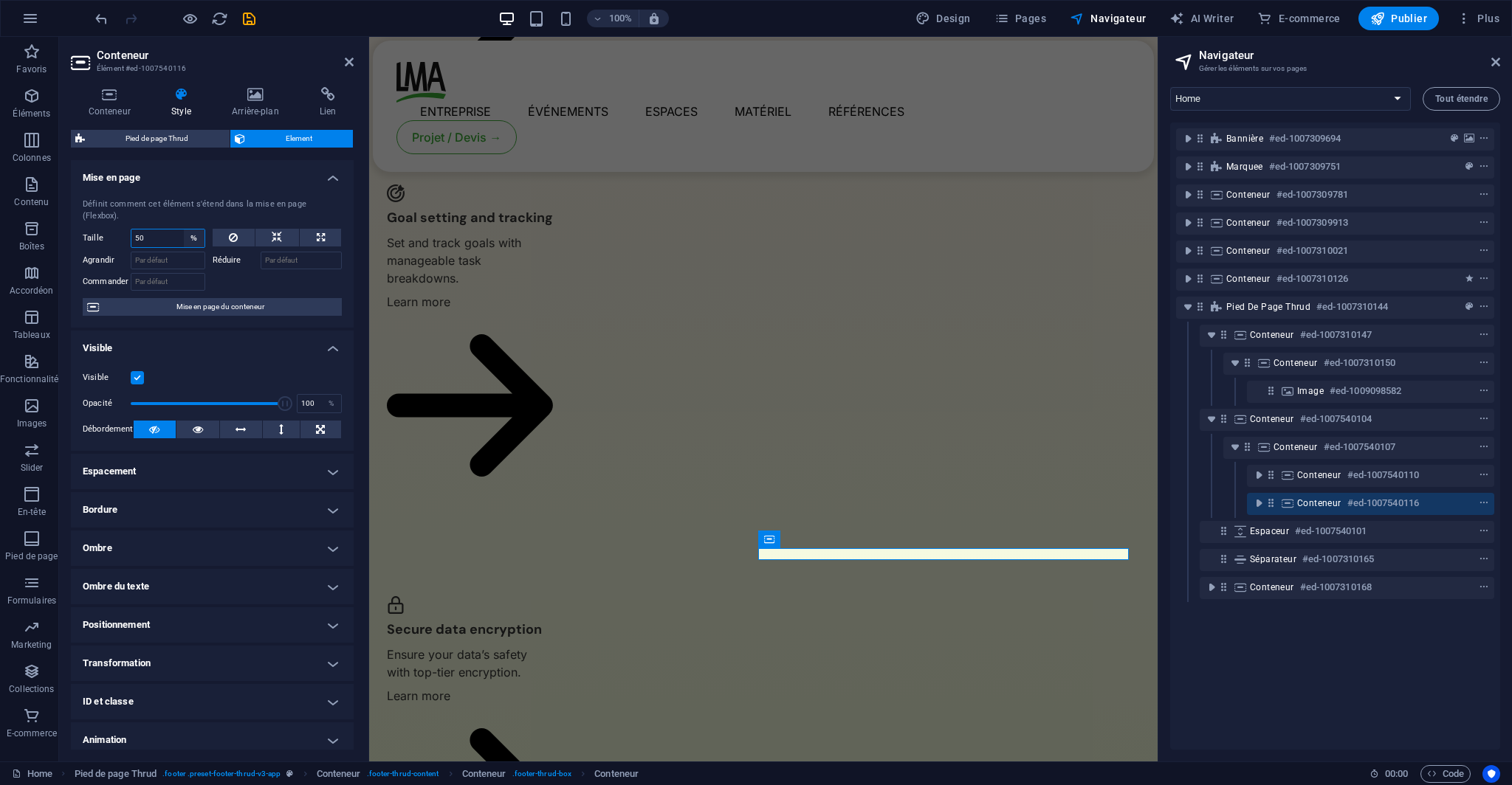
click at [189, 229] on select "Par défaut auto px % 1/1 1/2 1/3 1/4 1/5 1/6 1/7 1/8 1/9 1/10" at bounding box center [194, 238] width 21 height 18
click at [251, 228] on button at bounding box center [233, 237] width 42 height 18
select select "DISABLED_OPTION_VALUE"
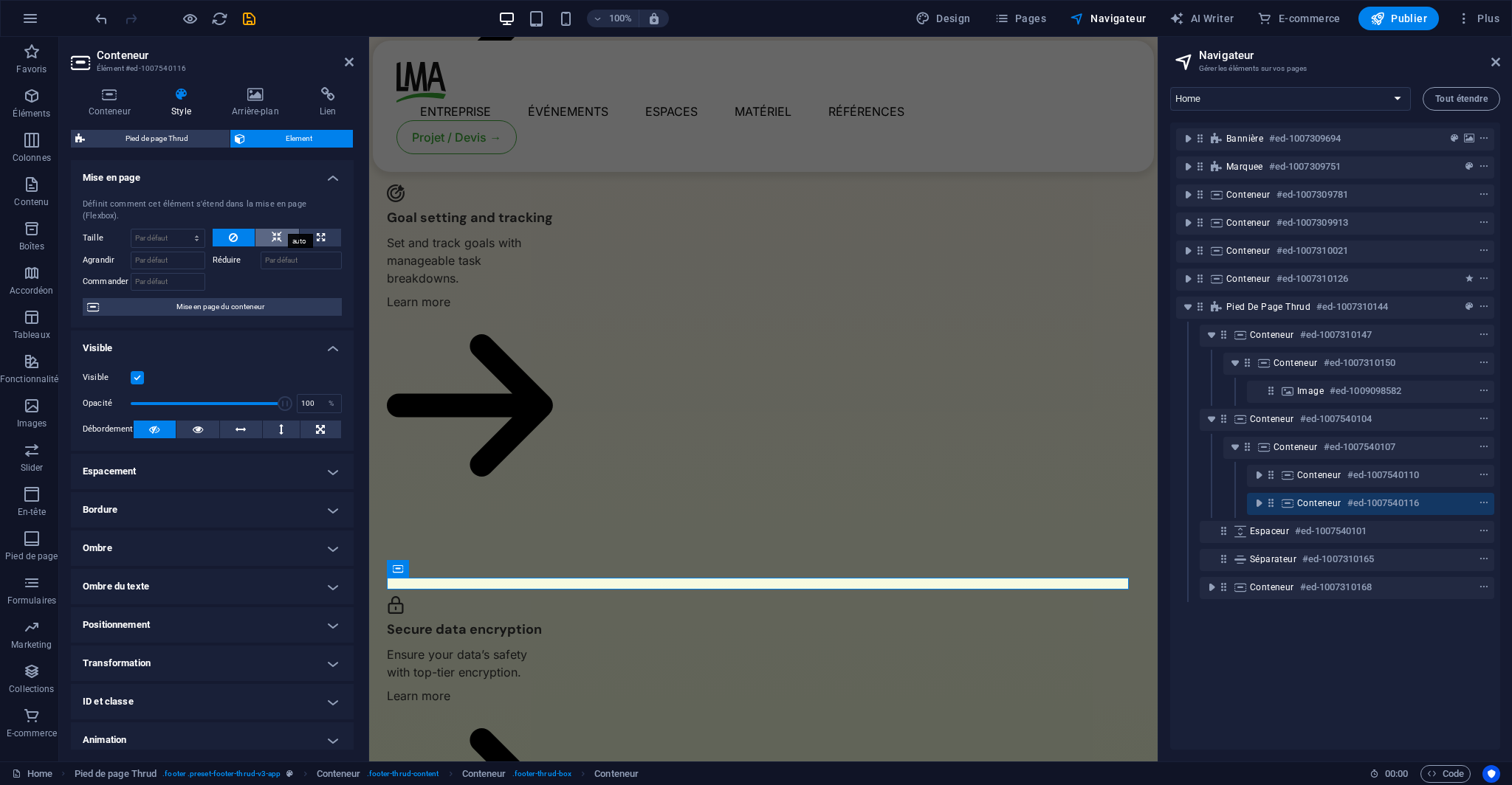
click at [275, 228] on icon at bounding box center [276, 237] width 10 height 18
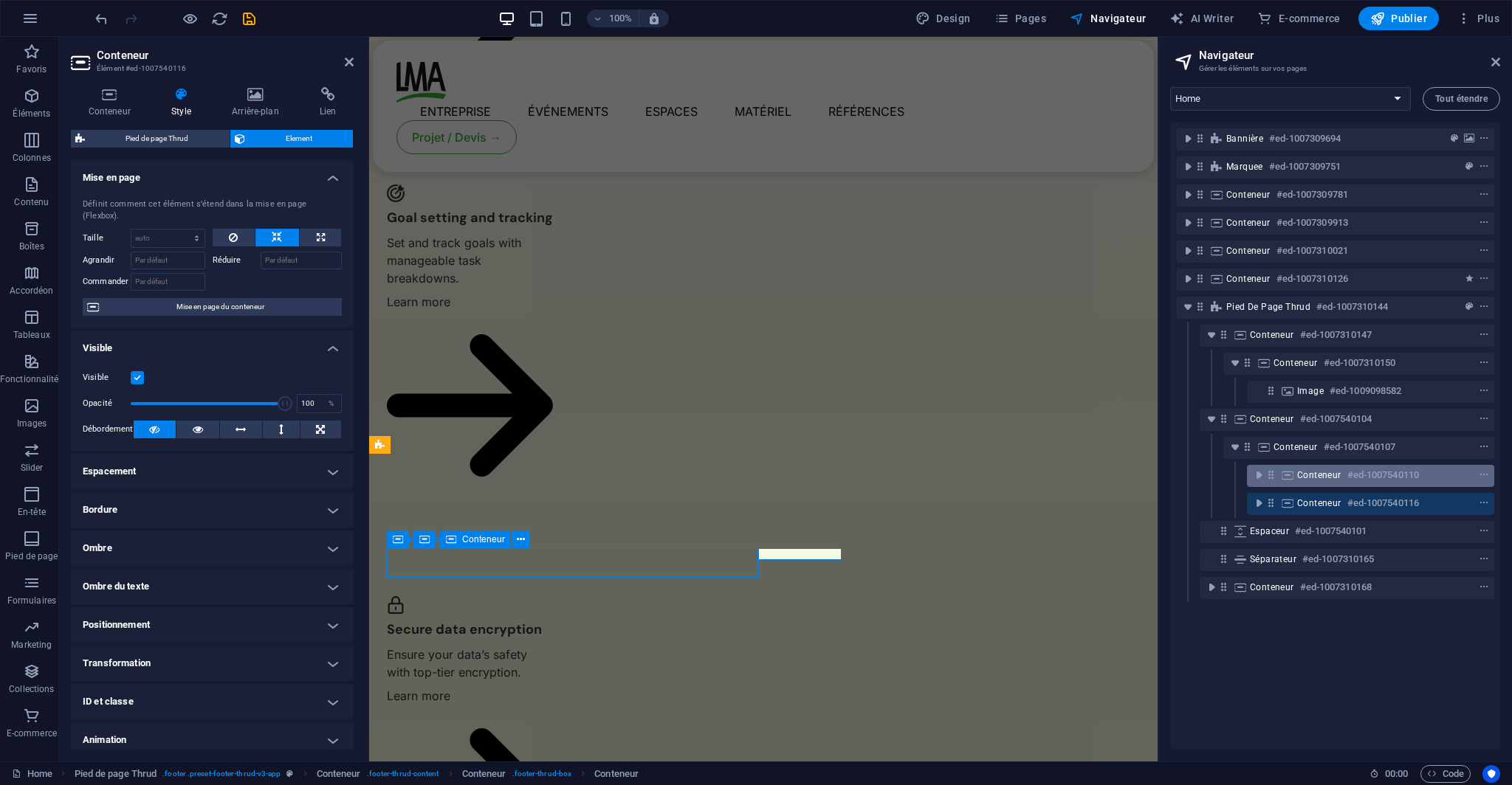
click at [1277, 480] on div at bounding box center [1271, 475] width 14 height 13
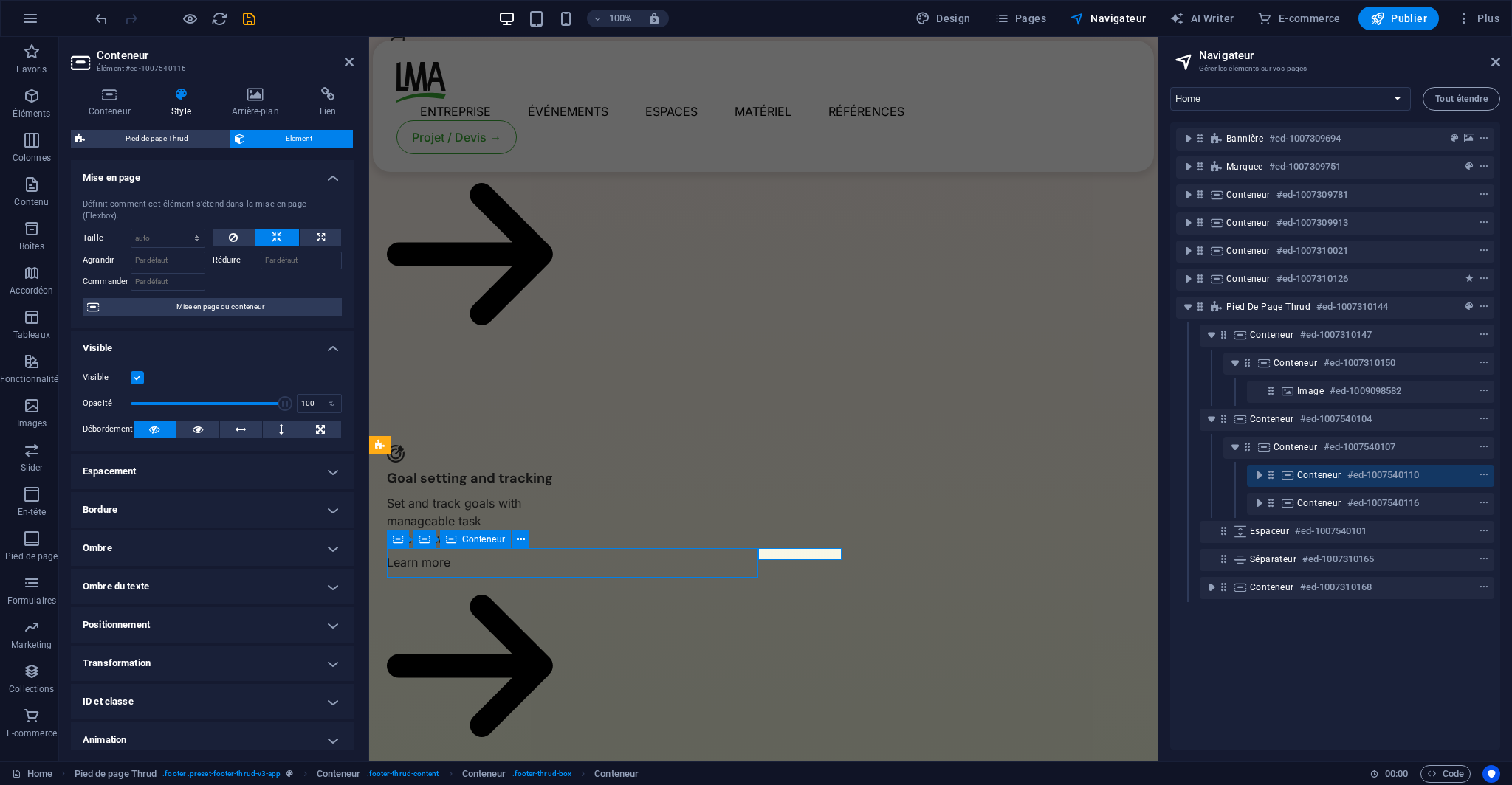
click at [1277, 480] on div at bounding box center [1271, 475] width 14 height 13
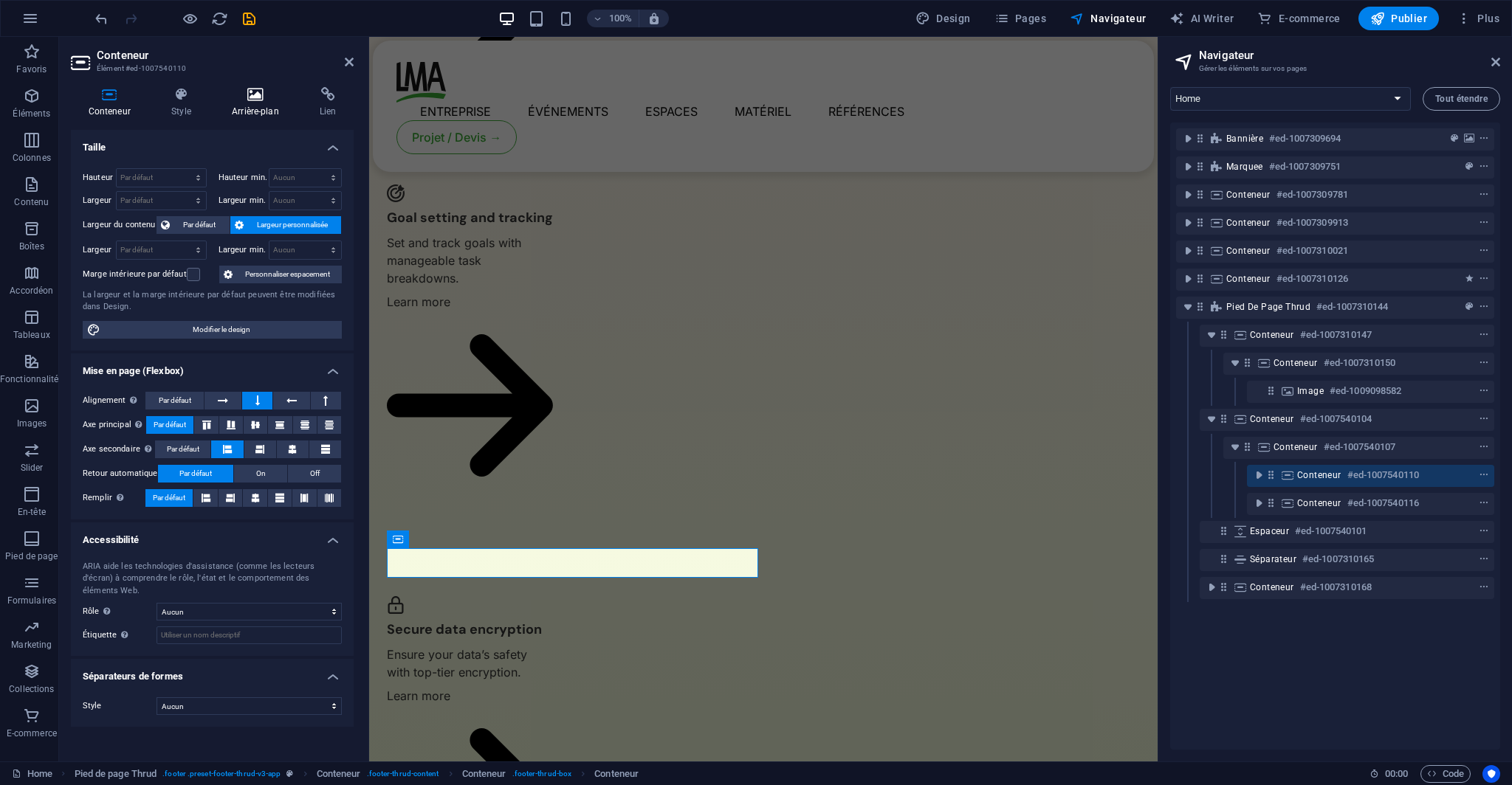
click at [256, 90] on icon at bounding box center [255, 94] width 82 height 14
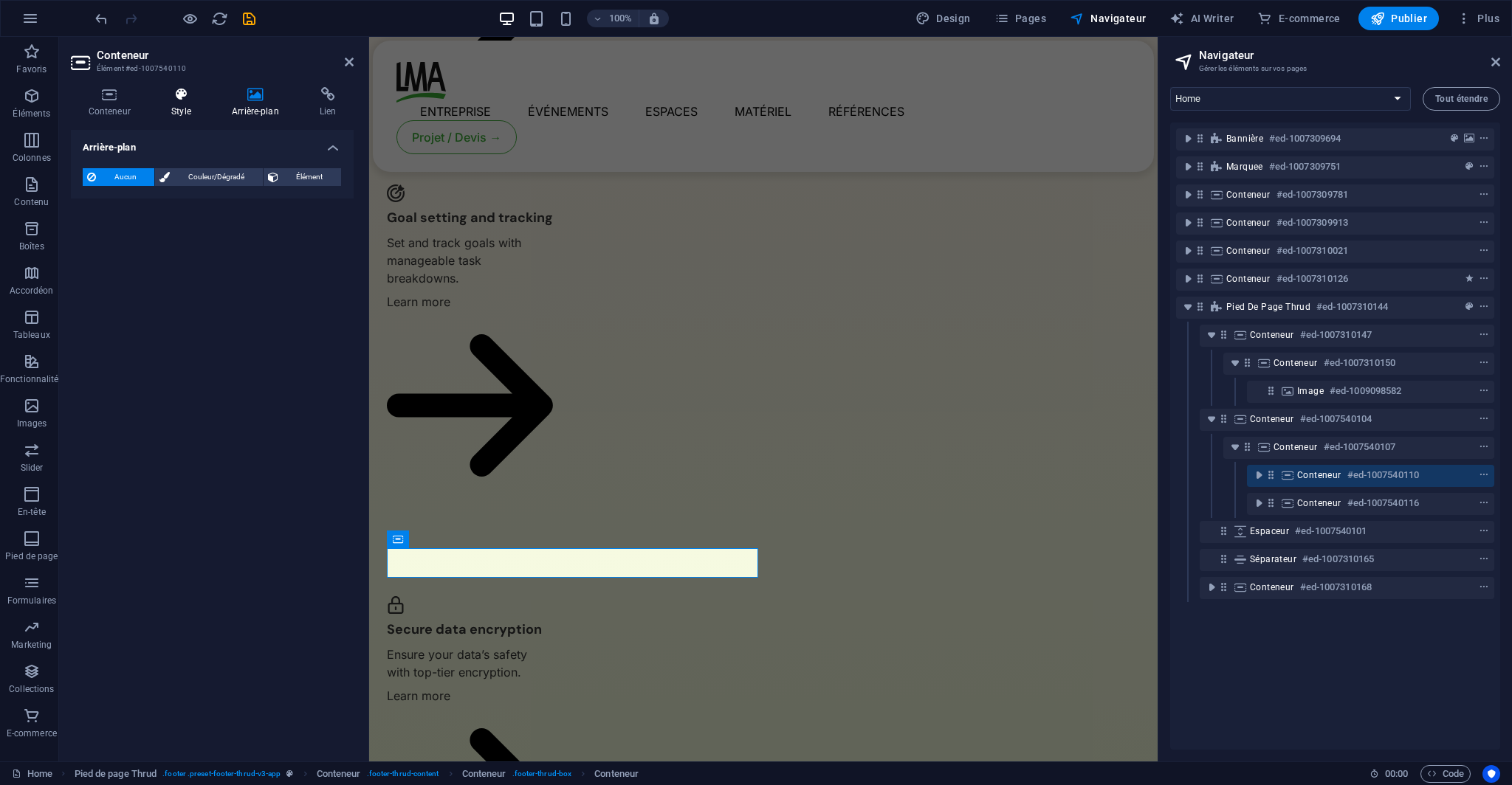
click at [207, 114] on h4 "Style" at bounding box center [184, 102] width 60 height 31
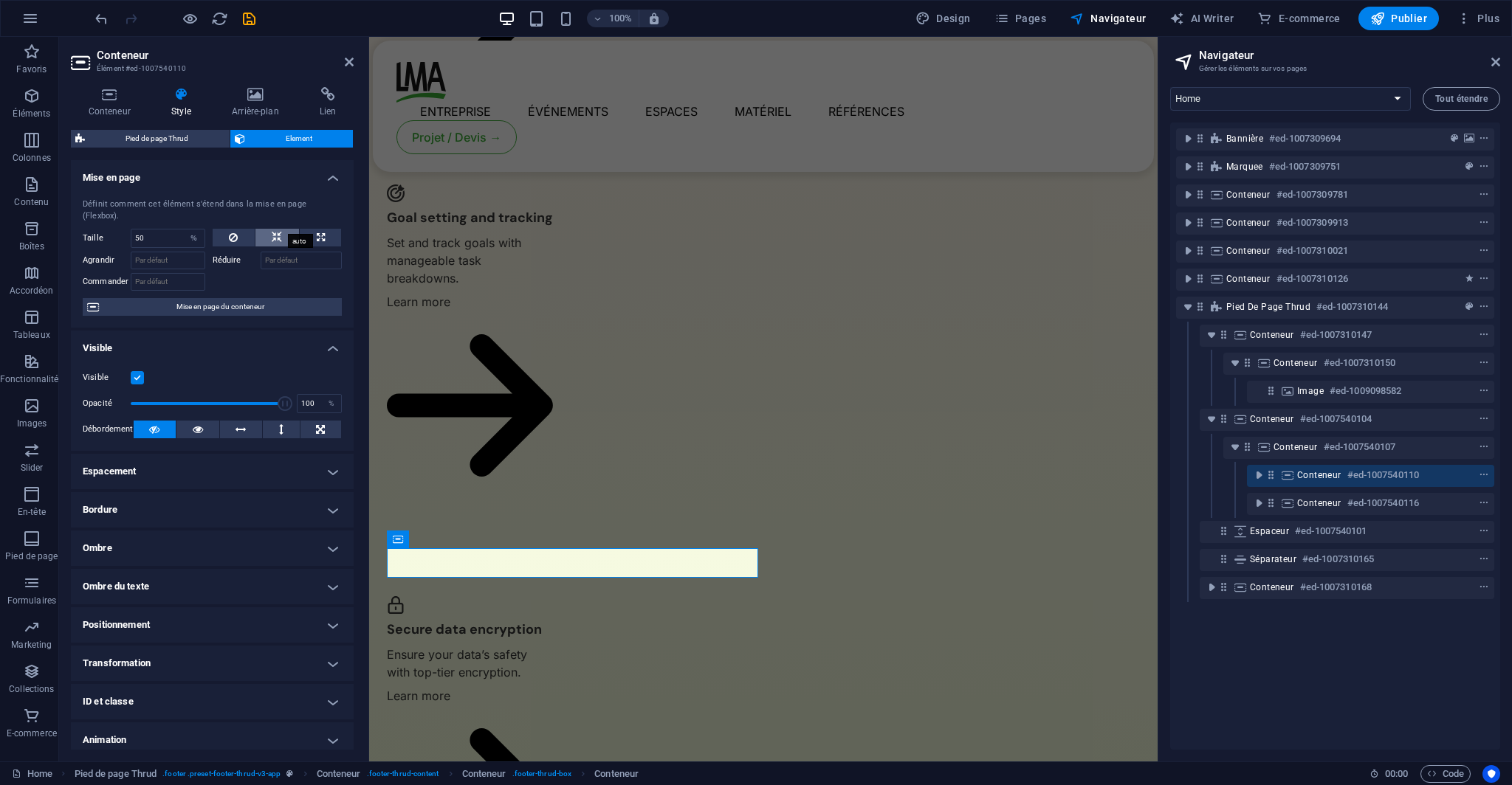
click at [291, 228] on button at bounding box center [277, 237] width 43 height 18
select select "DISABLED_OPTION_VALUE"
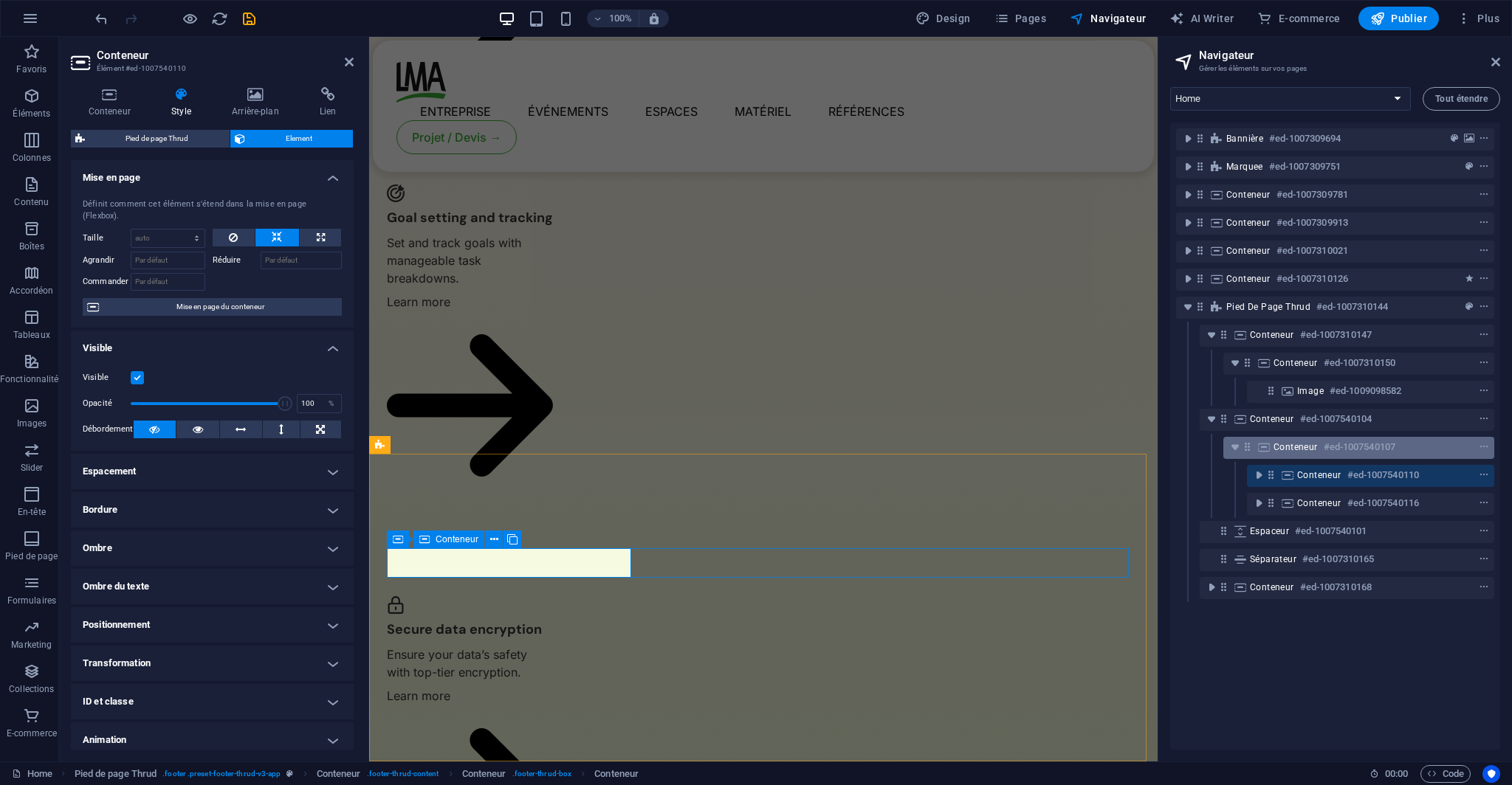
click at [1297, 454] on div "Conteneur #ed-1007540107" at bounding box center [1346, 448] width 147 height 18
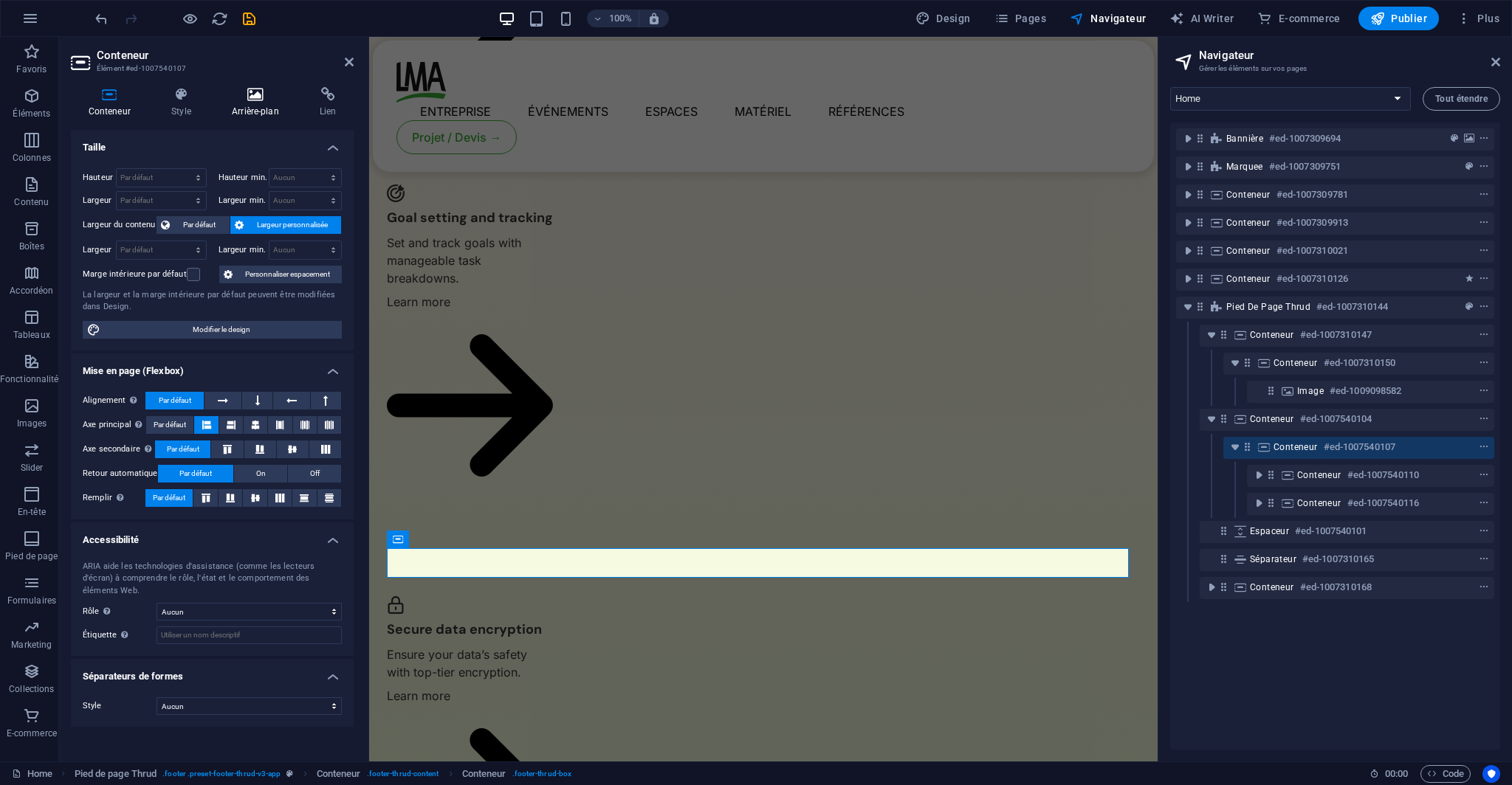
click at [258, 95] on icon at bounding box center [255, 94] width 82 height 14
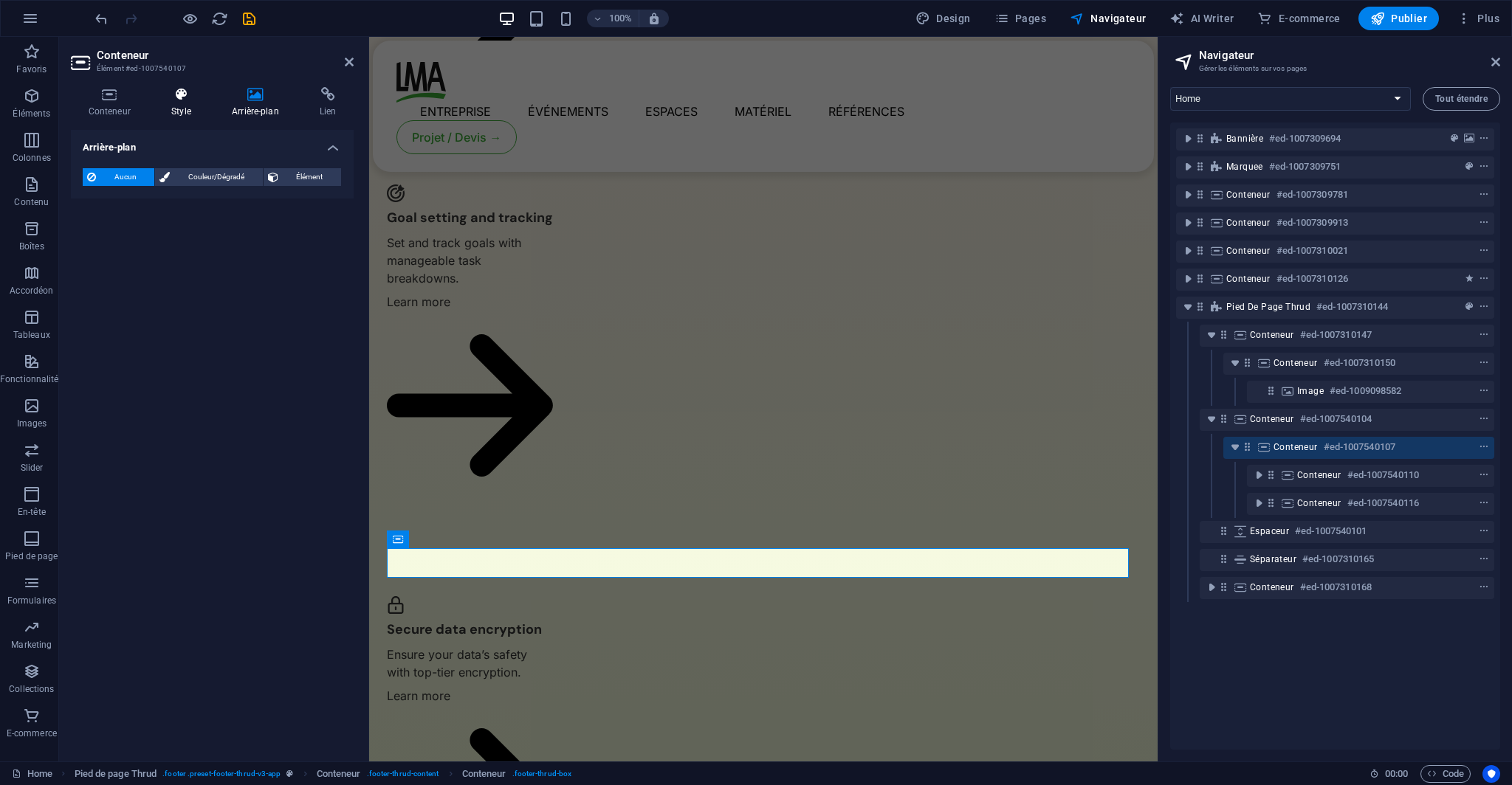
click at [192, 100] on icon at bounding box center [181, 94] width 55 height 14
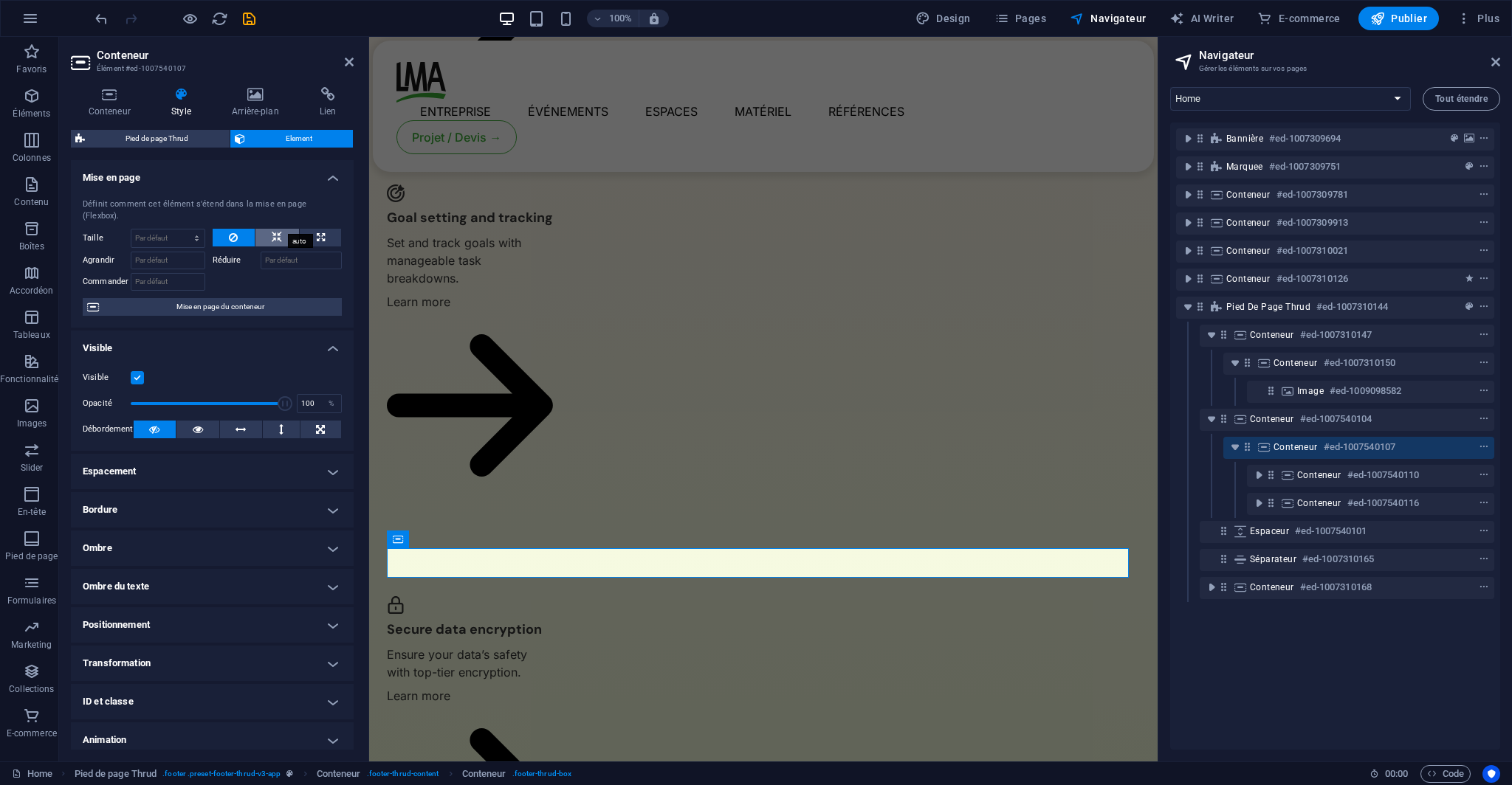
click at [269, 228] on button at bounding box center [277, 237] width 43 height 18
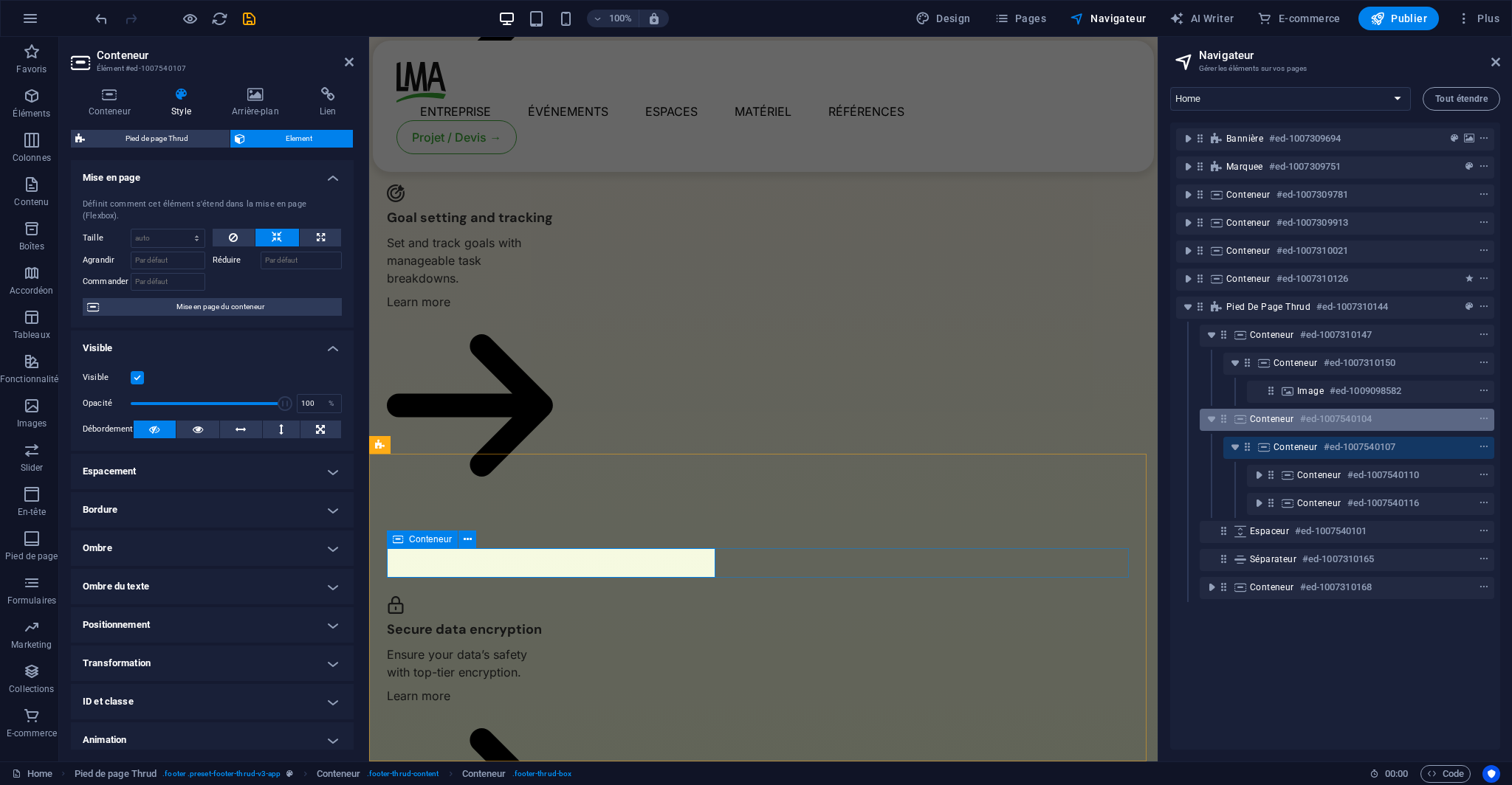
click at [1261, 426] on div "Conteneur #ed-1007540104" at bounding box center [1334, 420] width 171 height 18
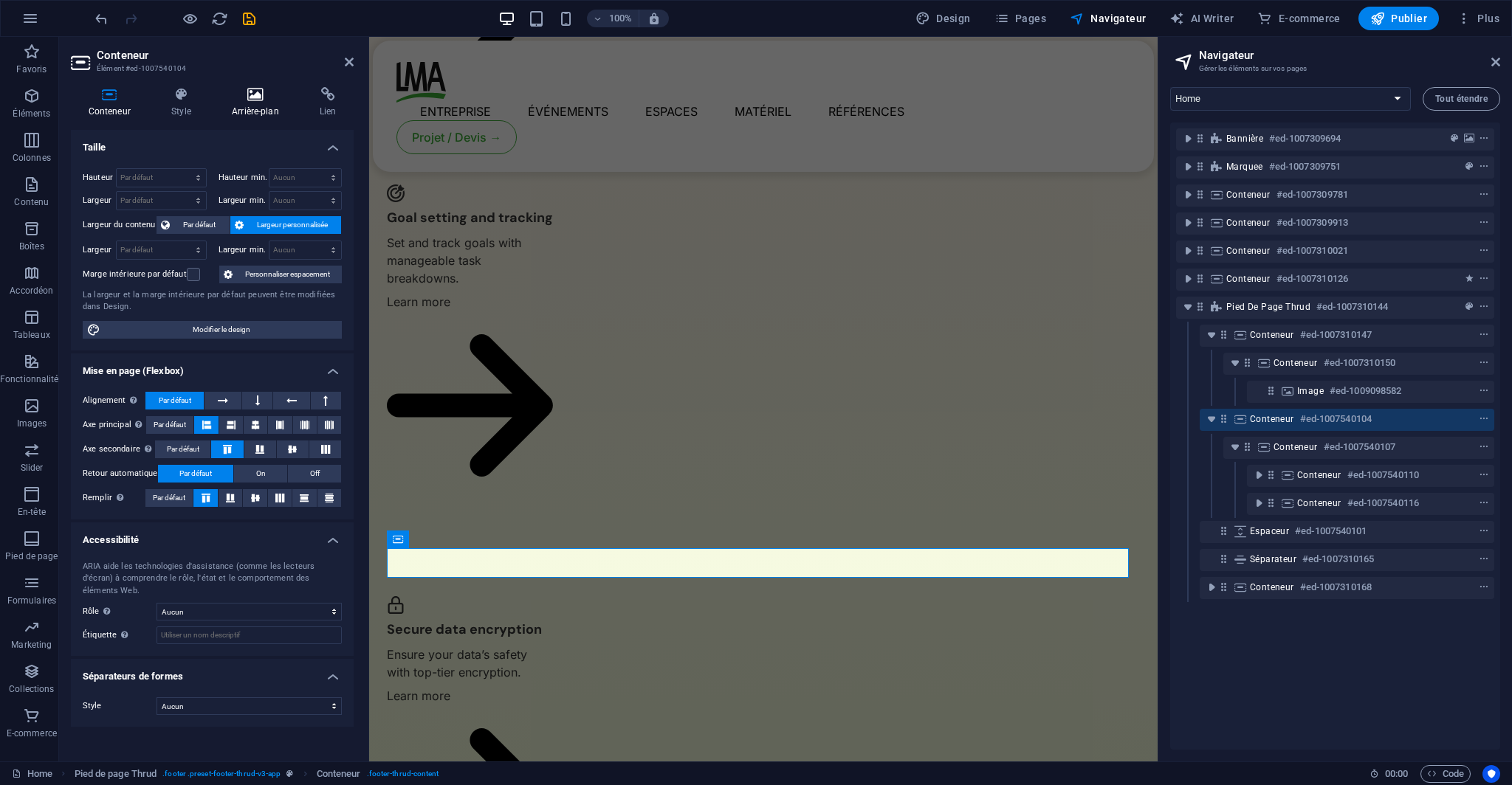
click at [253, 115] on h4 "Arrière-plan" at bounding box center [257, 102] width 88 height 31
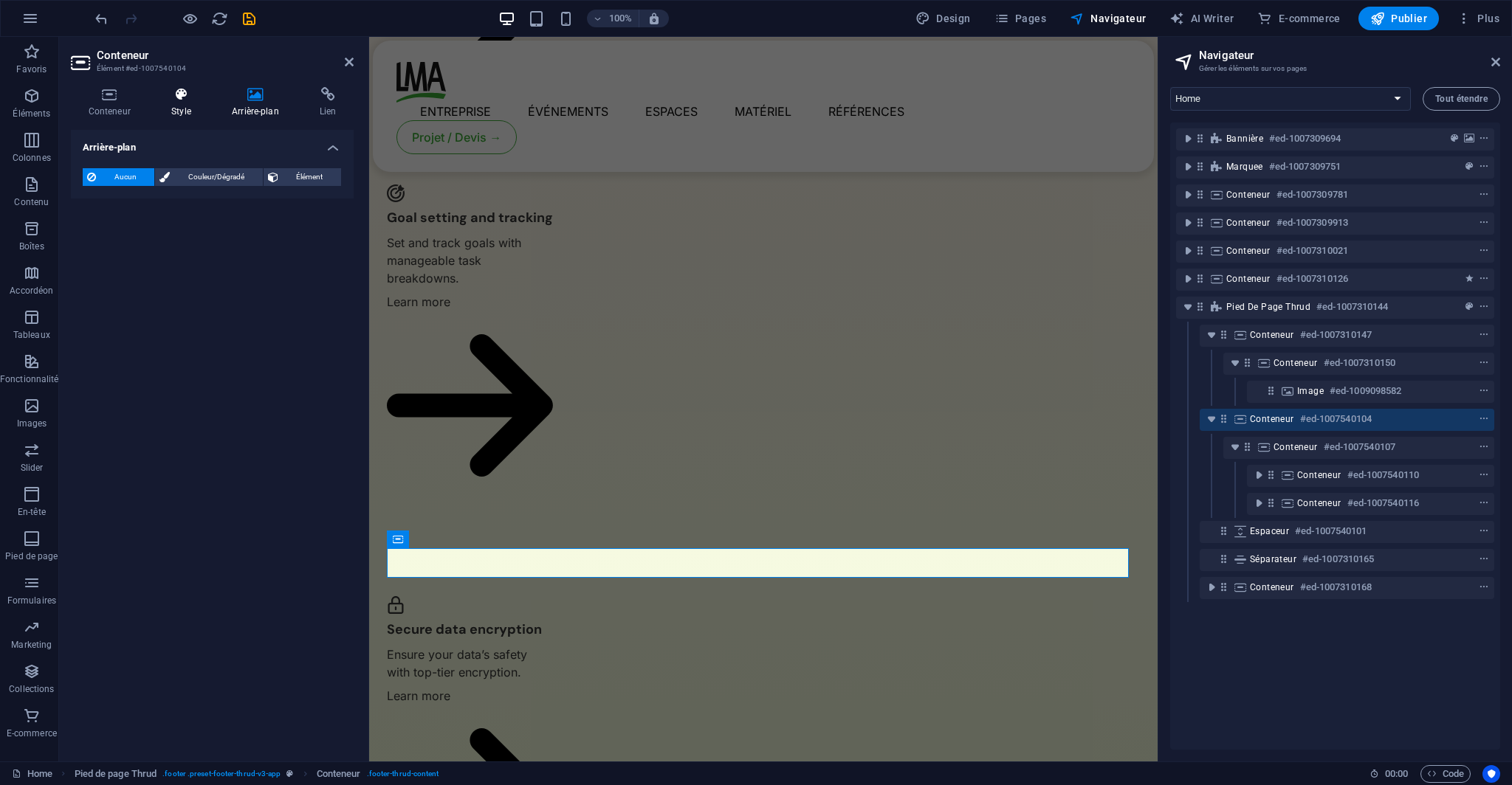
click at [195, 98] on icon at bounding box center [181, 94] width 55 height 14
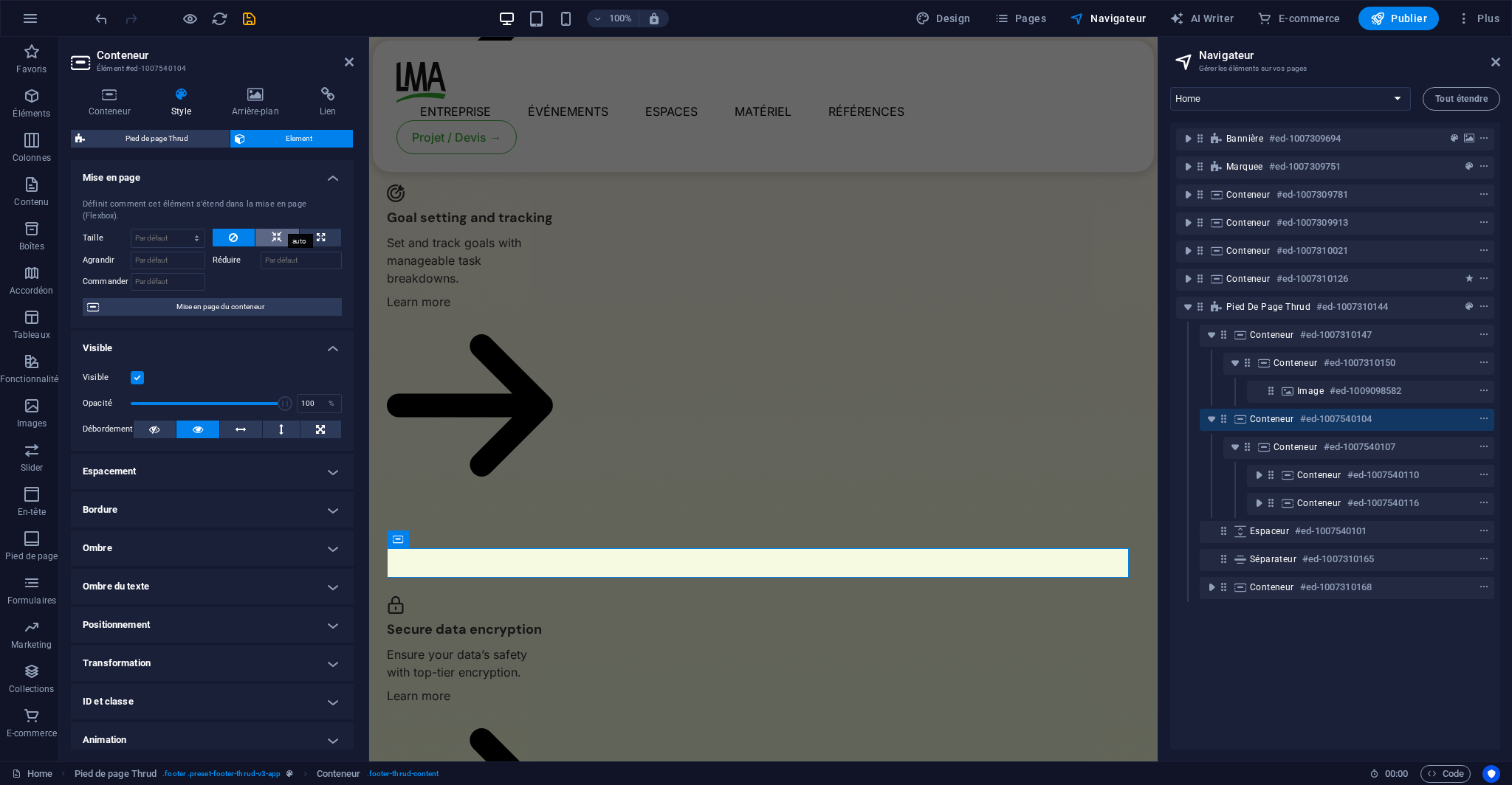
click at [285, 228] on button at bounding box center [277, 237] width 43 height 18
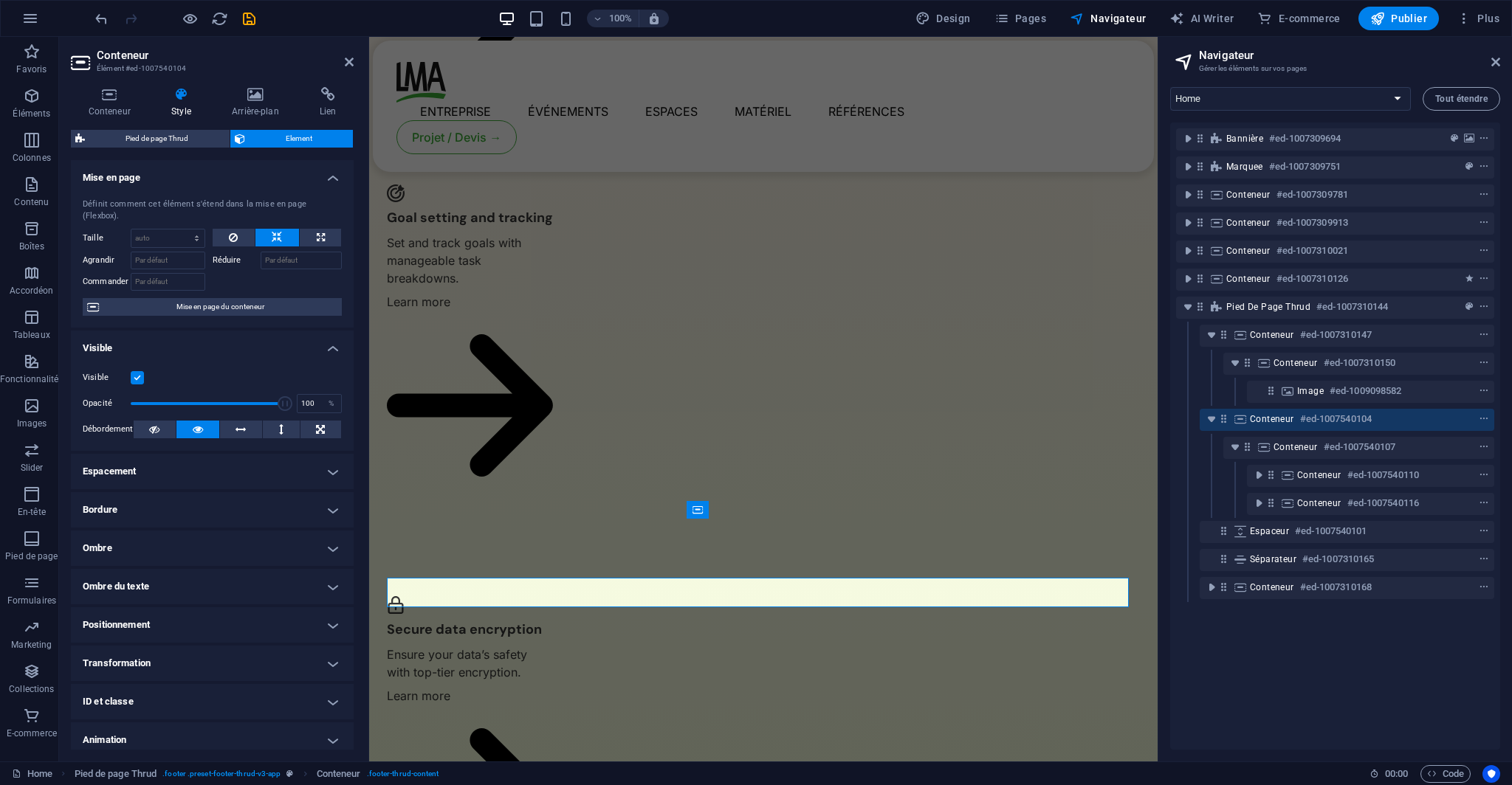
scroll to position [3350, 0]
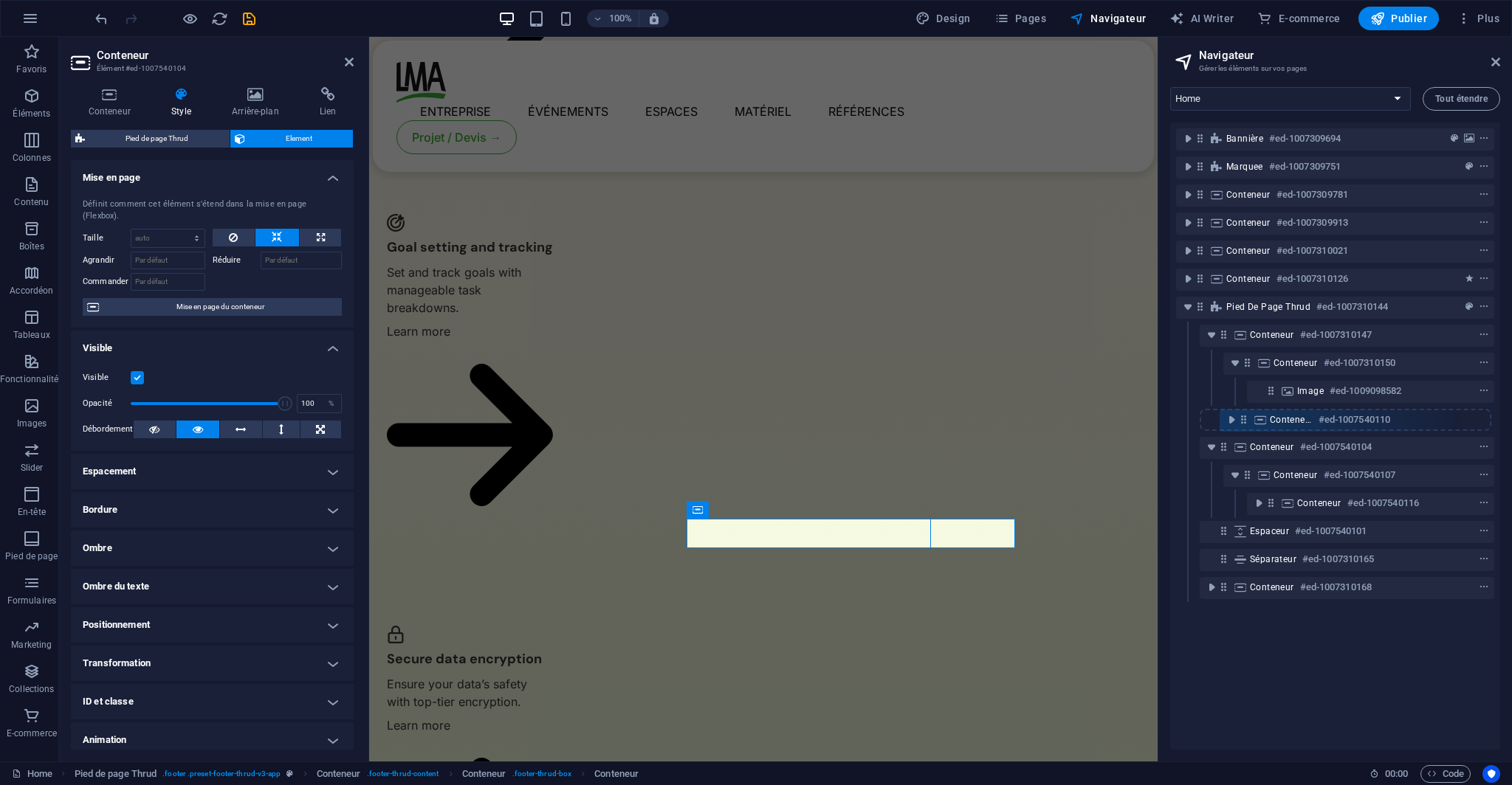
drag, startPoint x: 1272, startPoint y: 475, endPoint x: 1242, endPoint y: 415, distance: 67.1
click at [1242, 415] on div "Bannière #ed-1007309694 Marquee #ed-1007309751 Conteneur #ed-1007309781 Contene…" at bounding box center [1334, 436] width 329 height 627
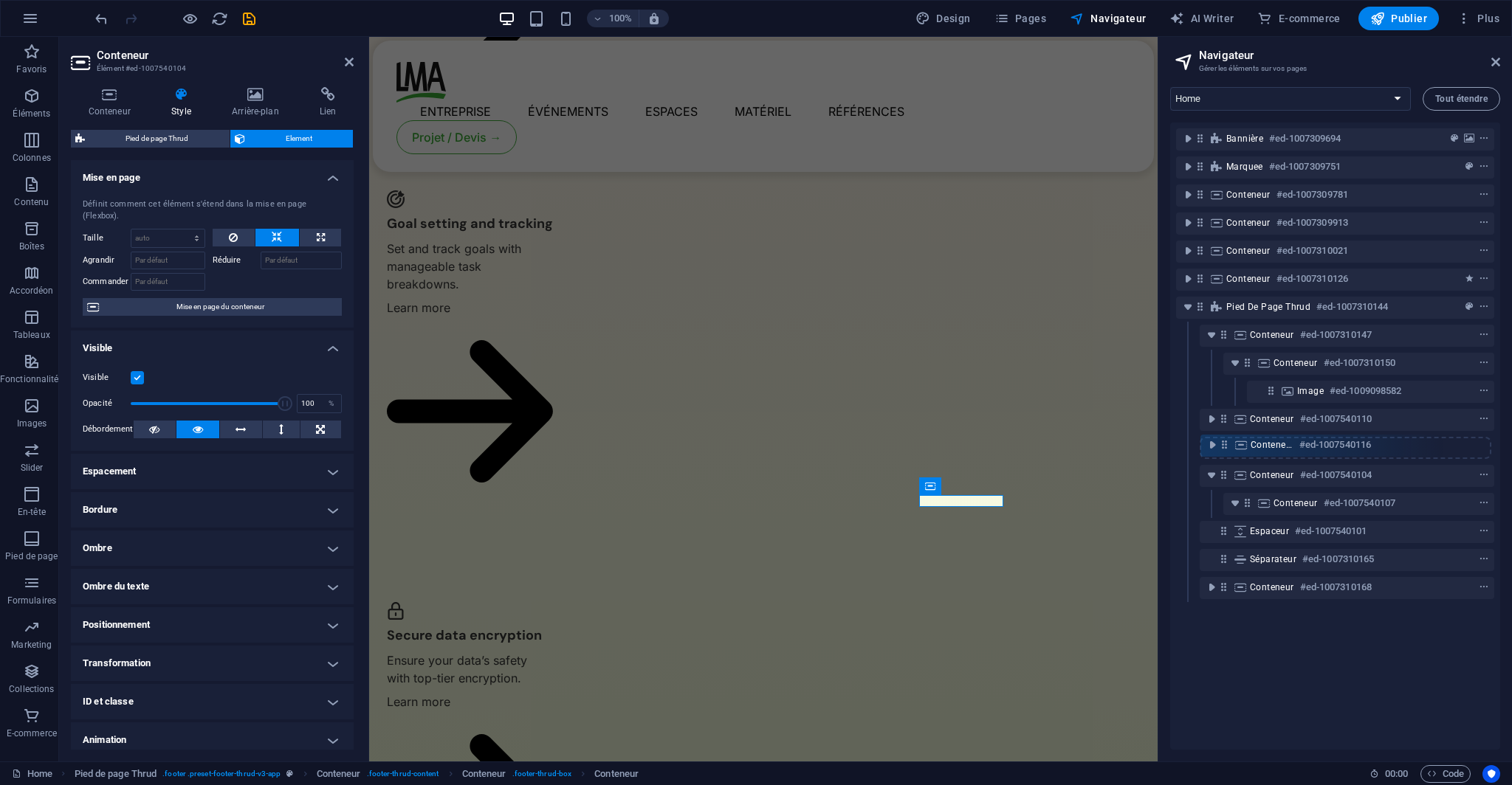
drag, startPoint x: 1270, startPoint y: 500, endPoint x: 1220, endPoint y: 438, distance: 79.6
click at [1220, 438] on div "Bannière #ed-1007309694 Marquee #ed-1007309751 Conteneur #ed-1007309781 Contene…" at bounding box center [1334, 436] width 329 height 627
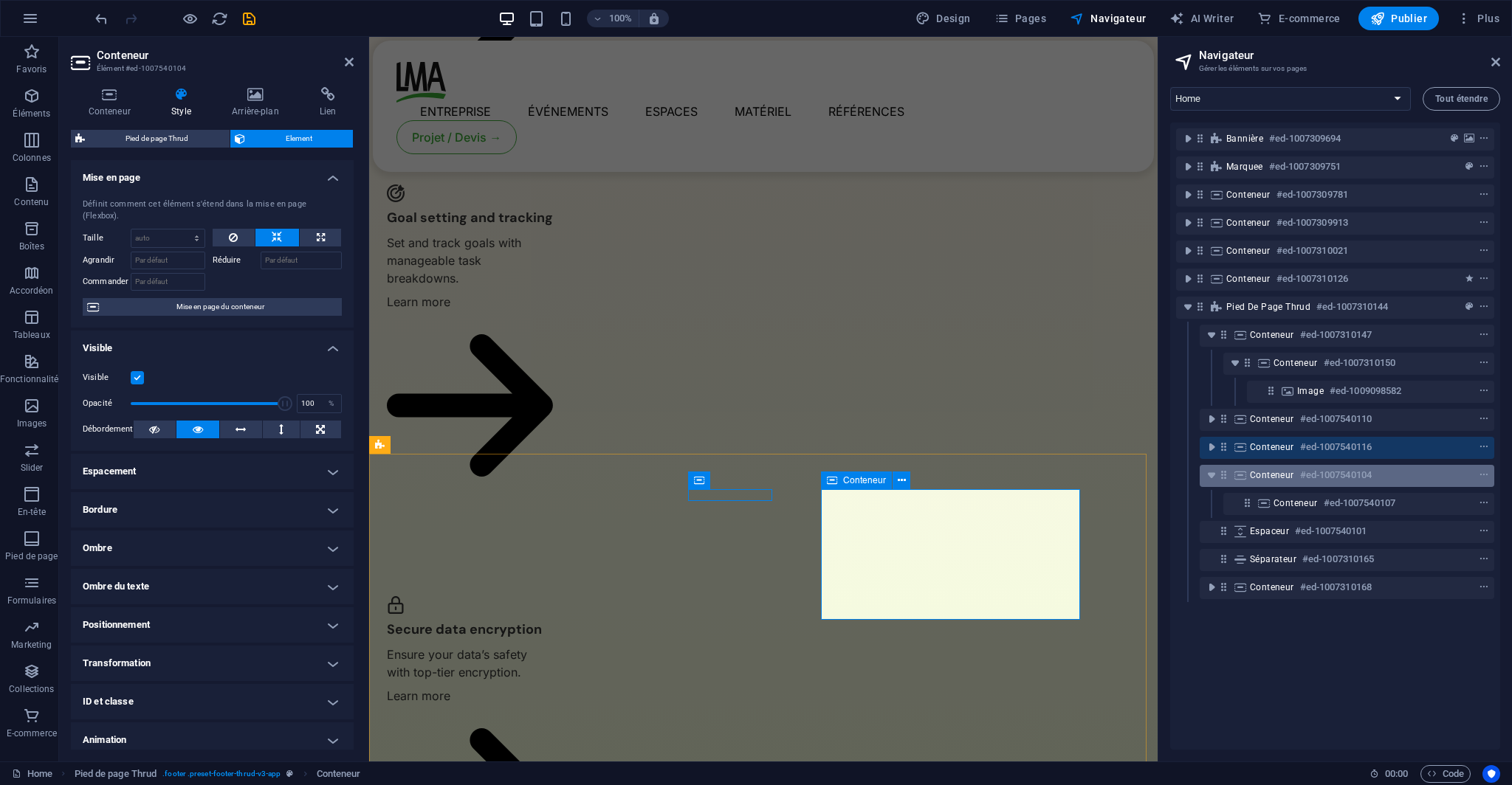
click at [1225, 481] on icon at bounding box center [1223, 475] width 13 height 13
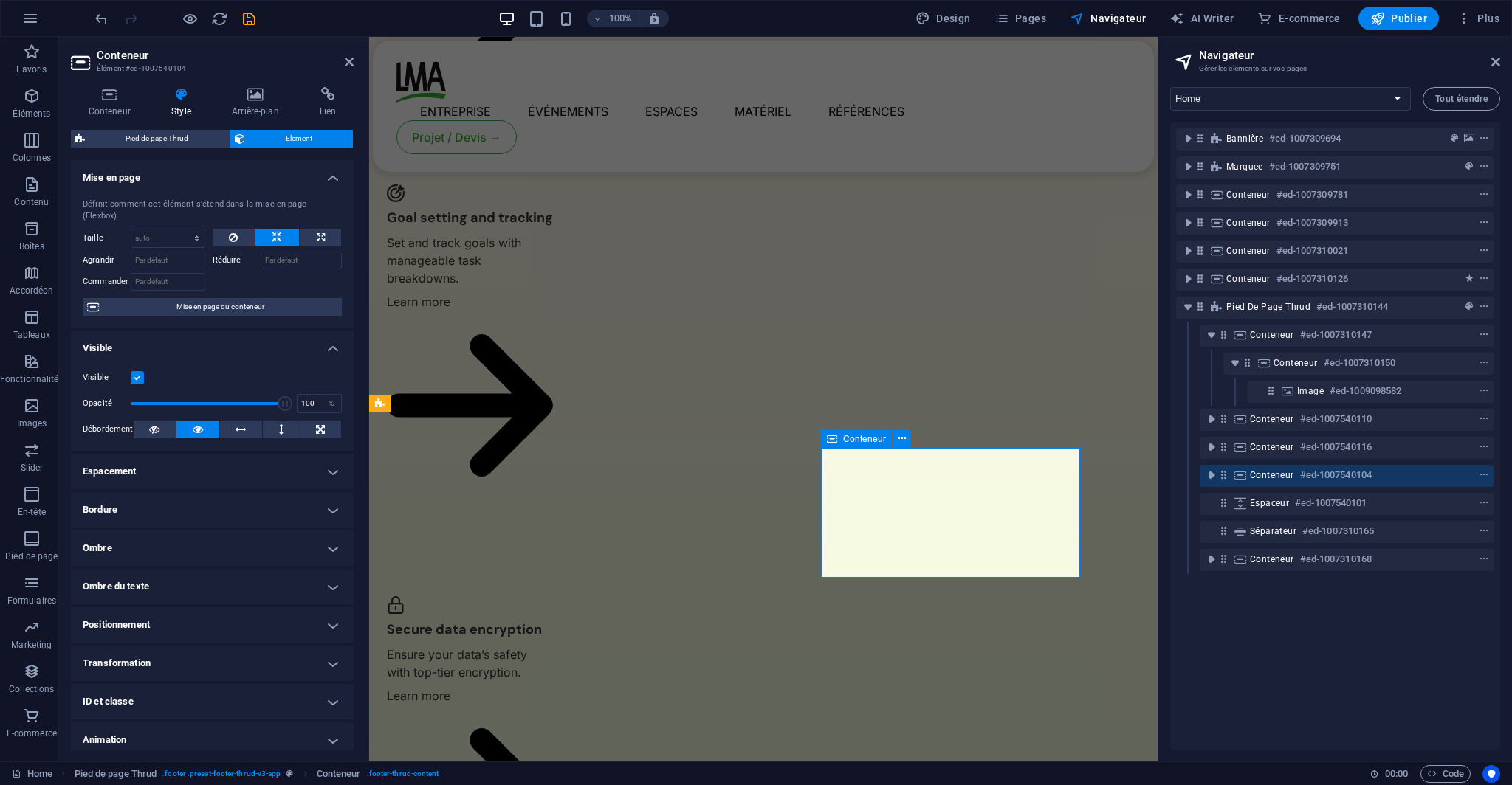
scroll to position [3422, 0]
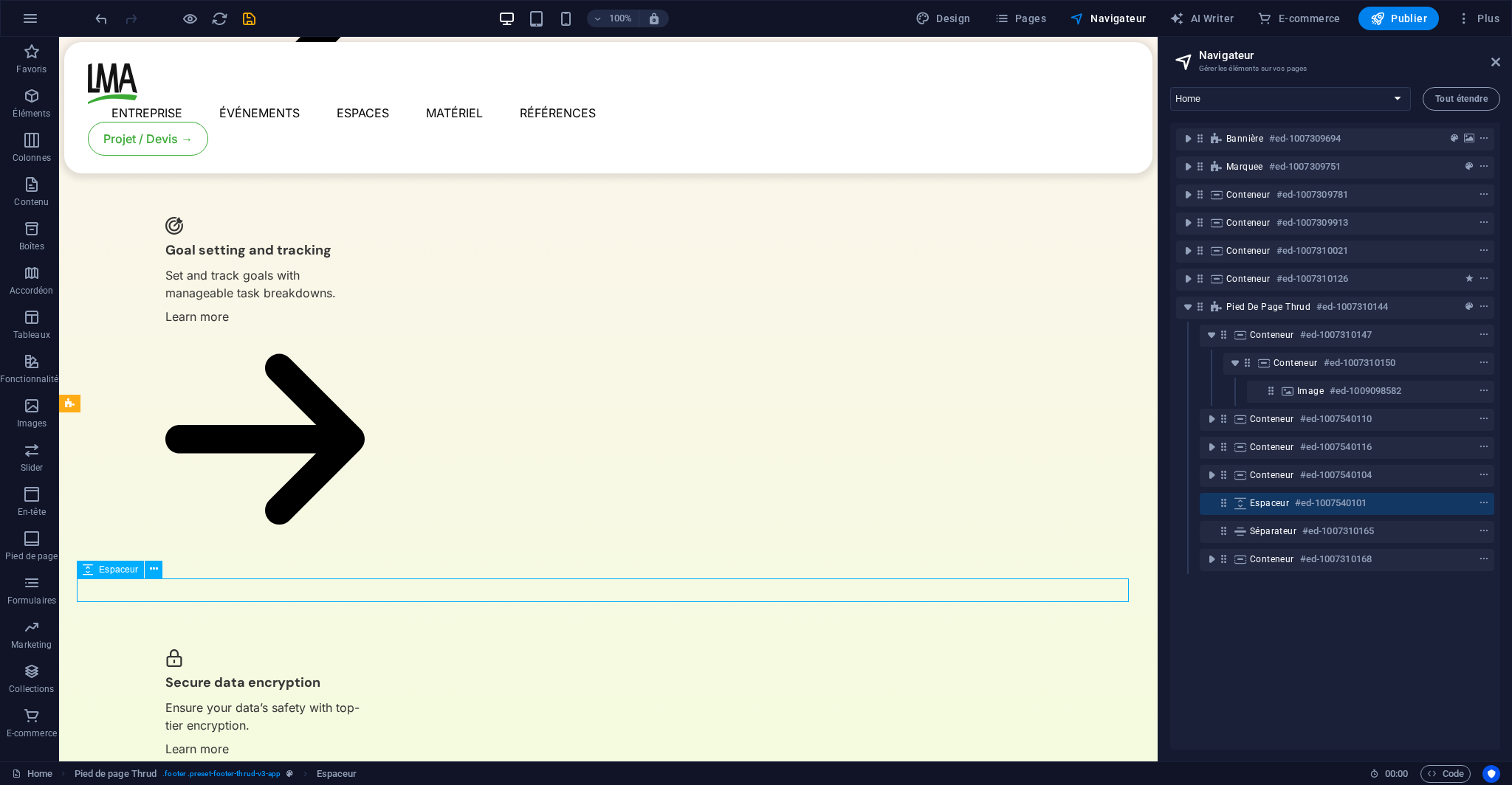
scroll to position [3187, 0]
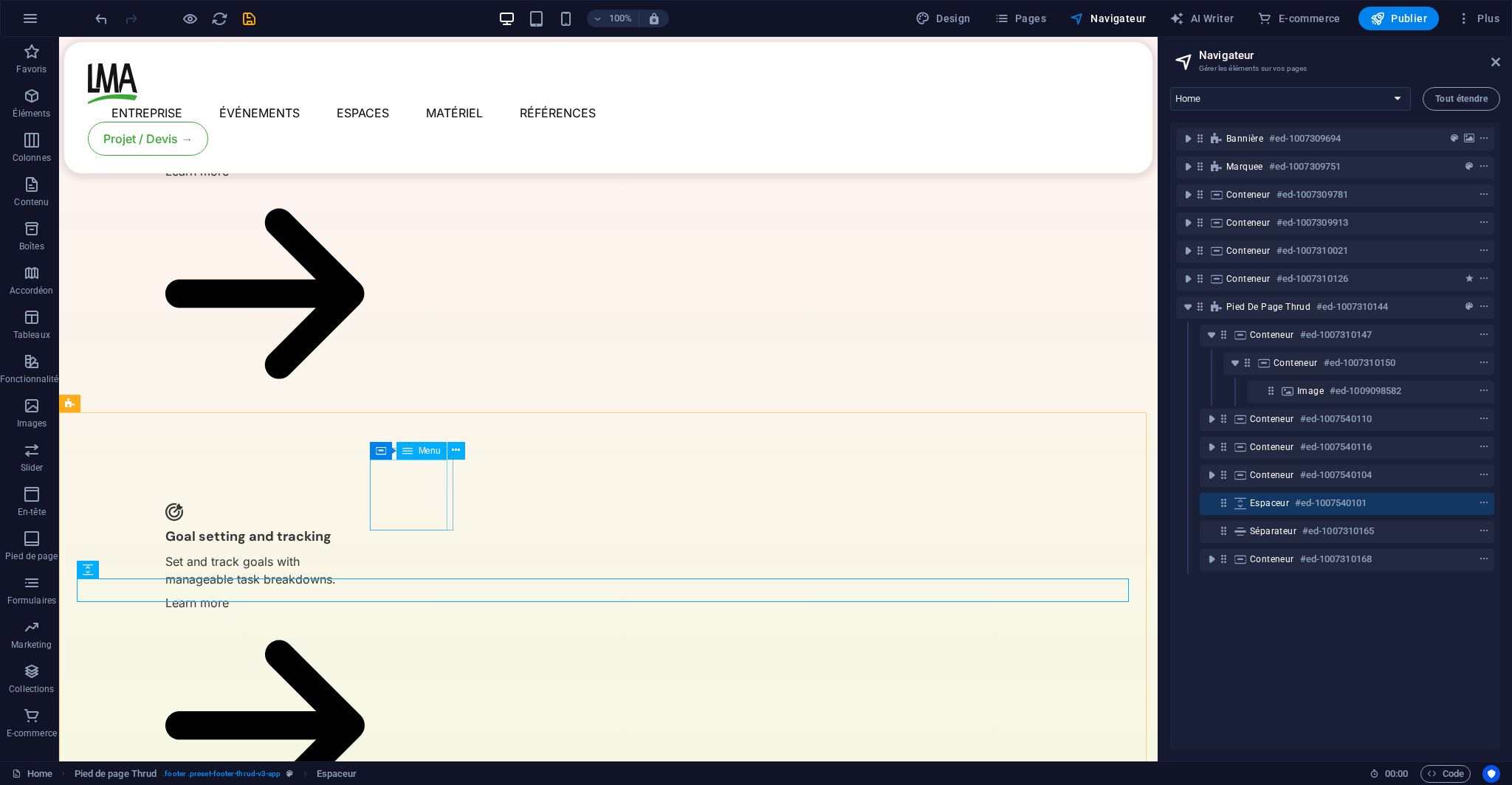
click at [411, 452] on icon at bounding box center [407, 451] width 10 height 18
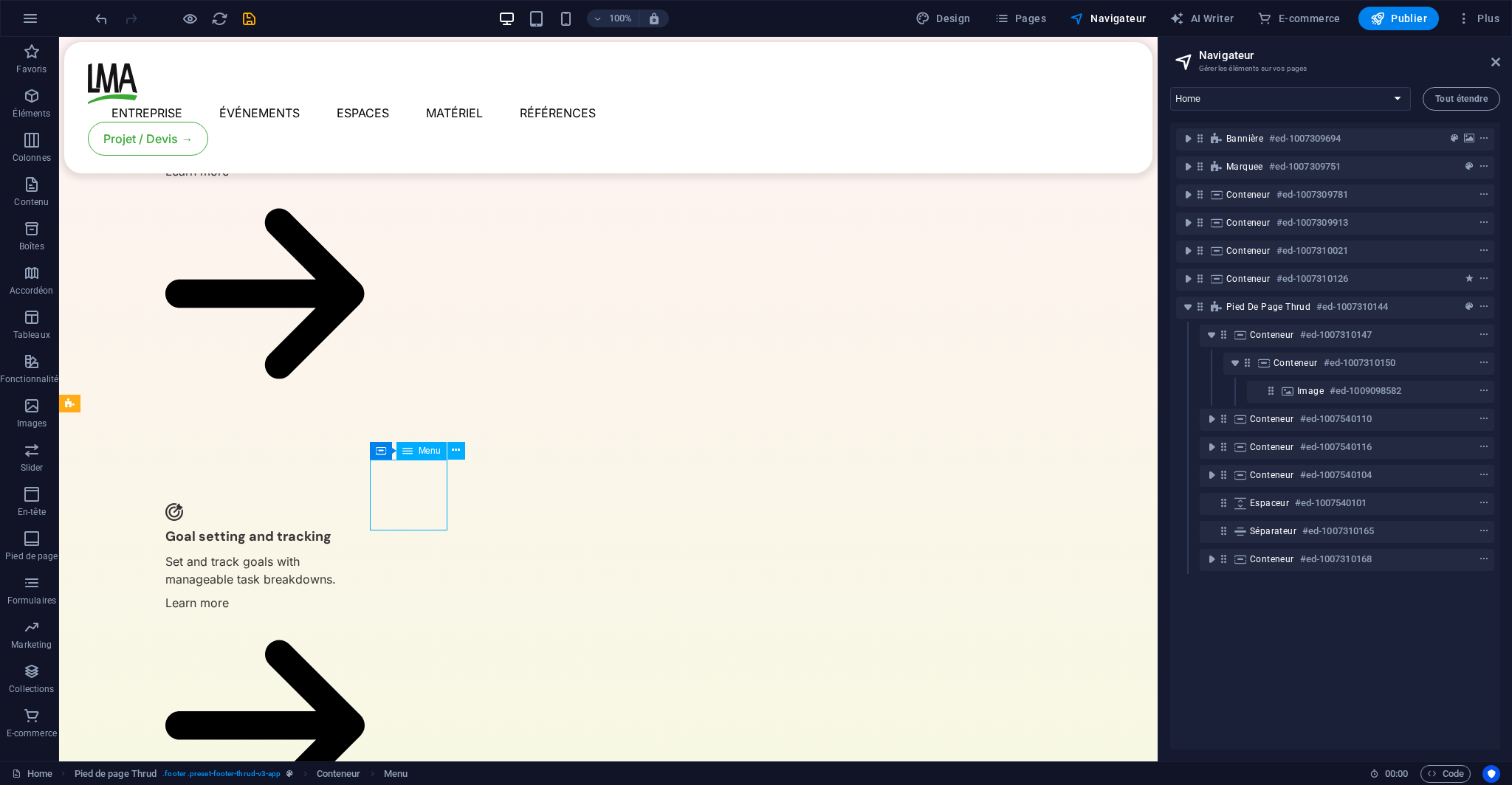
click at [411, 452] on icon at bounding box center [407, 451] width 10 height 18
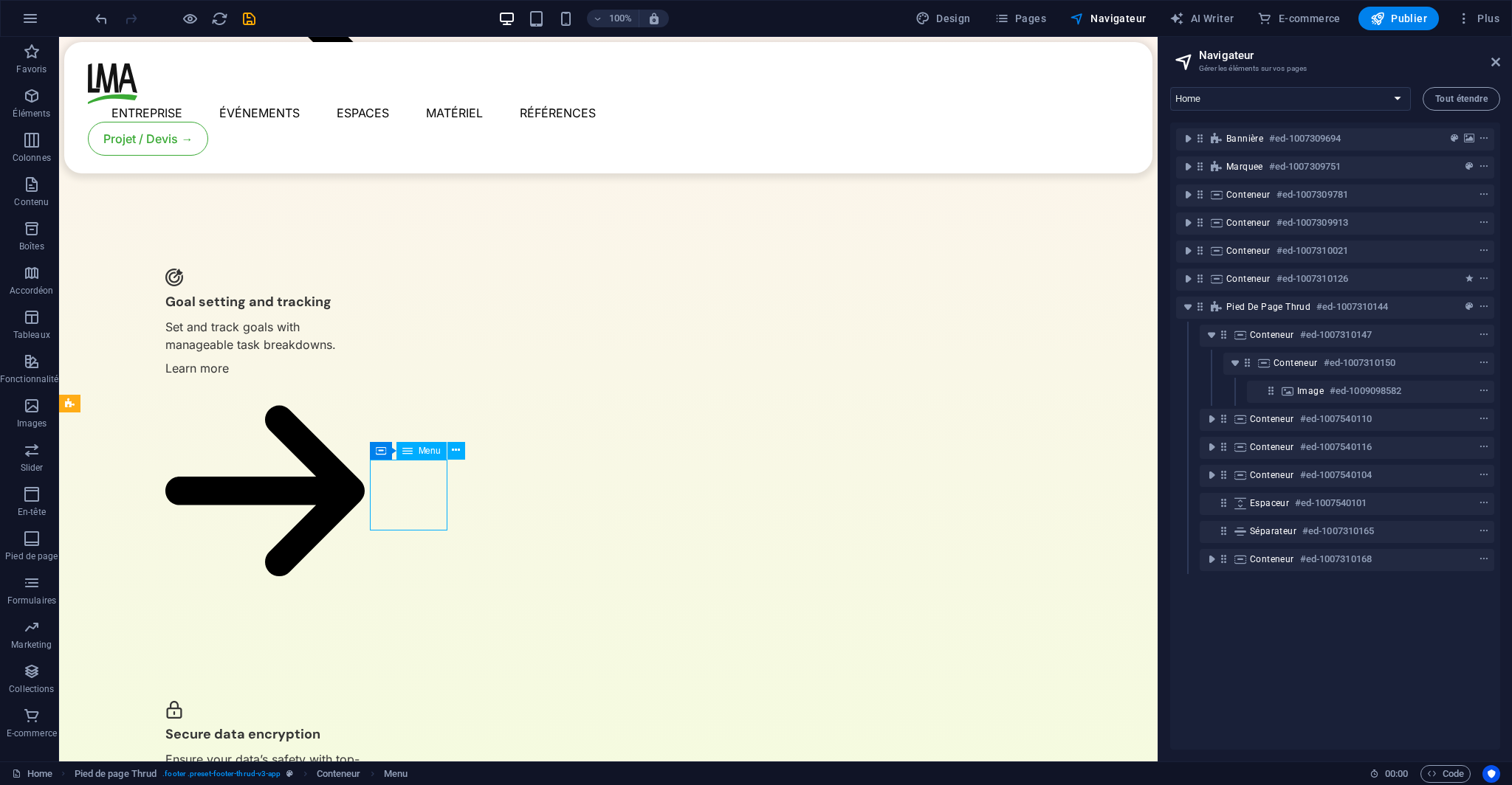
select select "1"
select select
select select "2"
select select
select select "3"
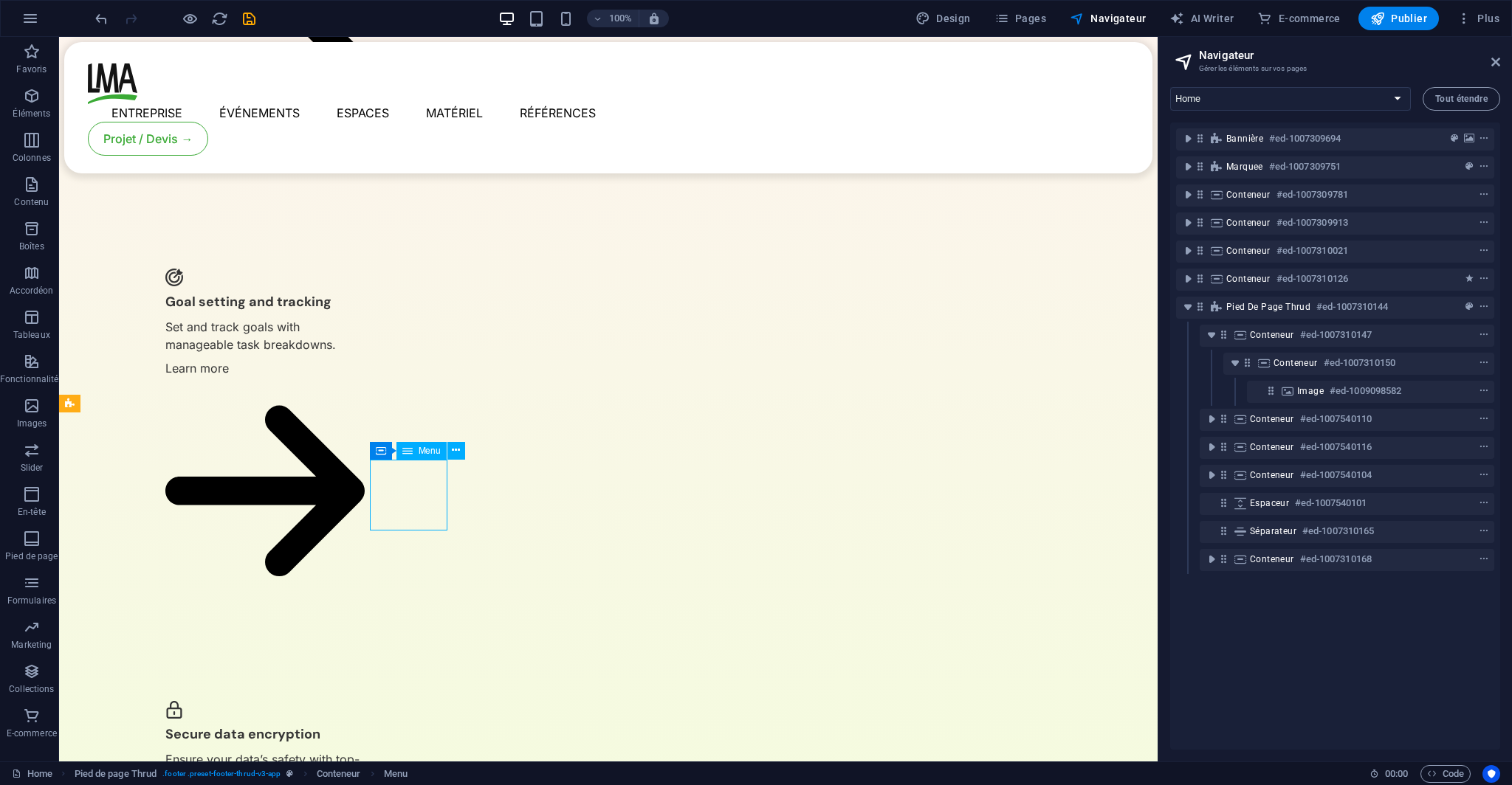
select select
select select "4"
select select
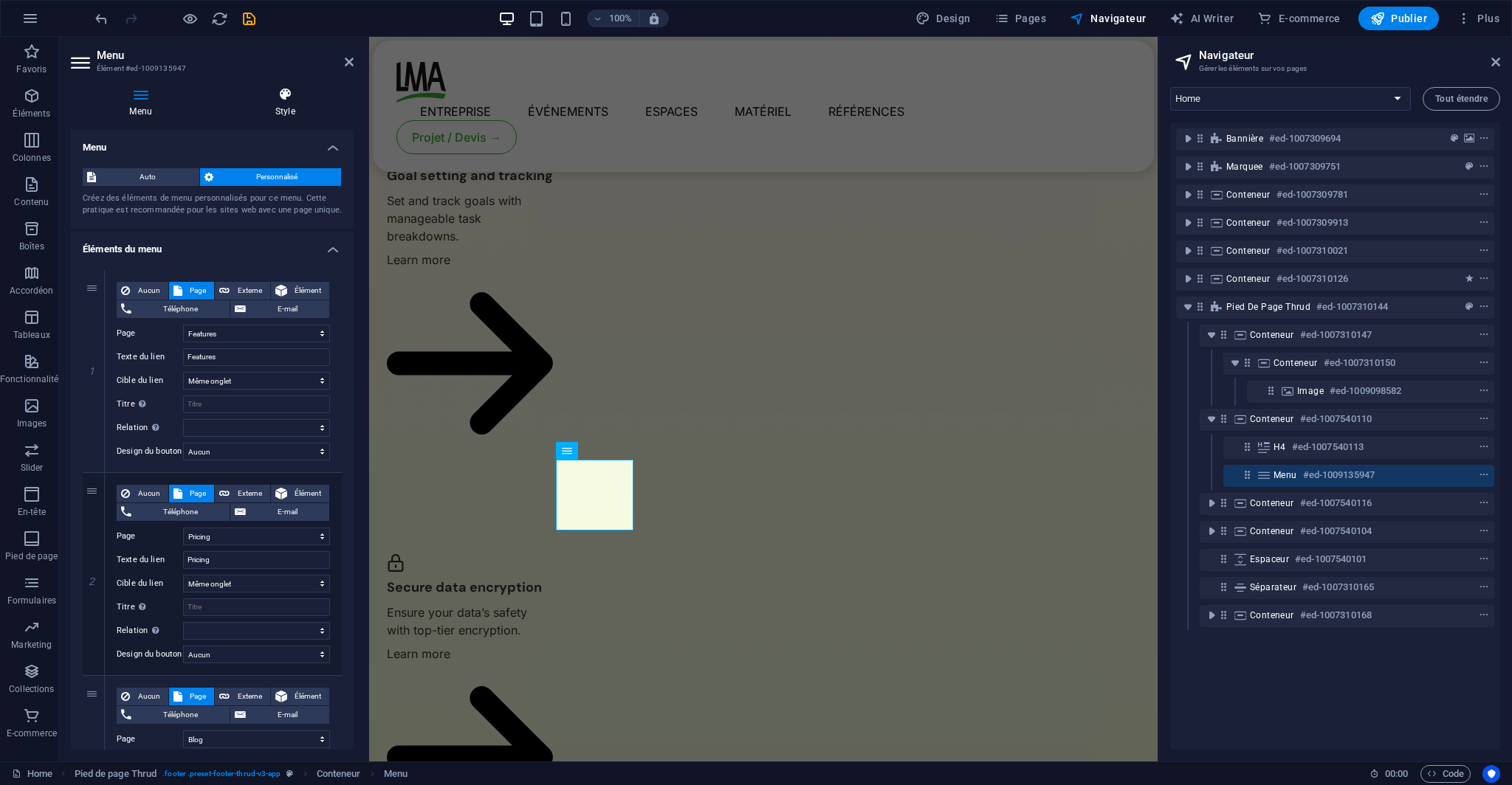
click at [271, 114] on h4 "Style" at bounding box center [285, 102] width 137 height 31
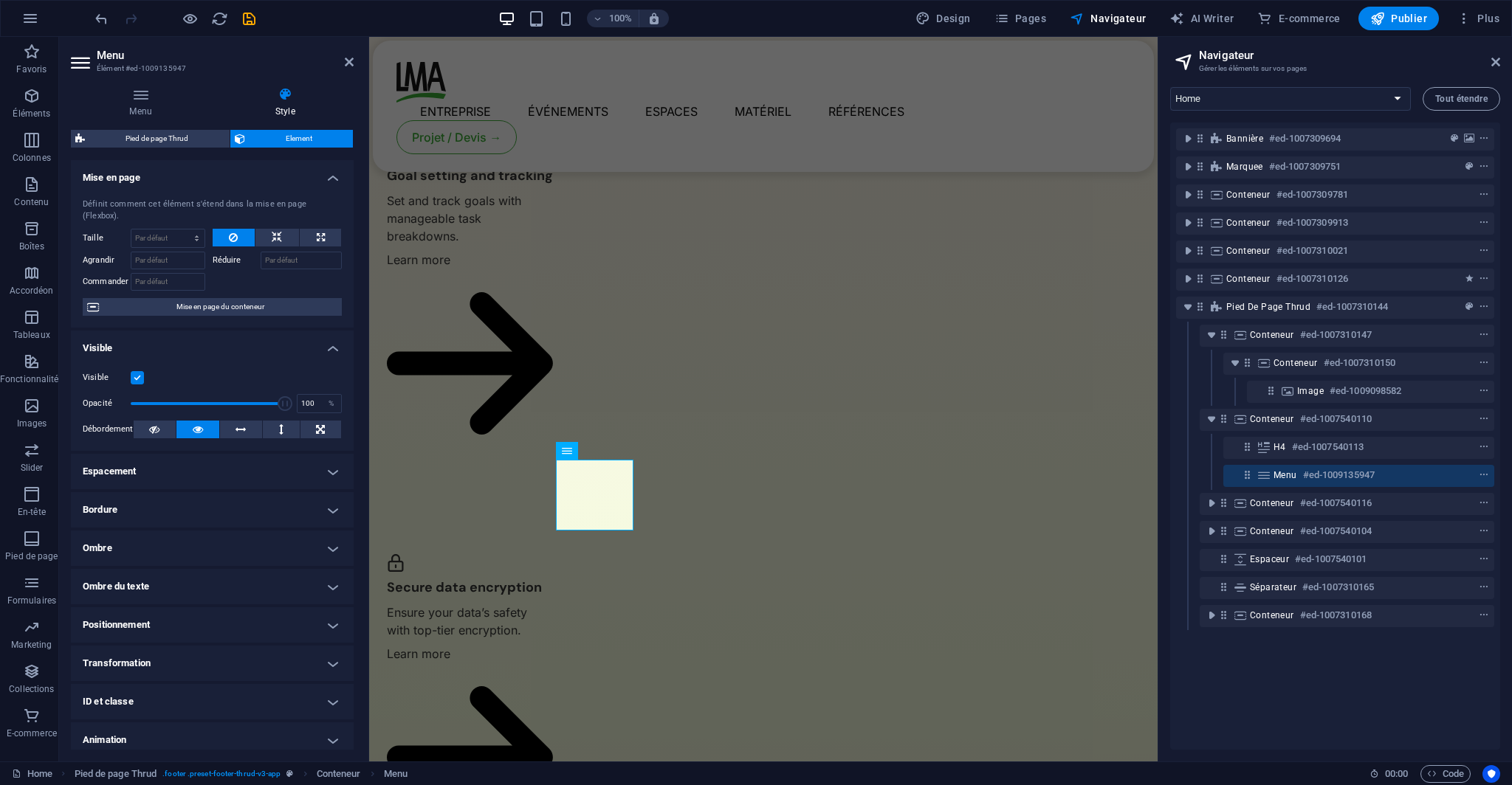
click at [260, 457] on h4 "Espacement" at bounding box center [211, 471] width 283 height 35
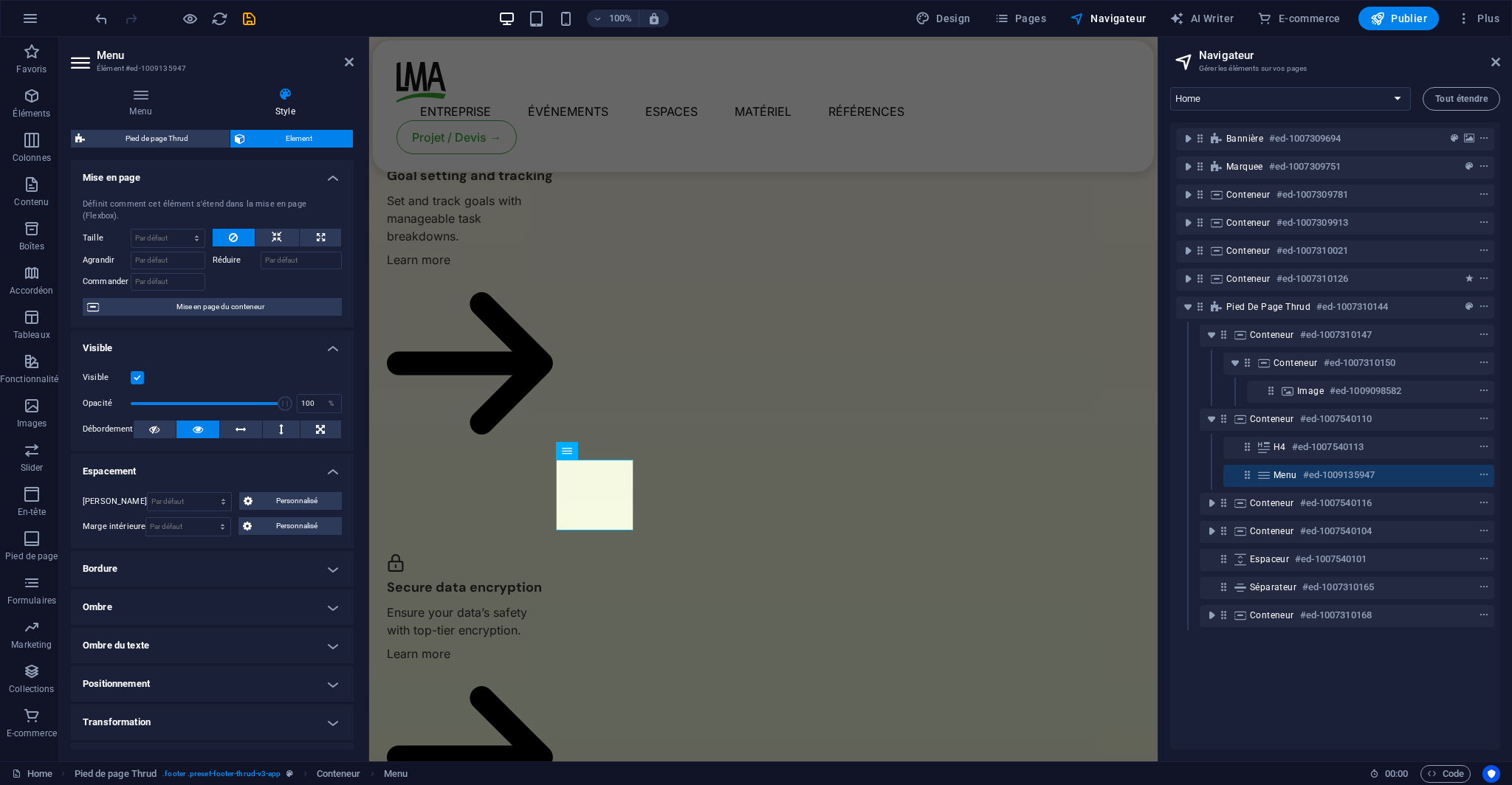
click at [260, 457] on h4 "Espacement" at bounding box center [211, 466] width 283 height 26
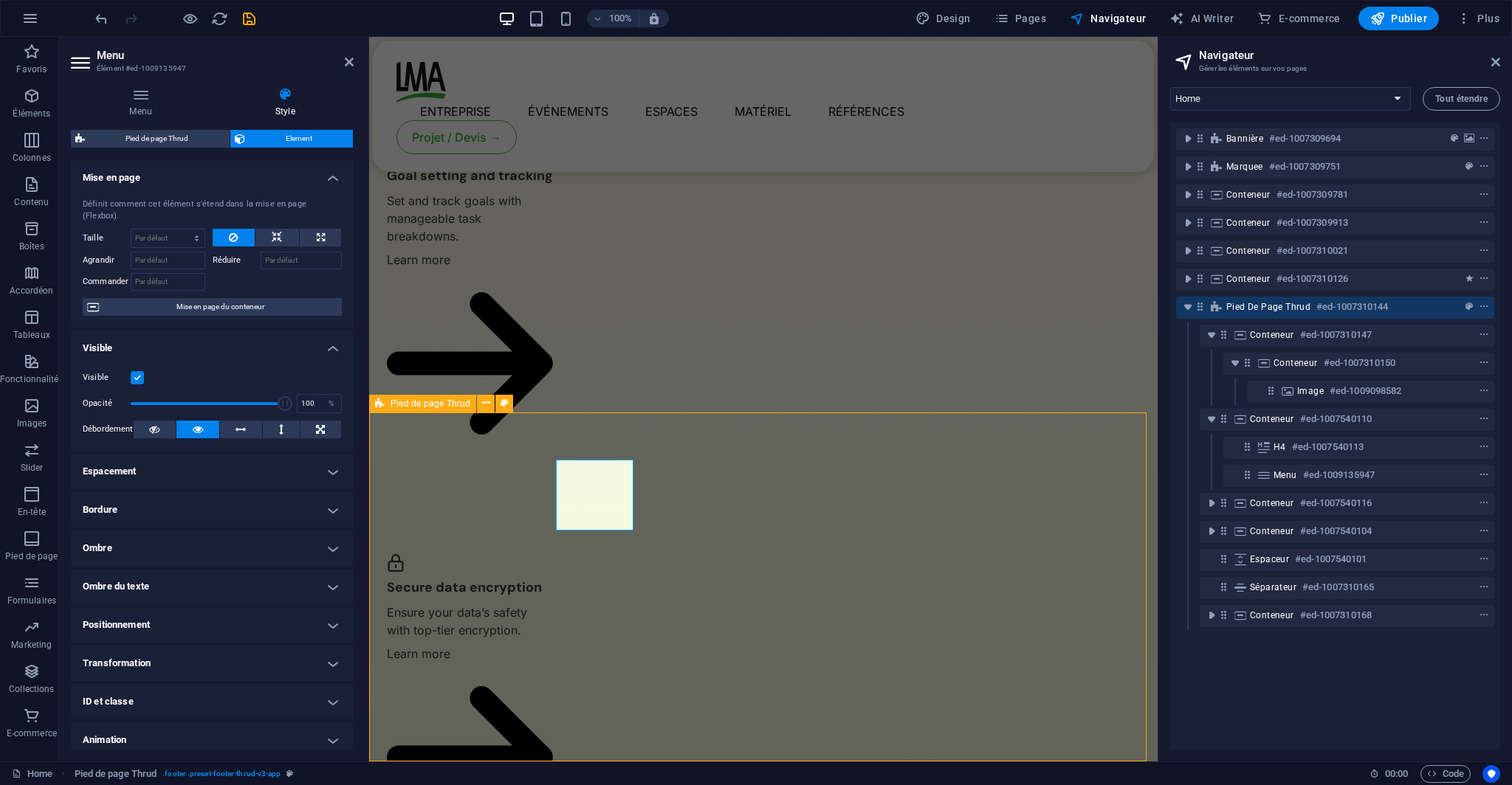
scroll to position [3187, 0]
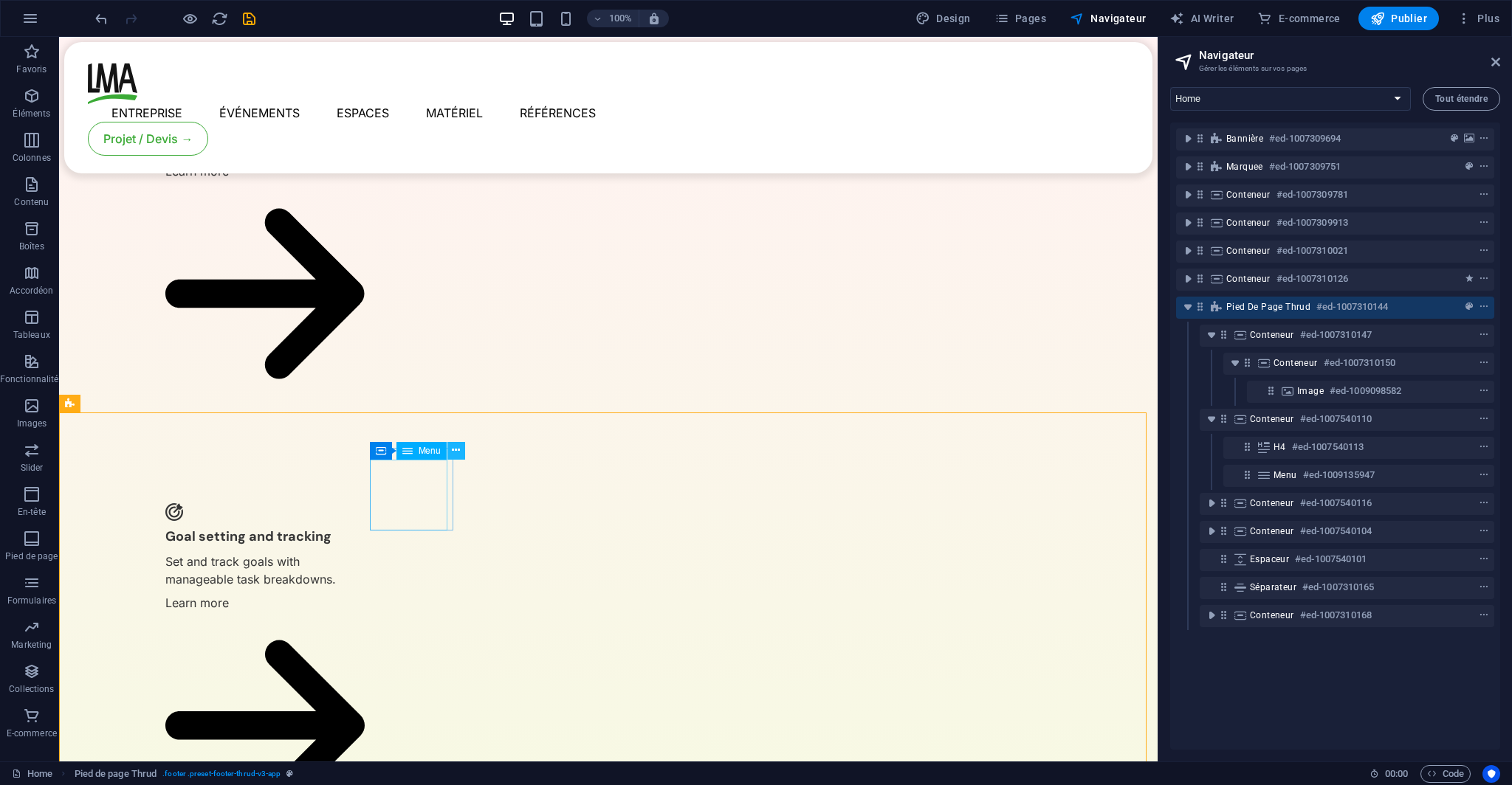
click at [459, 450] on icon at bounding box center [455, 450] width 8 height 15
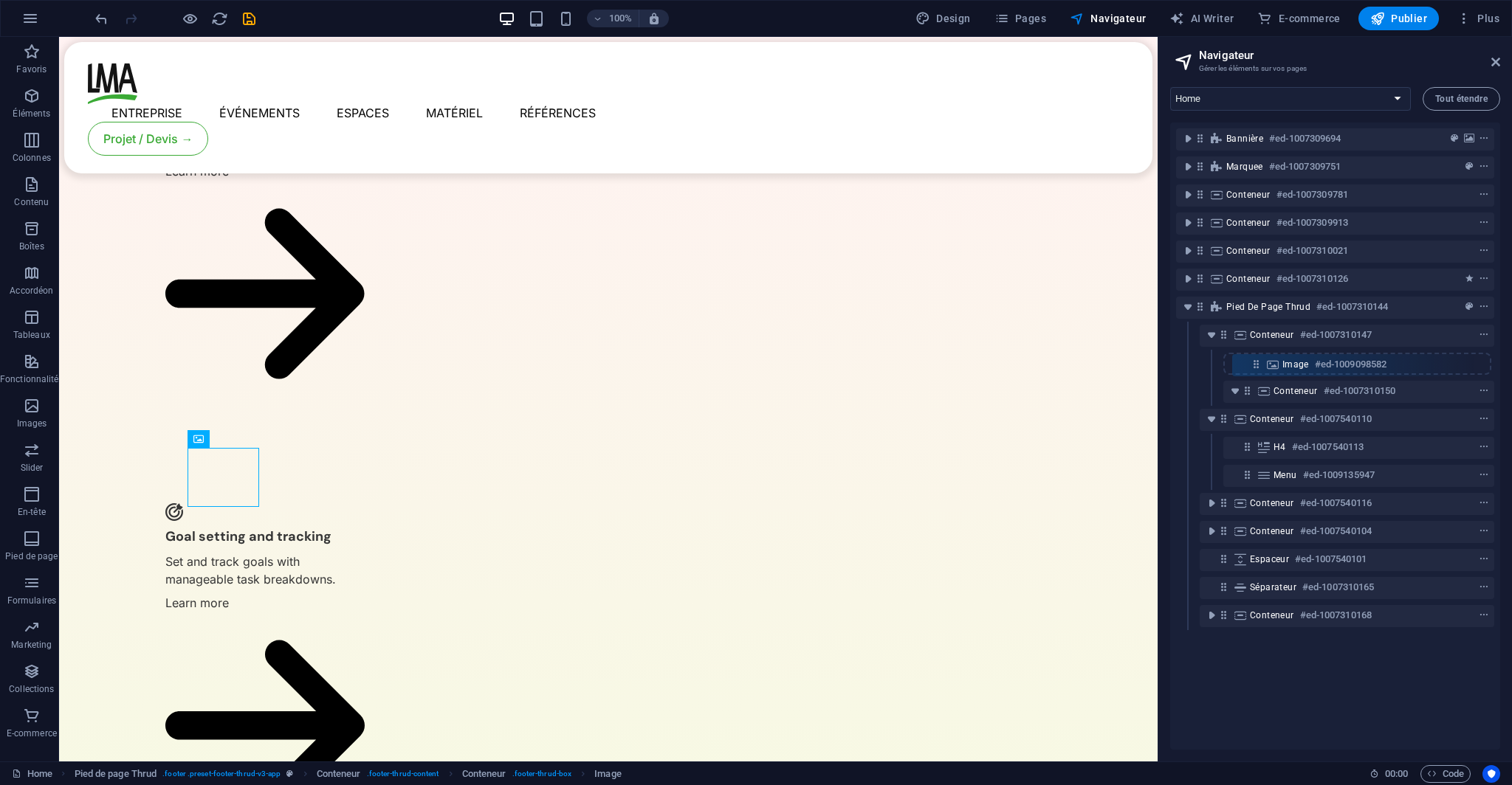
drag, startPoint x: 1272, startPoint y: 392, endPoint x: 1255, endPoint y: 358, distance: 38.0
click at [1255, 358] on div "Bannière #ed-1007309694 Marquee #ed-1007309751 Conteneur #ed-1007309781 Contene…" at bounding box center [1334, 436] width 329 height 627
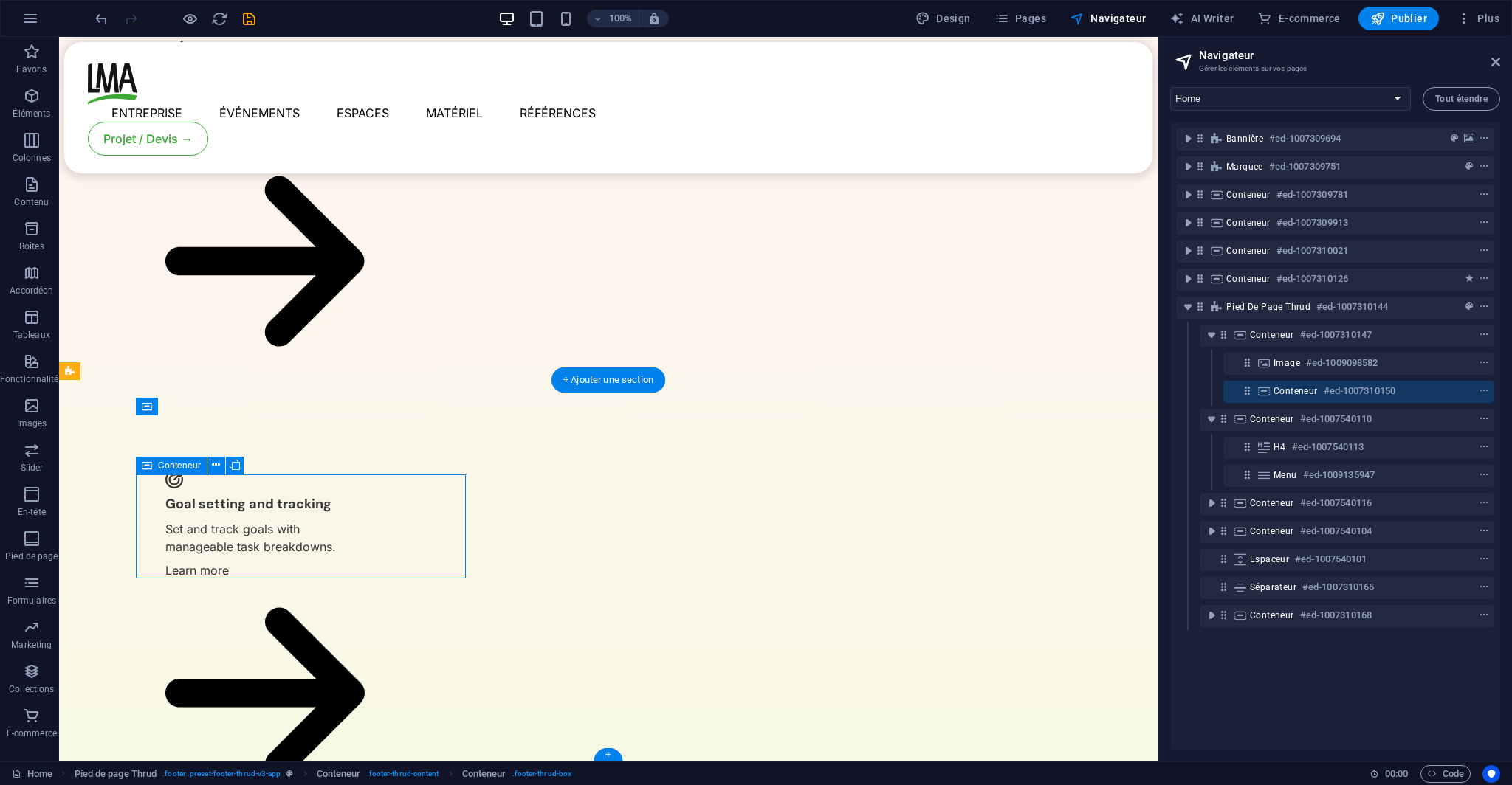
click at [1245, 392] on icon at bounding box center [1247, 391] width 13 height 13
click at [1479, 390] on icon "context-menu" at bounding box center [1483, 391] width 10 height 10
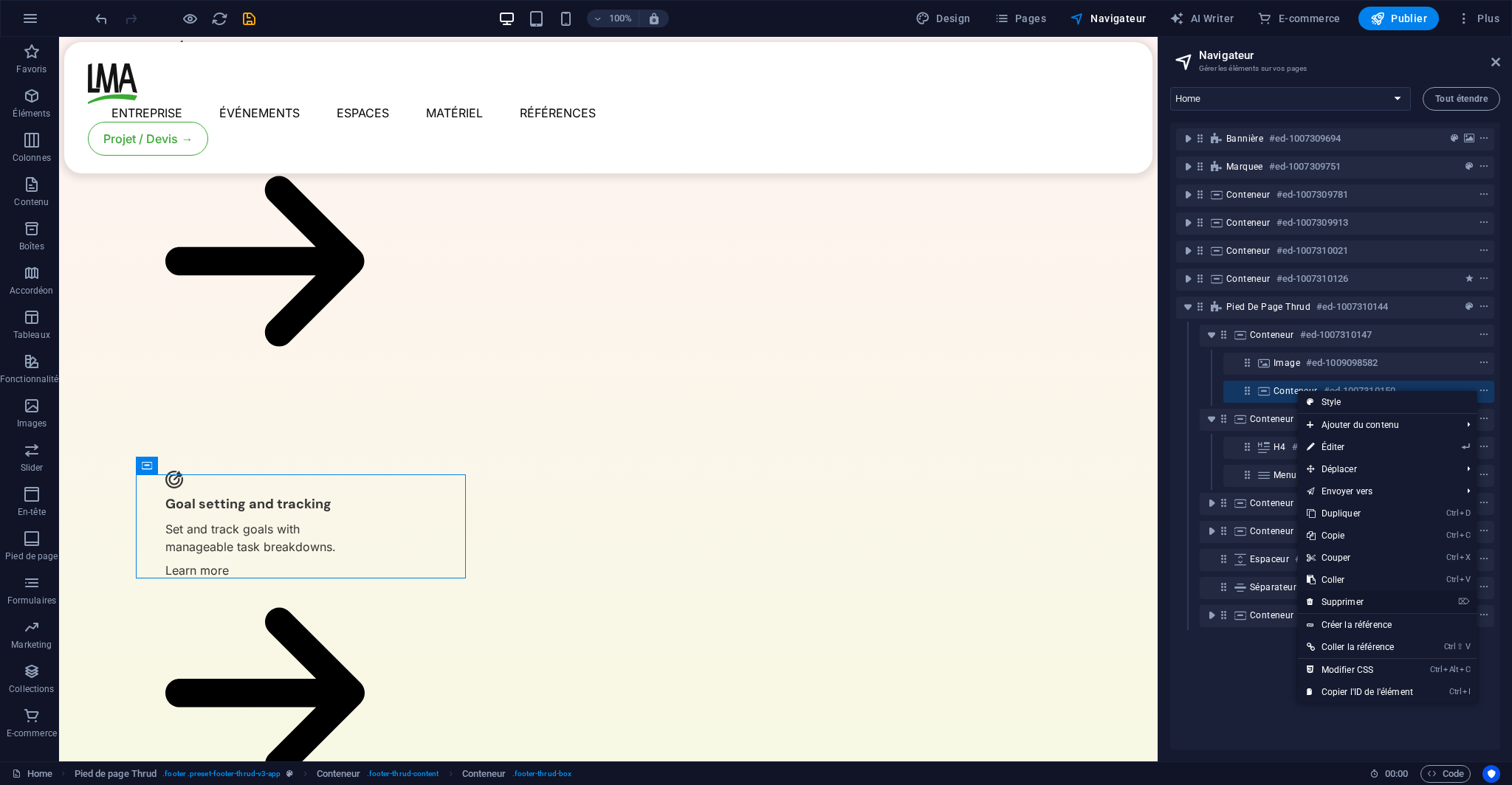
click at [1387, 600] on link "⌦ Supprimer" at bounding box center [1359, 602] width 124 height 23
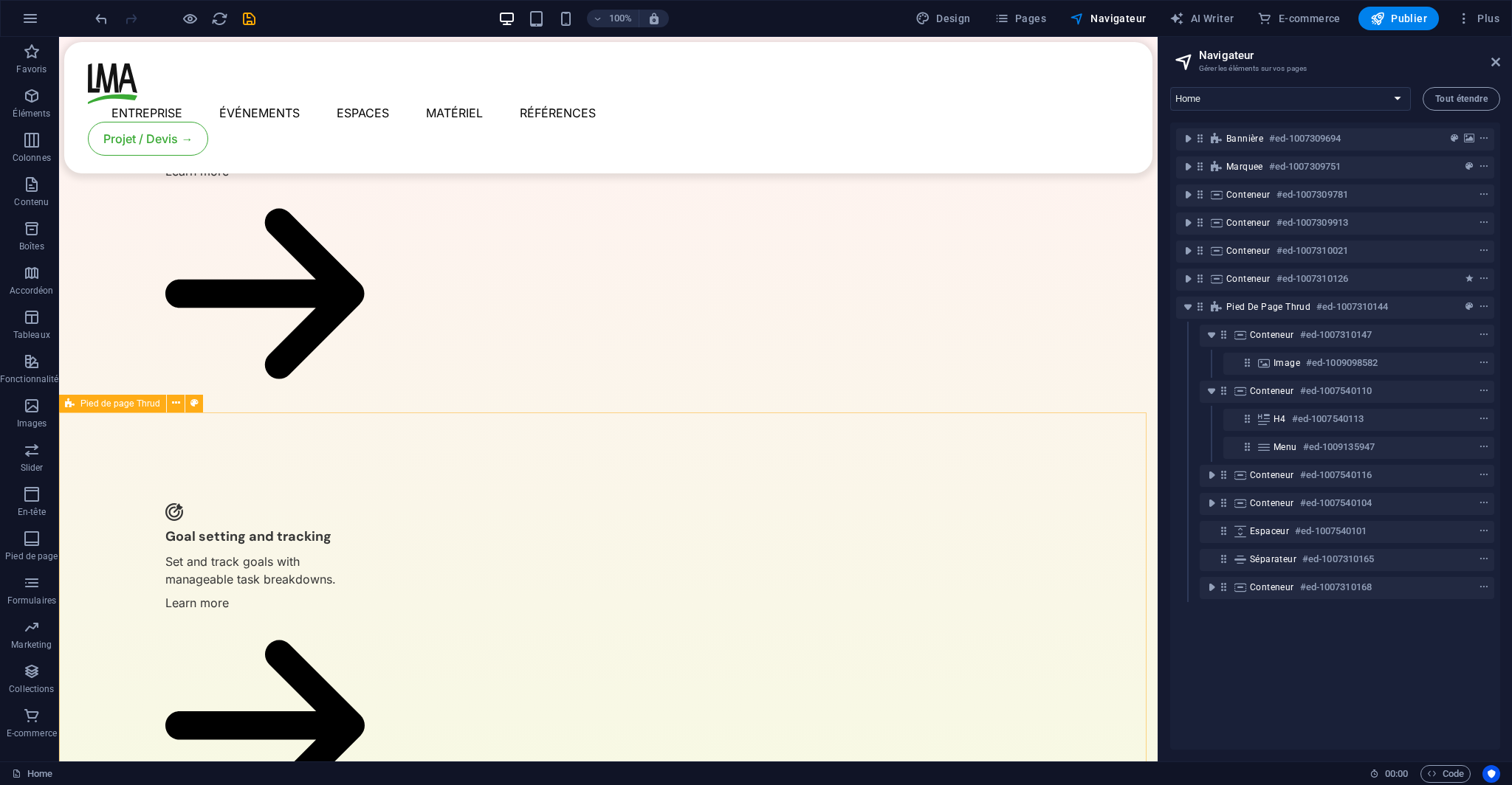
click at [92, 402] on span "Pied de page Thrud" at bounding box center [120, 403] width 79 height 9
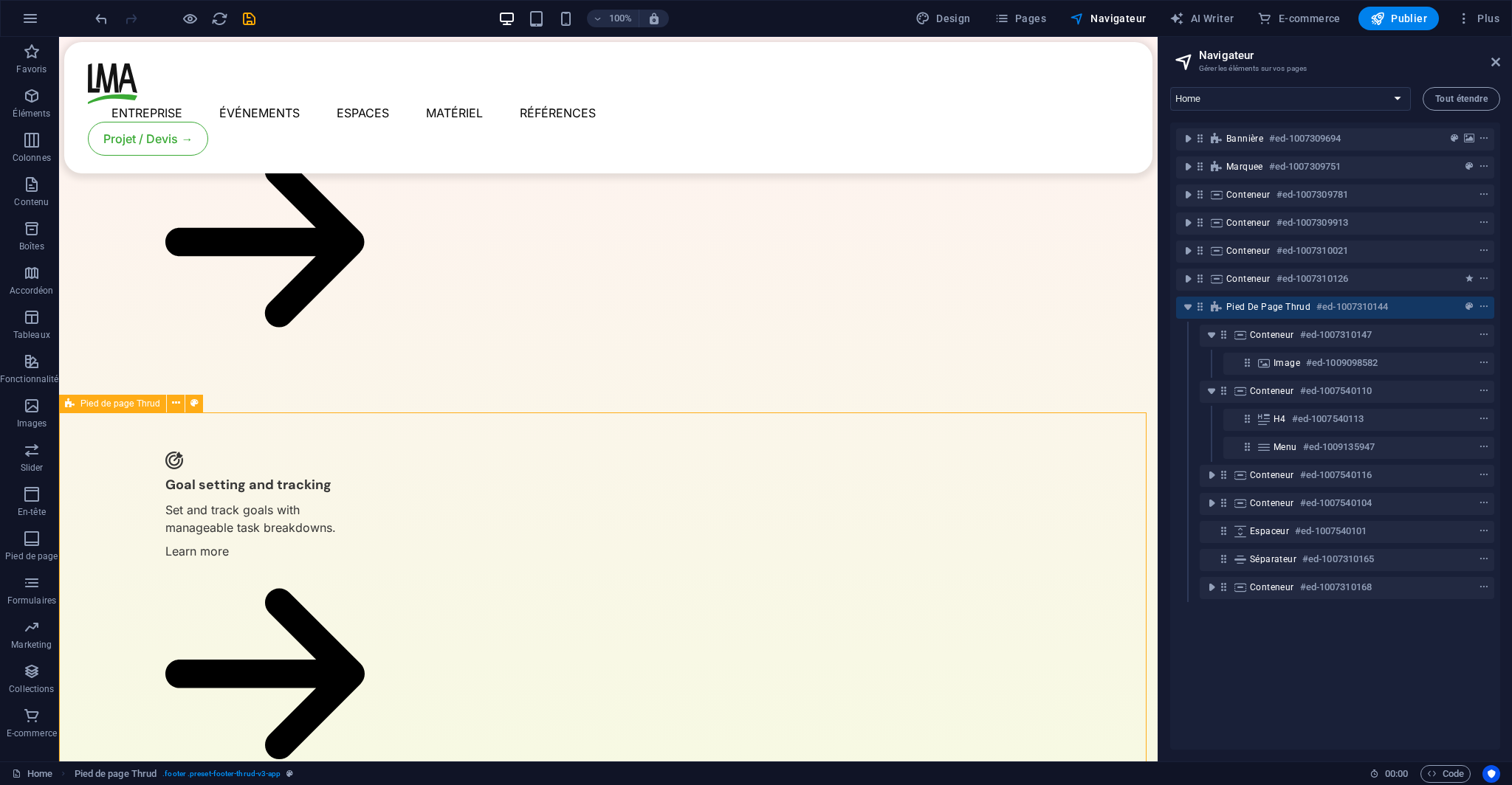
scroll to position [3422, 0]
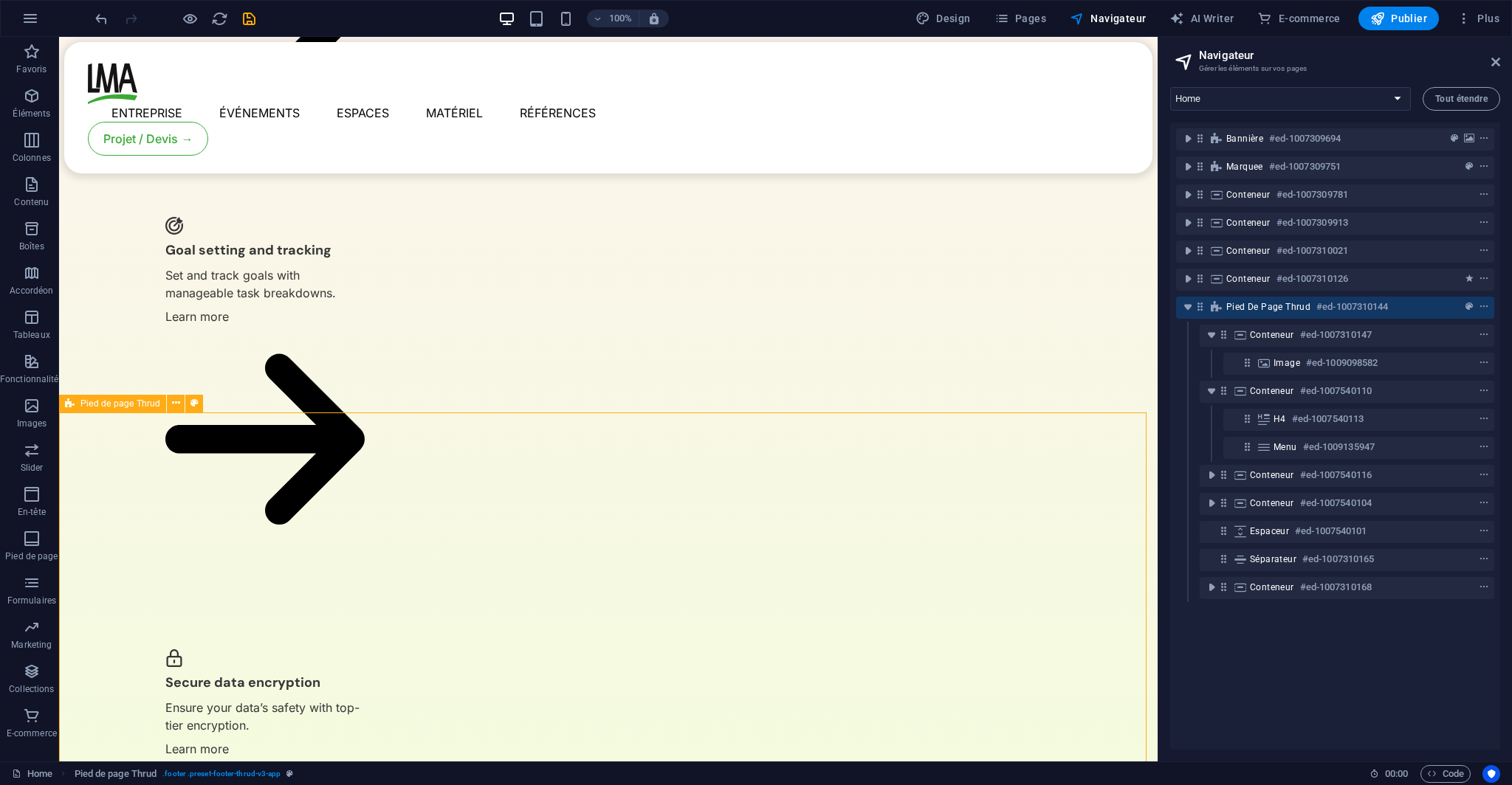
select select "footer"
select select "rem"
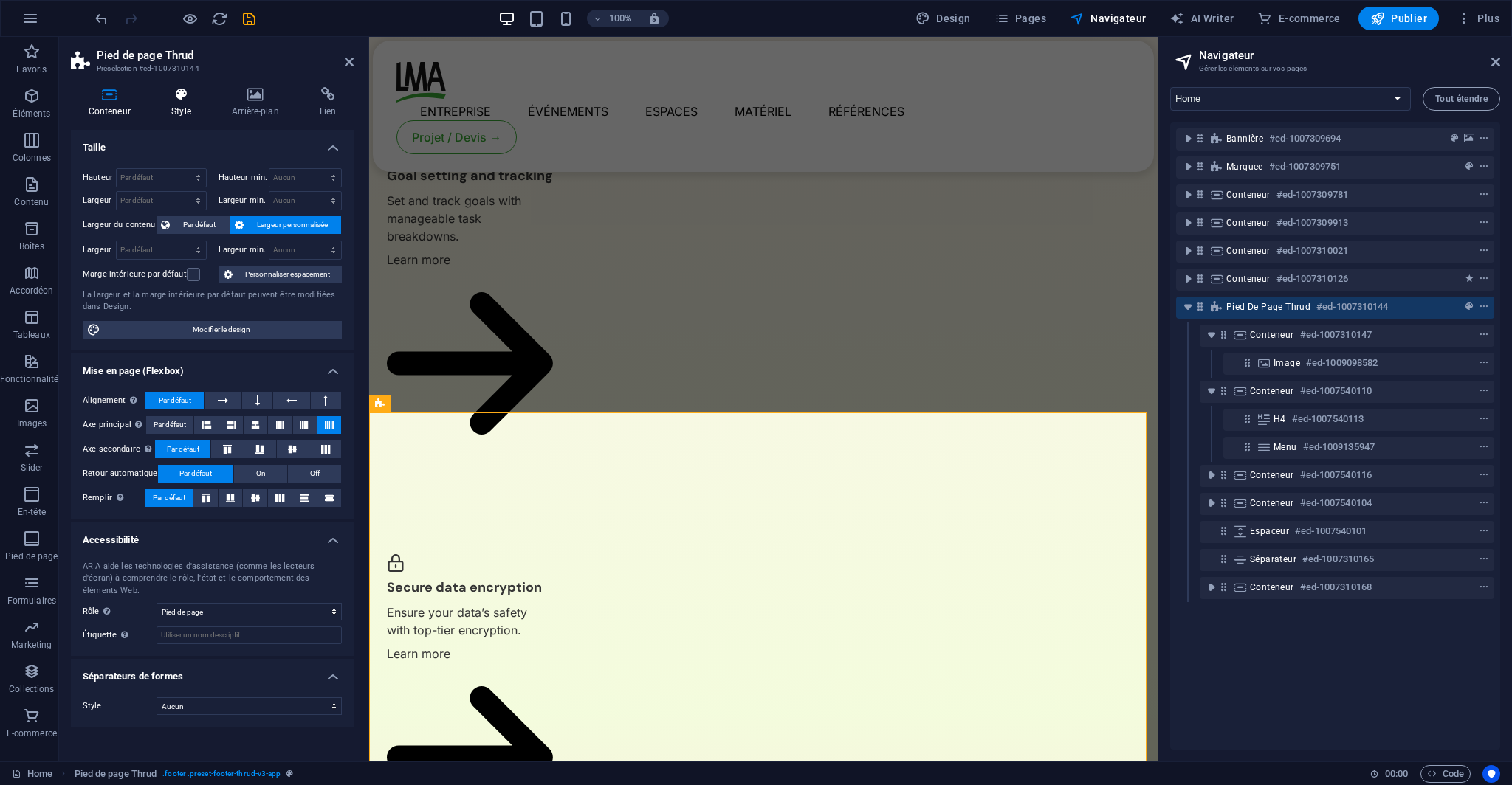
click at [154, 103] on h4 "Style" at bounding box center [184, 102] width 60 height 31
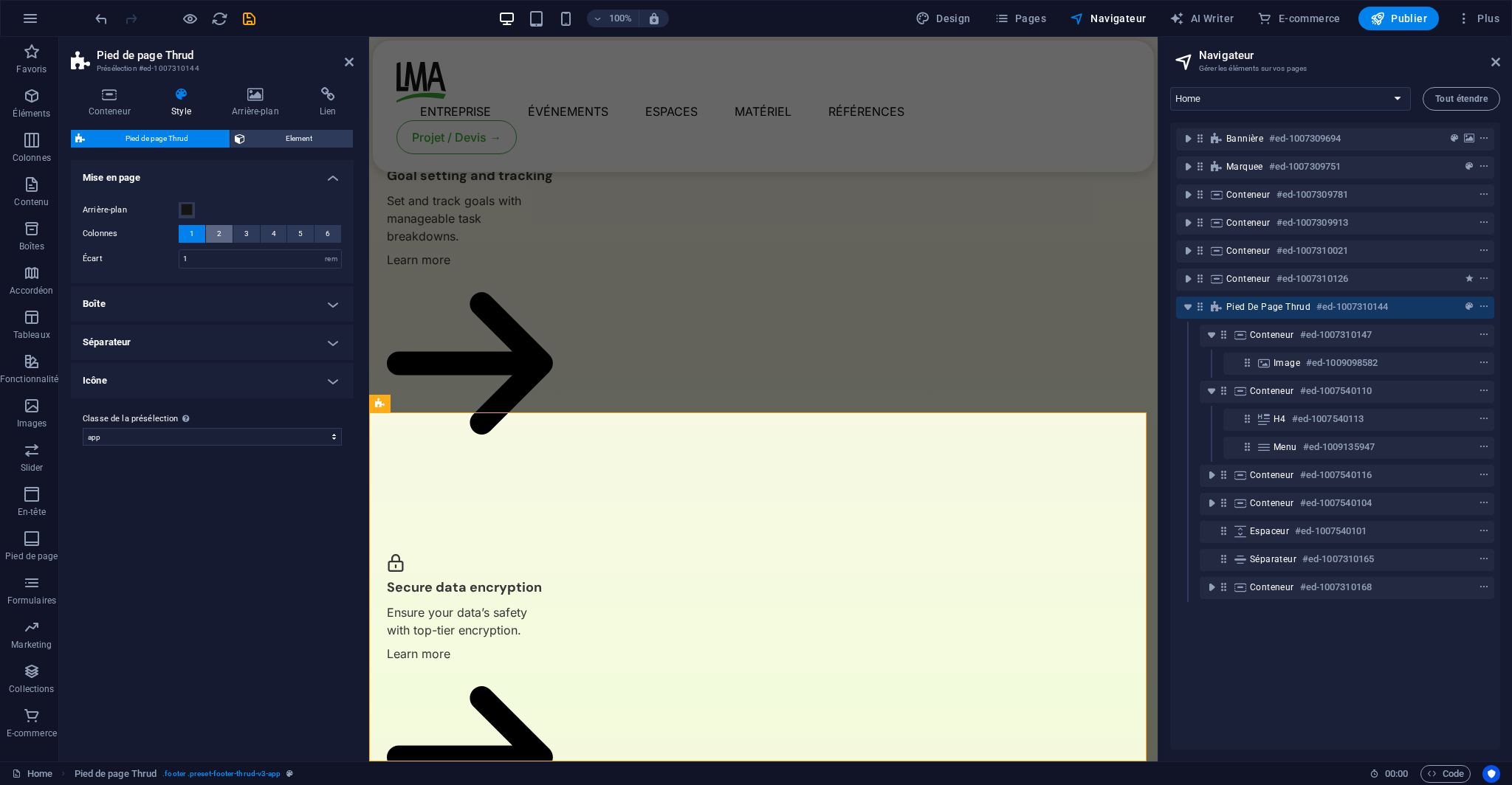
click at [225, 231] on button "2" at bounding box center [218, 234] width 26 height 18
click at [243, 239] on button "3" at bounding box center [246, 234] width 26 height 18
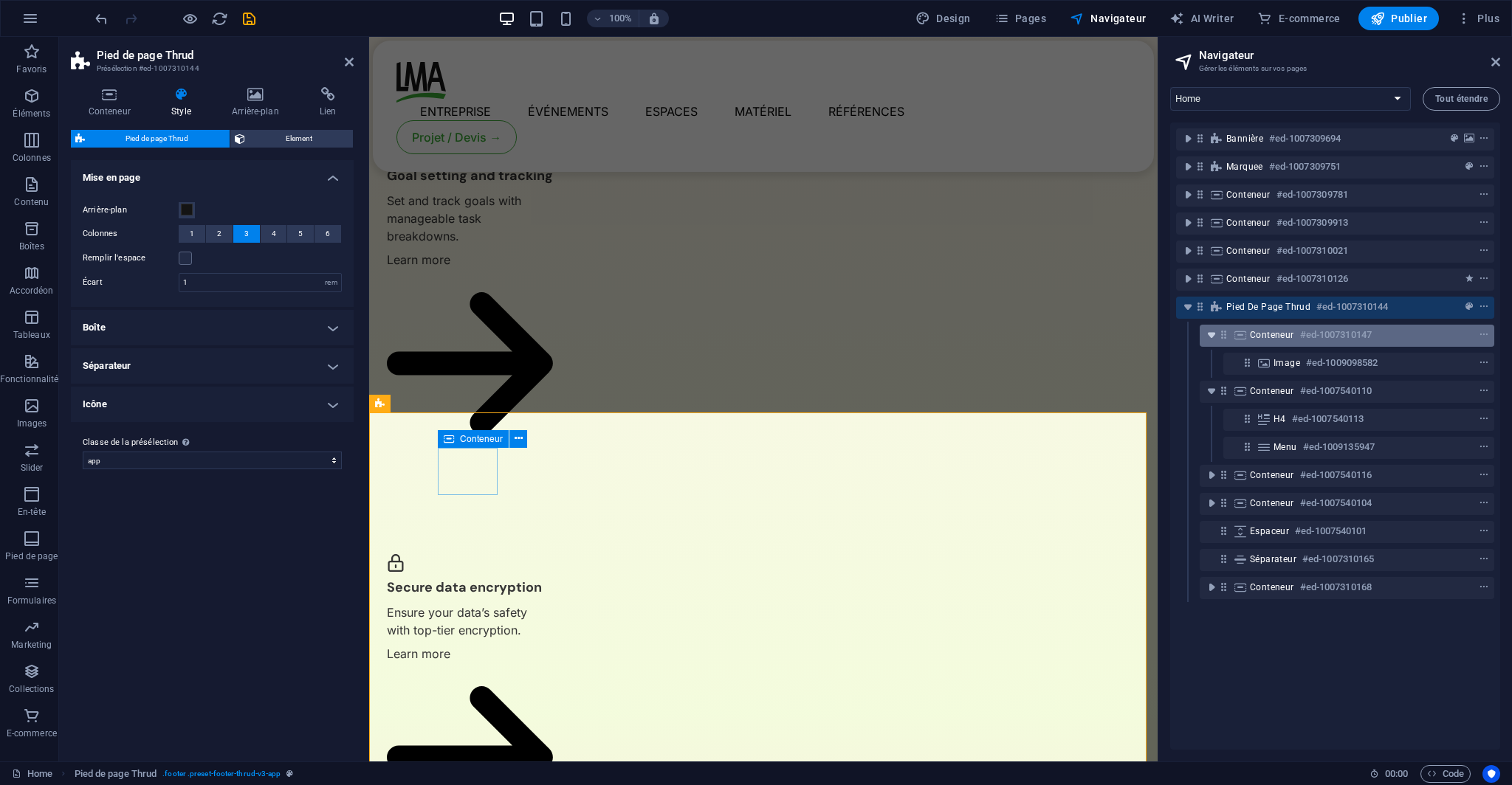
click at [1208, 337] on icon "toggle-expand" at bounding box center [1211, 335] width 14 height 14
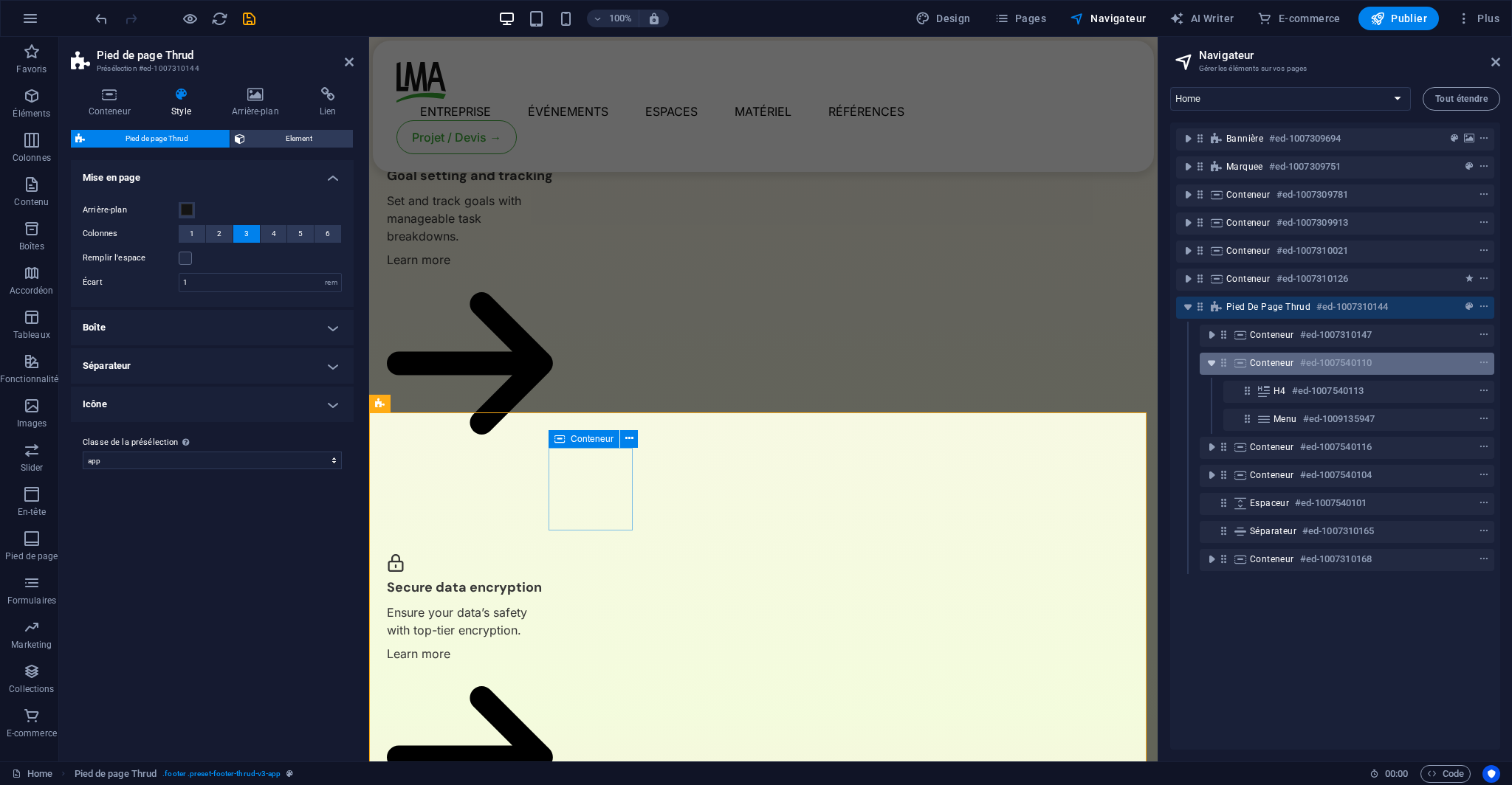
click at [1208, 367] on icon "toggle-expand" at bounding box center [1211, 363] width 14 height 14
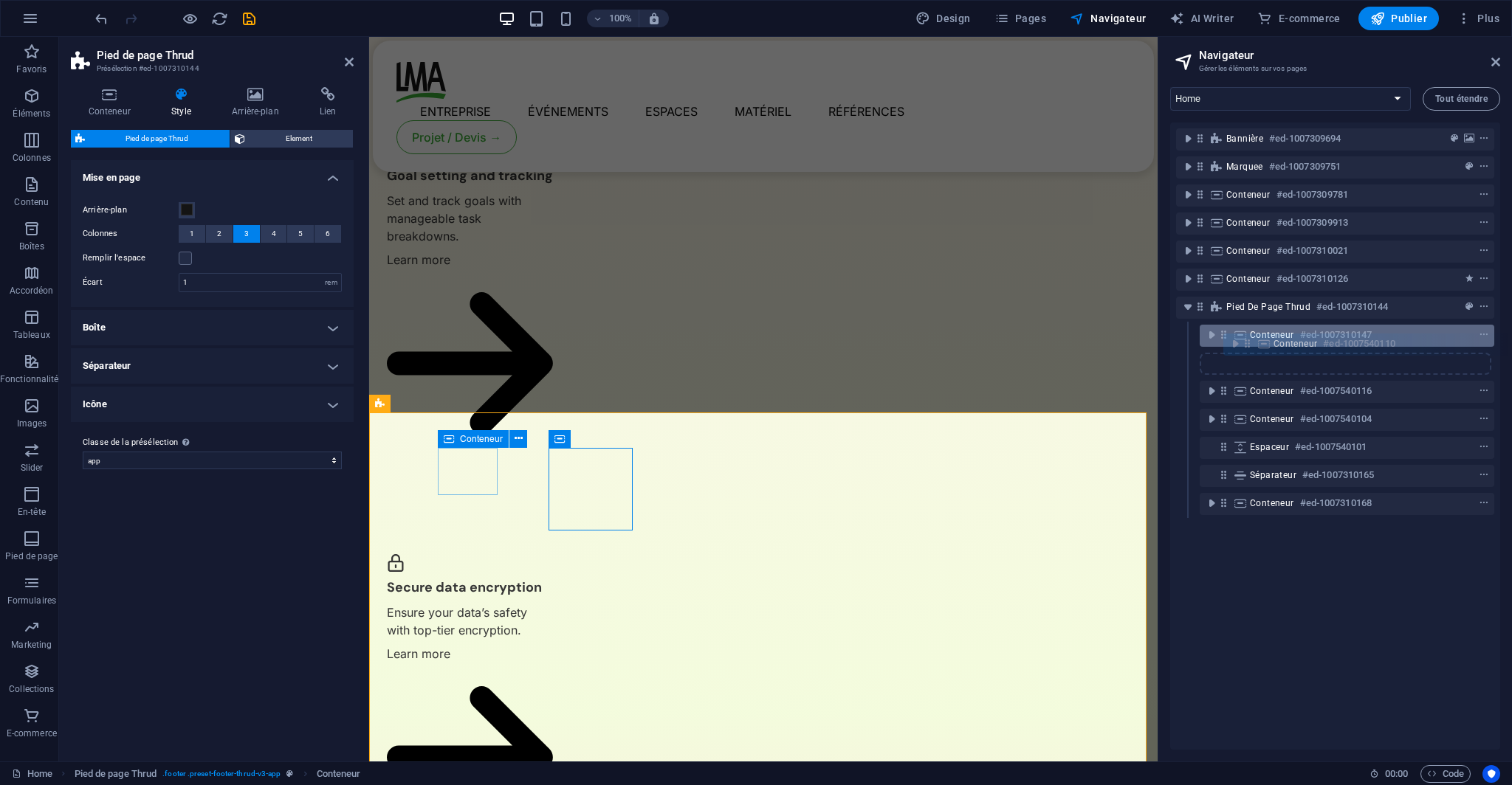
drag, startPoint x: 1225, startPoint y: 361, endPoint x: 1255, endPoint y: 342, distance: 35.5
click at [1255, 342] on div "Bannière #ed-1007309694 Marquee #ed-1007309751 Conteneur #ed-1007309781 Contene…" at bounding box center [1334, 436] width 329 height 627
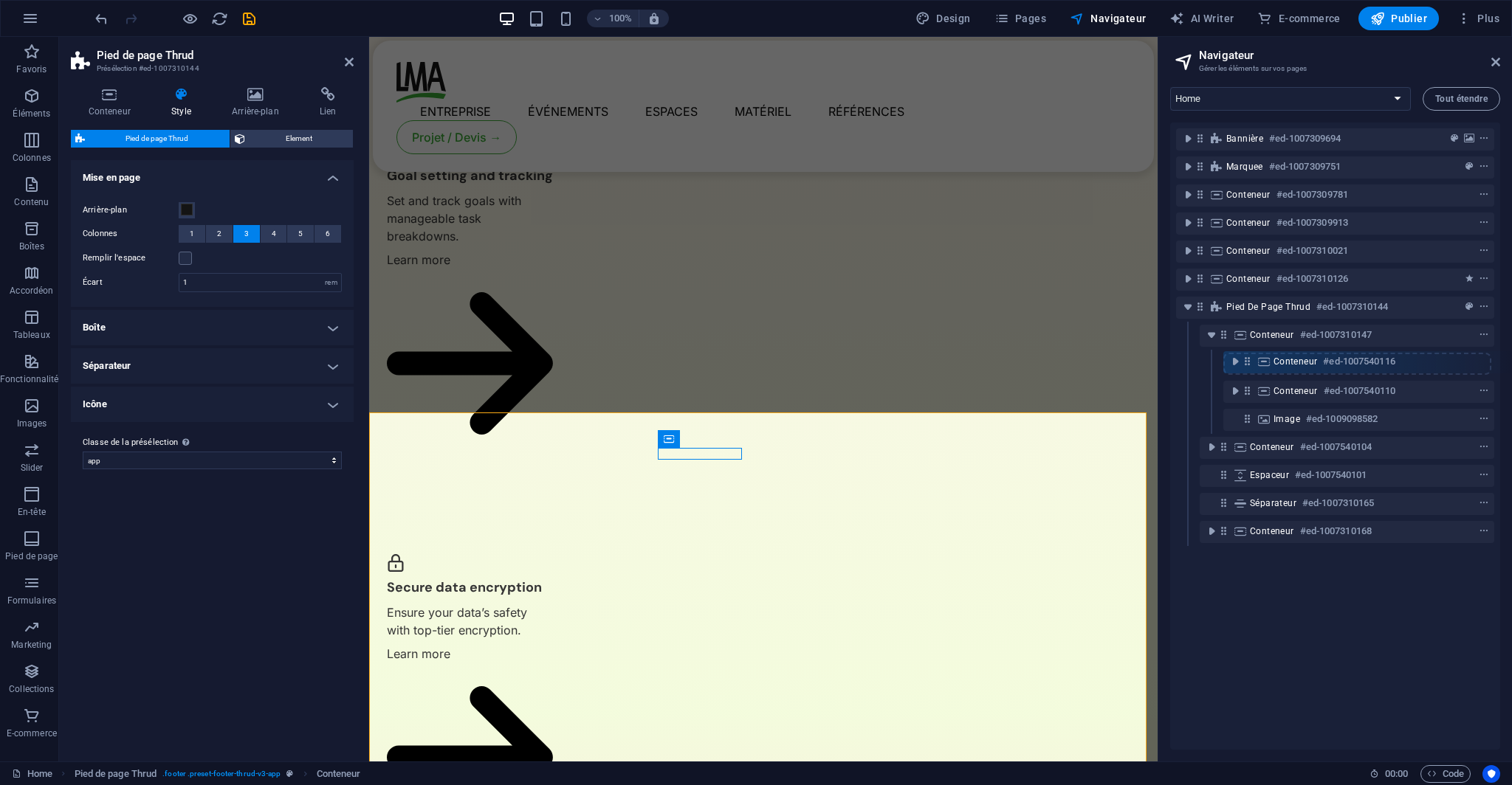
drag, startPoint x: 1224, startPoint y: 421, endPoint x: 1252, endPoint y: 361, distance: 66.2
click at [1252, 361] on div "Bannière #ed-1007309694 Marquee #ed-1007309751 Conteneur #ed-1007309781 Contene…" at bounding box center [1334, 436] width 329 height 627
drag, startPoint x: 1248, startPoint y: 391, endPoint x: 1253, endPoint y: 354, distance: 37.3
click at [1253, 354] on div "Bannière #ed-1007309694 Marquee #ed-1007309751 Conteneur #ed-1007309781 Contene…" at bounding box center [1334, 436] width 329 height 627
drag, startPoint x: 1248, startPoint y: 417, endPoint x: 1259, endPoint y: 352, distance: 65.9
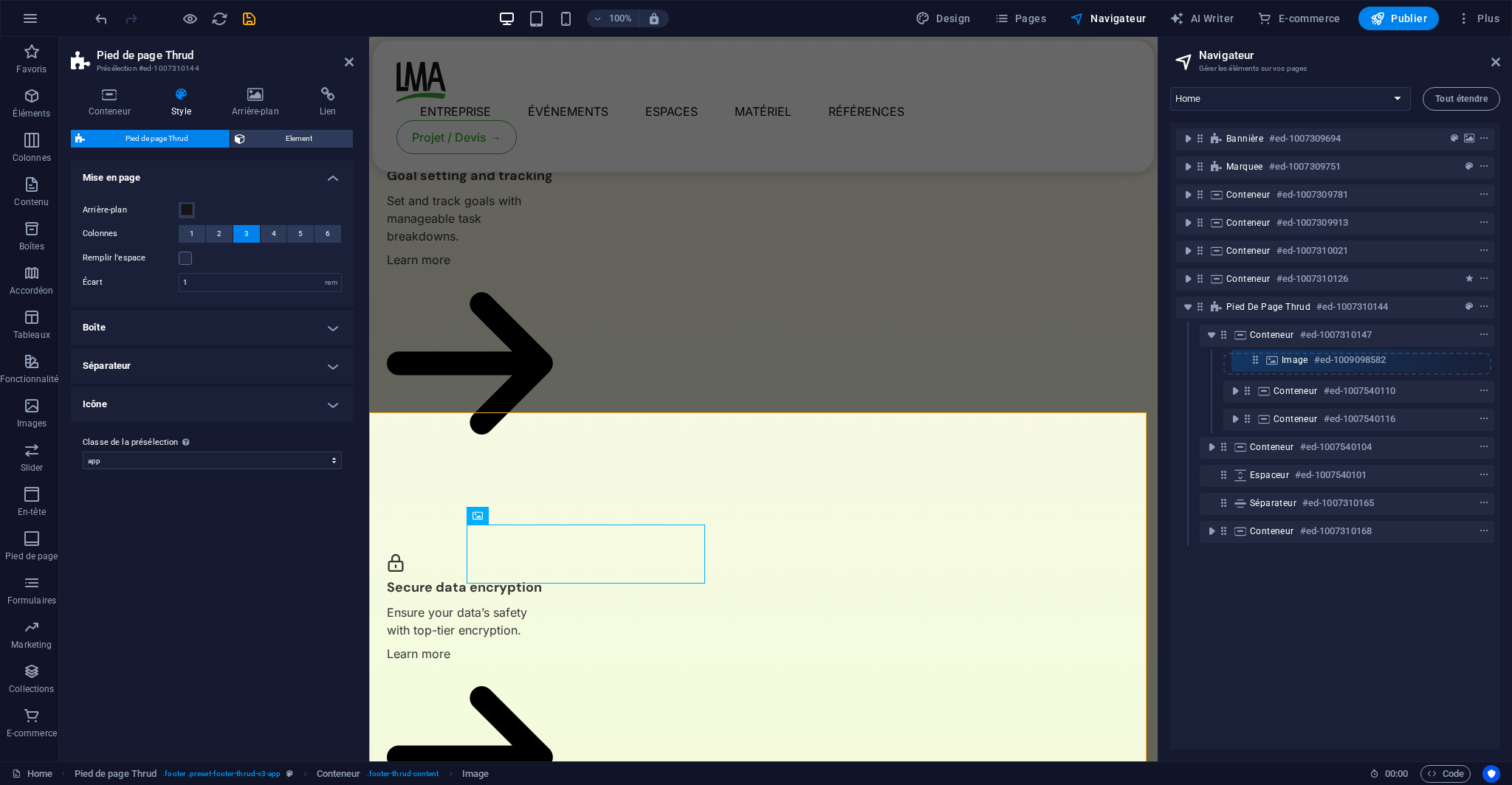
click at [1259, 352] on div "Bannière #ed-1007309694 Marquee #ed-1007309751 Conteneur #ed-1007309781 Contene…" at bounding box center [1334, 436] width 329 height 627
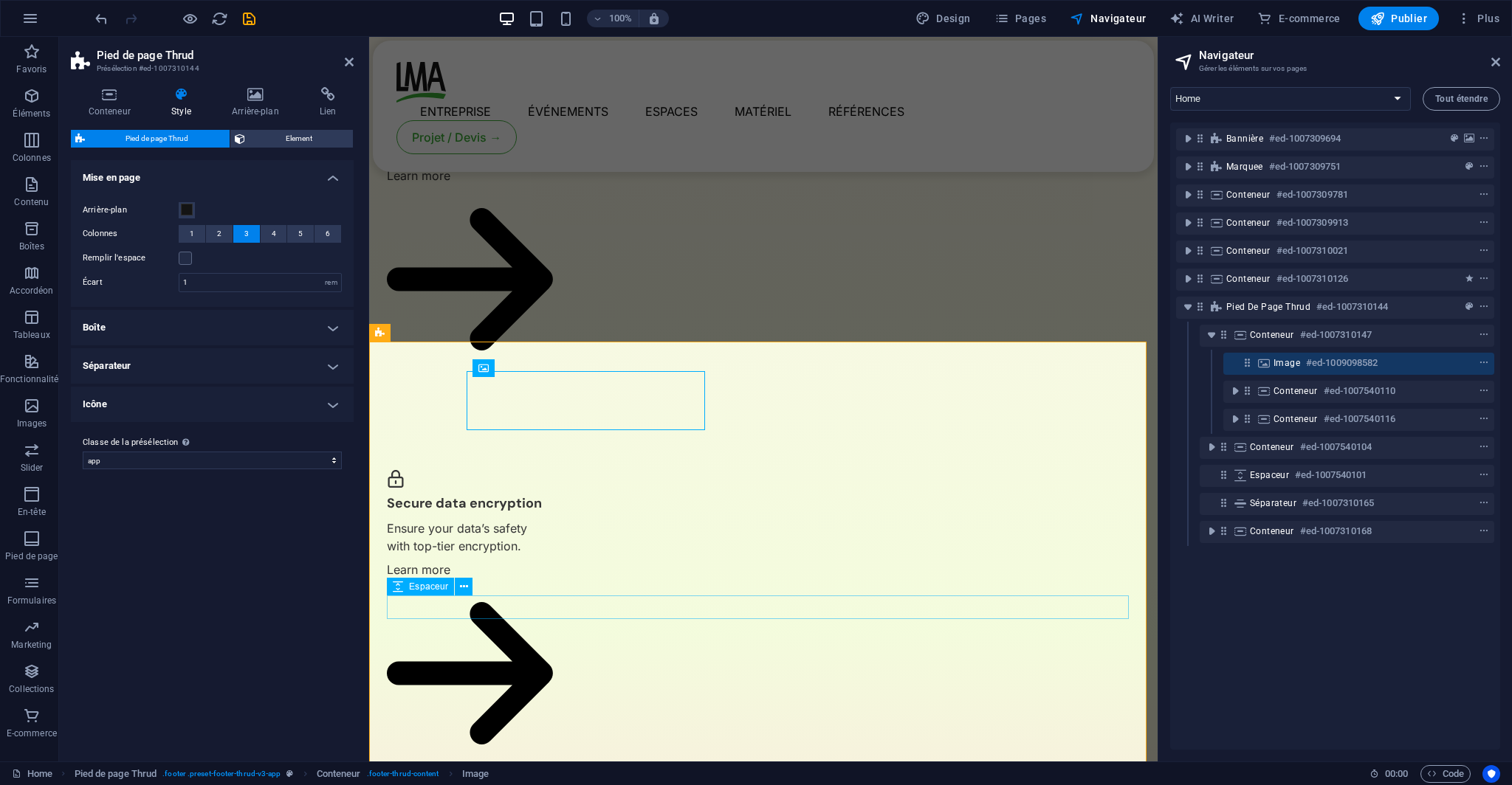
scroll to position [3510, 0]
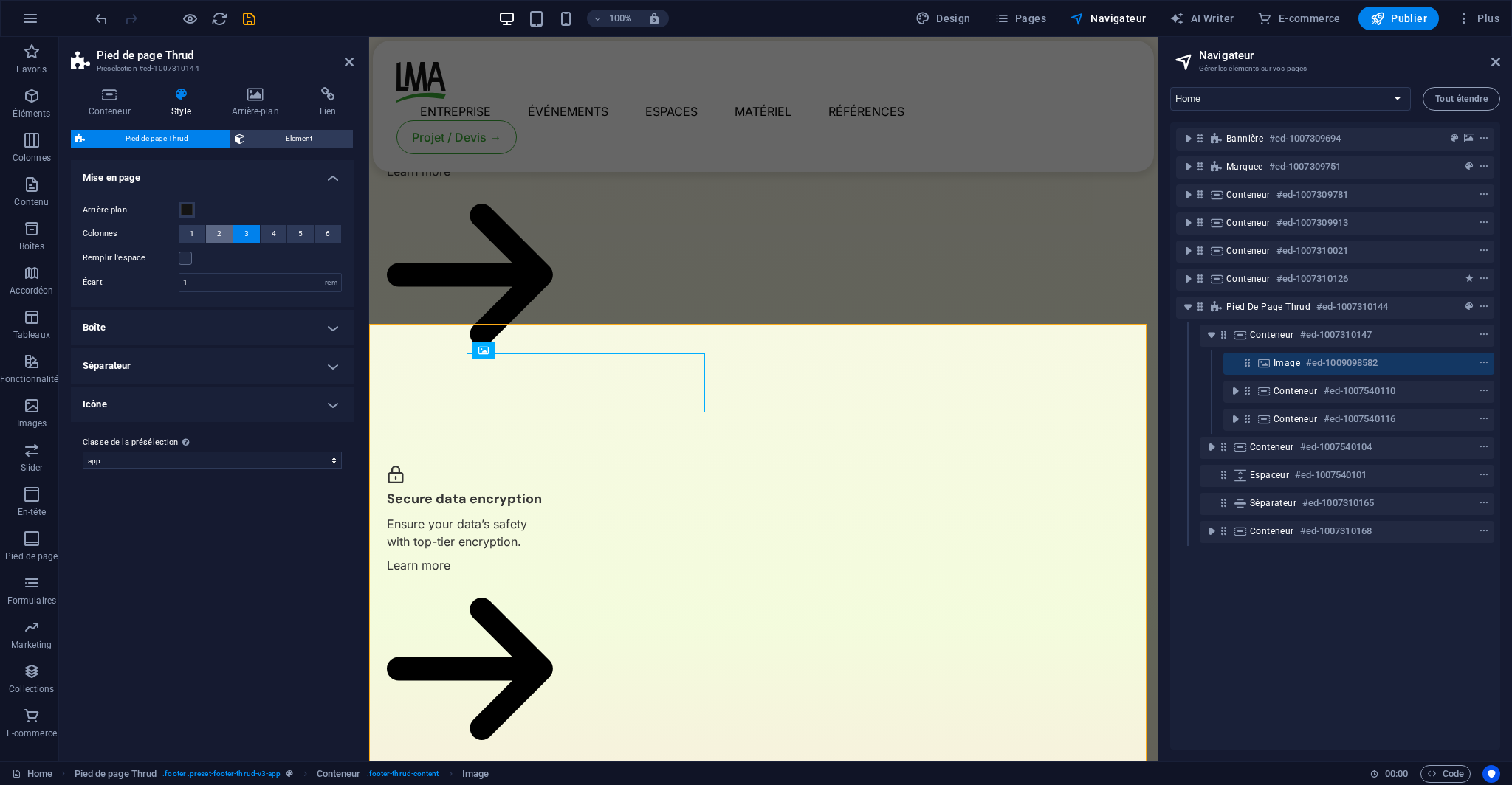
click at [215, 229] on button "2" at bounding box center [218, 234] width 26 height 18
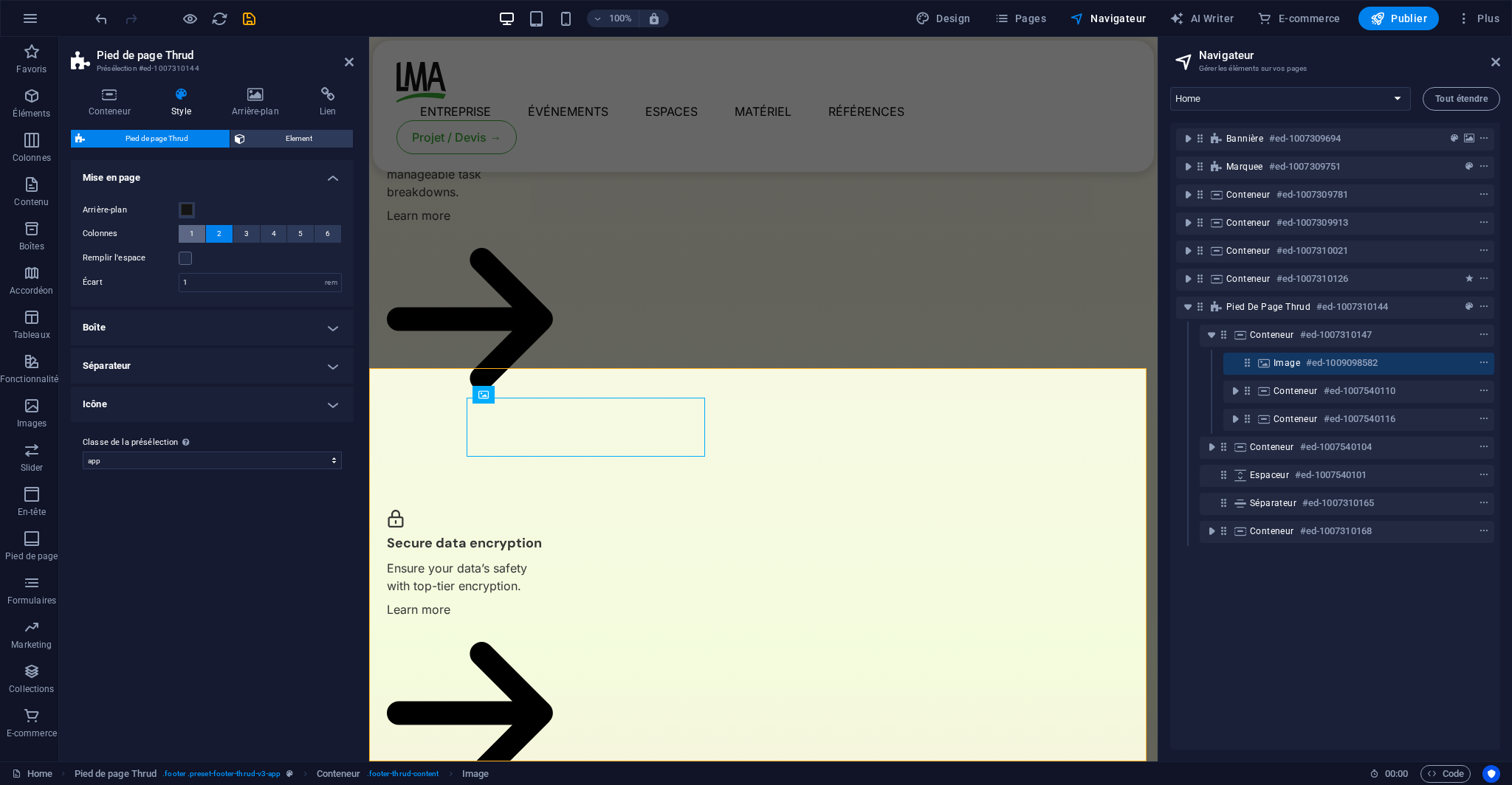
click at [197, 234] on button "1" at bounding box center [191, 234] width 26 height 18
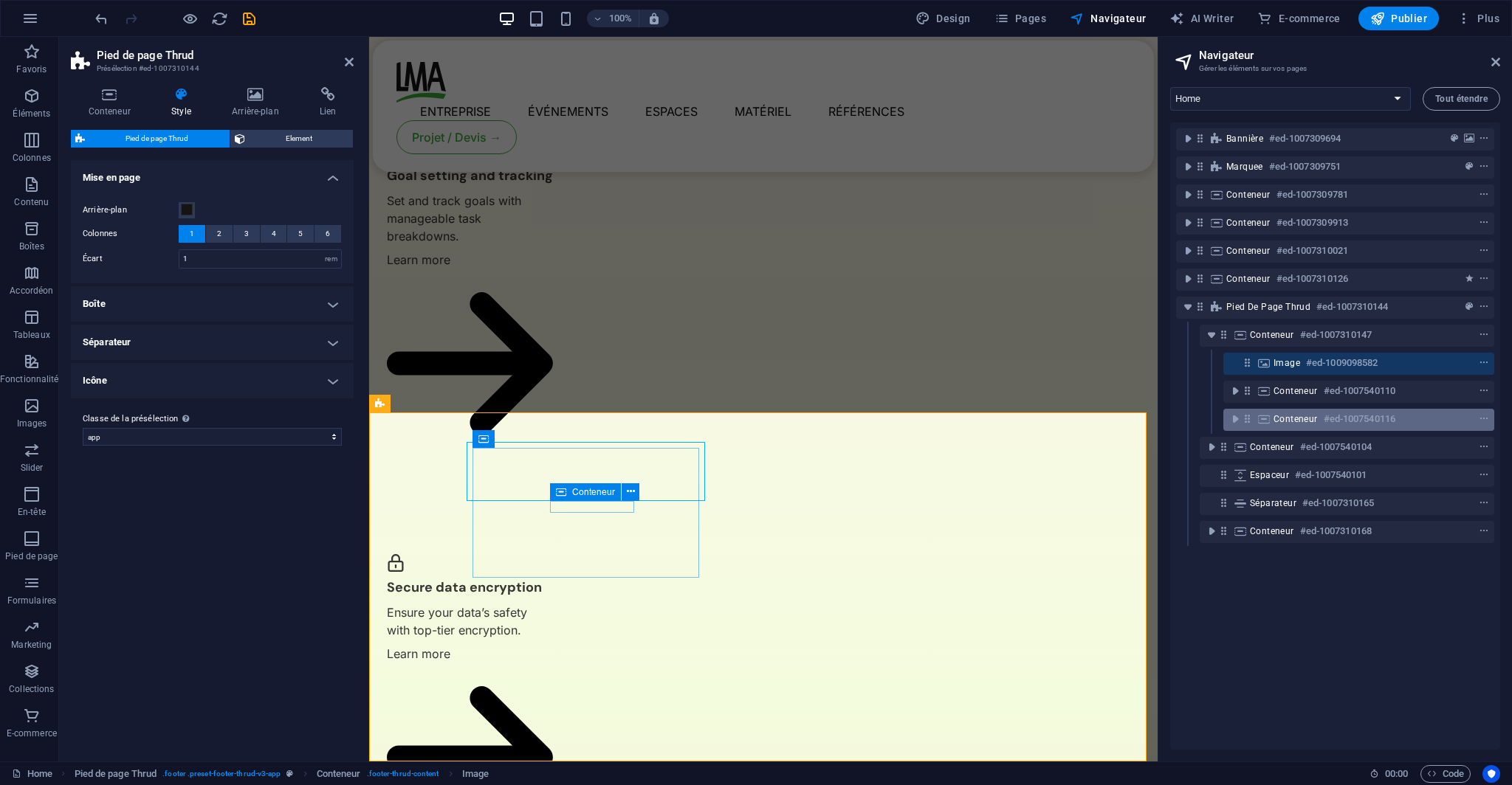
click at [1317, 427] on div "Conteneur #ed-1007540116" at bounding box center [1346, 420] width 147 height 18
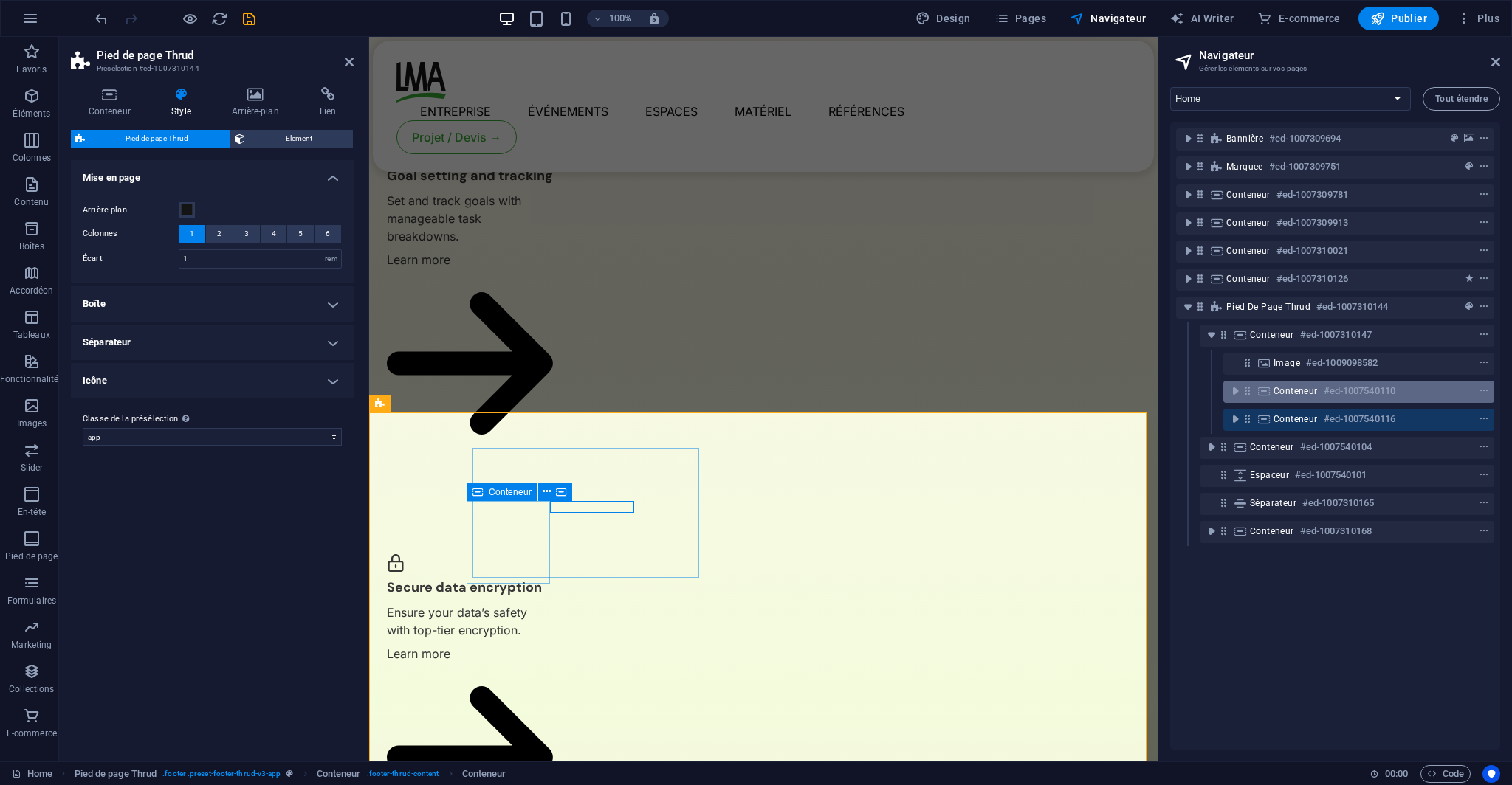
click at [1278, 392] on span "Conteneur" at bounding box center [1294, 391] width 44 height 12
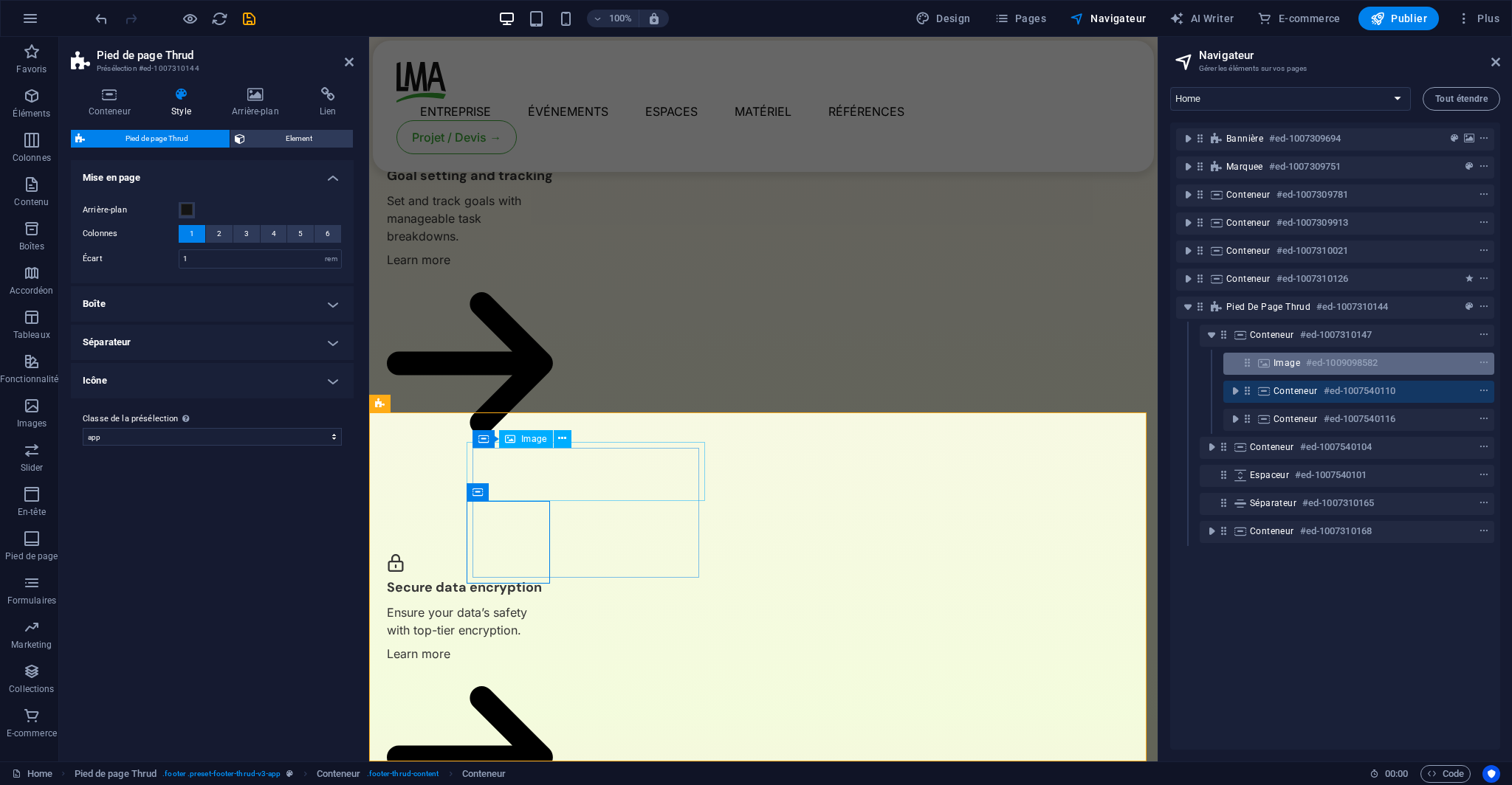
click at [1285, 365] on span "Image" at bounding box center [1285, 363] width 26 height 12
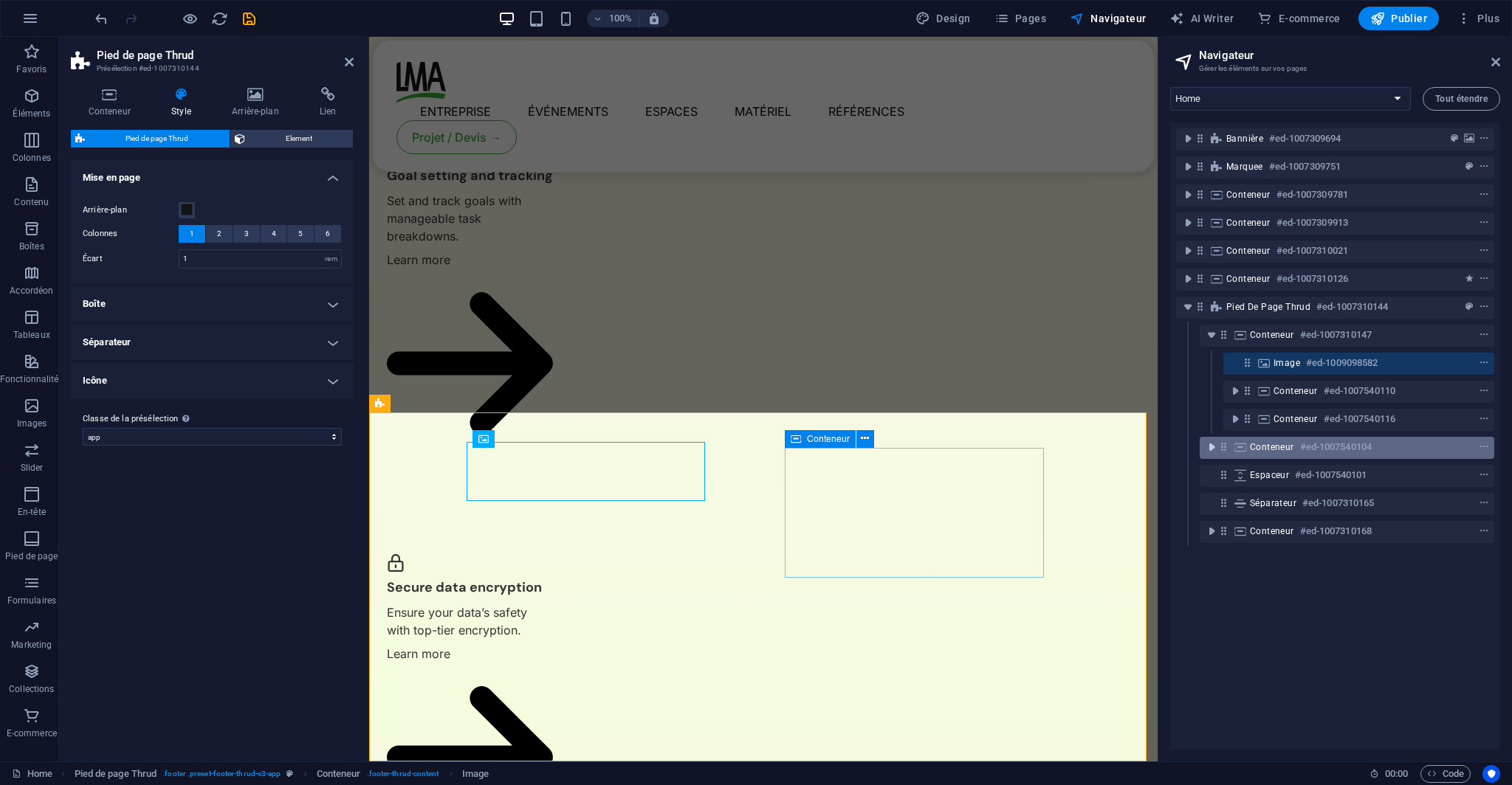
click at [1212, 449] on icon "toggle-expand" at bounding box center [1211, 447] width 14 height 14
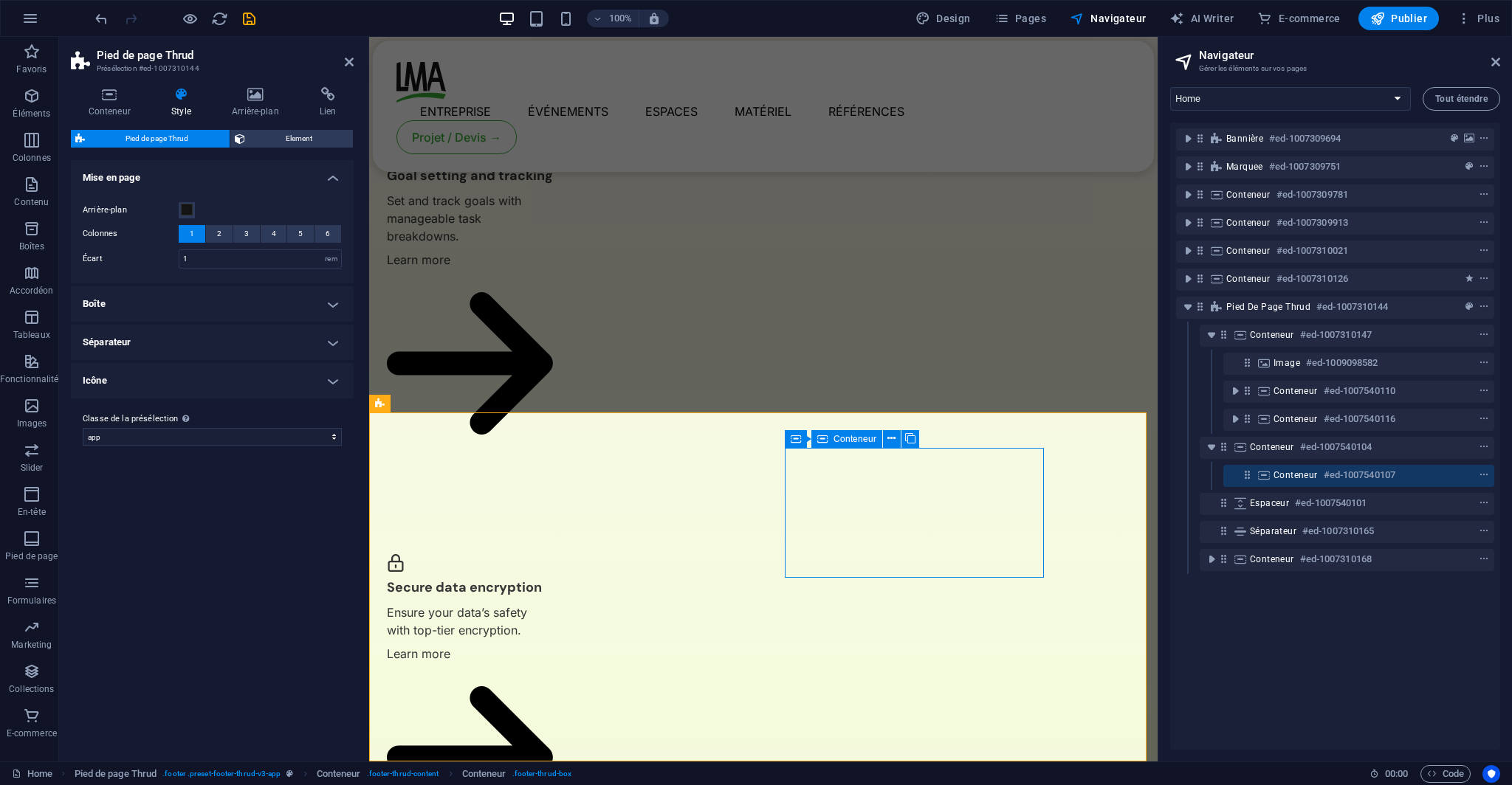
click at [1251, 473] on icon at bounding box center [1247, 475] width 13 height 13
click at [1273, 493] on div "Espaceur #ed-1007540101" at bounding box center [1347, 503] width 294 height 23
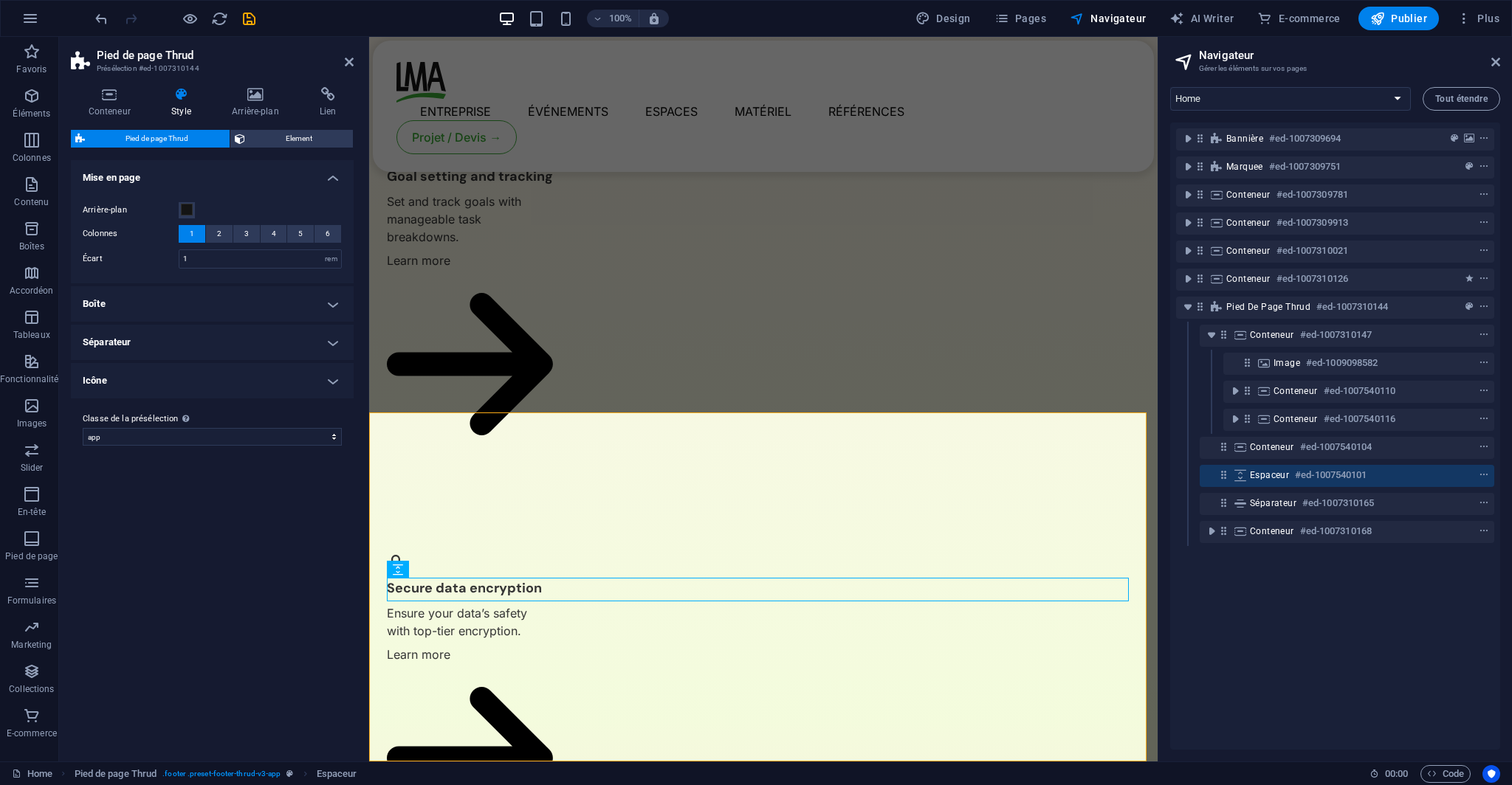
click at [1287, 588] on div "Bannière #ed-1007309694 Marquee #ed-1007309751 Conteneur #ed-1007309781 Contene…" at bounding box center [1334, 436] width 329 height 627
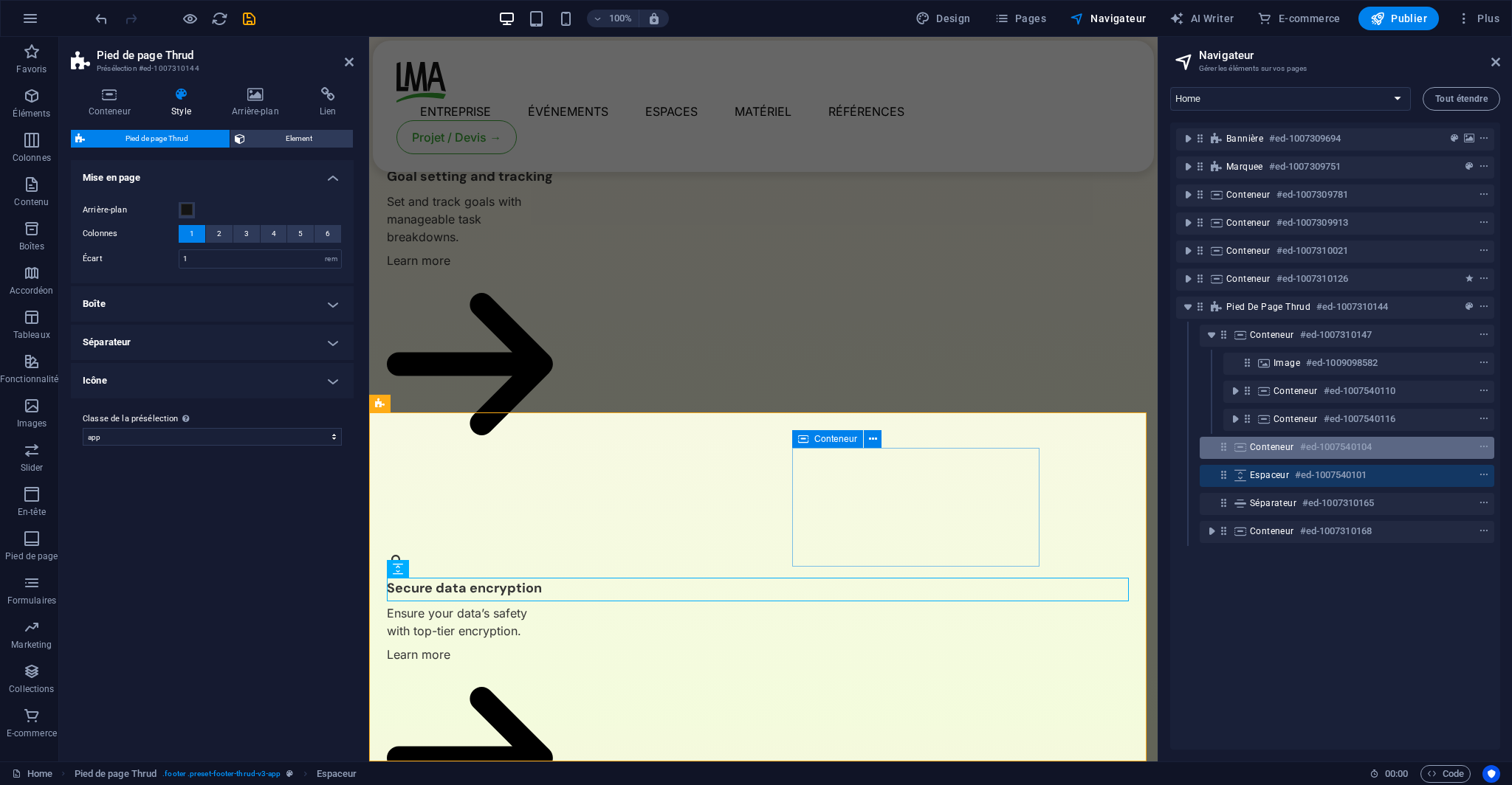
click at [1277, 444] on span "Conteneur" at bounding box center [1271, 447] width 44 height 12
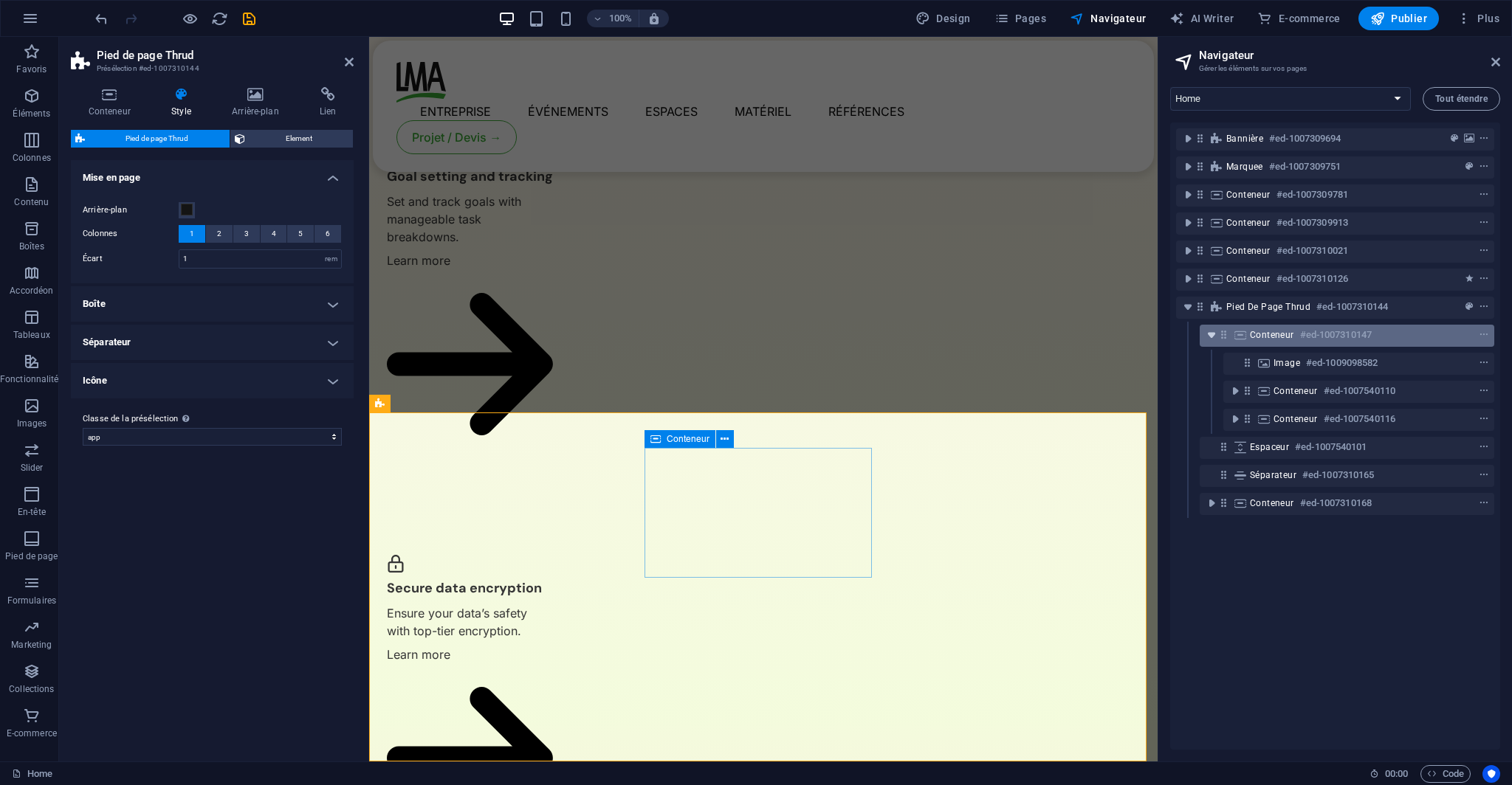
click at [1206, 333] on icon "toggle-expand" at bounding box center [1211, 335] width 14 height 14
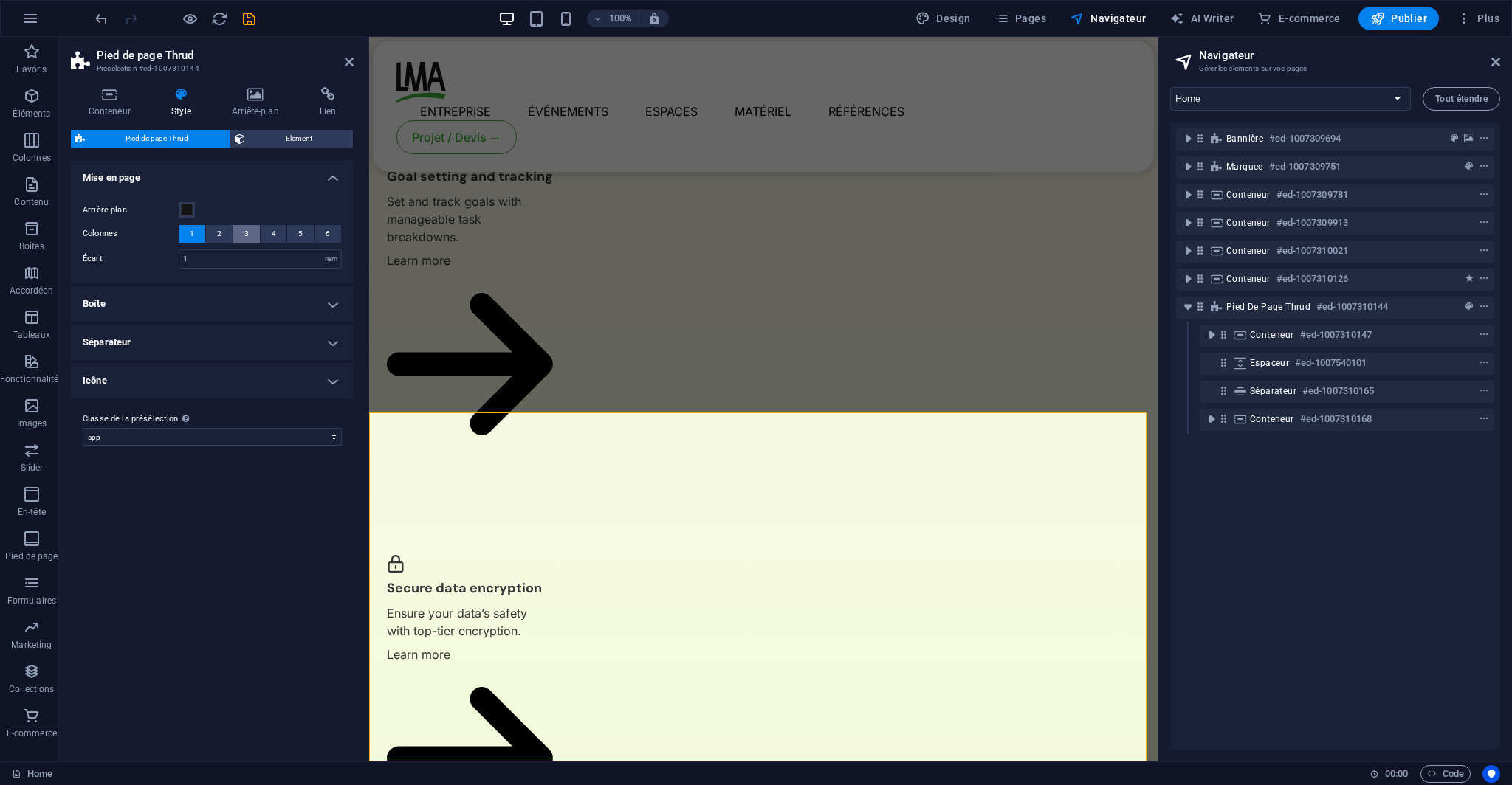
click at [241, 232] on button "3" at bounding box center [246, 234] width 26 height 18
click at [213, 225] on button "2" at bounding box center [218, 234] width 26 height 18
click at [198, 234] on button "1" at bounding box center [191, 234] width 26 height 18
click at [233, 237] on button "3" at bounding box center [246, 234] width 26 height 18
click at [217, 236] on span "2" at bounding box center [218, 234] width 5 height 18
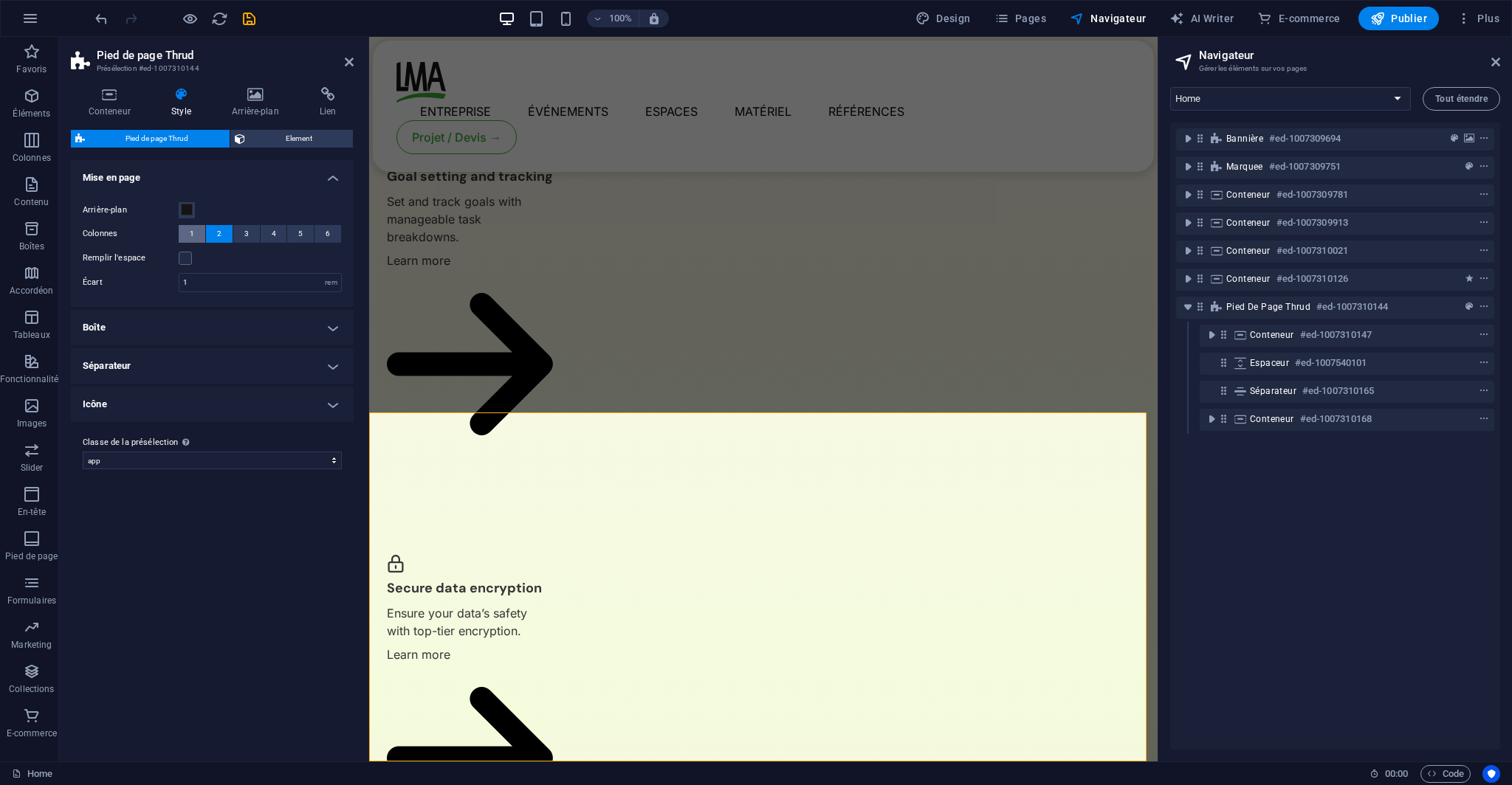
click at [199, 236] on button "1" at bounding box center [191, 234] width 26 height 18
click at [218, 232] on span "2" at bounding box center [218, 234] width 5 height 18
click at [252, 229] on button "3" at bounding box center [246, 234] width 26 height 18
click at [195, 236] on button "1" at bounding box center [191, 234] width 26 height 18
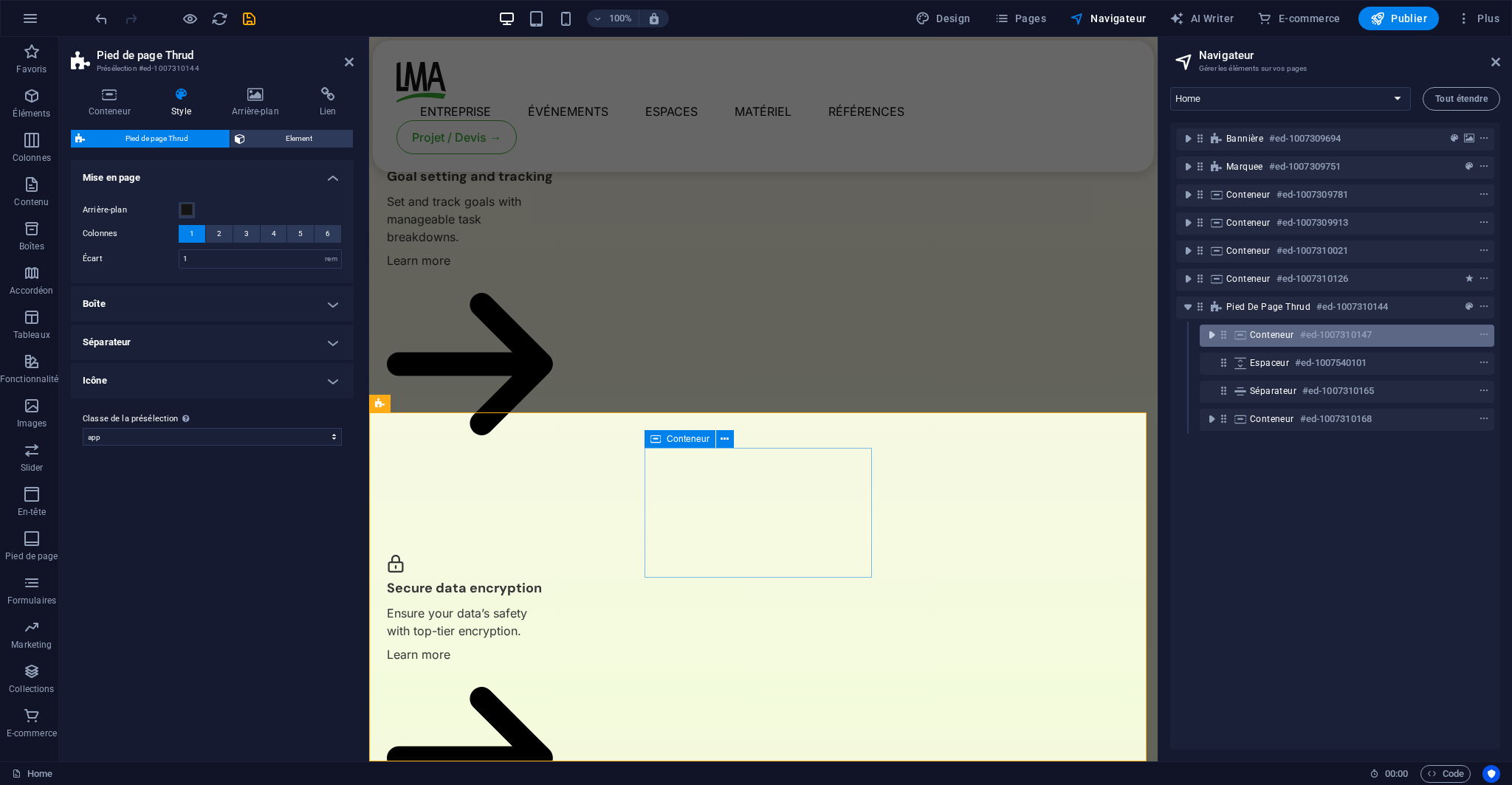
click at [1213, 337] on icon "toggle-expand" at bounding box center [1211, 335] width 14 height 14
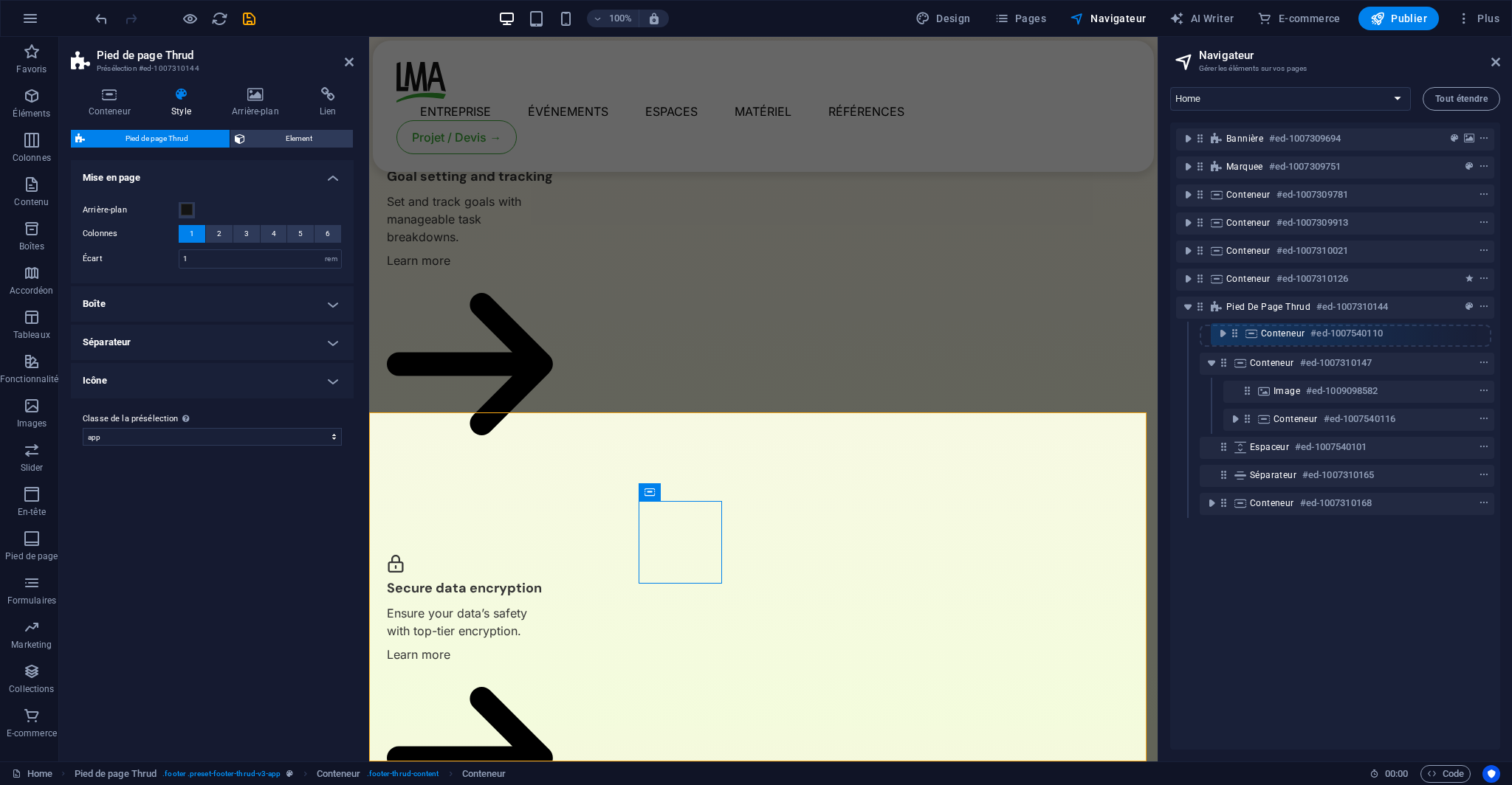
drag, startPoint x: 1246, startPoint y: 391, endPoint x: 1230, endPoint y: 323, distance: 69.9
click at [1230, 323] on div "Bannière #ed-1007309694 Marquee #ed-1007309751 Conteneur #ed-1007309781 Contene…" at bounding box center [1334, 436] width 329 height 627
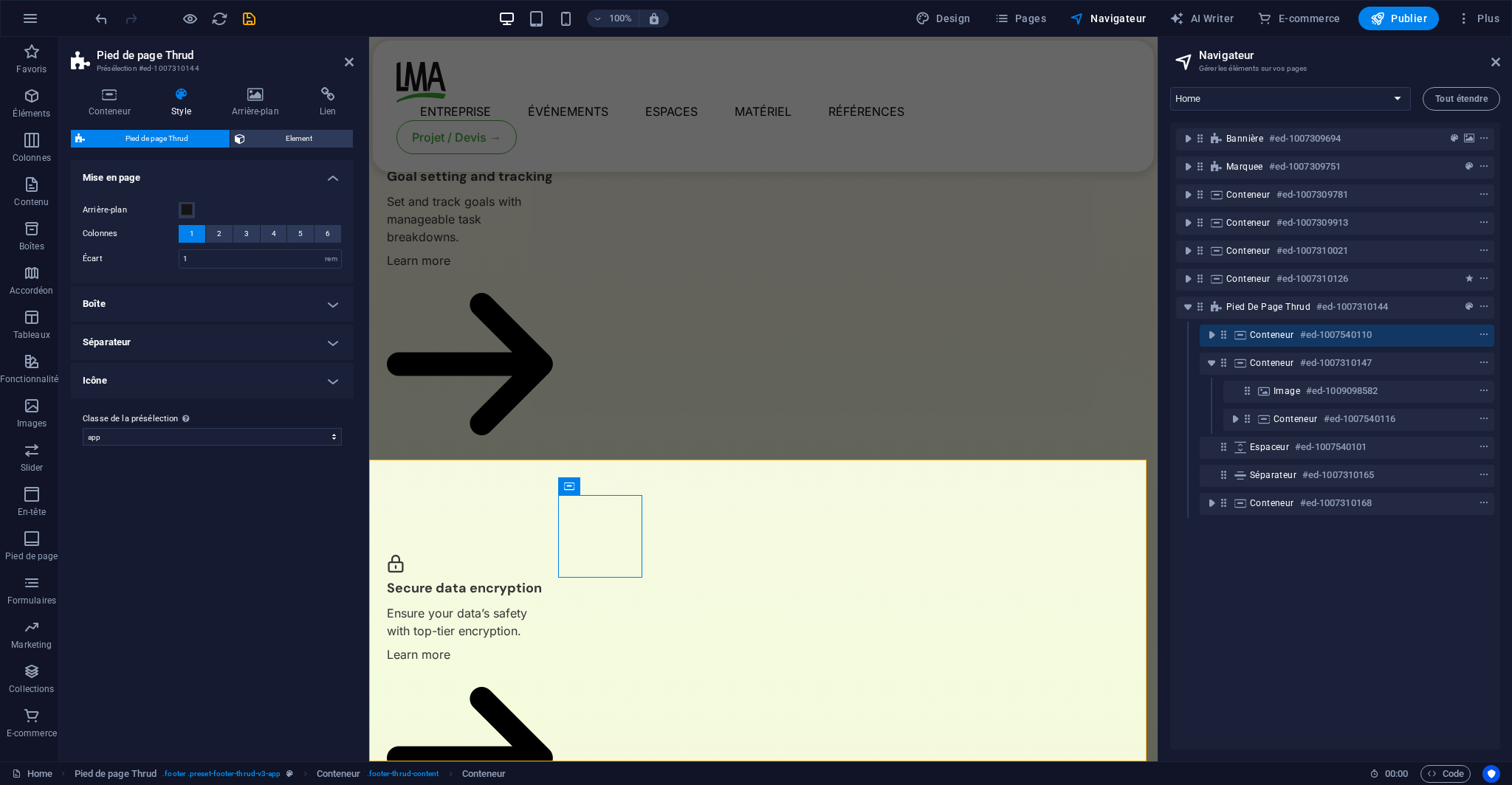
scroll to position [3374, 0]
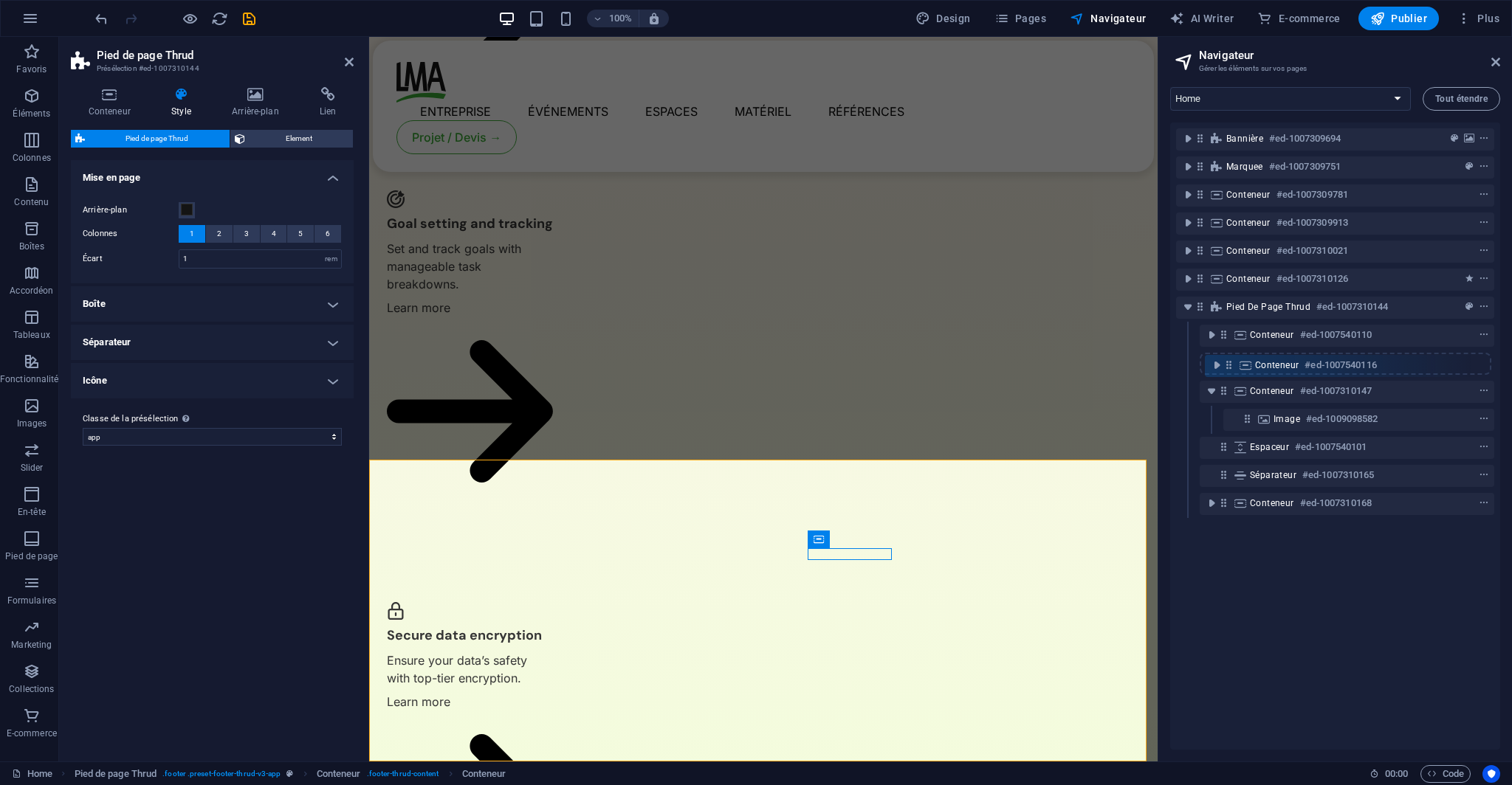
drag, startPoint x: 1248, startPoint y: 416, endPoint x: 1226, endPoint y: 354, distance: 65.8
click at [1226, 354] on div "Bannière #ed-1007309694 Marquee #ed-1007309751 Conteneur #ed-1007309781 Contene…" at bounding box center [1334, 436] width 329 height 627
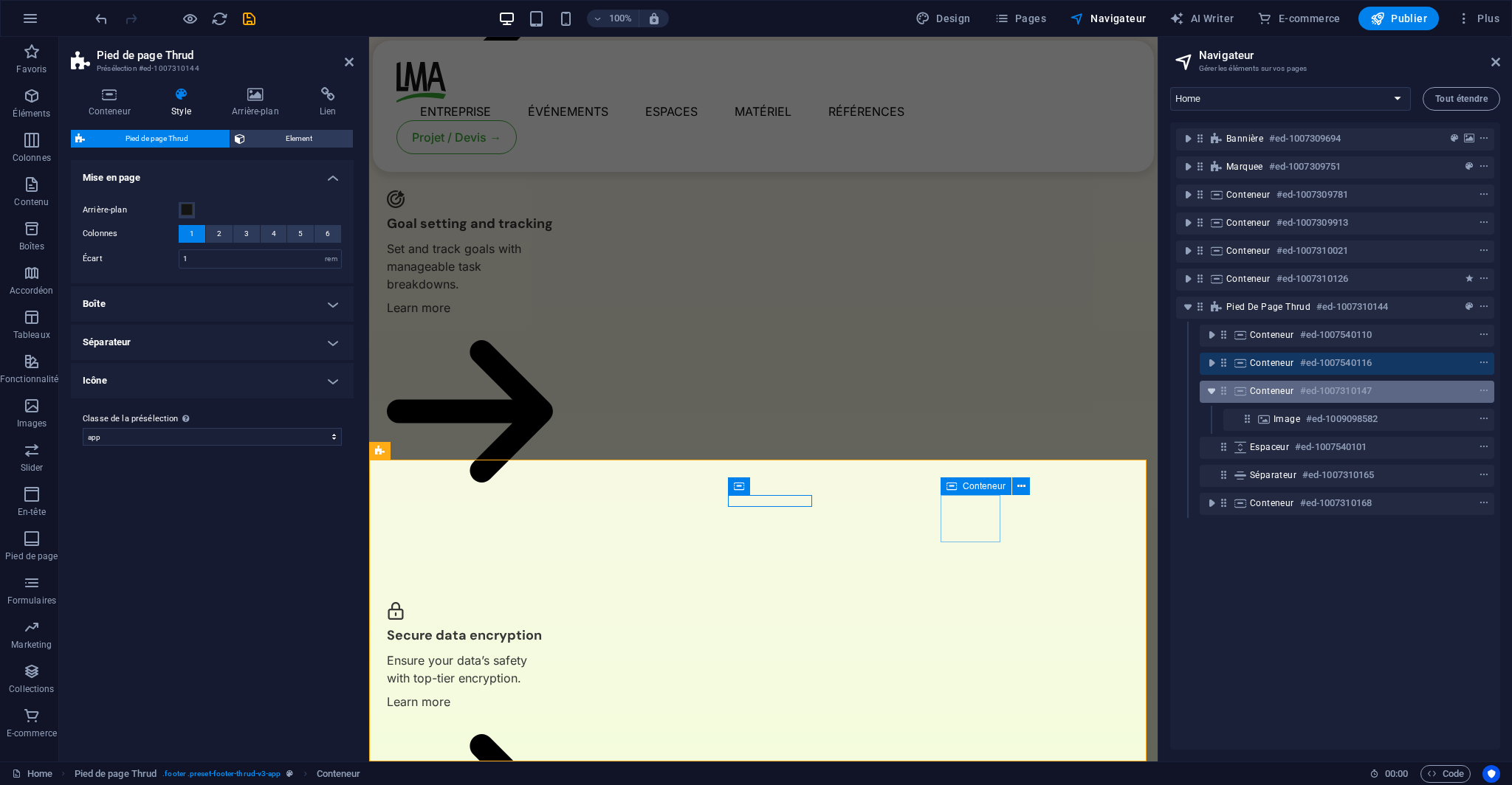
click at [1211, 392] on icon "toggle-expand" at bounding box center [1211, 391] width 14 height 14
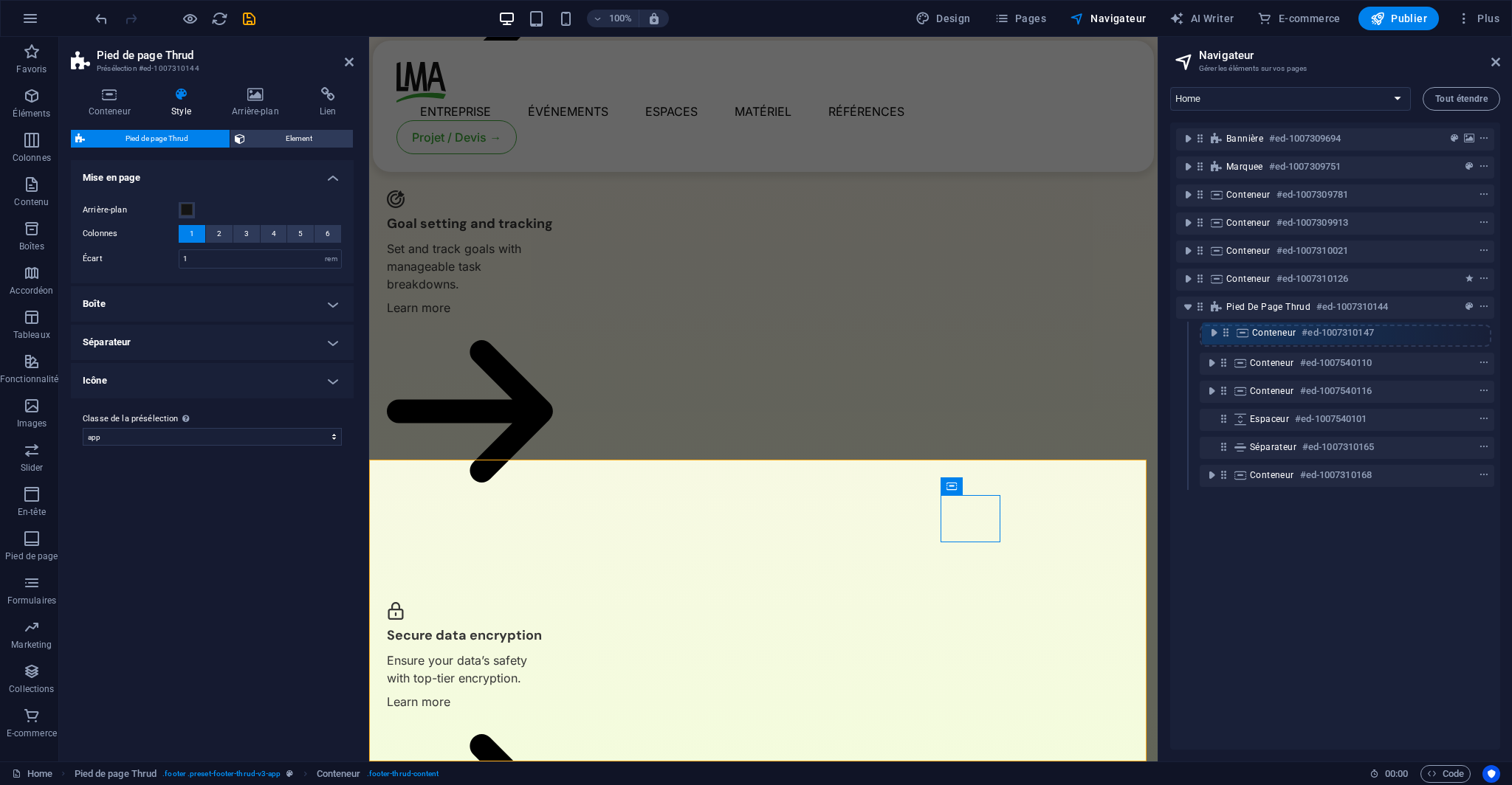
drag, startPoint x: 1220, startPoint y: 387, endPoint x: 1224, endPoint y: 324, distance: 63.1
click at [1224, 324] on div "Bannière #ed-1007309694 Marquee #ed-1007309751 Conteneur #ed-1007309781 Contene…" at bounding box center [1334, 436] width 329 height 627
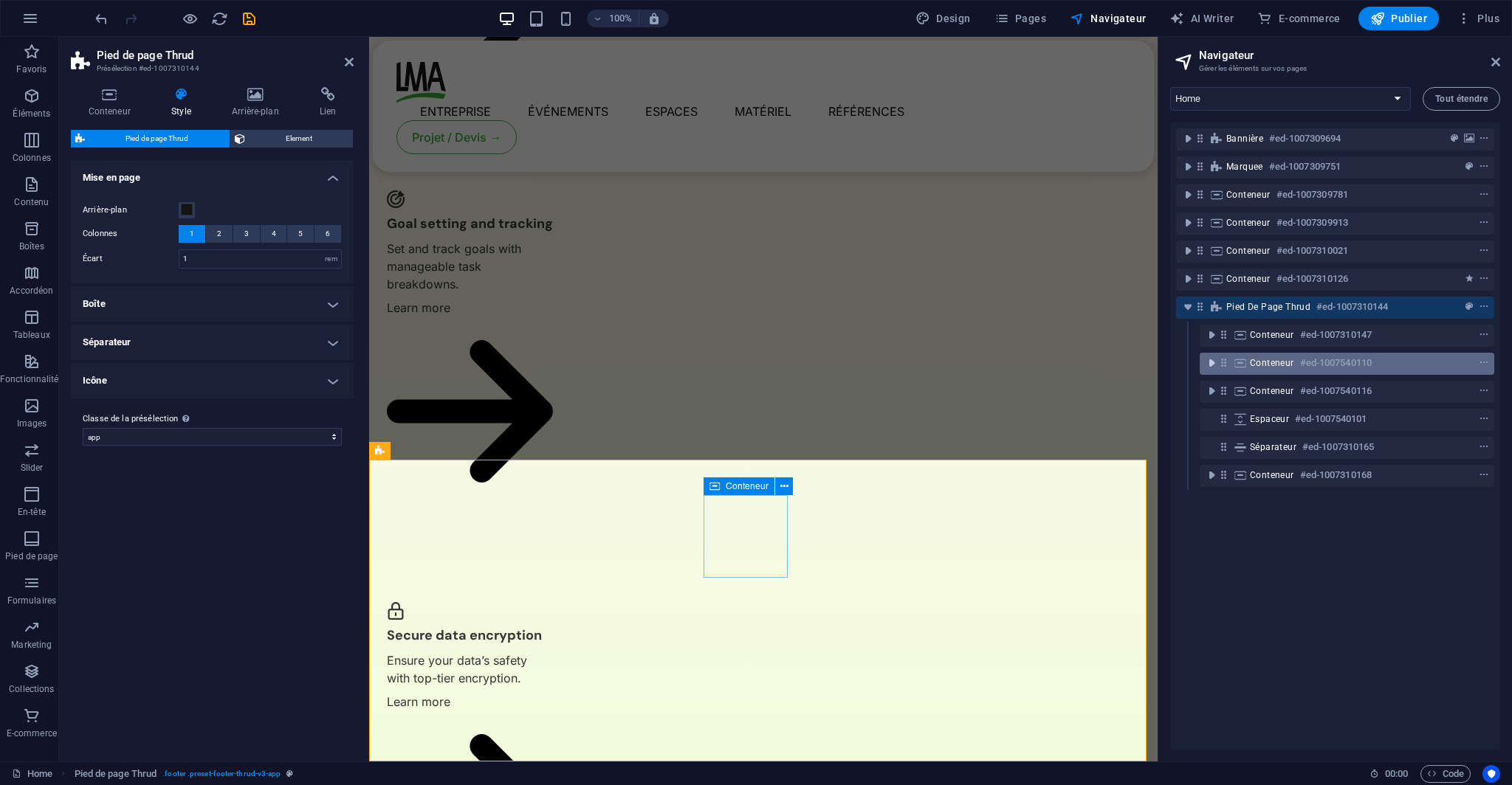
click at [1211, 358] on icon "toggle-expand" at bounding box center [1211, 363] width 14 height 14
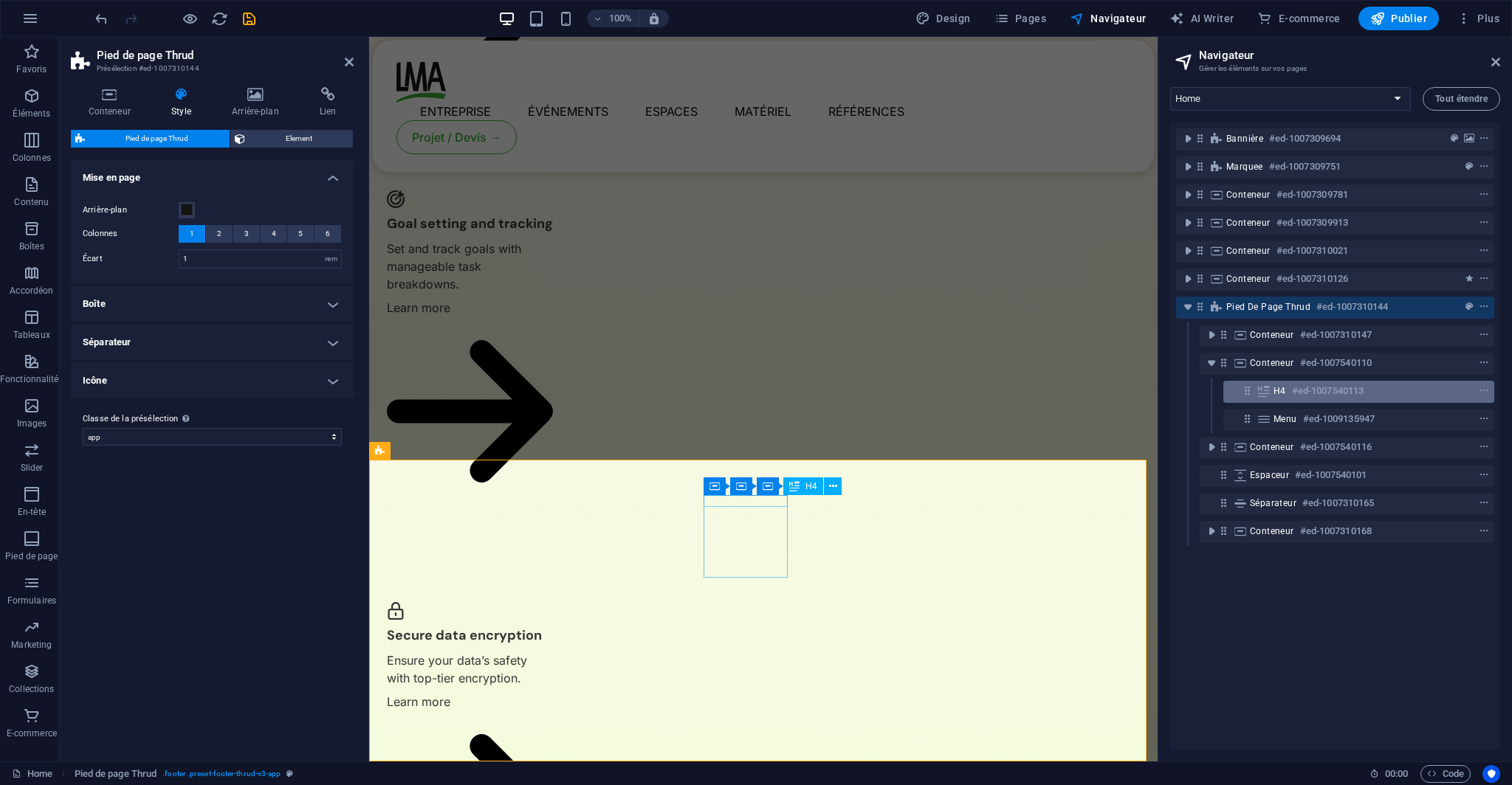
click at [1303, 386] on h6 "#ed-1007540113" at bounding box center [1327, 392] width 71 height 18
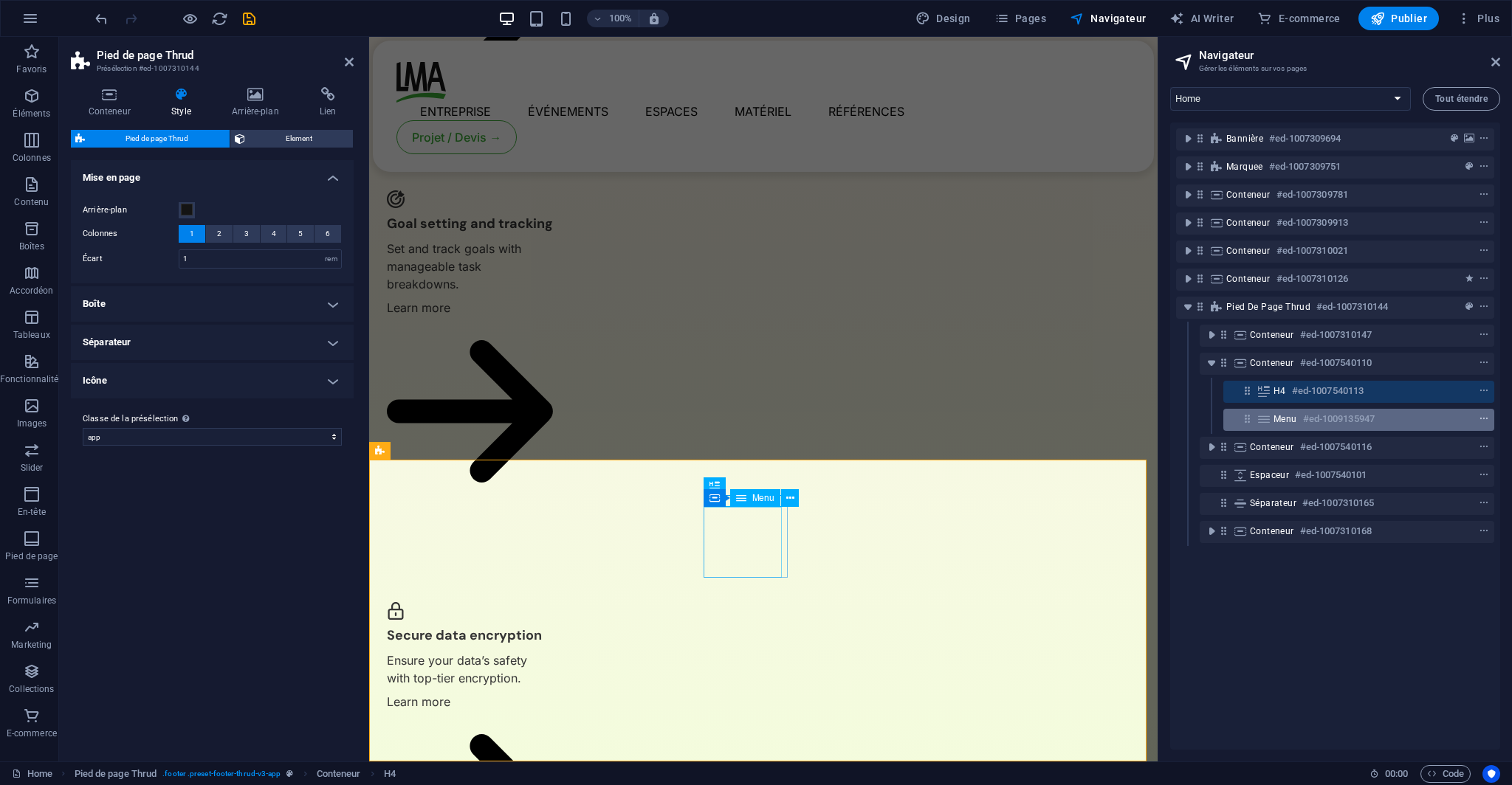
click at [1479, 414] on icon "context-menu" at bounding box center [1483, 419] width 10 height 10
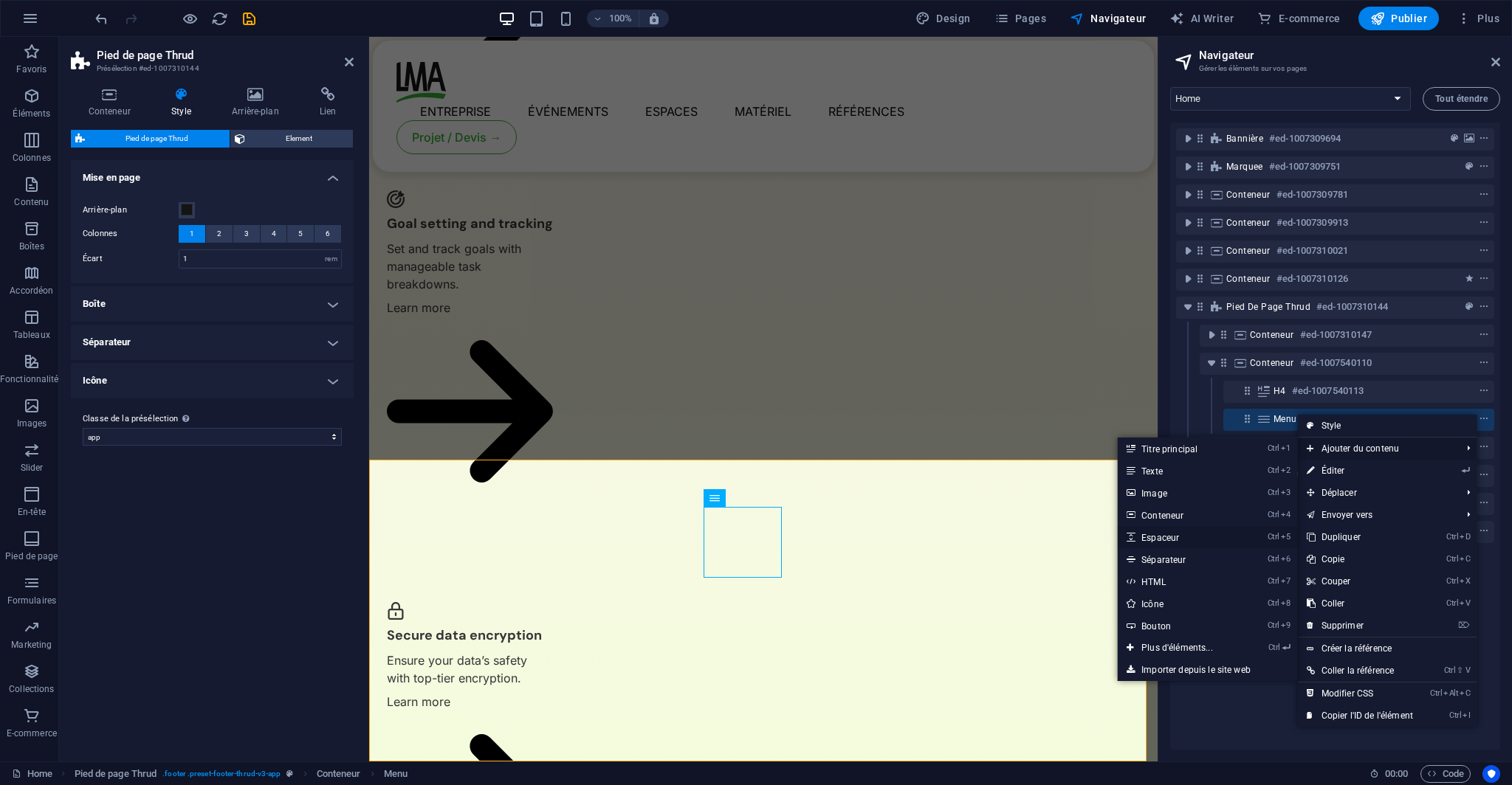
click at [1214, 531] on link "Ctrl 5 Espaceur" at bounding box center [1180, 537] width 125 height 23
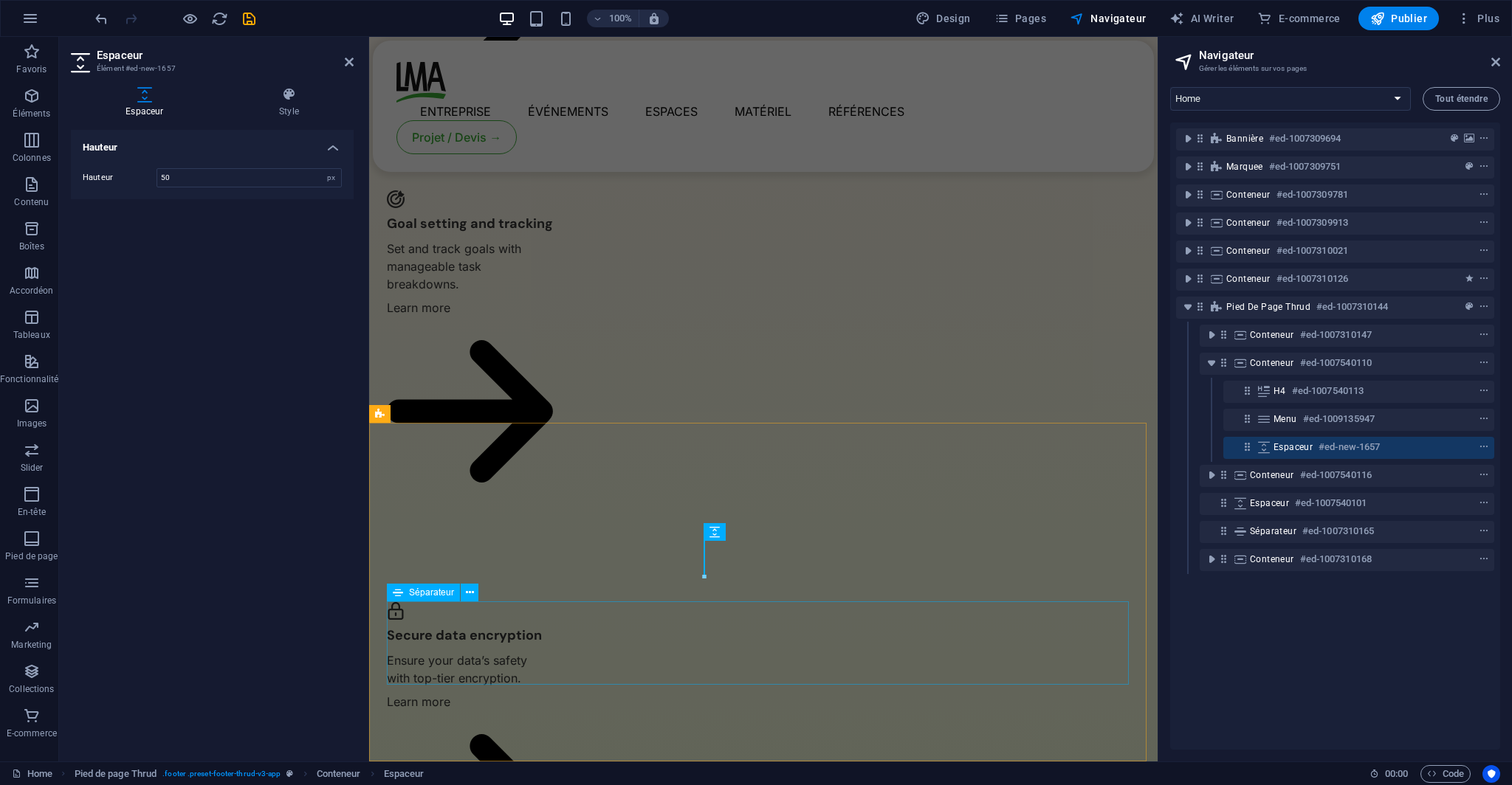
scroll to position [3412, 0]
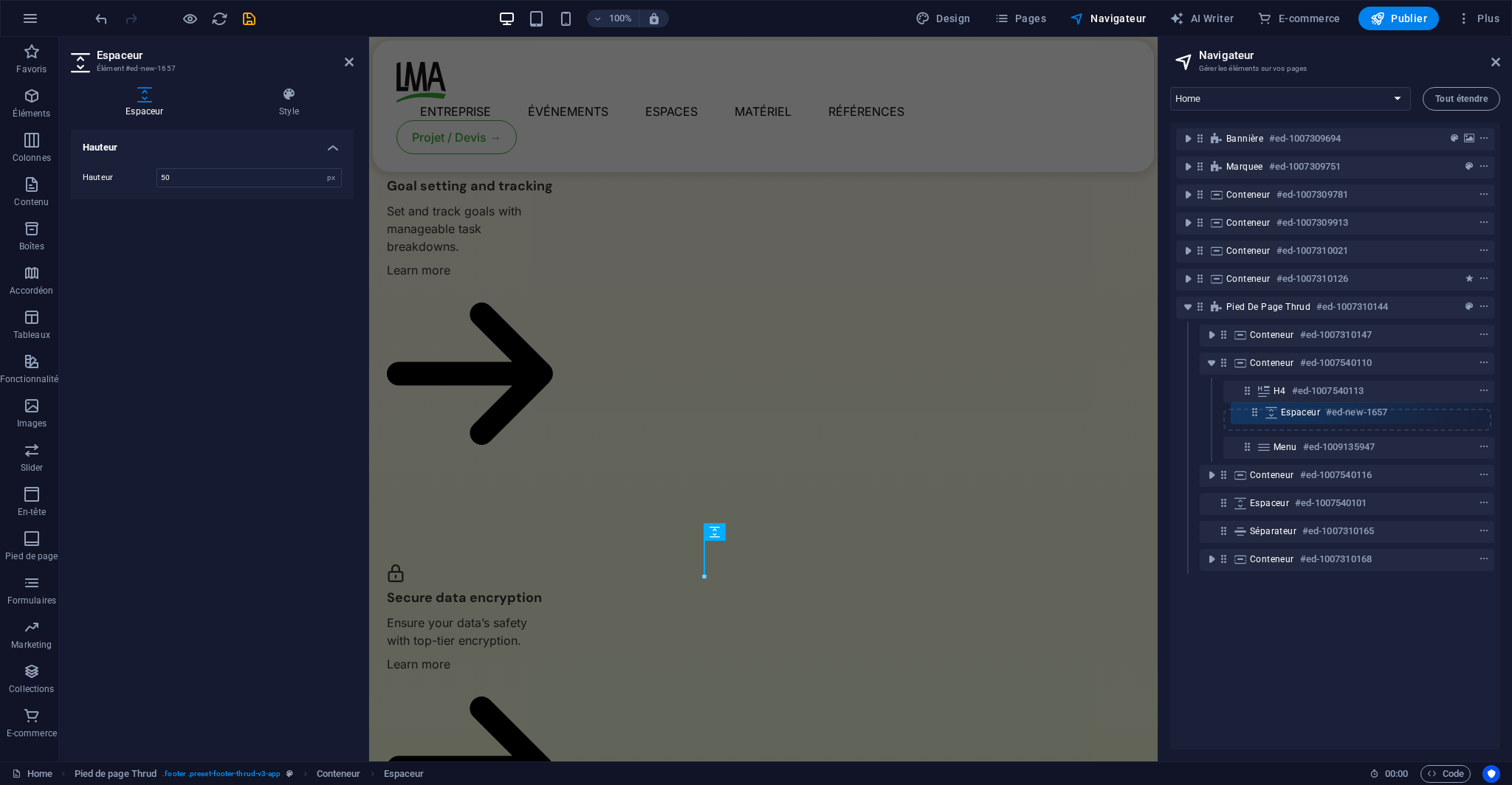
drag, startPoint x: 1250, startPoint y: 447, endPoint x: 1257, endPoint y: 408, distance: 39.6
click at [1257, 408] on div "Bannière #ed-1007309694 Marquee #ed-1007309751 Conteneur #ed-1007309781 Contene…" at bounding box center [1334, 436] width 329 height 627
click at [228, 179] on input "50" at bounding box center [249, 178] width 184 height 18
click at [228, 178] on input "50" at bounding box center [249, 178] width 184 height 18
click at [339, 172] on select "px rem vh vw" at bounding box center [330, 178] width 21 height 18
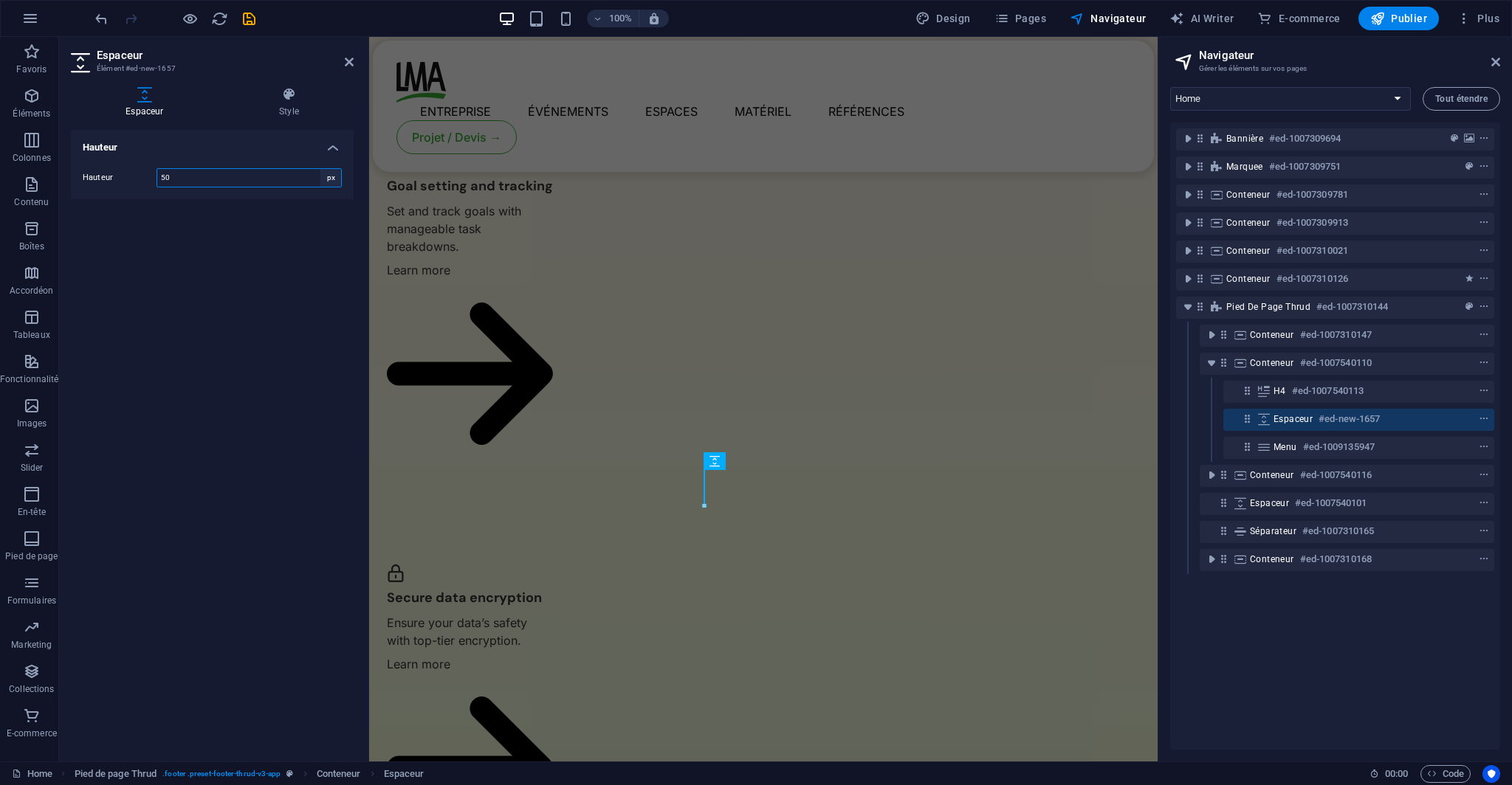
select select "rem"
click at [320, 169] on select "px rem vh vw" at bounding box center [330, 178] width 21 height 18
type input "0"
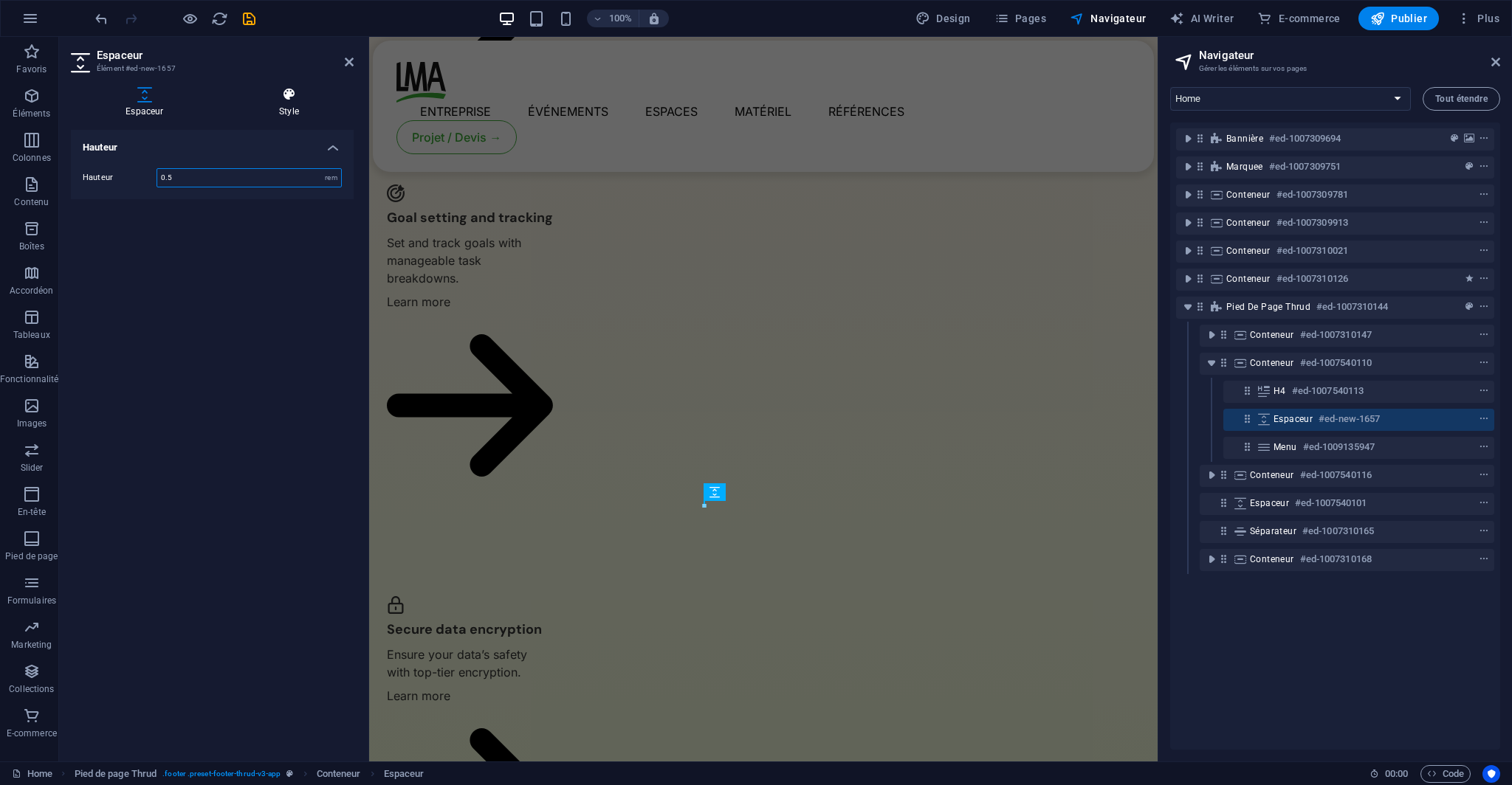
type input "0.5"
click at [282, 106] on h4 "Style" at bounding box center [289, 102] width 129 height 31
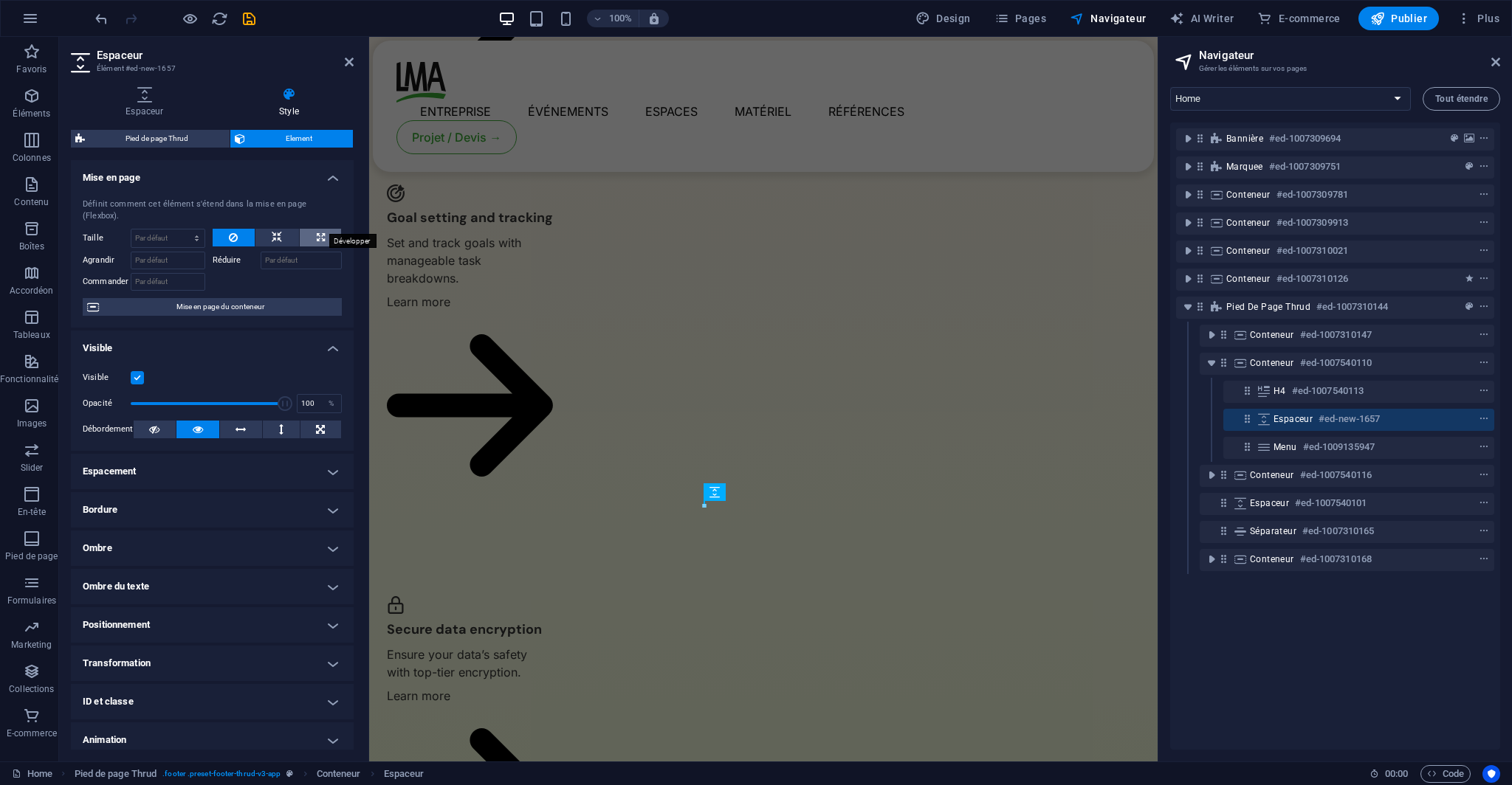
click at [322, 228] on button at bounding box center [320, 237] width 42 height 18
type input "100"
select select "%"
click at [244, 229] on button at bounding box center [233, 237] width 42 height 18
select select "DISABLED_OPTION_VALUE"
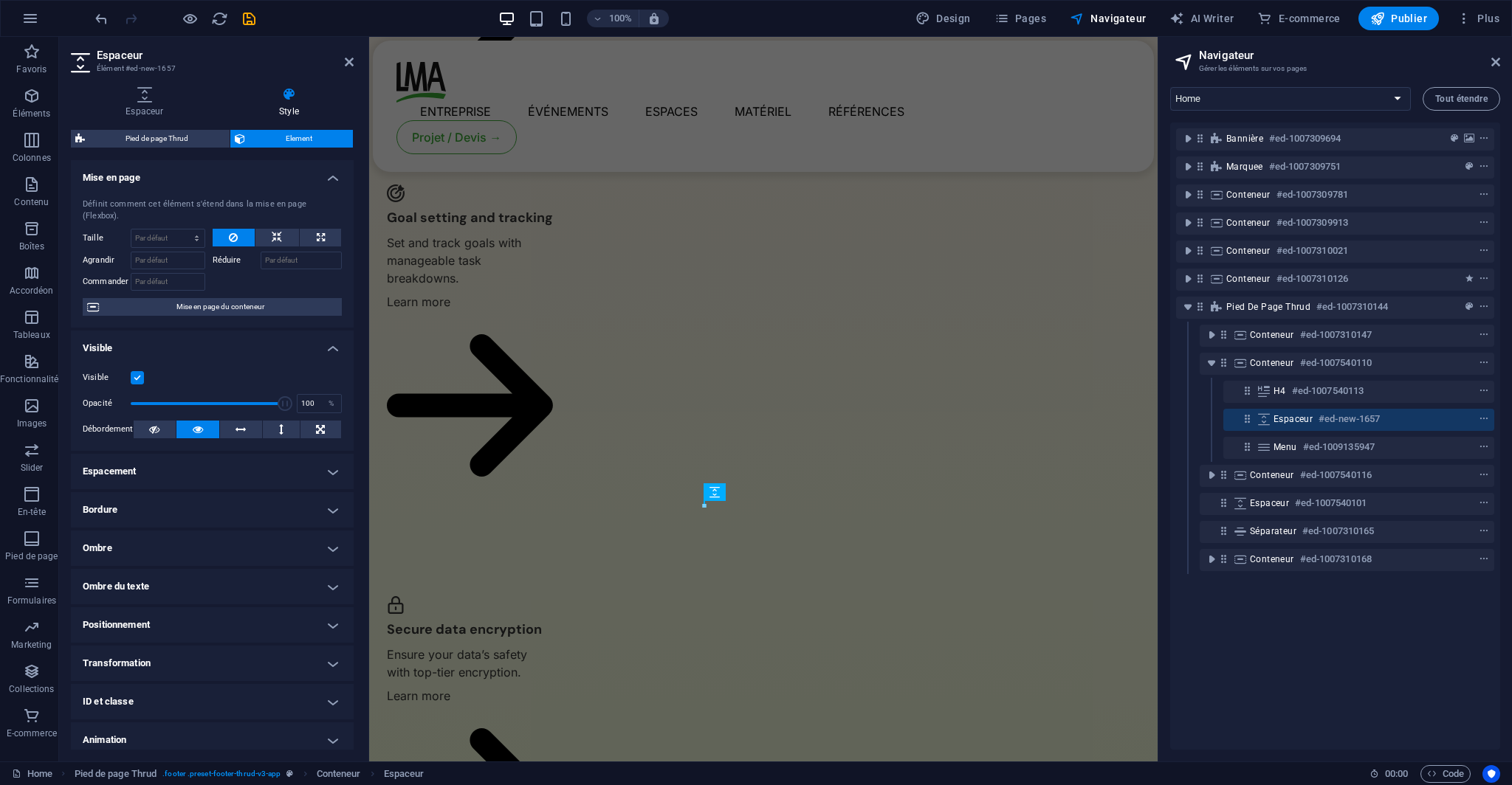
click at [261, 269] on div at bounding box center [277, 280] width 130 height 22
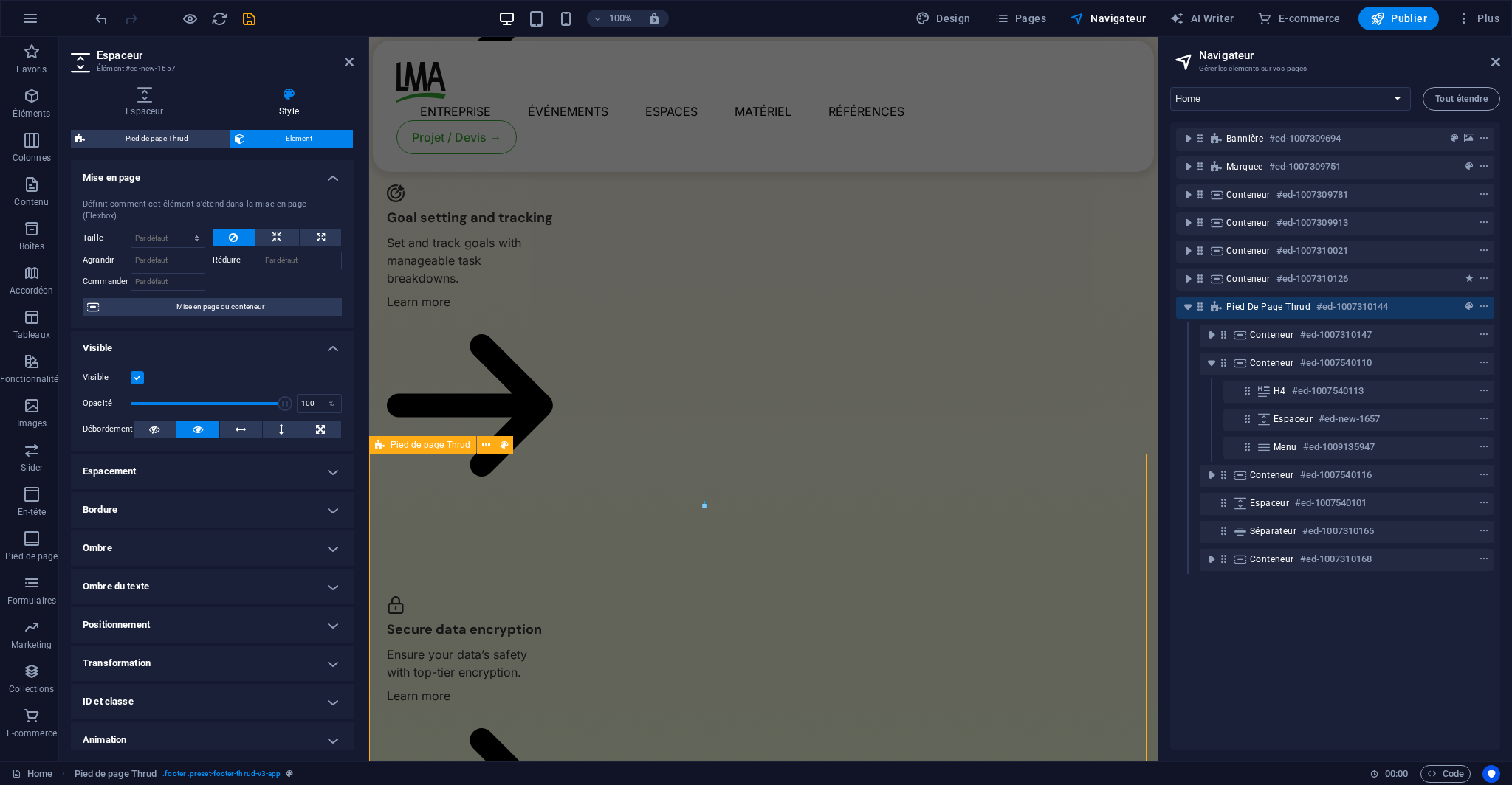
scroll to position [3145, 0]
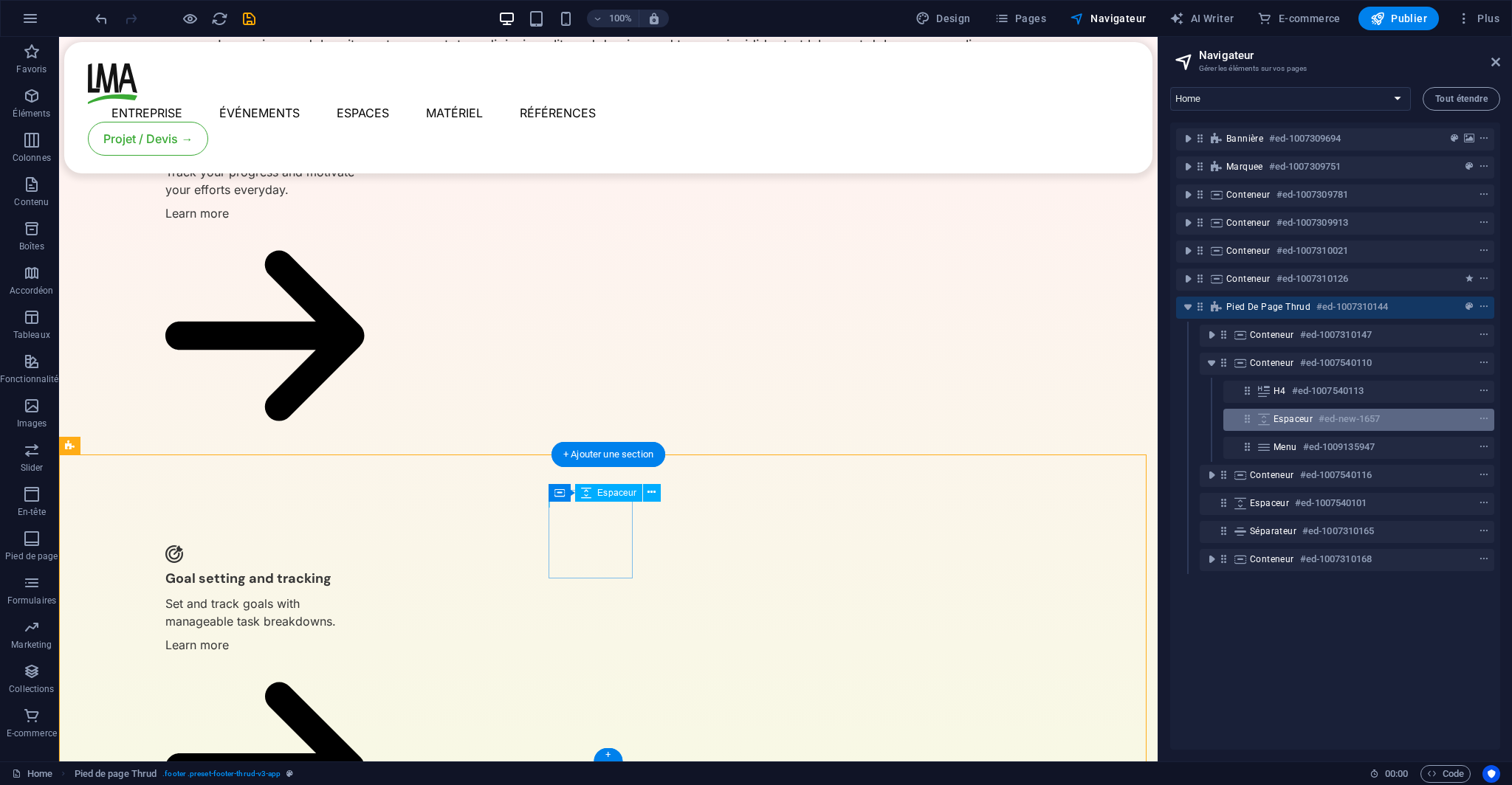
click at [1322, 415] on h6 "#ed-new-1657" at bounding box center [1349, 420] width 61 height 18
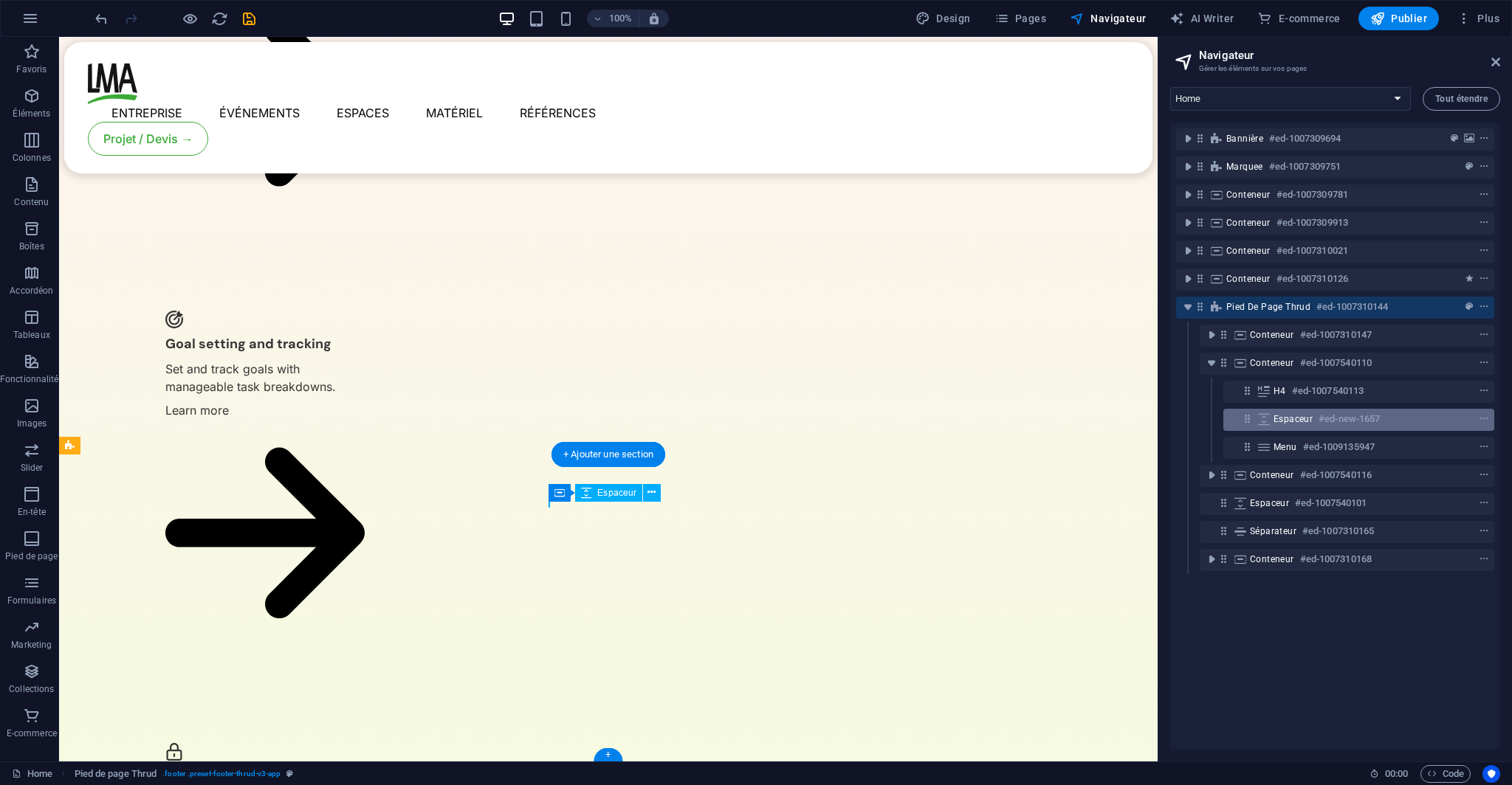
select select "rem"
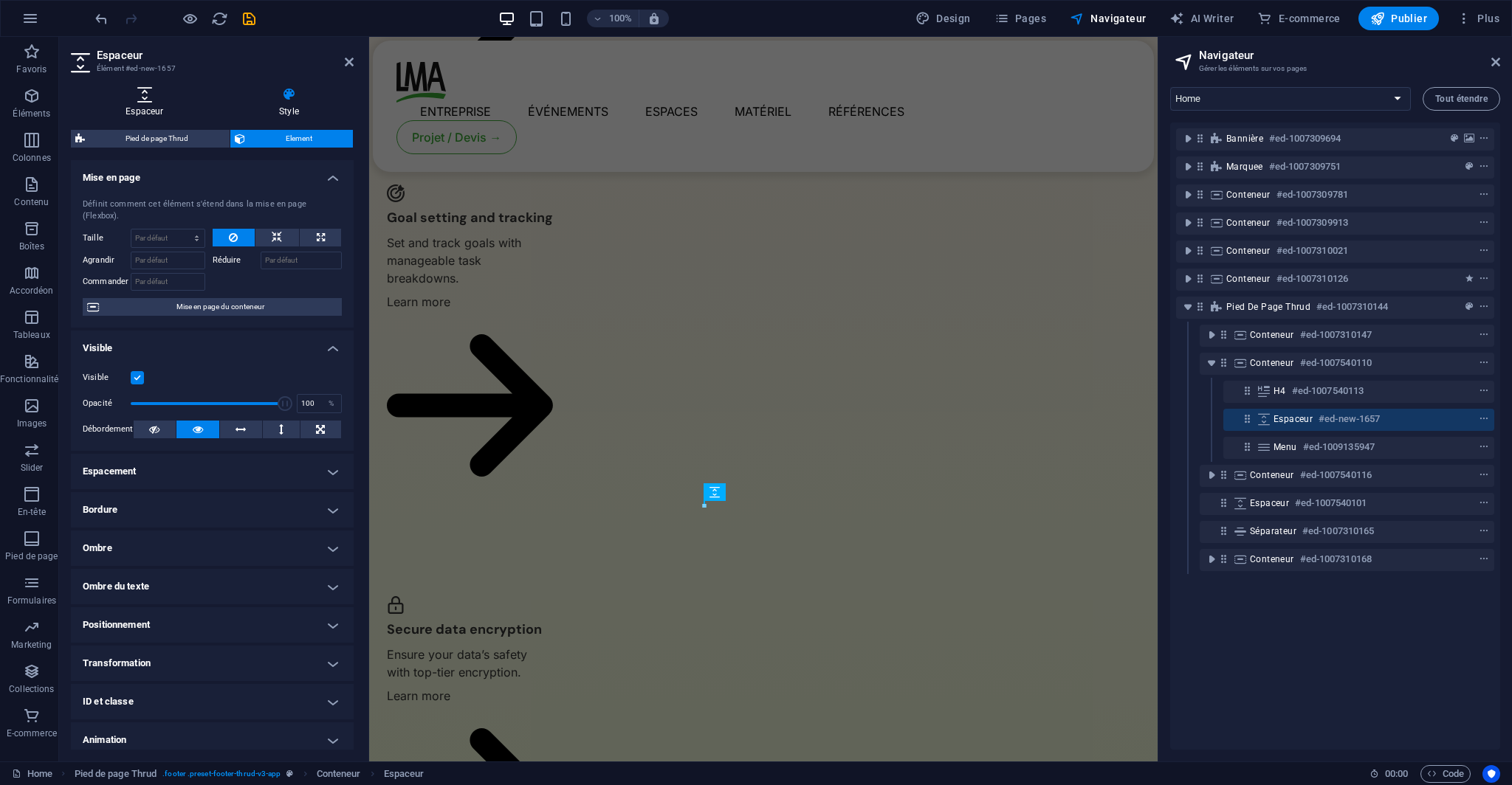
click at [172, 105] on h4 "Espaceur" at bounding box center [147, 102] width 153 height 31
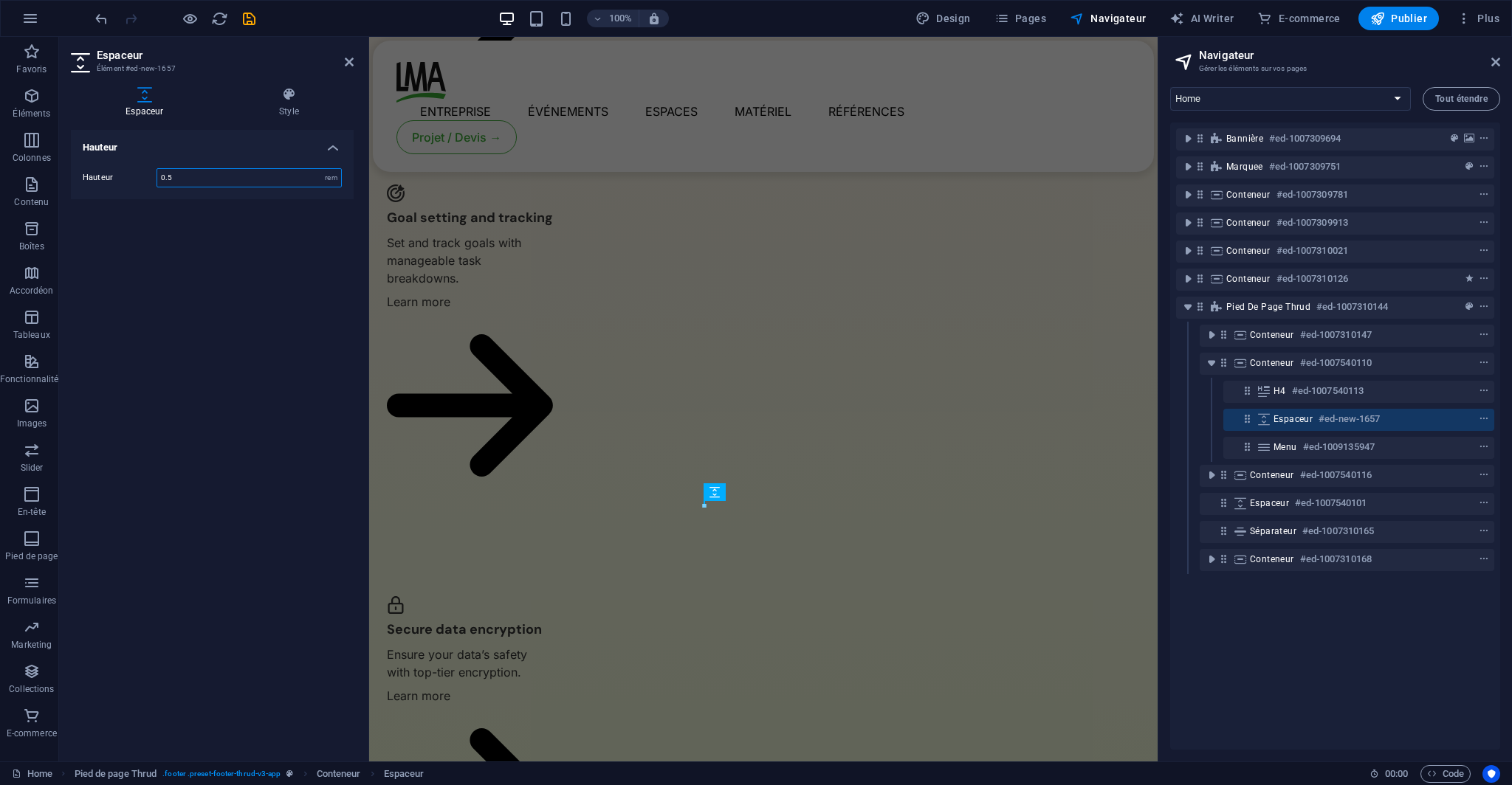
click at [229, 186] on input "0.5" at bounding box center [249, 178] width 184 height 18
drag, startPoint x: 229, startPoint y: 186, endPoint x: 122, endPoint y: 192, distance: 107.2
click at [122, 192] on div "Hauteur 0.5 px rem vh vw" at bounding box center [211, 177] width 283 height 42
type input "1"
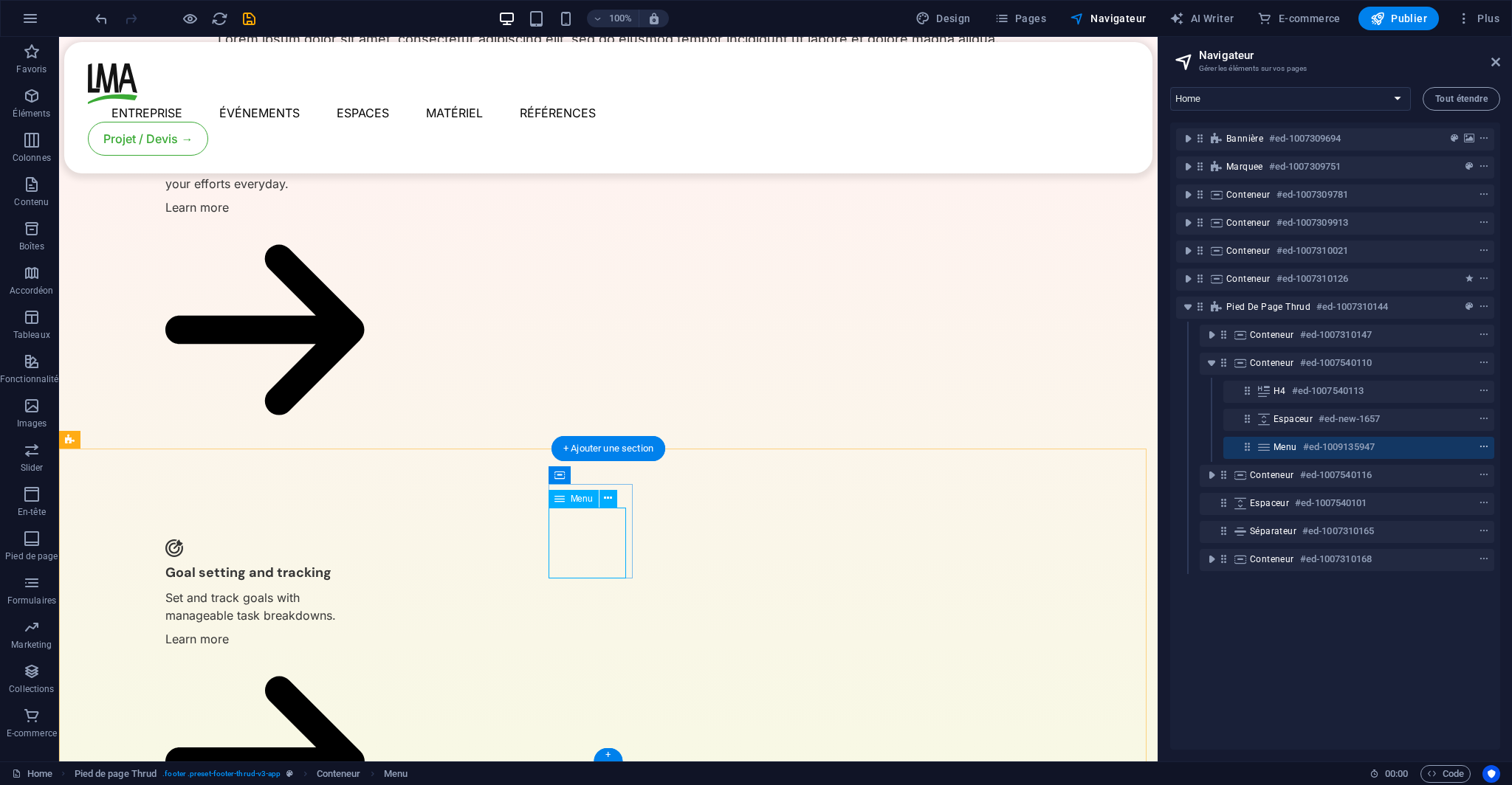
click at [1483, 447] on icon "context-menu" at bounding box center [1483, 447] width 10 height 10
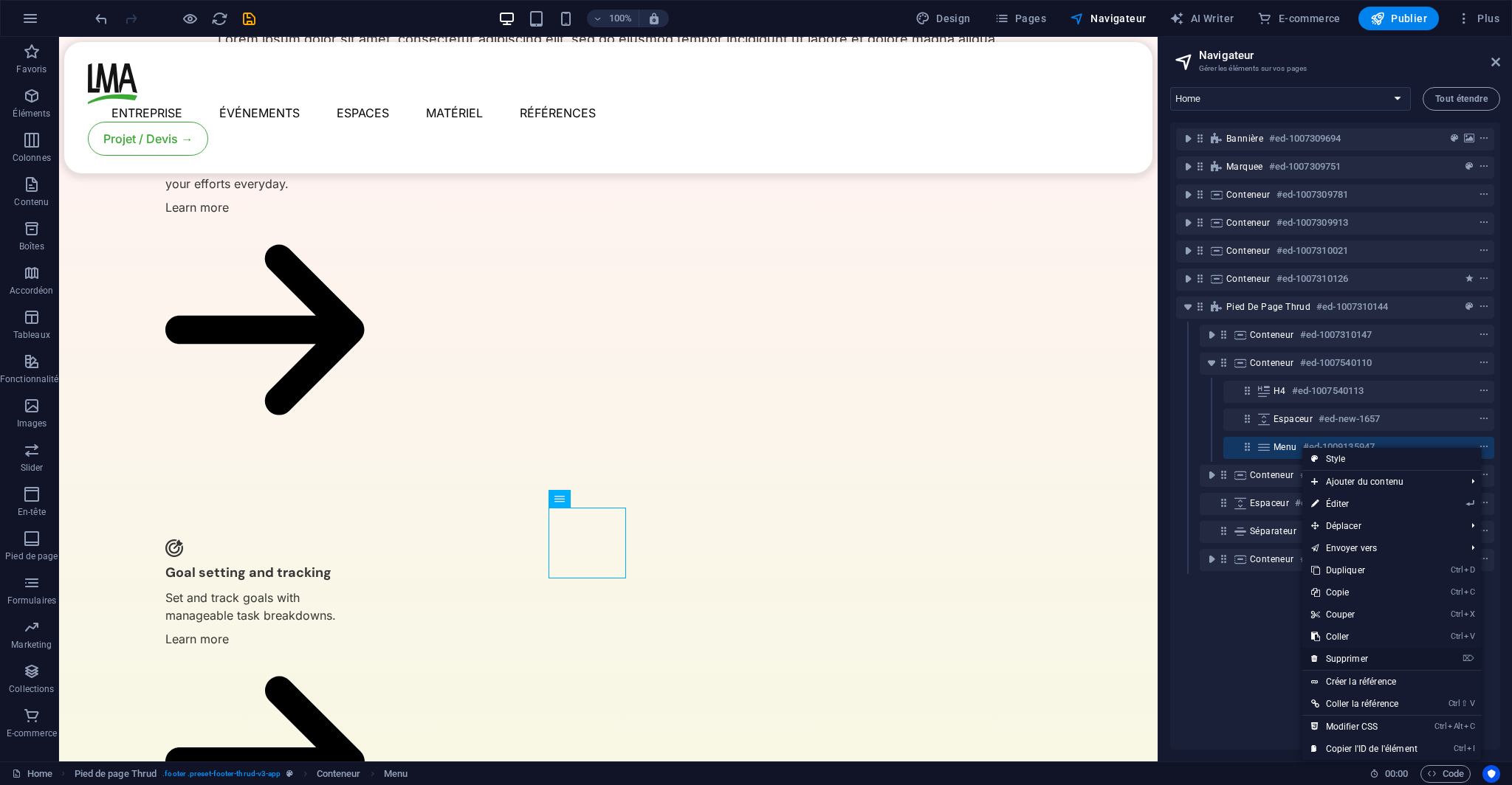
click at [1364, 661] on link "⌦ Supprimer" at bounding box center [1363, 659] width 124 height 23
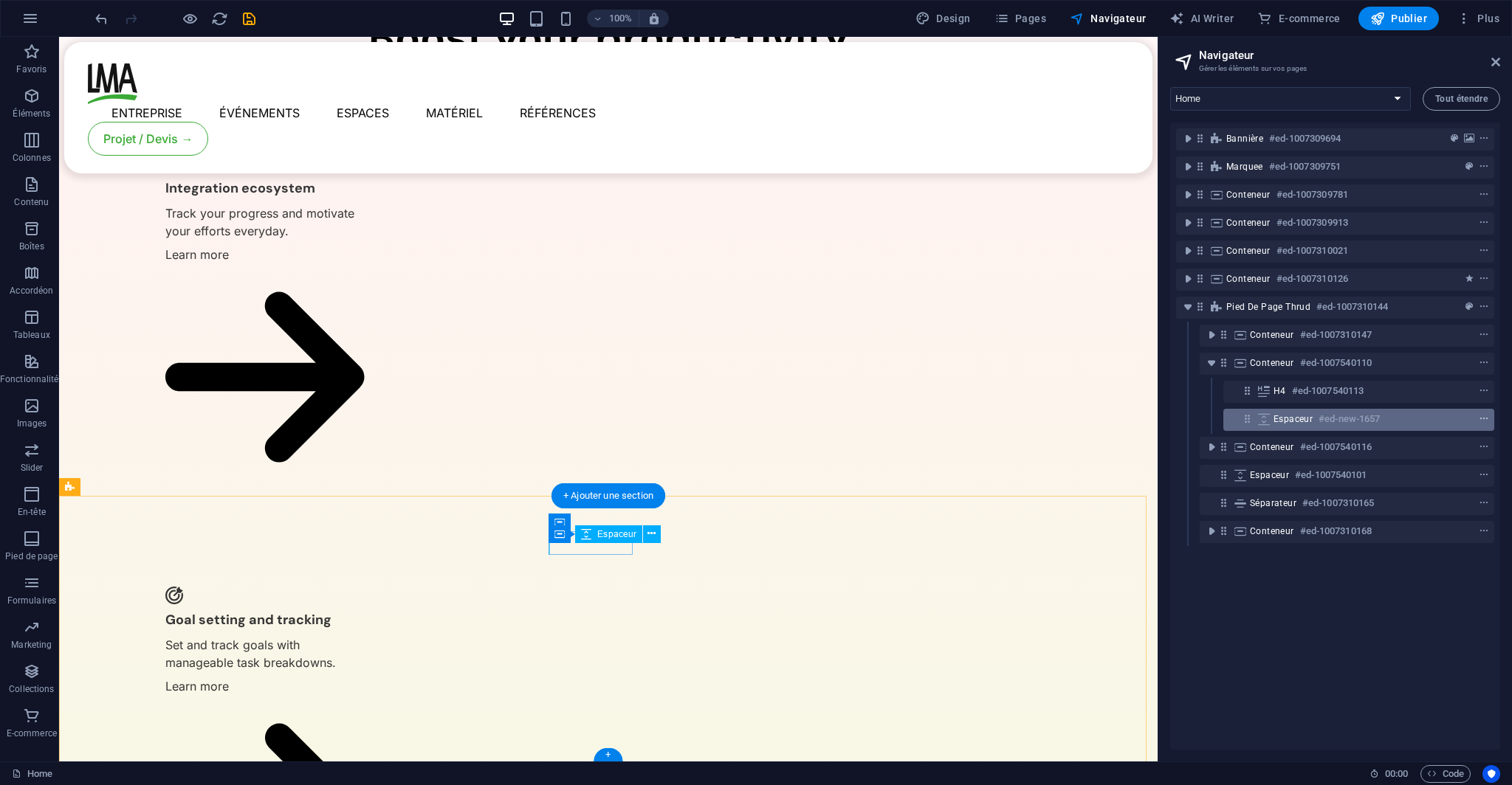
click at [1482, 416] on icon "context-menu" at bounding box center [1483, 419] width 10 height 10
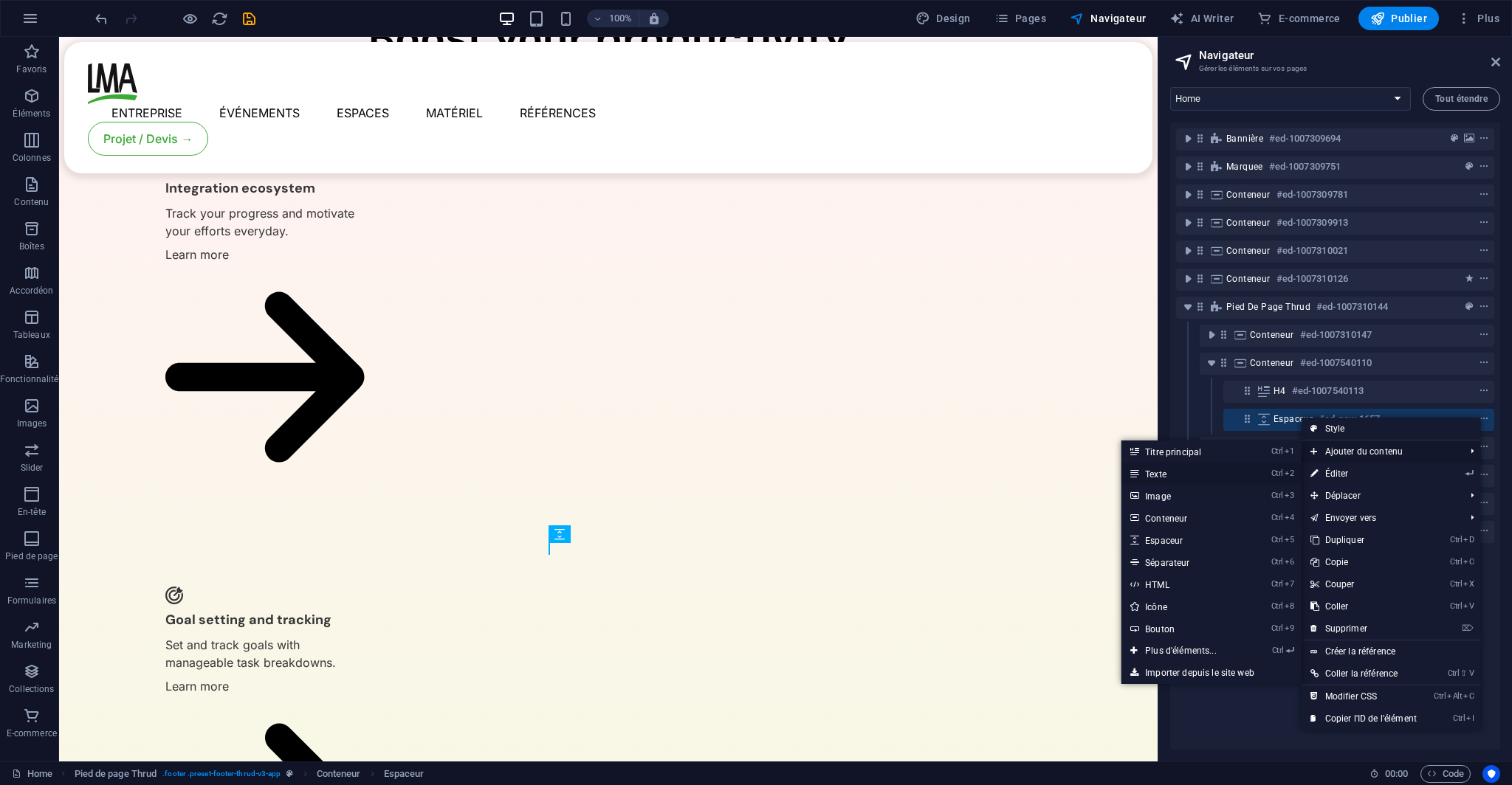
click at [1167, 475] on link "Ctrl 2 Texte" at bounding box center [1183, 474] width 125 height 23
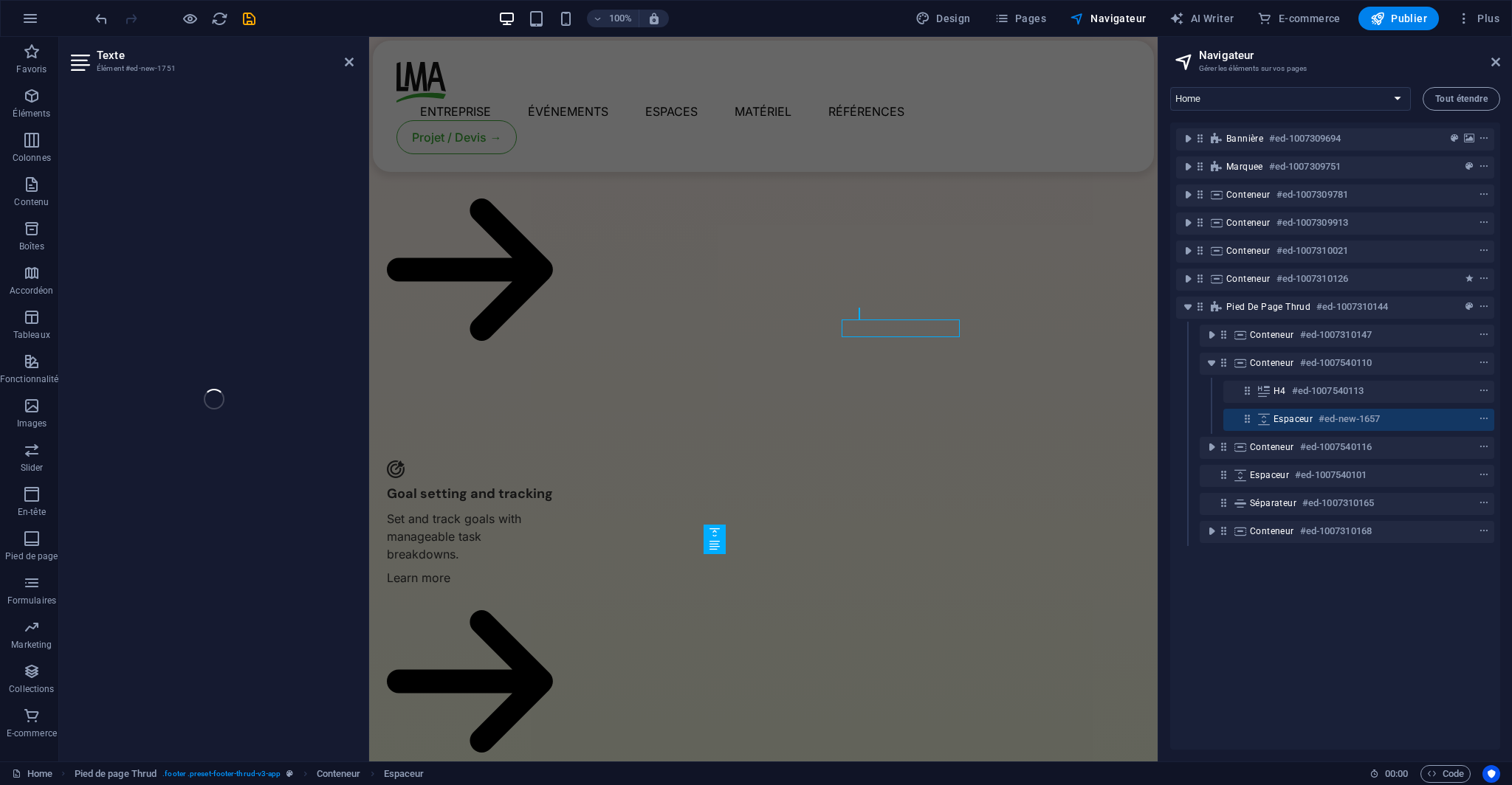
scroll to position [3339, 0]
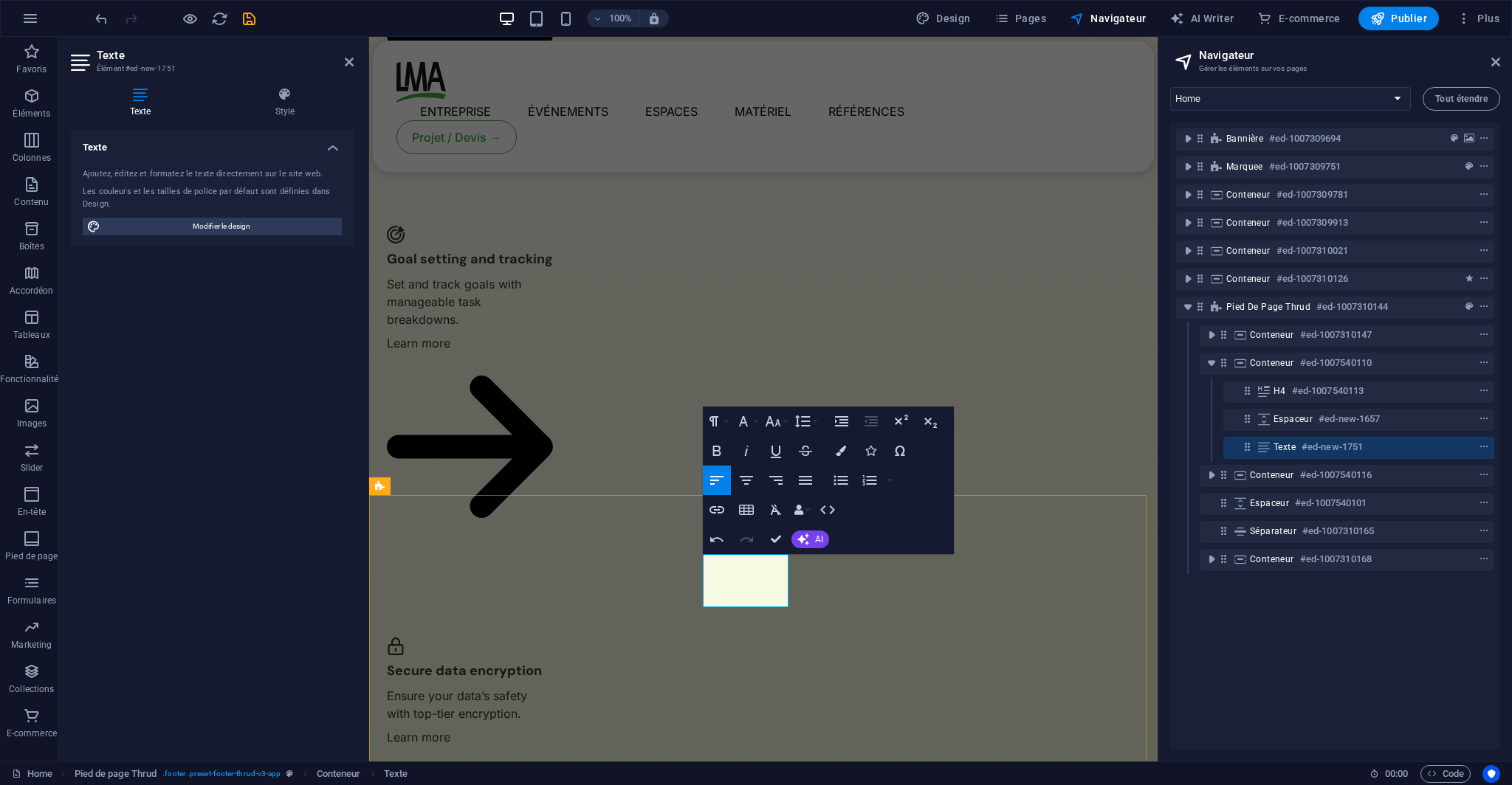
drag, startPoint x: 728, startPoint y: 601, endPoint x: 706, endPoint y: 599, distance: 22.1
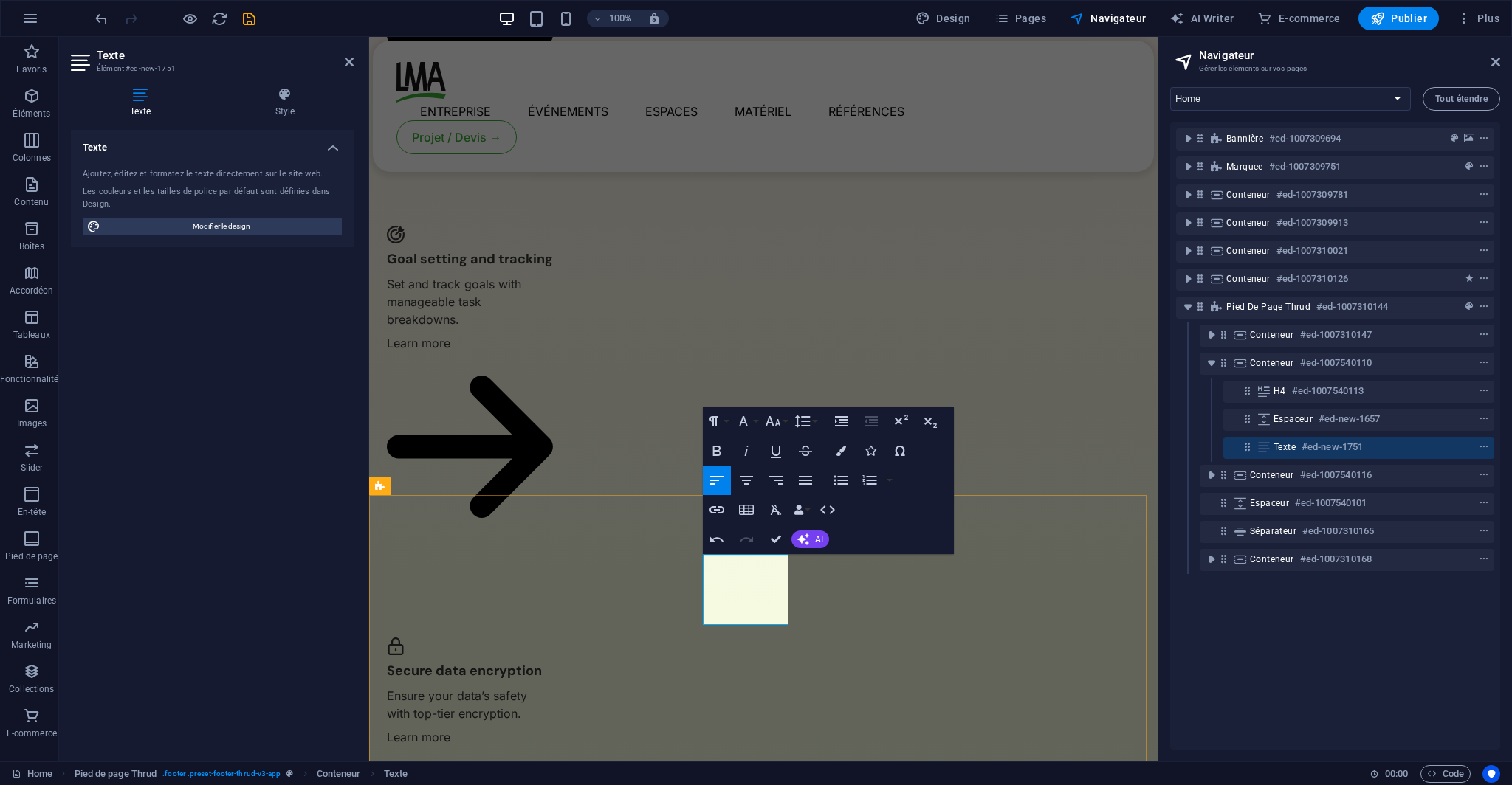
drag, startPoint x: 745, startPoint y: 583, endPoint x: 720, endPoint y: 577, distance: 25.7
drag, startPoint x: 709, startPoint y: 580, endPoint x: 775, endPoint y: 583, distance: 66.1
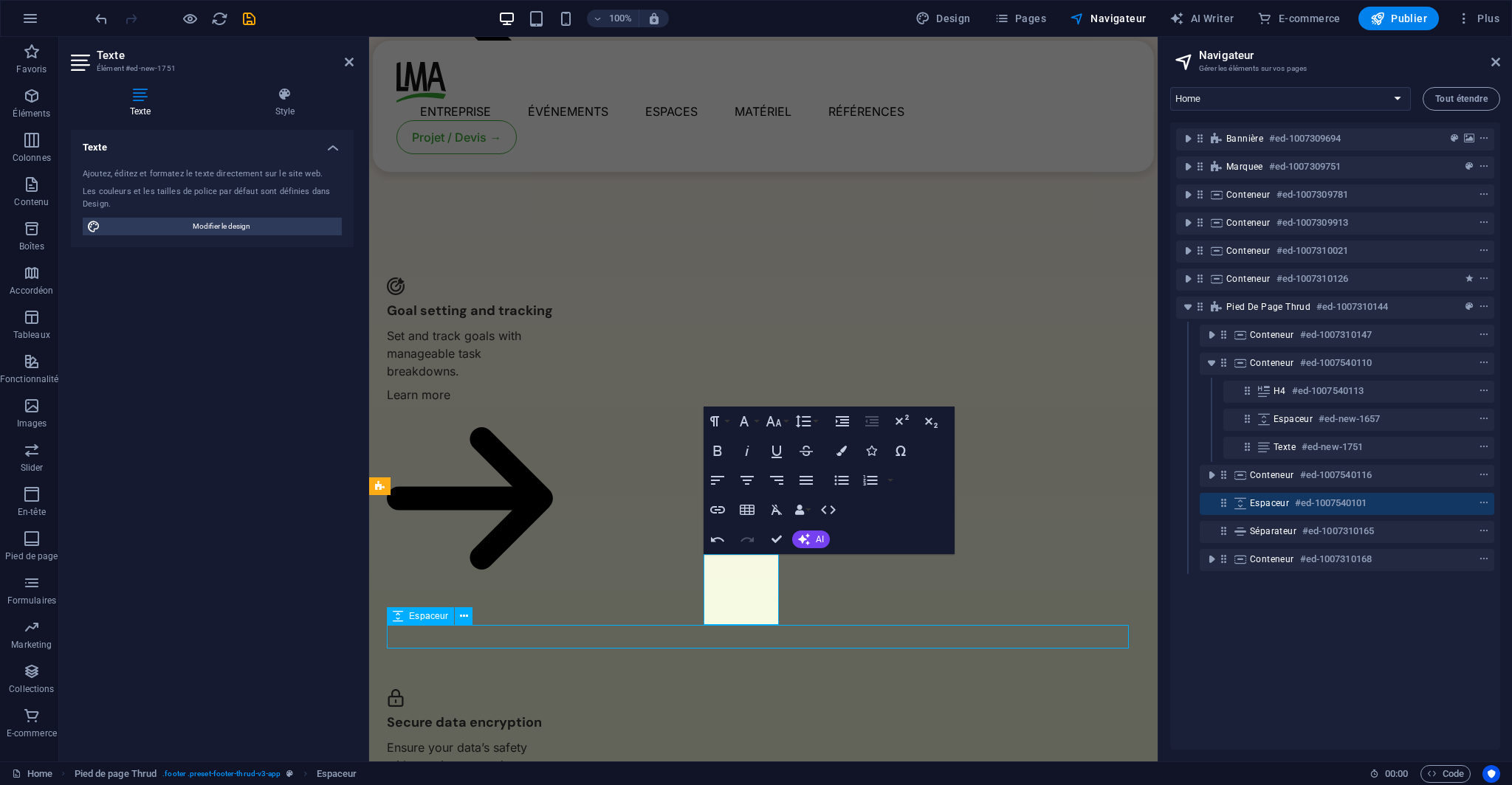
scroll to position [3124, 0]
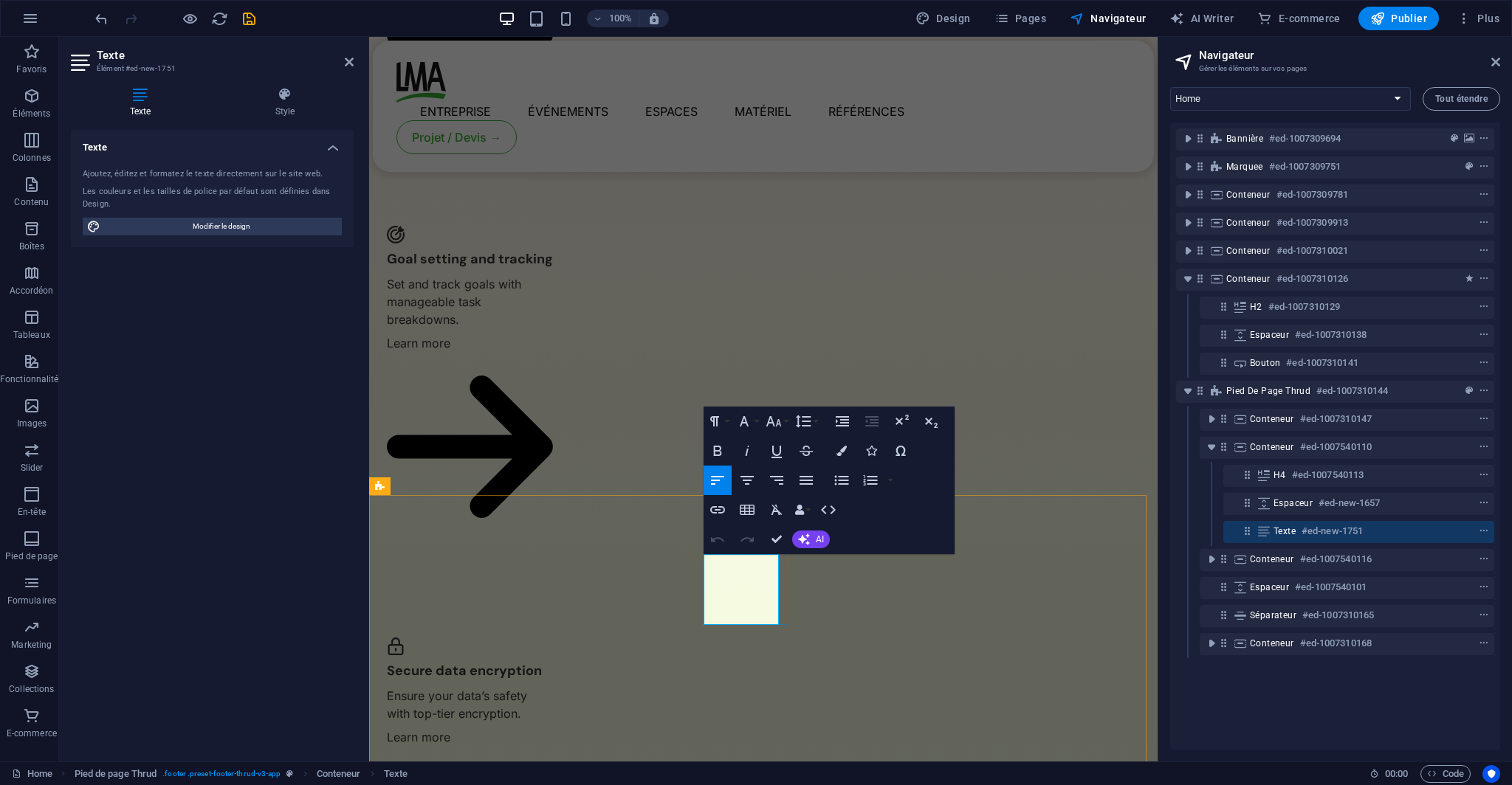
drag, startPoint x: 708, startPoint y: 559, endPoint x: 777, endPoint y: 561, distance: 69.0
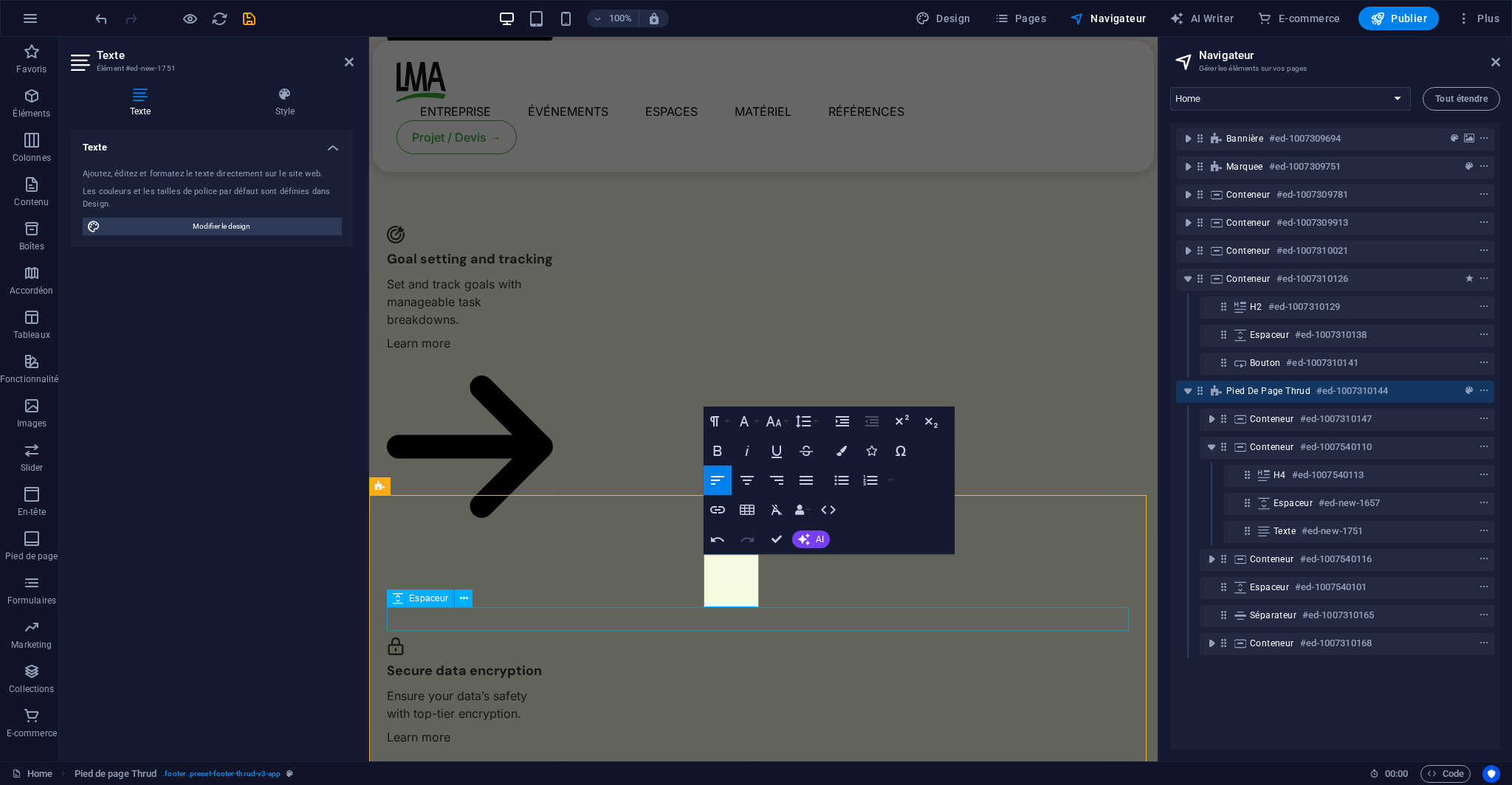
scroll to position [3124, 0]
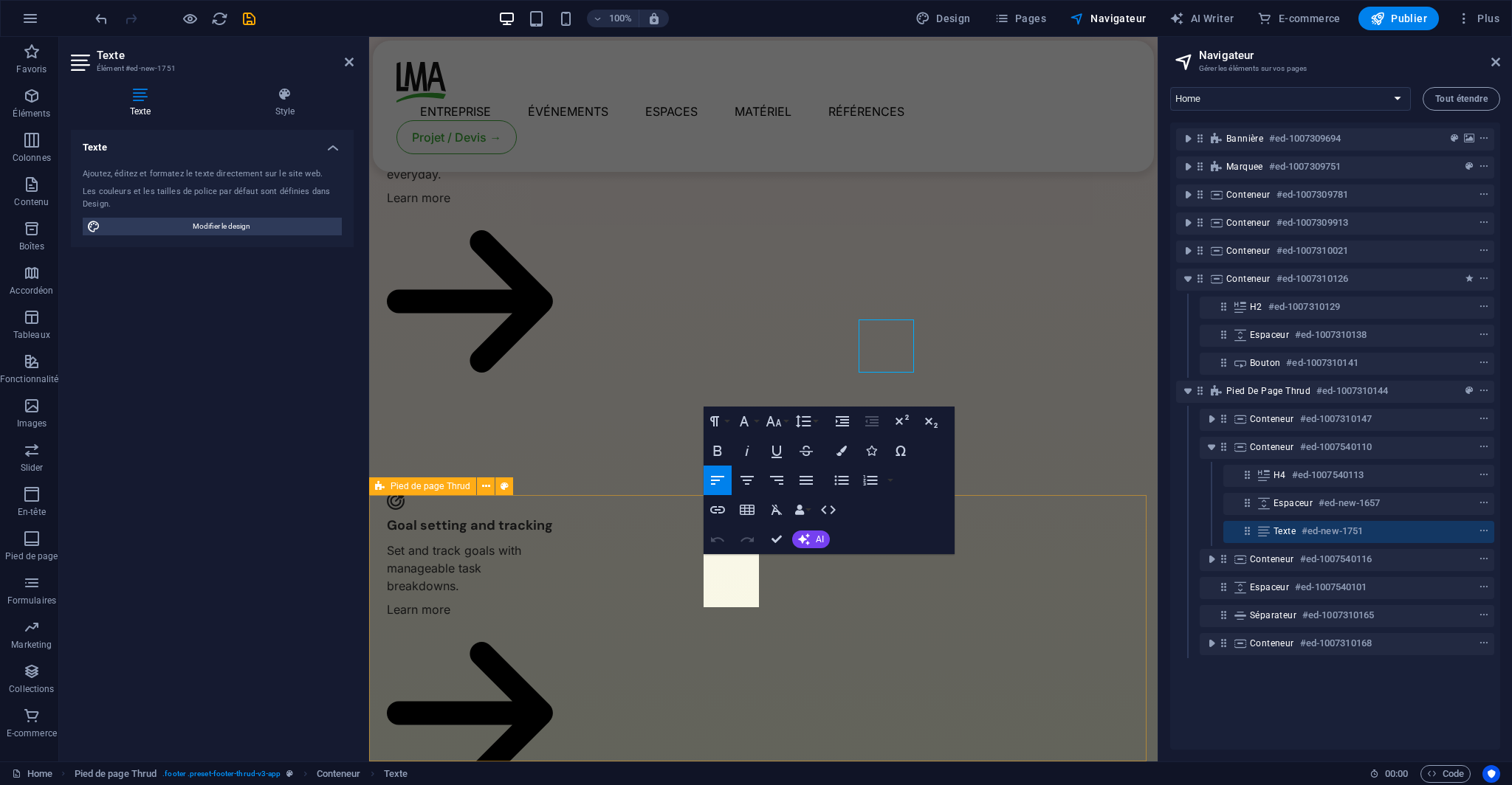
scroll to position [3339, 0]
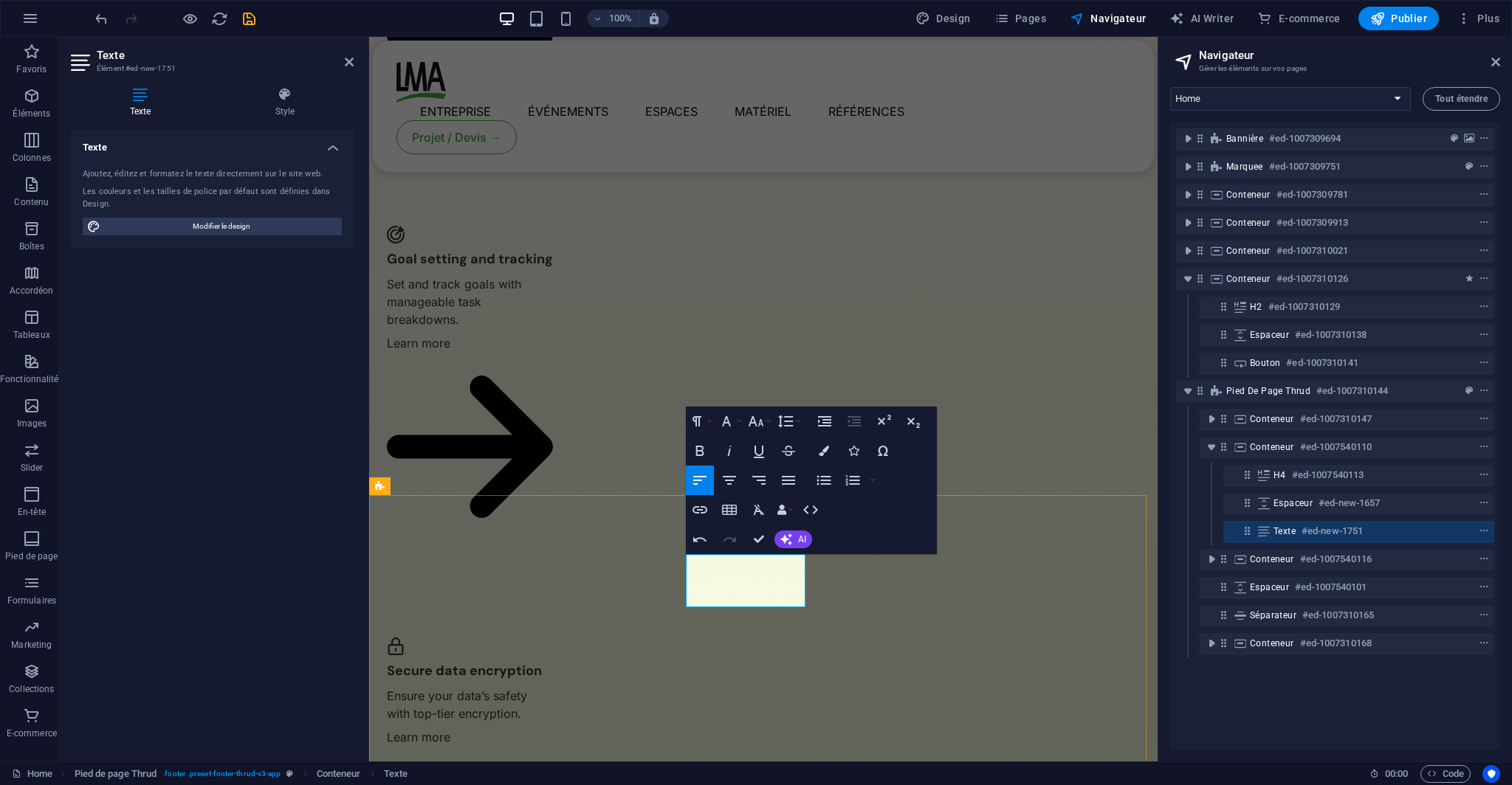
drag, startPoint x: 746, startPoint y: 599, endPoint x: 690, endPoint y: 593, distance: 56.3
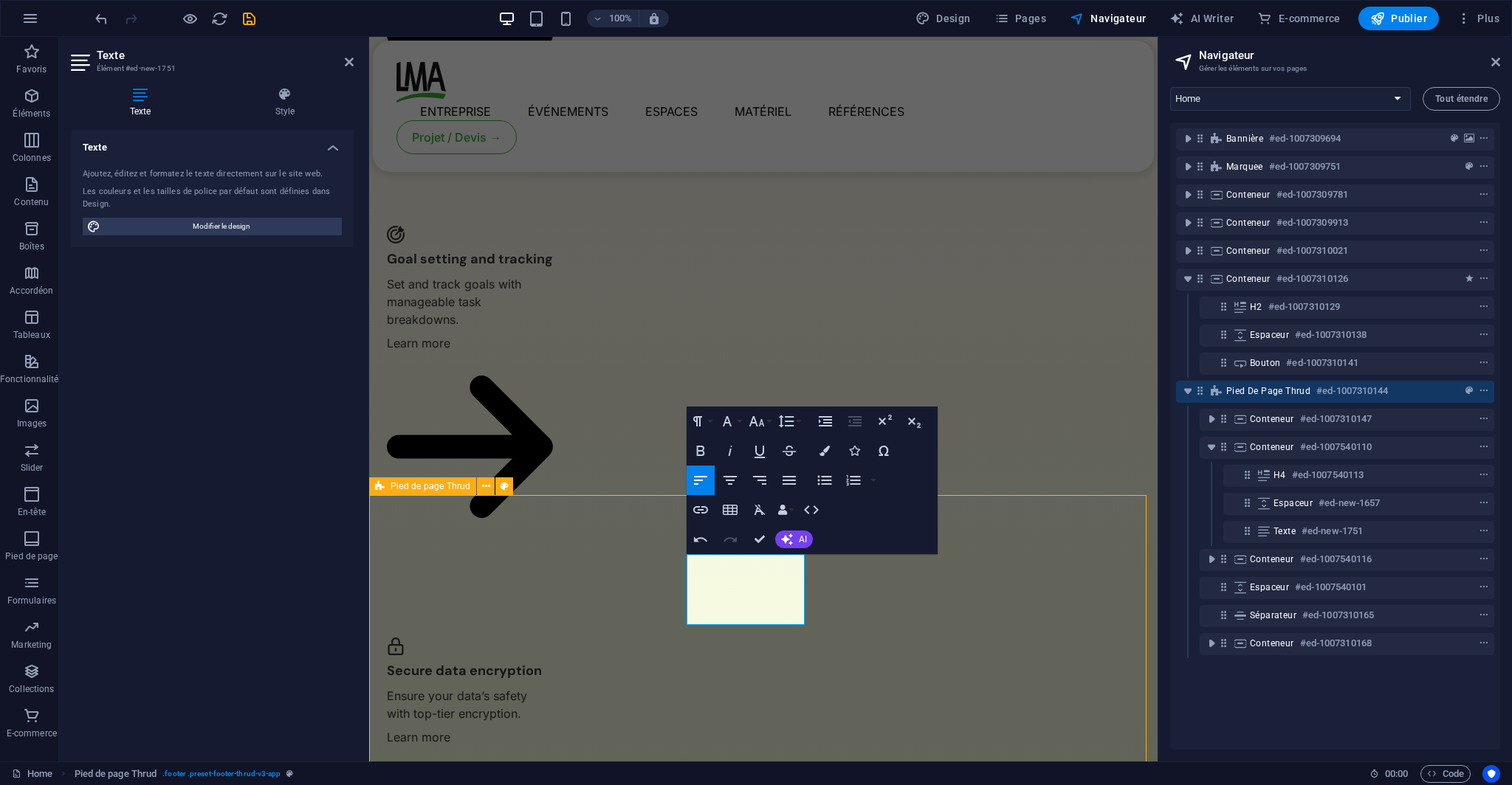
scroll to position [3104, 0]
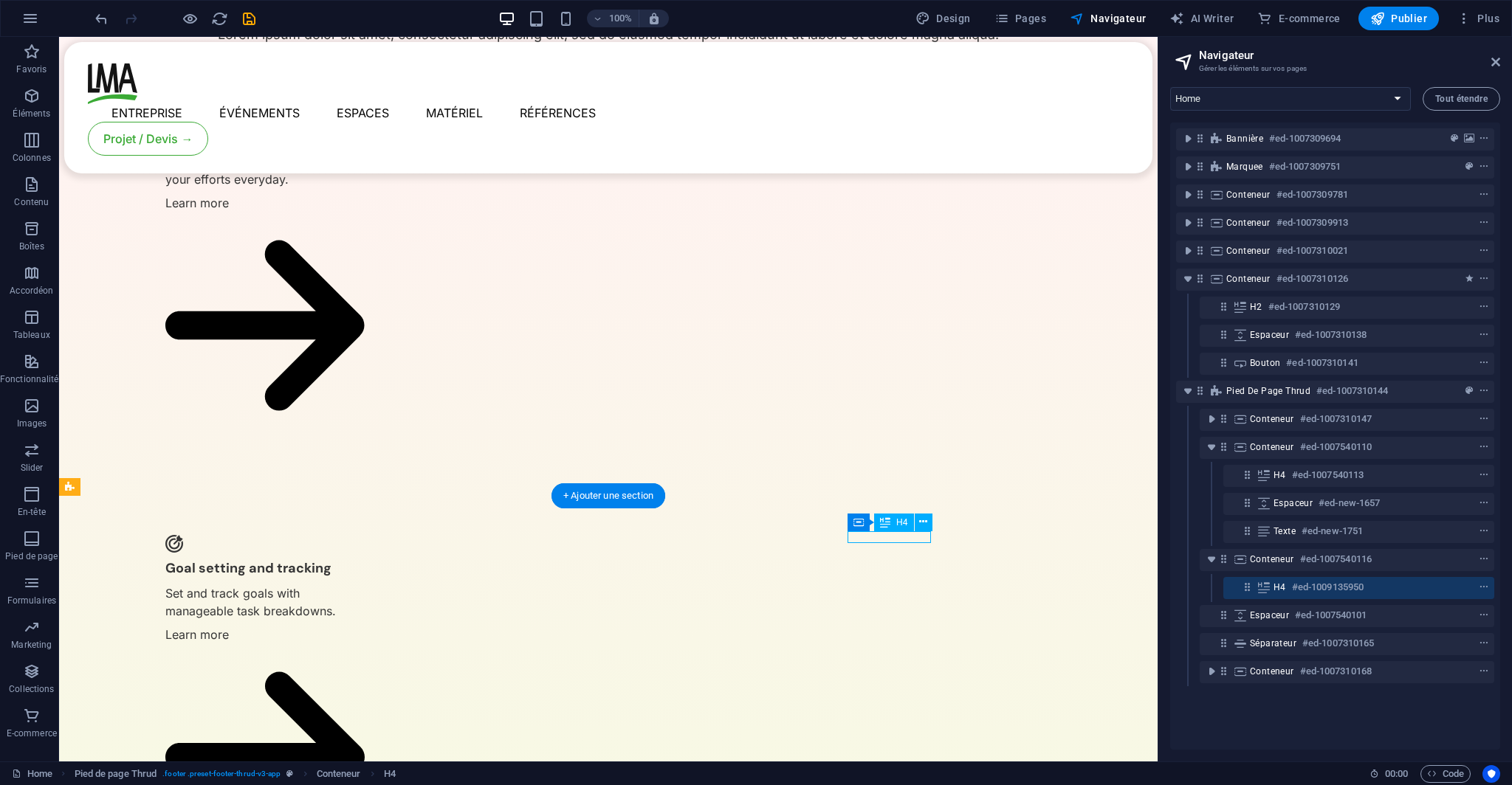
scroll to position [3301, 0]
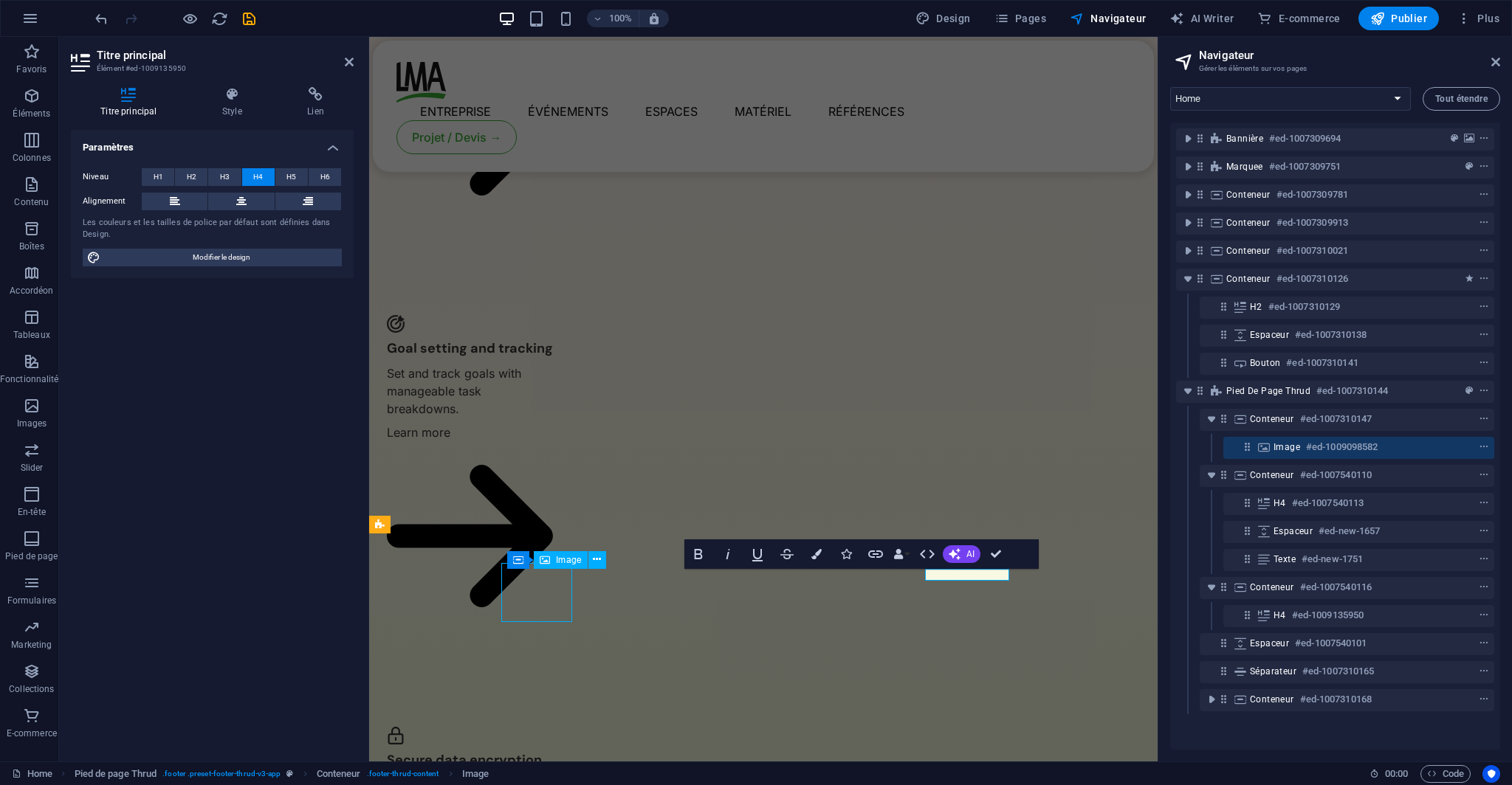
scroll to position [3104, 0]
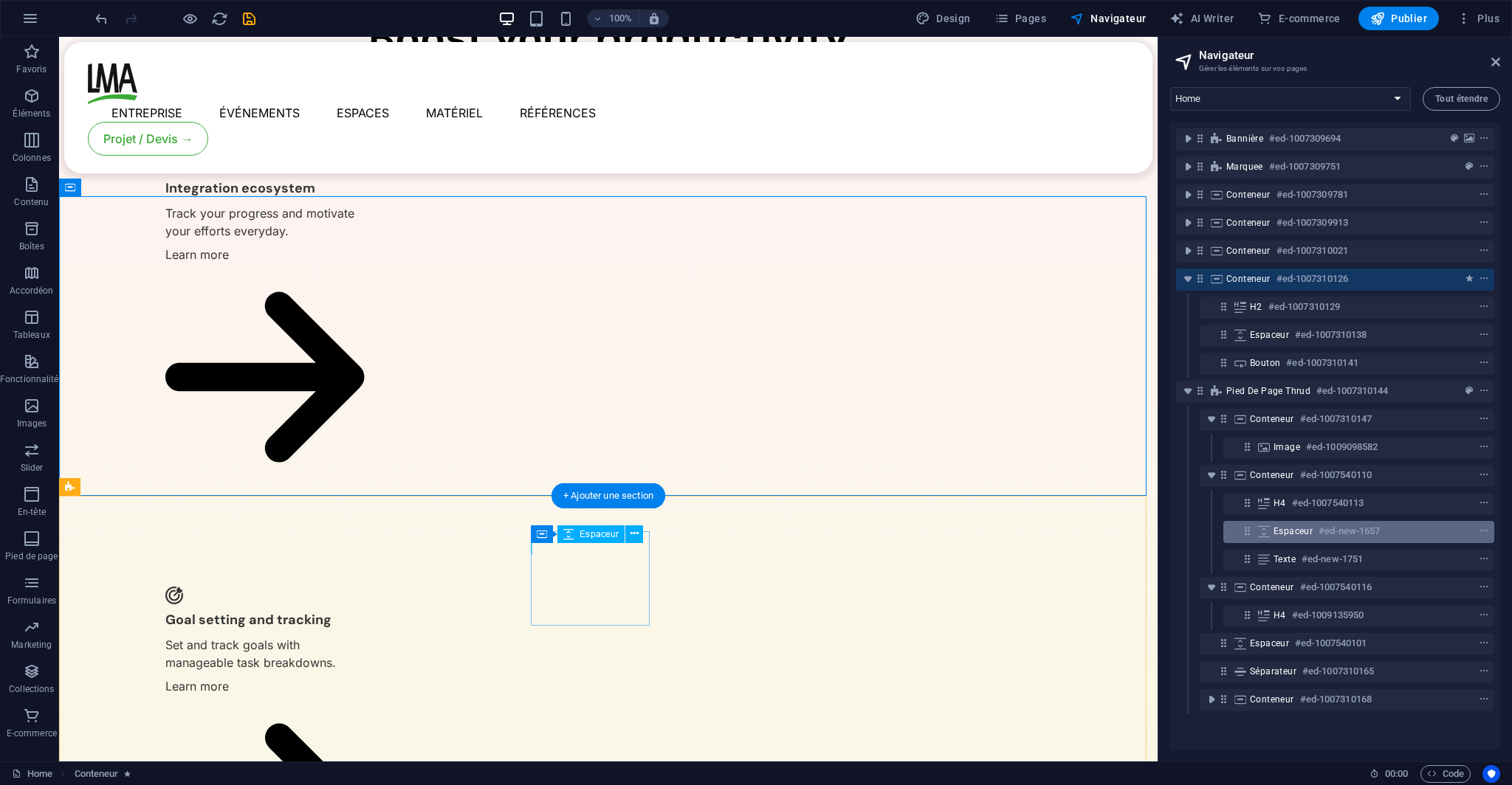
click at [1302, 525] on span "Espaceur" at bounding box center [1292, 531] width 39 height 12
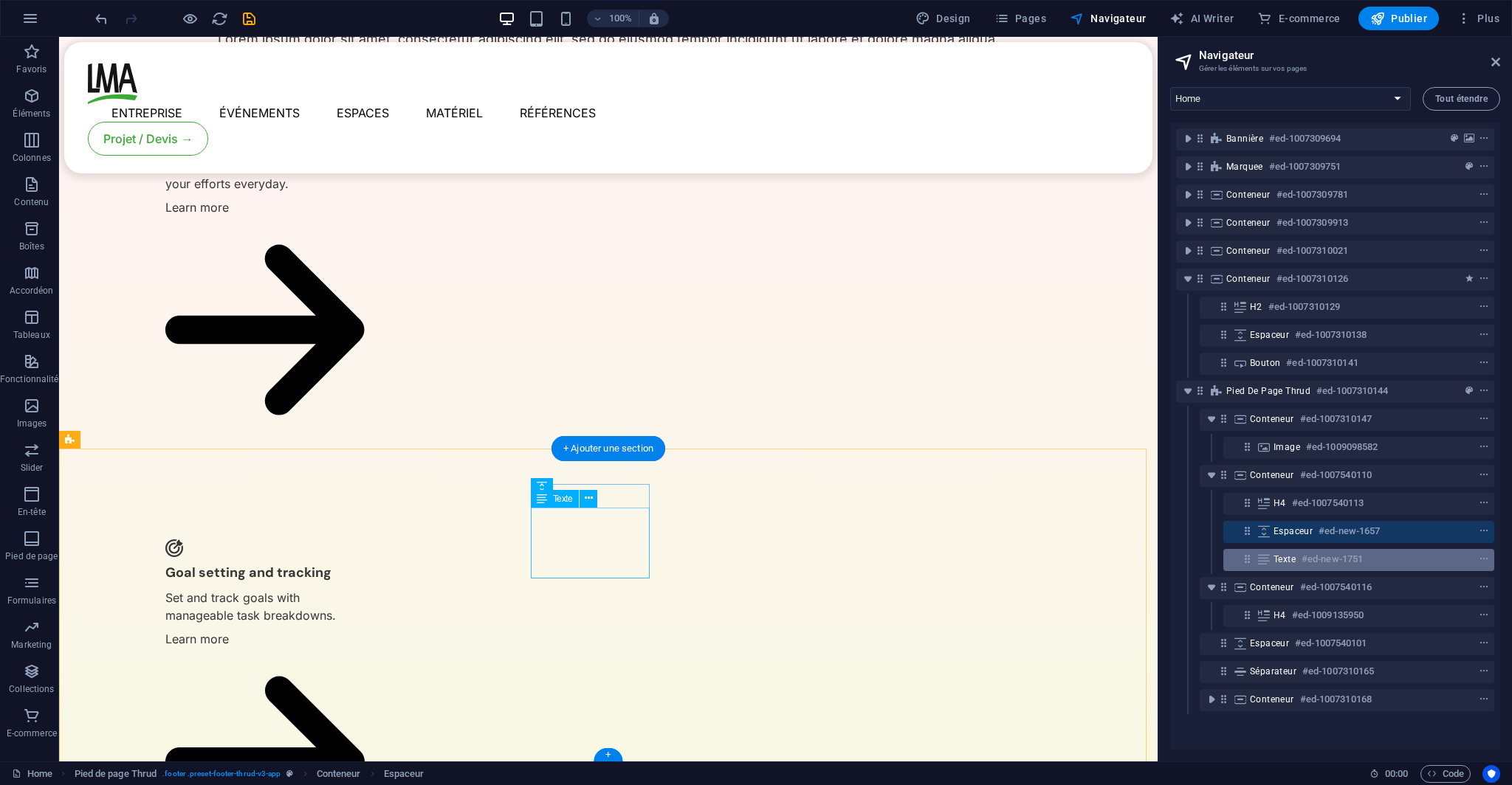
click at [1295, 557] on span "Texte" at bounding box center [1284, 559] width 23 height 12
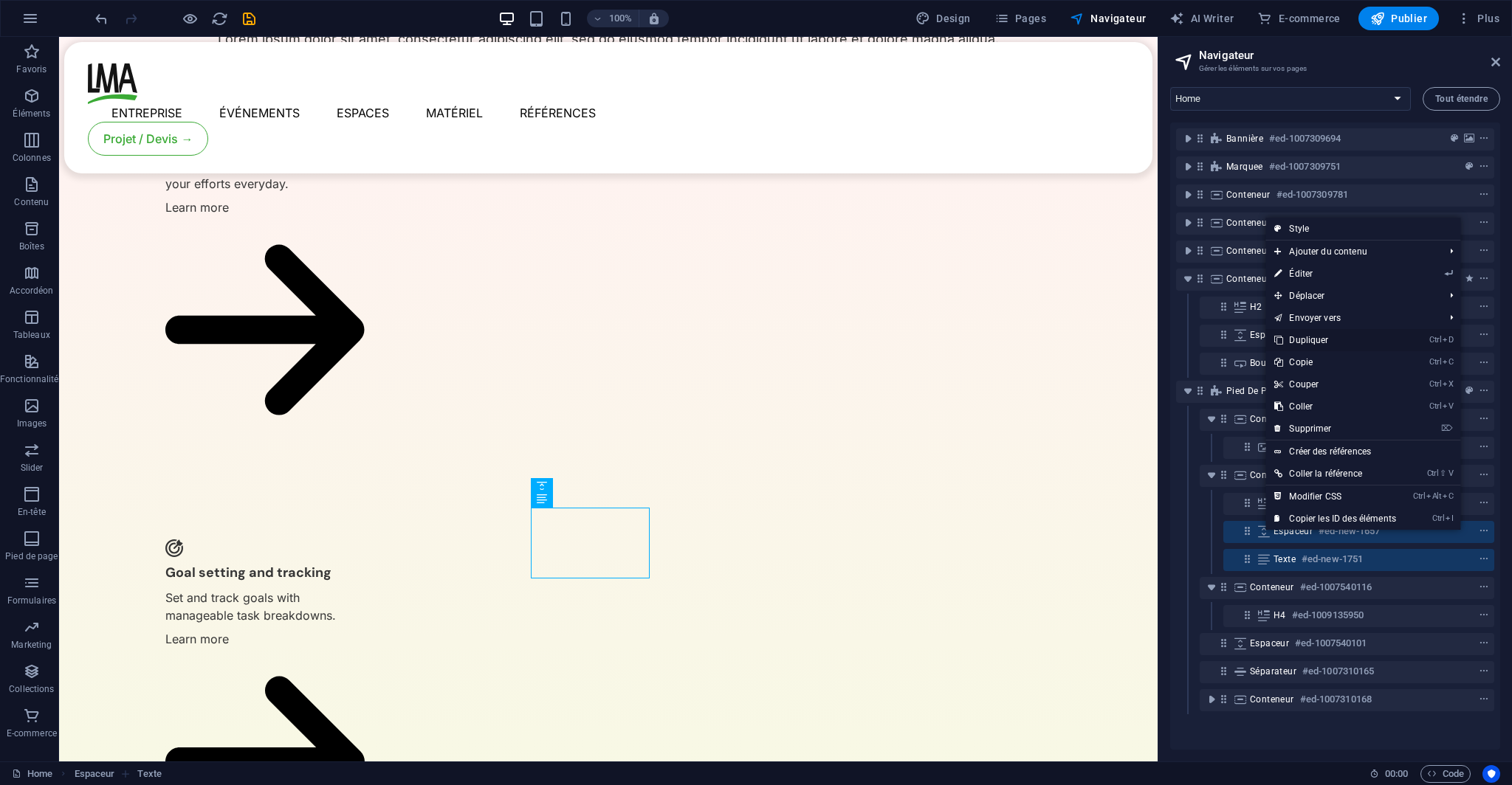
click at [1371, 346] on link "Ctrl D Dupliquer" at bounding box center [1334, 340] width 140 height 23
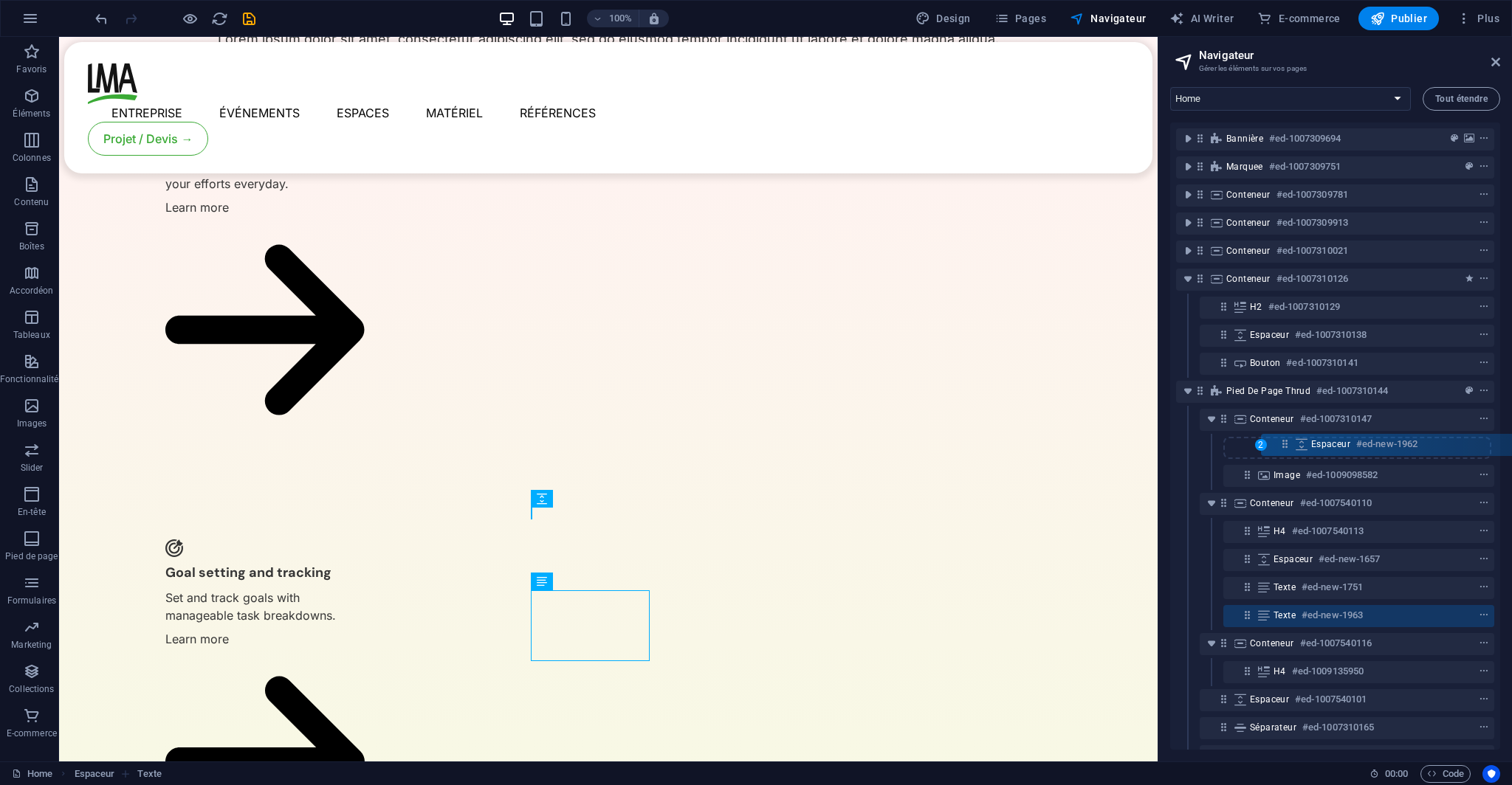
drag, startPoint x: 1252, startPoint y: 556, endPoint x: 1287, endPoint y: 439, distance: 122.1
click at [1290, 437] on div "Bannière #ed-1007309694 Marquee #ed-1007309751 Conteneur #ed-1007309781 Contene…" at bounding box center [1334, 436] width 329 height 627
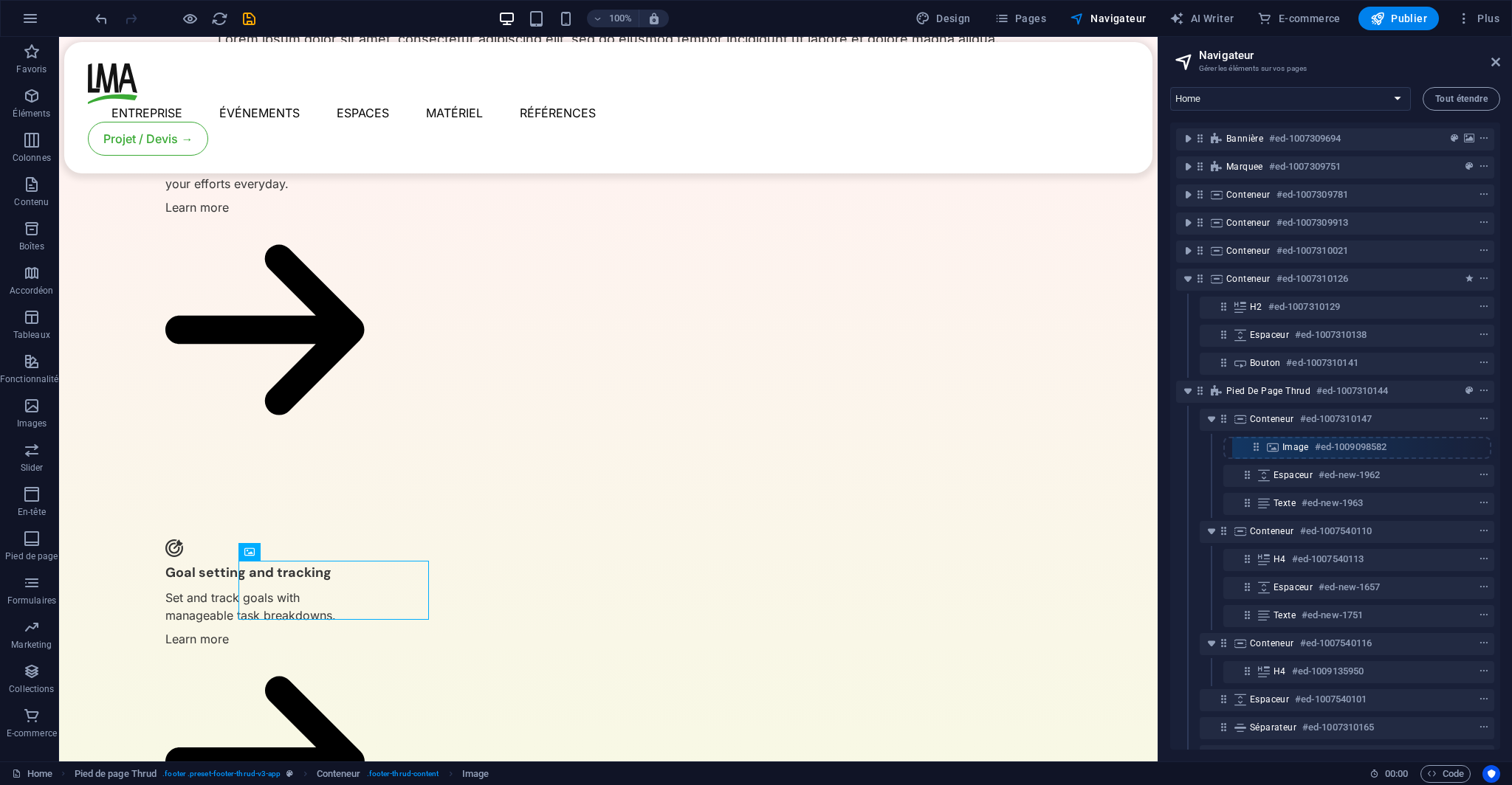
drag, startPoint x: 1248, startPoint y: 503, endPoint x: 1257, endPoint y: 443, distance: 60.7
click at [1257, 443] on div "Bannière #ed-1007309694 Marquee #ed-1007309751 Conteneur #ed-1007309781 Contene…" at bounding box center [1334, 436] width 329 height 627
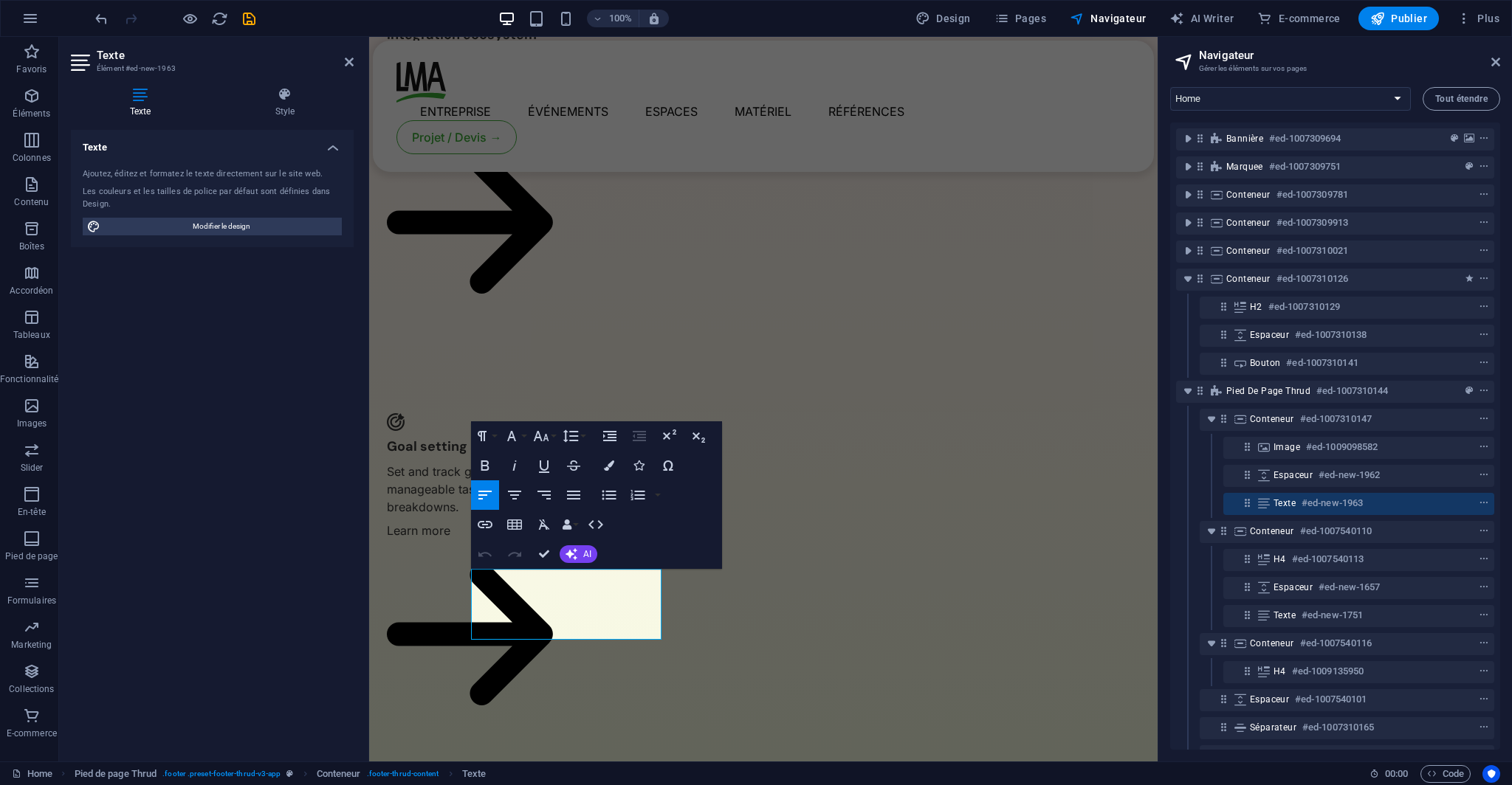
scroll to position [3366, 0]
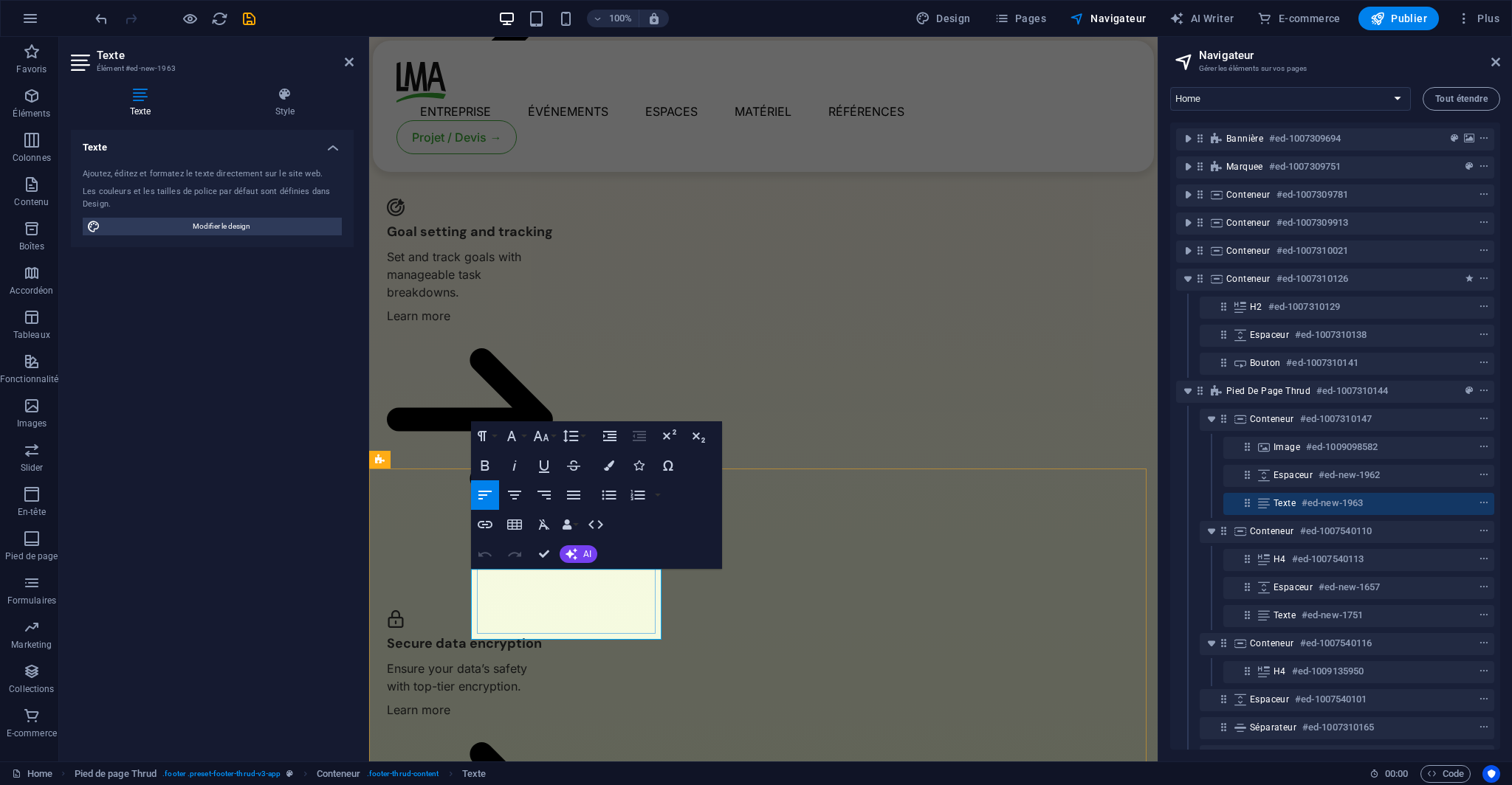
drag, startPoint x: 578, startPoint y: 626, endPoint x: 475, endPoint y: 577, distance: 114.1
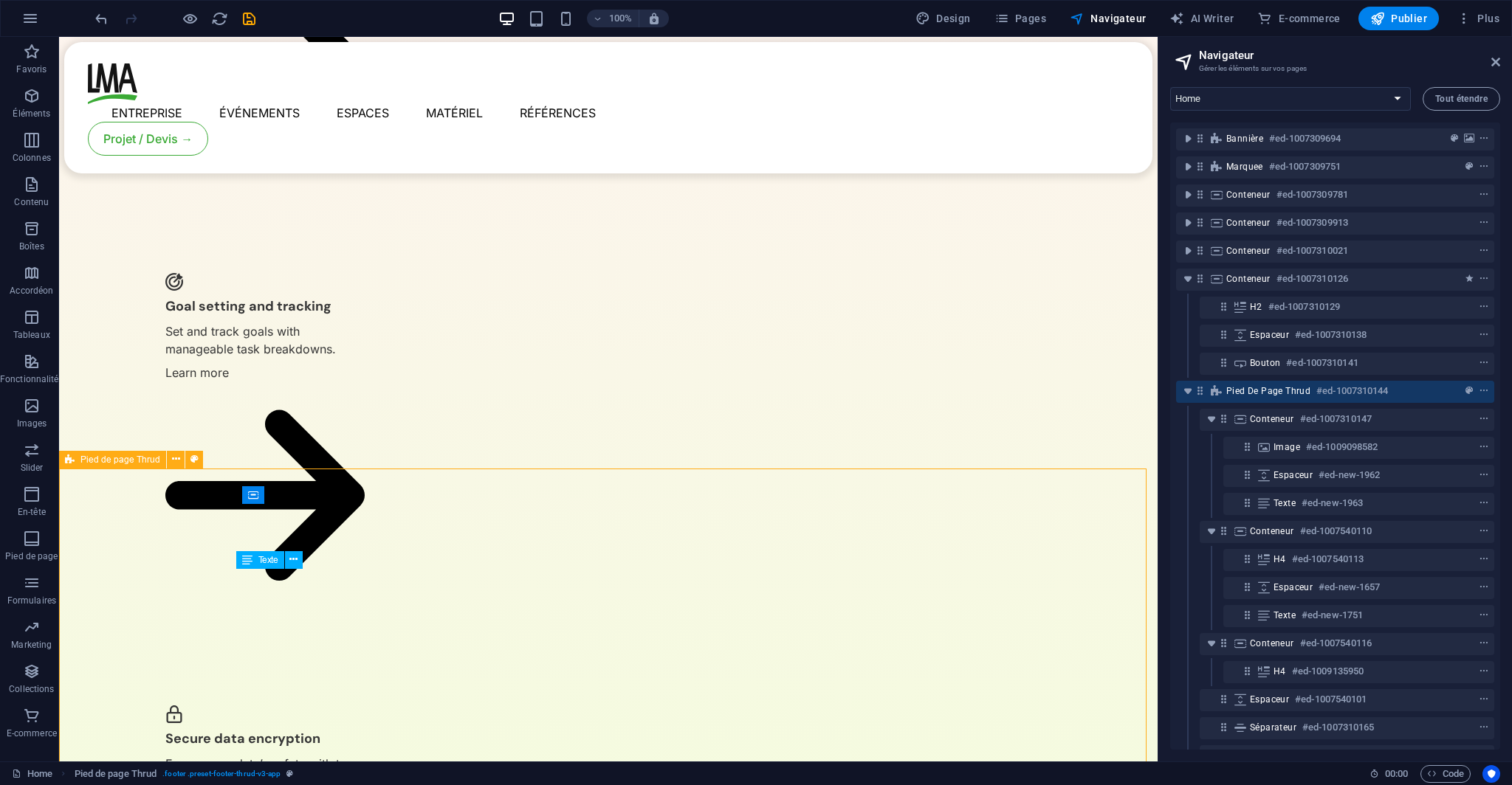
scroll to position [3131, 0]
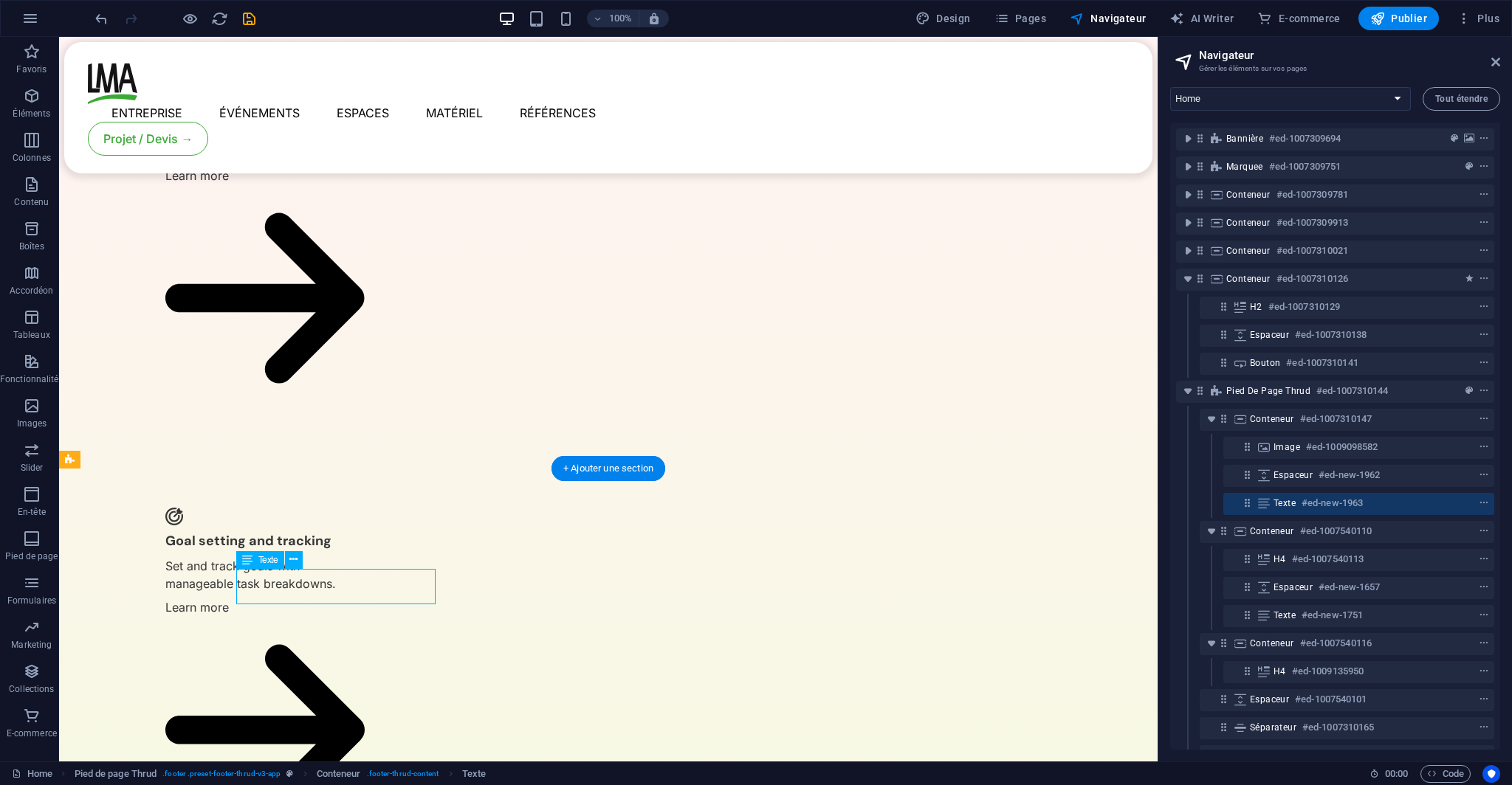
scroll to position [3346, 0]
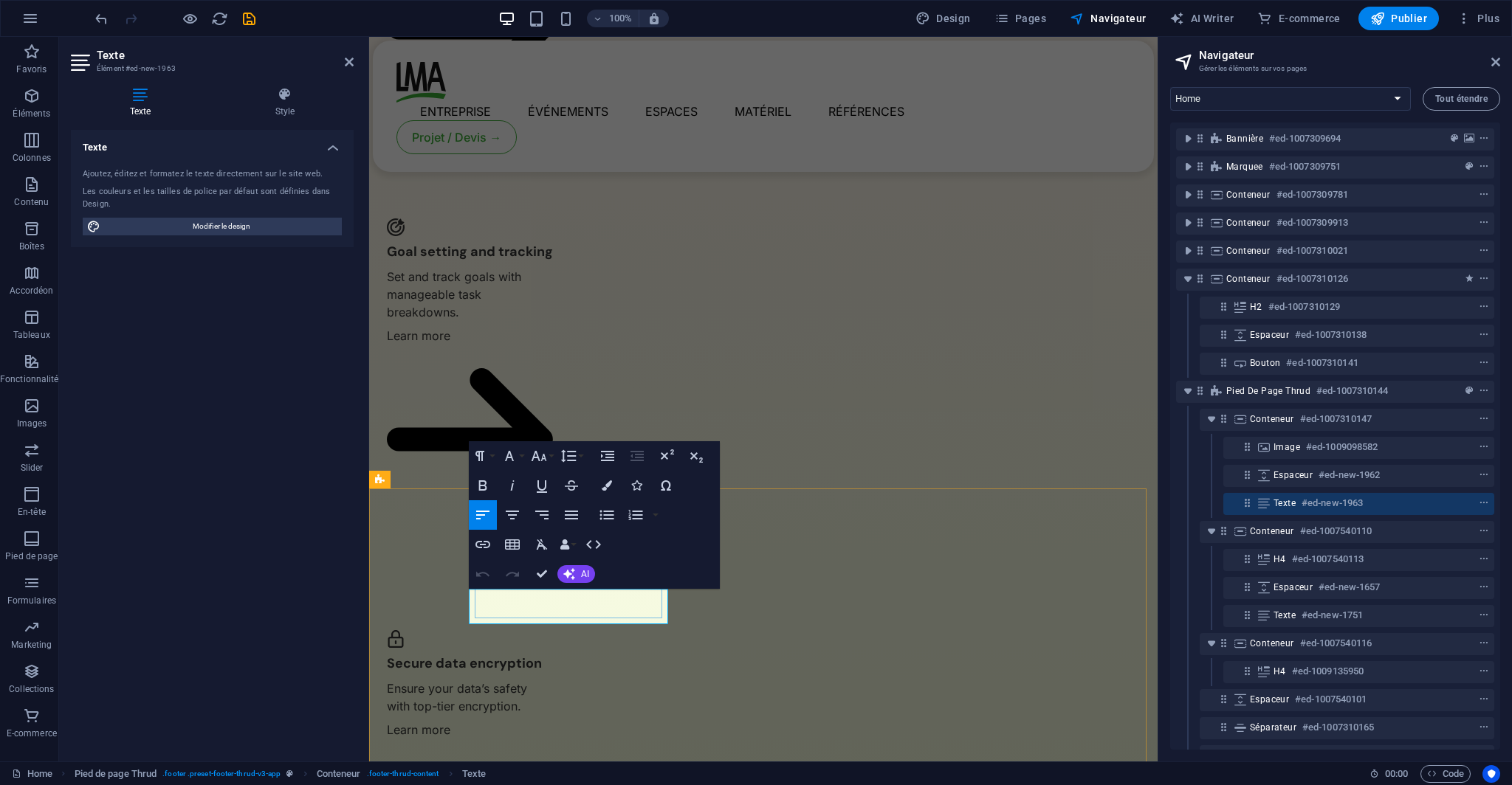
click at [369, 37] on lt-div at bounding box center [369, 37] width 0 height 0
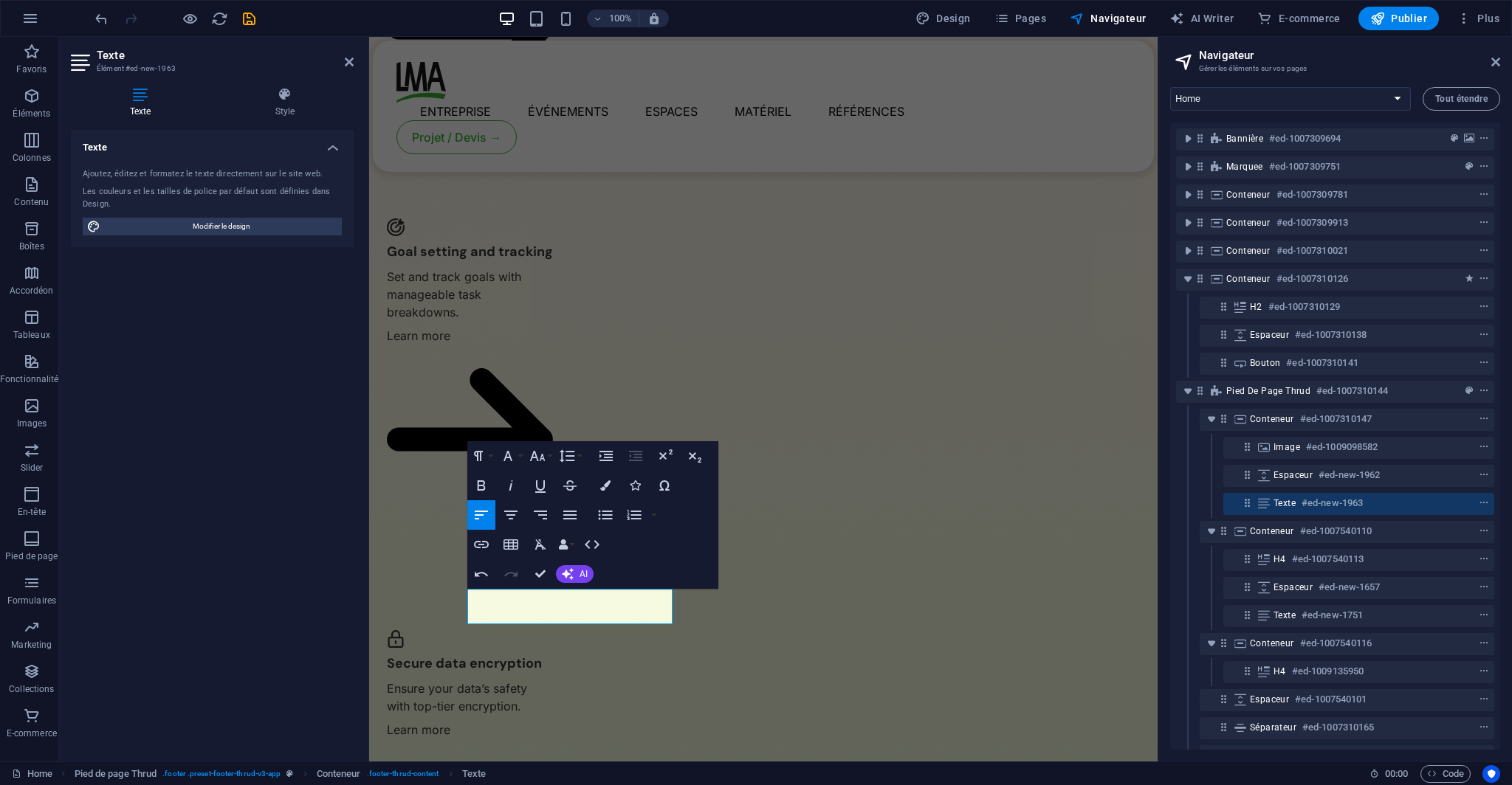
scroll to position [77, 0]
click at [369, 37] on lt-span at bounding box center [369, 37] width 0 height 0
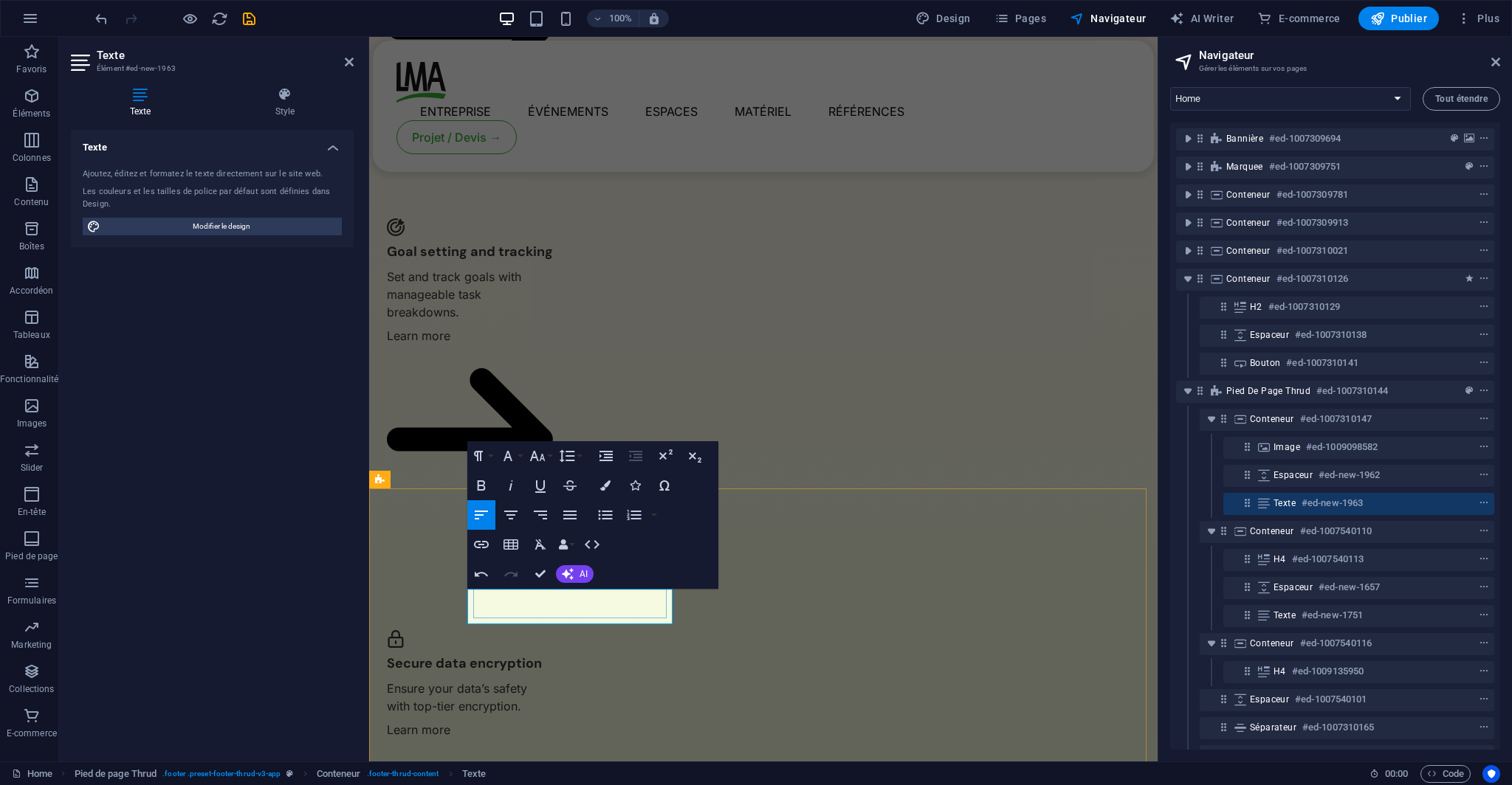
drag, startPoint x: 566, startPoint y: 613, endPoint x: 617, endPoint y: 609, distance: 51.2
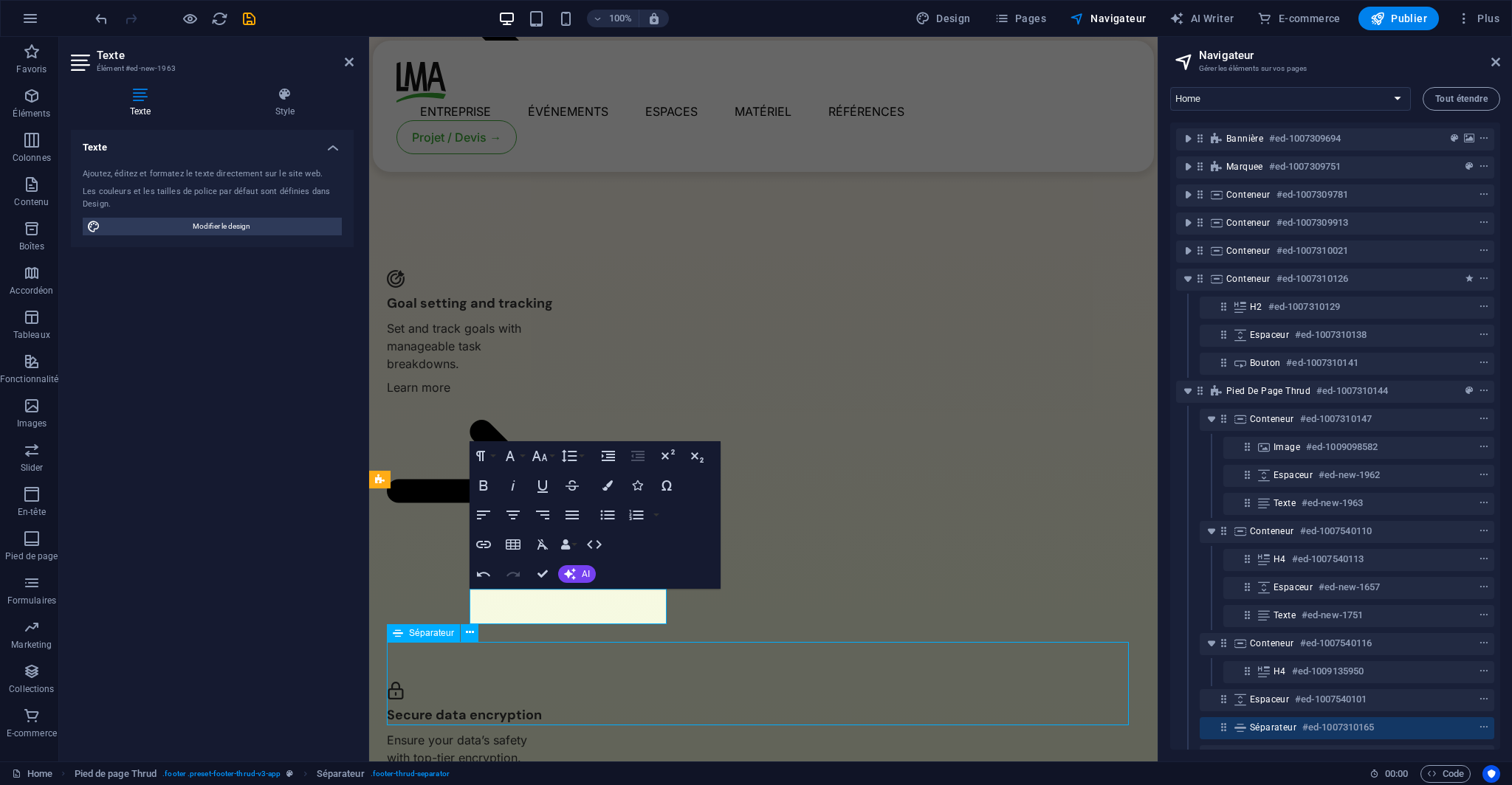
scroll to position [3131, 0]
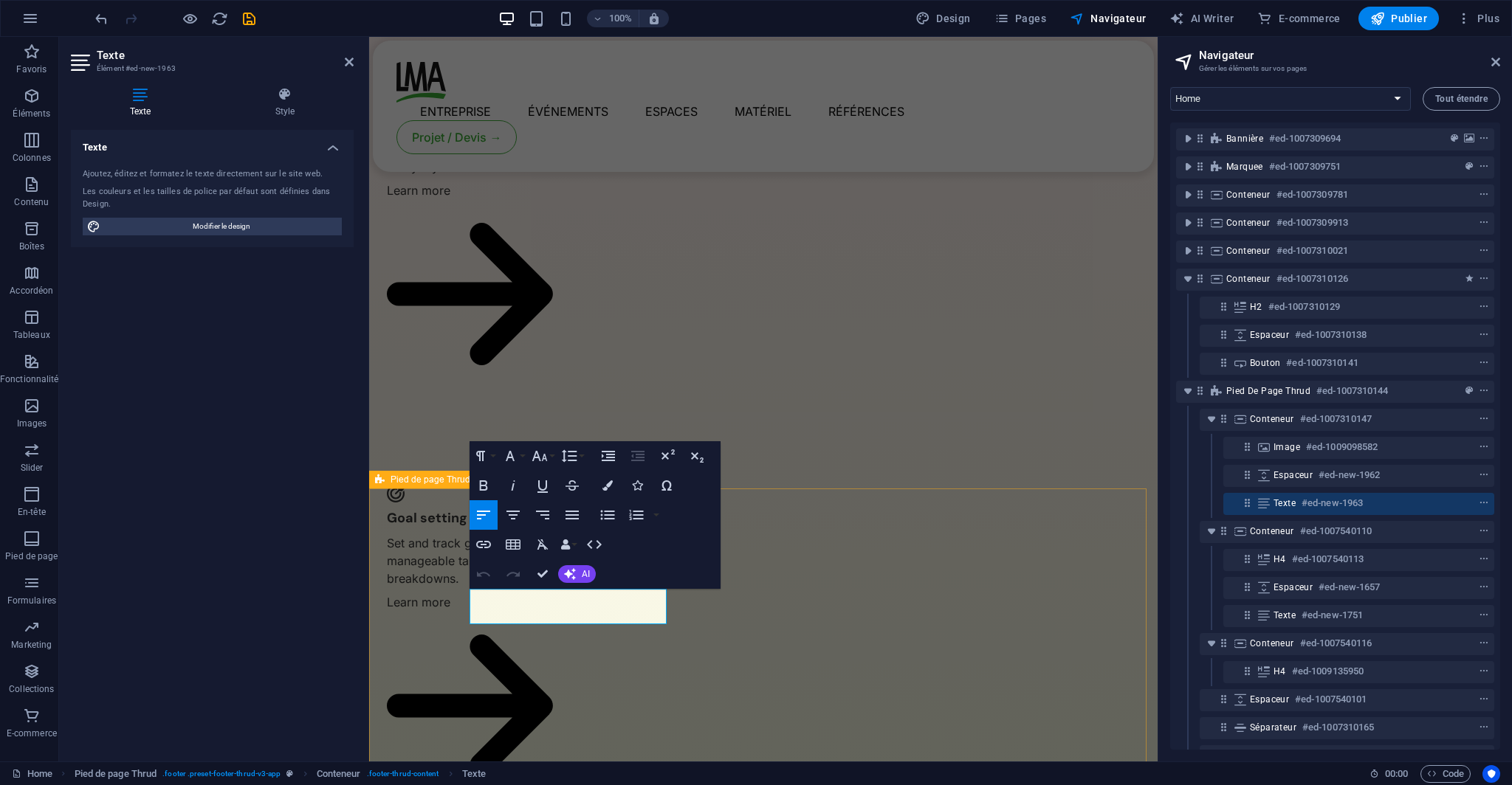
scroll to position [3346, 0]
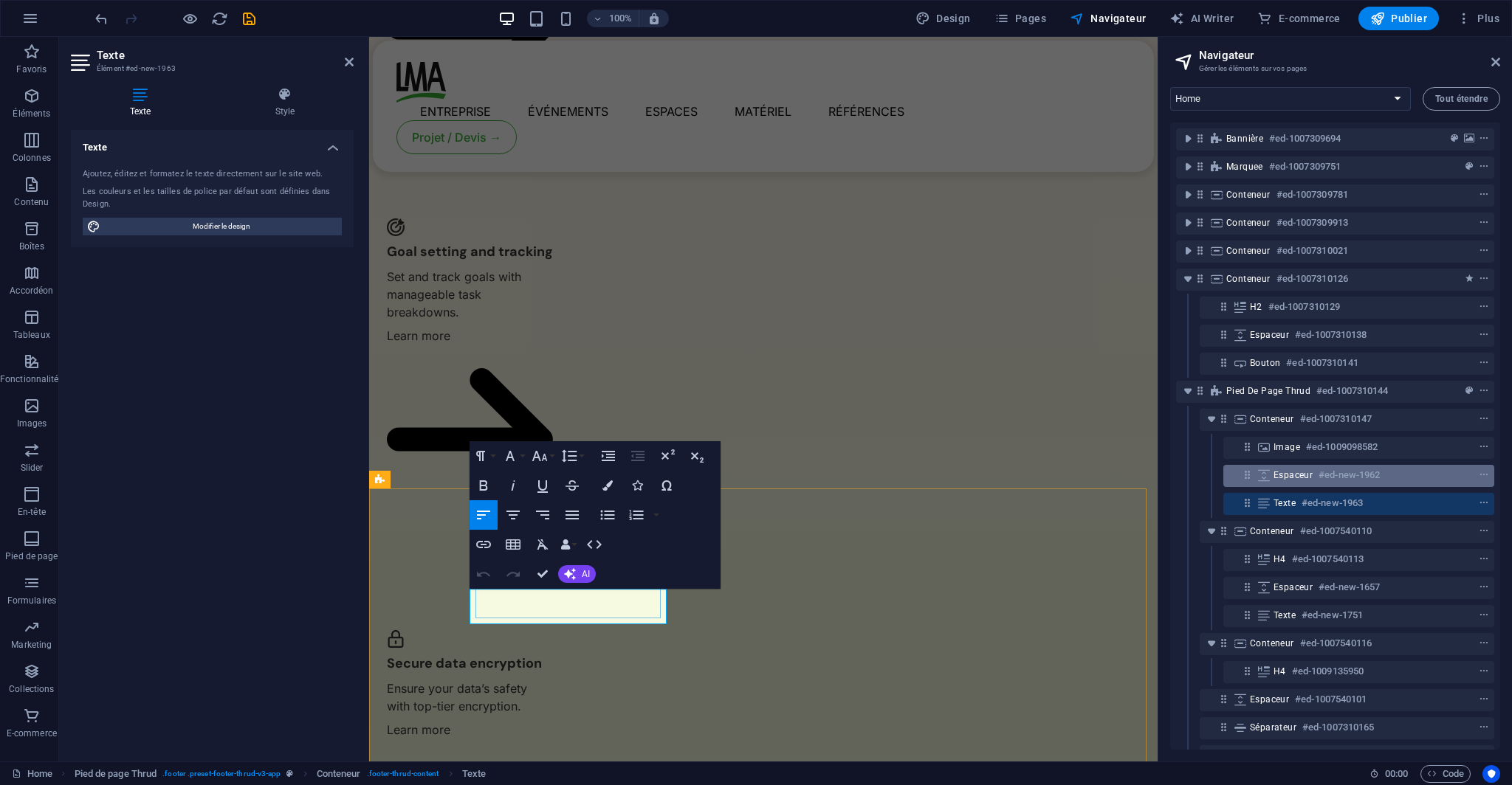
click at [1305, 484] on div "Espaceur #ed-new-1962" at bounding box center [1346, 476] width 147 height 18
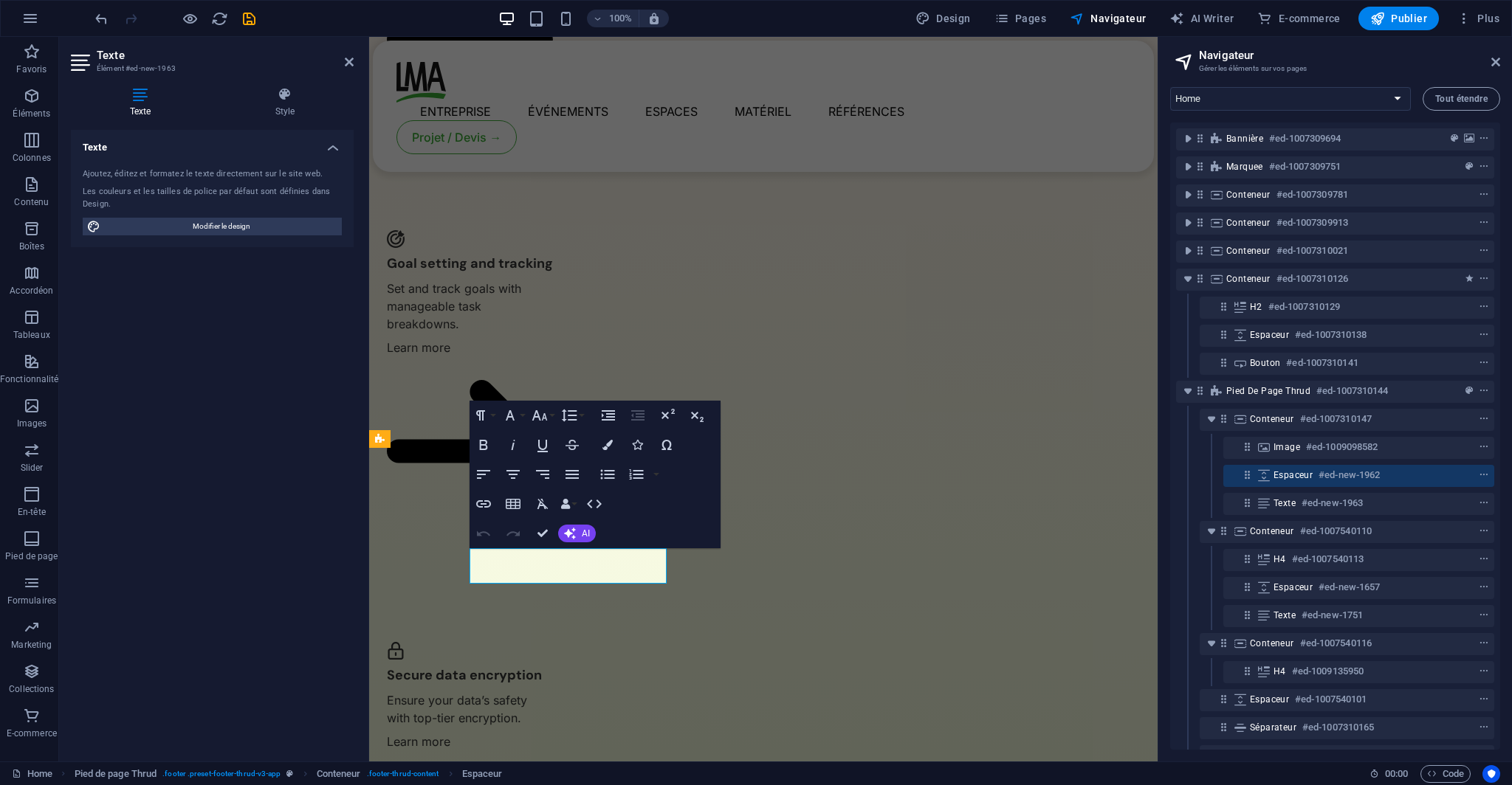
scroll to position [3151, 0]
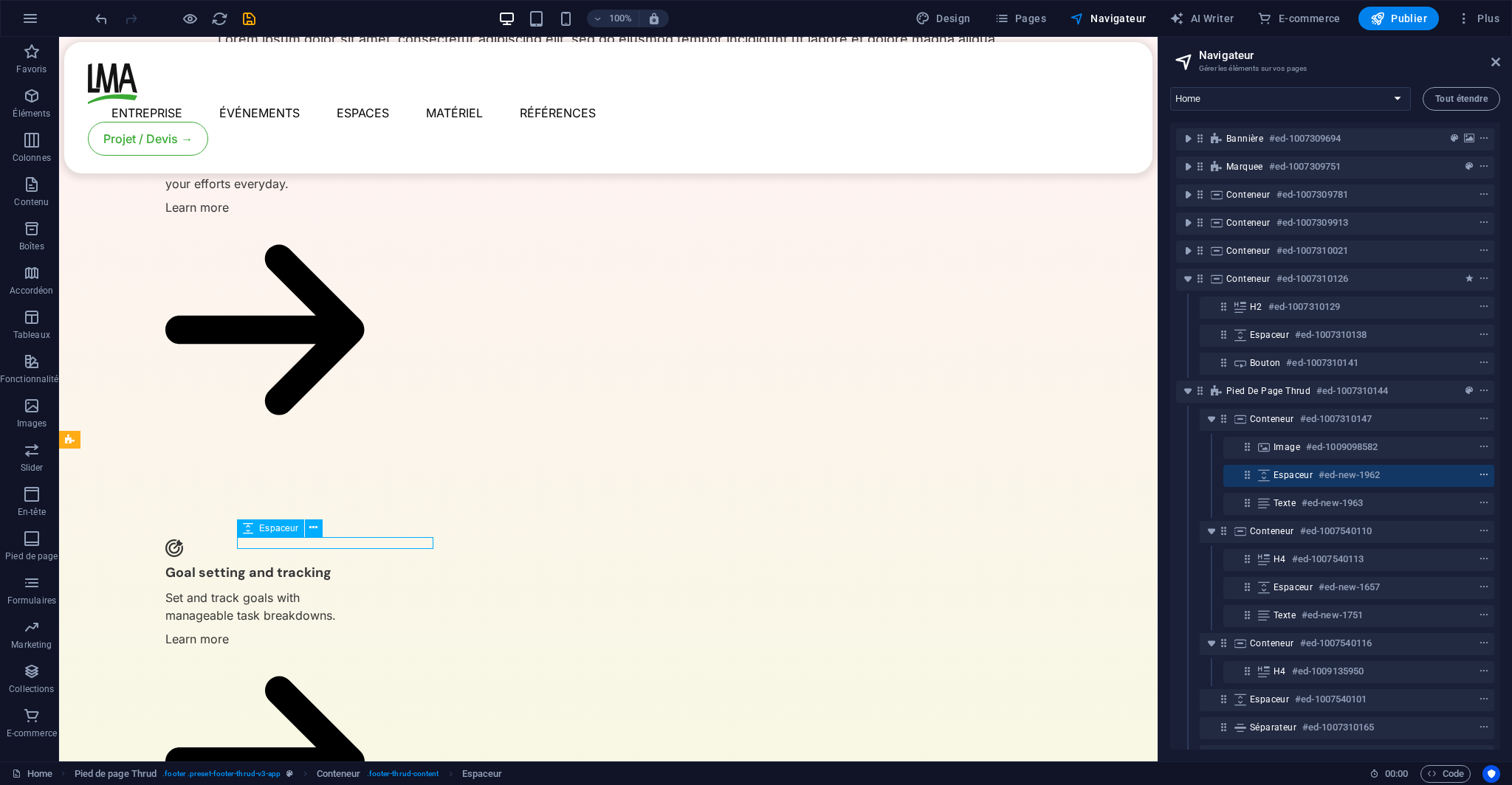
click at [1484, 473] on icon "context-menu" at bounding box center [1483, 475] width 10 height 10
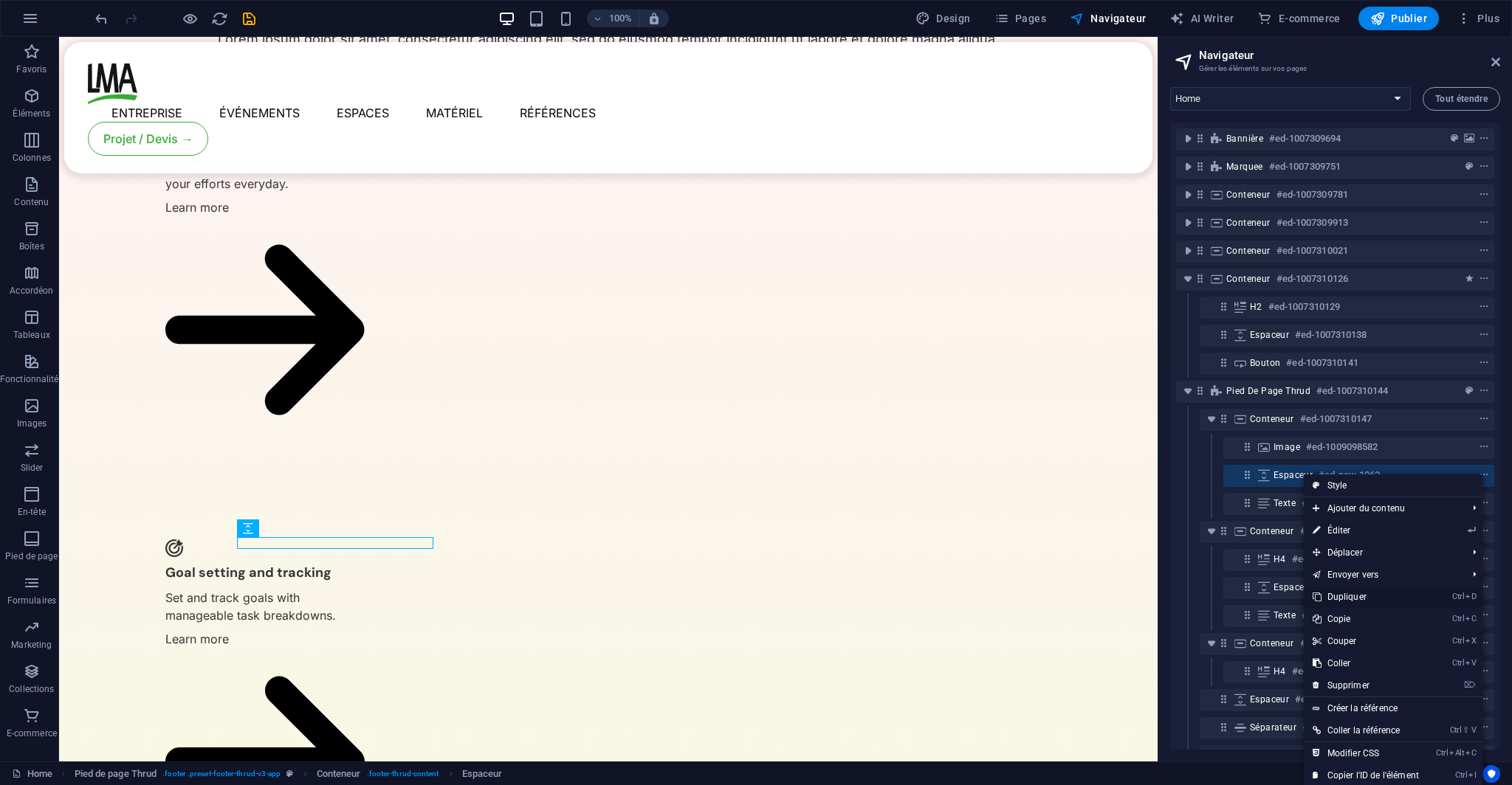
click at [1363, 596] on link "Ctrl D Dupliquer" at bounding box center [1365, 596] width 124 height 23
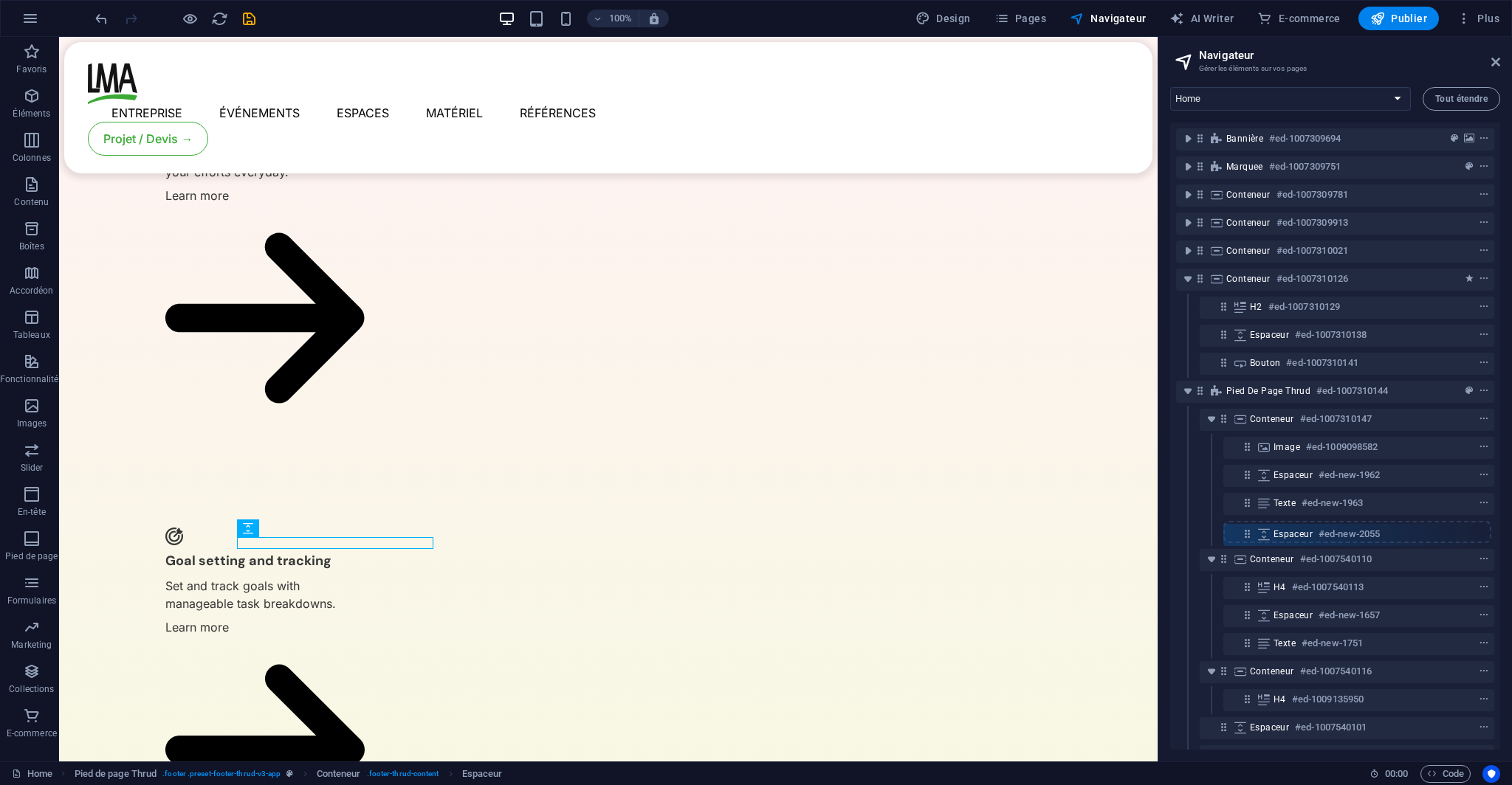
drag, startPoint x: 1248, startPoint y: 503, endPoint x: 1248, endPoint y: 537, distance: 34.0
click at [1248, 537] on div "Bannière #ed-1007309694 Marquee #ed-1007309751 Conteneur #ed-1007309781 Contene…" at bounding box center [1334, 436] width 329 height 627
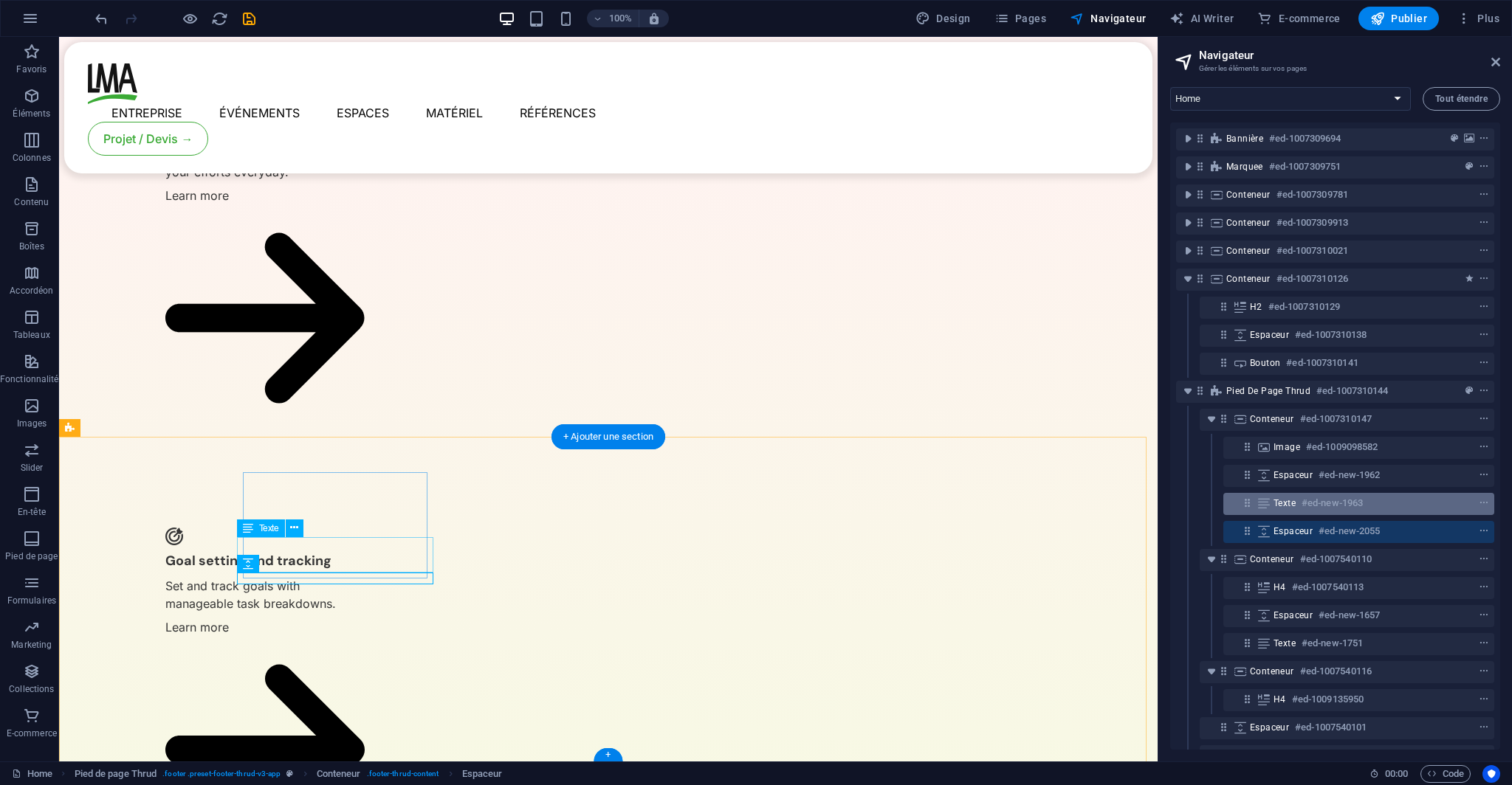
click at [1322, 496] on h6 "#ed-new-1963" at bounding box center [1331, 503] width 61 height 18
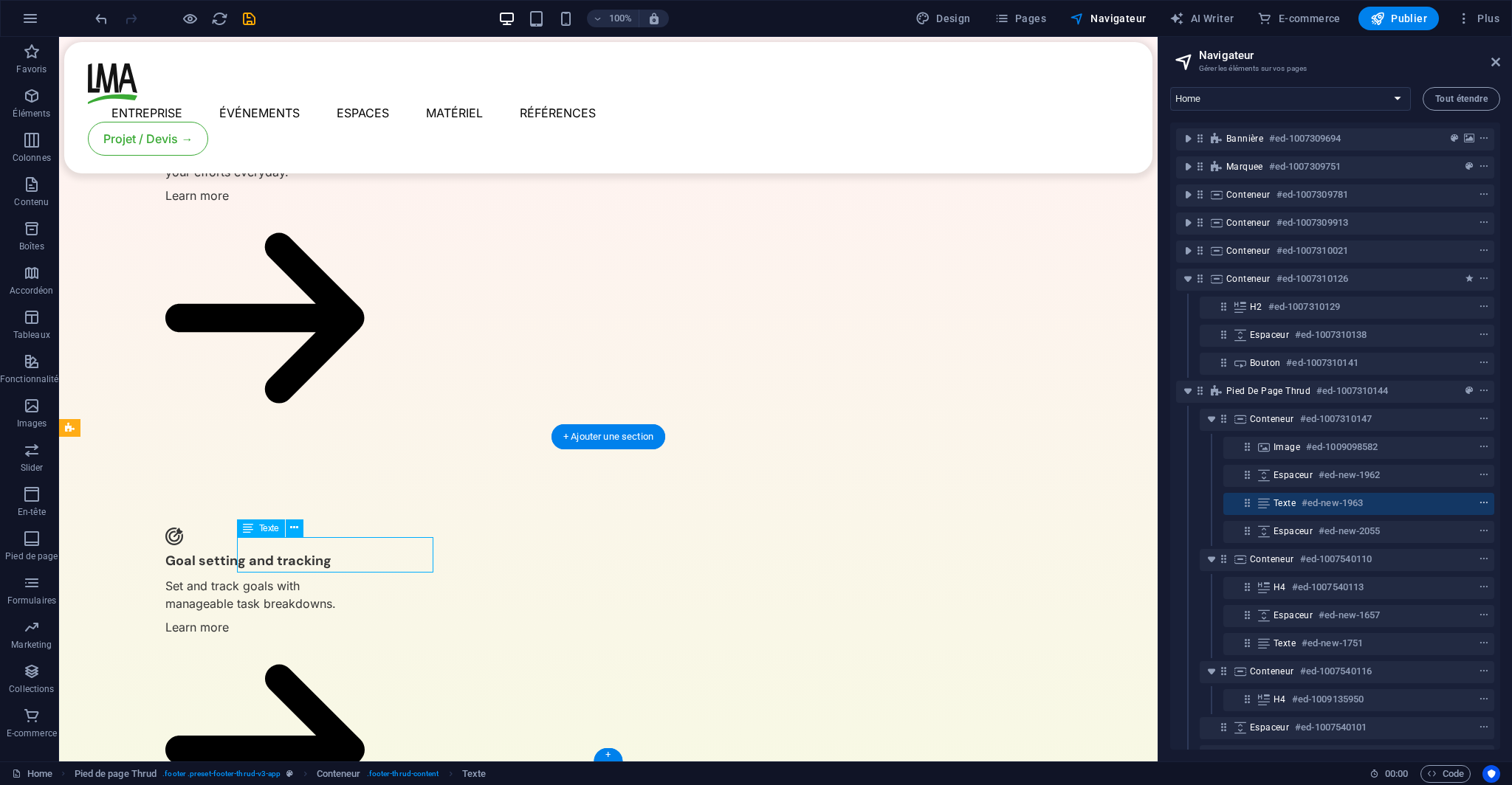
click at [1482, 503] on icon "context-menu" at bounding box center [1483, 503] width 10 height 10
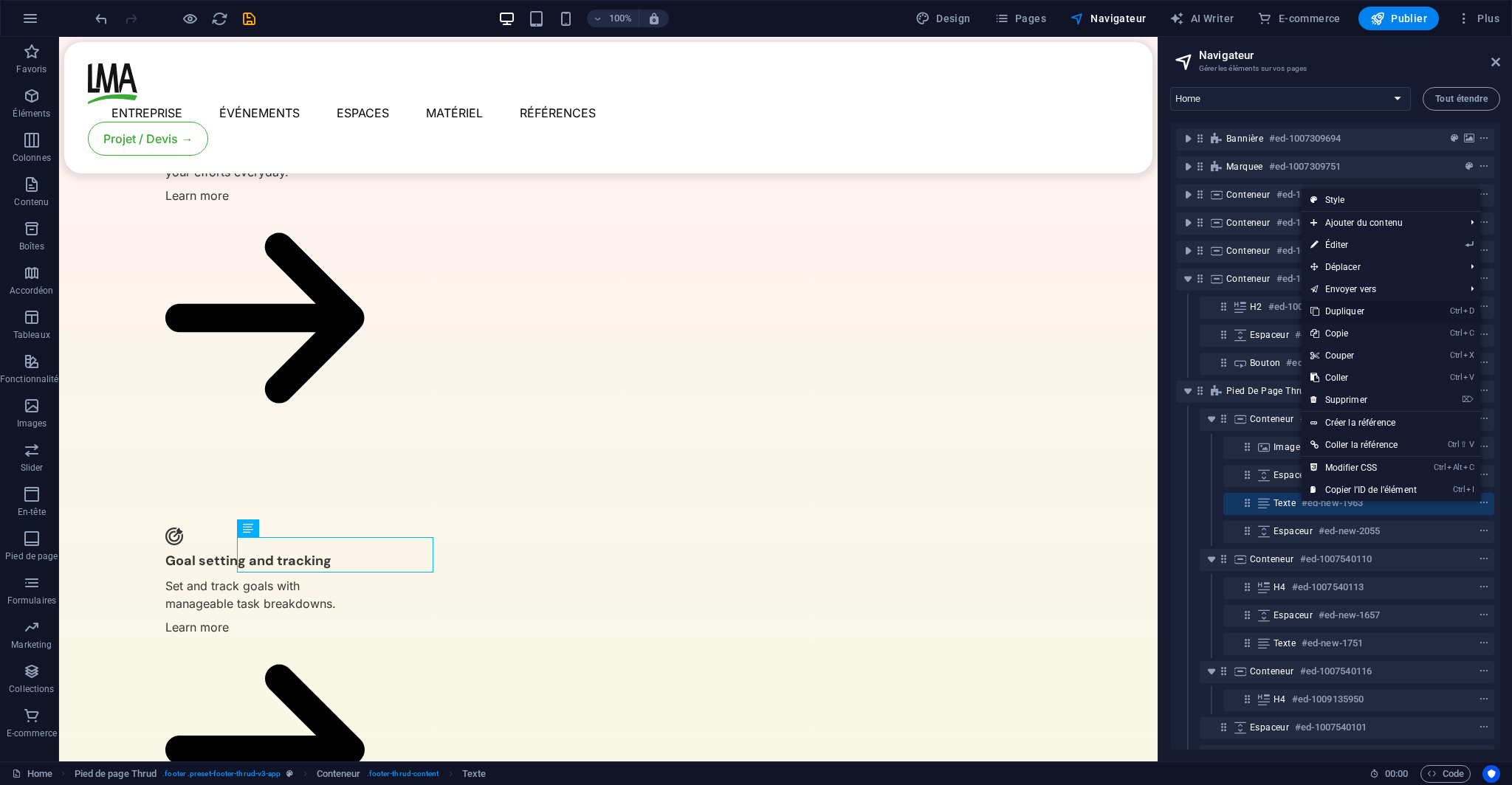
click at [1341, 305] on link "Ctrl D Dupliquer" at bounding box center [1362, 311] width 124 height 23
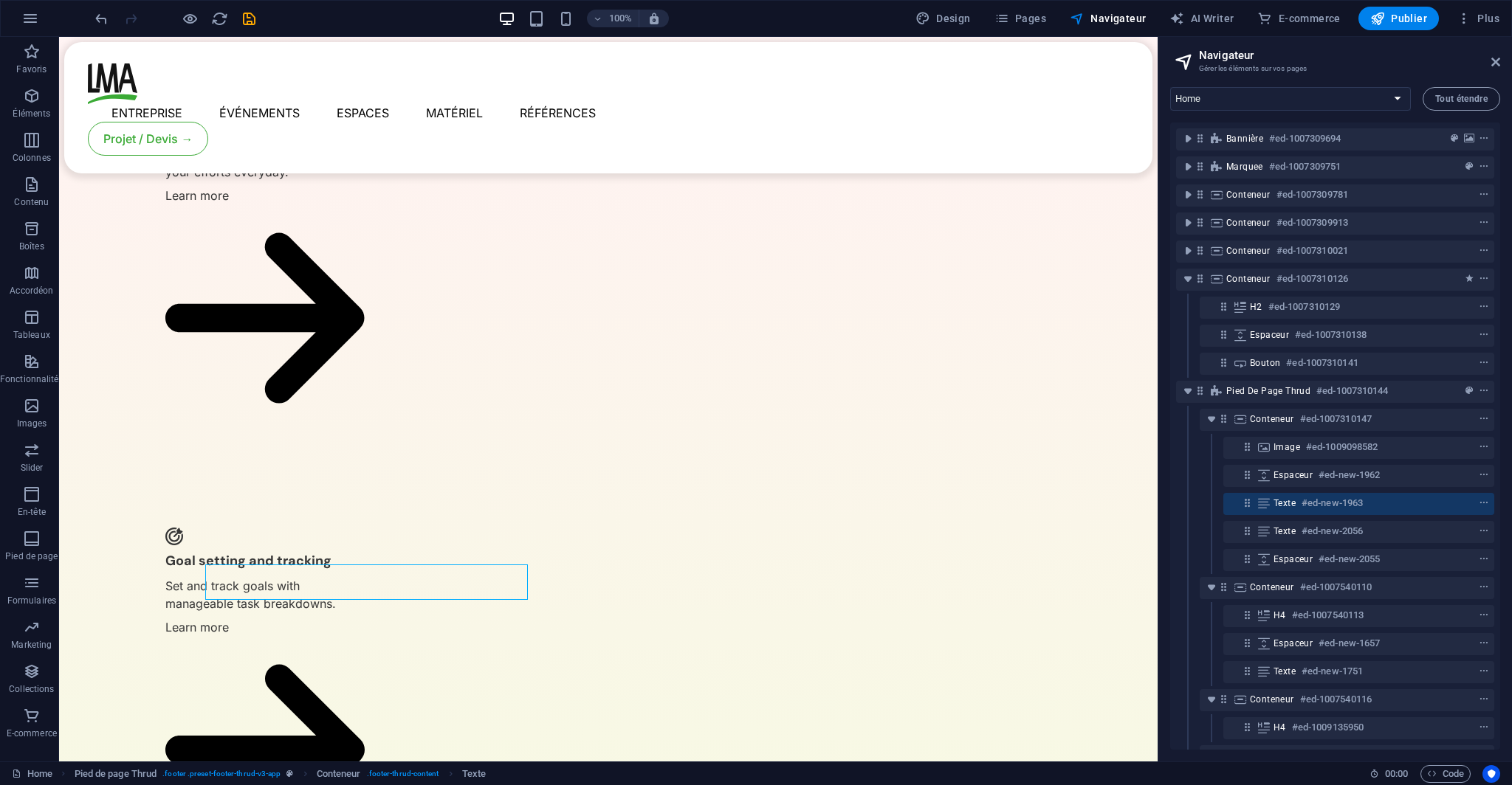
scroll to position [3171, 0]
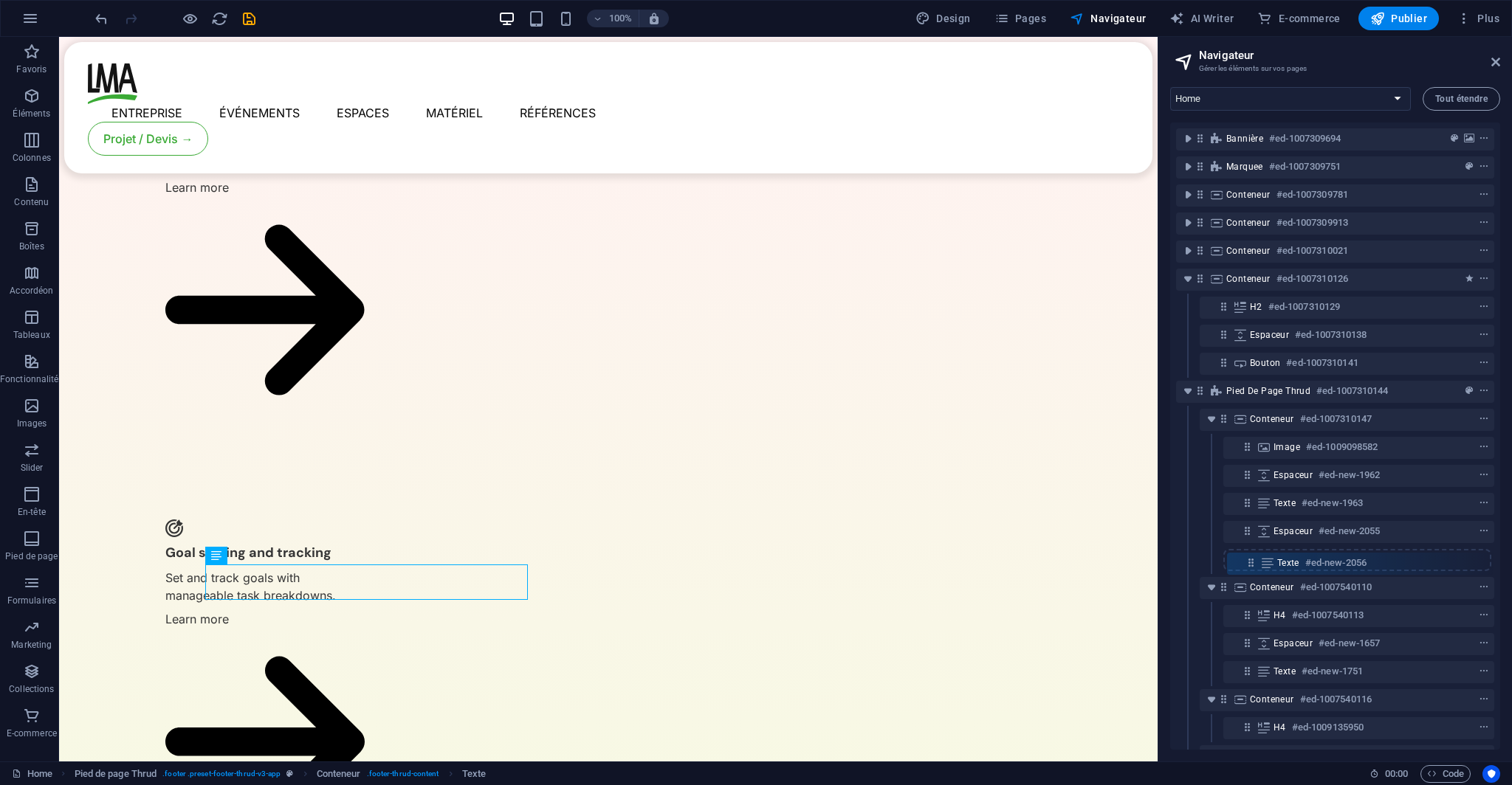
drag, startPoint x: 1248, startPoint y: 530, endPoint x: 1252, endPoint y: 568, distance: 38.2
click at [1252, 568] on div "Bannière #ed-1007309694 Marquee #ed-1007309751 Conteneur #ed-1007309781 Contene…" at bounding box center [1334, 436] width 329 height 627
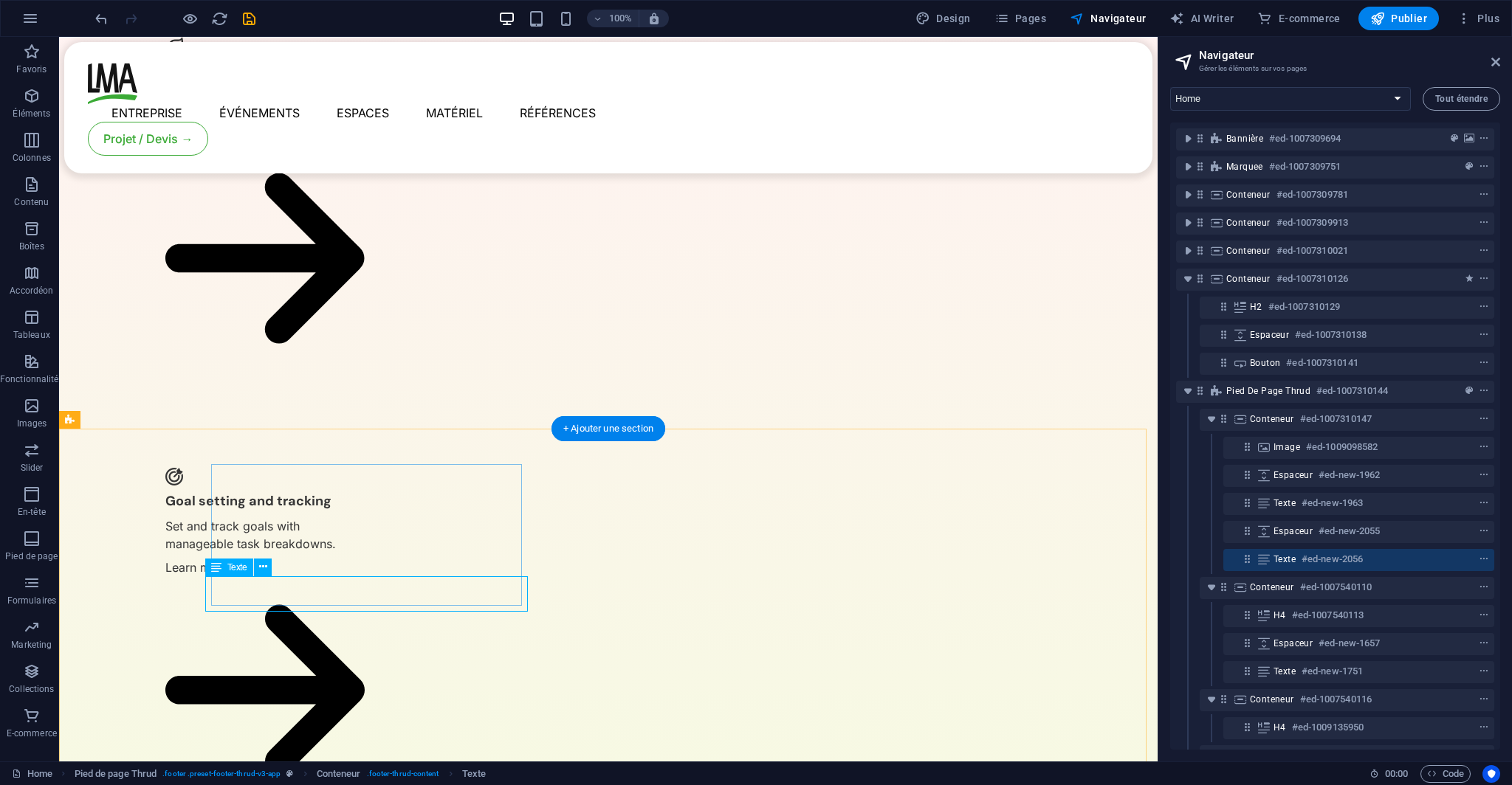
scroll to position [3385, 0]
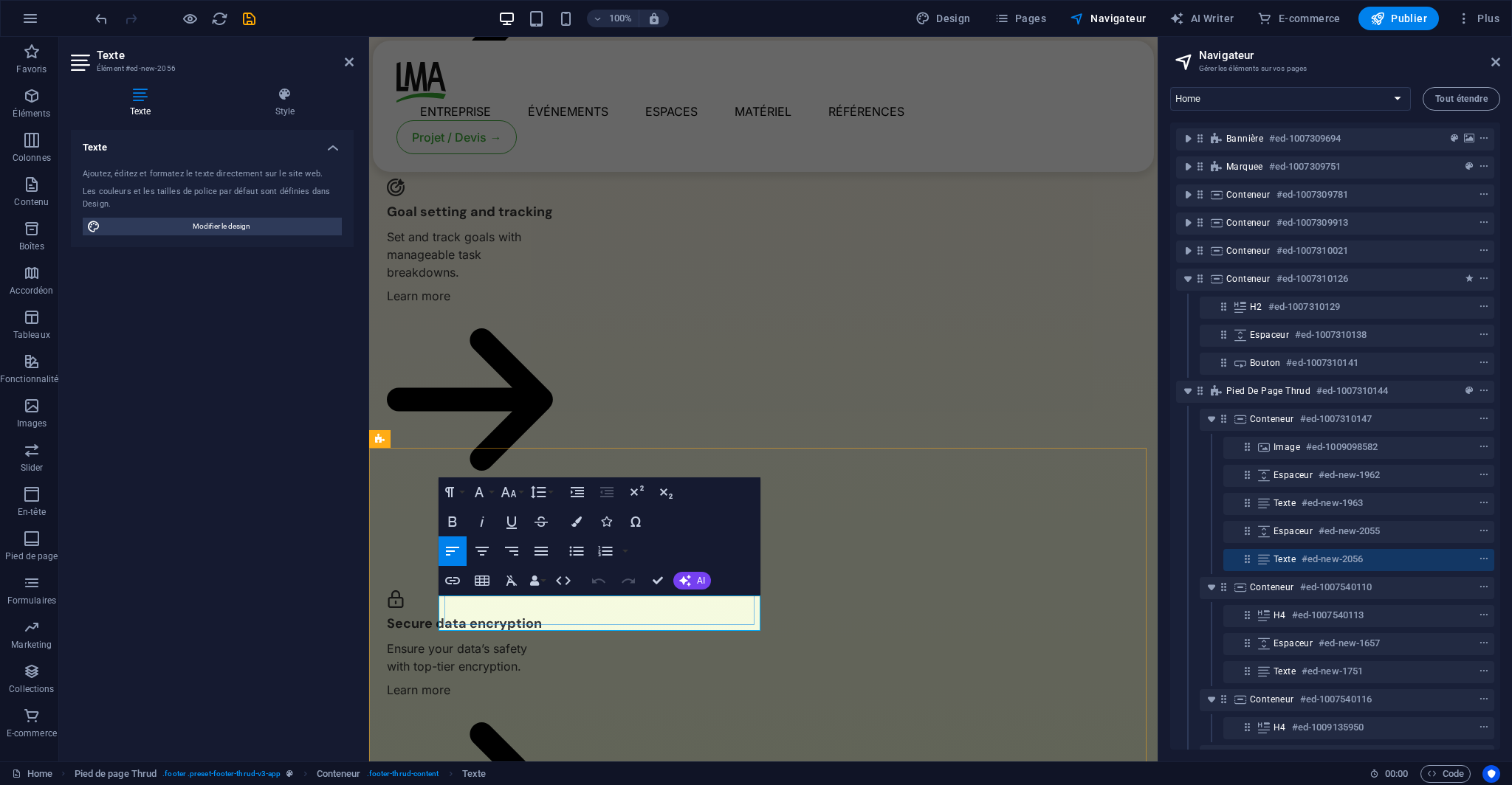
drag, startPoint x: 572, startPoint y: 623, endPoint x: 437, endPoint y: 608, distance: 135.8
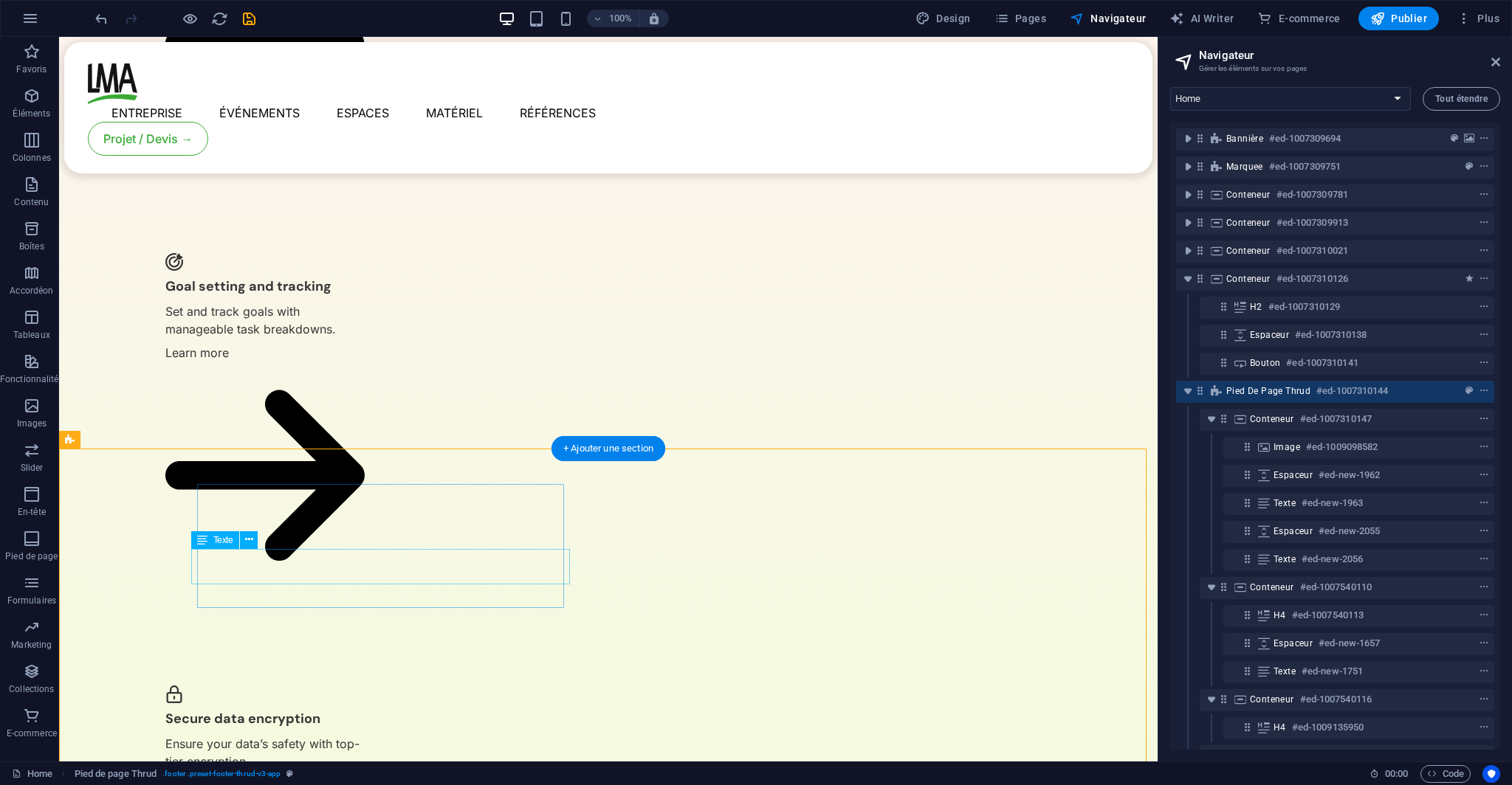
scroll to position [3151, 0]
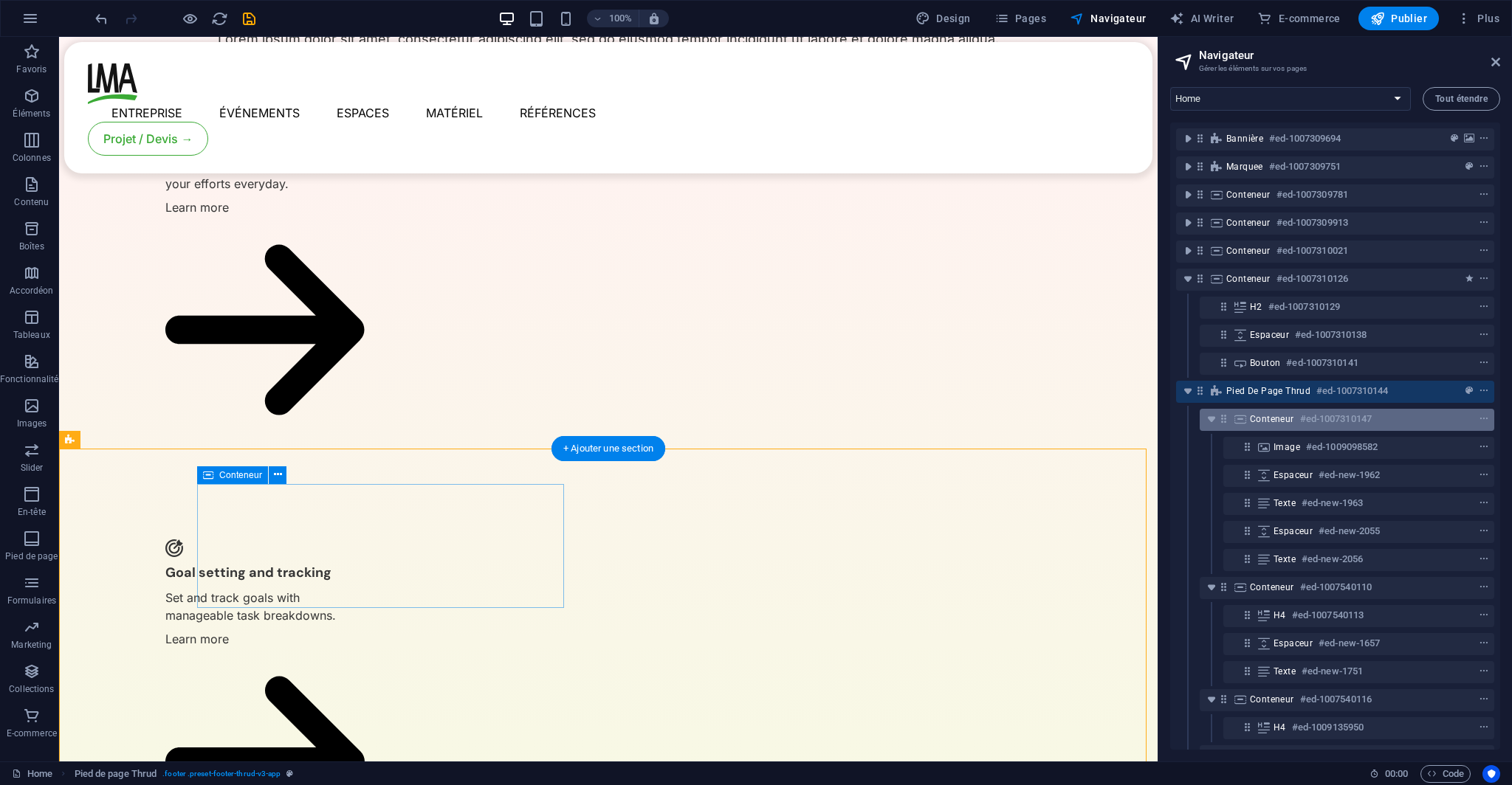
click at [1251, 420] on span "Conteneur" at bounding box center [1271, 419] width 44 height 12
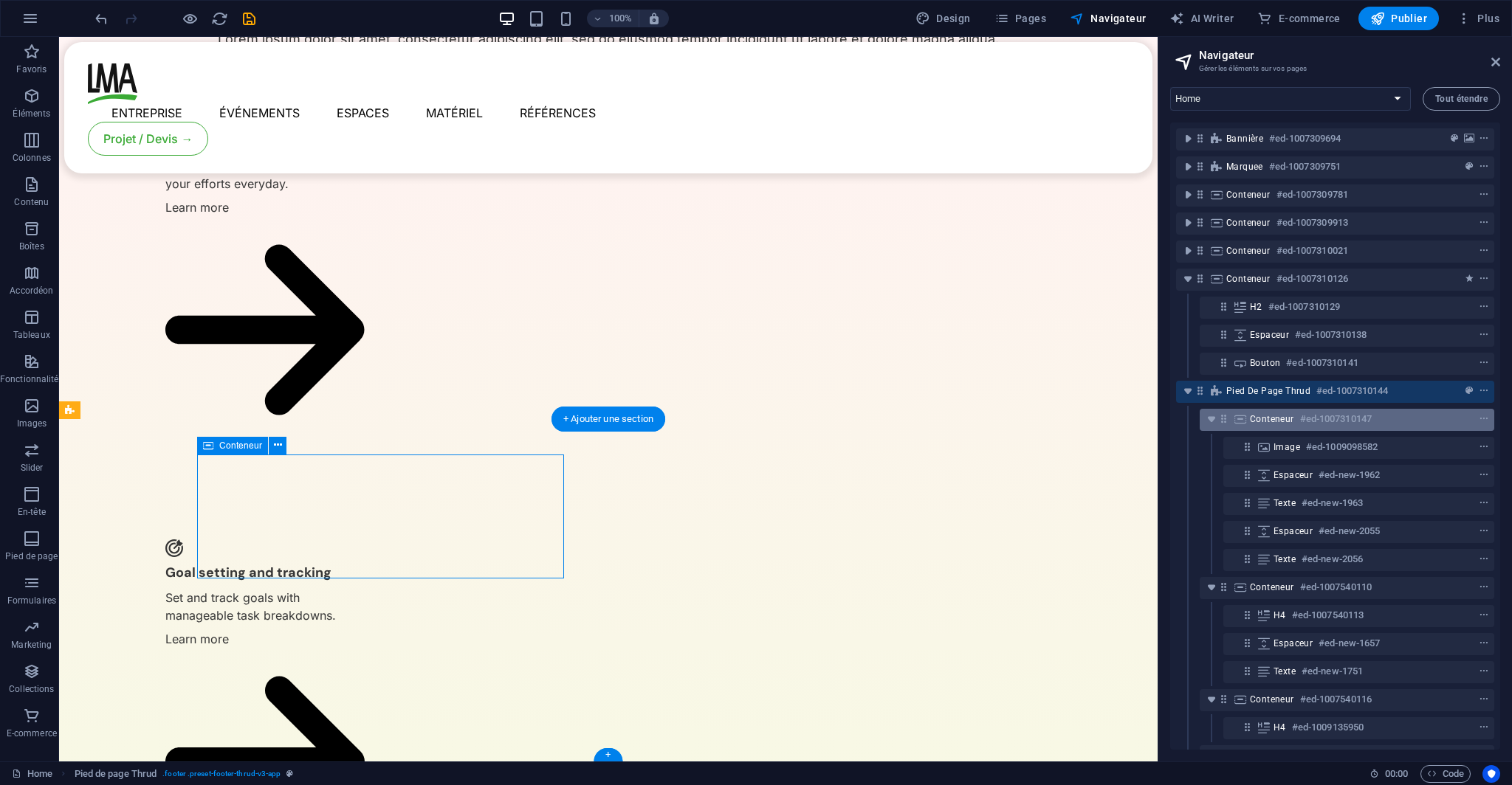
scroll to position [3181, 0]
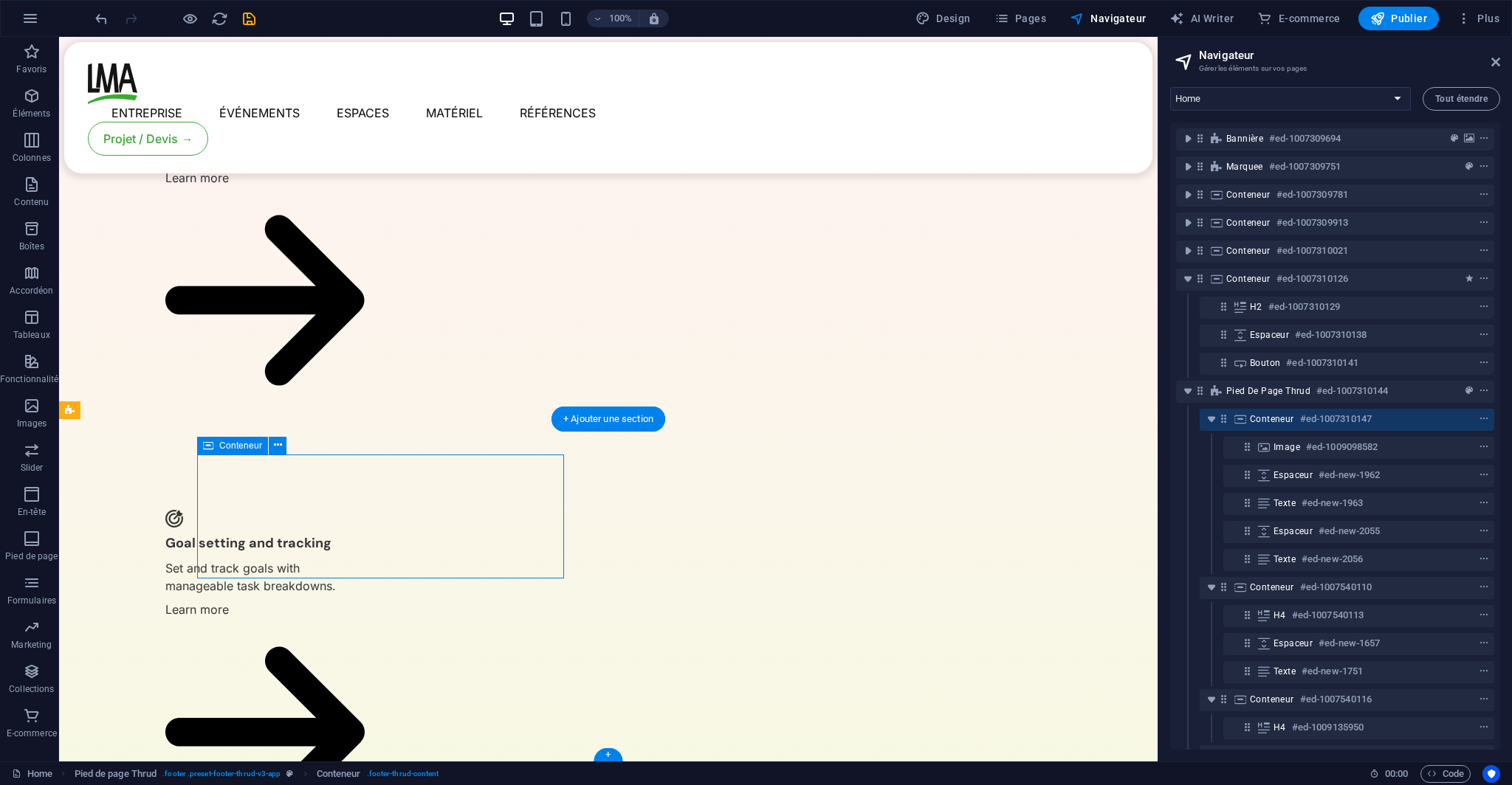
click at [1251, 420] on span "Conteneur" at bounding box center [1271, 419] width 44 height 12
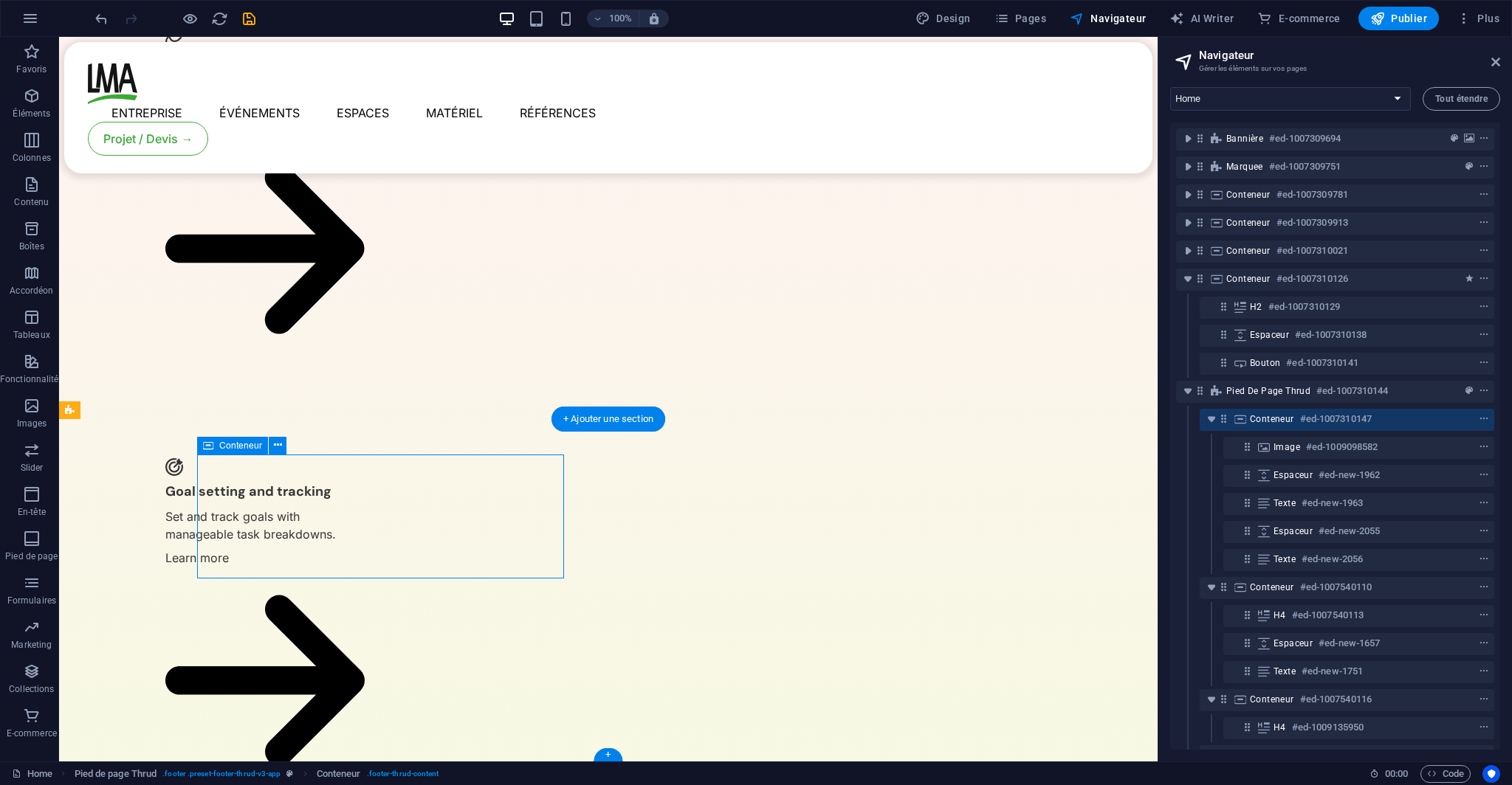
scroll to position [3395, 0]
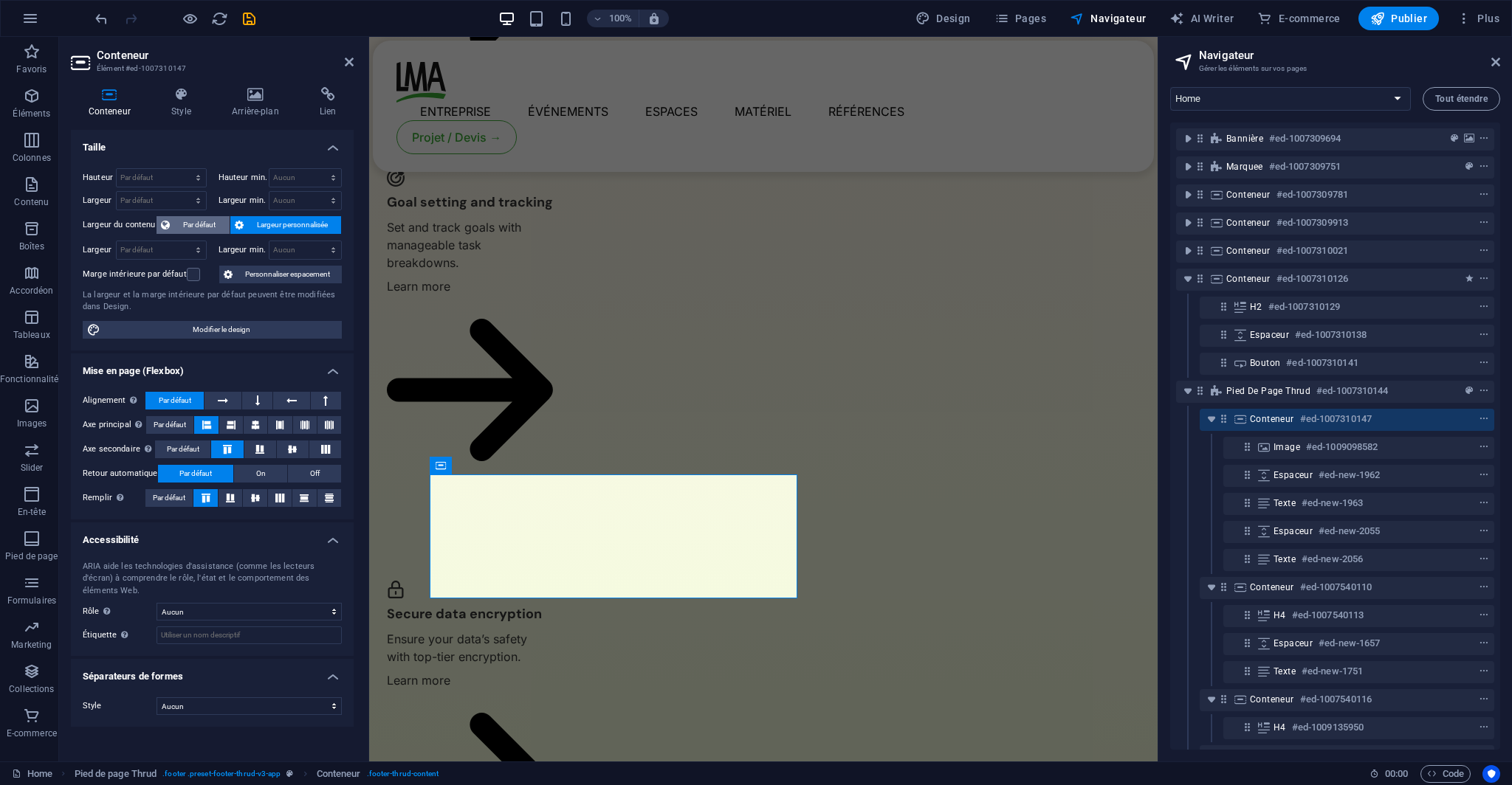
click at [193, 226] on span "Par défaut" at bounding box center [199, 226] width 51 height 18
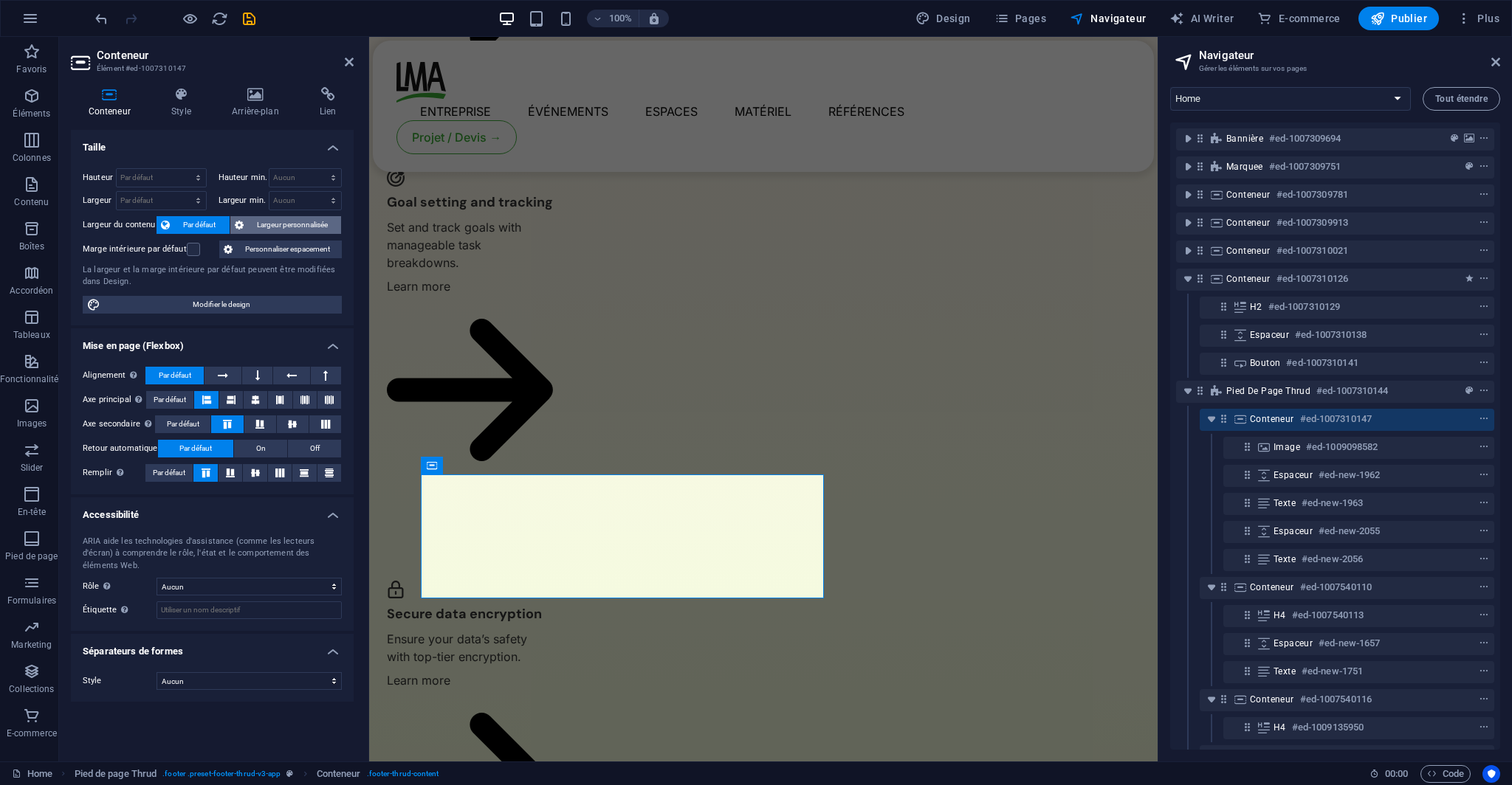
click at [281, 221] on span "Largeur personnalisée" at bounding box center [292, 226] width 89 height 18
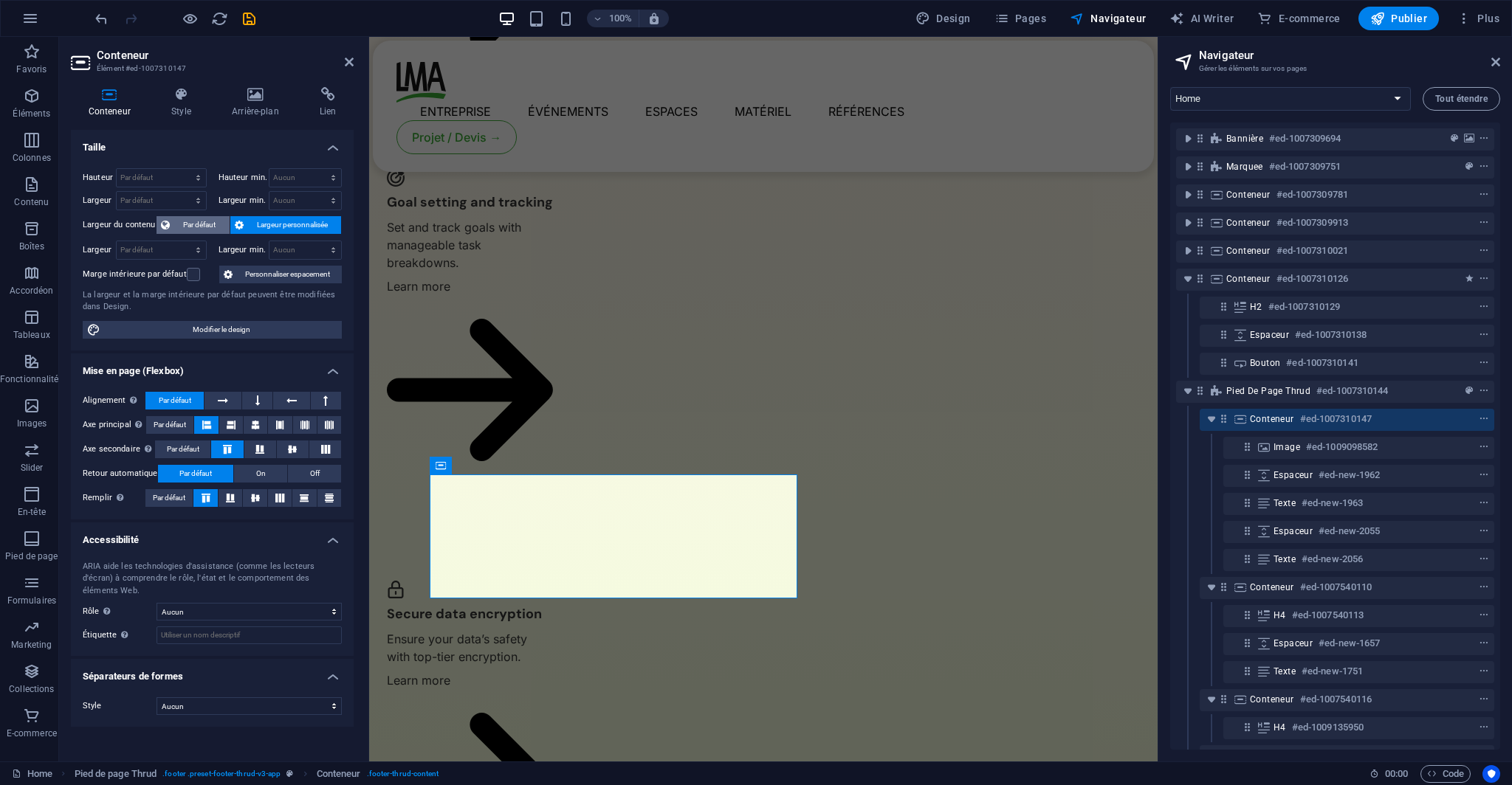
click at [223, 221] on span "Par défaut" at bounding box center [199, 226] width 51 height 18
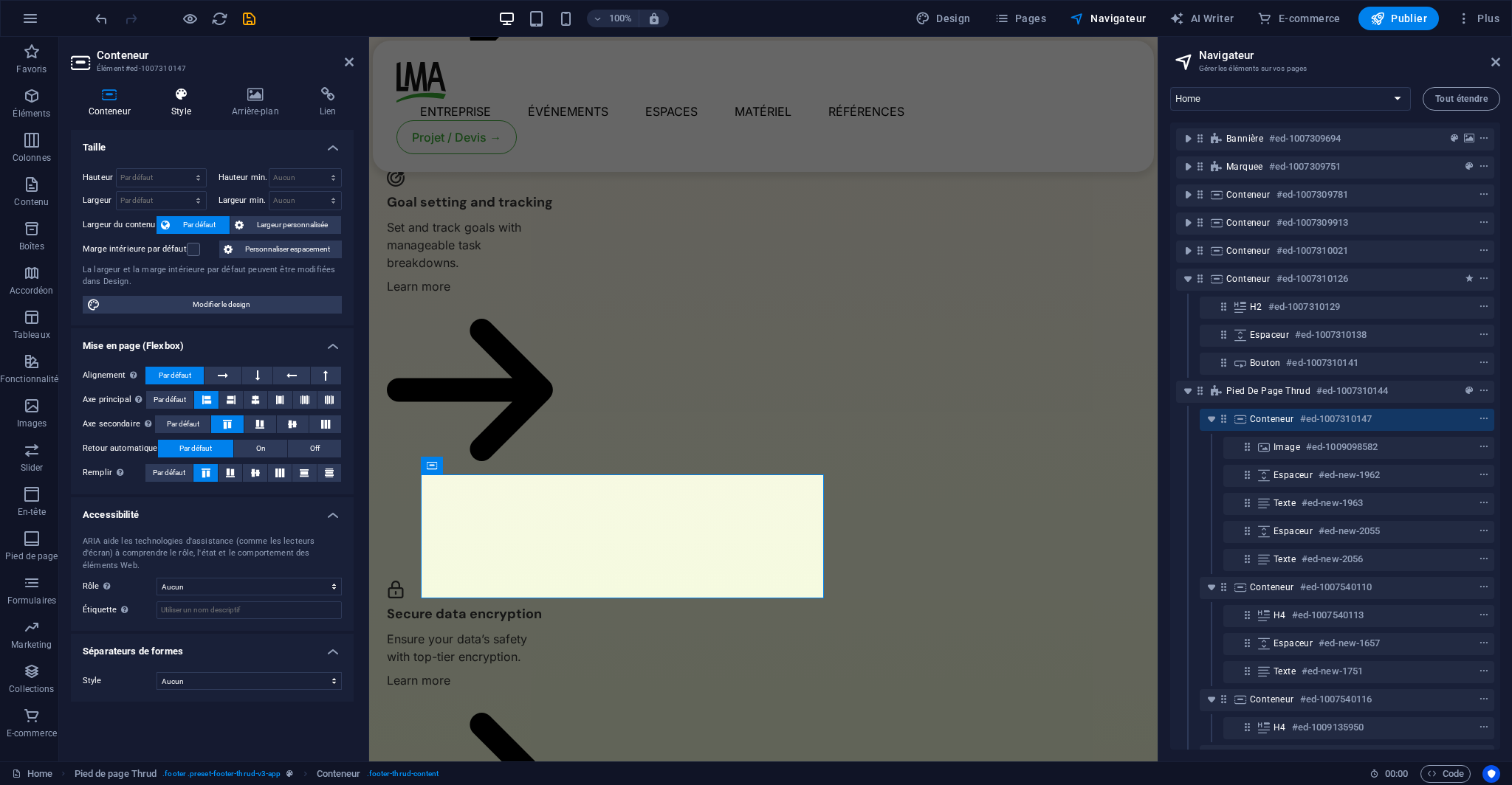
click at [204, 106] on h4 "Style" at bounding box center [184, 102] width 60 height 31
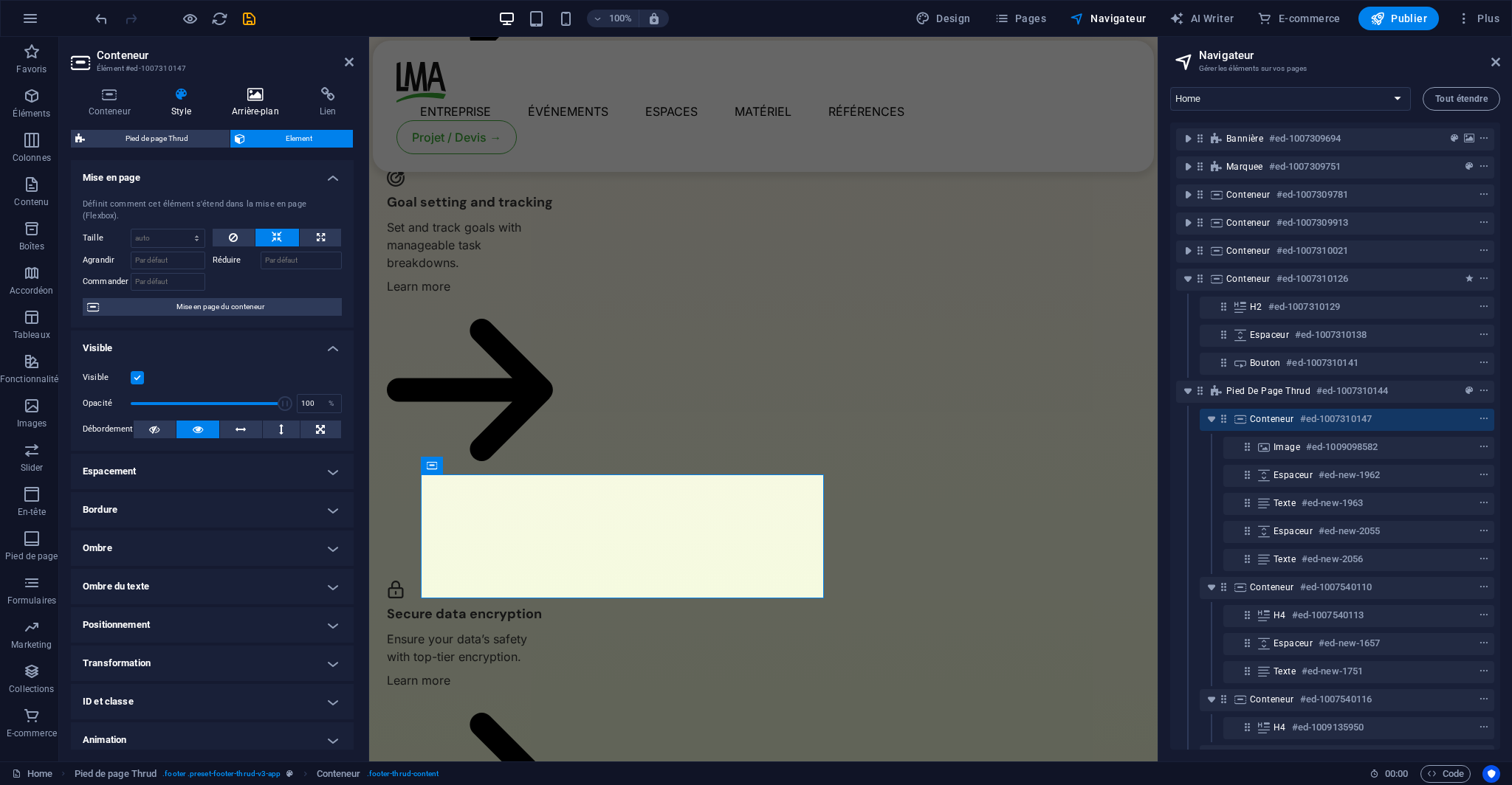
click at [237, 103] on h4 "Arrière-plan" at bounding box center [257, 102] width 88 height 31
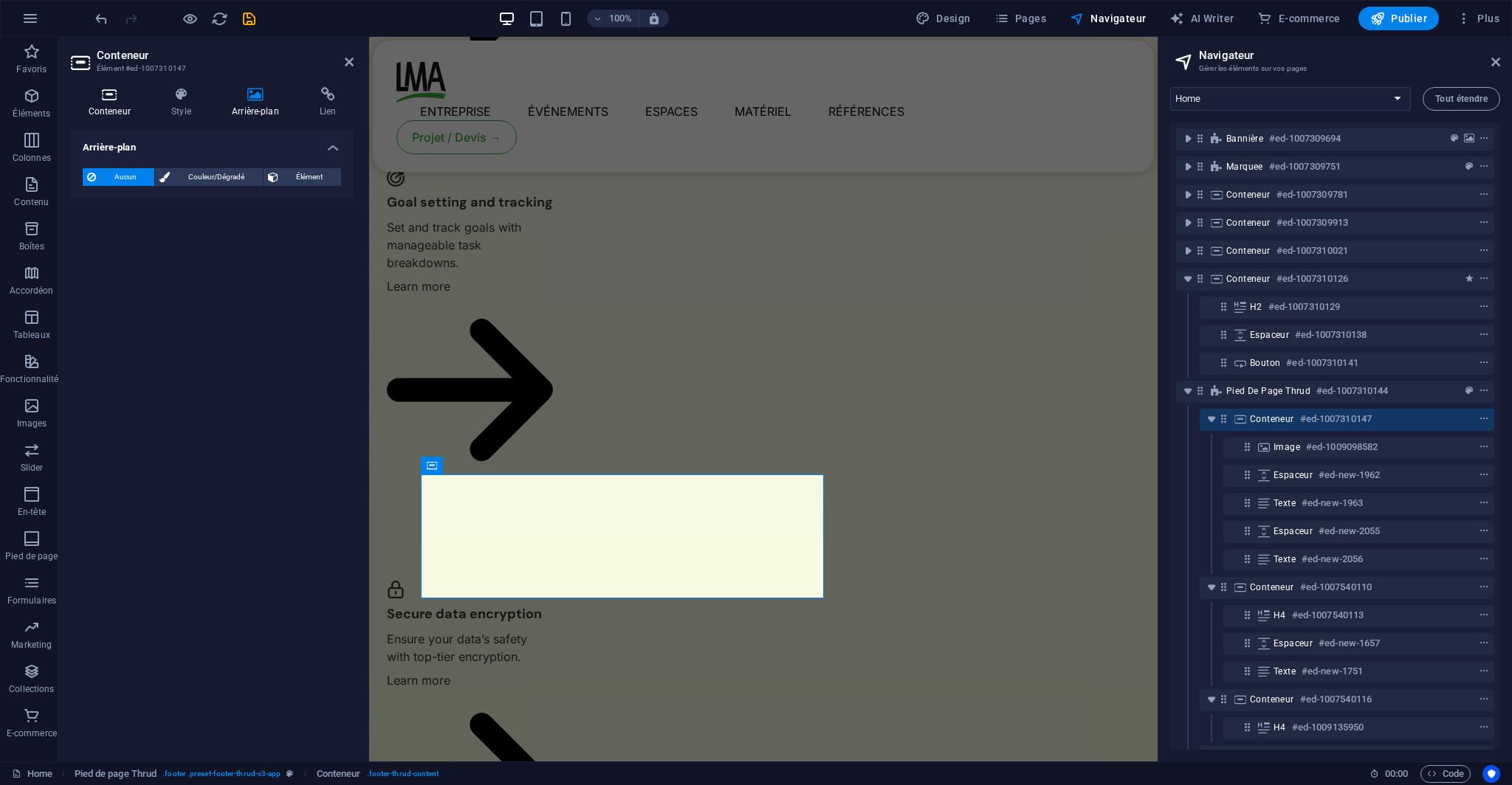
click at [149, 113] on h4 "Conteneur" at bounding box center [112, 102] width 83 height 31
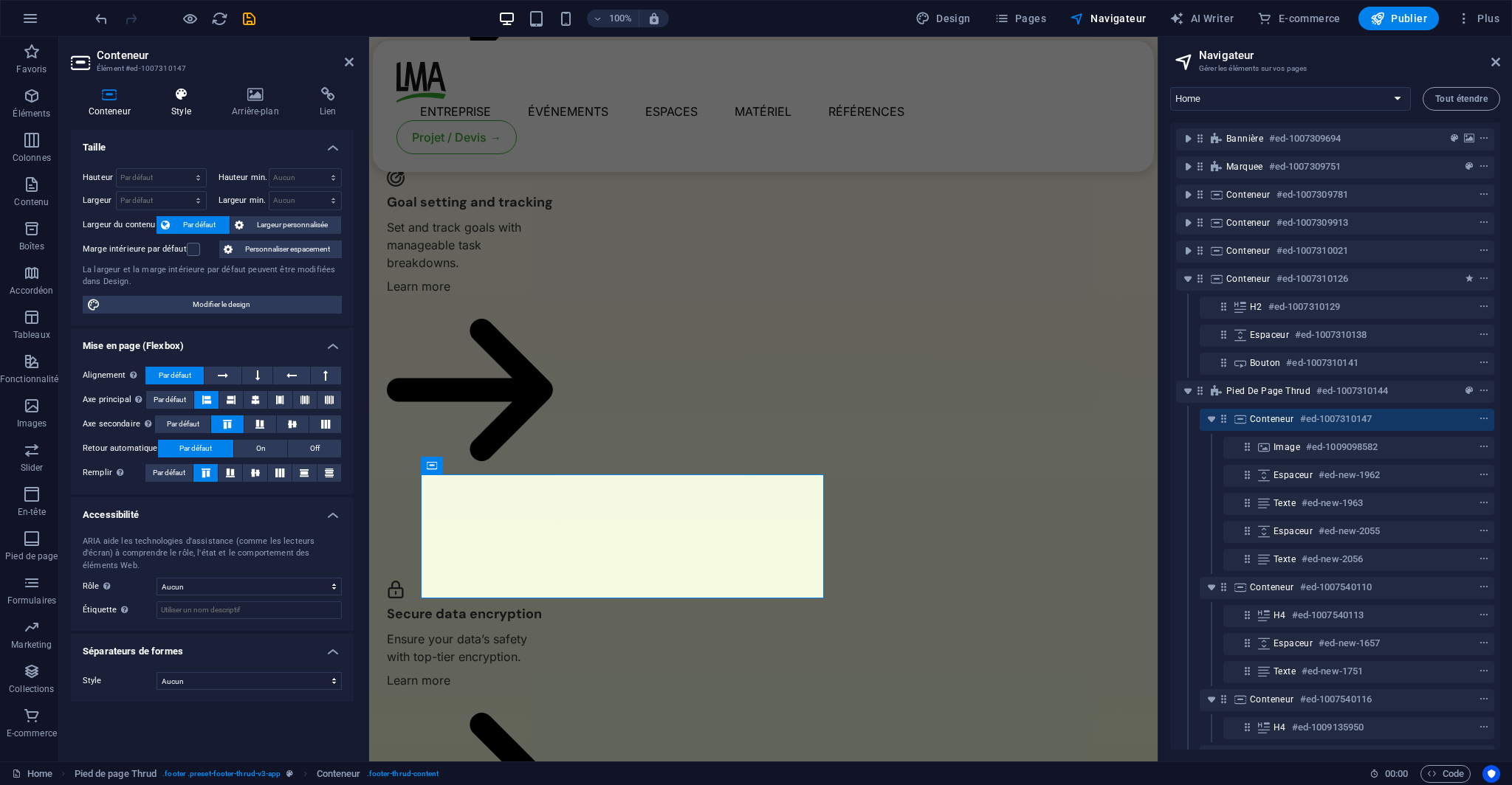
click at [167, 110] on h4 "Style" at bounding box center [184, 102] width 60 height 31
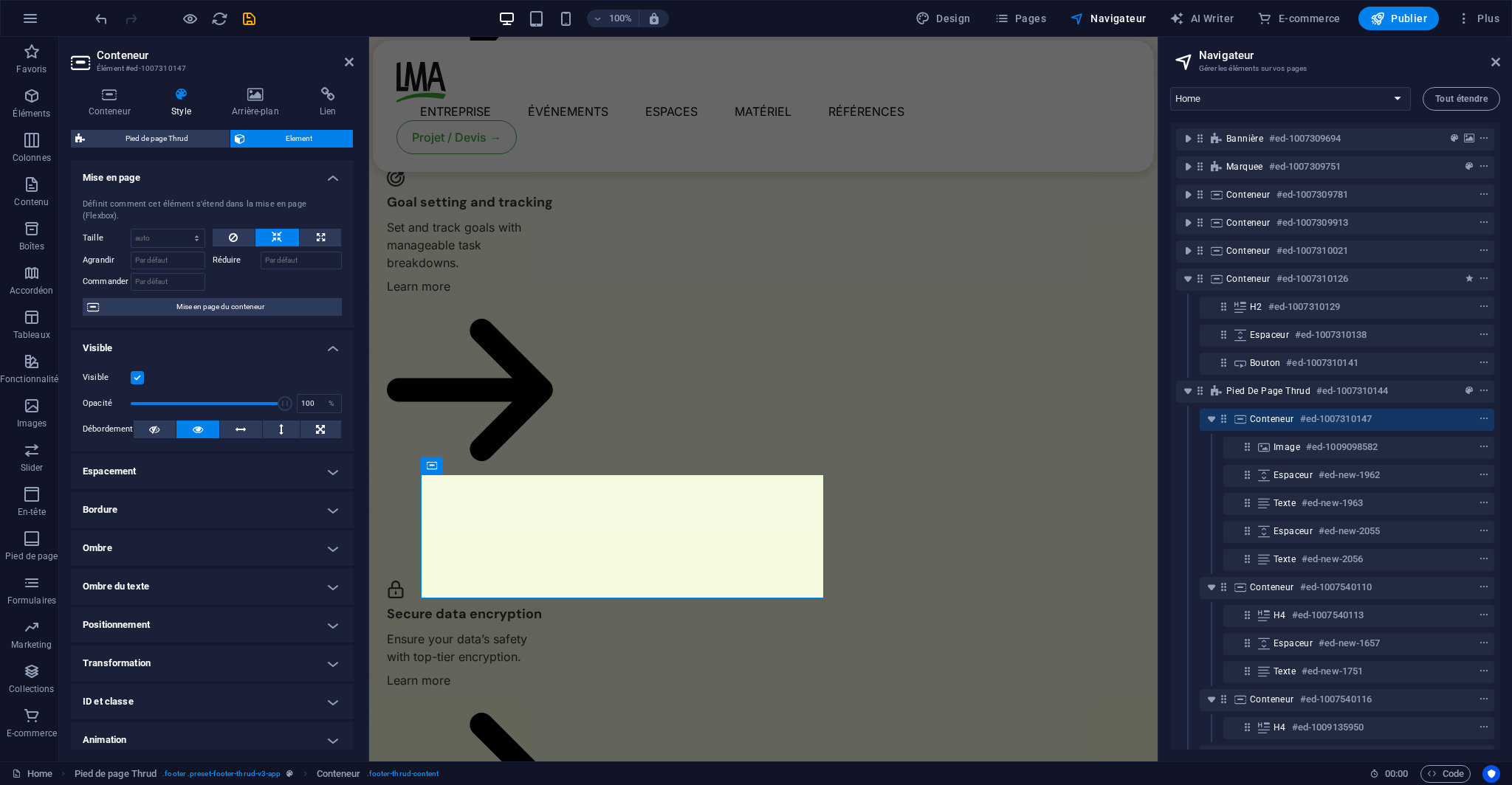
click at [225, 455] on h4 "Espacement" at bounding box center [211, 471] width 283 height 35
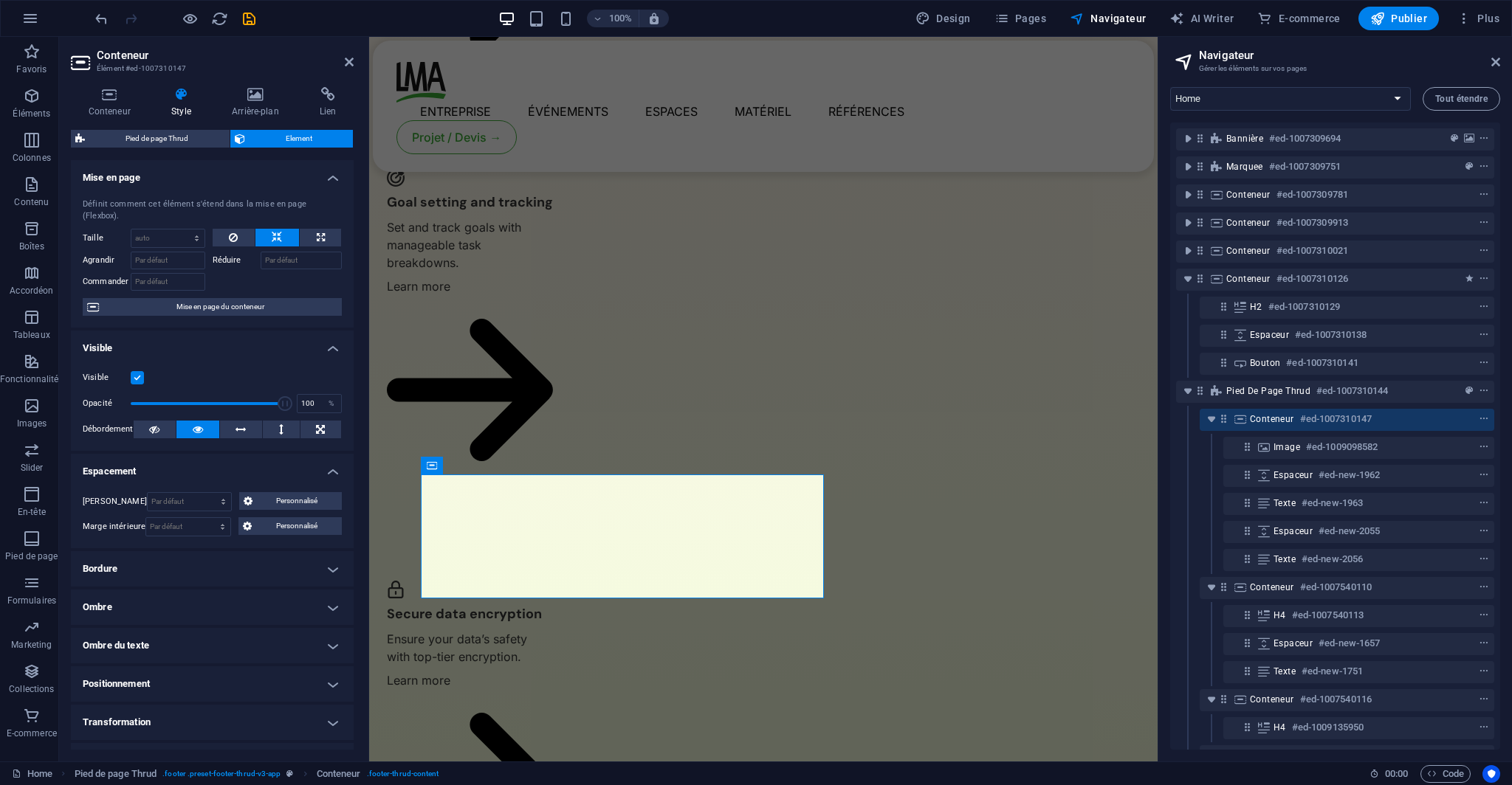
click at [225, 455] on h4 "Espacement" at bounding box center [211, 466] width 283 height 26
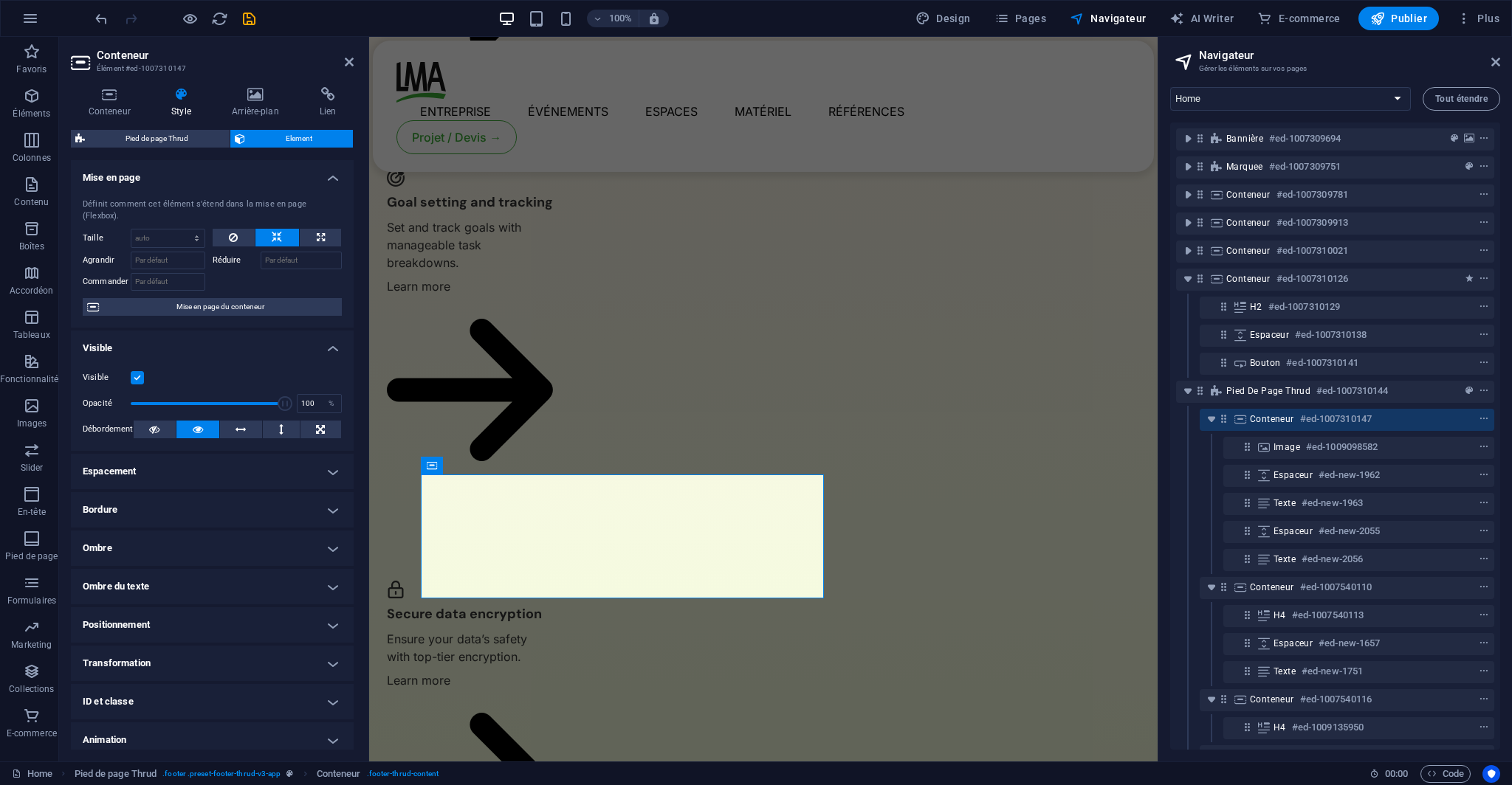
click at [225, 492] on h4 "Bordure" at bounding box center [211, 509] width 283 height 35
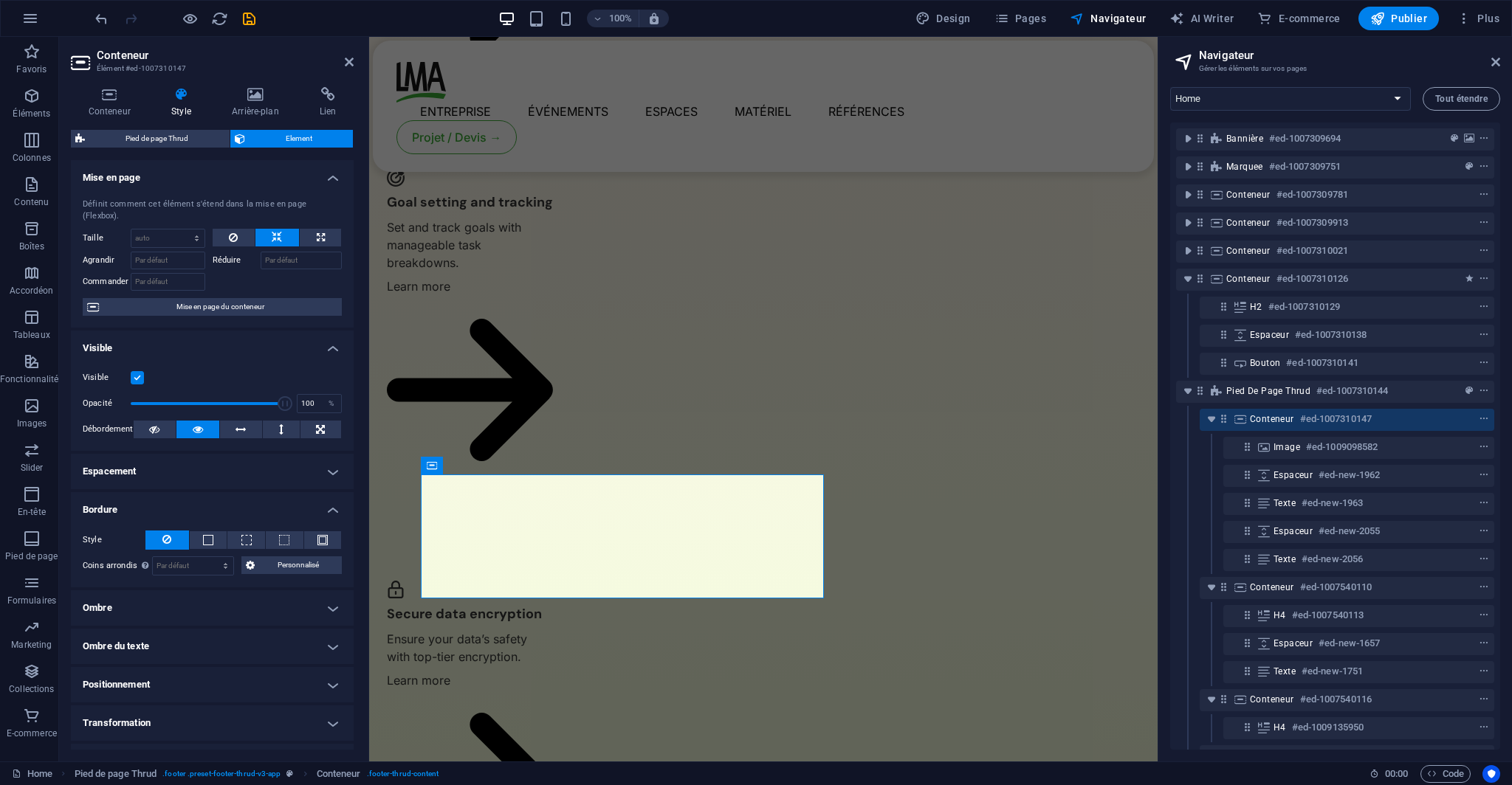
click at [224, 492] on h4 "Bordure" at bounding box center [211, 504] width 283 height 26
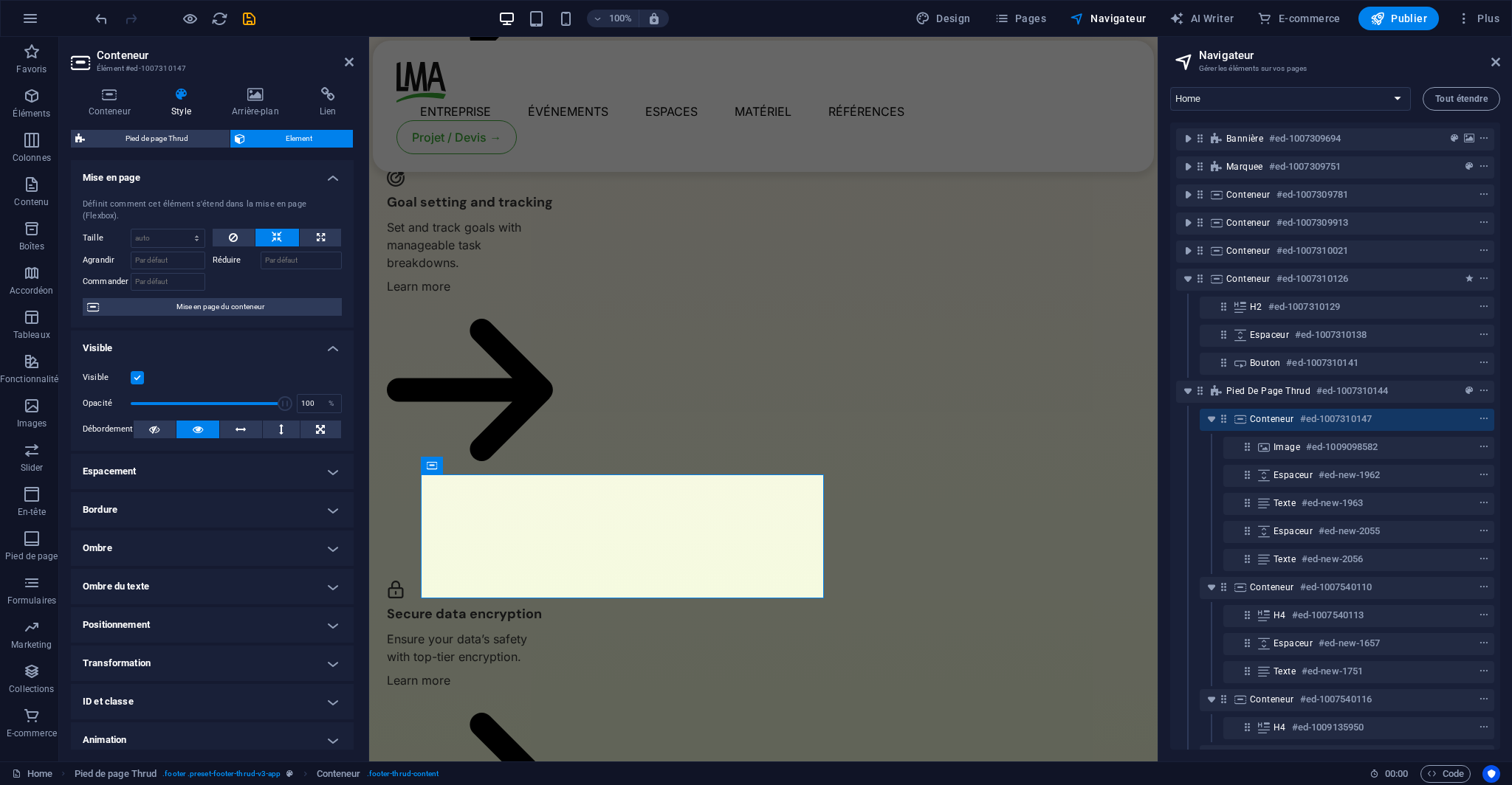
click at [229, 216] on div "Définit comment cet élément s'étend dans la mise en page (Flexbox). Taille Par …" at bounding box center [211, 257] width 283 height 141
click at [233, 228] on icon at bounding box center [233, 237] width 9 height 18
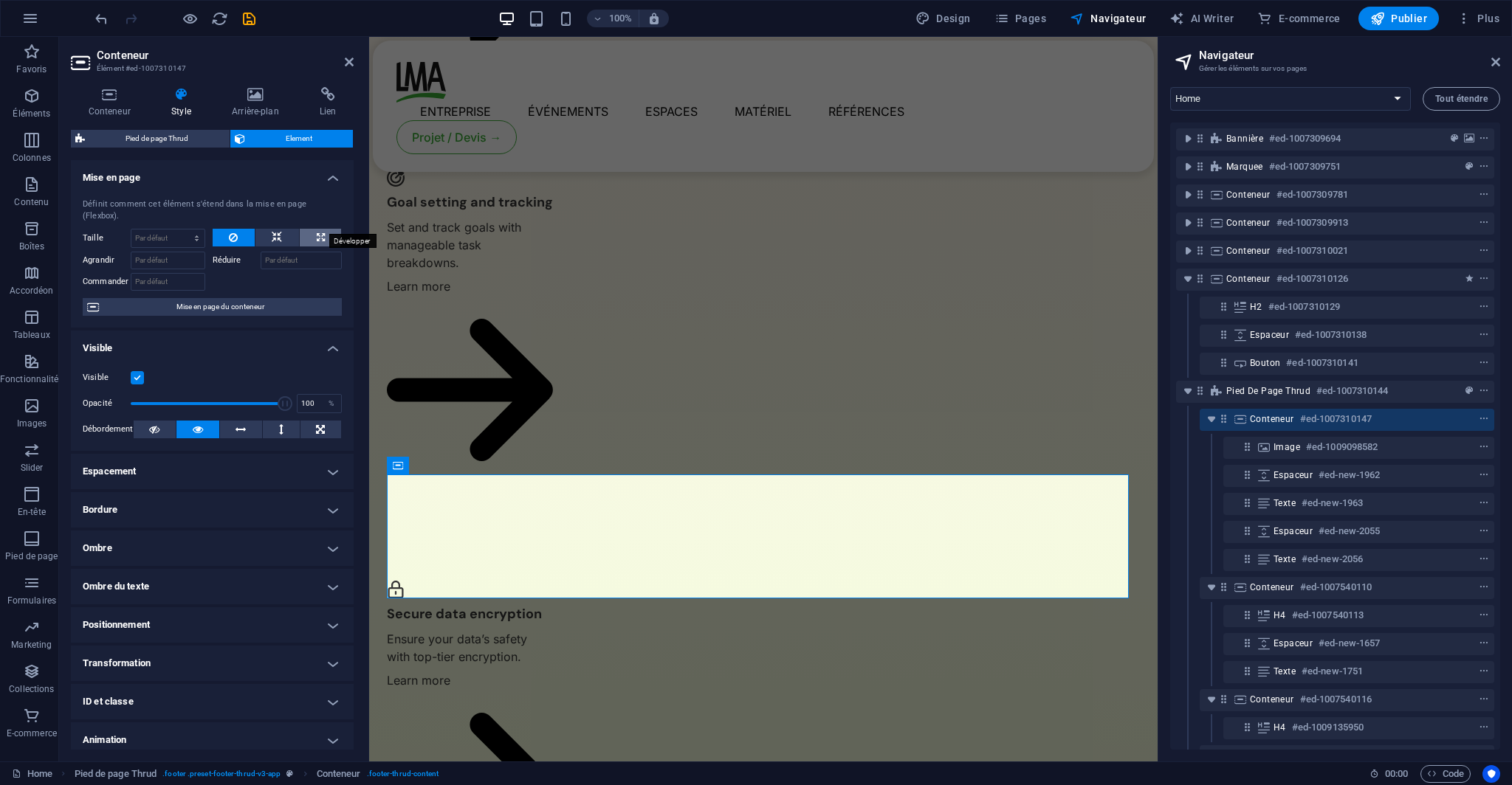
click at [305, 228] on button at bounding box center [320, 237] width 42 height 18
type input "100"
select select "%"
click at [289, 228] on button at bounding box center [277, 237] width 43 height 18
select select "DISABLED_OPTION_VALUE"
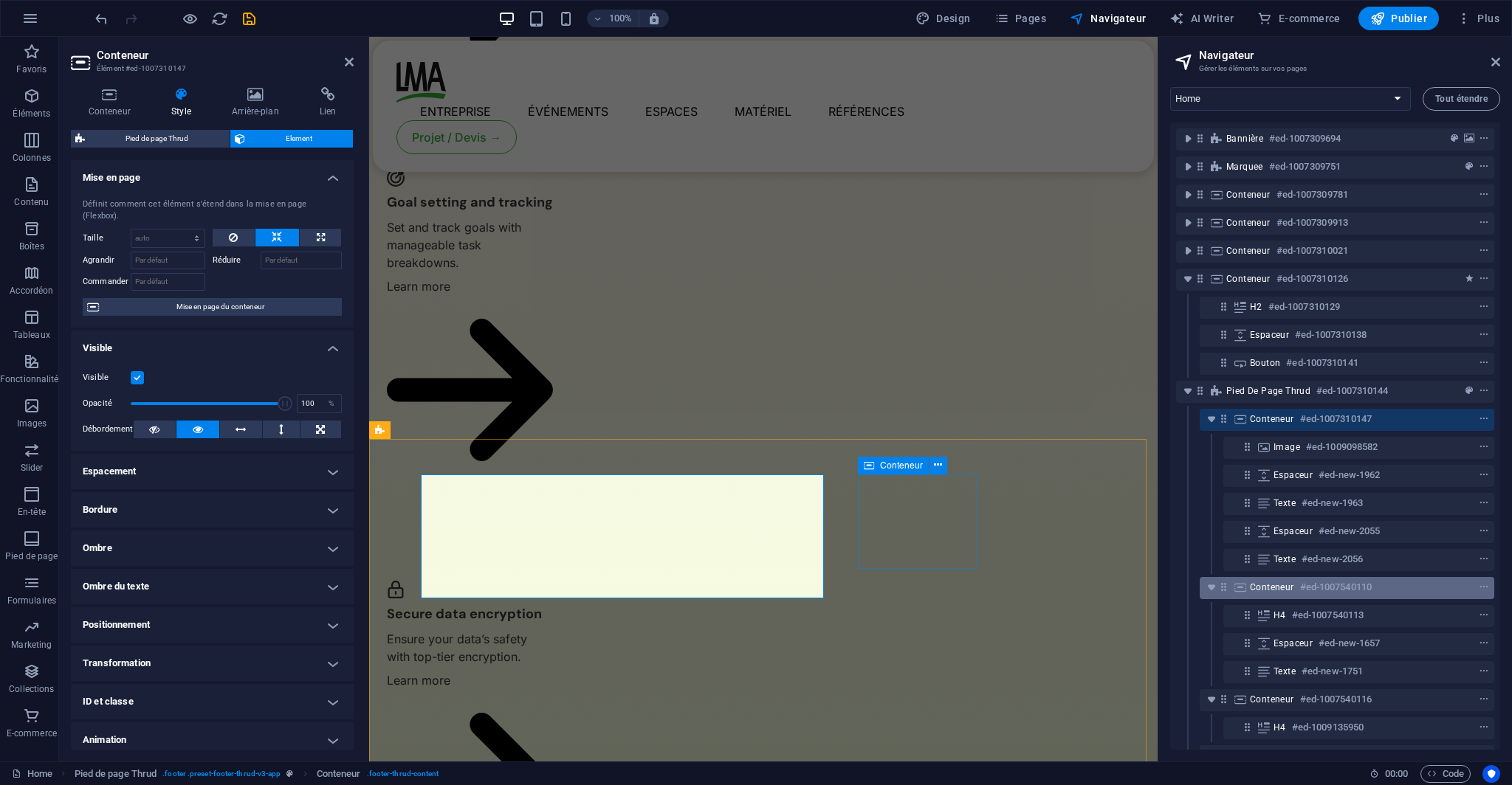
click at [1293, 585] on div "Conteneur #ed-1007540110" at bounding box center [1334, 587] width 171 height 18
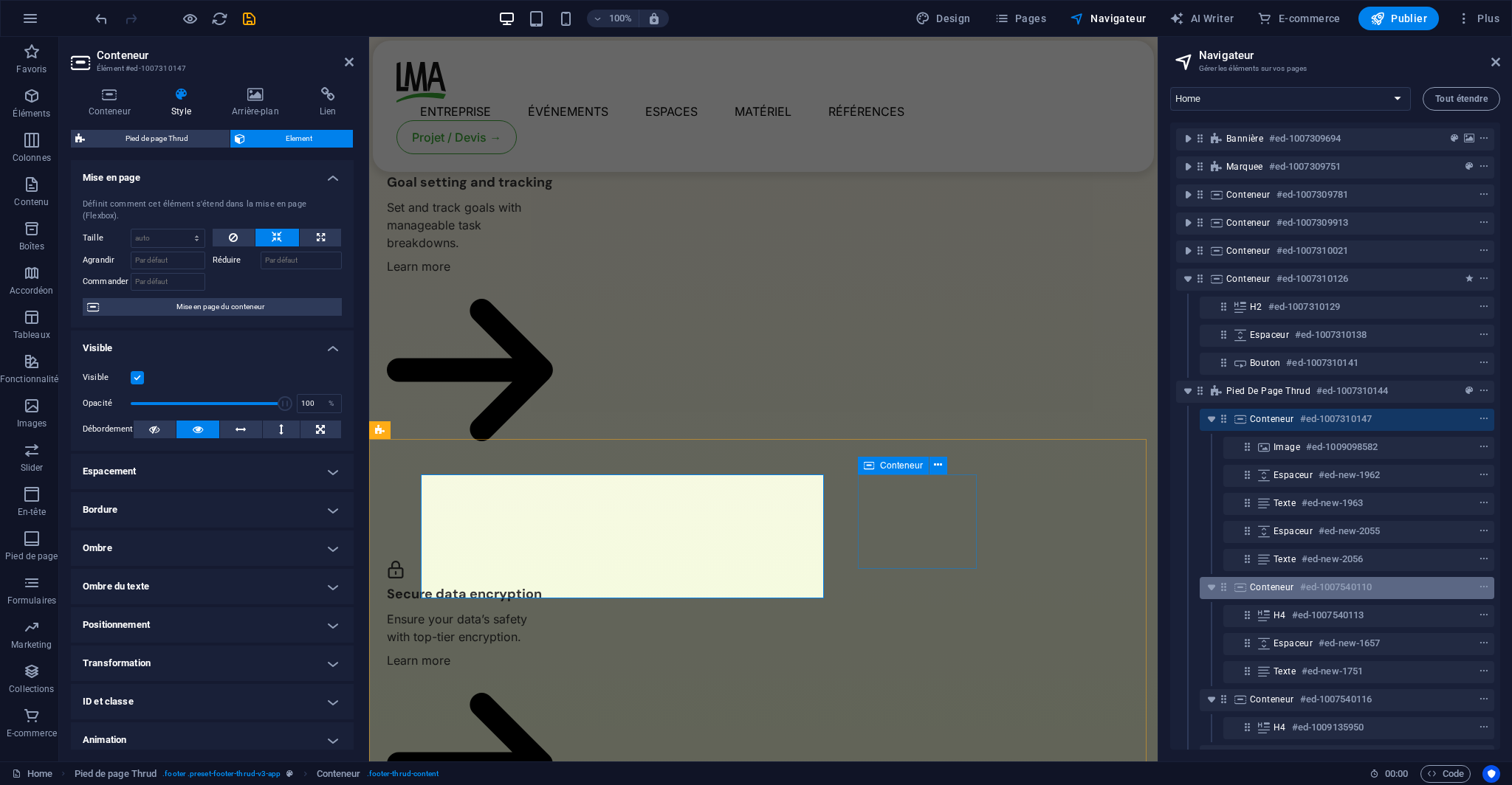
click at [1293, 585] on div "Conteneur #ed-1007540110" at bounding box center [1334, 587] width 171 height 18
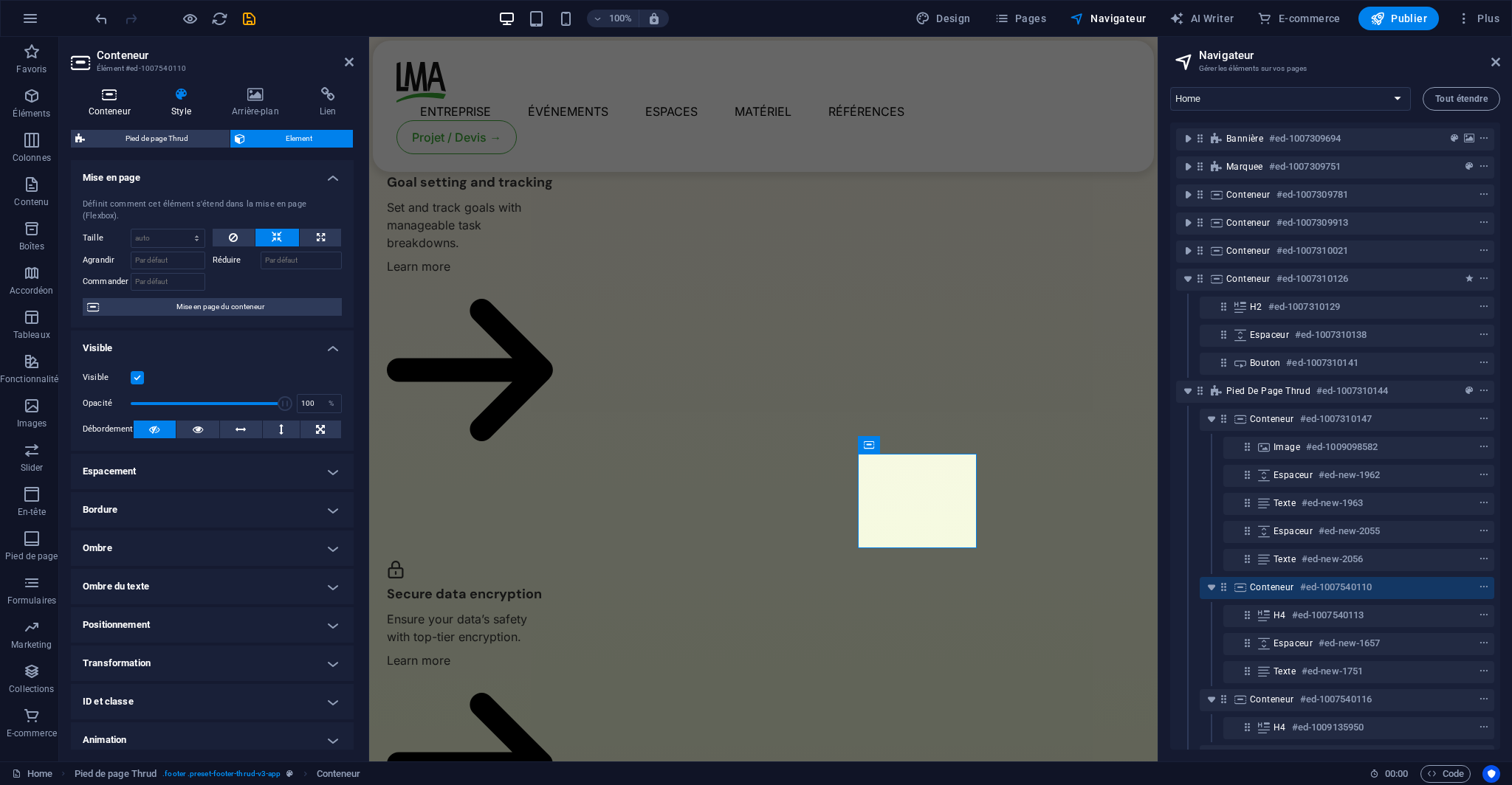
click at [77, 98] on icon at bounding box center [109, 94] width 78 height 14
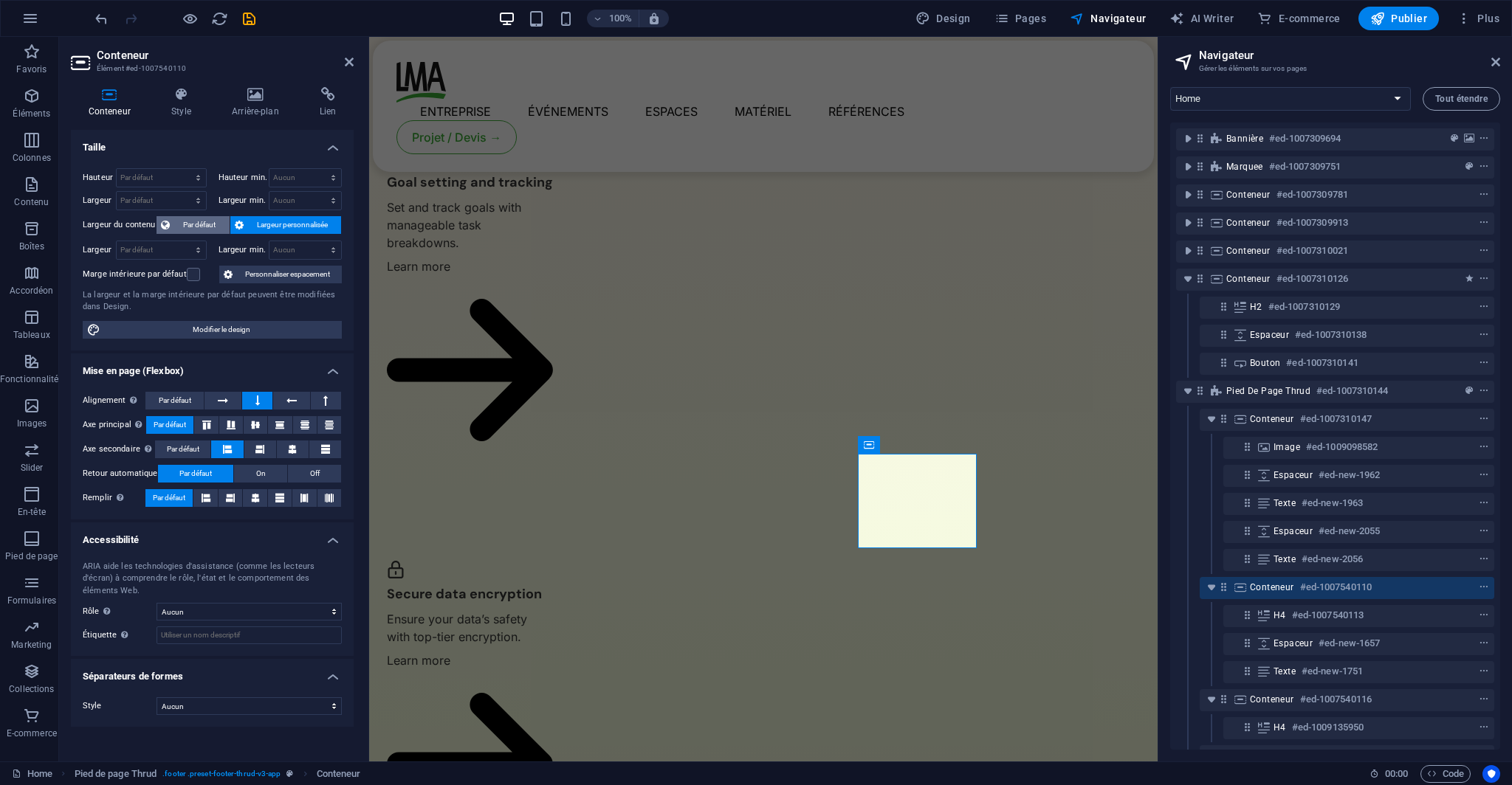
click at [206, 218] on span "Par défaut" at bounding box center [199, 226] width 51 height 18
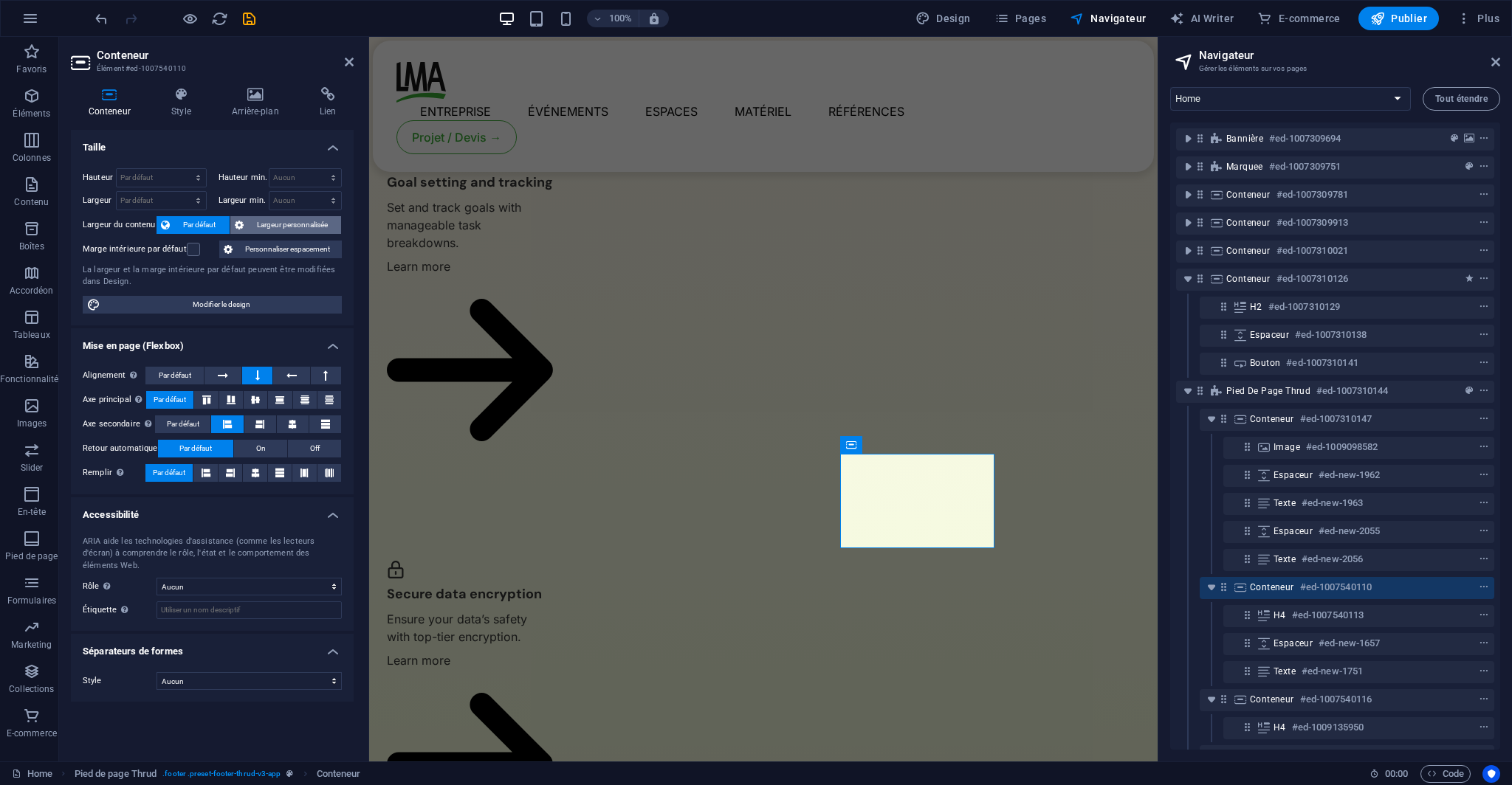
click at [260, 225] on span "Largeur personnalisée" at bounding box center [292, 226] width 89 height 18
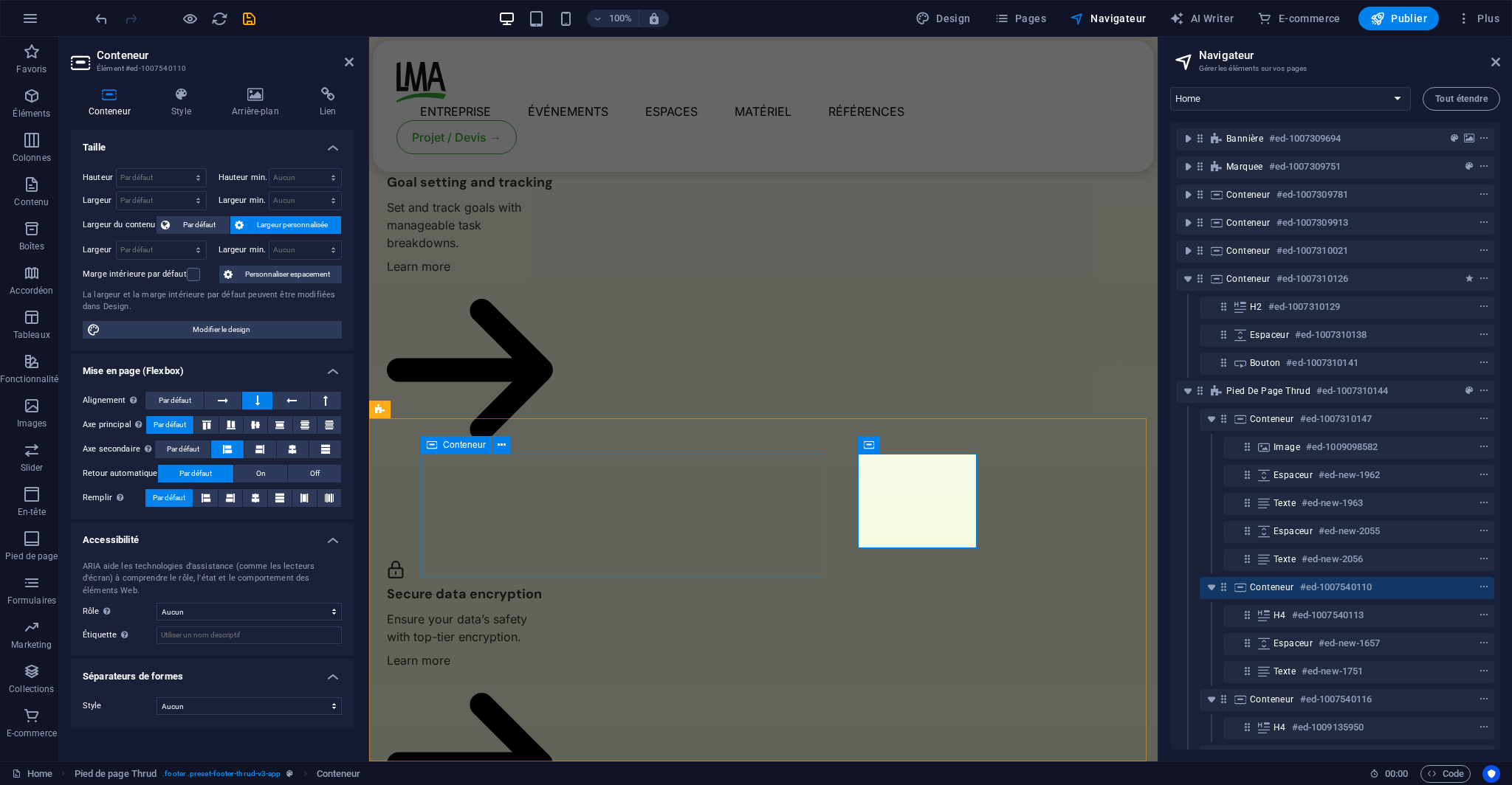
click at [443, 440] on span "Conteneur" at bounding box center [464, 445] width 42 height 9
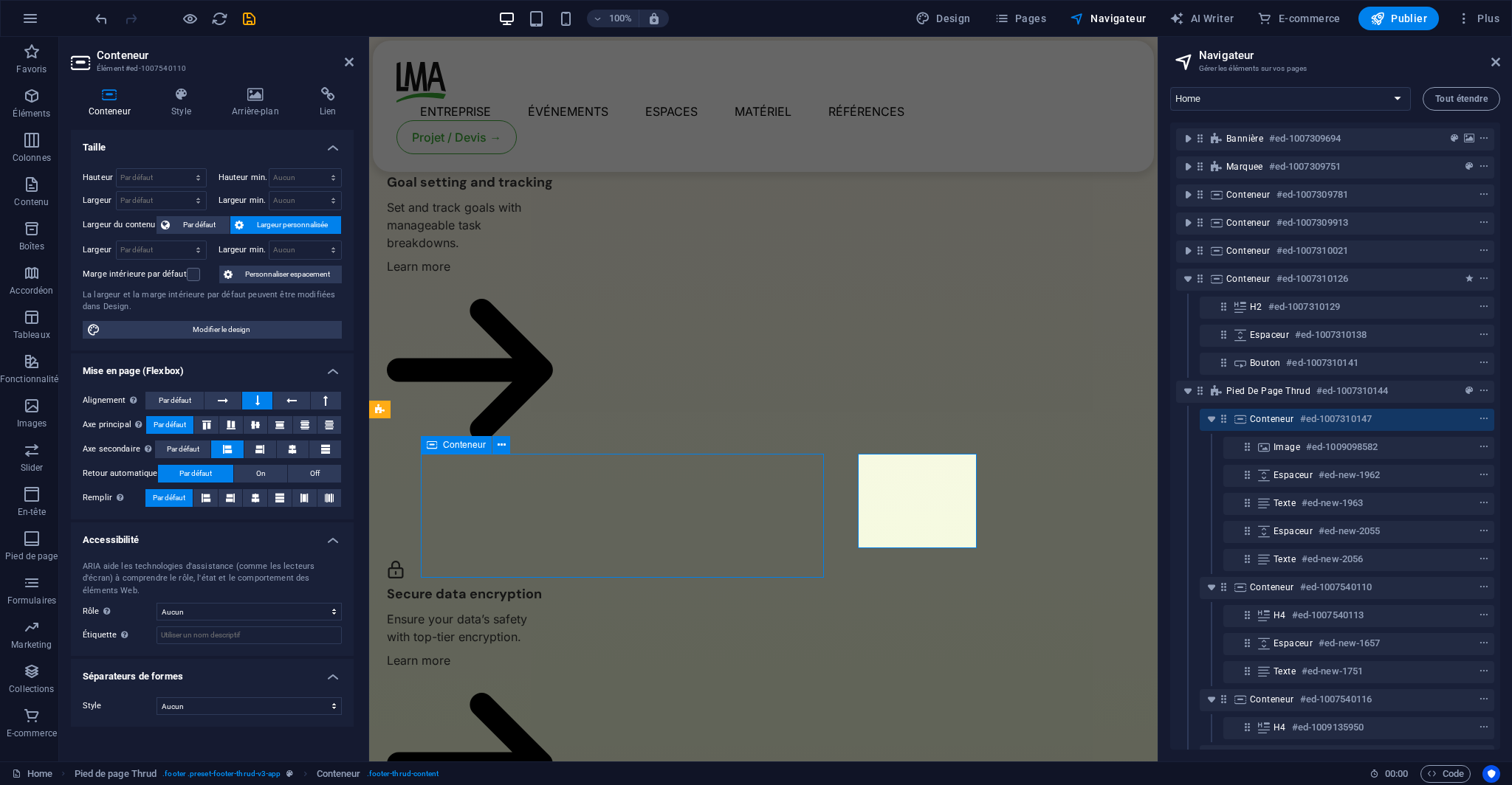
click at [443, 440] on span "Conteneur" at bounding box center [464, 445] width 42 height 9
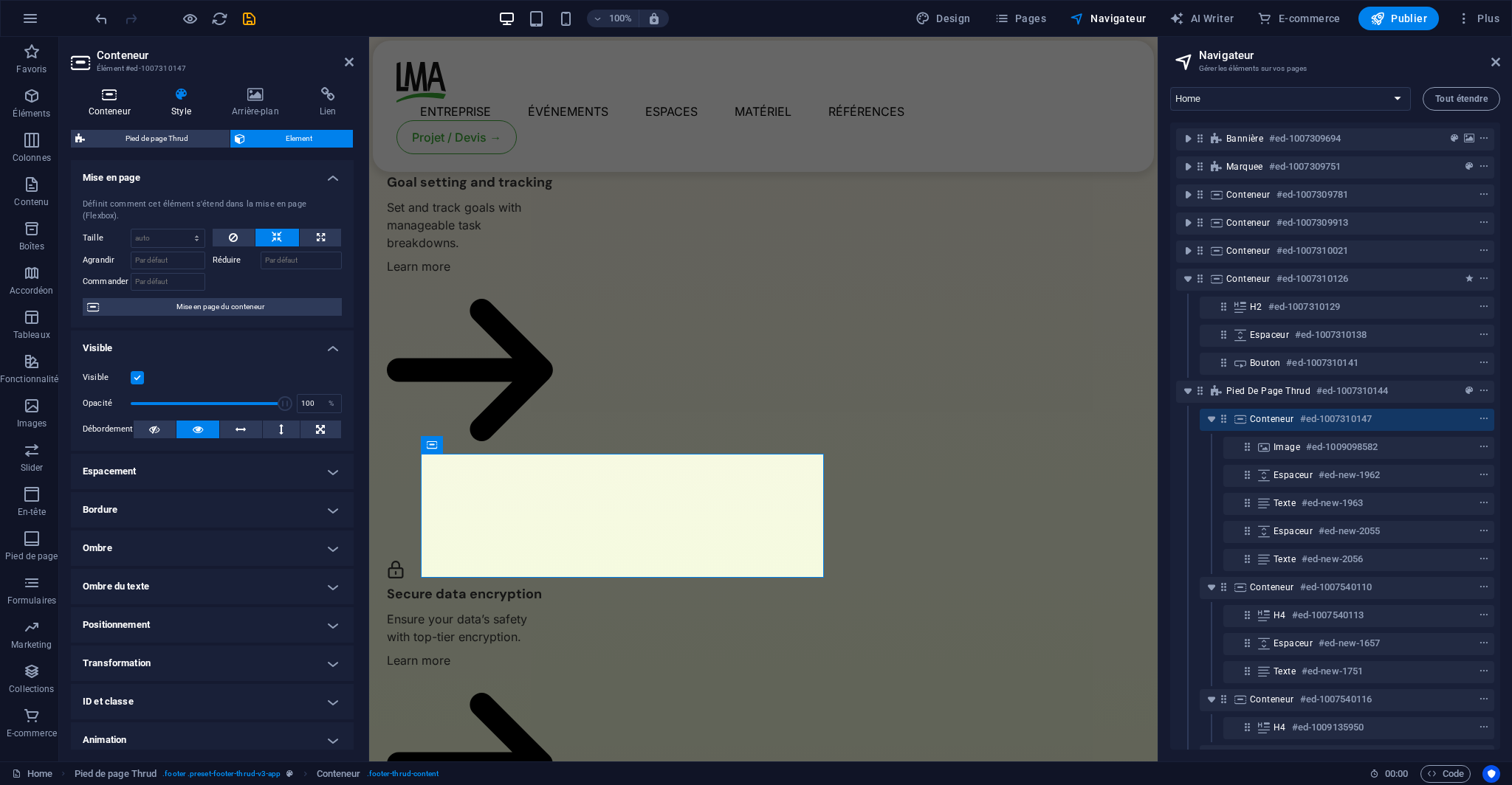
click at [127, 107] on h4 "Conteneur" at bounding box center [112, 102] width 83 height 31
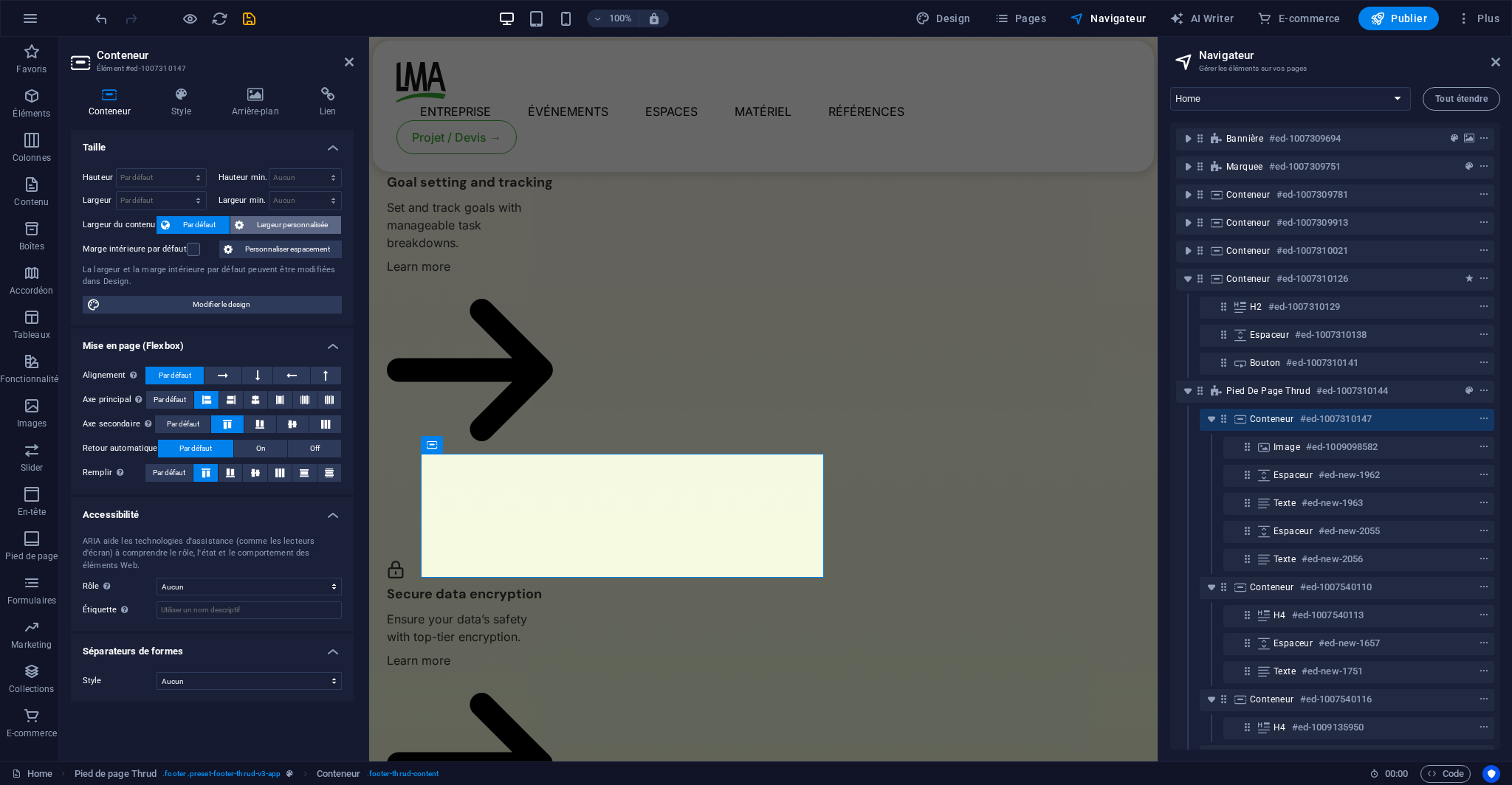
click at [274, 226] on span "Largeur personnalisée" at bounding box center [292, 226] width 89 height 18
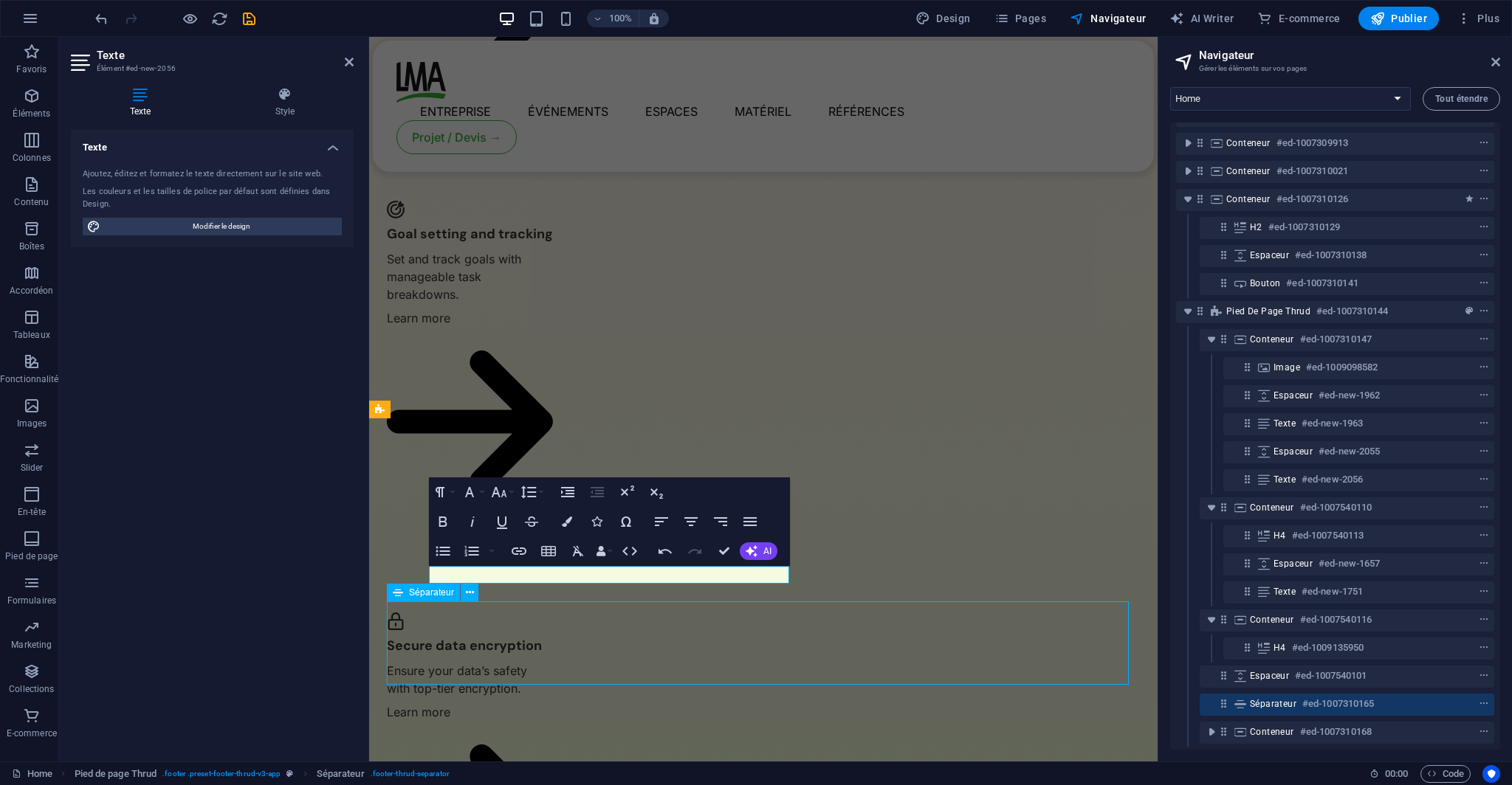
scroll to position [3181, 0]
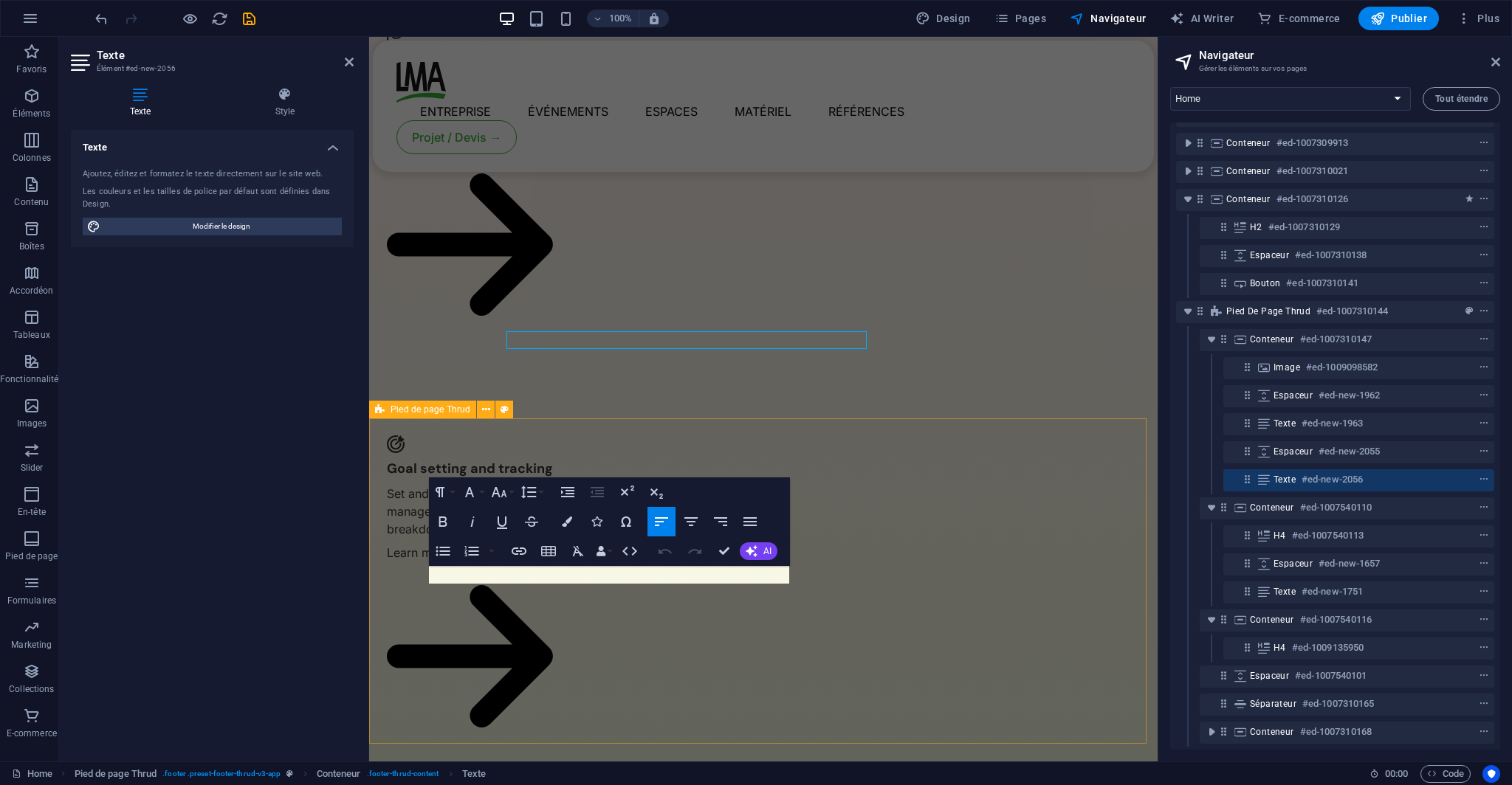
scroll to position [3415, 0]
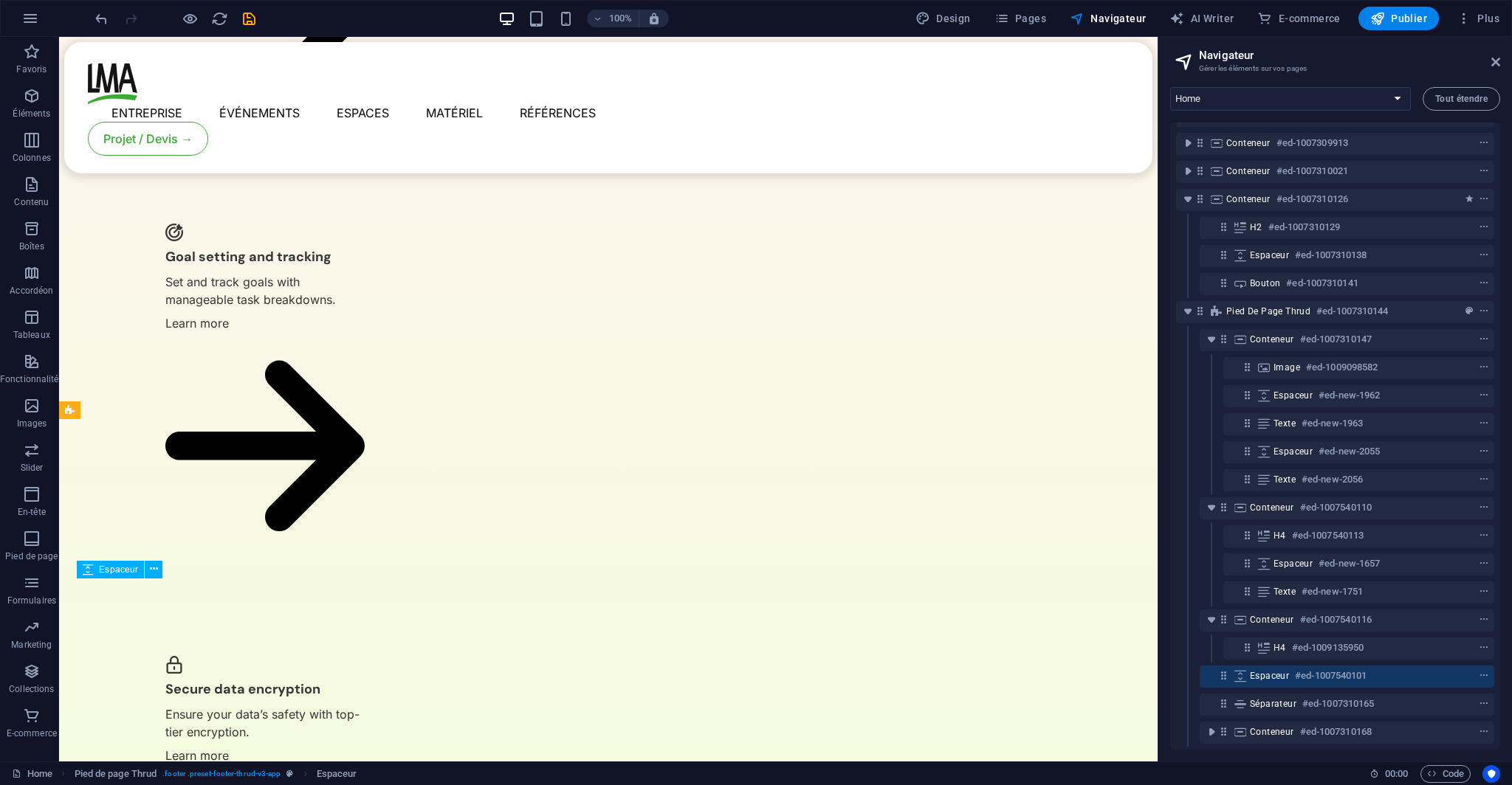
scroll to position [3181, 0]
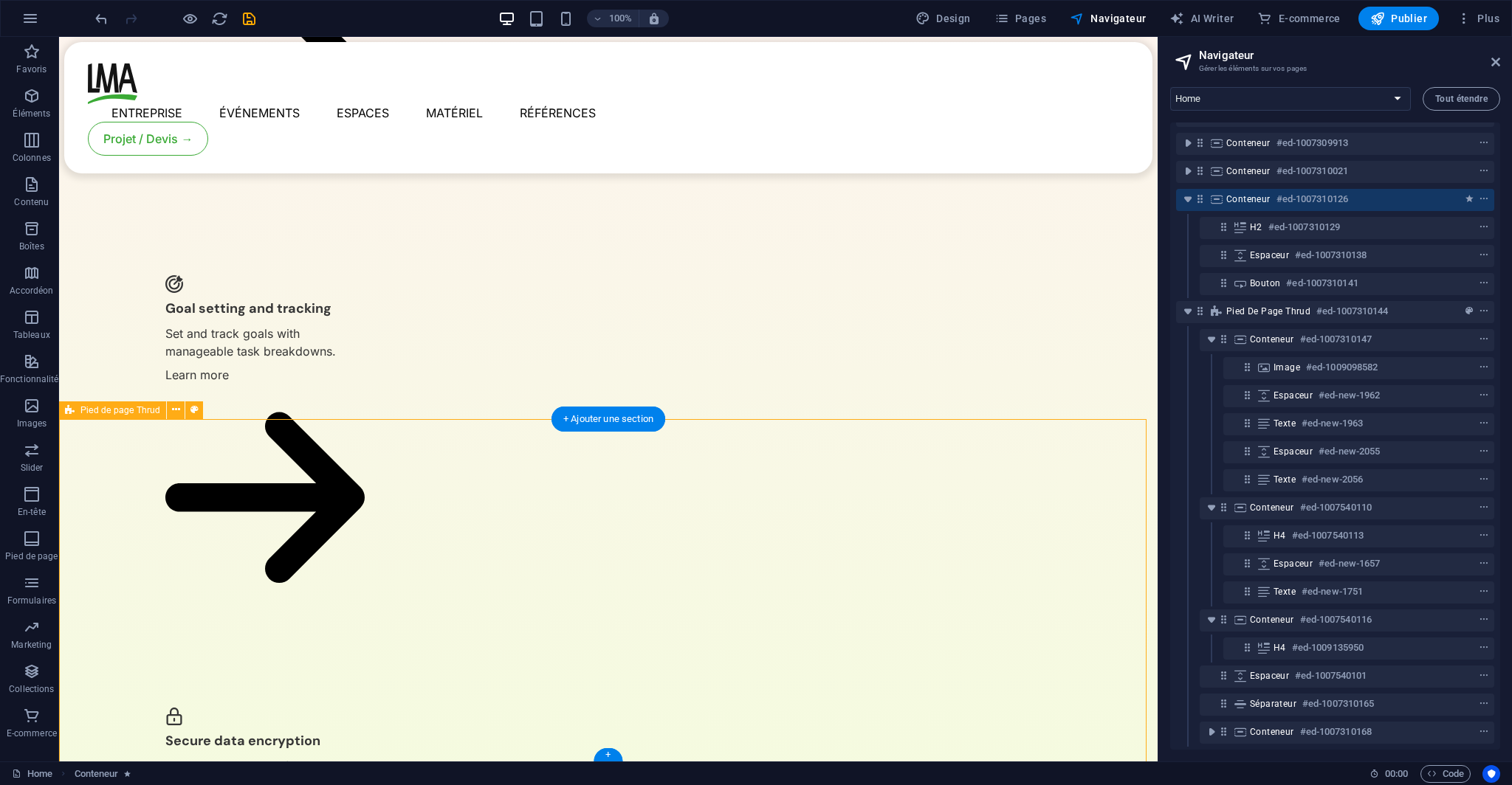
select select "footer"
select select "rem"
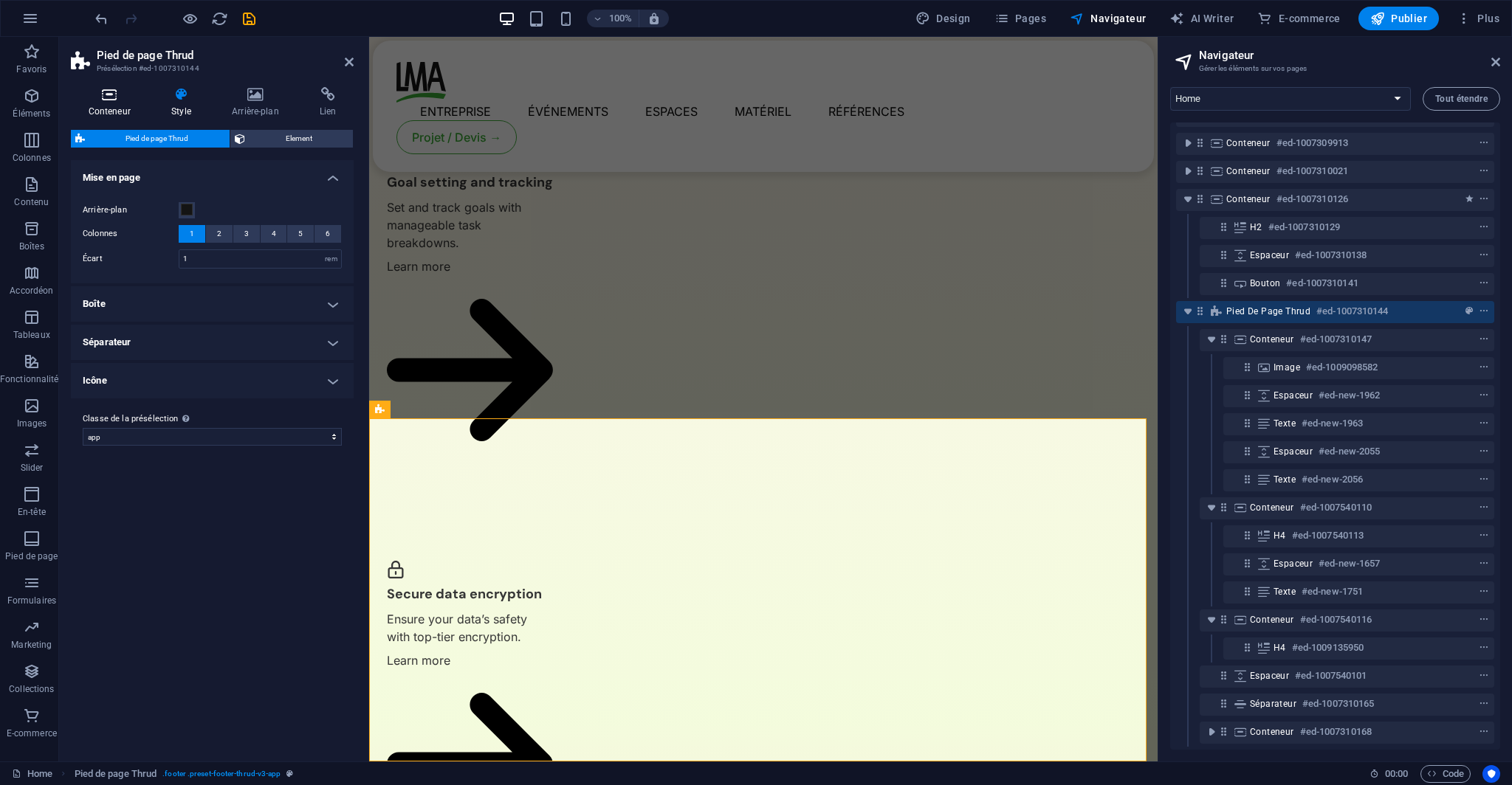
click at [121, 100] on icon at bounding box center [109, 94] width 78 height 14
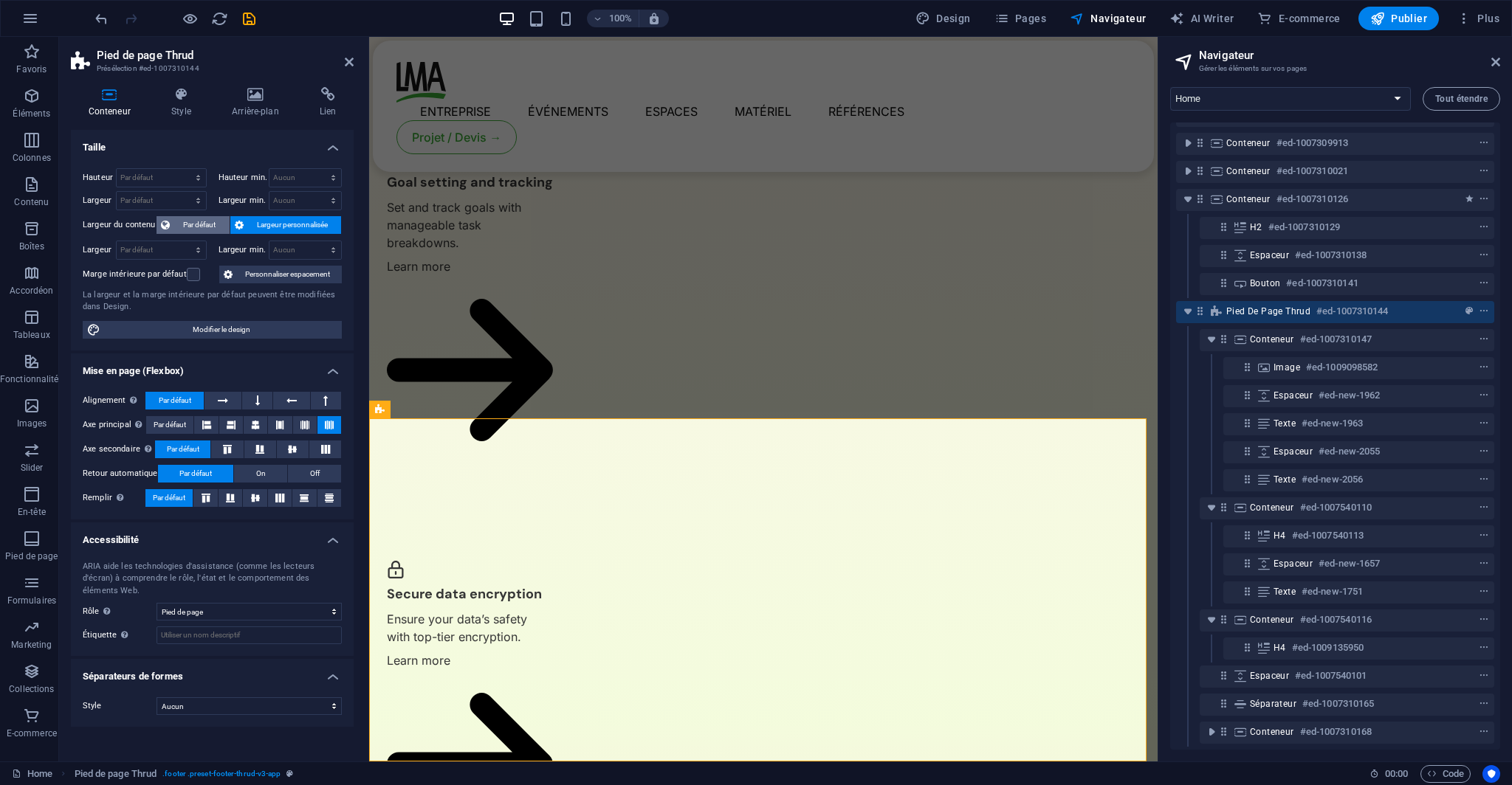
click at [220, 219] on span "Par défaut" at bounding box center [199, 226] width 51 height 18
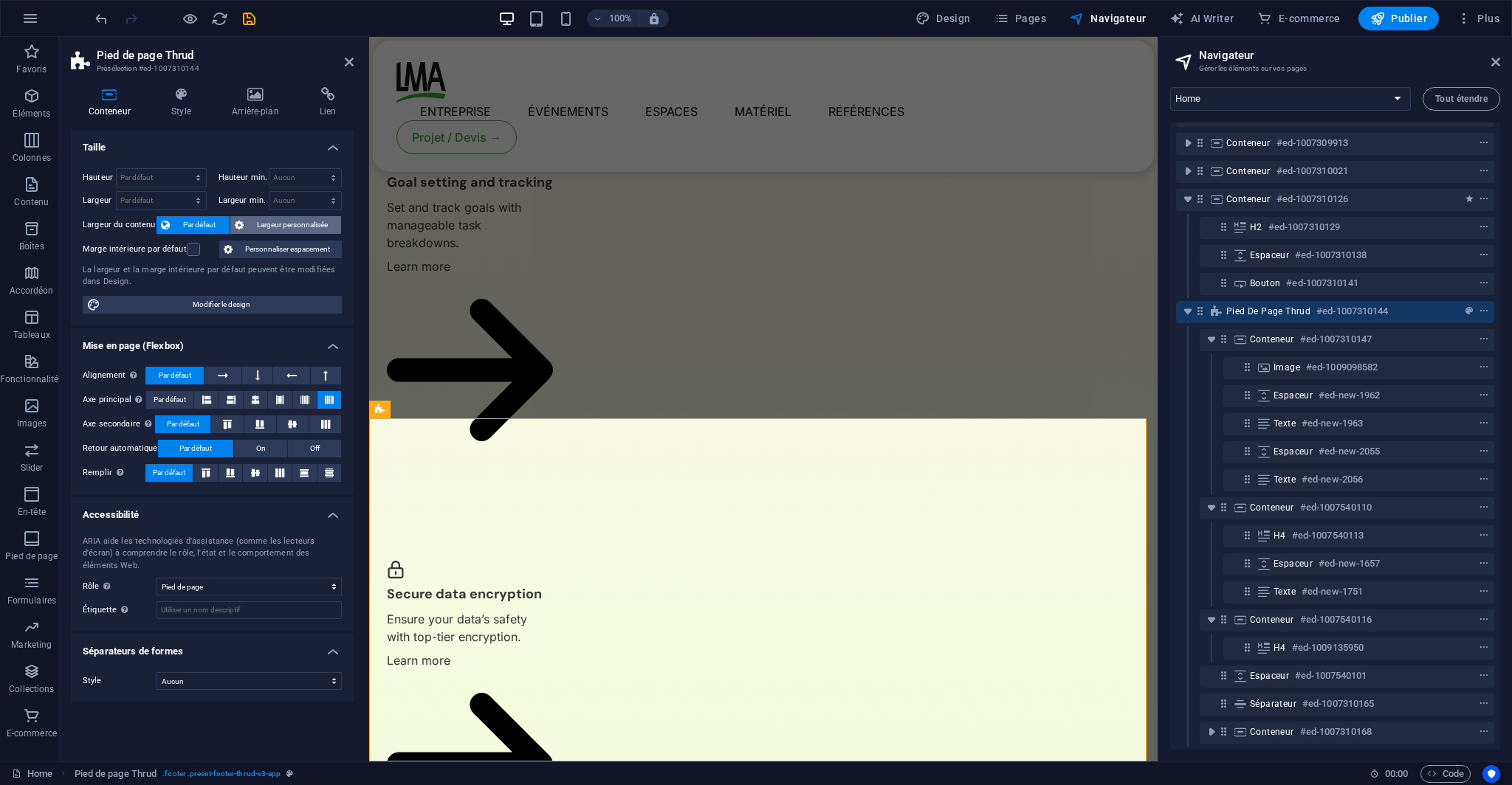
click at [263, 224] on span "Largeur personnalisée" at bounding box center [292, 226] width 89 height 18
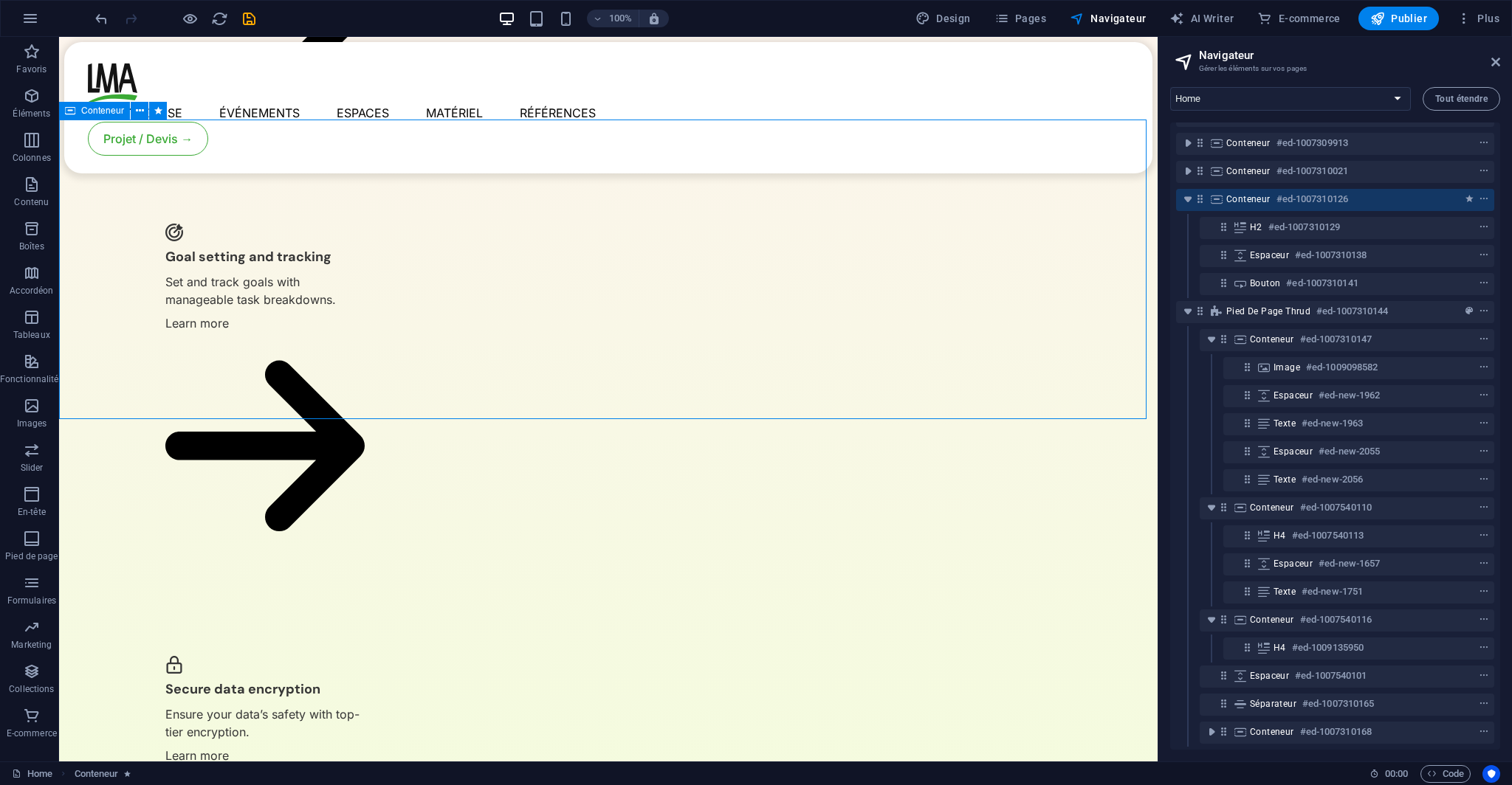
scroll to position [3181, 0]
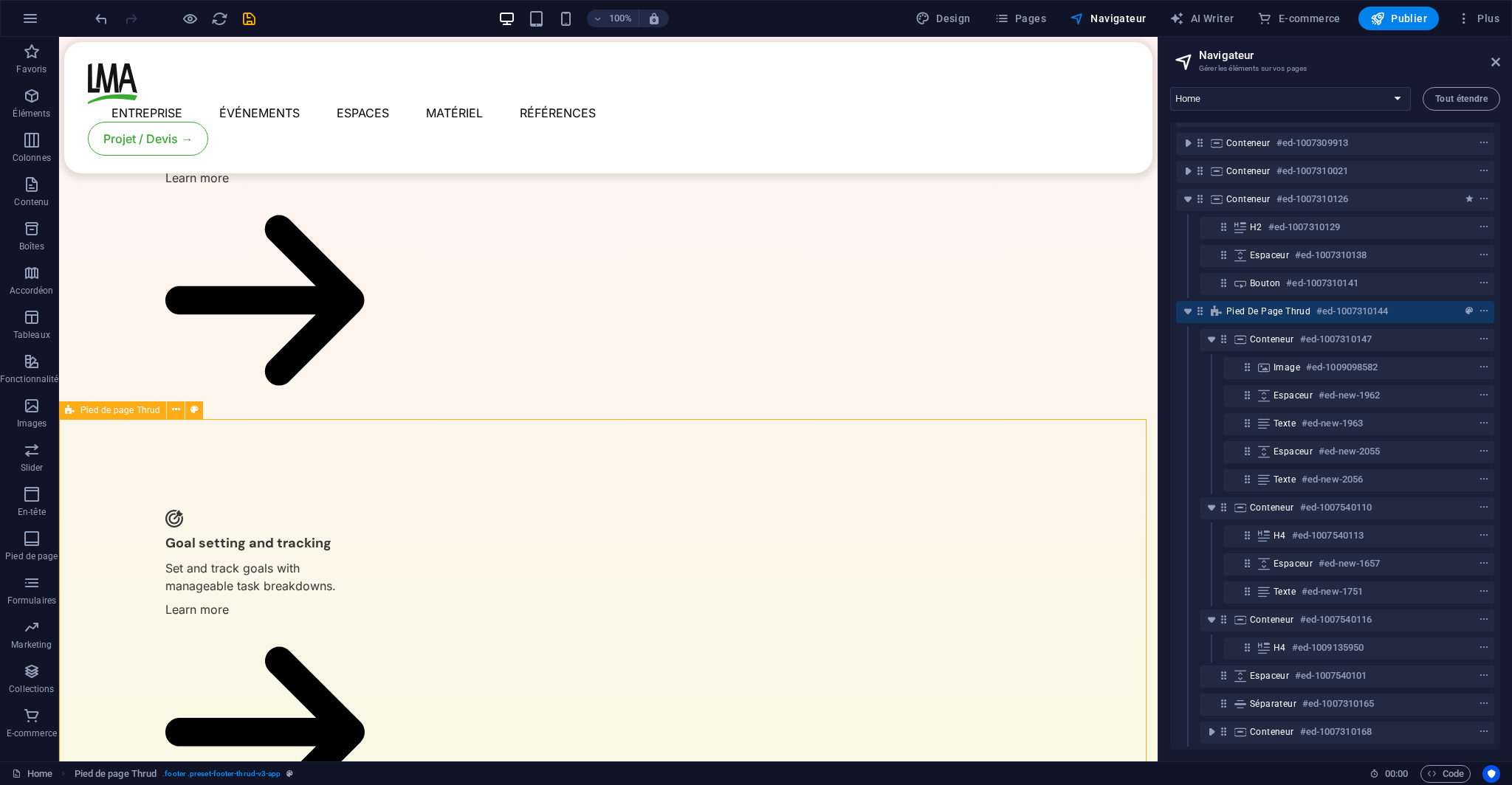
click at [102, 408] on span "Pied de page Thrud" at bounding box center [120, 411] width 79 height 9
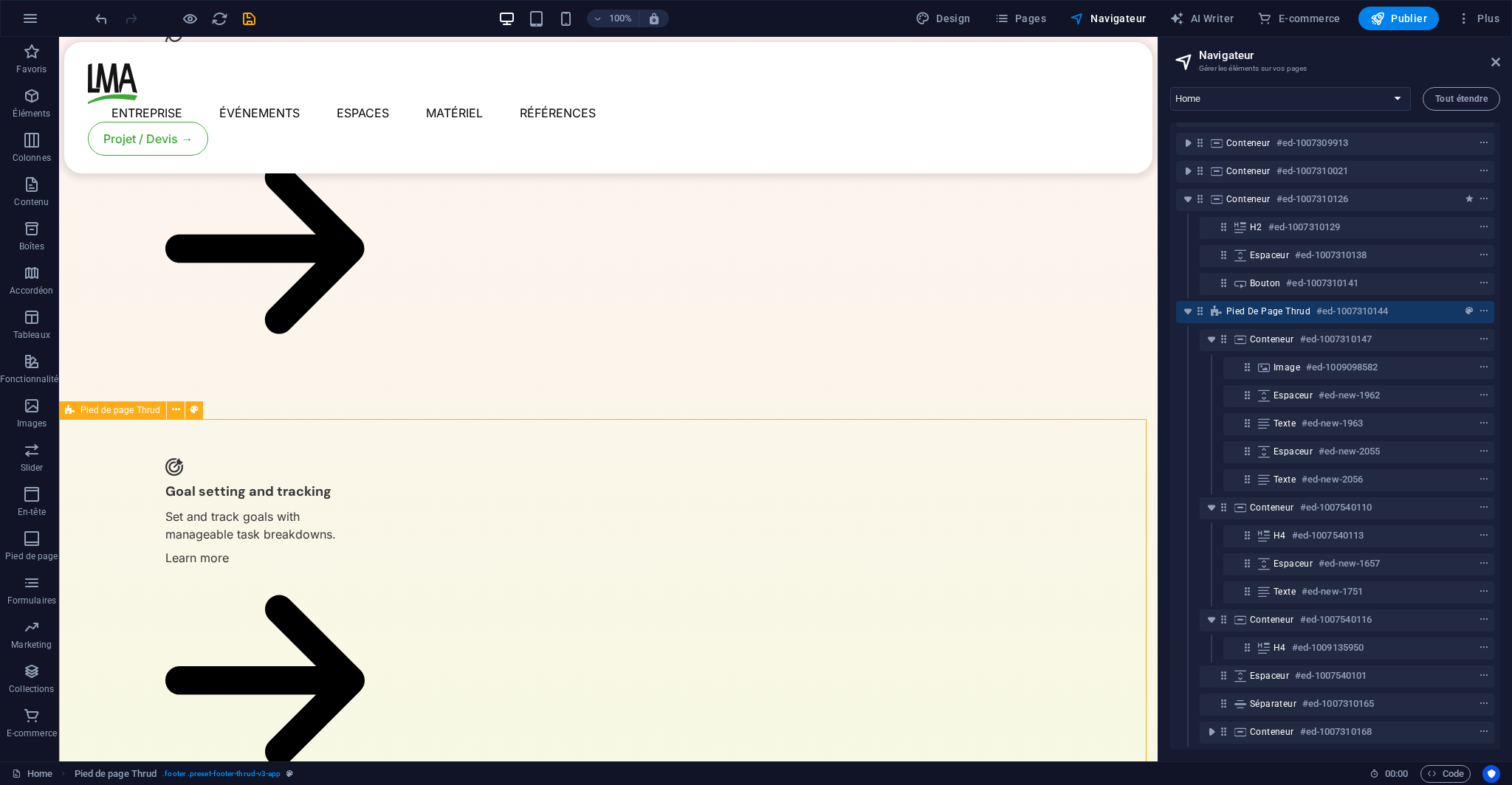
scroll to position [3415, 0]
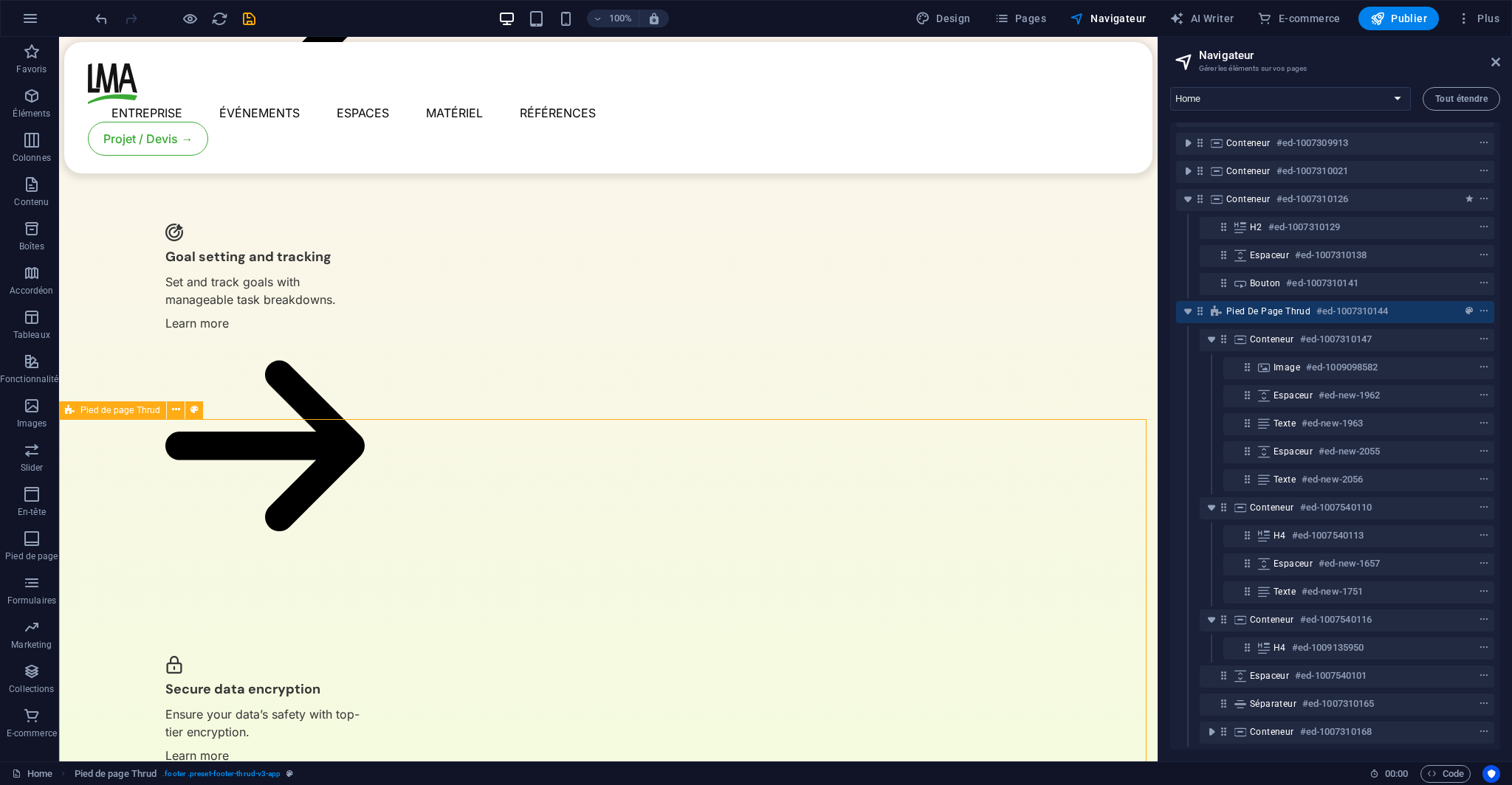
select select "footer"
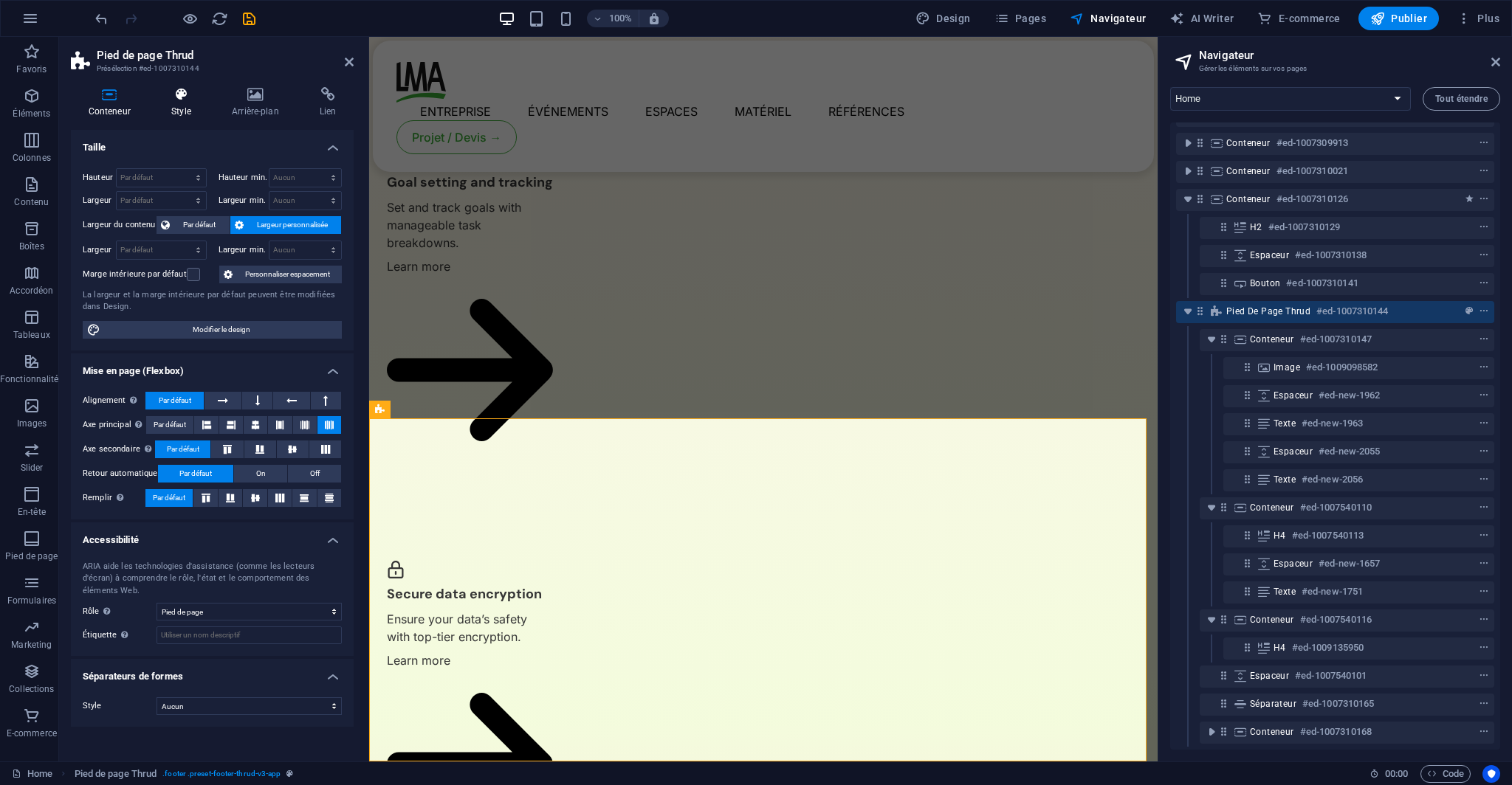
click at [176, 107] on h4 "Style" at bounding box center [184, 102] width 60 height 31
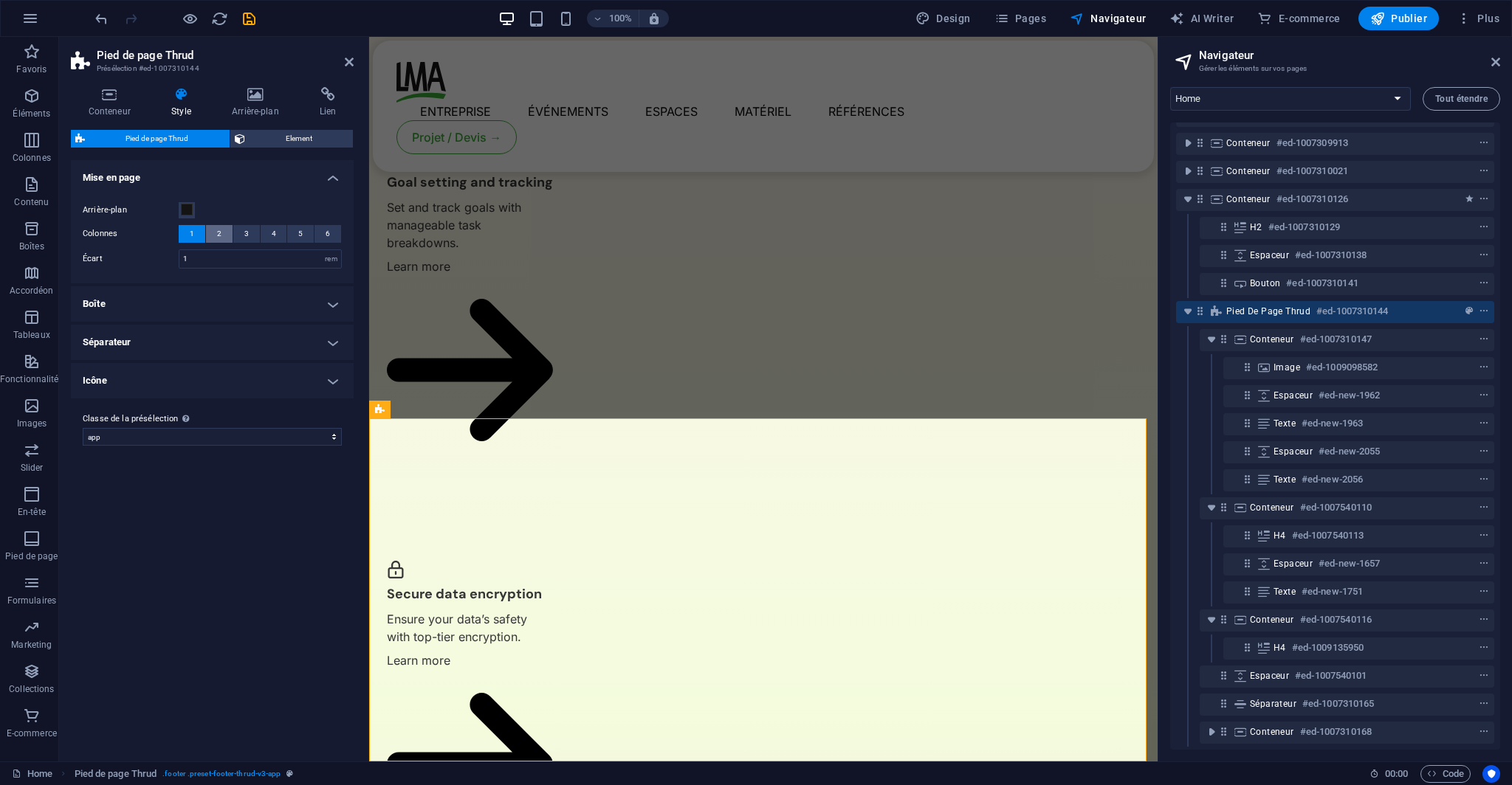
click at [217, 240] on span "2" at bounding box center [218, 234] width 5 height 18
click at [245, 236] on span "3" at bounding box center [246, 234] width 5 height 18
click at [274, 233] on span "4" at bounding box center [274, 234] width 5 height 18
click at [203, 238] on button "1" at bounding box center [191, 234] width 26 height 18
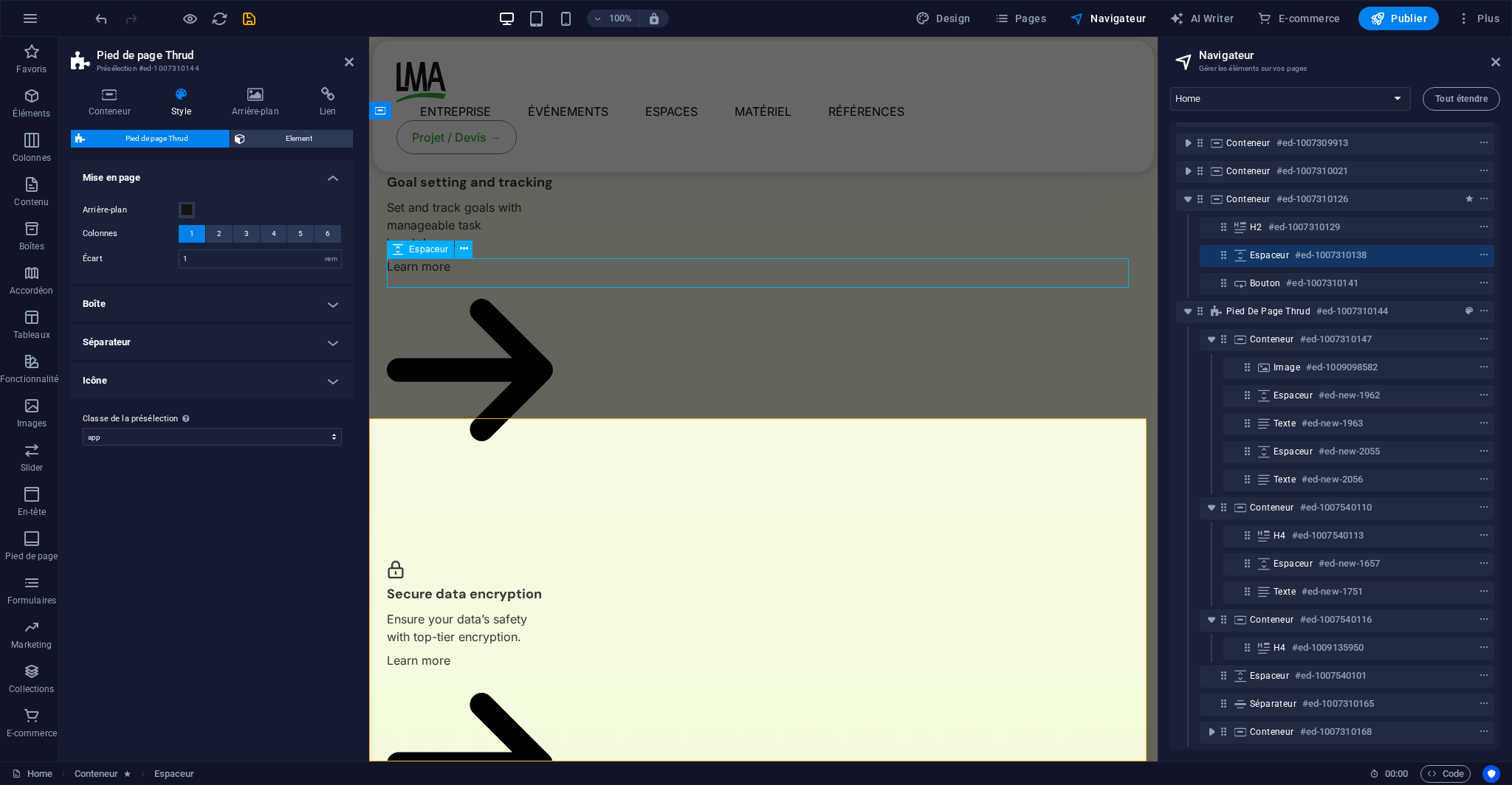
scroll to position [3181, 0]
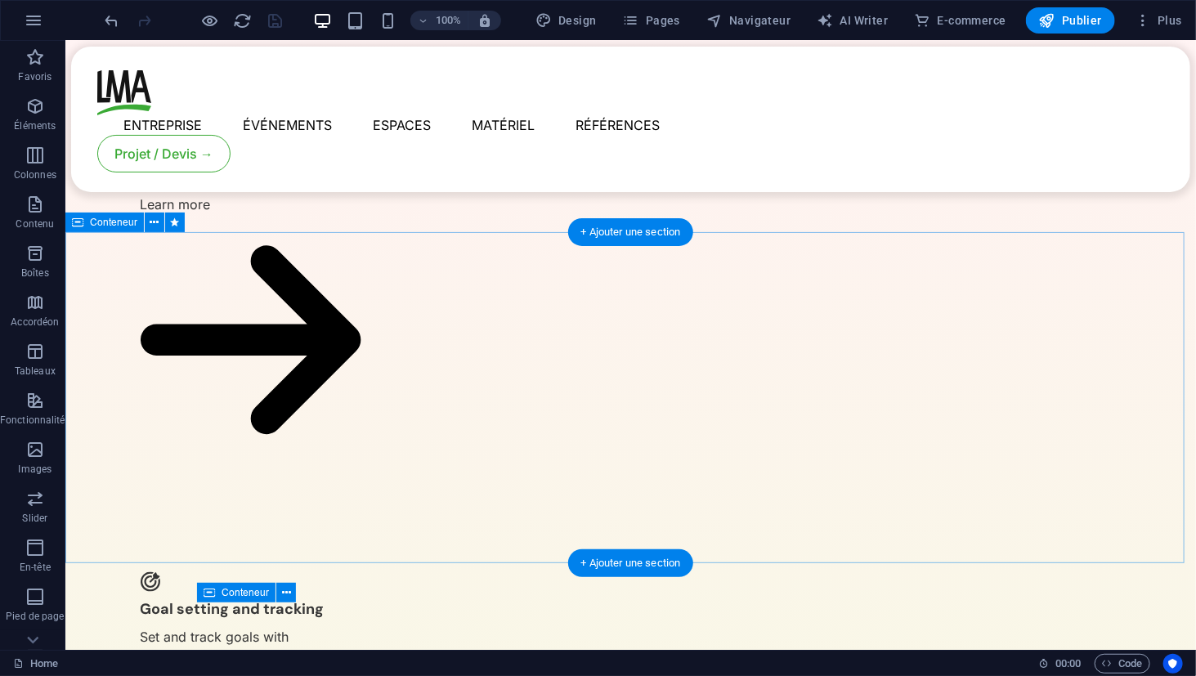
scroll to position [3421, 0]
